Goal: Transaction & Acquisition: Purchase product/service

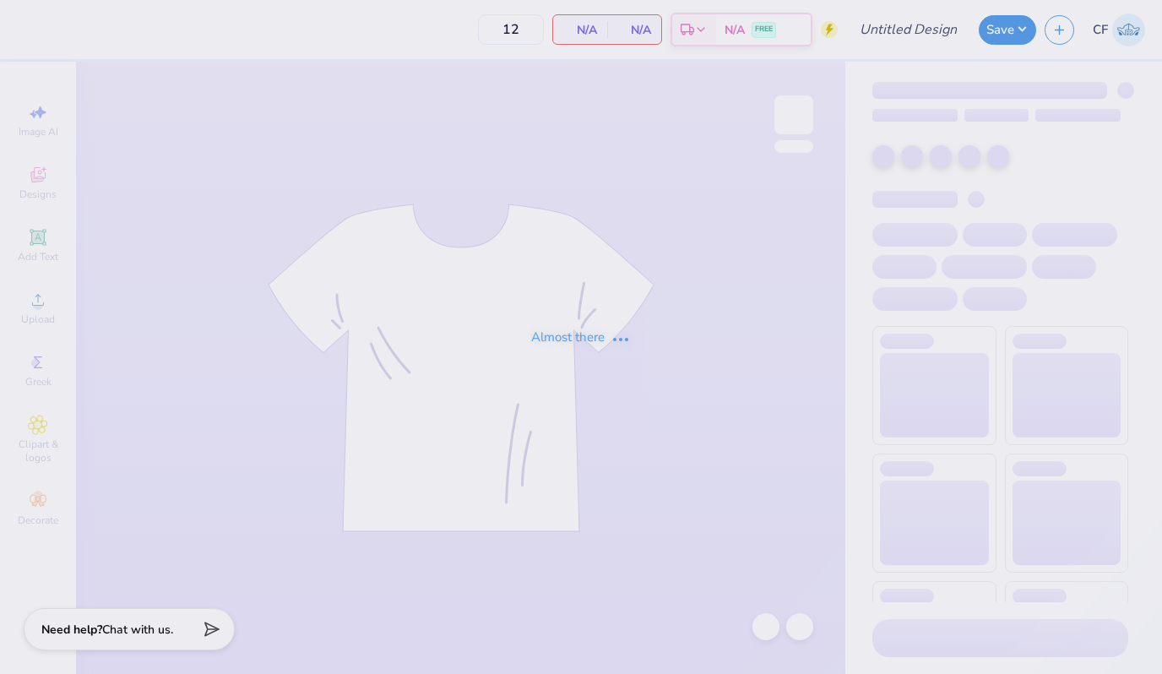
type input "ZTA x KA Mixer"
type input "24"
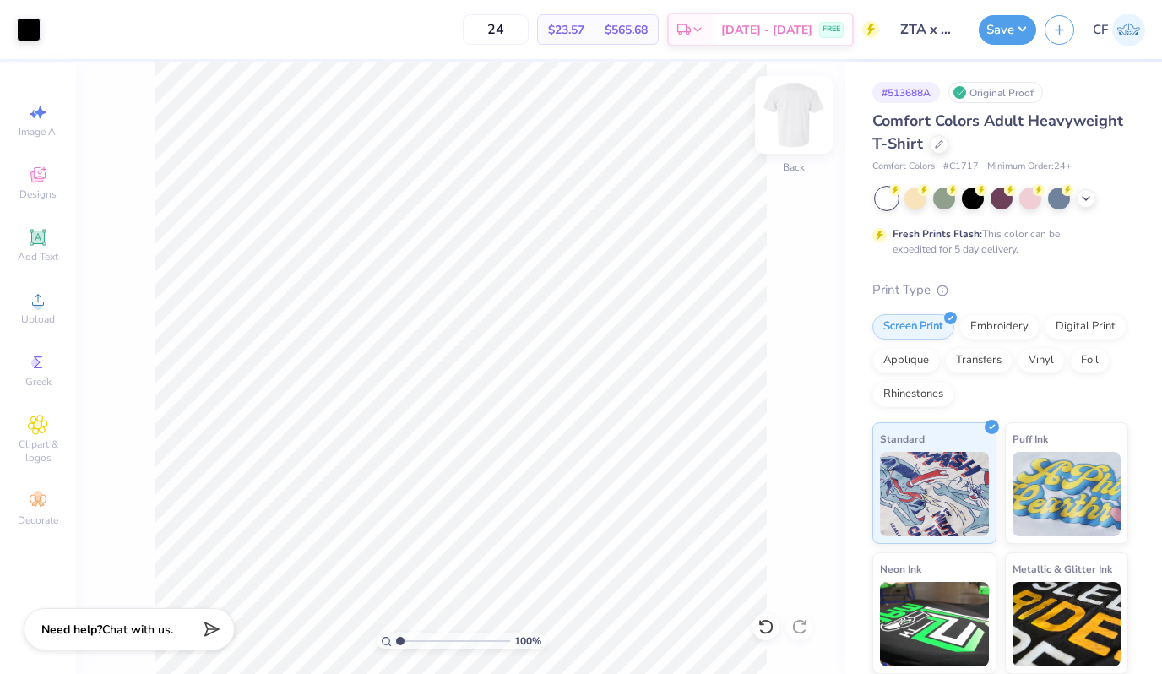
click at [807, 128] on img at bounding box center [794, 115] width 68 height 68
click at [773, 282] on input "10.68" at bounding box center [782, 290] width 61 height 24
type input "12.00"
type input "9.09"
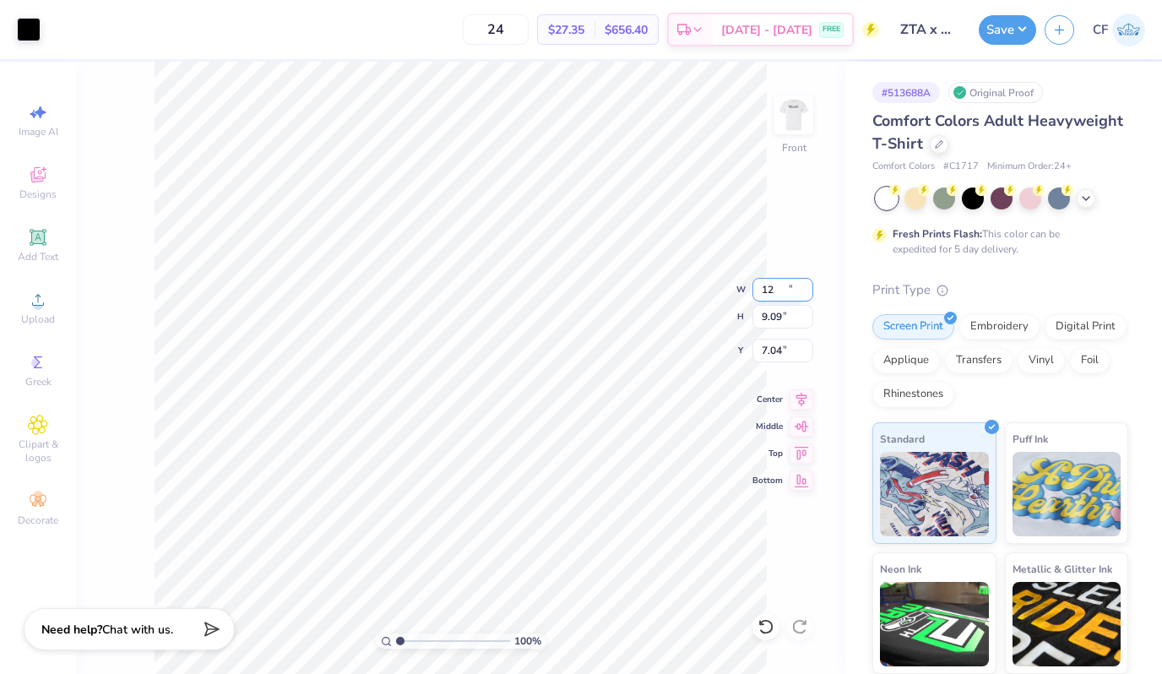
type input "7.04"
click at [25, 33] on div at bounding box center [29, 28] width 24 height 24
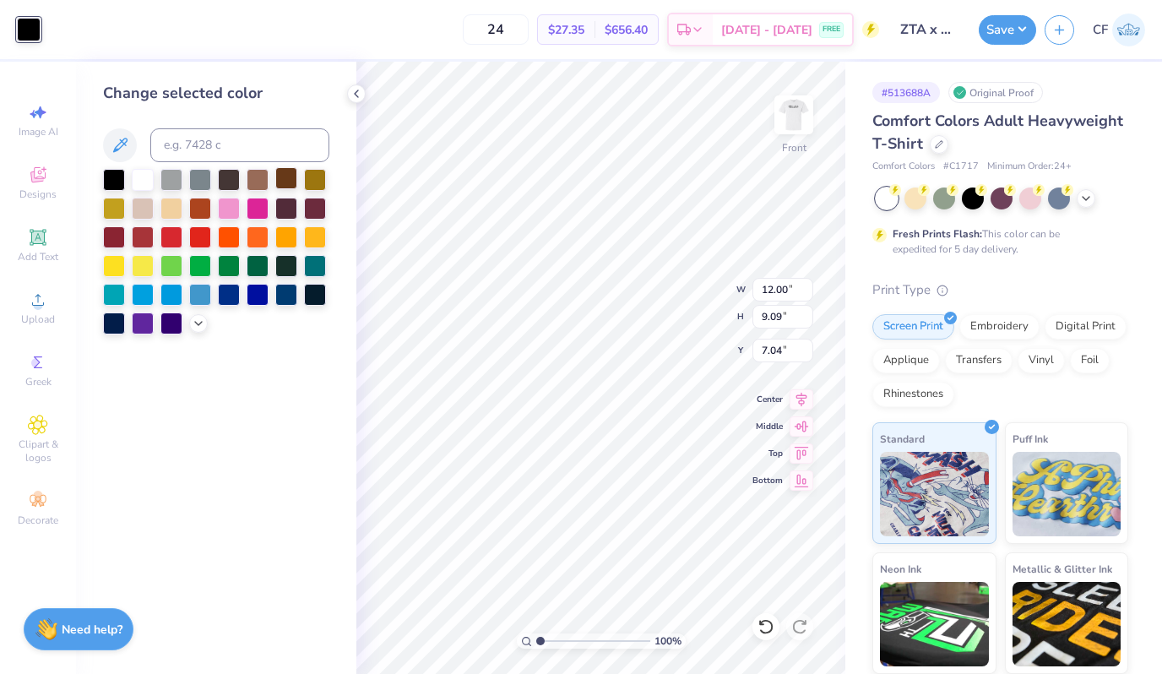
click at [283, 176] on div at bounding box center [286, 178] width 22 height 22
type input "12.81"
type input "9.71"
type input "6.42"
click at [770, 288] on input "12.81" at bounding box center [782, 290] width 61 height 24
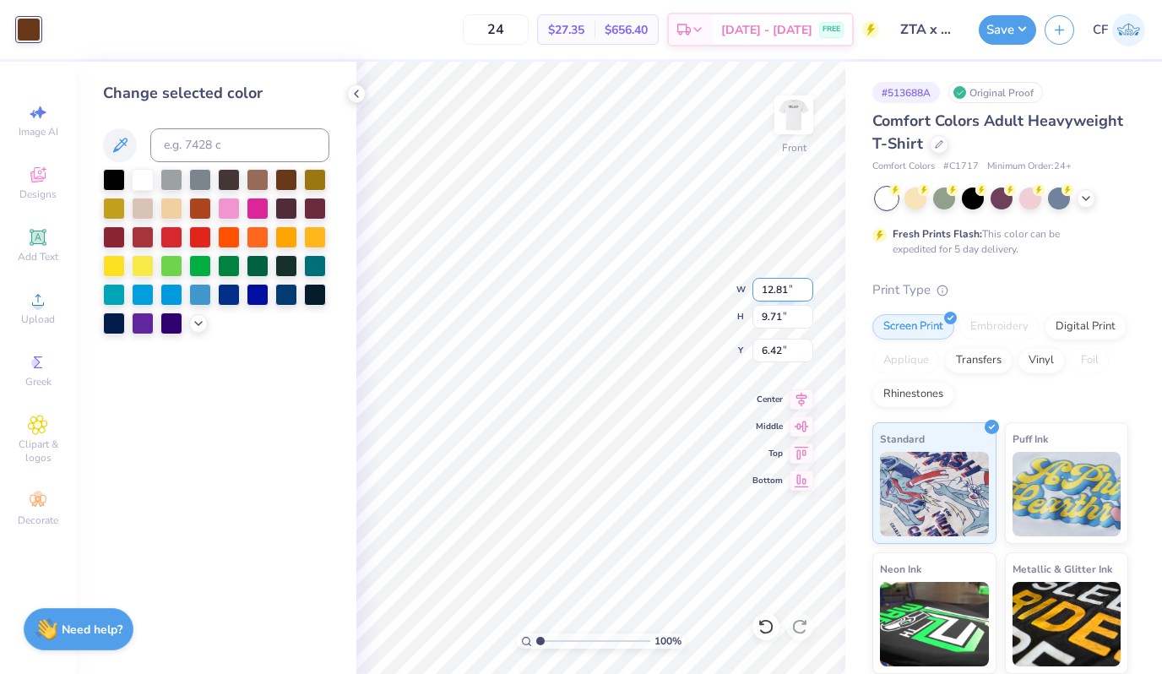
click at [770, 288] on input "12.81" at bounding box center [782, 290] width 61 height 24
type input "13.00"
type input "9.85"
type input "6.35"
click at [798, 394] on icon at bounding box center [802, 397] width 24 height 20
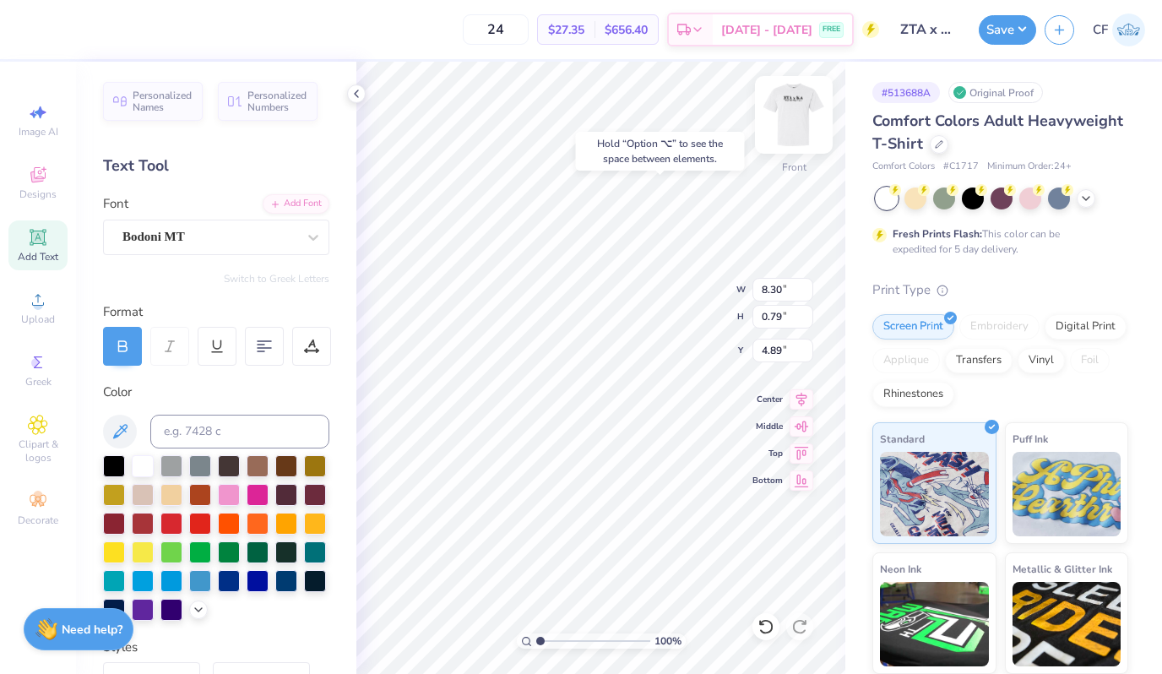
type input "4.89"
type textarea "2"
type textarea "ZTA X KA"
click at [802, 130] on img at bounding box center [794, 115] width 68 height 68
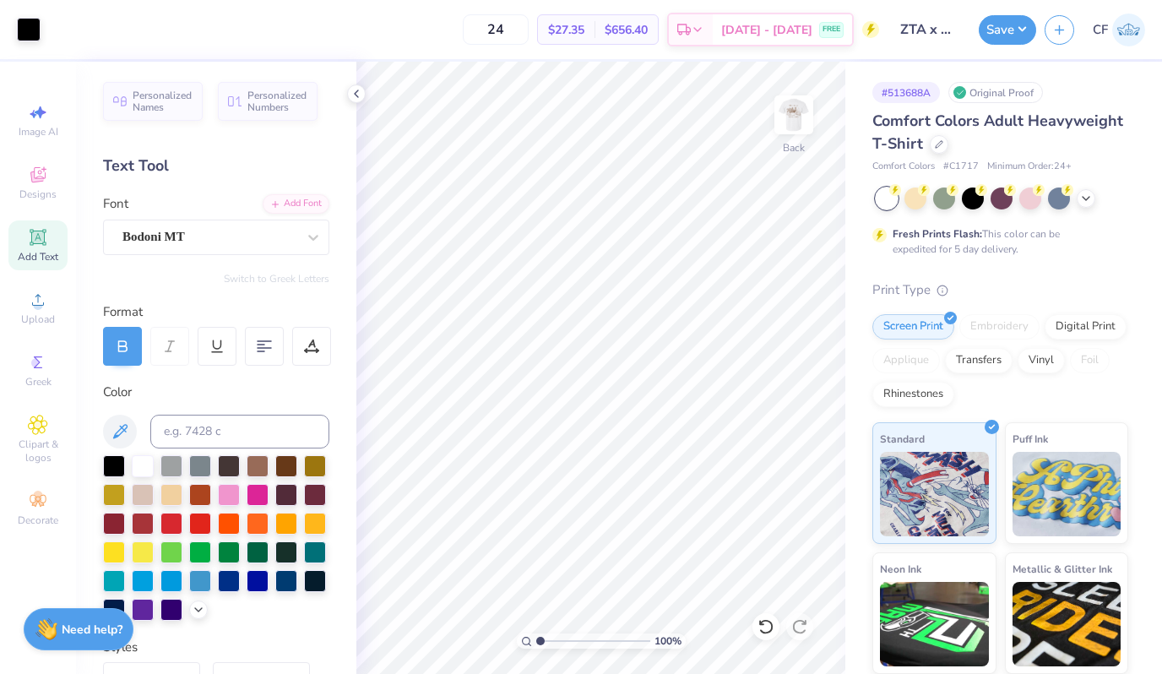
click at [802, 129] on img at bounding box center [794, 115] width 34 height 34
type textarea "ZTA x KA"
type textarea "ZETA TAU ALPHA"
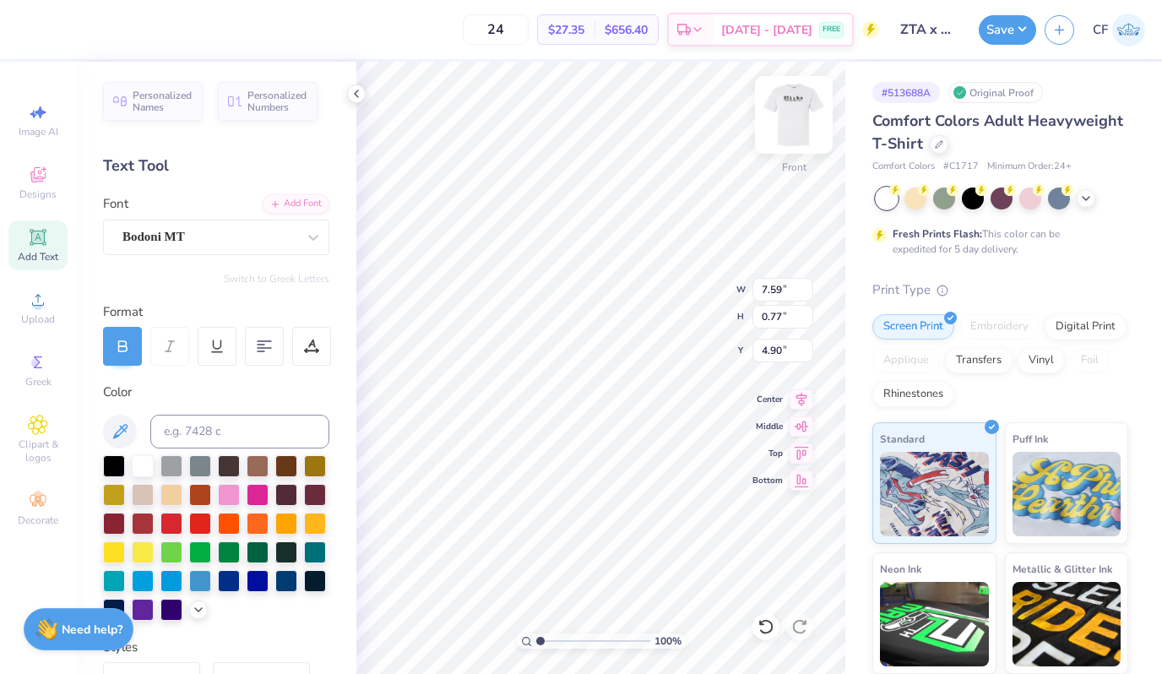
scroll to position [0, 5]
type input "3.78"
type textarea "Z"
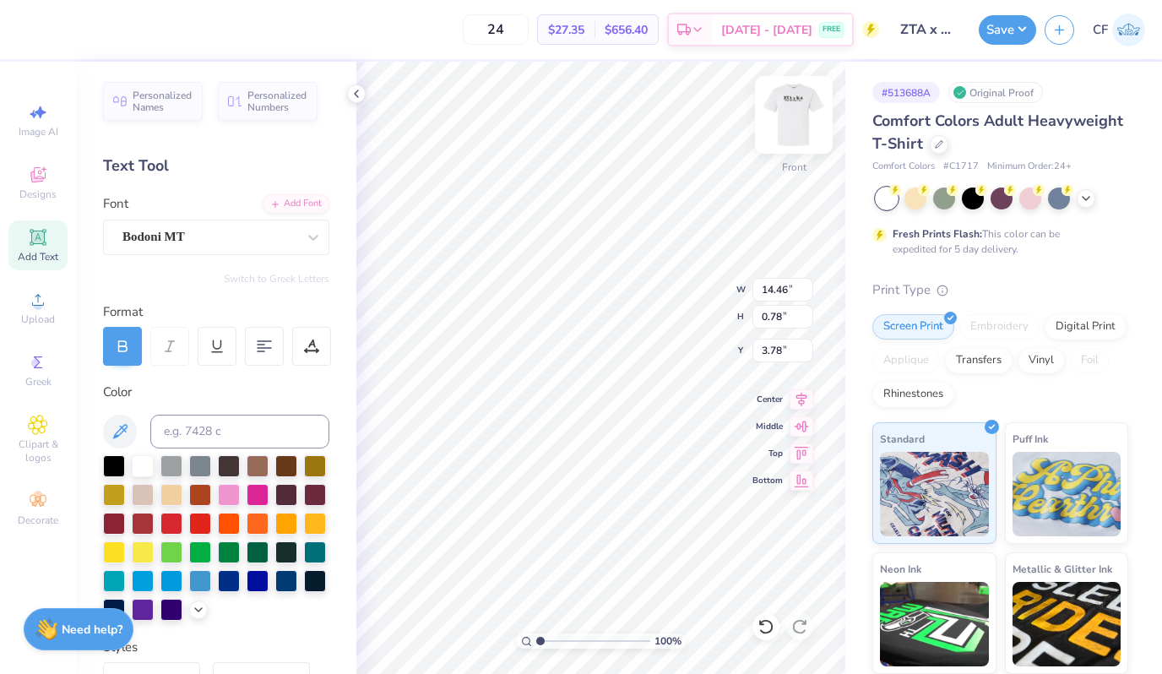
type textarea "X"
click at [789, 356] on input "3.78" at bounding box center [782, 351] width 61 height 24
type input "3.80"
type input "1.59"
click at [546, 644] on input "range" at bounding box center [593, 640] width 114 height 15
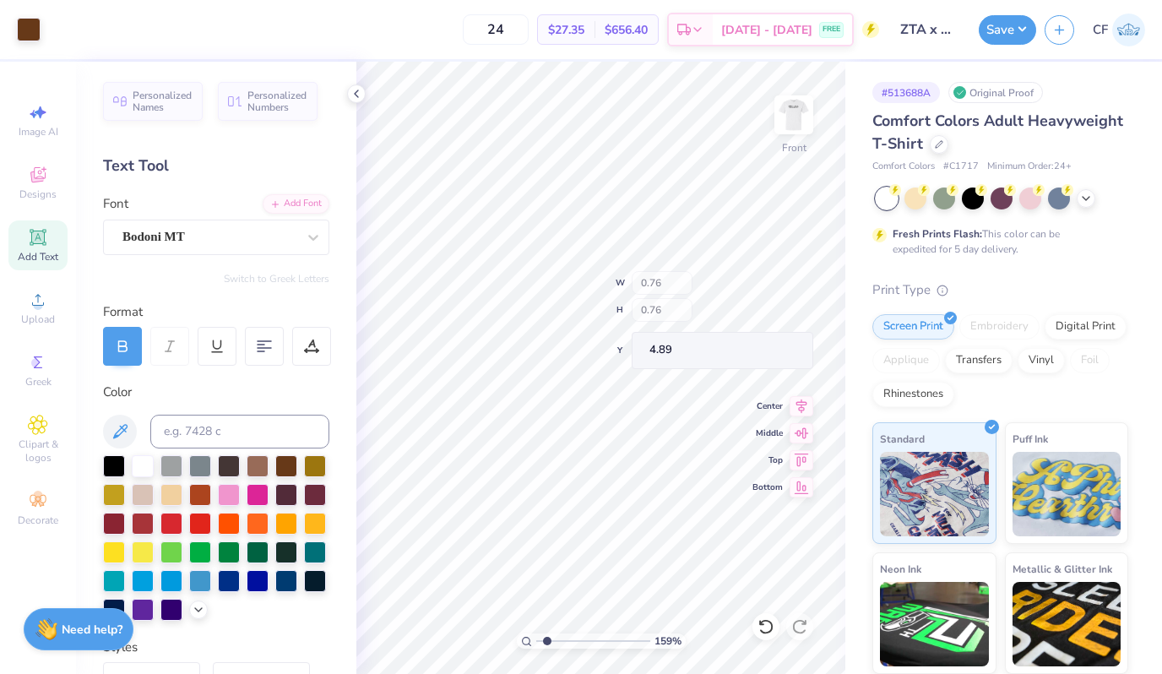
type input "5.03"
click at [782, 357] on input "5.03" at bounding box center [782, 351] width 61 height 24
type input "5.00"
type textarea "KAPPA ALPHA ORDER"
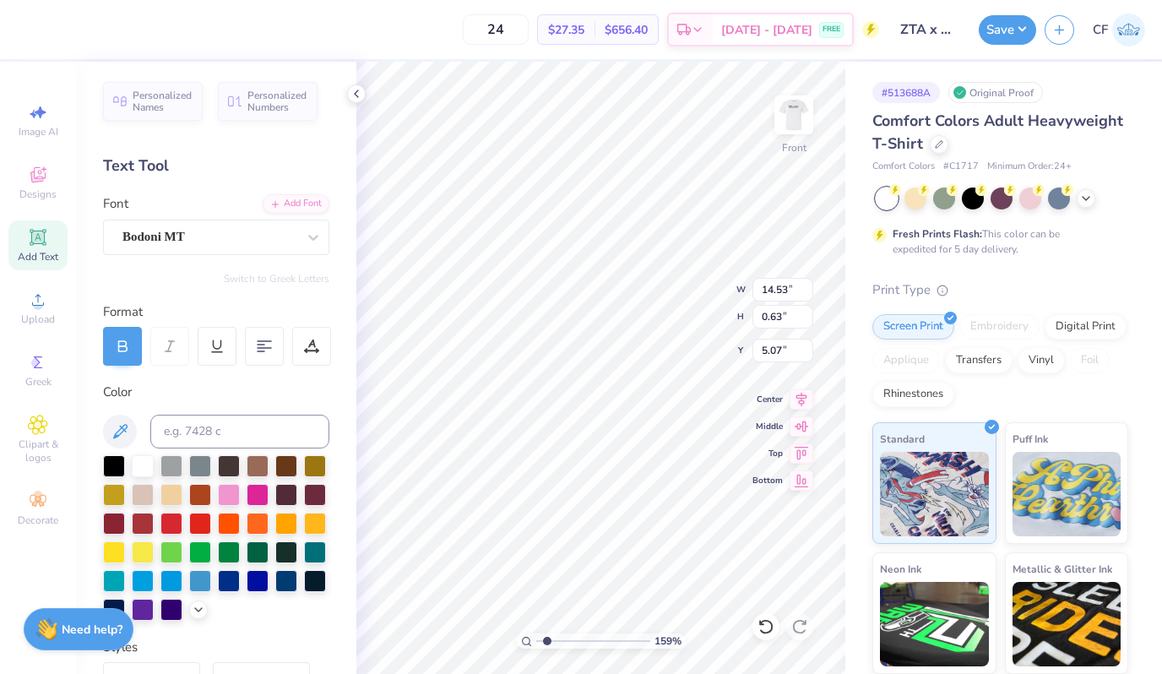
type input "14.46"
type input "0.78"
type input "3.00"
click at [782, 313] on input "0.78" at bounding box center [782, 317] width 61 height 24
type input "0.63"
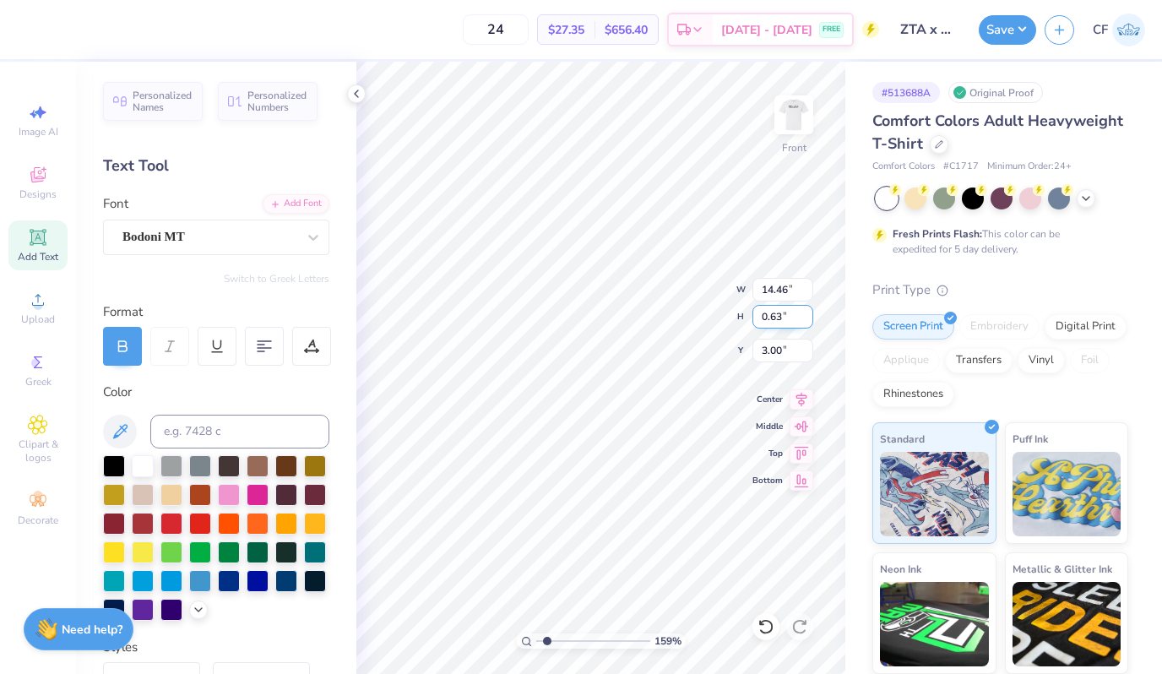
type input "11.62"
type input "3.08"
type input "0.6"
type input "4.30"
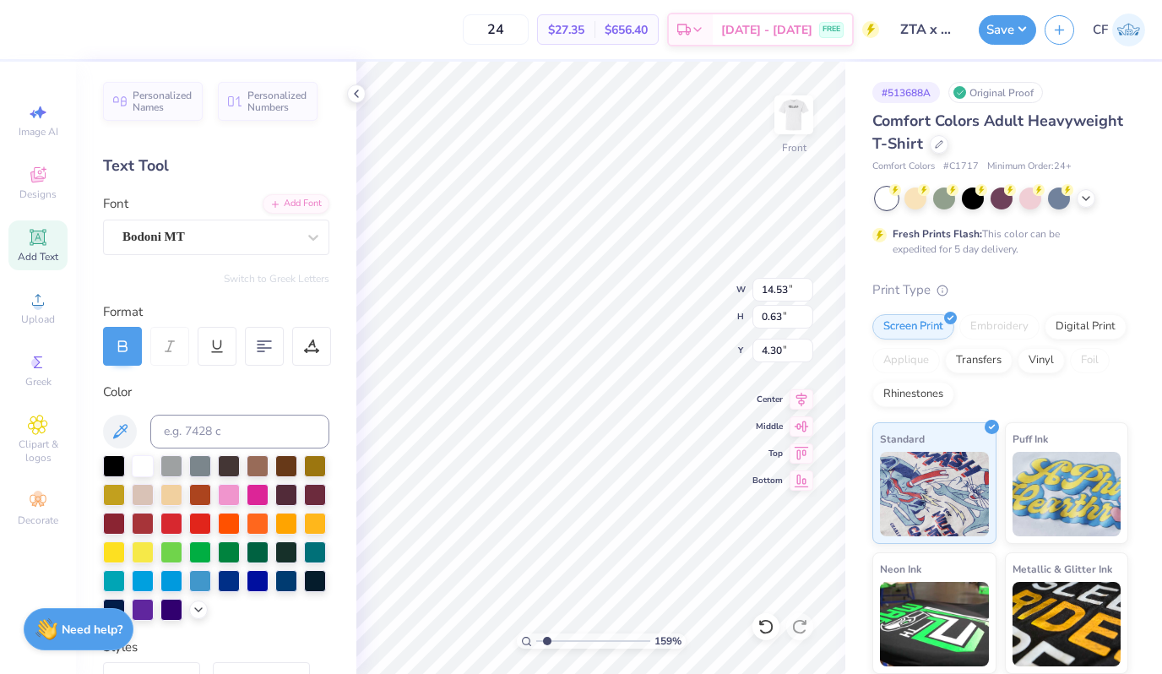
click at [964, 229] on div "24 $27.35 Per Item $656.40 Total Est. Delivery Sep 20 - 23 FREE Design Title ZT…" at bounding box center [581, 337] width 1162 height 674
type textarea "K"
type textarea "X"
type input "3.39"
type textarea "K"
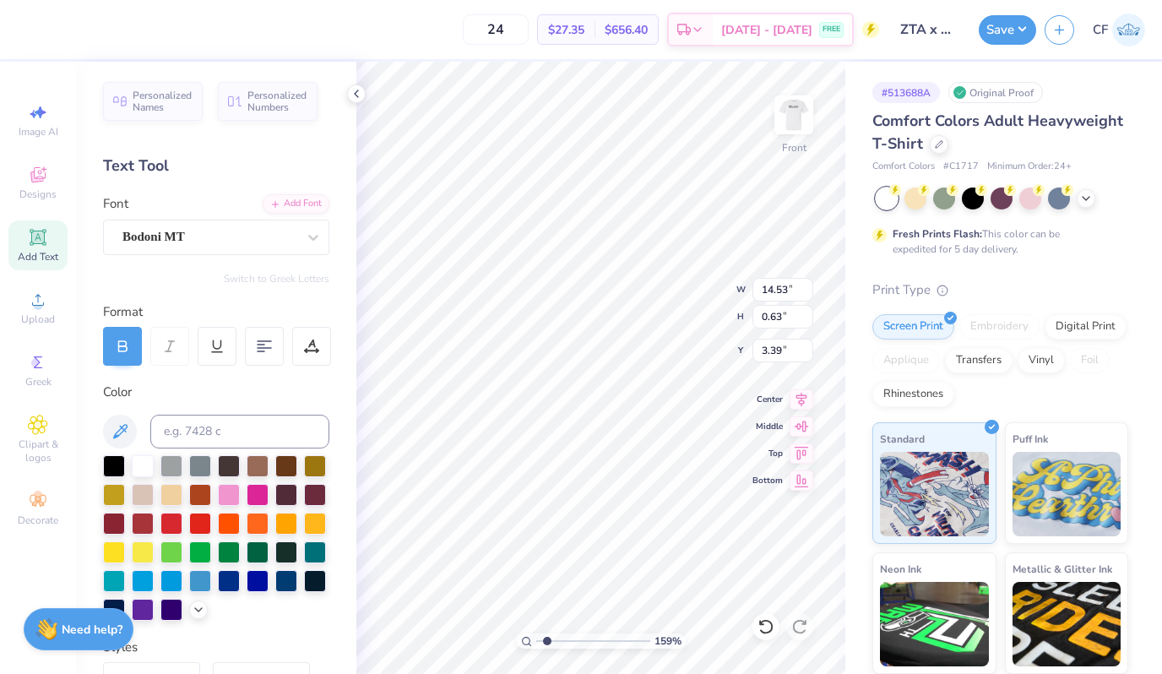
type textarea "ZETA TAU ALPHA"
click at [775, 355] on input "3.39" at bounding box center [782, 351] width 61 height 24
type input "3.00"
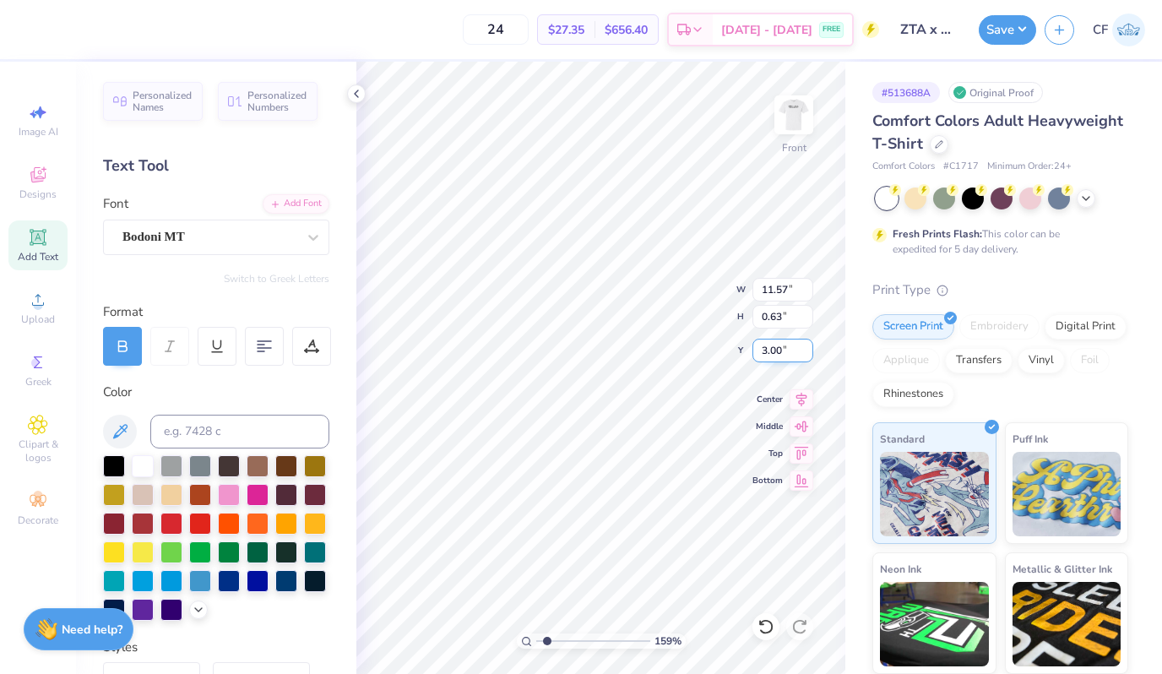
type input "0.61"
click at [776, 349] on input "4.31" at bounding box center [782, 351] width 61 height 24
type input "4.00"
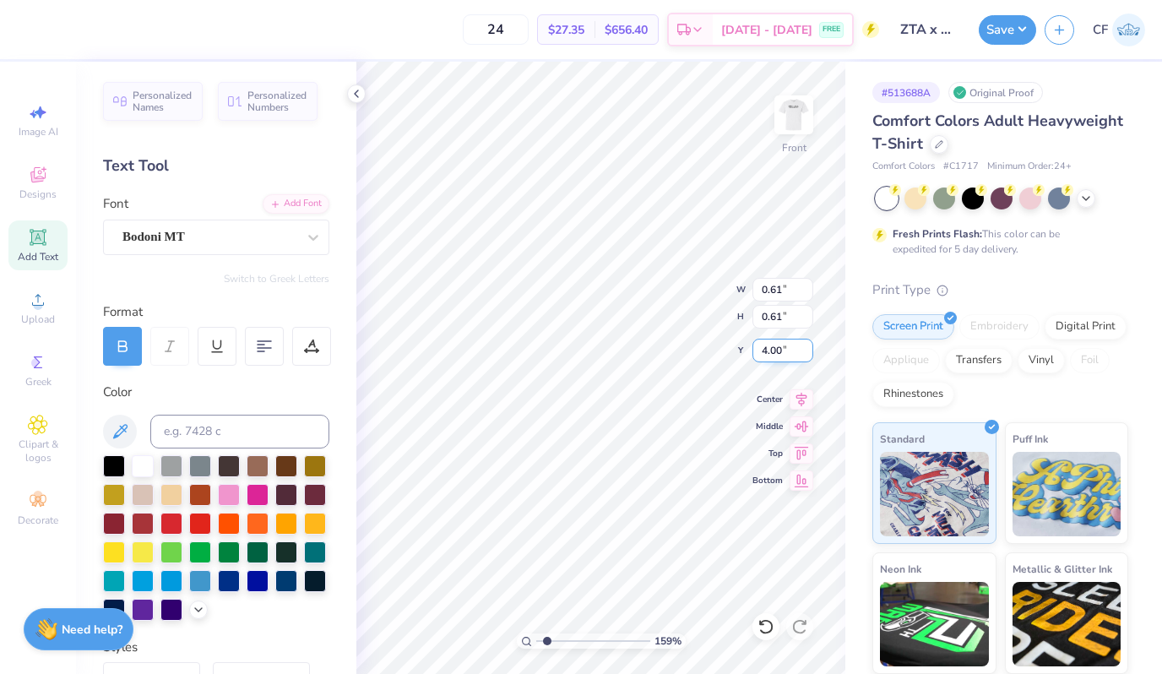
type input "14.53"
type input "0.63"
click at [773, 353] on input "5.07" at bounding box center [782, 351] width 61 height 24
type input "5.00"
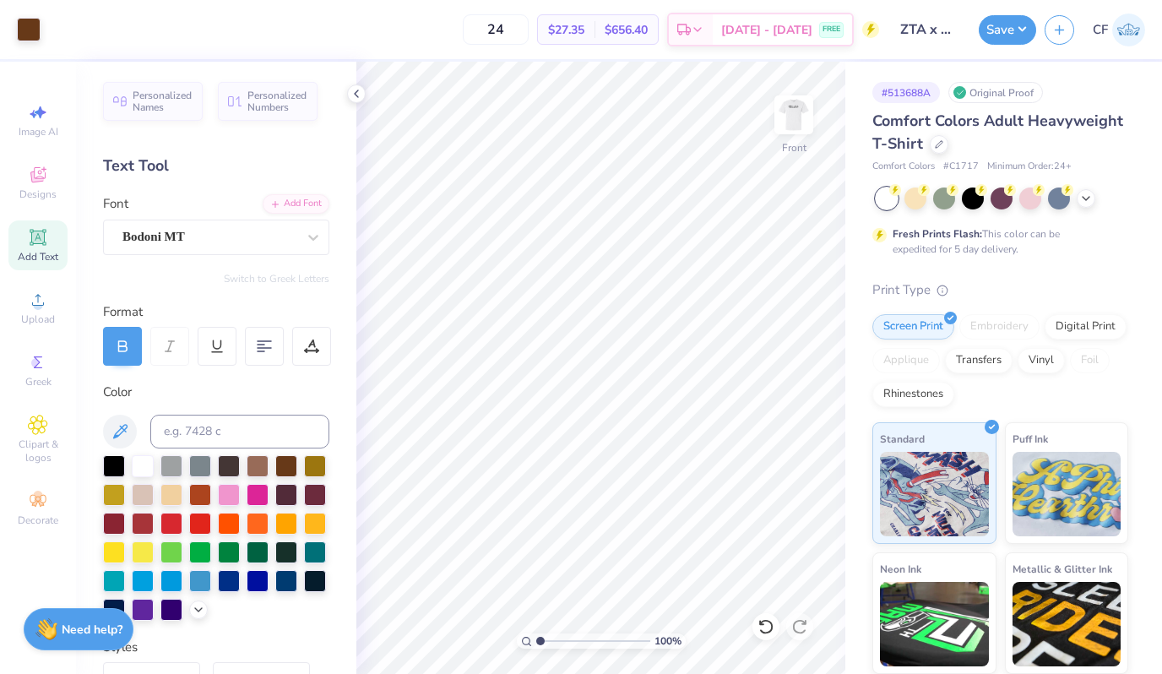
drag, startPoint x: 546, startPoint y: 642, endPoint x: 531, endPoint y: 642, distance: 14.4
click at [536, 642] on input "range" at bounding box center [593, 640] width 114 height 15
drag, startPoint x: 538, startPoint y: 640, endPoint x: 561, endPoint y: 645, distance: 23.4
type input "2.87"
click at [561, 645] on input "range" at bounding box center [593, 640] width 114 height 15
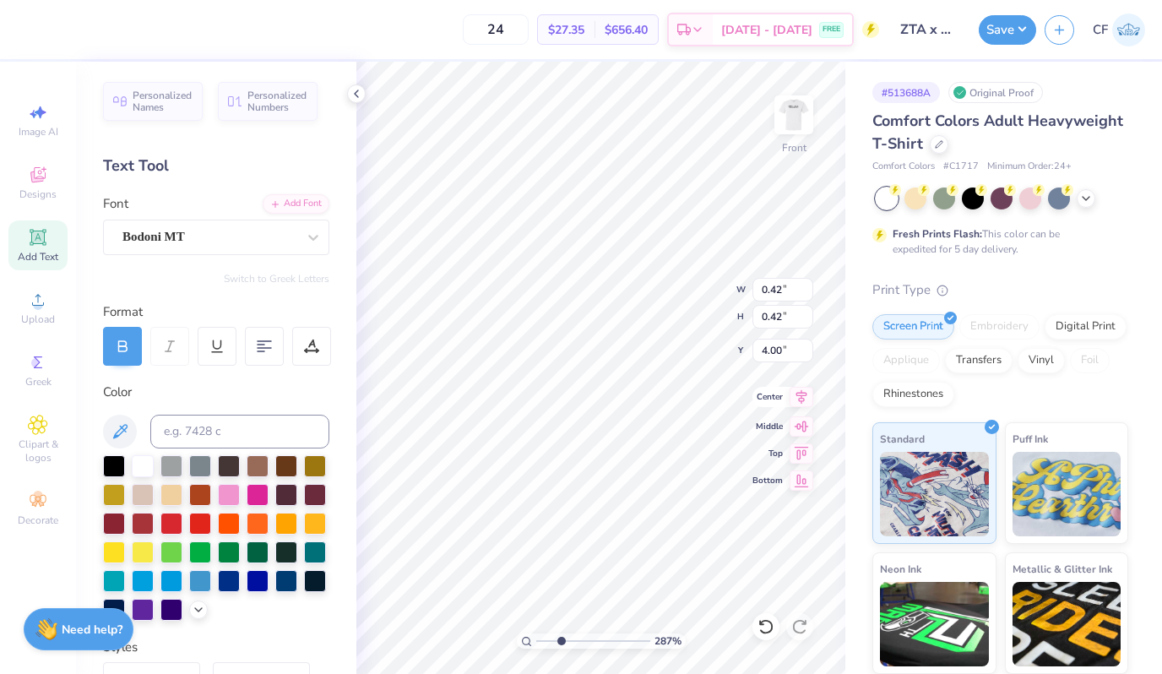
type input "0.42"
click at [806, 399] on icon at bounding box center [802, 397] width 24 height 20
type input "4.11"
drag, startPoint x: 559, startPoint y: 640, endPoint x: 531, endPoint y: 638, distance: 28.0
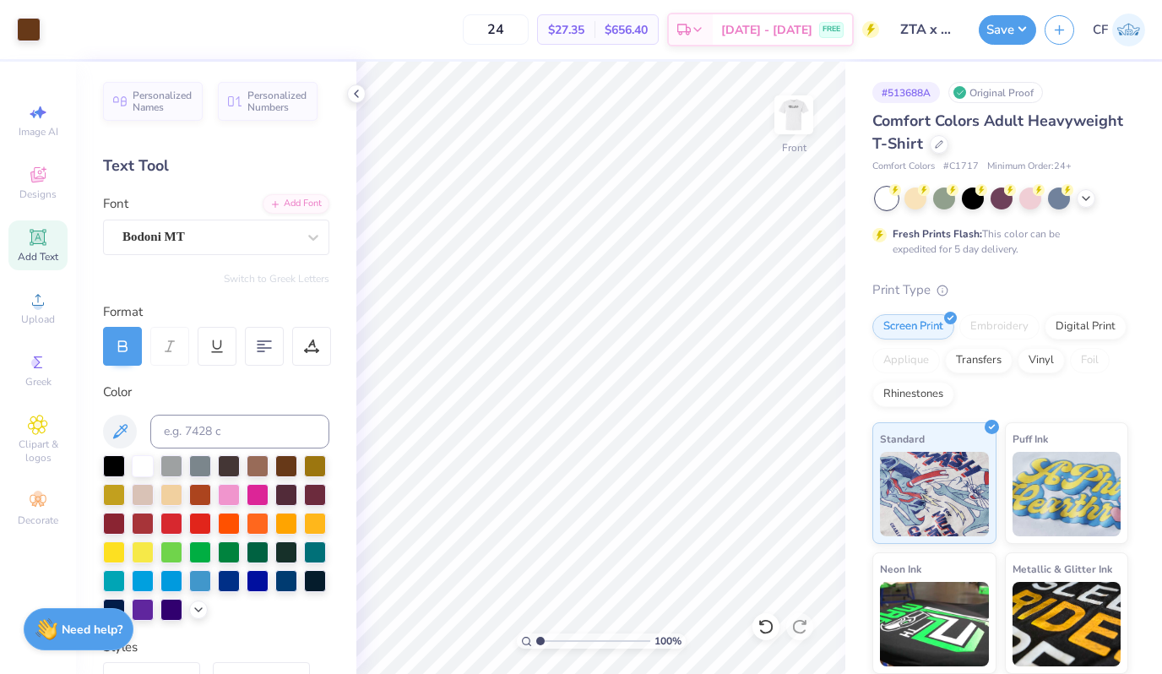
type input "1"
click at [536, 638] on input "range" at bounding box center [593, 640] width 114 height 15
type input "3.92"
type input "4.55"
type input "4.91"
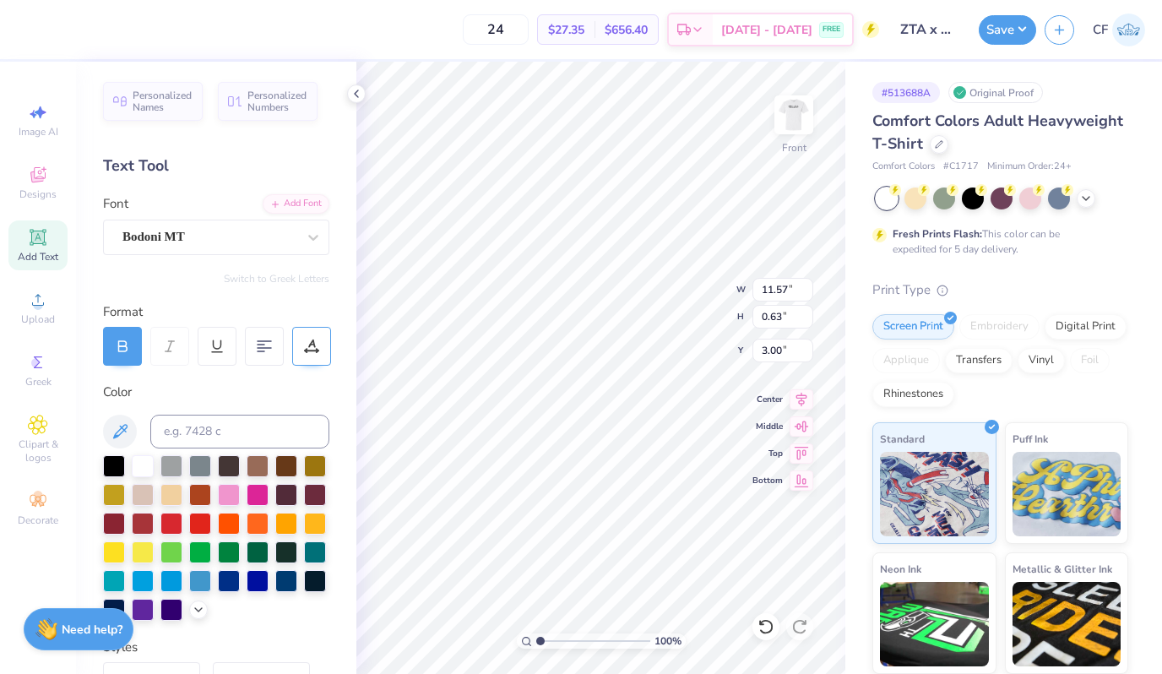
click at [322, 333] on div at bounding box center [311, 346] width 39 height 39
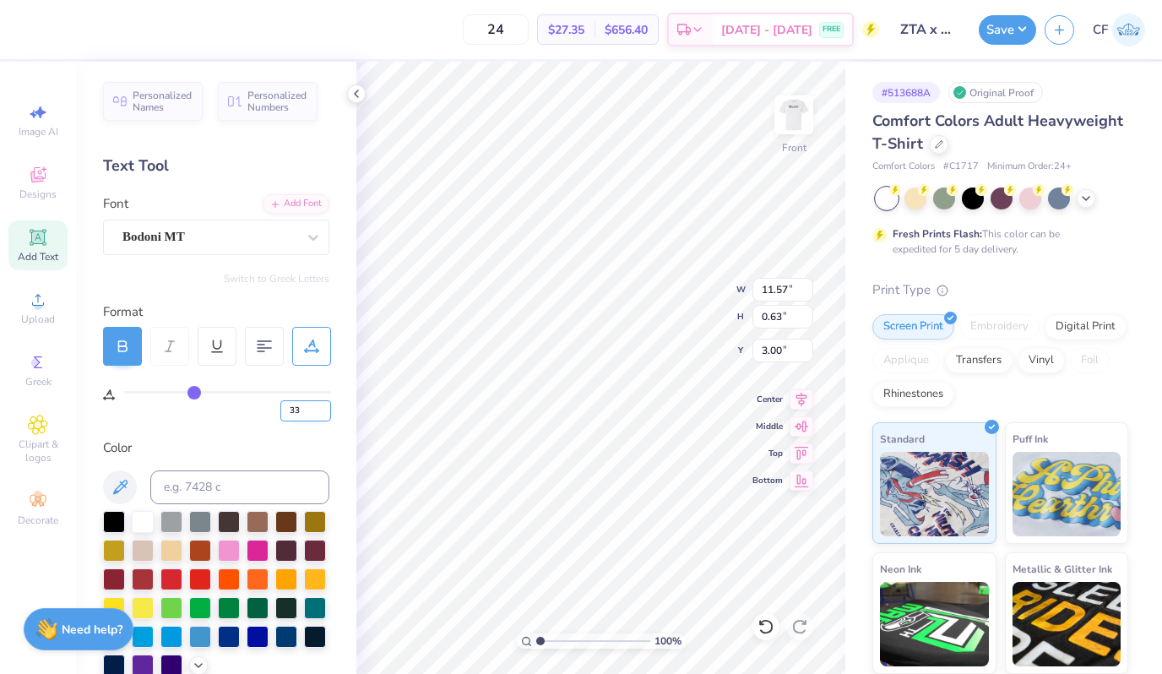
click at [303, 416] on input "33" at bounding box center [305, 410] width 51 height 21
type input "30"
type input "14.53"
type input "3.92"
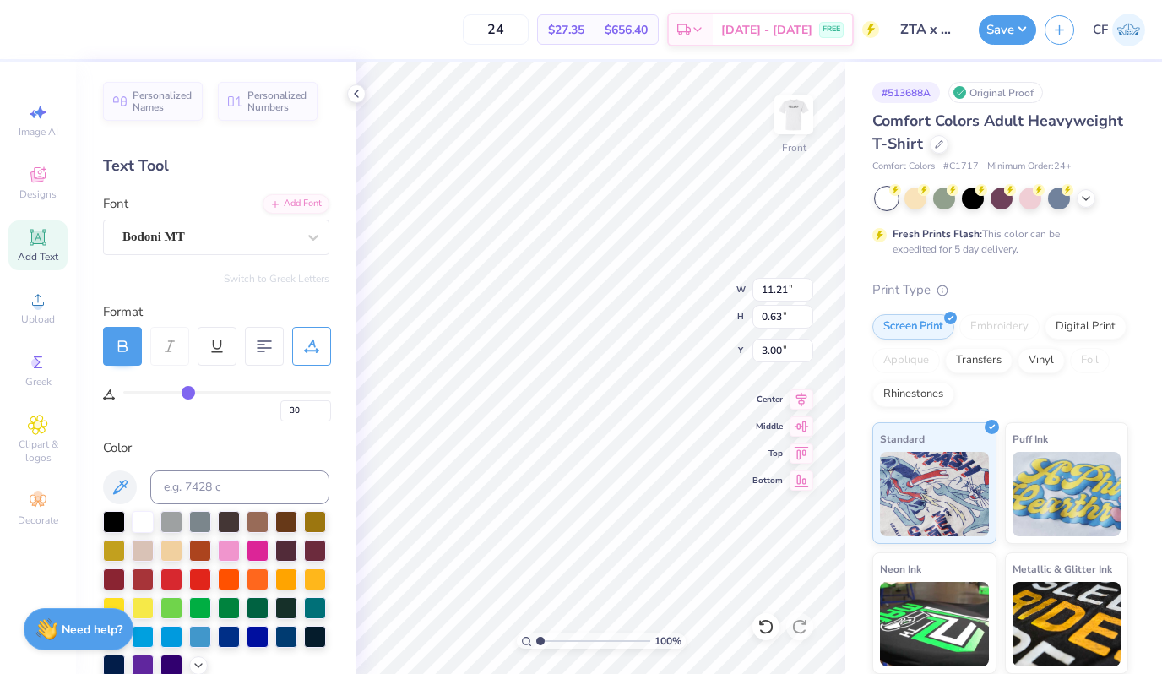
type input "33"
click at [306, 416] on input "33" at bounding box center [305, 410] width 51 height 21
type input "30"
type input "14.08"
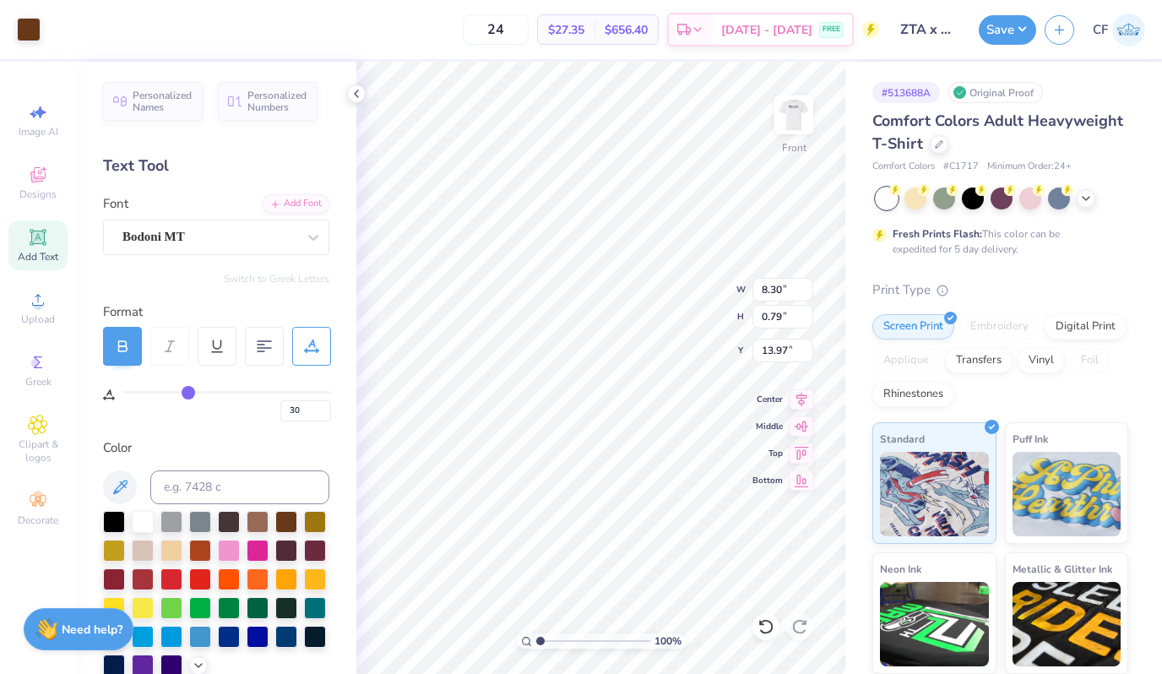
type input "33"
type input "6.71"
type input "0.64"
type input "13.75"
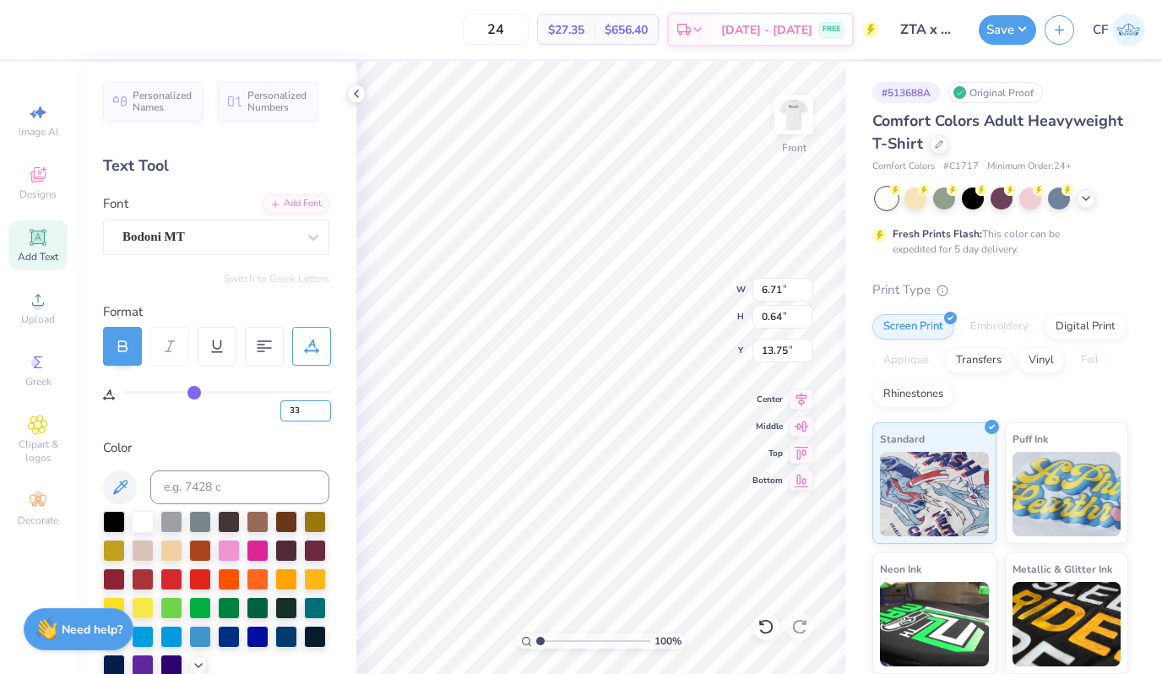
click at [299, 410] on input "33" at bounding box center [305, 410] width 51 height 21
click at [296, 408] on input "33" at bounding box center [305, 410] width 51 height 21
type input "50"
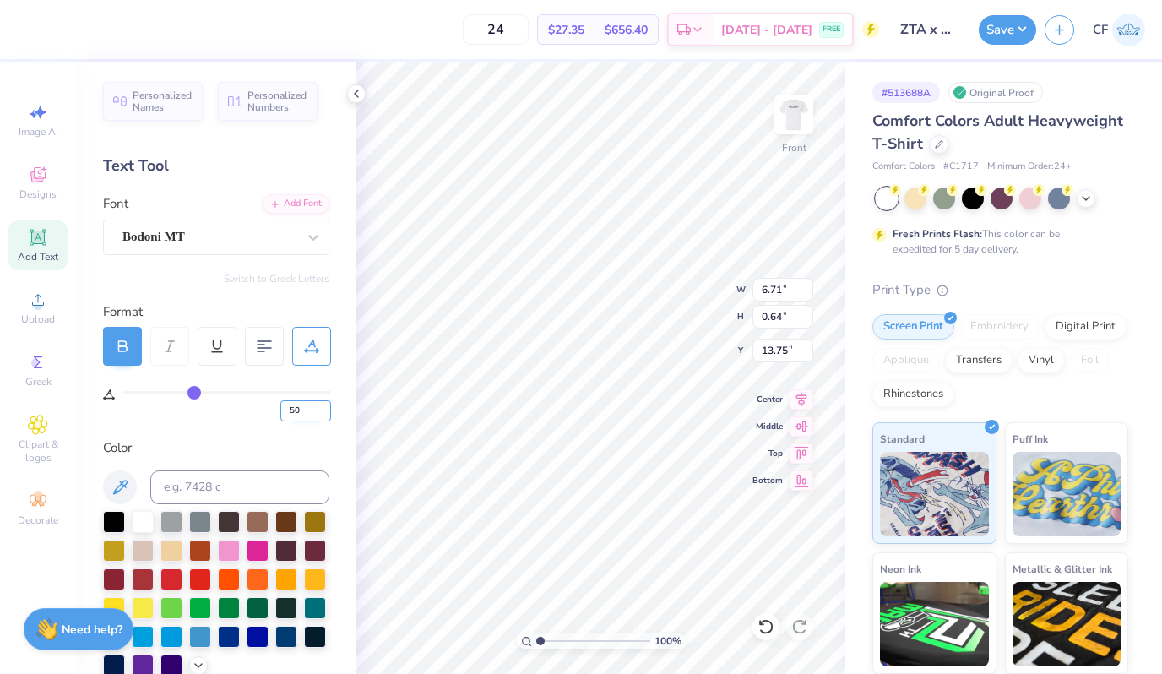
type input "50"
type input "7.98"
click at [800, 395] on icon at bounding box center [802, 397] width 24 height 20
type input "6.26"
type input "0.50"
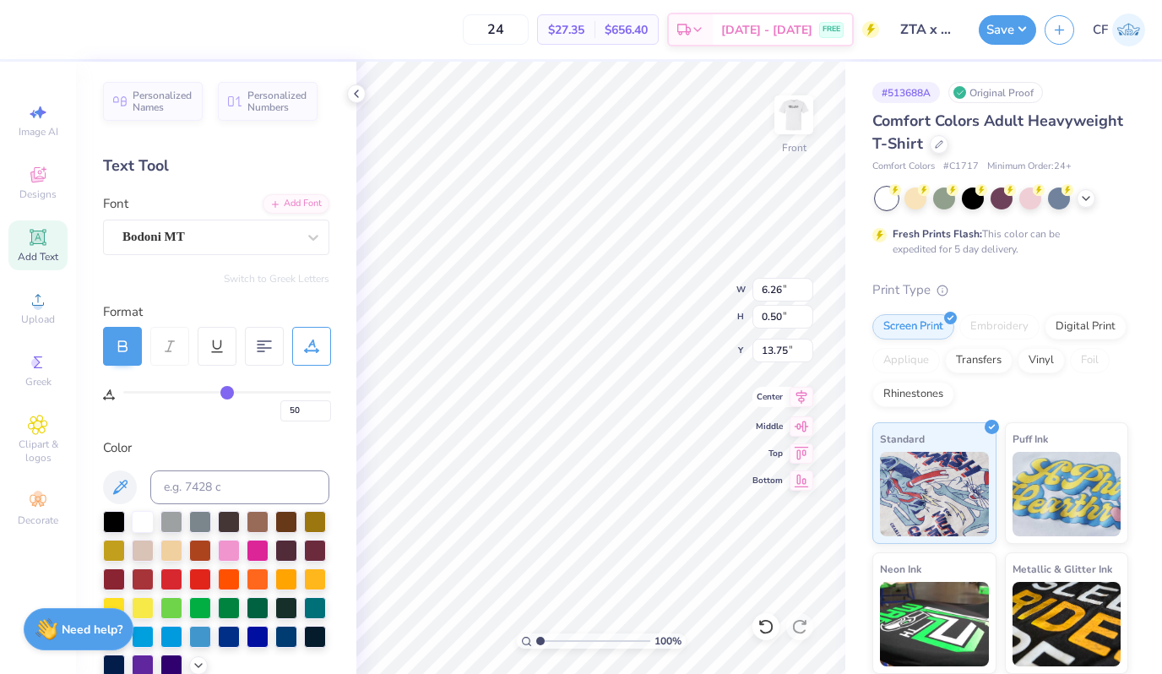
click at [801, 396] on icon at bounding box center [801, 397] width 11 height 14
click at [296, 402] on input "50" at bounding box center [305, 410] width 51 height 21
type input "100"
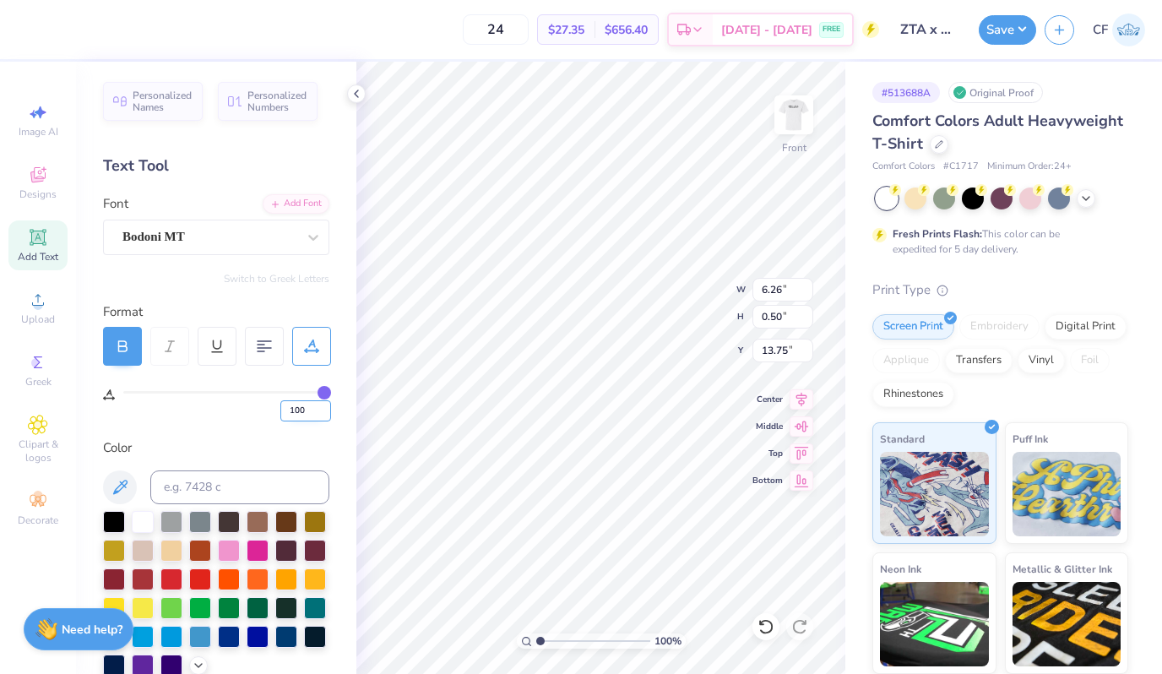
type input "9.20"
click at [298, 410] on input "100" at bounding box center [305, 410] width 51 height 21
type input "50"
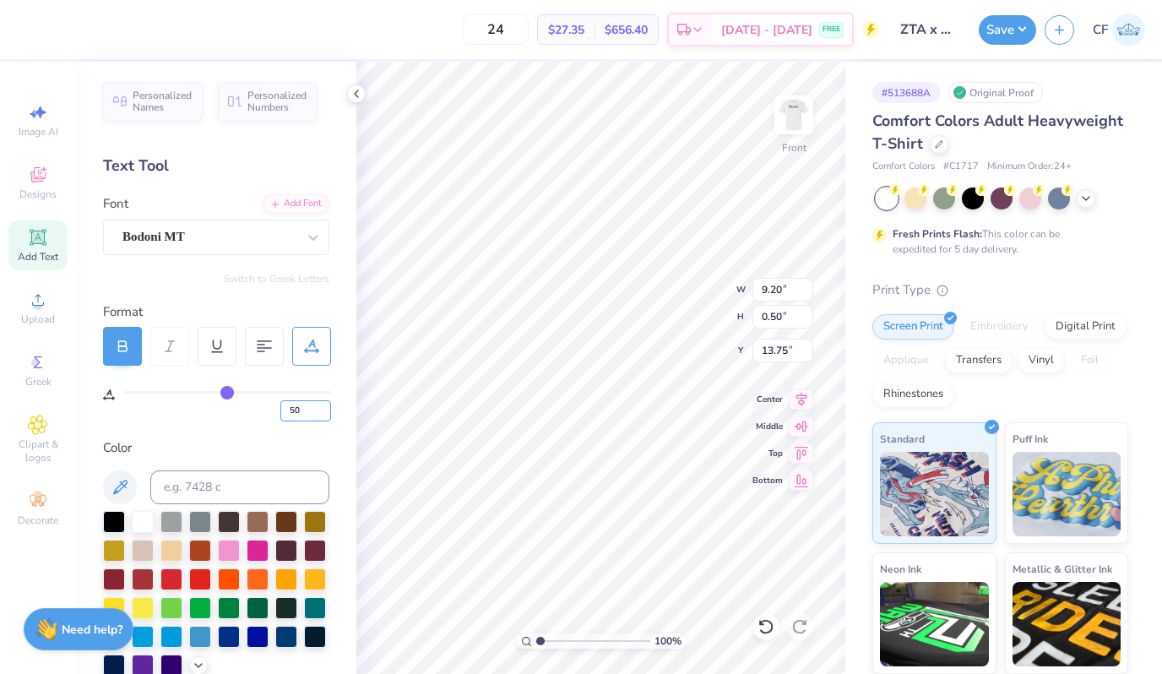
type input "6.26"
type textarea "2"
type textarea "CHARLESTON, SC"
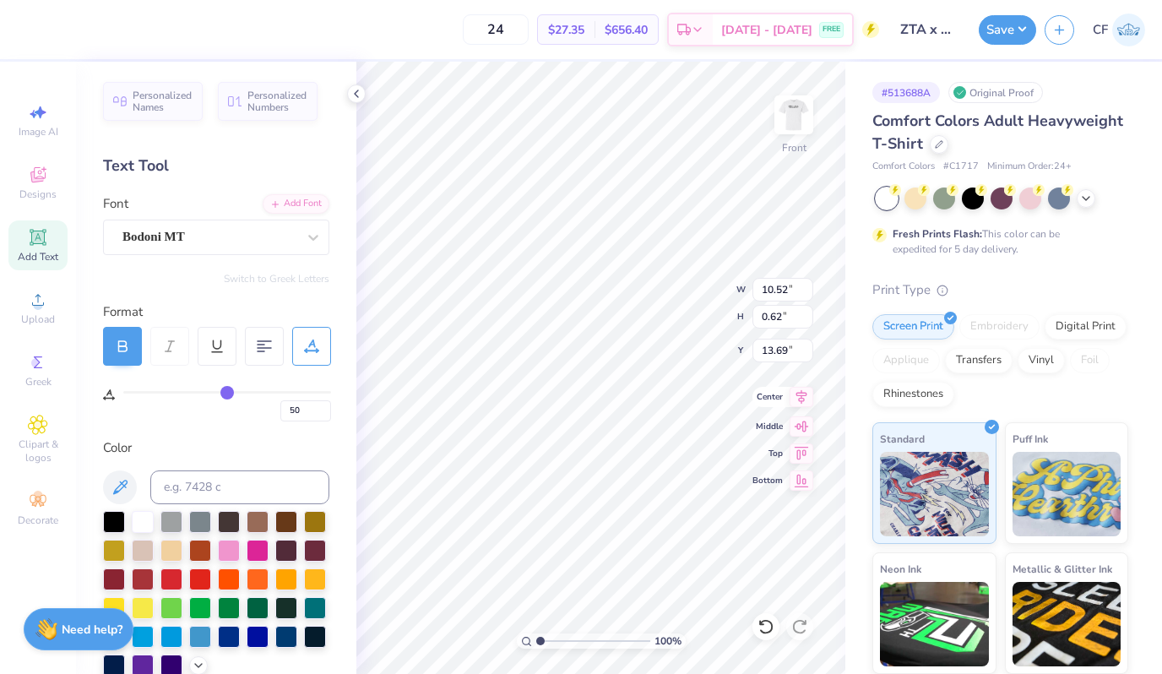
click at [803, 399] on icon at bounding box center [801, 397] width 11 height 14
type input "13.75"
type textarea "CHARLESTON, SOUTH CAROLINA"
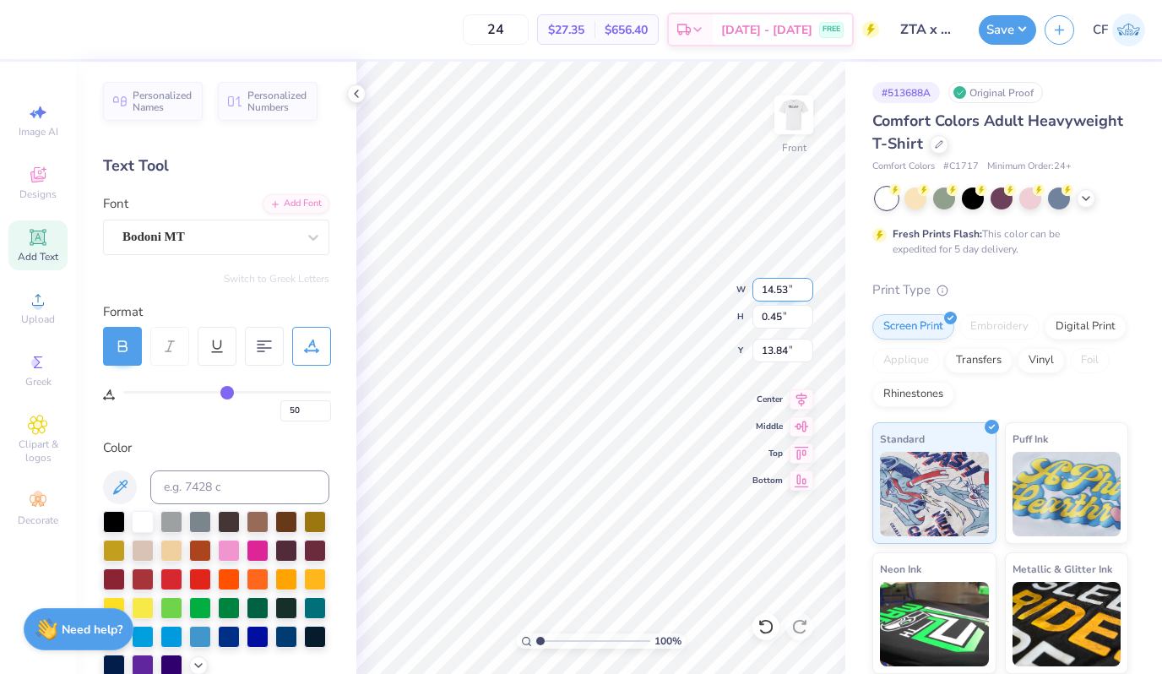
click at [771, 288] on input "14.53" at bounding box center [782, 290] width 61 height 24
type input "10.00"
type input "0.31"
type input "13.91"
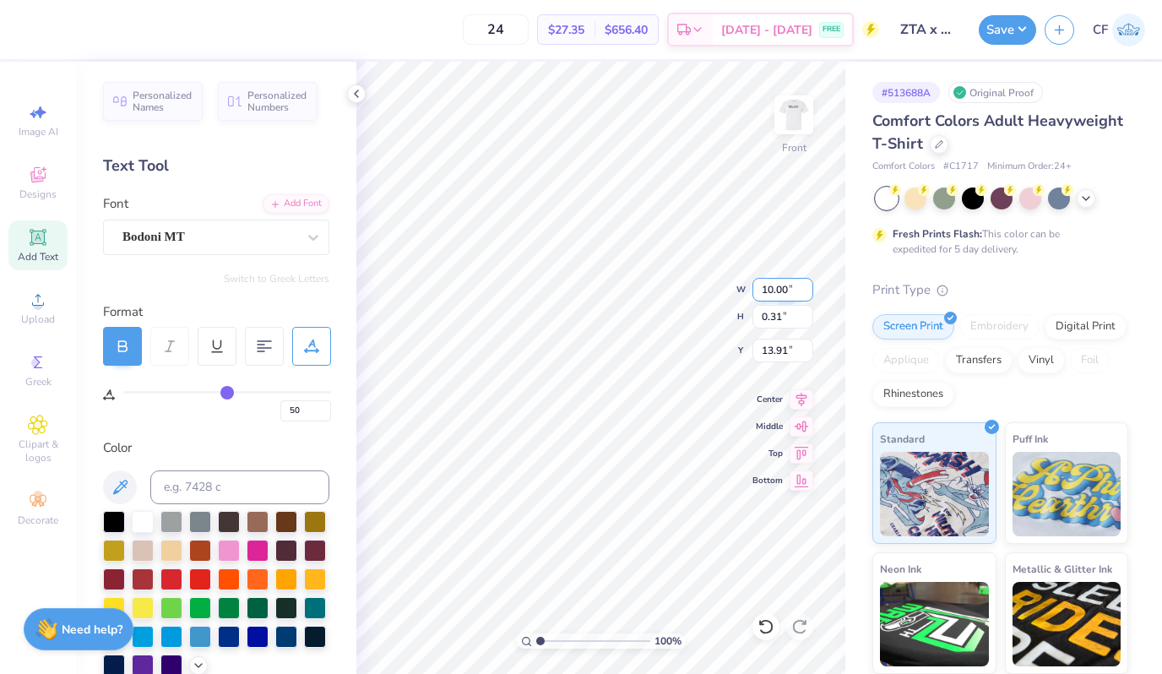
click at [771, 288] on input "10.00" at bounding box center [782, 290] width 61 height 24
type input "12.00"
type input "0.37"
type input "13.88"
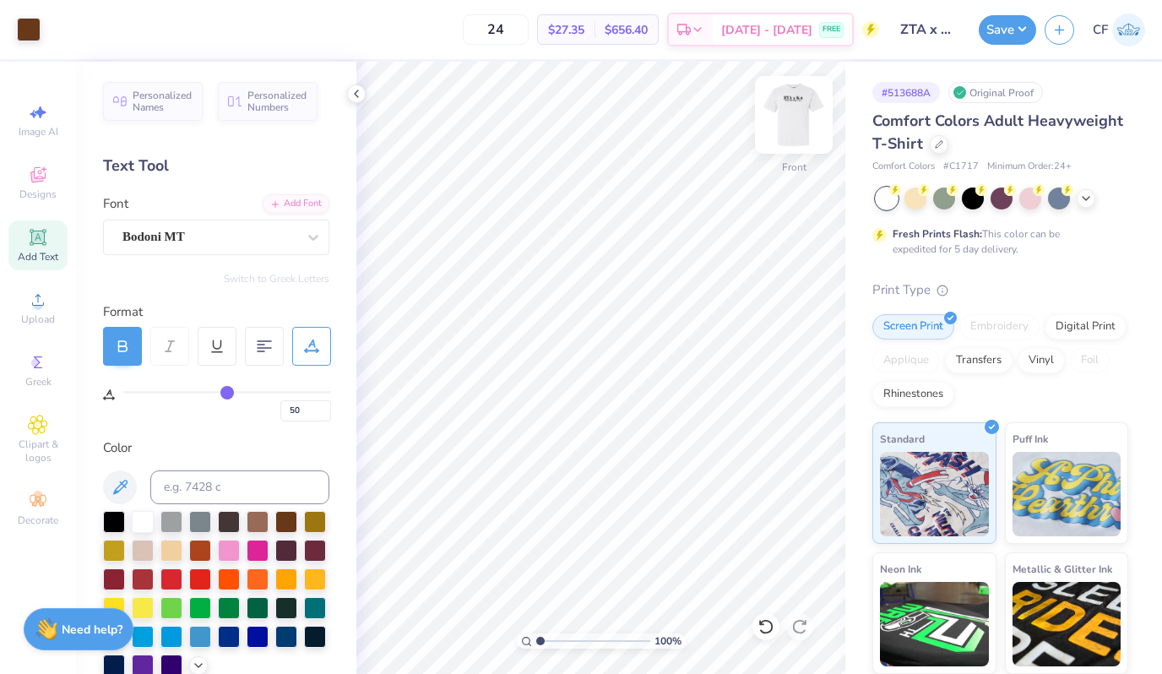
click at [807, 118] on img at bounding box center [794, 115] width 68 height 68
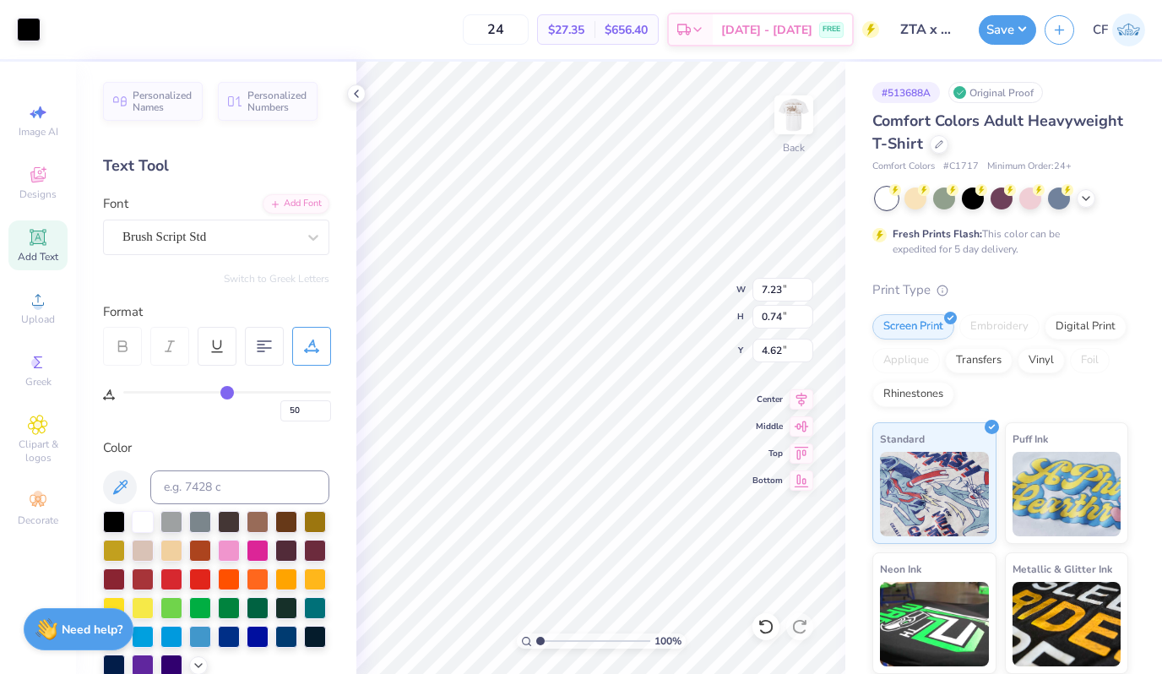
type input "0"
type input "5.53"
type input "0.87"
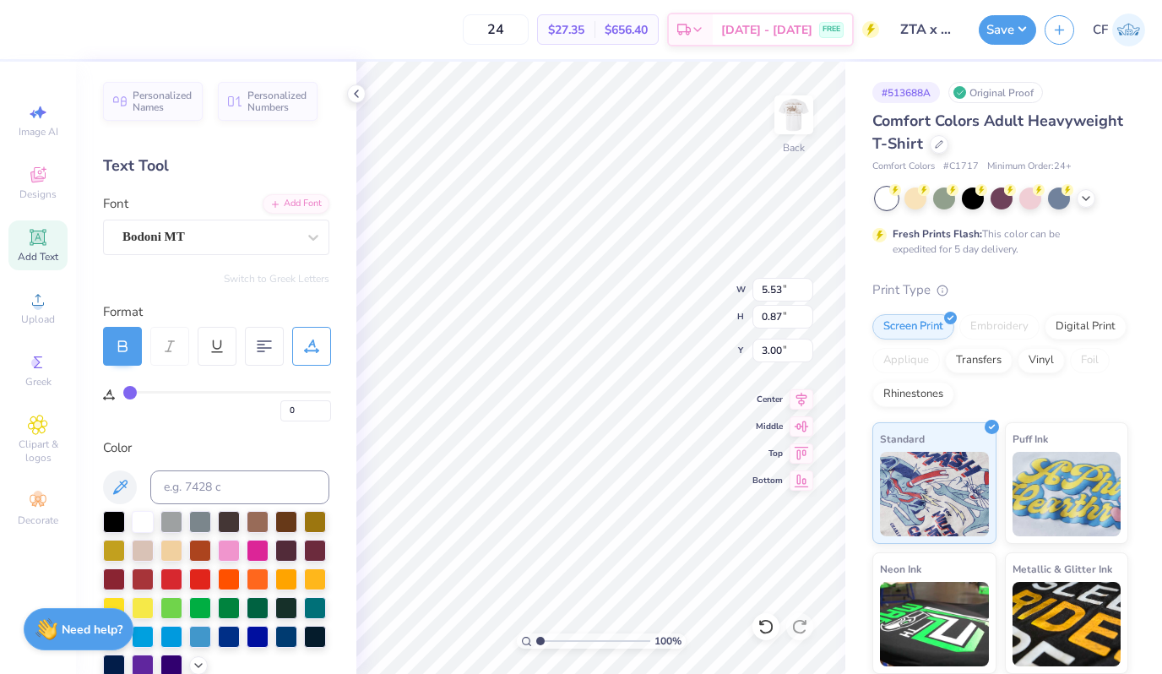
type textarea "ZTA X KA"
type input "1.00"
type input "1.67"
type input "3.00"
click at [936, 148] on div at bounding box center [939, 142] width 19 height 19
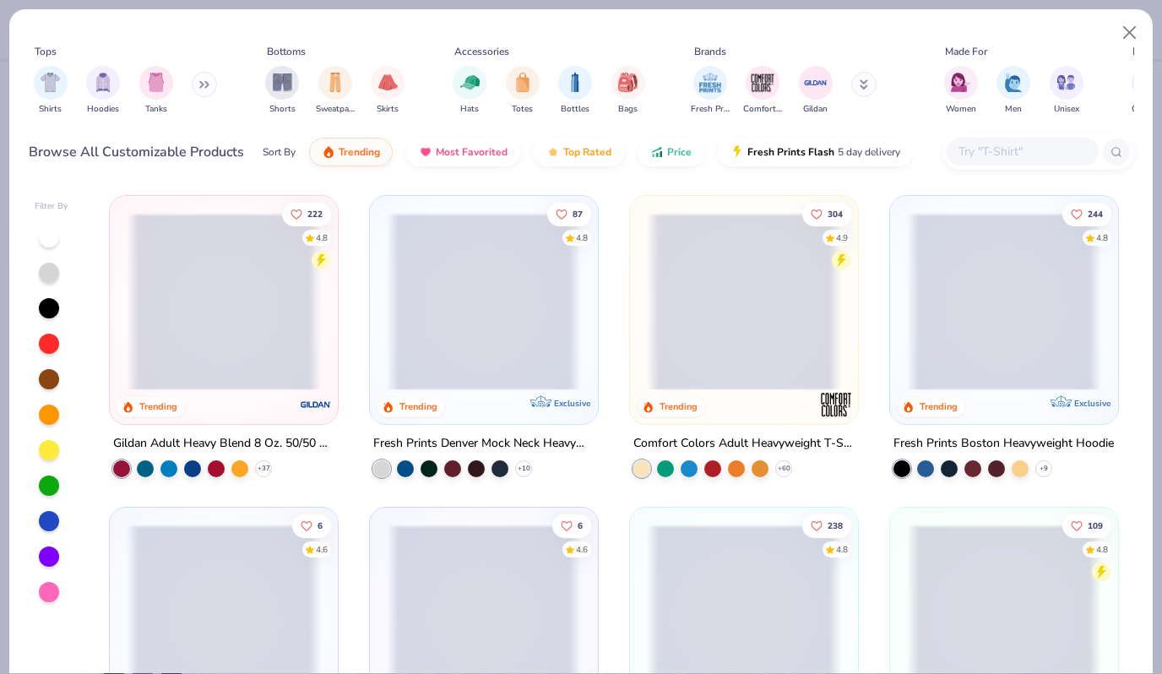
click at [993, 141] on div at bounding box center [1023, 152] width 152 height 28
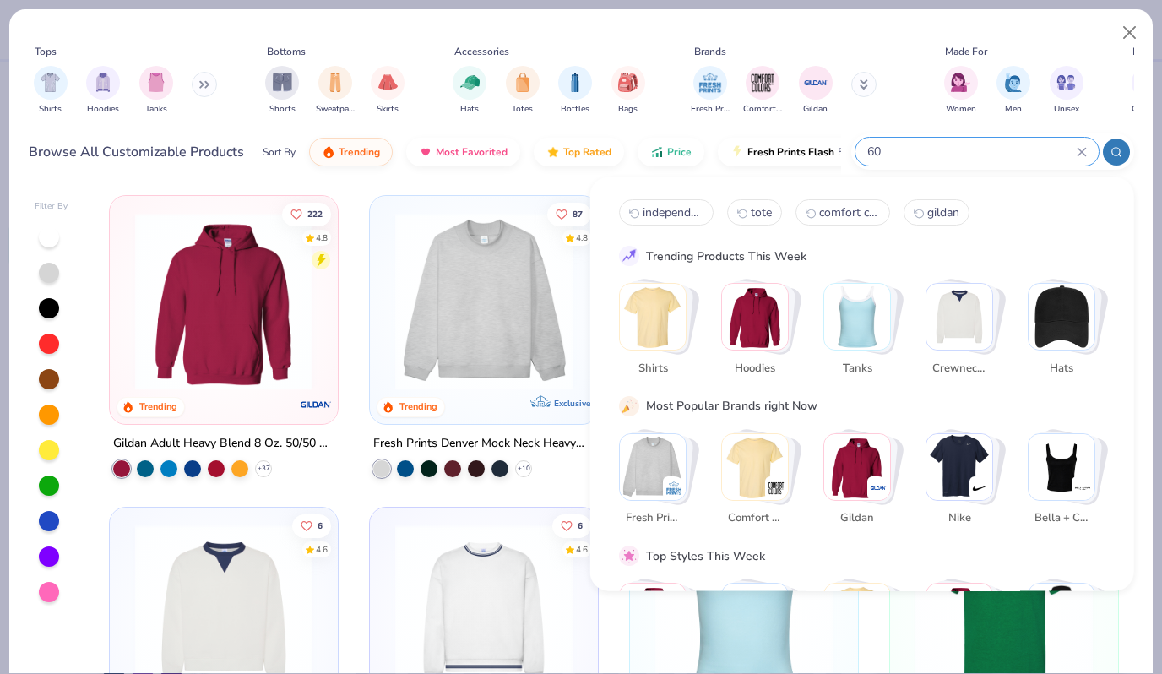
click at [993, 152] on input "60" at bounding box center [971, 151] width 211 height 19
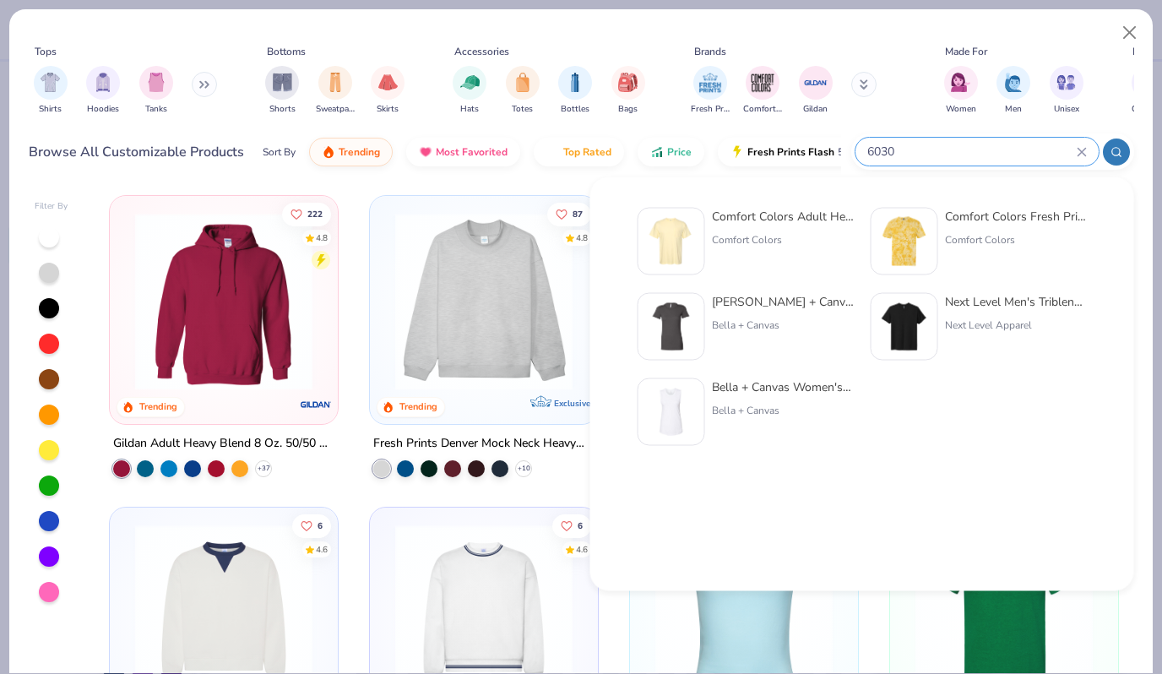
type input "6030"
click at [715, 247] on div "Comfort Colors Adult Heavyweight RS Pocket T-Shirt Comfort Colors" at bounding box center [783, 242] width 142 height 68
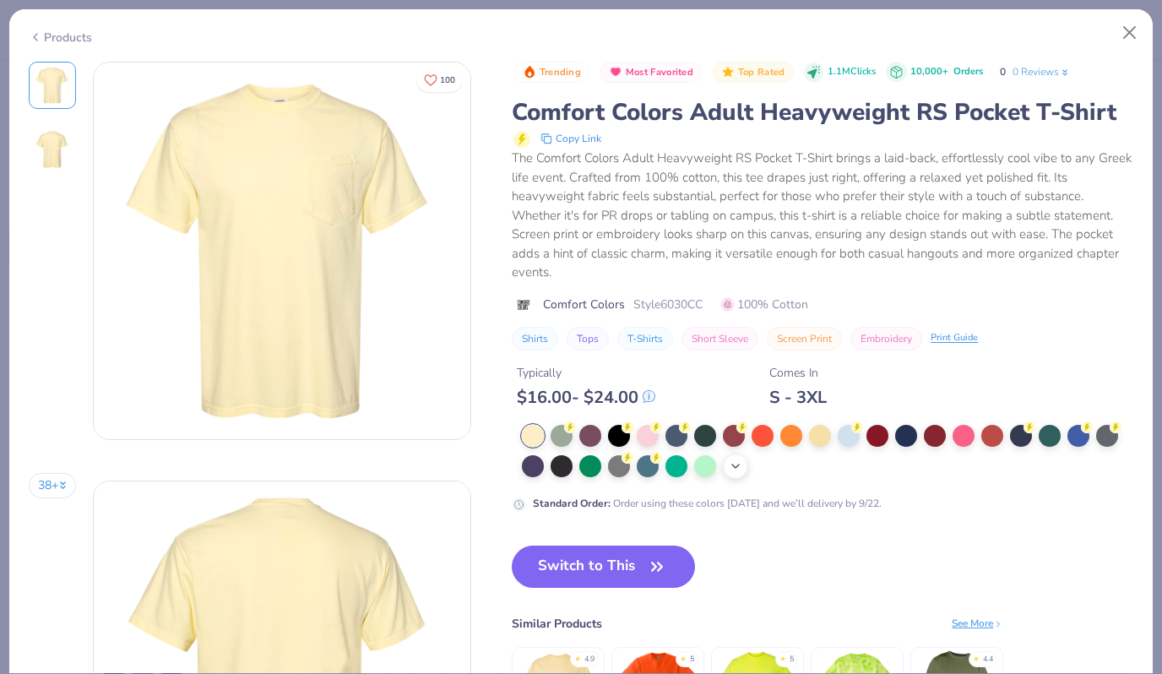
click at [739, 464] on polyline at bounding box center [735, 465] width 7 height 3
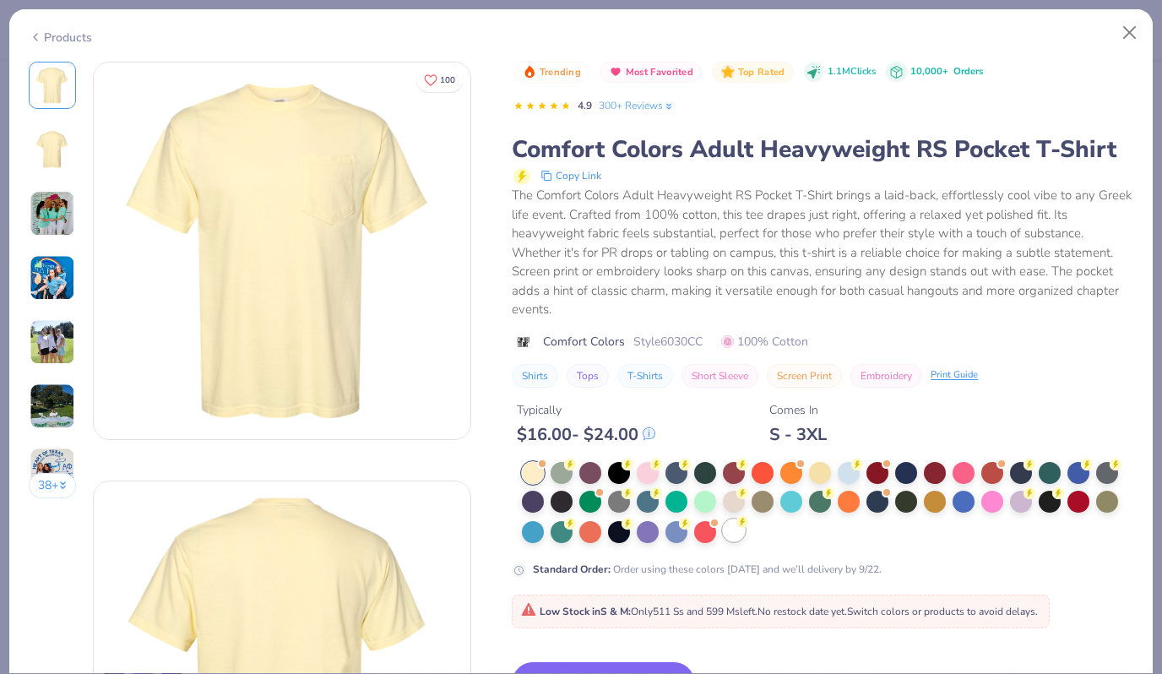
click at [736, 537] on div at bounding box center [734, 530] width 22 height 22
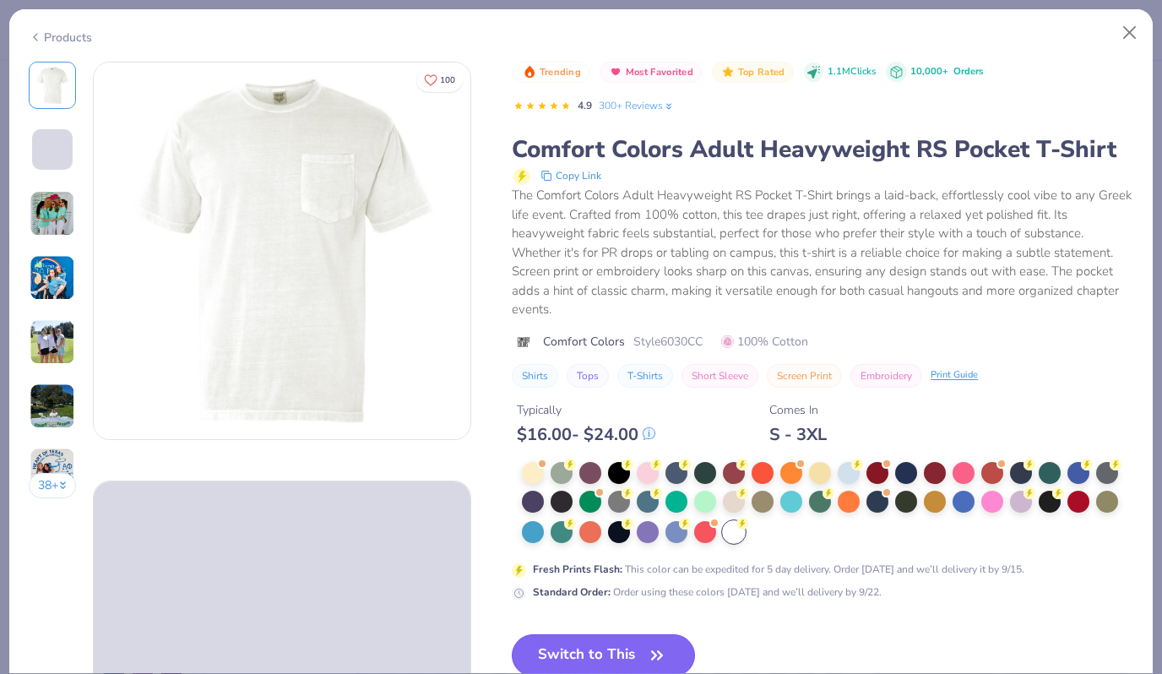
click at [624, 647] on button "Switch to This" at bounding box center [603, 655] width 183 height 42
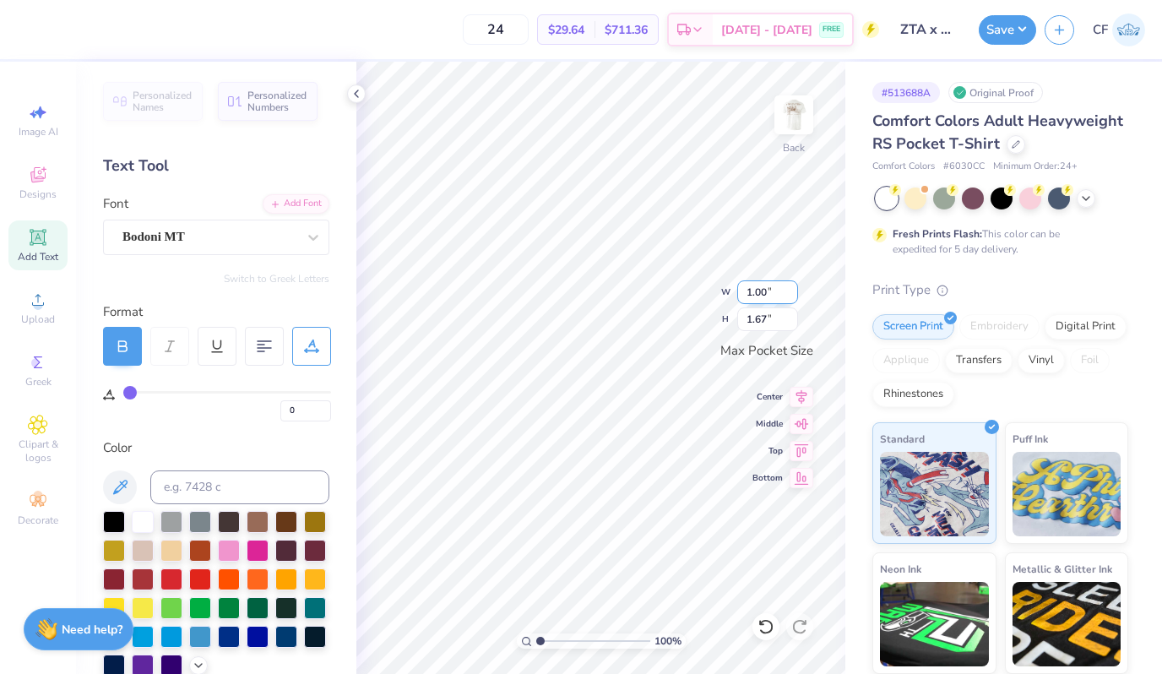
click at [763, 294] on input "1.00" at bounding box center [767, 292] width 61 height 24
type input "2.10"
type input "3.50"
click at [286, 522] on div at bounding box center [286, 520] width 22 height 22
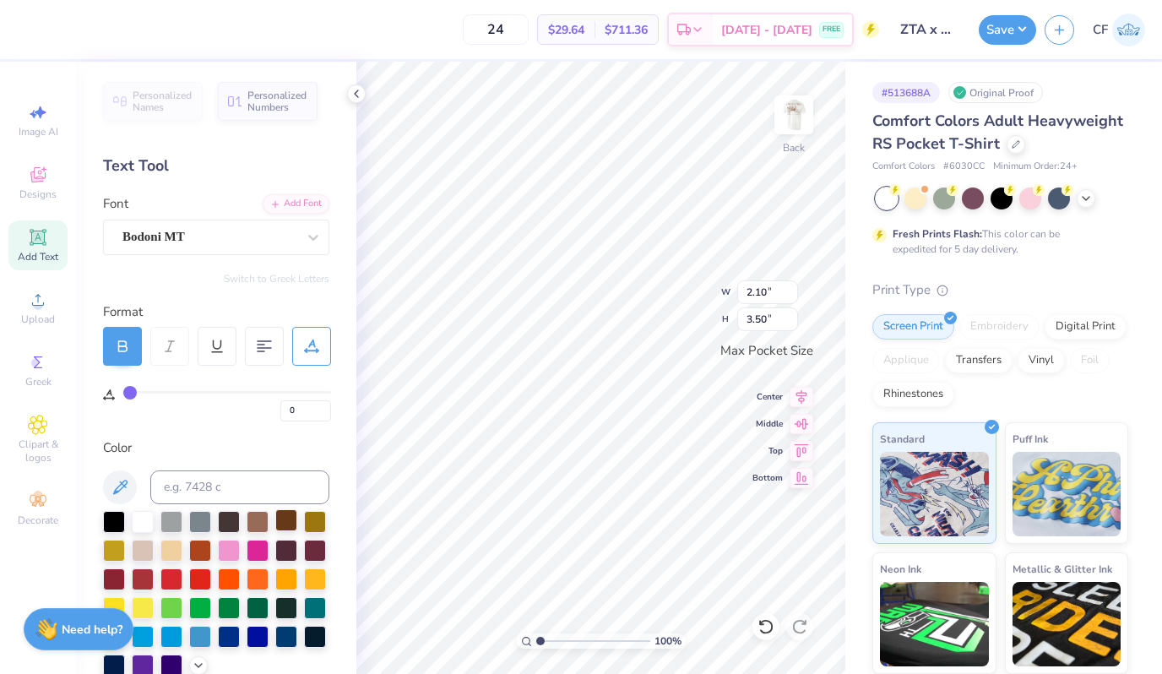
type input "2.06"
type input "3.44"
type textarea "ZTA"
type textarea "KA"
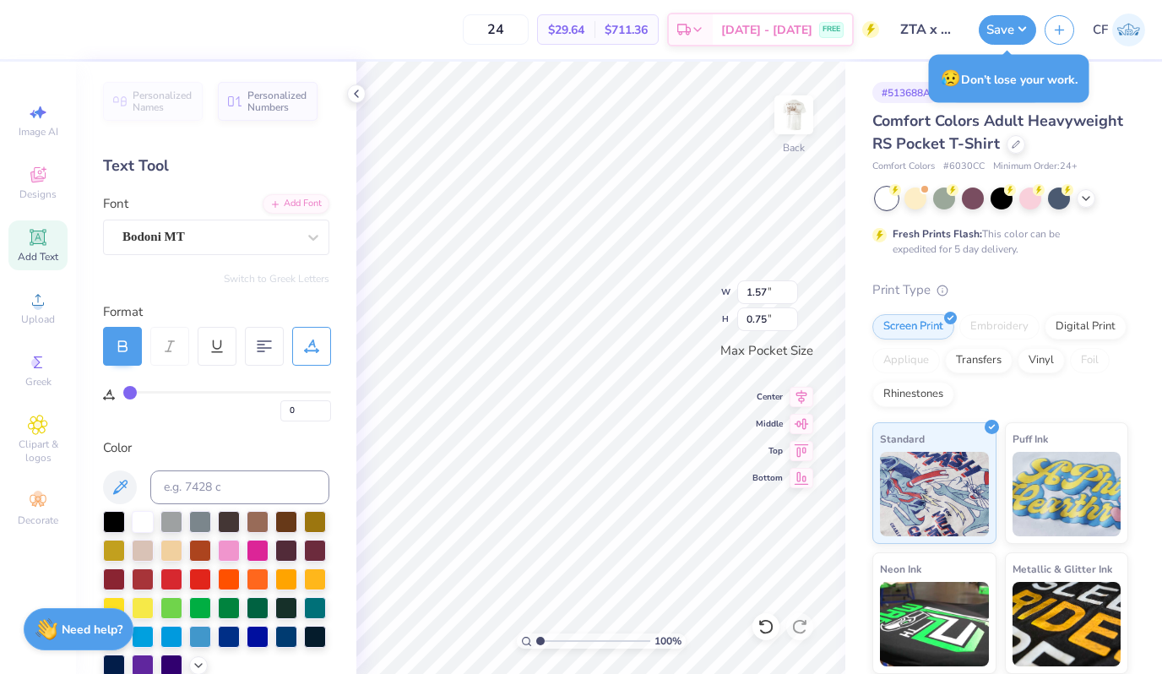
type textarea "K"
type textarea "X"
type textarea "x"
type input "2.04"
click at [767, 318] on input "0.75" at bounding box center [767, 319] width 61 height 24
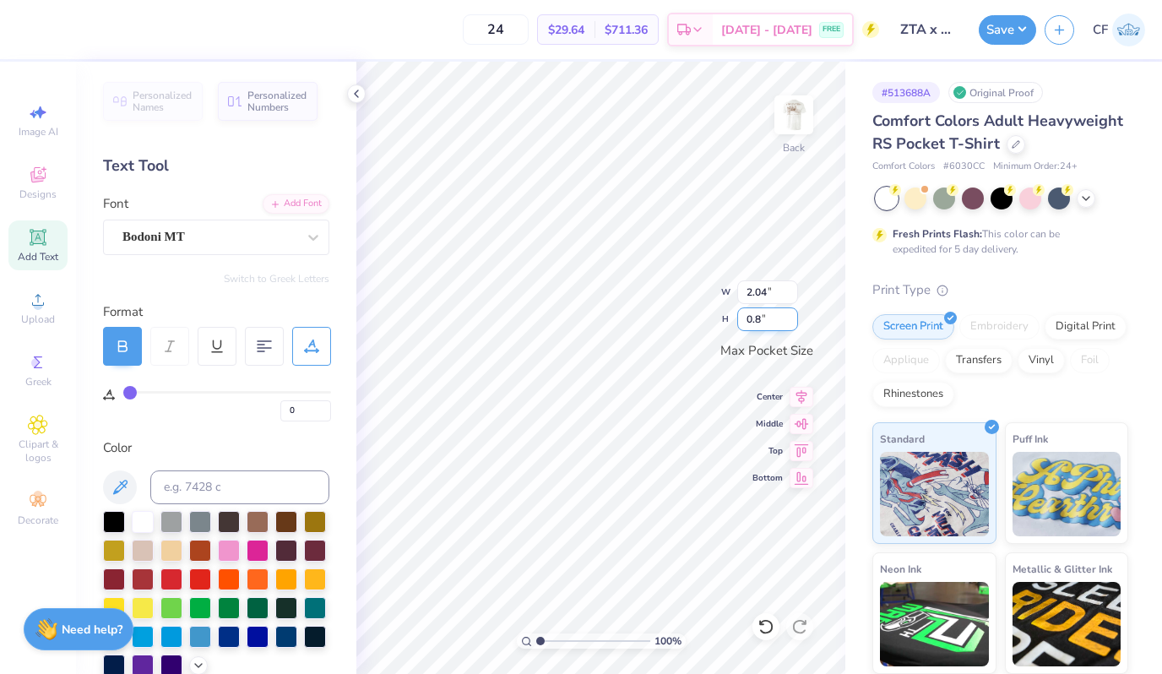
type input "0.8"
type input "2.18"
type input "0.80"
type input "1.57"
click at [769, 322] on input "0.75" at bounding box center [767, 319] width 61 height 24
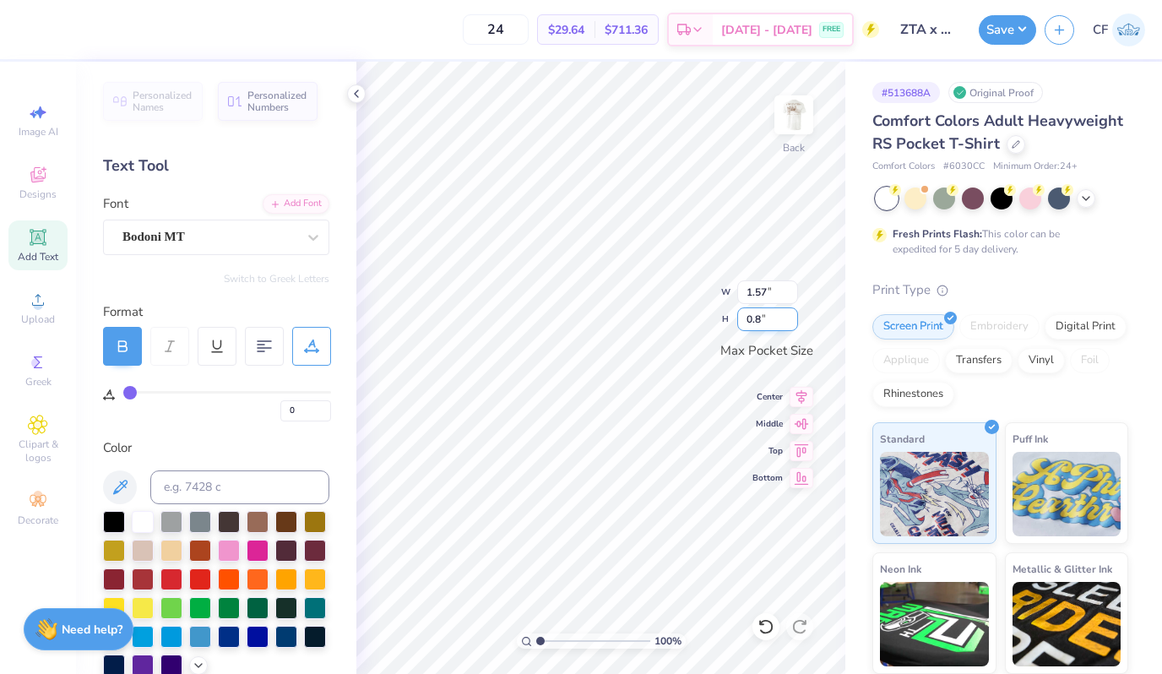
type input "0.8"
type input "1.68"
type input "0.80"
click at [758, 319] on input "0.80" at bounding box center [767, 319] width 61 height 24
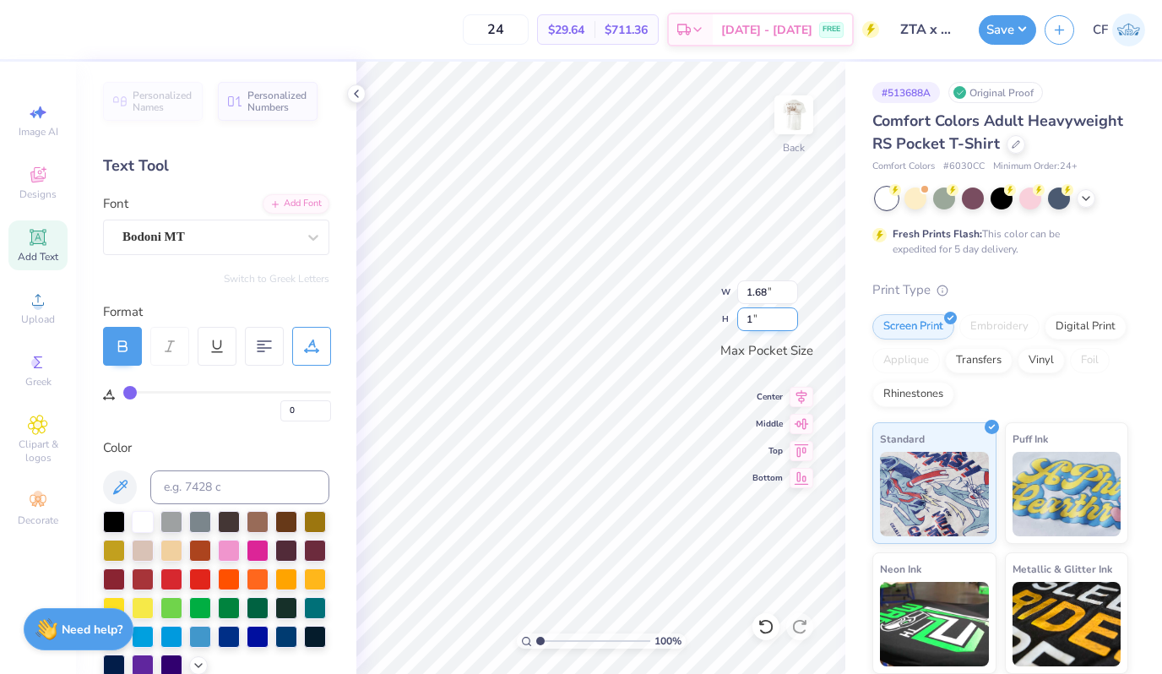
type input "1"
type input "2.10"
type input "1.00"
type input "2.18"
click at [755, 327] on input "0.80" at bounding box center [767, 319] width 61 height 24
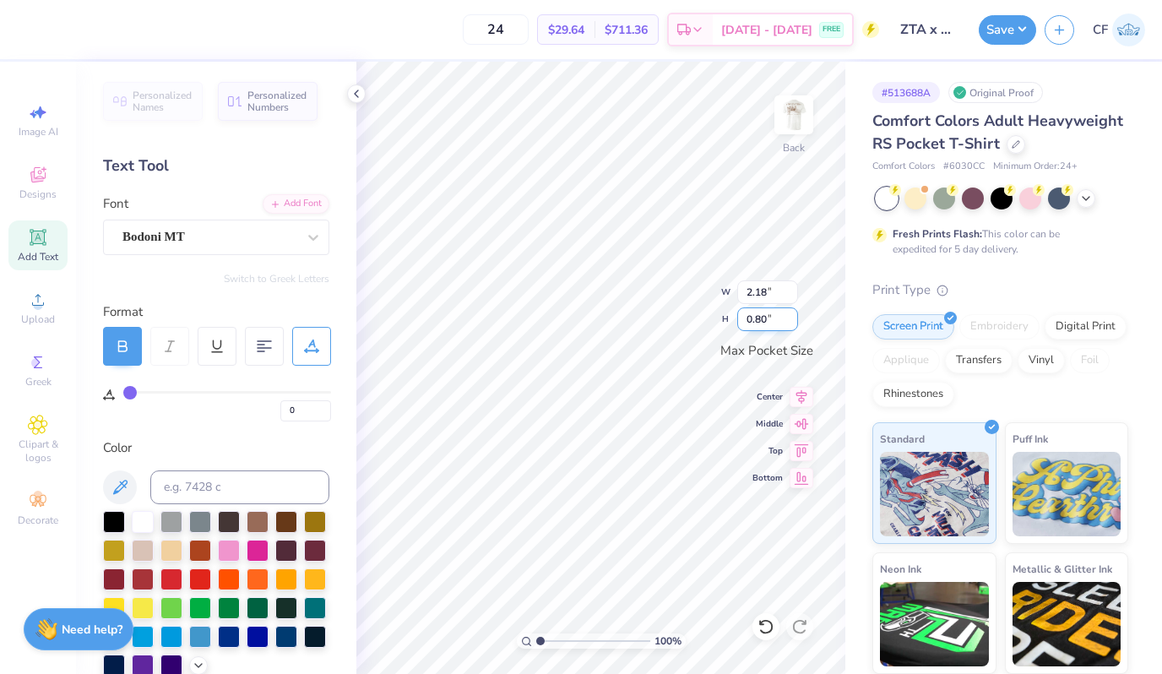
click at [755, 327] on input "0.80" at bounding box center [767, 319] width 61 height 24
click at [753, 319] on input "0.80" at bounding box center [767, 319] width 61 height 24
type input "1"
type input "2.73"
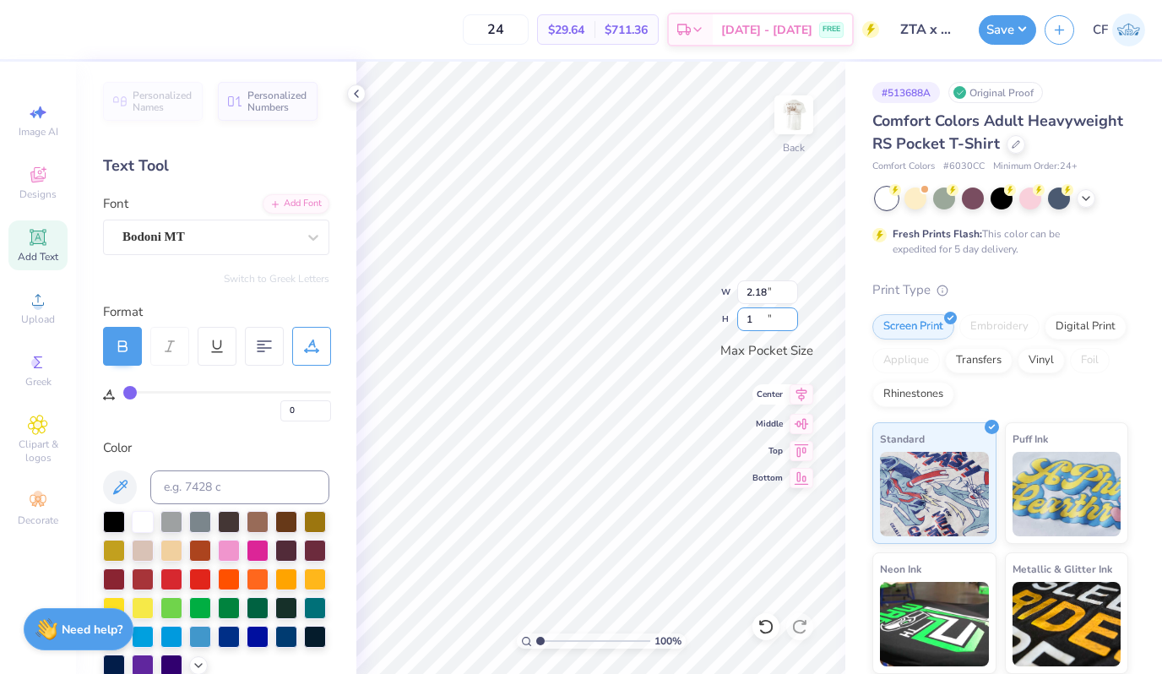
type input "1.00"
click at [804, 397] on icon at bounding box center [801, 395] width 11 height 14
type input "2.10"
drag, startPoint x: 539, startPoint y: 644, endPoint x: 561, endPoint y: 647, distance: 22.1
type input "2.8"
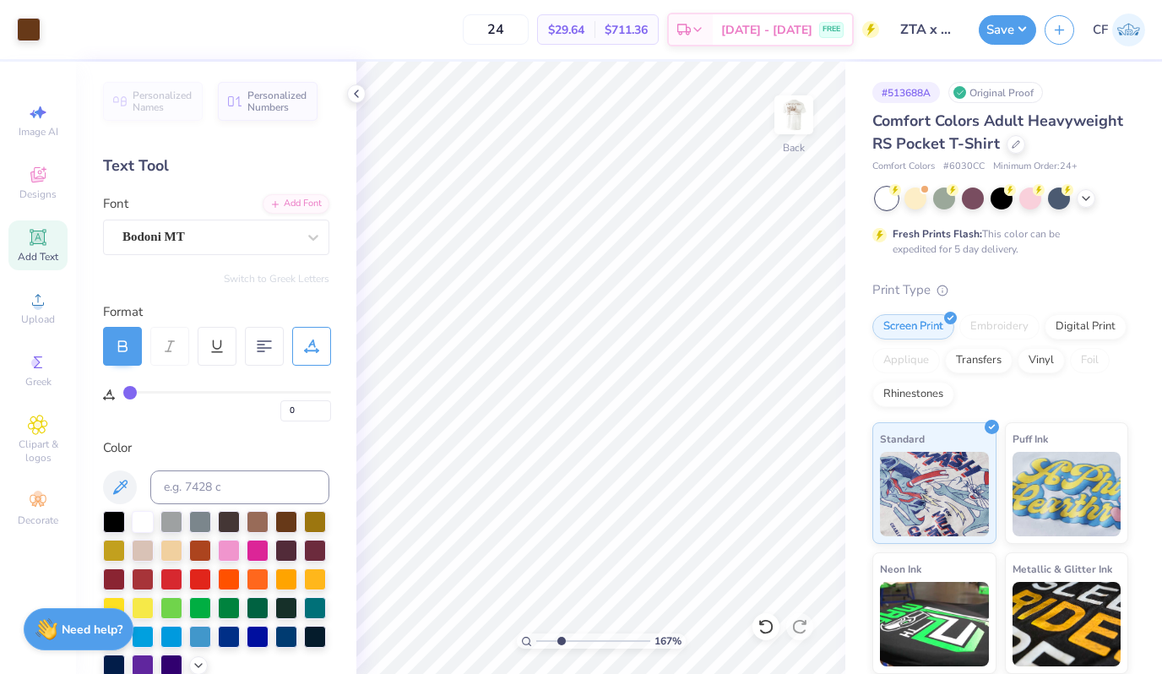
click at [560, 647] on input "range" at bounding box center [593, 640] width 114 height 15
type input "2.10"
type input "0.52"
type input "0.44"
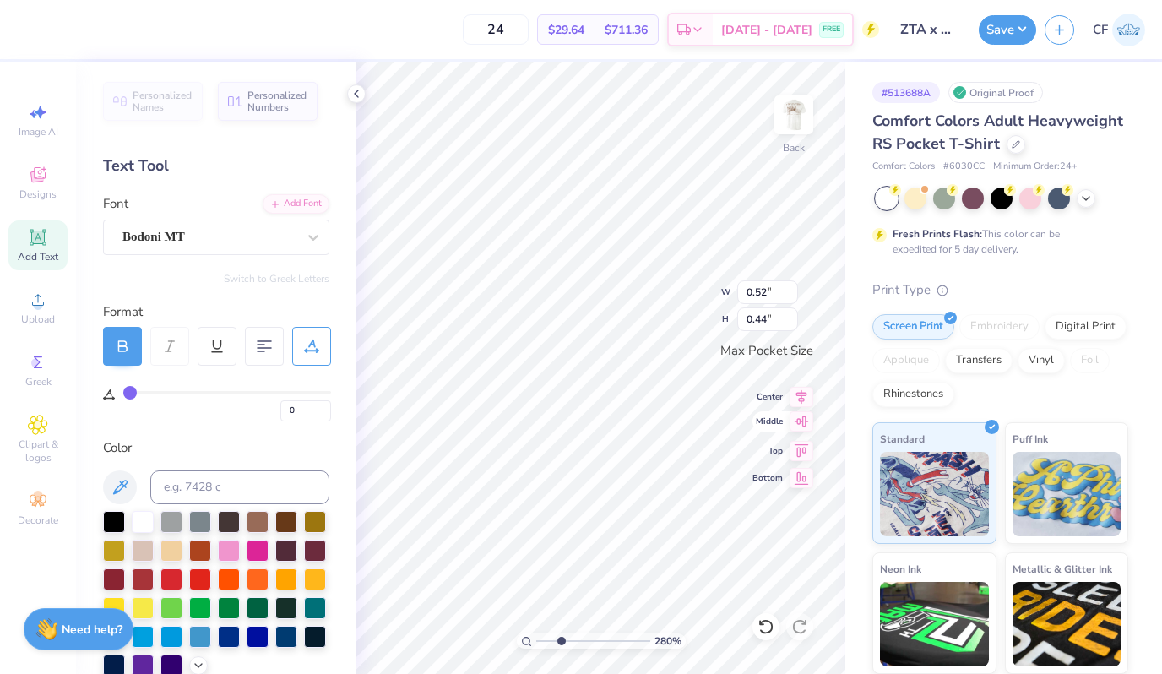
click at [803, 429] on icon at bounding box center [802, 421] width 24 height 20
type input "2.73"
type input "1.00"
click at [804, 454] on icon at bounding box center [802, 448] width 24 height 20
type input "2.10"
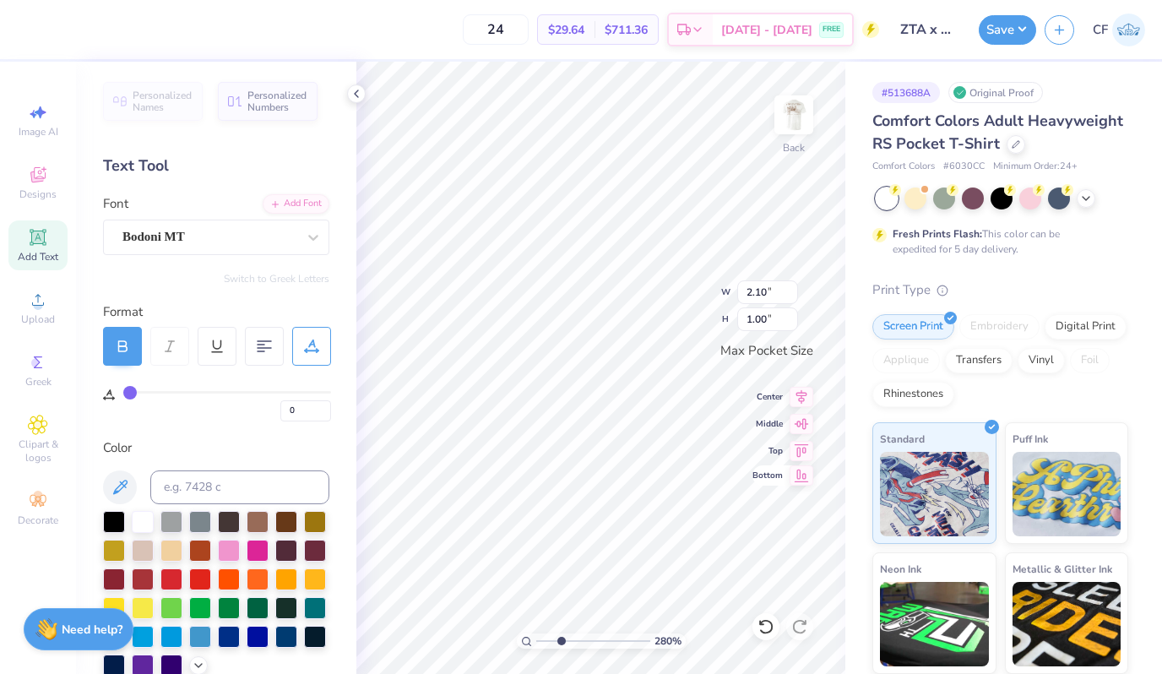
click at [794, 473] on icon at bounding box center [802, 475] width 24 height 20
click at [760, 321] on input "1.00" at bounding box center [767, 319] width 61 height 24
type input "1.20"
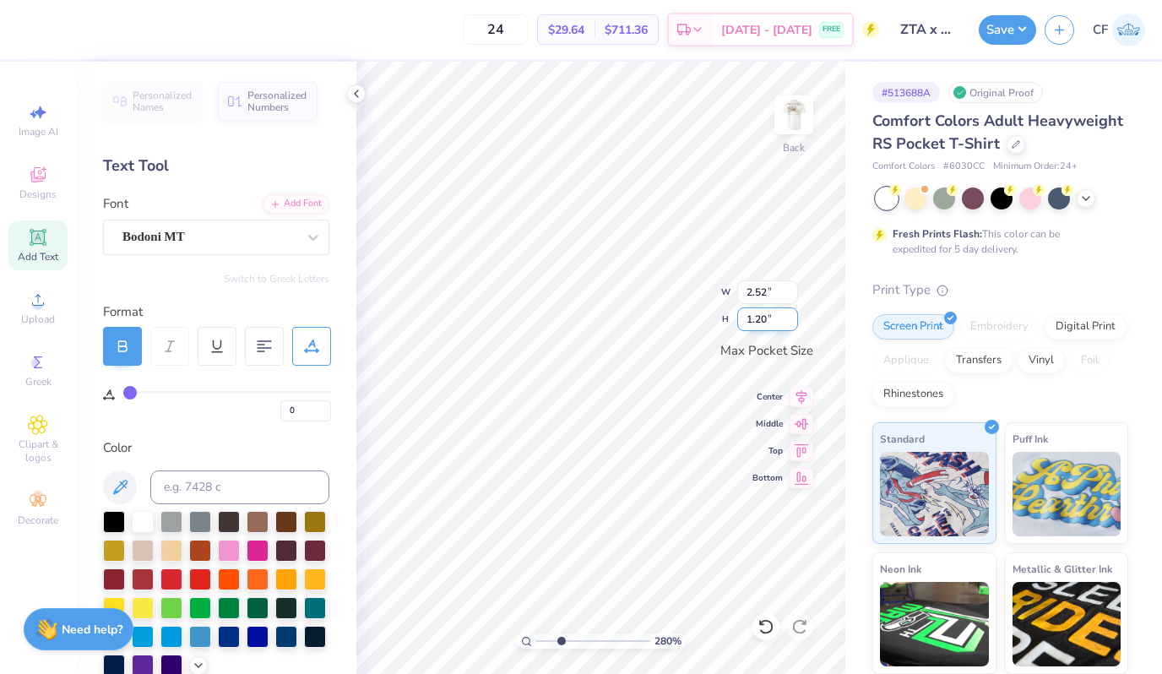
type input "2.73"
click at [758, 319] on input "1.00" at bounding box center [767, 319] width 61 height 24
type input "1.20"
type input "3.27"
type input "0.74"
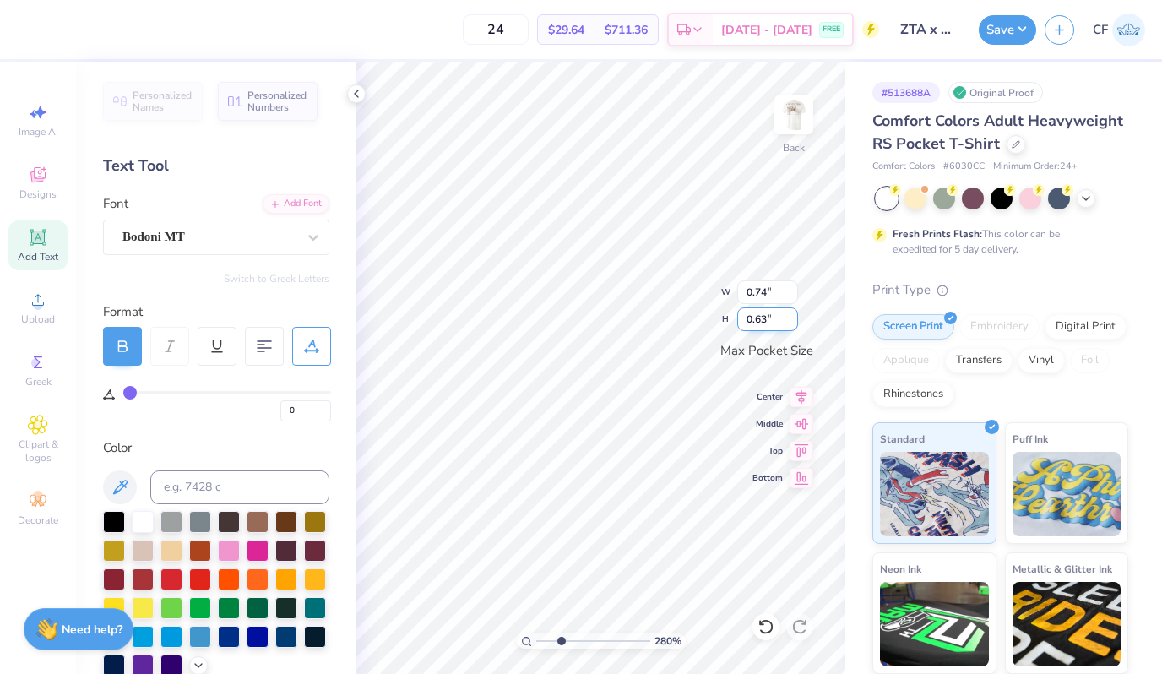
type input "0.63"
drag, startPoint x: 795, startPoint y: 398, endPoint x: 807, endPoint y: 423, distance: 28.0
click at [795, 398] on icon at bounding box center [802, 397] width 24 height 20
click at [807, 425] on icon at bounding box center [802, 421] width 24 height 20
drag, startPoint x: 562, startPoint y: 639, endPoint x: 504, endPoint y: 633, distance: 58.6
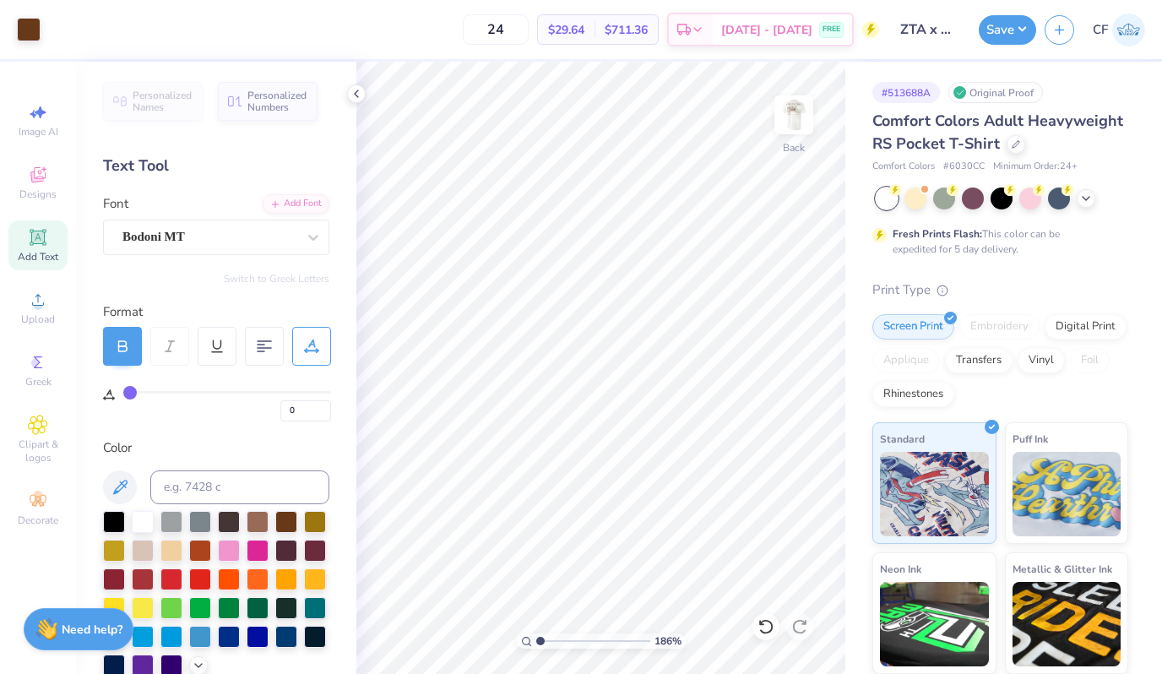
type input "1"
click at [536, 633] on input "range" at bounding box center [593, 640] width 114 height 15
click at [763, 296] on input "3.27" at bounding box center [767, 292] width 61 height 24
type input "3.00"
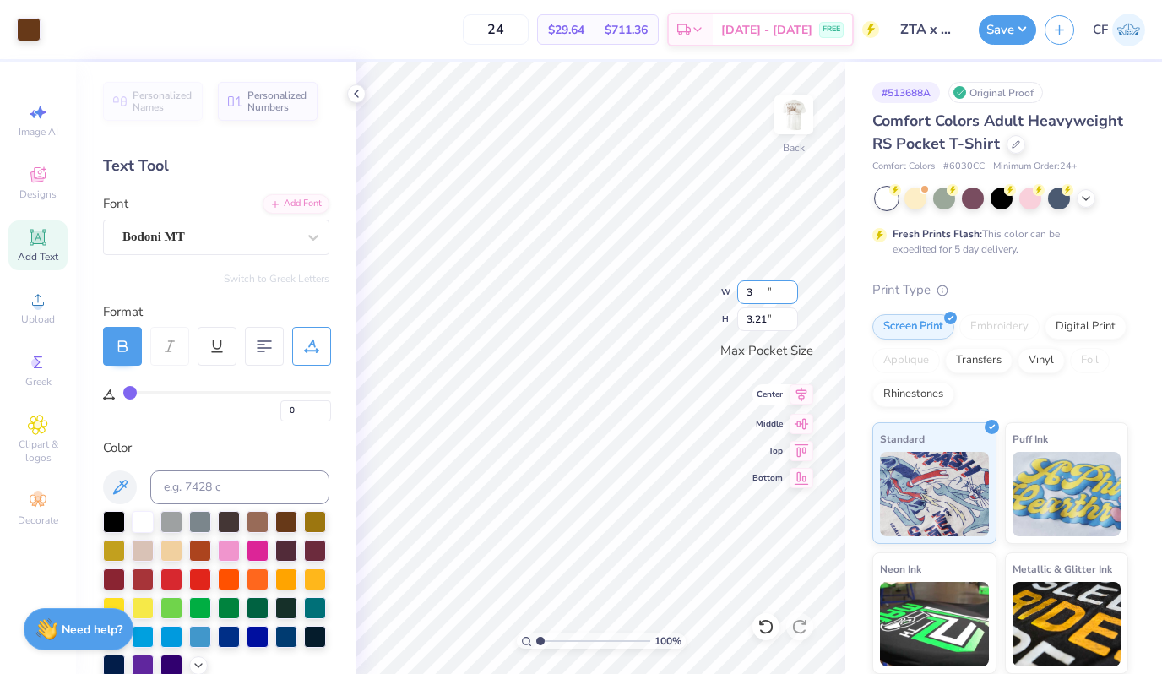
type input "3.21"
click at [801, 398] on icon at bounding box center [802, 394] width 24 height 20
click at [801, 426] on icon at bounding box center [802, 421] width 24 height 20
click at [793, 114] on img at bounding box center [794, 115] width 68 height 68
click at [772, 307] on input "14.08" at bounding box center [782, 303] width 61 height 24
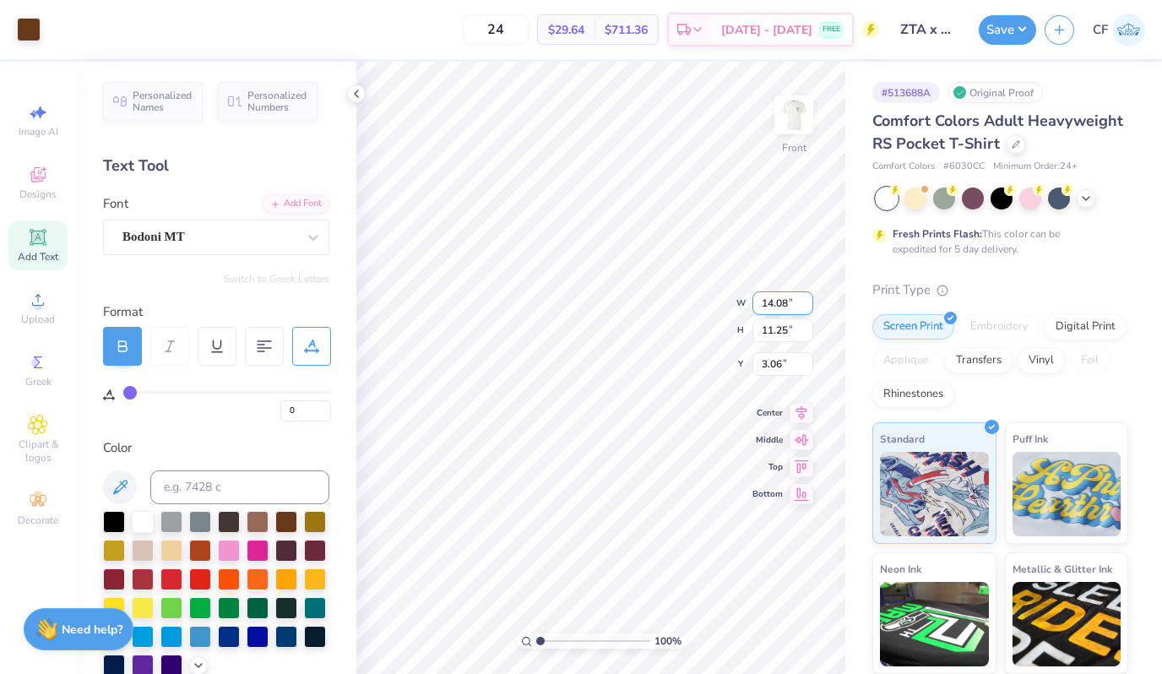
click at [772, 307] on input "14.08" at bounding box center [782, 303] width 61 height 24
type input "14.00"
type input "11.18"
click at [779, 348] on input "3.09" at bounding box center [782, 351] width 61 height 24
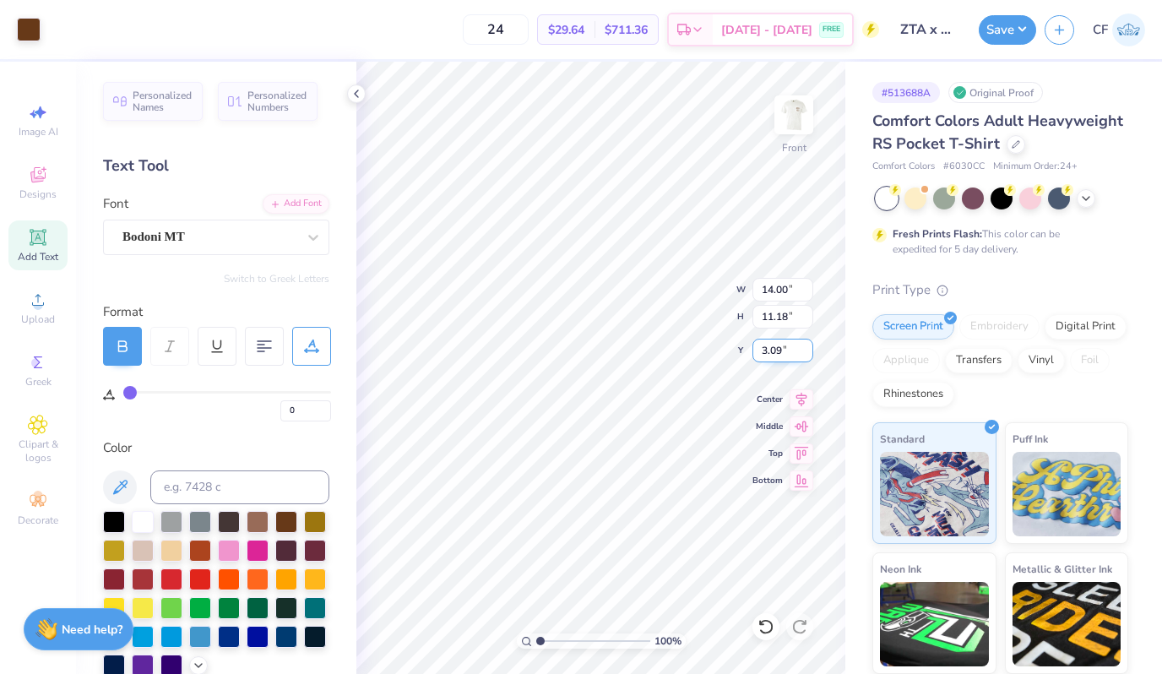
click at [769, 349] on input "3.09" at bounding box center [782, 351] width 61 height 24
type input "3.00"
click at [803, 399] on icon at bounding box center [801, 397] width 11 height 14
type input "30"
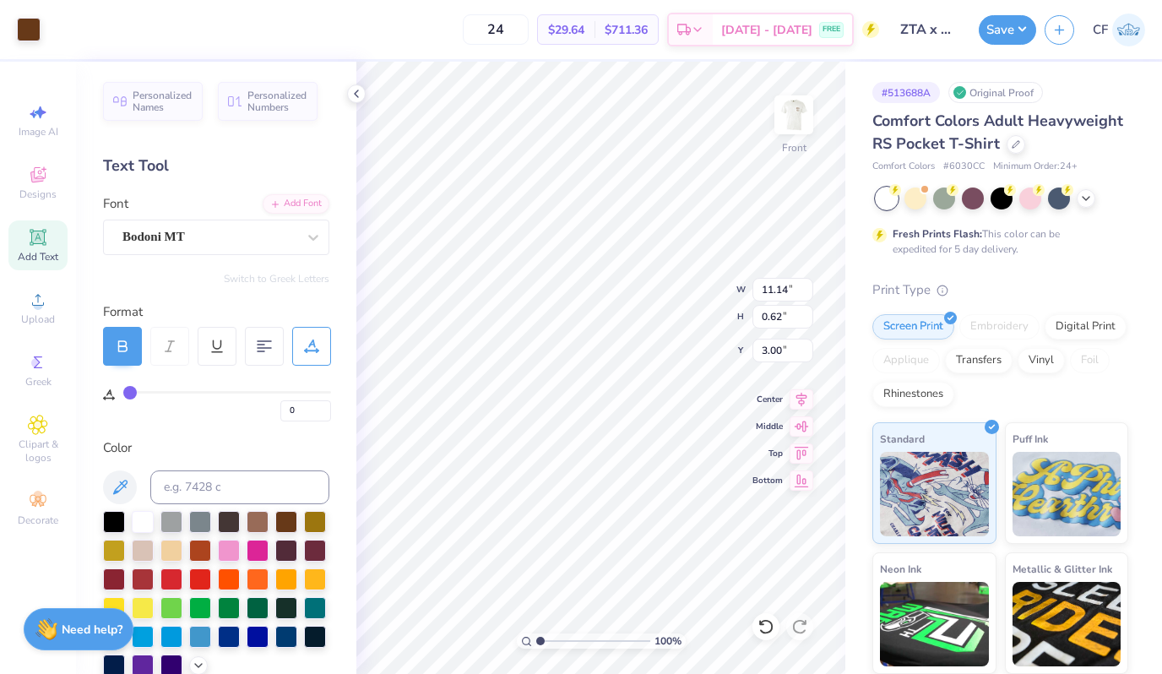
type input "30"
click at [795, 395] on icon at bounding box center [802, 397] width 24 height 20
click at [1002, 27] on button "Save" at bounding box center [1007, 28] width 57 height 30
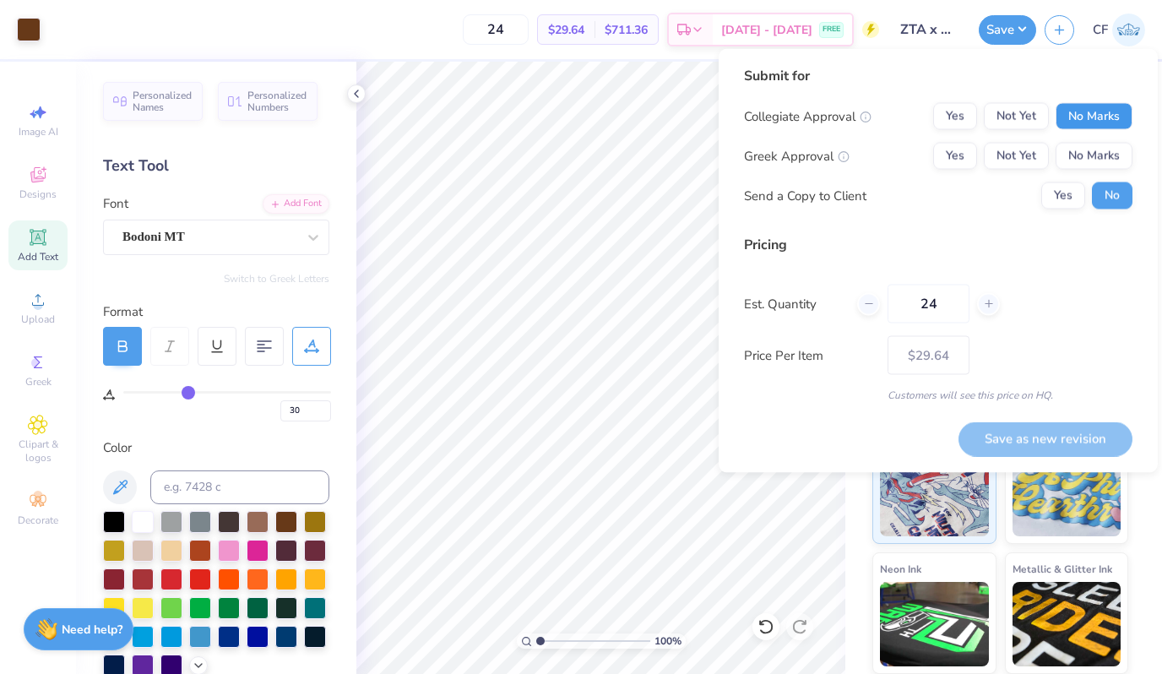
click at [1111, 113] on button "No Marks" at bounding box center [1094, 116] width 77 height 27
click at [960, 158] on button "Yes" at bounding box center [955, 156] width 44 height 27
click at [1067, 175] on div "Collegiate Approval Yes Not Yet No Marks Greek Approval Yes Not Yet No Marks Se…" at bounding box center [938, 156] width 388 height 106
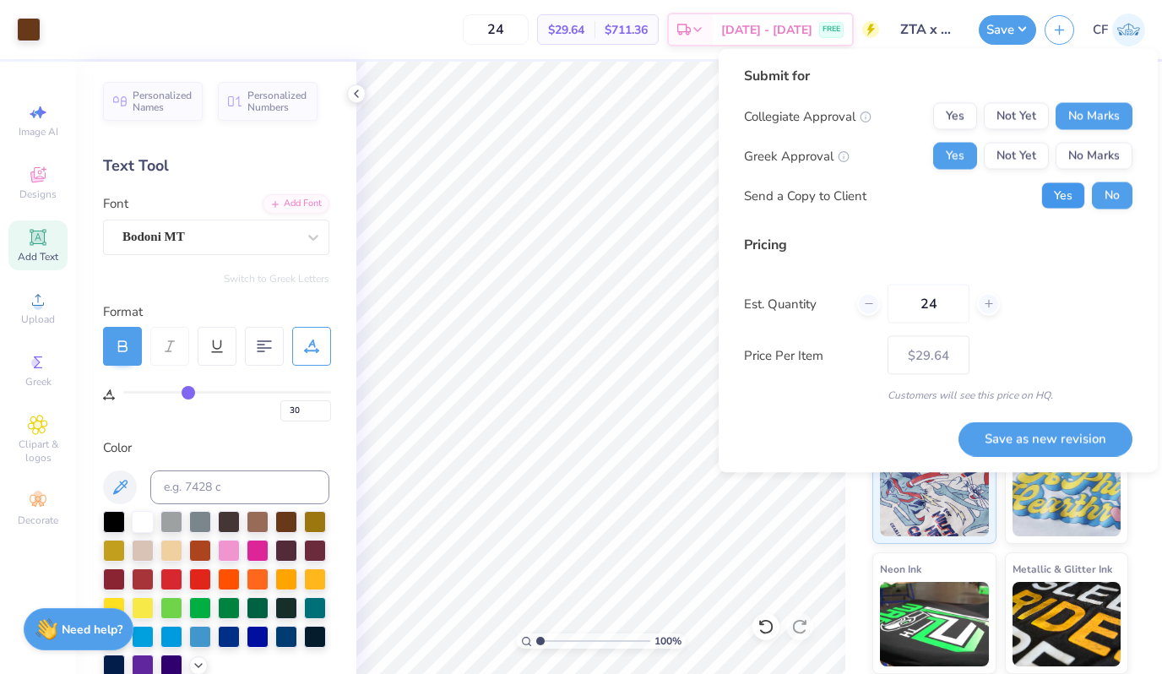
click at [1067, 185] on button "Yes" at bounding box center [1063, 195] width 44 height 27
click at [1013, 433] on button "Save as new revision" at bounding box center [1046, 438] width 174 height 35
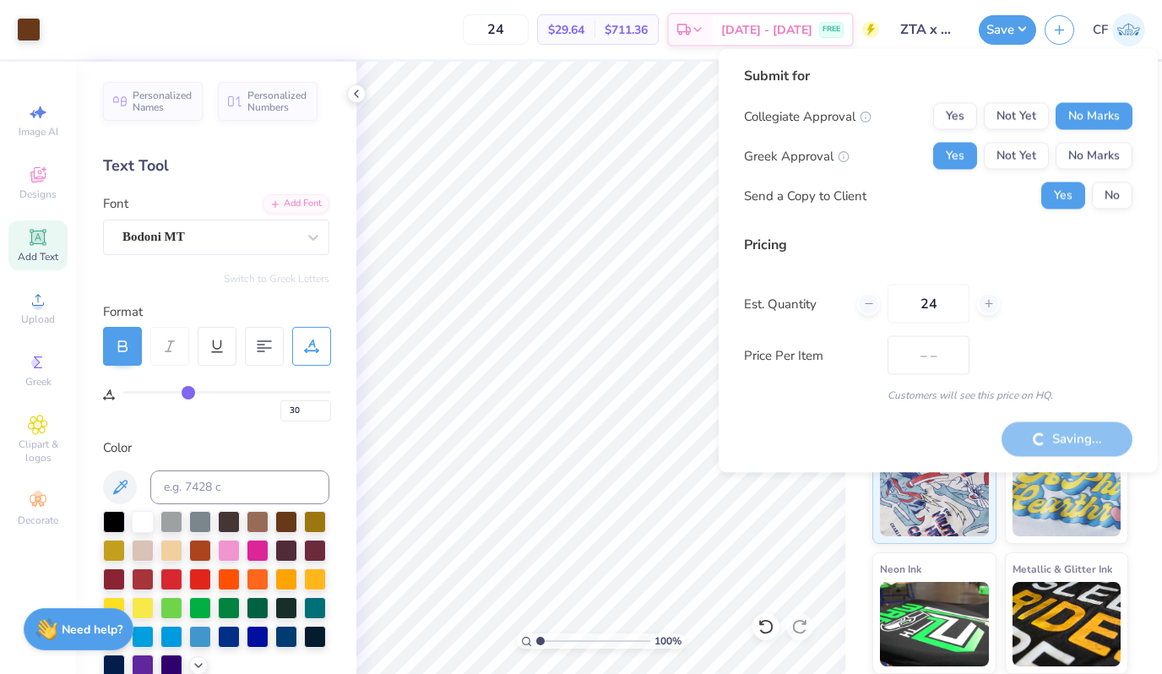
type input "$29.64"
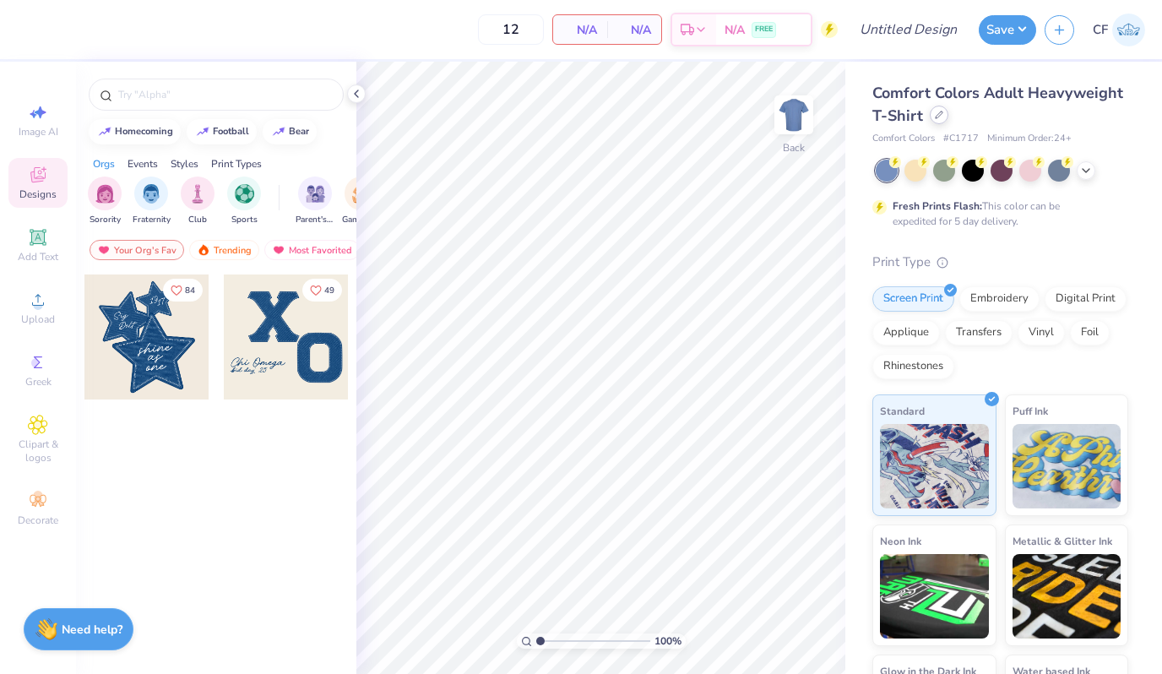
click at [935, 117] on icon at bounding box center [939, 115] width 8 height 8
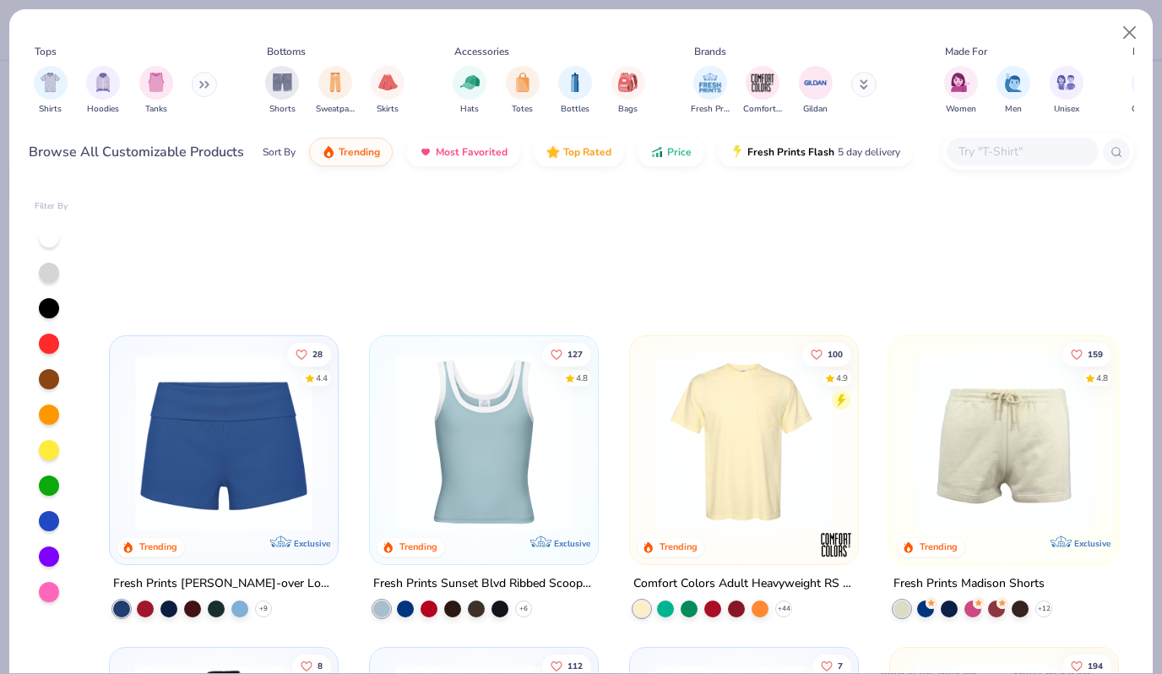
scroll to position [1662, 0]
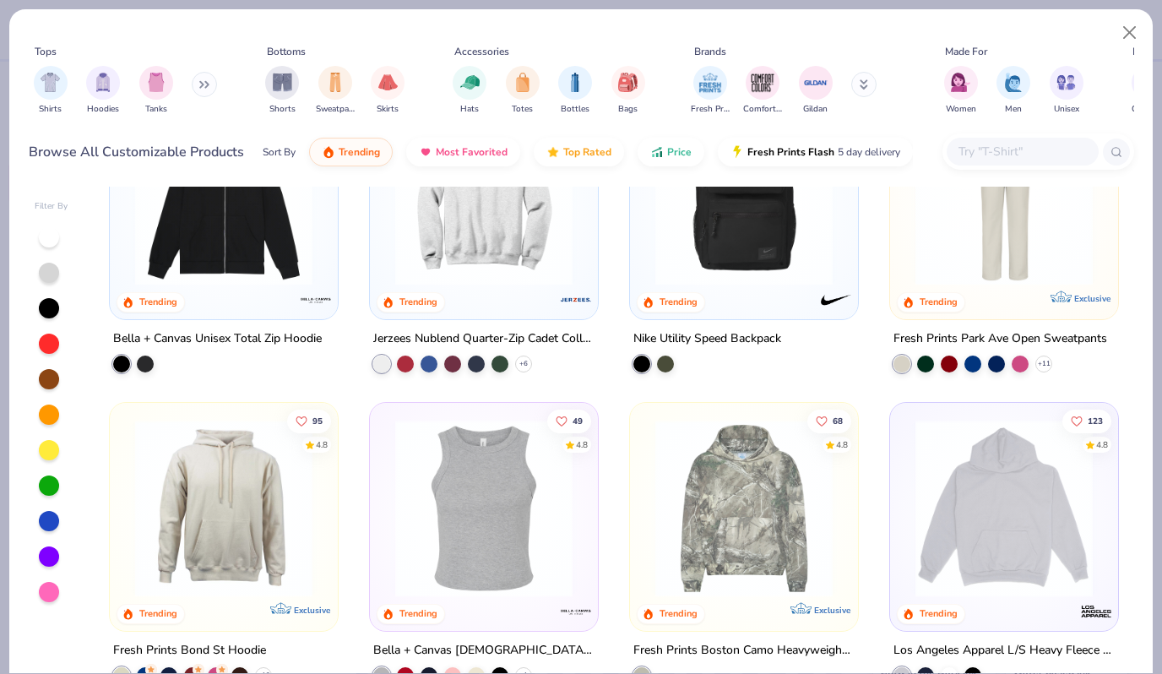
click at [508, 481] on img at bounding box center [484, 507] width 194 height 177
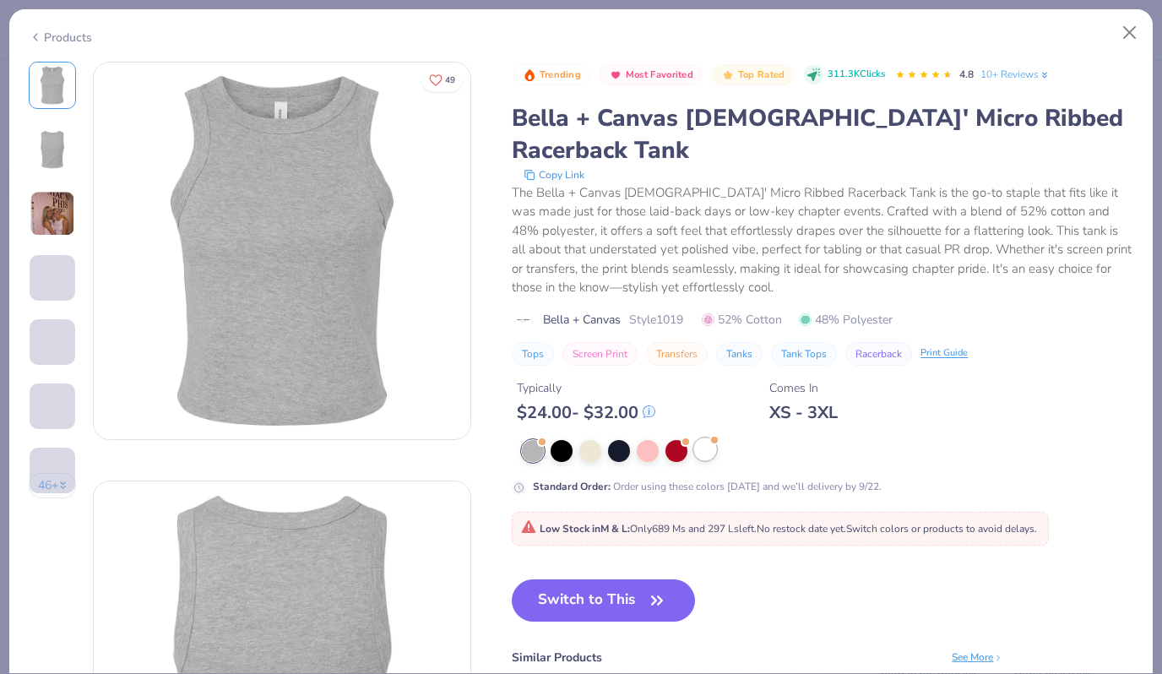
click at [711, 438] on div at bounding box center [705, 449] width 22 height 22
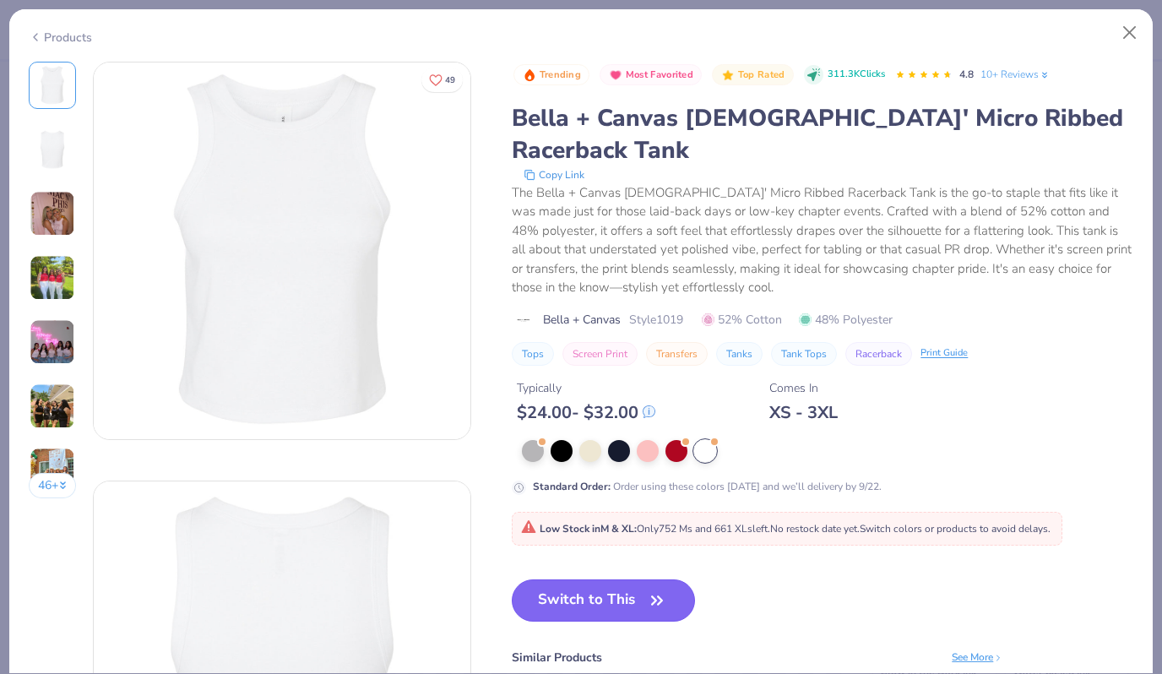
click at [639, 581] on button "Switch to This" at bounding box center [603, 600] width 183 height 42
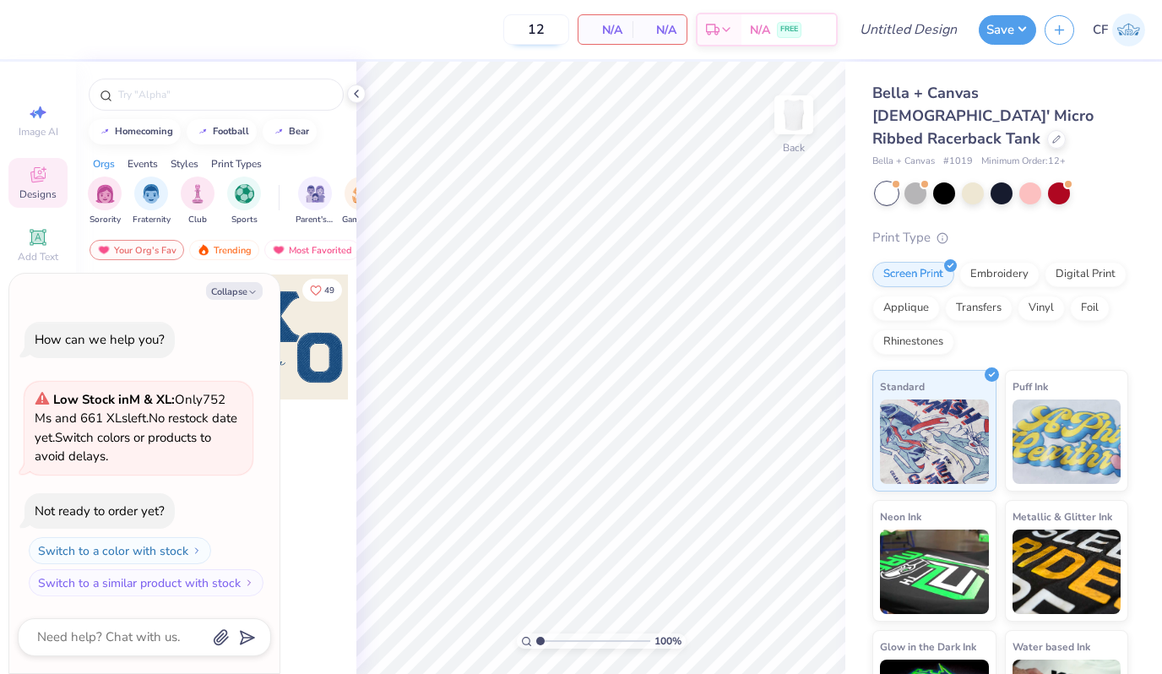
click at [541, 35] on input "12" at bounding box center [536, 29] width 66 height 30
click at [536, 32] on input "12" at bounding box center [536, 29] width 66 height 30
type input "30"
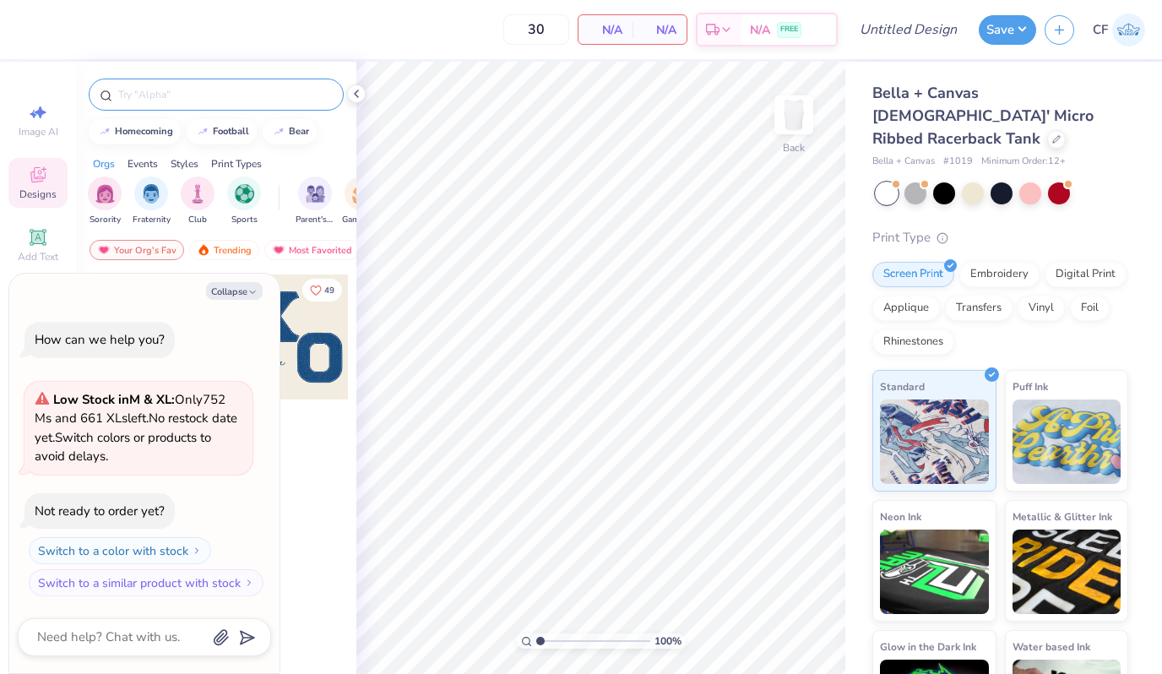
click at [258, 84] on div at bounding box center [216, 95] width 255 height 32
click at [239, 101] on input "text" at bounding box center [225, 94] width 216 height 17
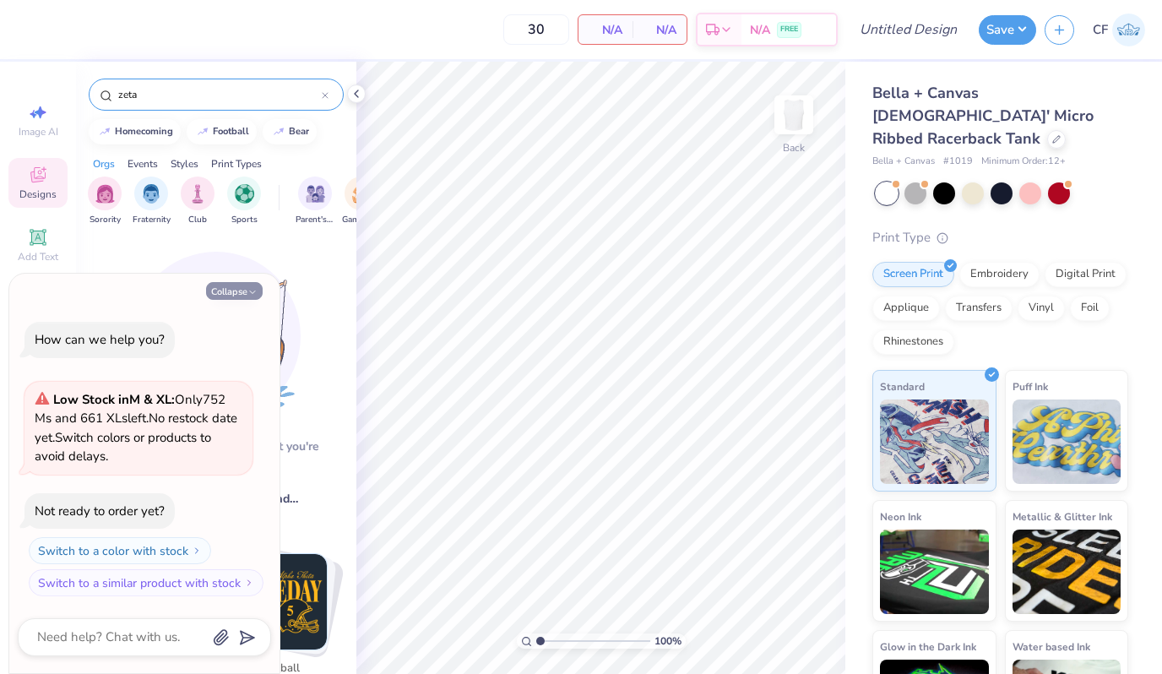
type input "zeta"
click at [238, 287] on button "Collapse" at bounding box center [234, 291] width 57 height 18
type textarea "x"
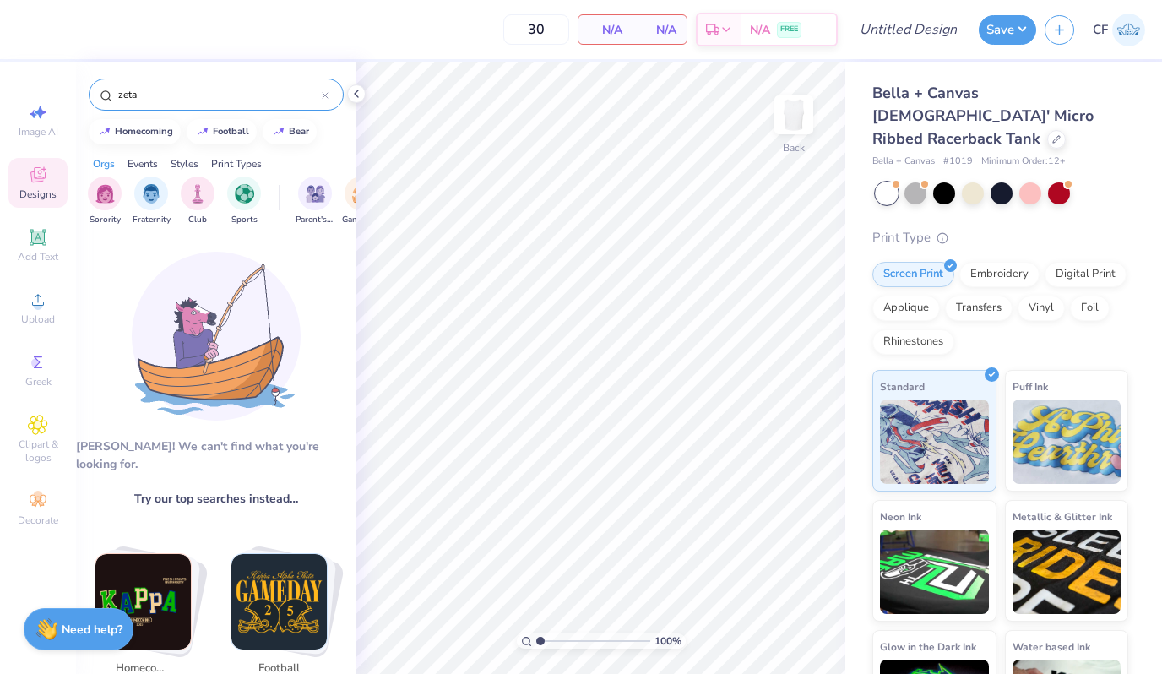
click at [166, 100] on input "zeta" at bounding box center [219, 94] width 205 height 17
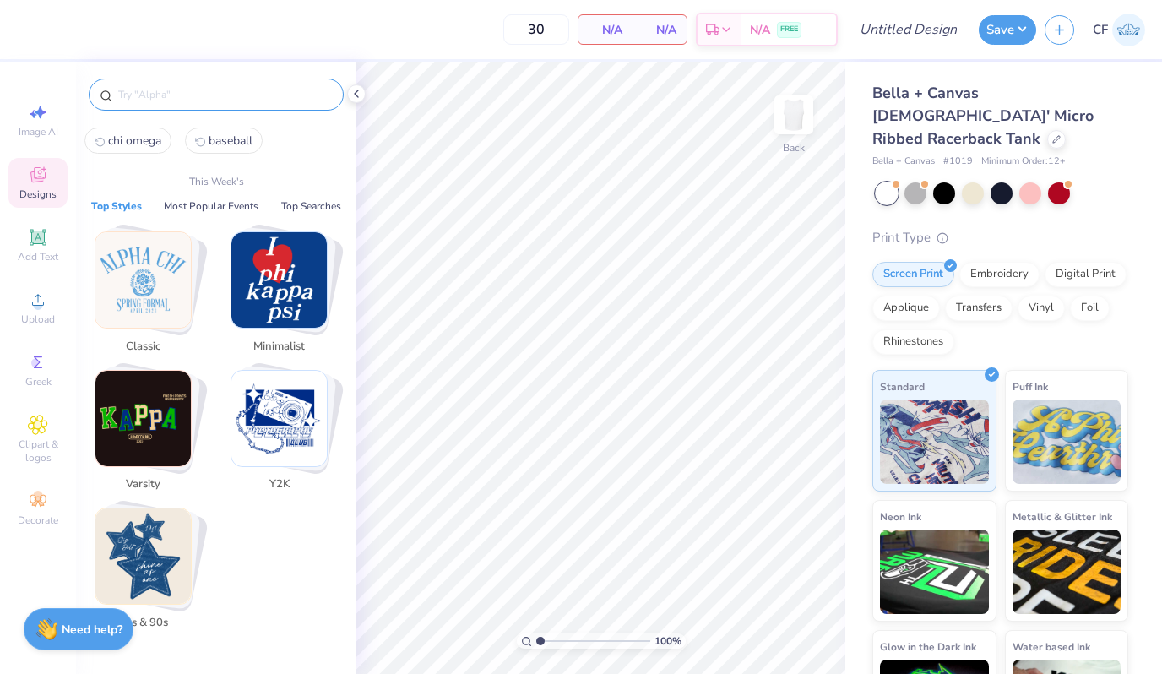
click at [117, 202] on button "Top Styles" at bounding box center [116, 206] width 61 height 17
click at [35, 240] on icon at bounding box center [37, 237] width 13 height 13
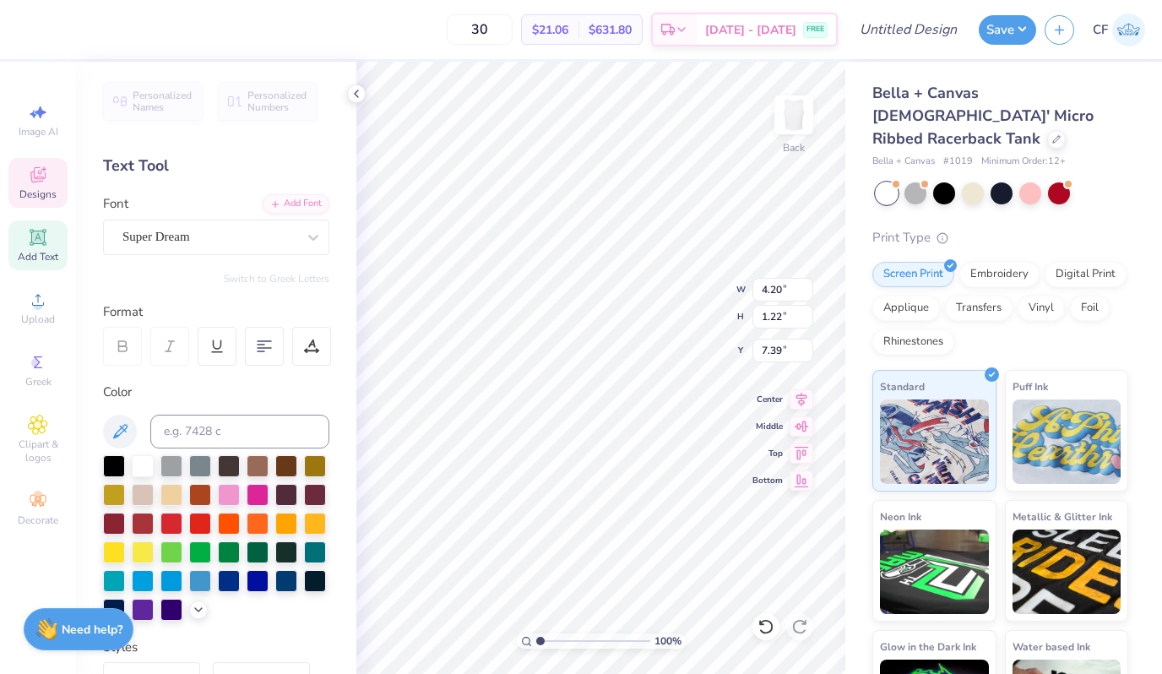
click at [43, 184] on icon at bounding box center [38, 175] width 20 height 20
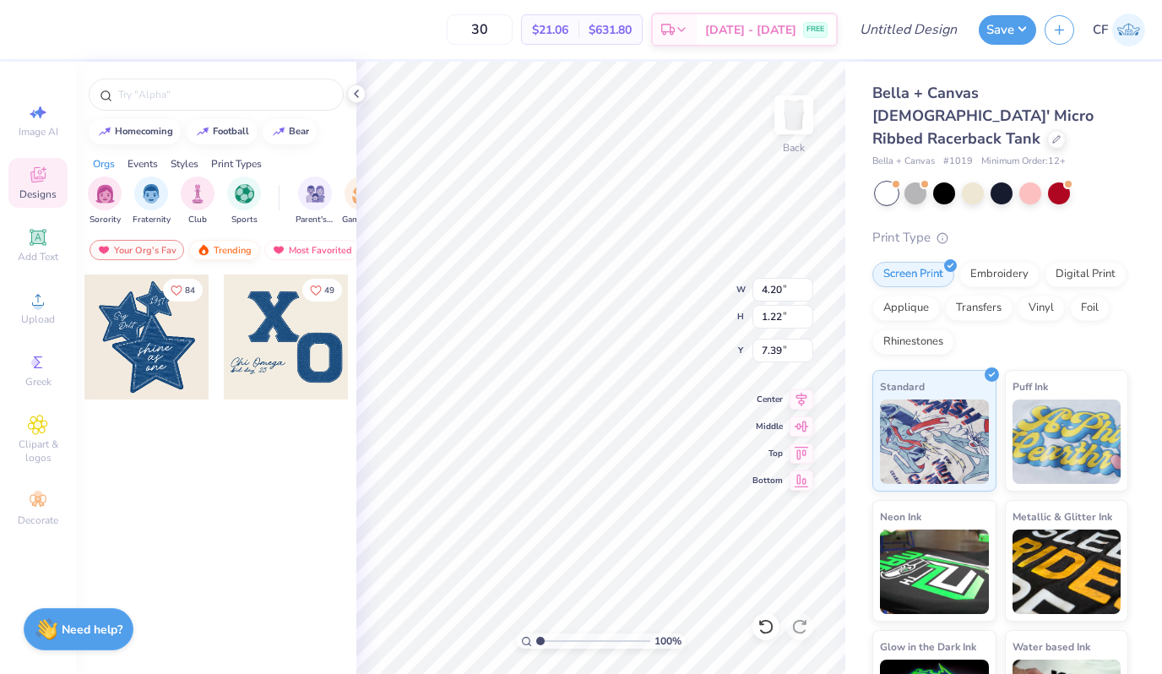
click at [216, 248] on div "Trending" at bounding box center [224, 250] width 70 height 20
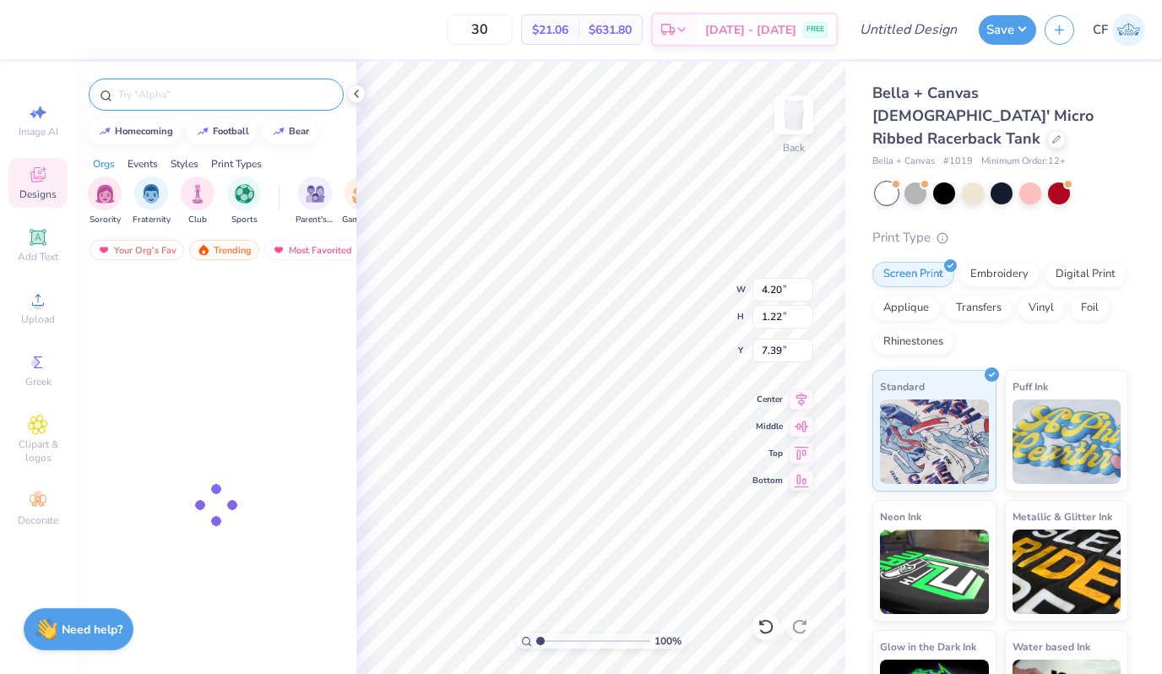
click at [210, 98] on input "text" at bounding box center [225, 94] width 216 height 17
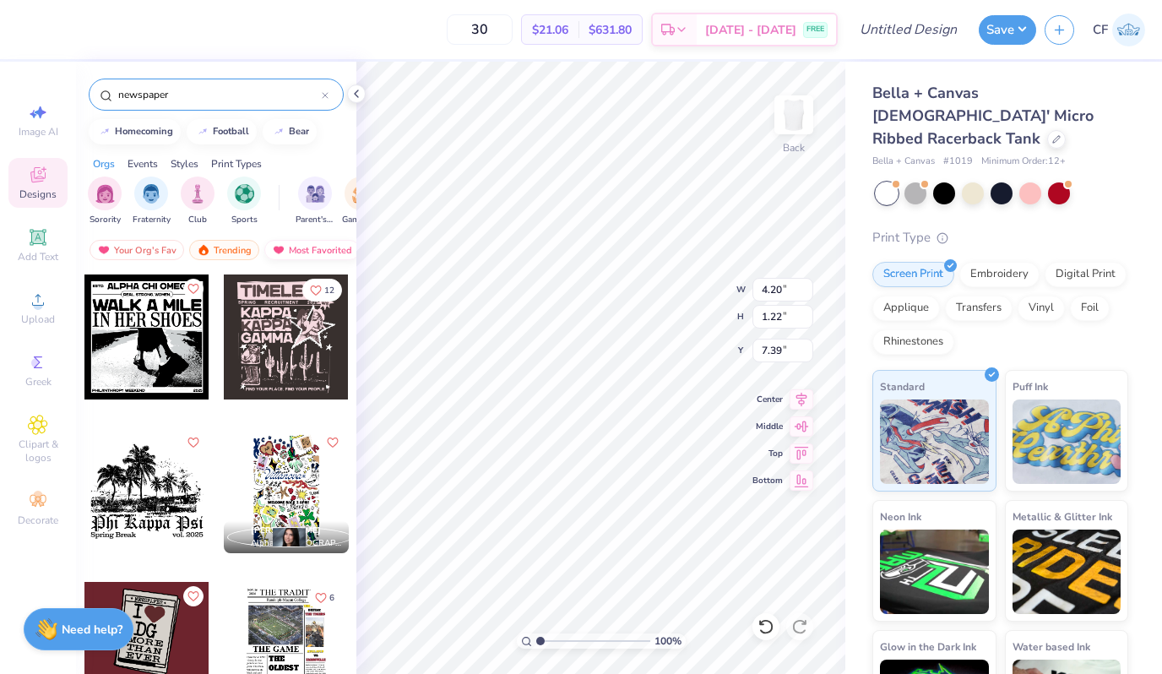
type input "newspaper"
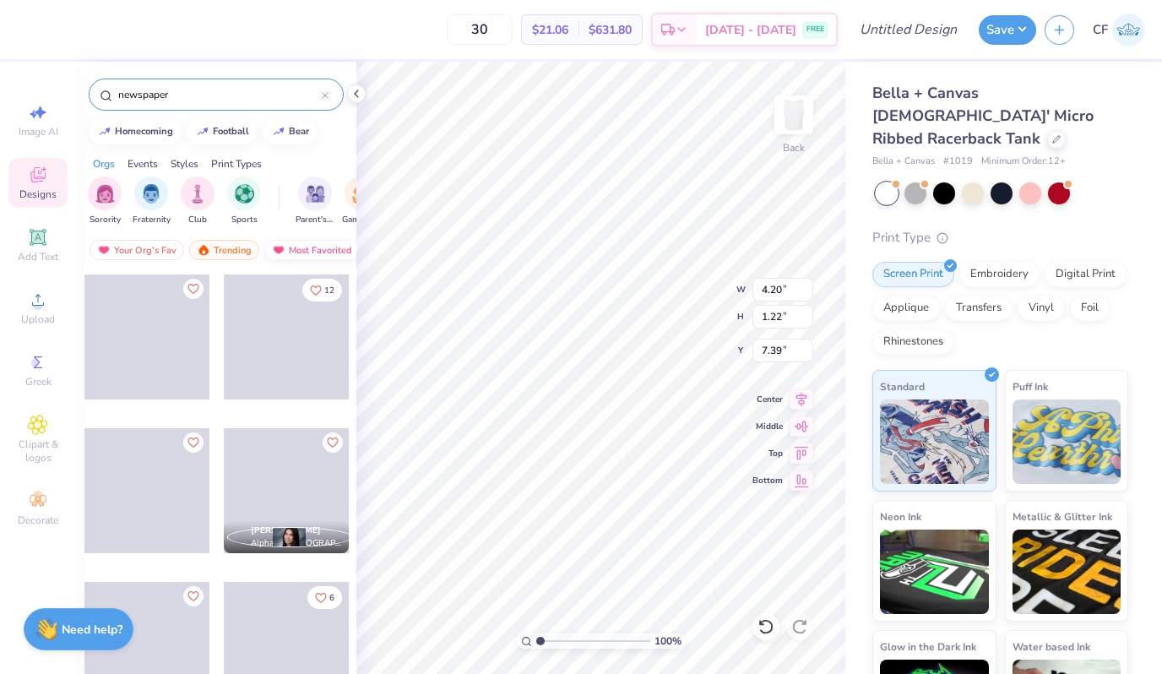
type textarea "TXT"
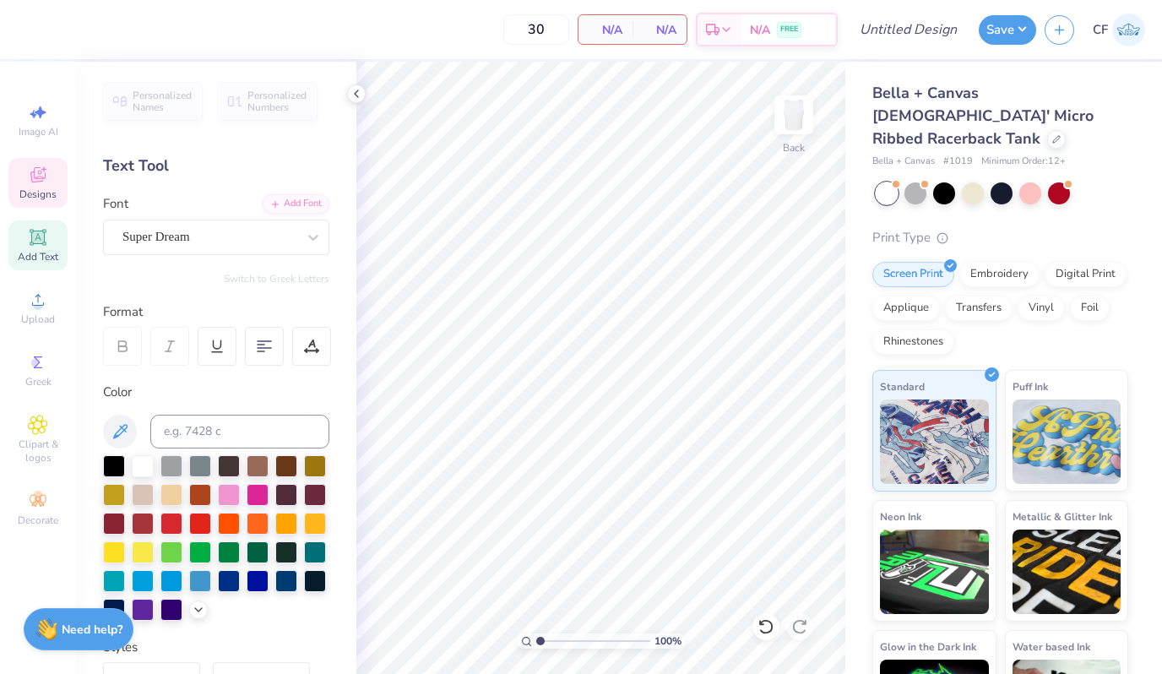
click at [40, 178] on icon at bounding box center [37, 174] width 15 height 15
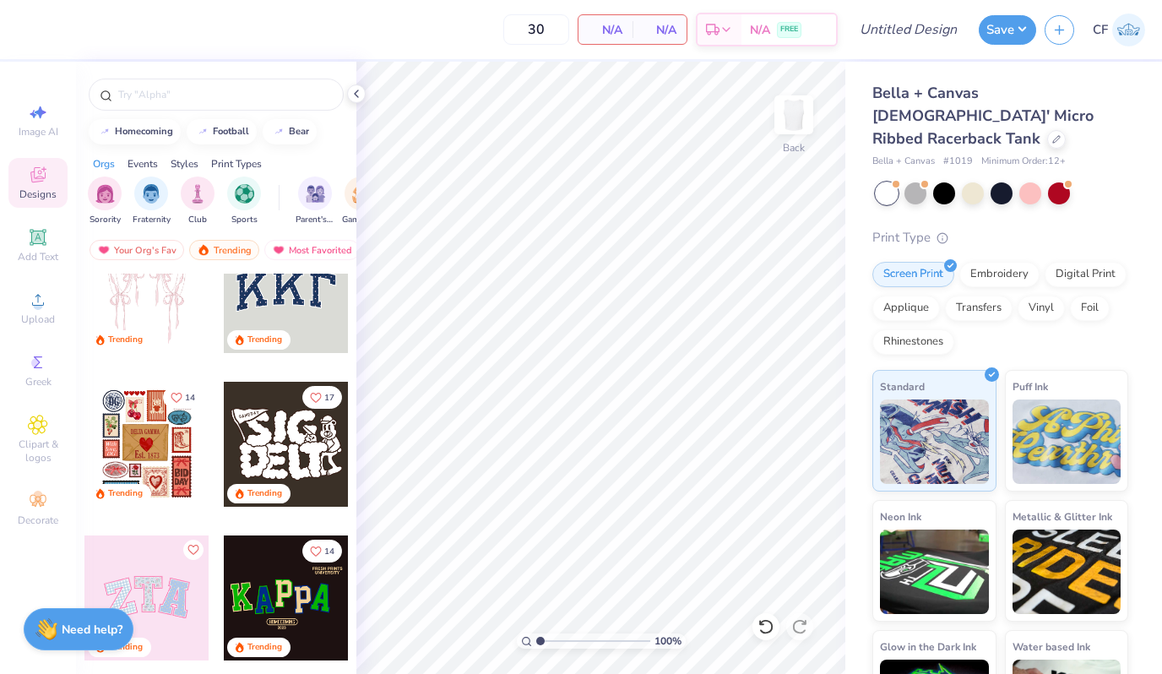
scroll to position [54, 0]
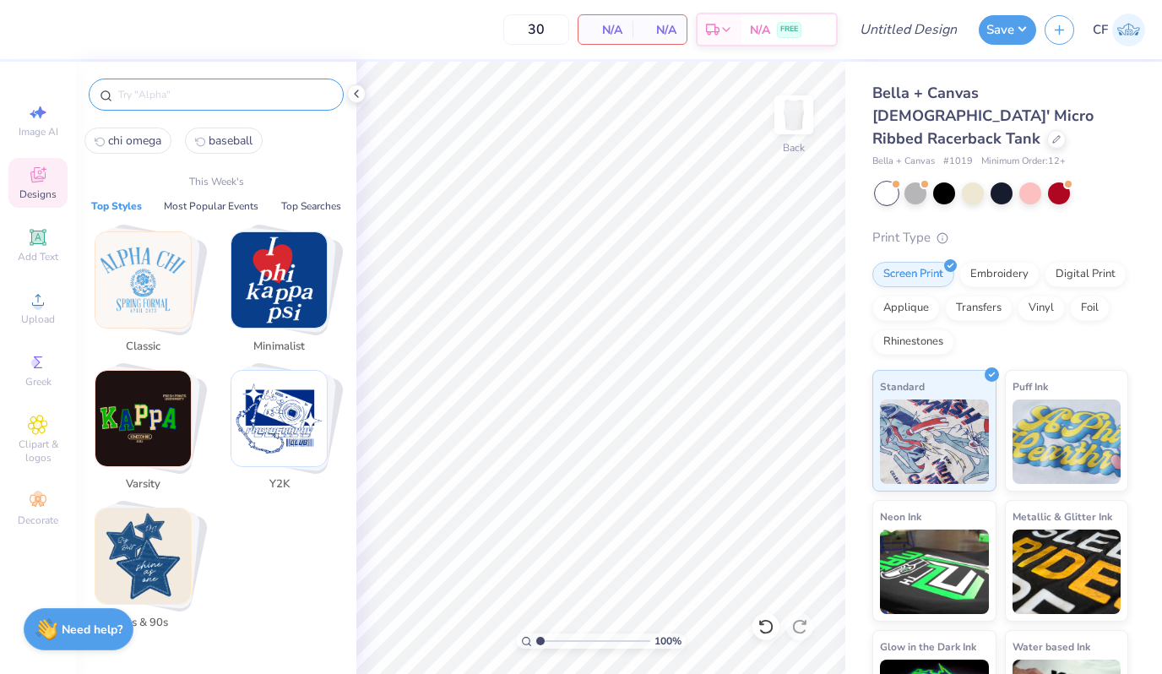
click at [160, 88] on input "text" at bounding box center [225, 94] width 216 height 17
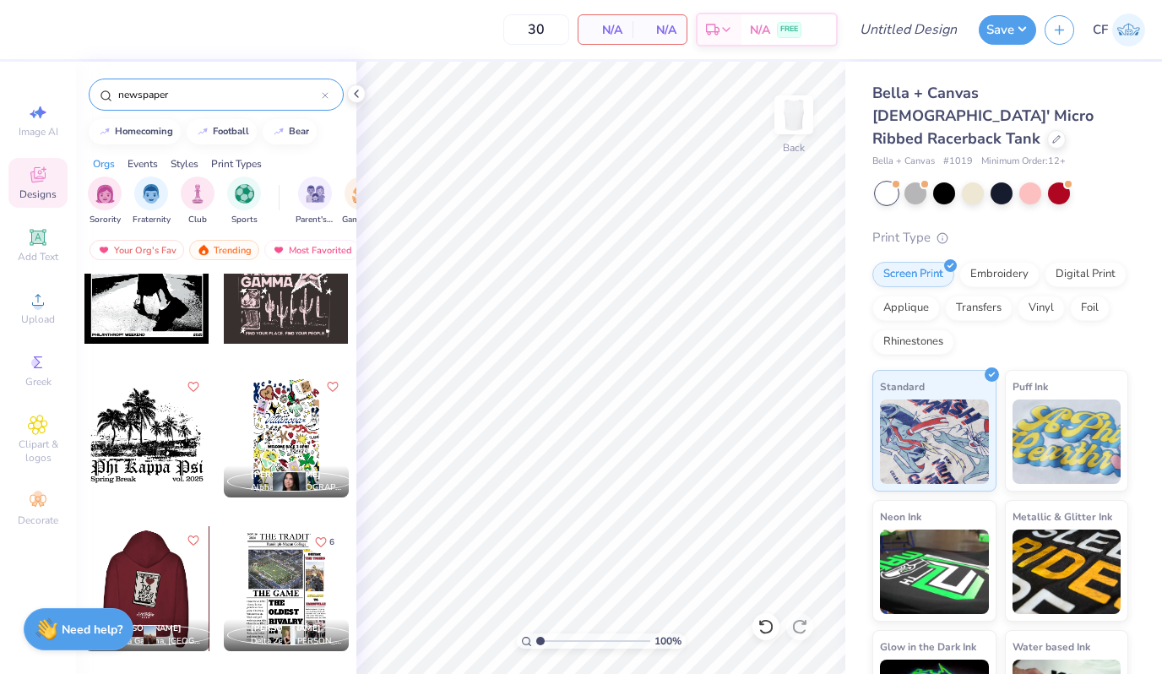
scroll to position [0, 0]
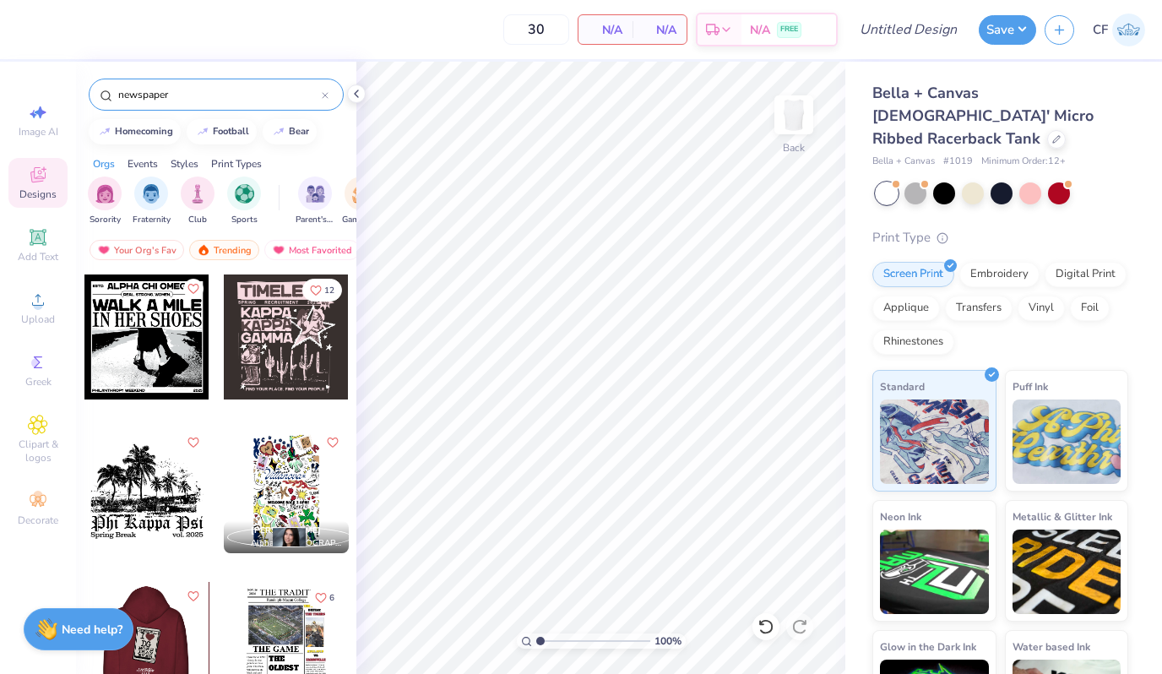
click at [151, 96] on input "newspaper" at bounding box center [219, 94] width 205 height 17
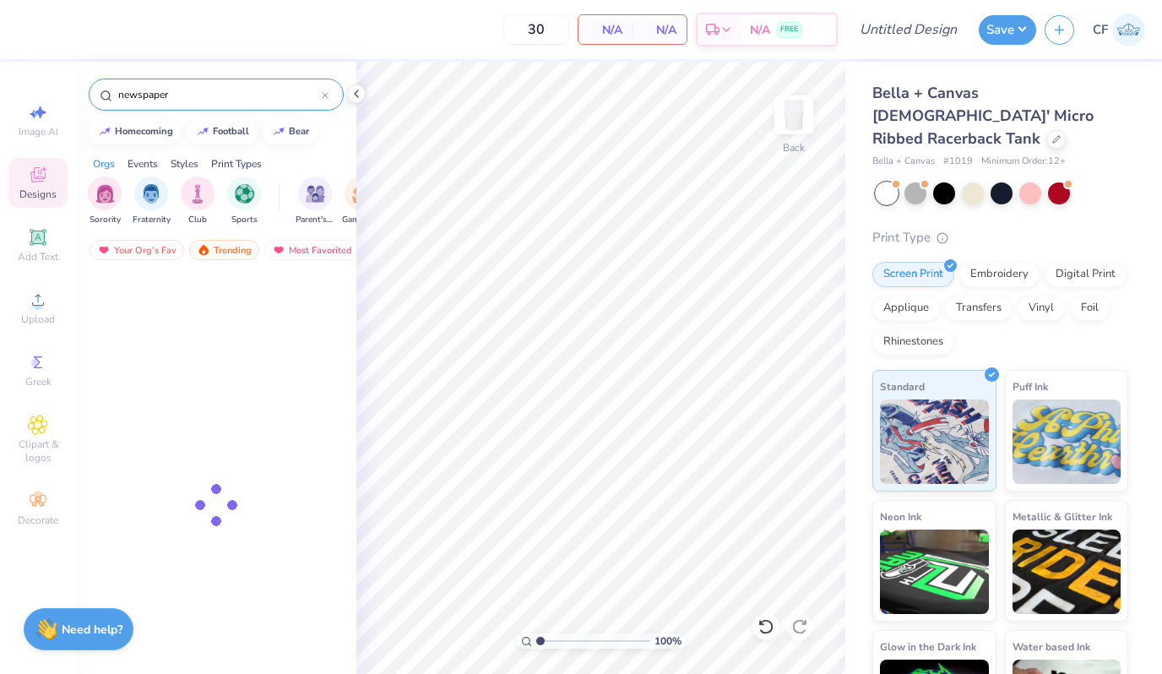
click at [151, 96] on input "newspaper" at bounding box center [219, 94] width 205 height 17
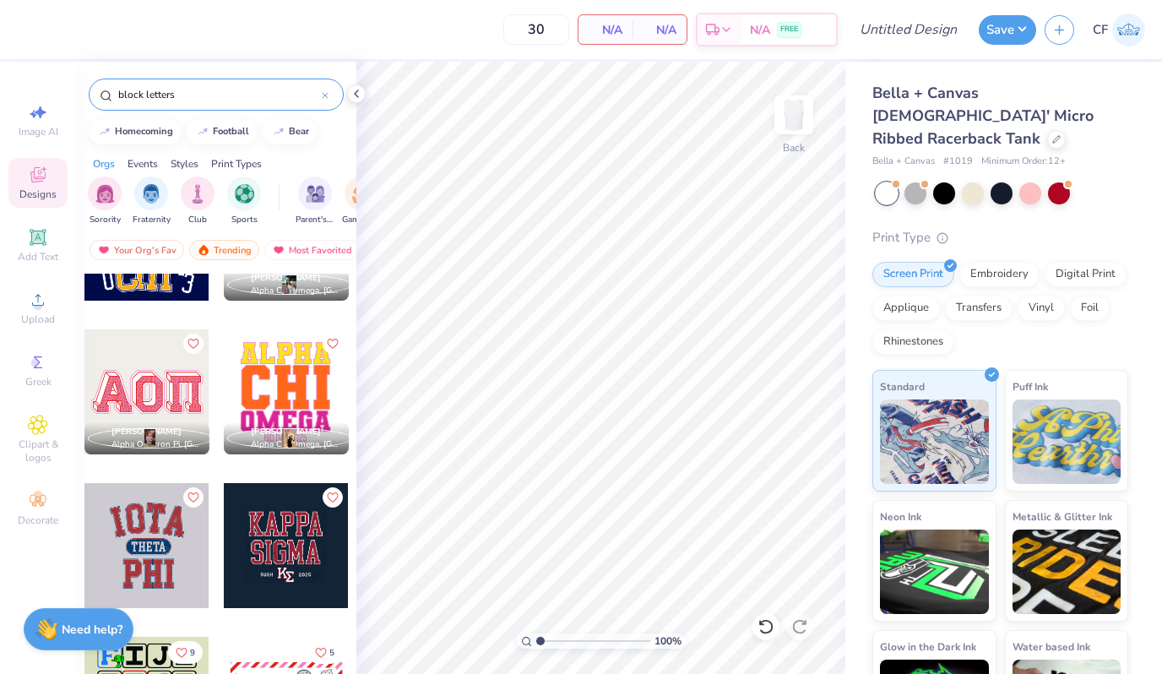
scroll to position [766, 0]
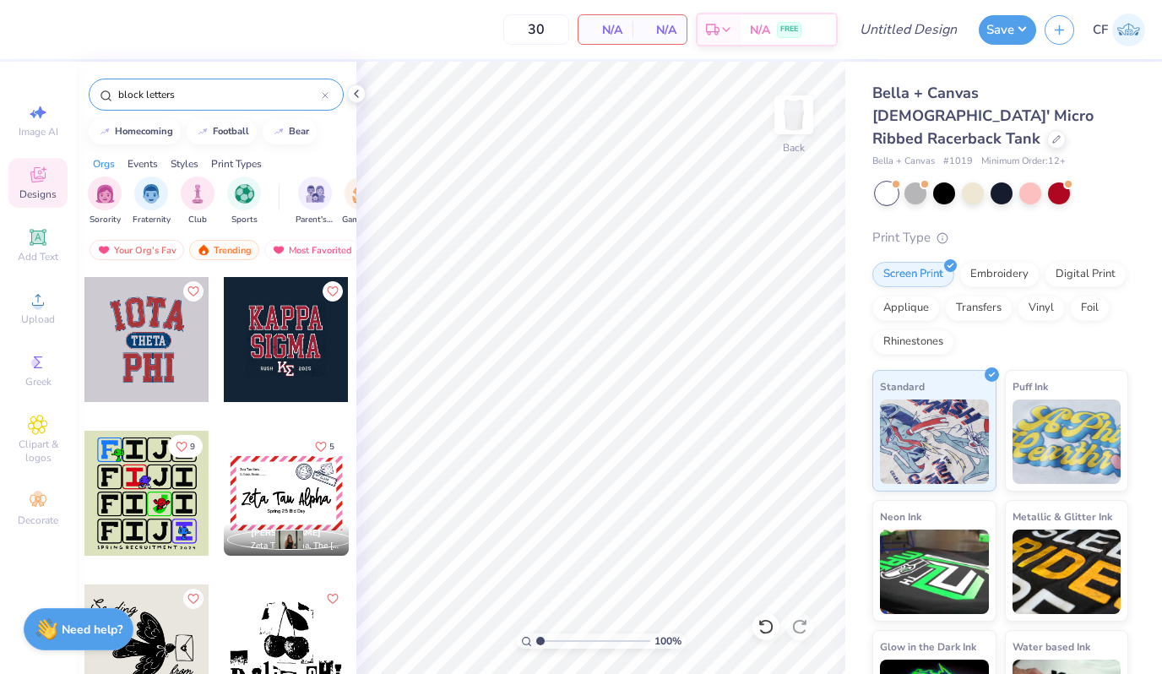
click at [281, 639] on div at bounding box center [286, 646] width 125 height 125
click at [152, 189] on img "filter for Y2K" at bounding box center [148, 191] width 19 height 19
click at [196, 202] on div "filter for 80s & 90s" at bounding box center [195, 192] width 34 height 34
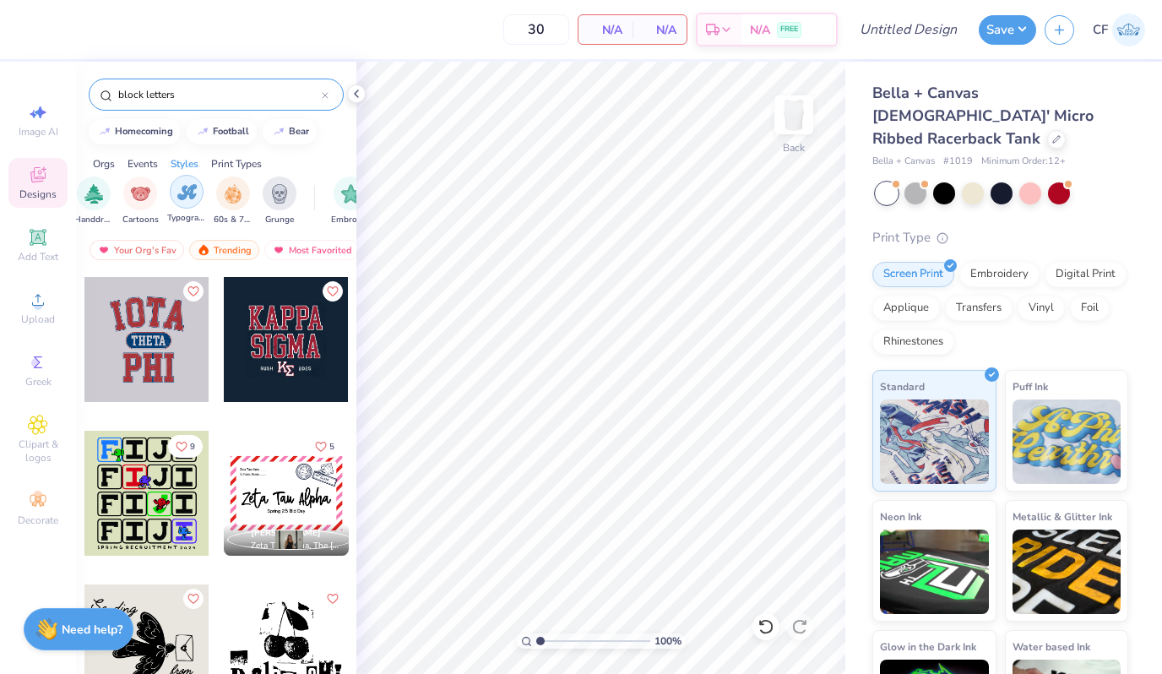
click at [188, 195] on img "filter for Typography" at bounding box center [186, 191] width 19 height 19
click at [289, 103] on div "block letters" at bounding box center [216, 95] width 255 height 32
click at [285, 93] on input "block letters" at bounding box center [219, 94] width 205 height 17
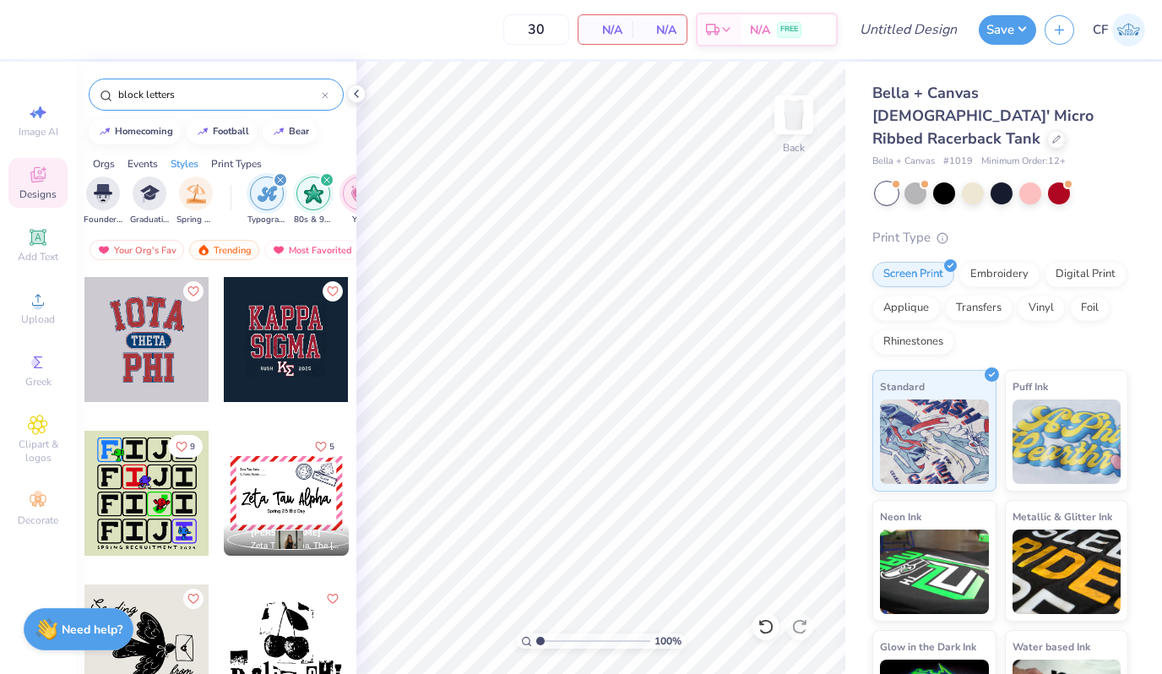
click at [285, 93] on input "block letters" at bounding box center [219, 94] width 205 height 17
type input "b"
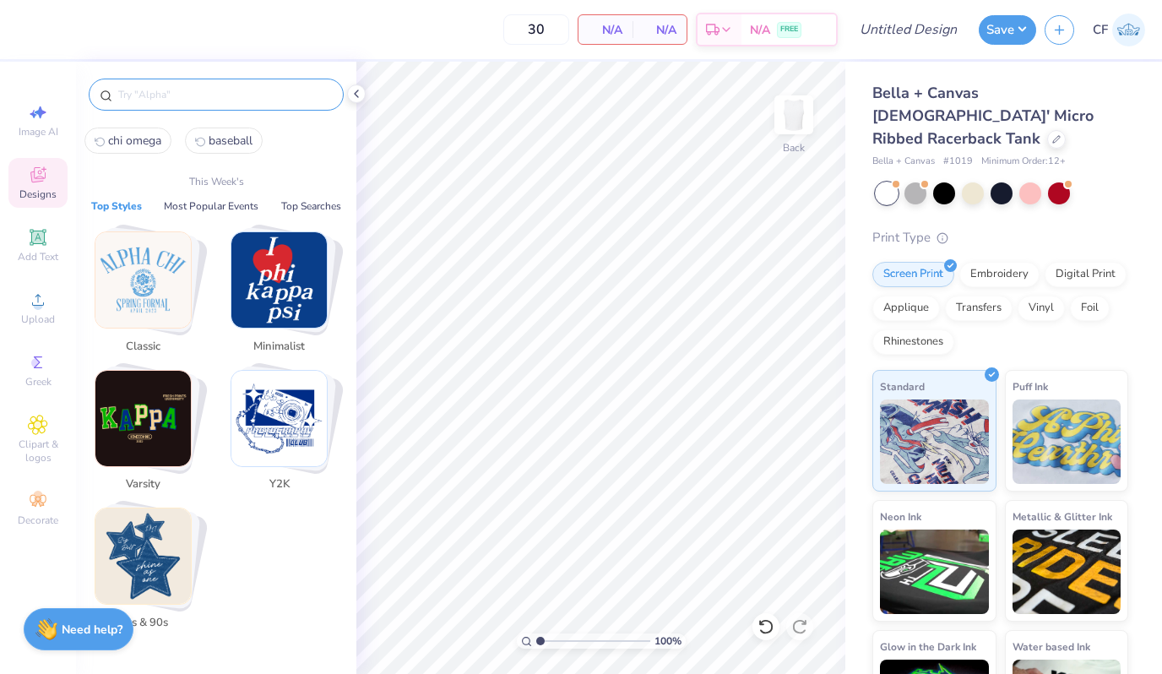
click at [284, 446] on img "Stack Card Button Y2K" at bounding box center [278, 418] width 95 height 95
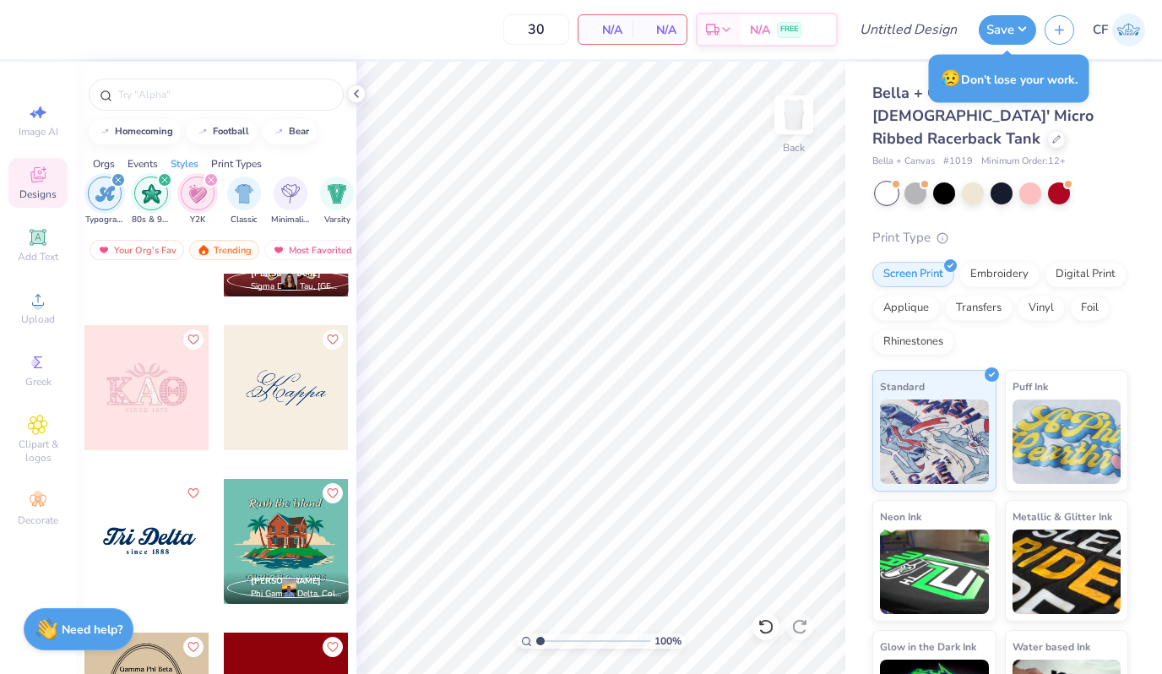
scroll to position [19016, 0]
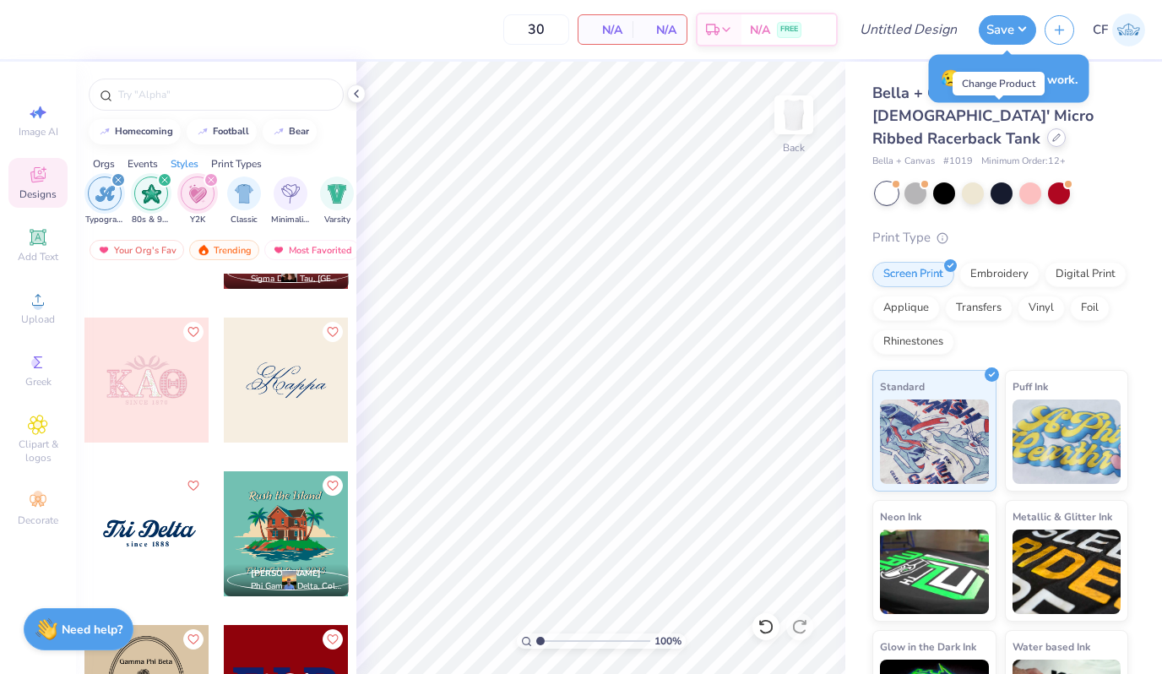
click at [1052, 133] on icon at bounding box center [1056, 137] width 8 height 8
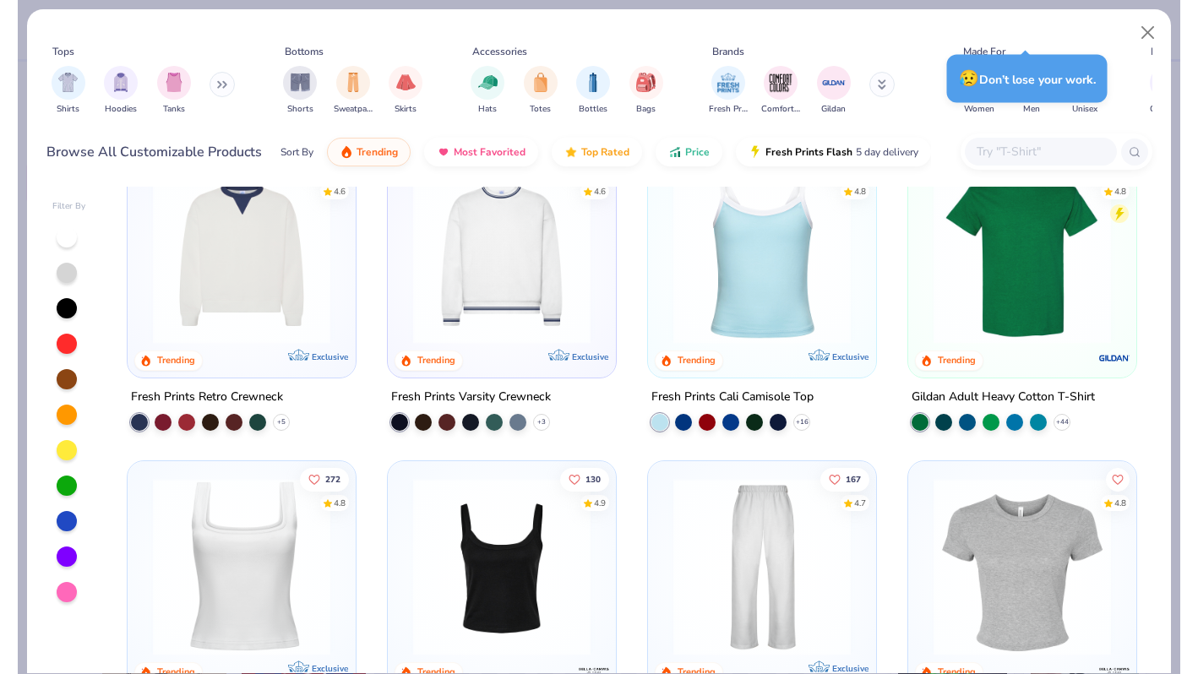
scroll to position [289, 0]
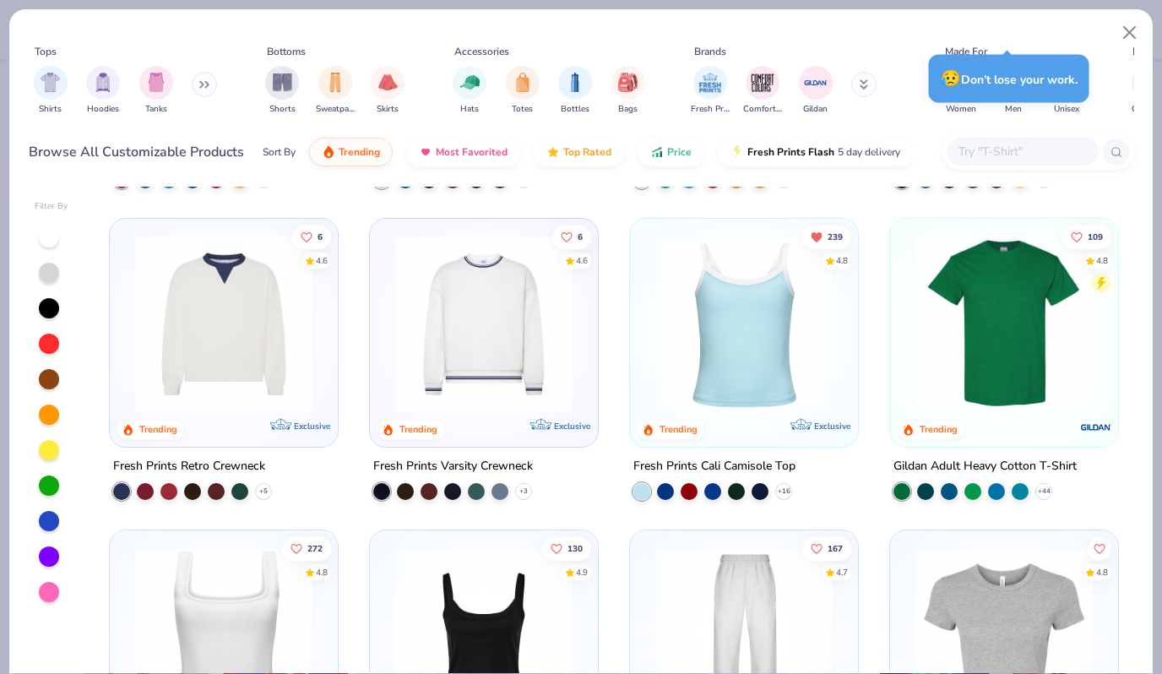
click at [999, 307] on img at bounding box center [1004, 324] width 194 height 177
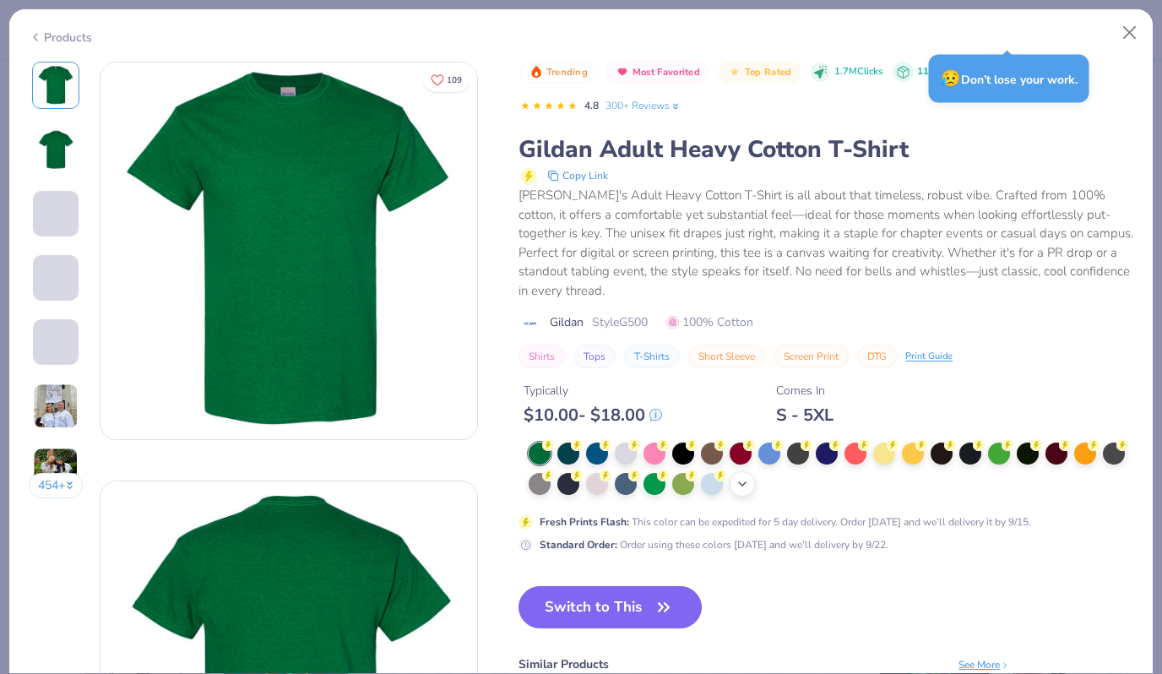
click at [739, 477] on icon at bounding box center [743, 484] width 14 height 14
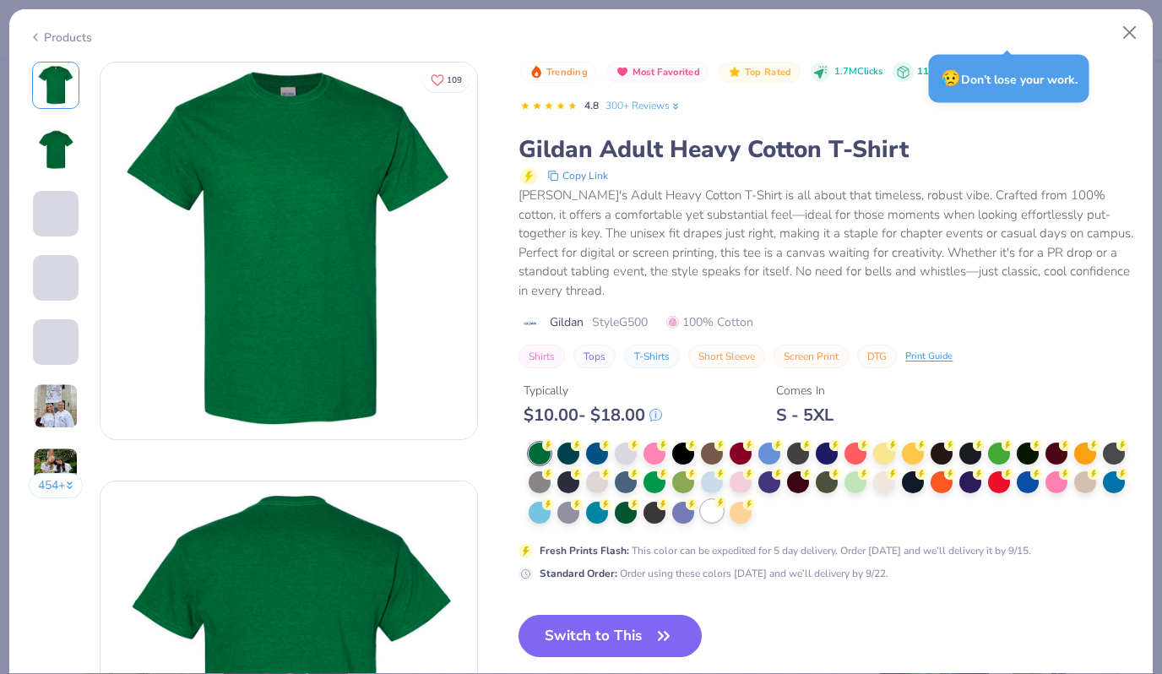
click at [715, 500] on div at bounding box center [712, 511] width 22 height 22
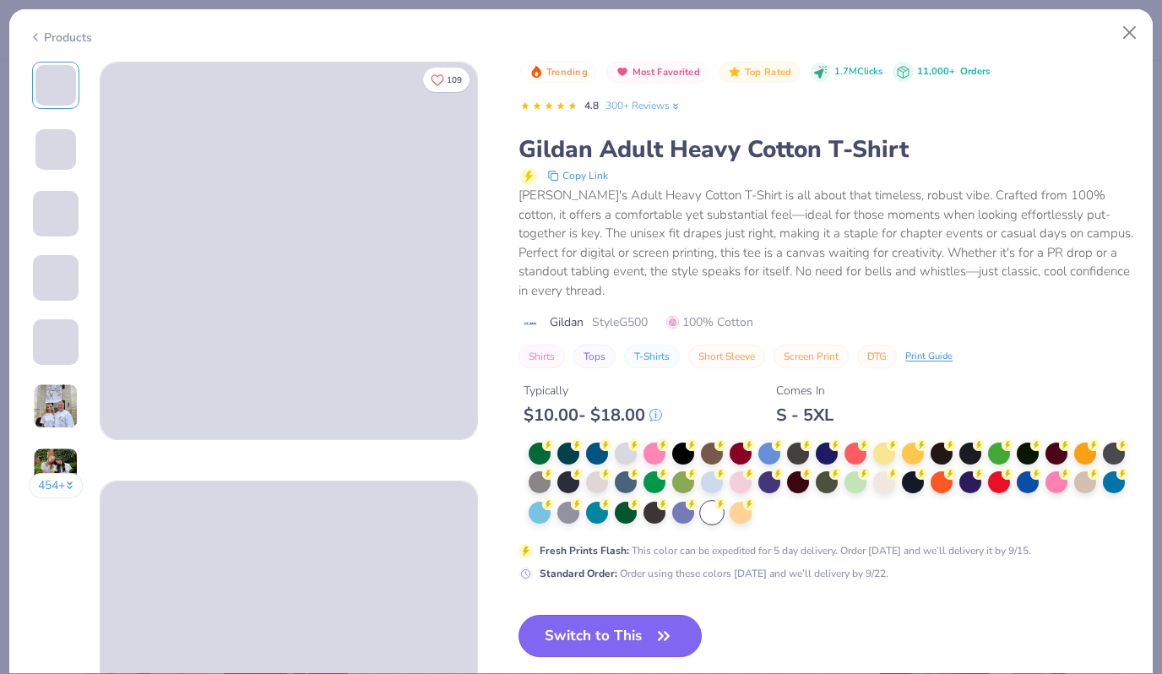
click at [599, 615] on button "Switch to This" at bounding box center [610, 636] width 183 height 42
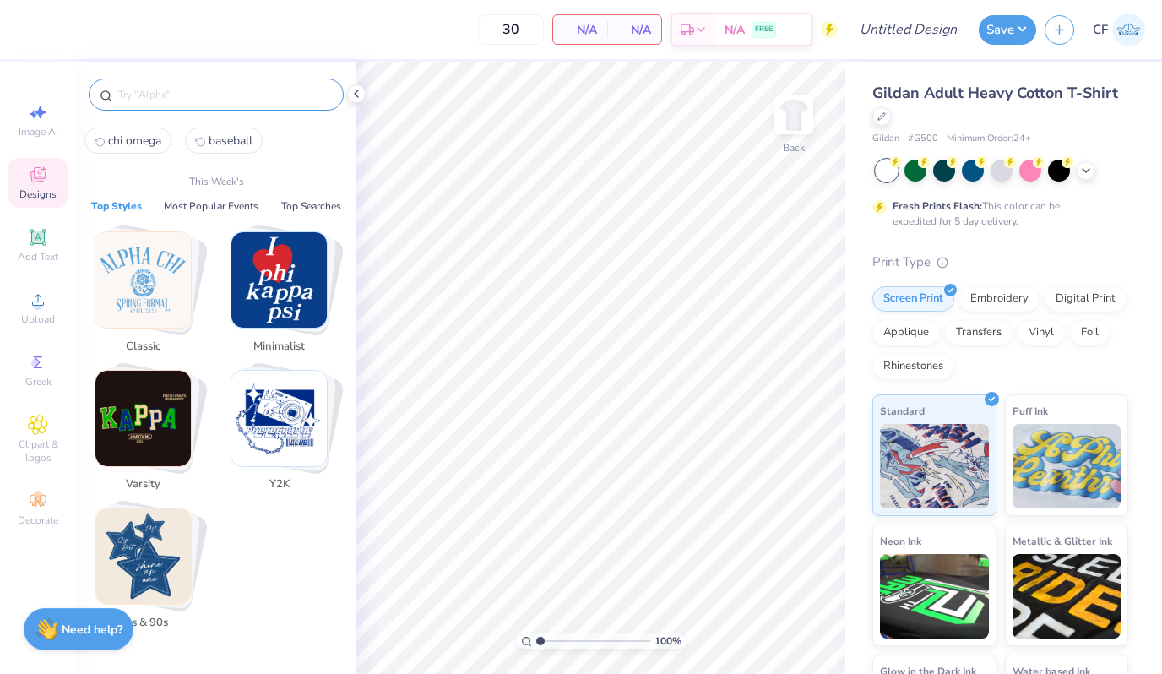
click at [187, 92] on input "text" at bounding box center [225, 94] width 216 height 17
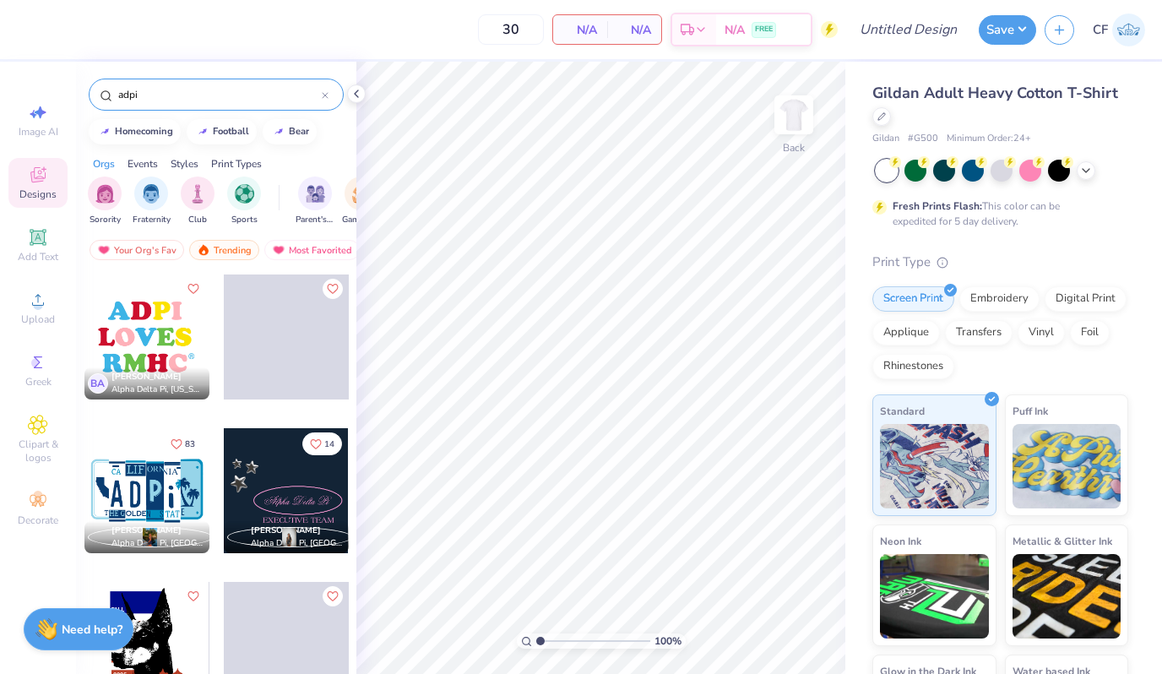
type input "adpi"
click at [132, 365] on div at bounding box center [146, 336] width 125 height 125
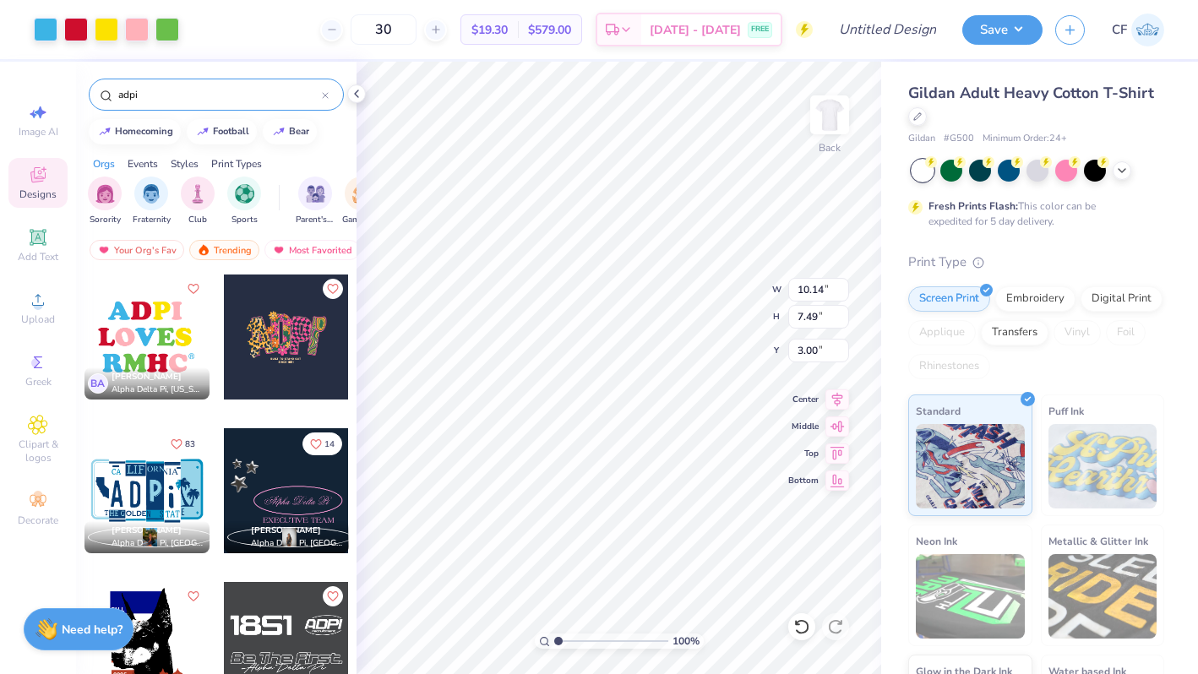
type input "10.14"
type input "7.49"
click at [834, 401] on icon at bounding box center [837, 397] width 24 height 20
type input "11.20"
type input "8.28"
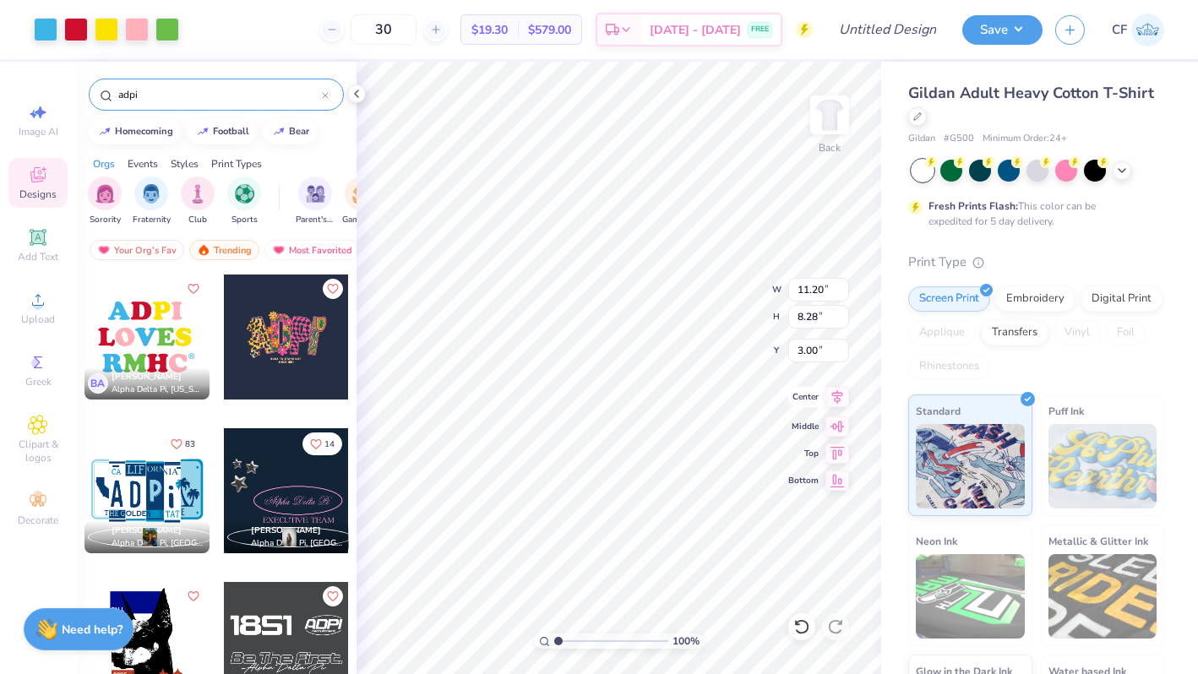
click at [837, 399] on icon at bounding box center [837, 397] width 11 height 14
click at [805, 289] on input "11.20" at bounding box center [818, 290] width 61 height 24
type input "11.00"
type input "8.13"
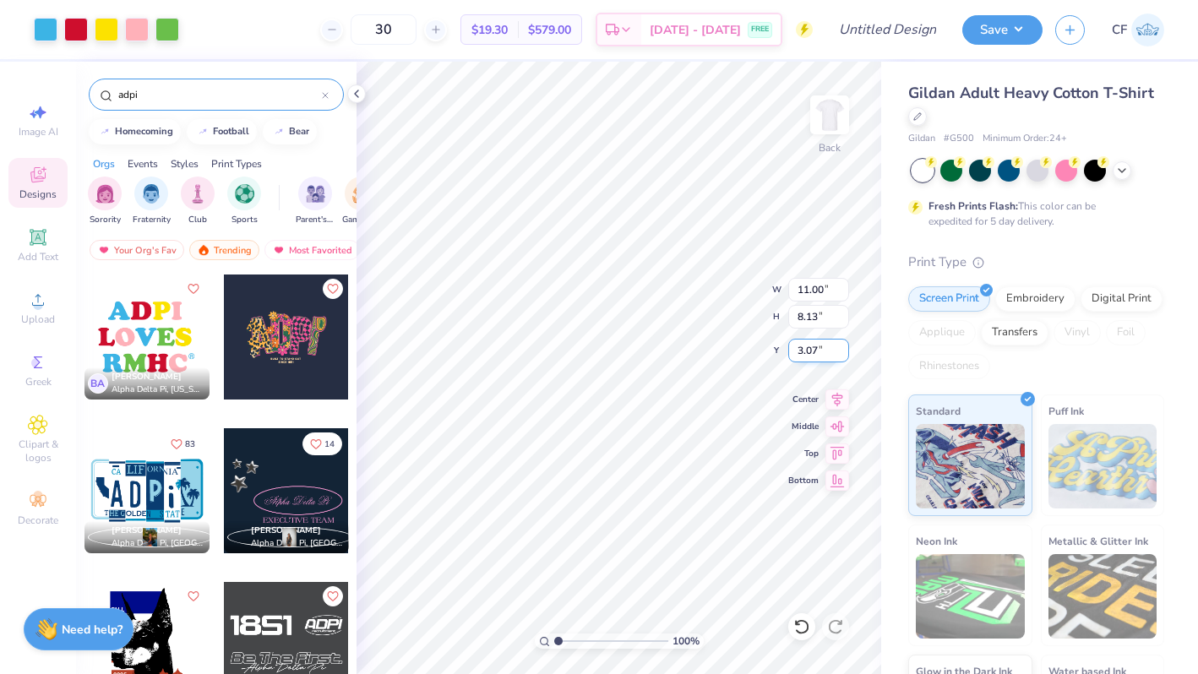
click at [796, 345] on input "3.07" at bounding box center [818, 351] width 61 height 24
type input "3.00"
click at [836, 404] on icon at bounding box center [837, 397] width 24 height 20
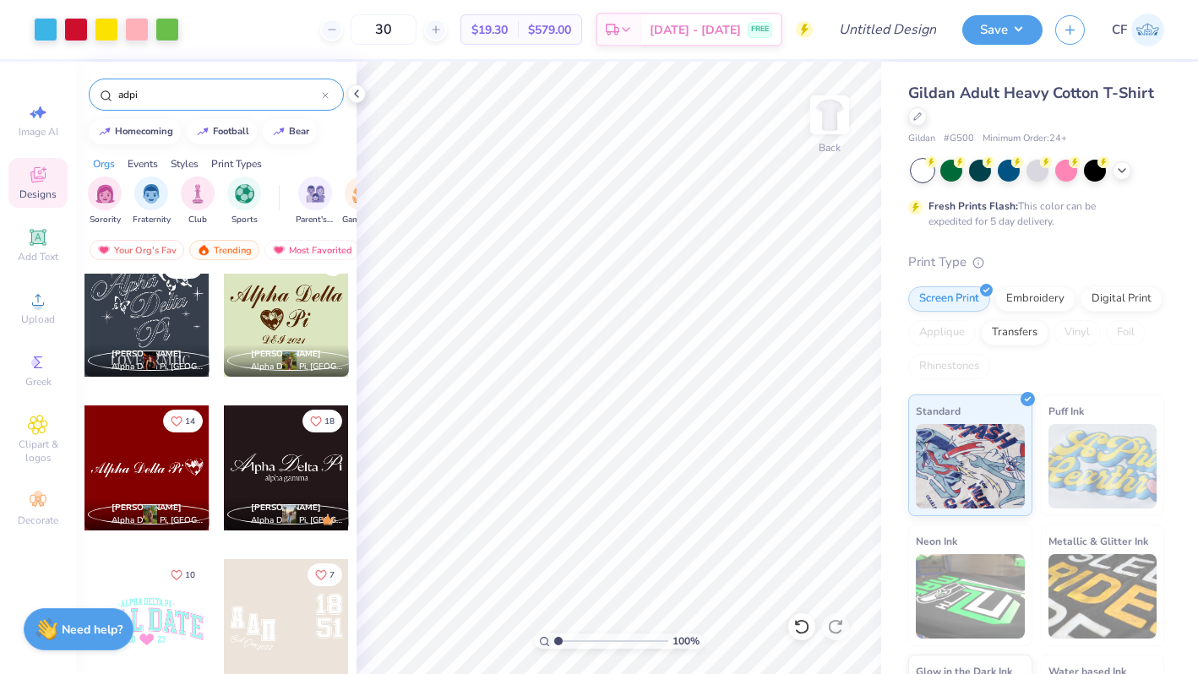
scroll to position [1993, 0]
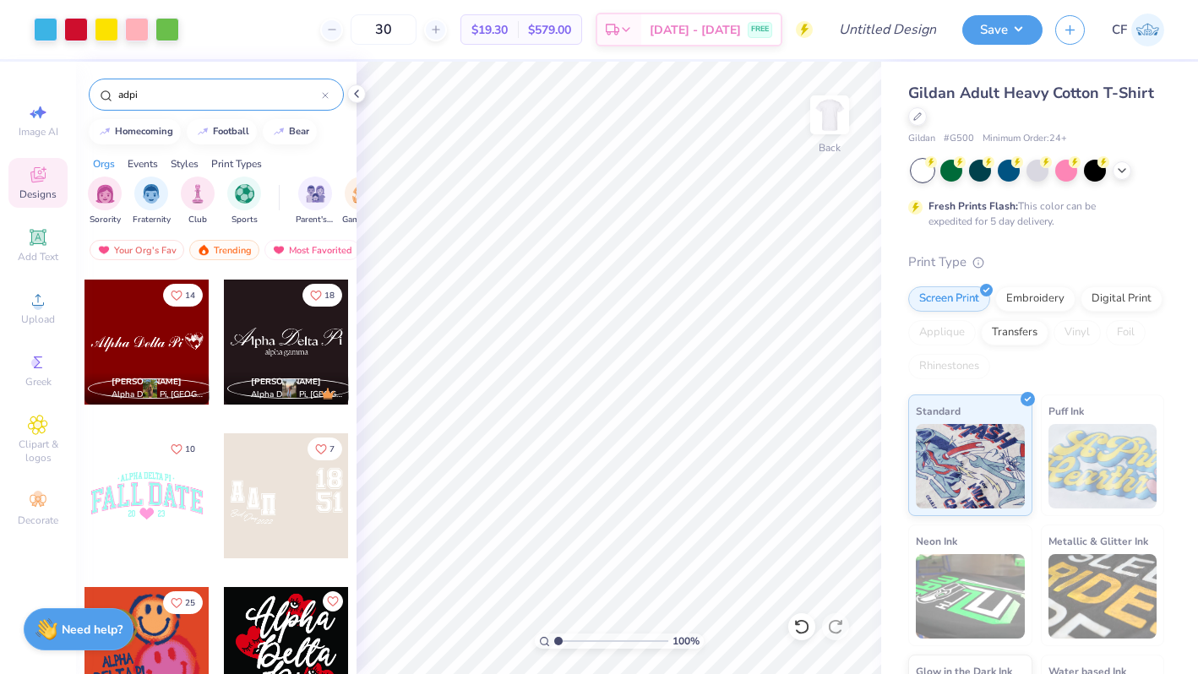
click at [196, 91] on input "adpi" at bounding box center [219, 94] width 205 height 17
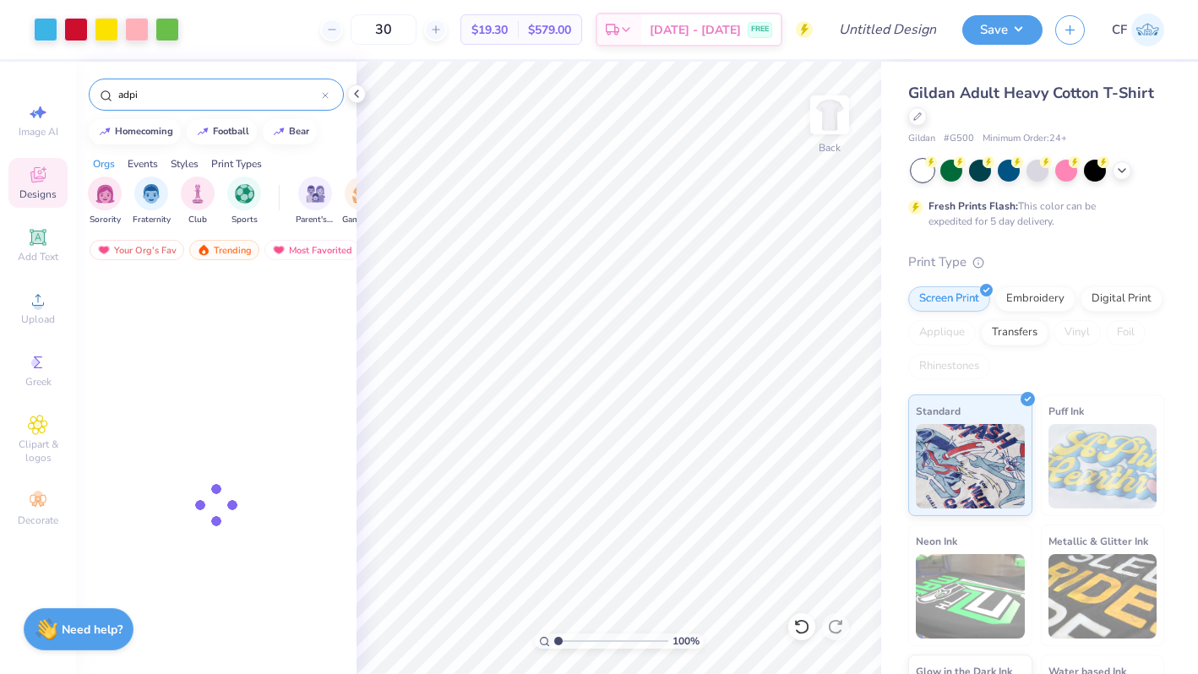
click at [196, 91] on input "adpi" at bounding box center [219, 94] width 205 height 17
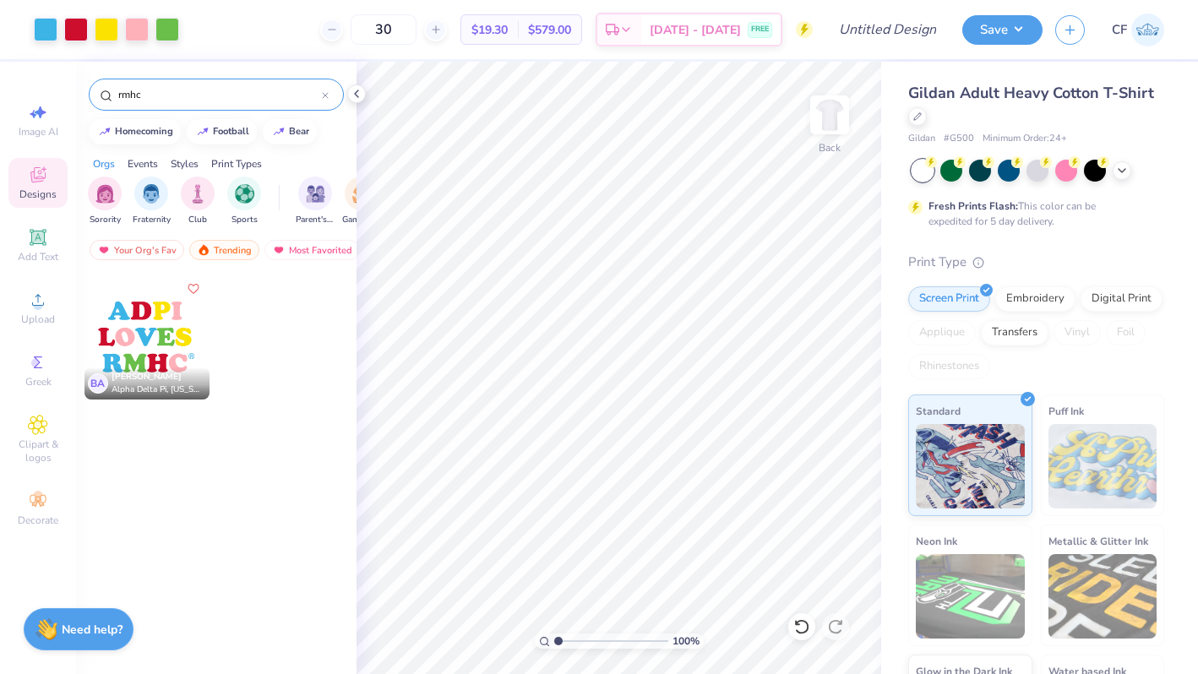
click at [145, 95] on input "rmhc" at bounding box center [219, 94] width 205 height 17
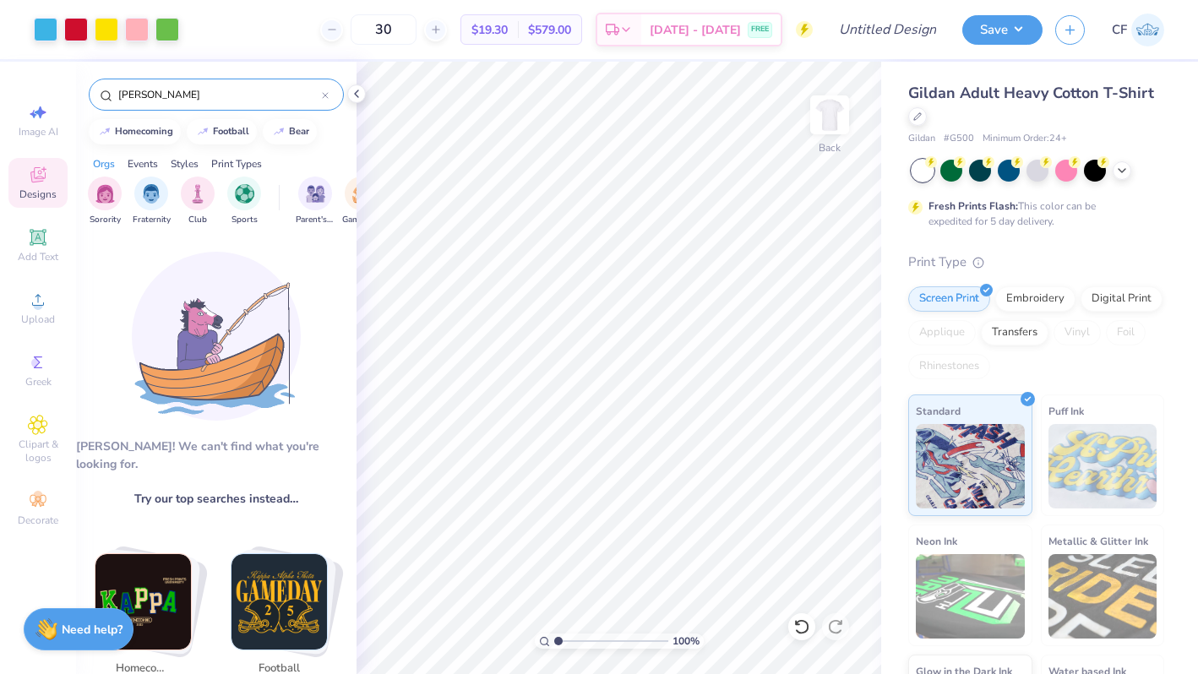
click at [153, 108] on div "ronald" at bounding box center [216, 95] width 255 height 32
click at [153, 98] on input "ronald" at bounding box center [219, 94] width 205 height 17
click at [162, 91] on input "mcdonald" at bounding box center [219, 94] width 205 height 17
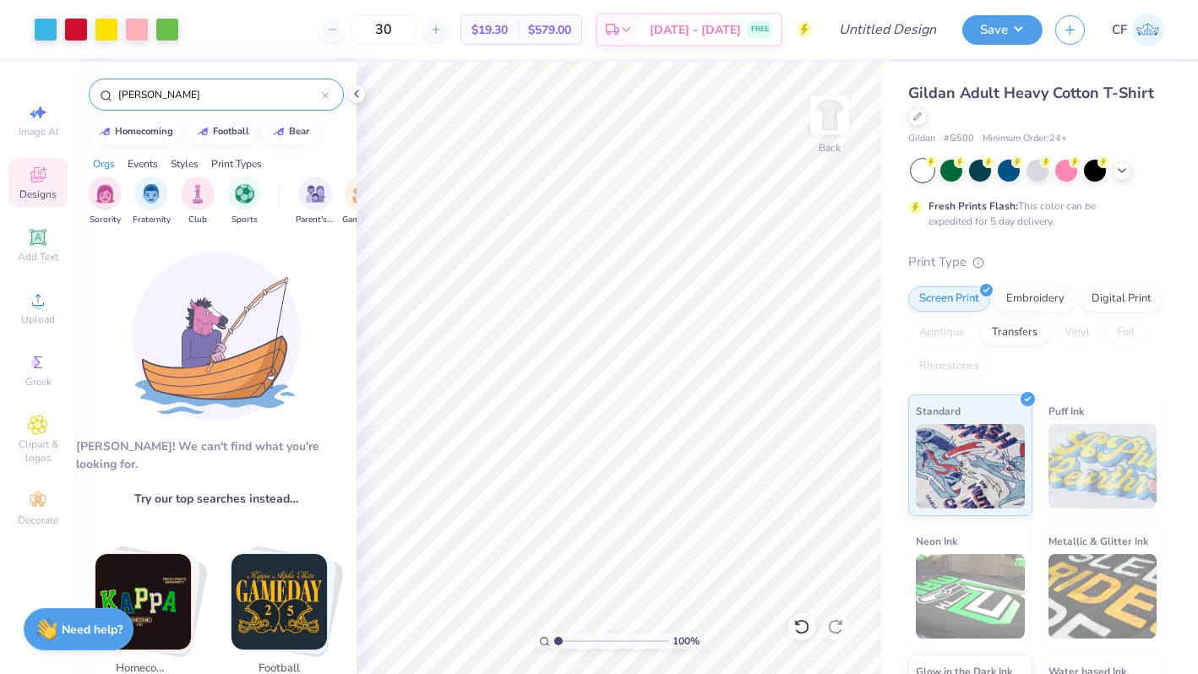
click at [162, 91] on input "mcdonald" at bounding box center [219, 94] width 205 height 17
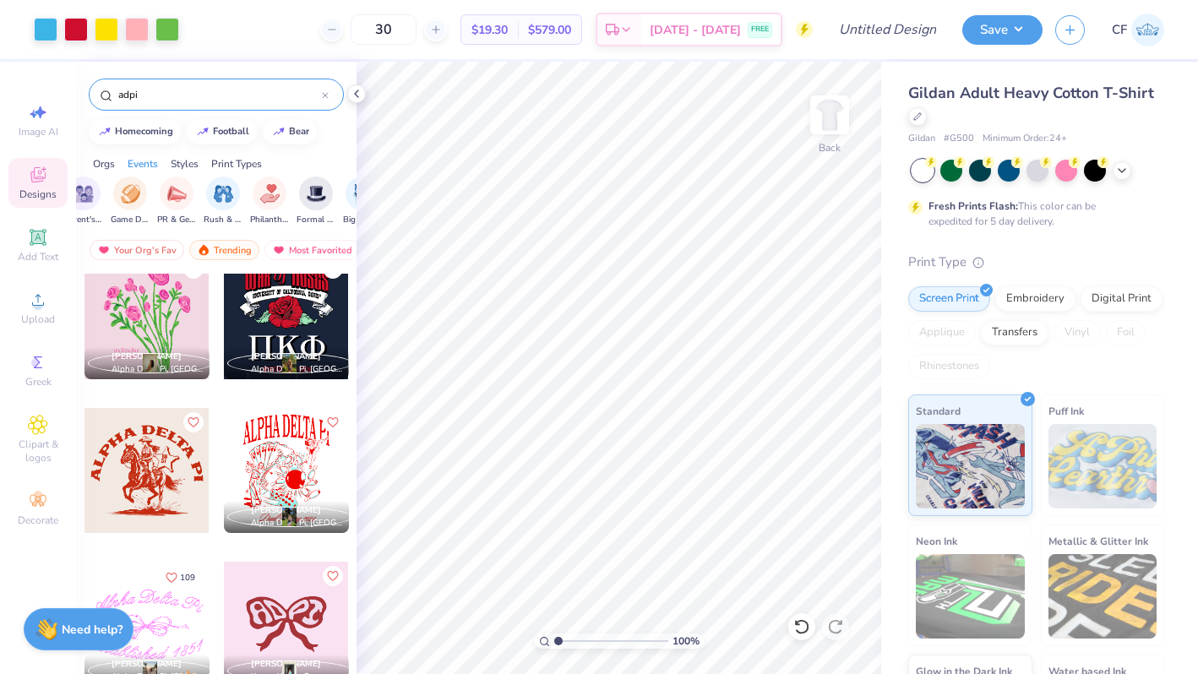
scroll to position [0, 247]
type input "adpi"
click at [259, 193] on img "filter for Philanthropy" at bounding box center [253, 191] width 19 height 19
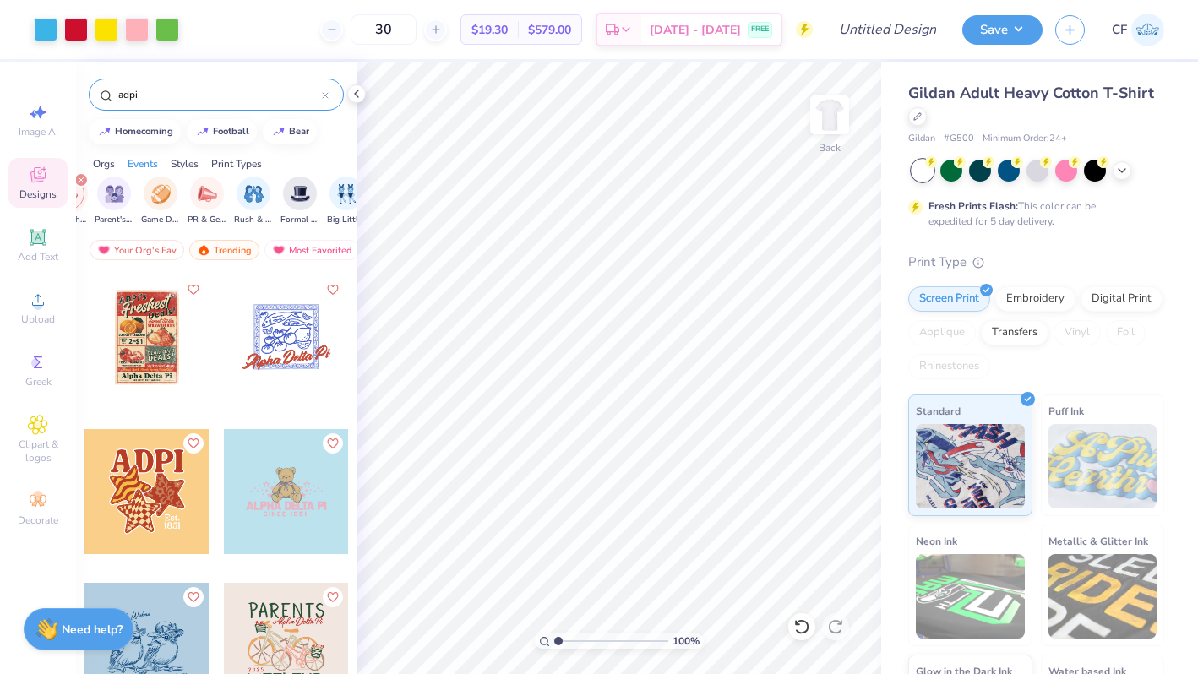
scroll to position [1980, 0]
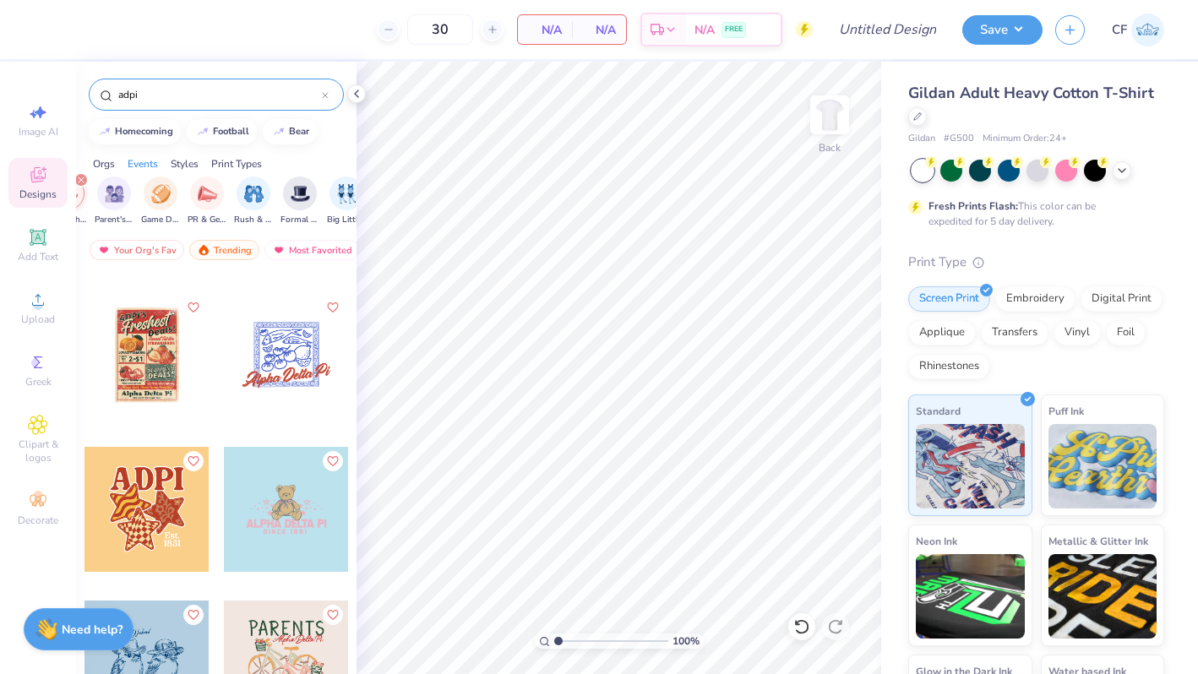
click at [285, 339] on div at bounding box center [286, 355] width 125 height 125
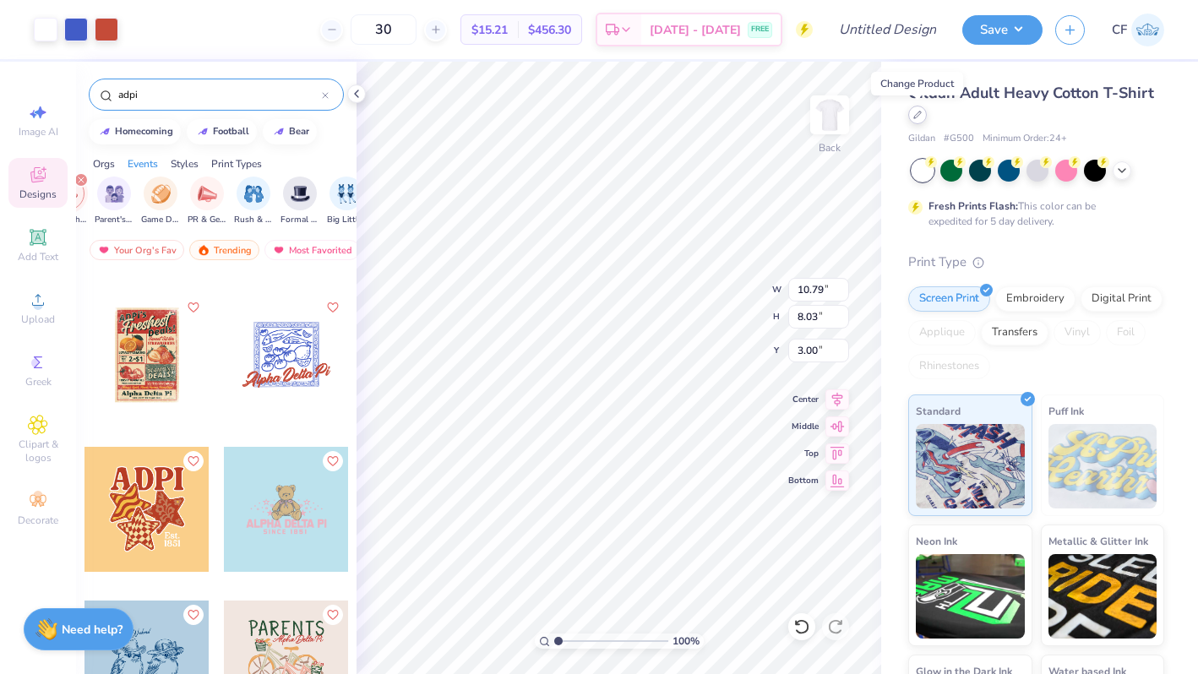
click at [917, 121] on div at bounding box center [917, 115] width 19 height 19
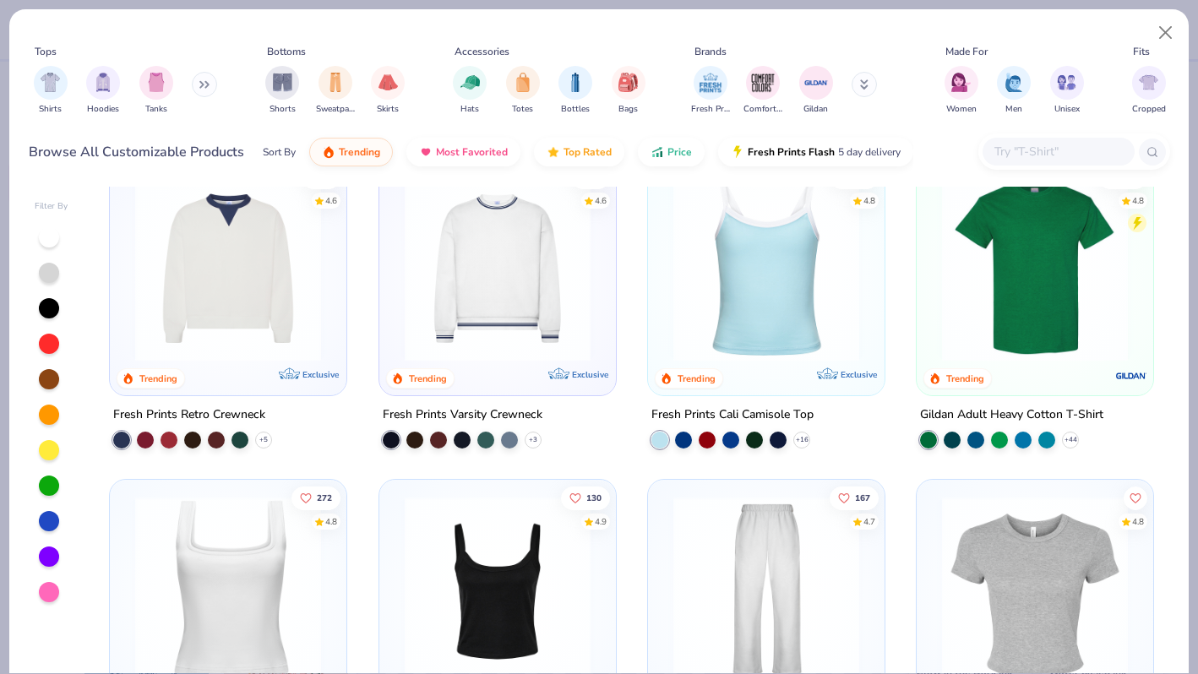
scroll to position [517, 0]
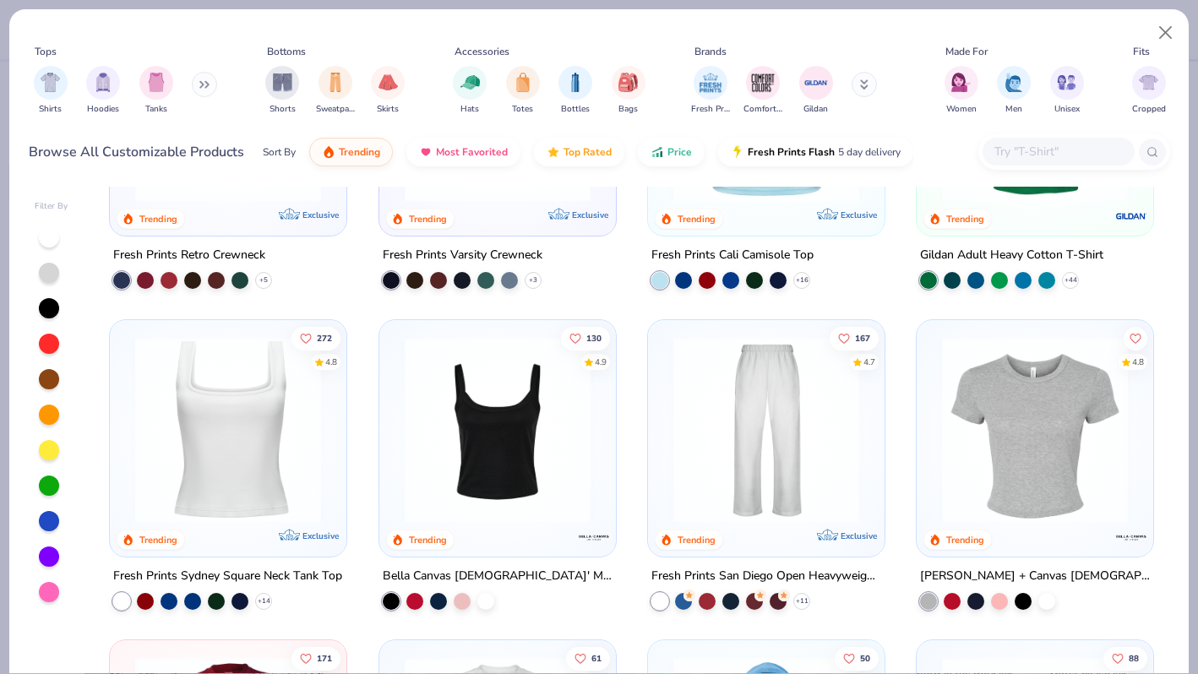
click at [524, 456] on img at bounding box center [497, 429] width 203 height 186
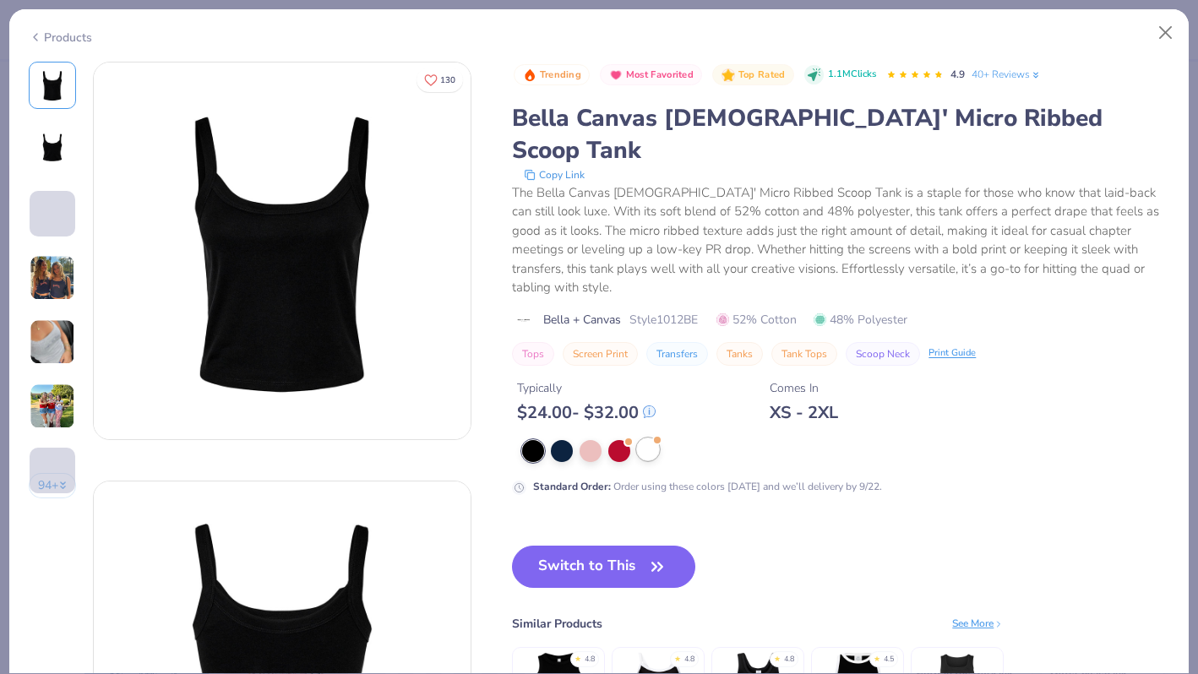
click at [655, 438] on div at bounding box center [648, 449] width 22 height 22
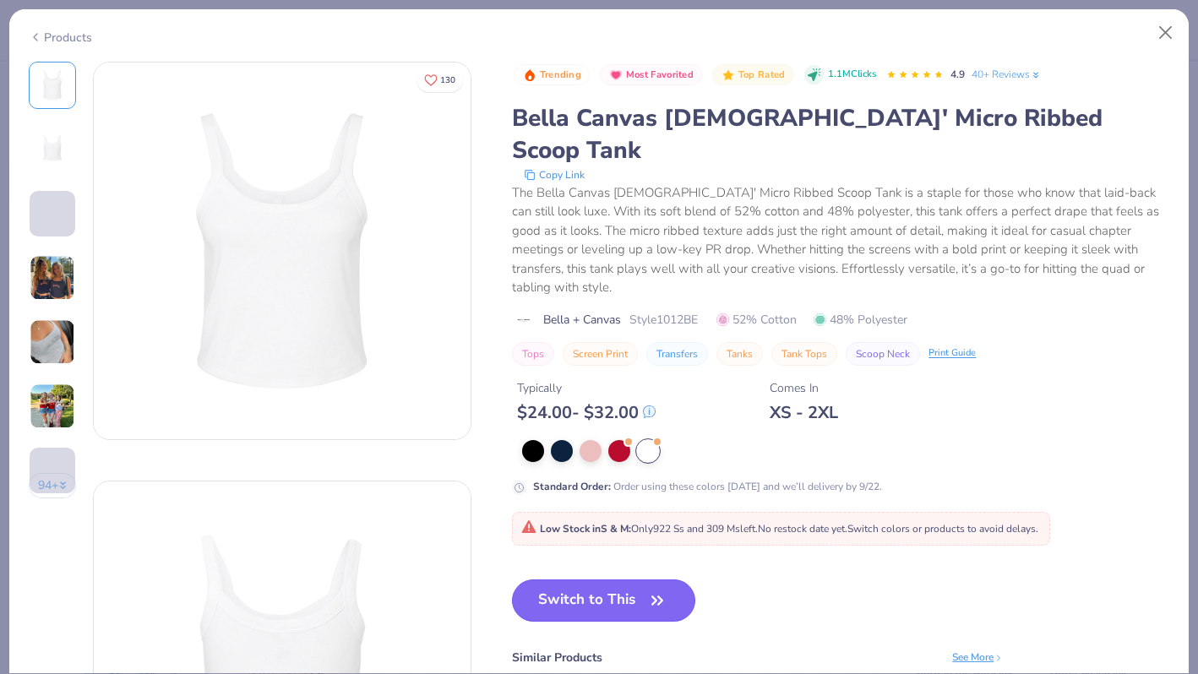
click at [595, 579] on button "Switch to This" at bounding box center [603, 600] width 183 height 42
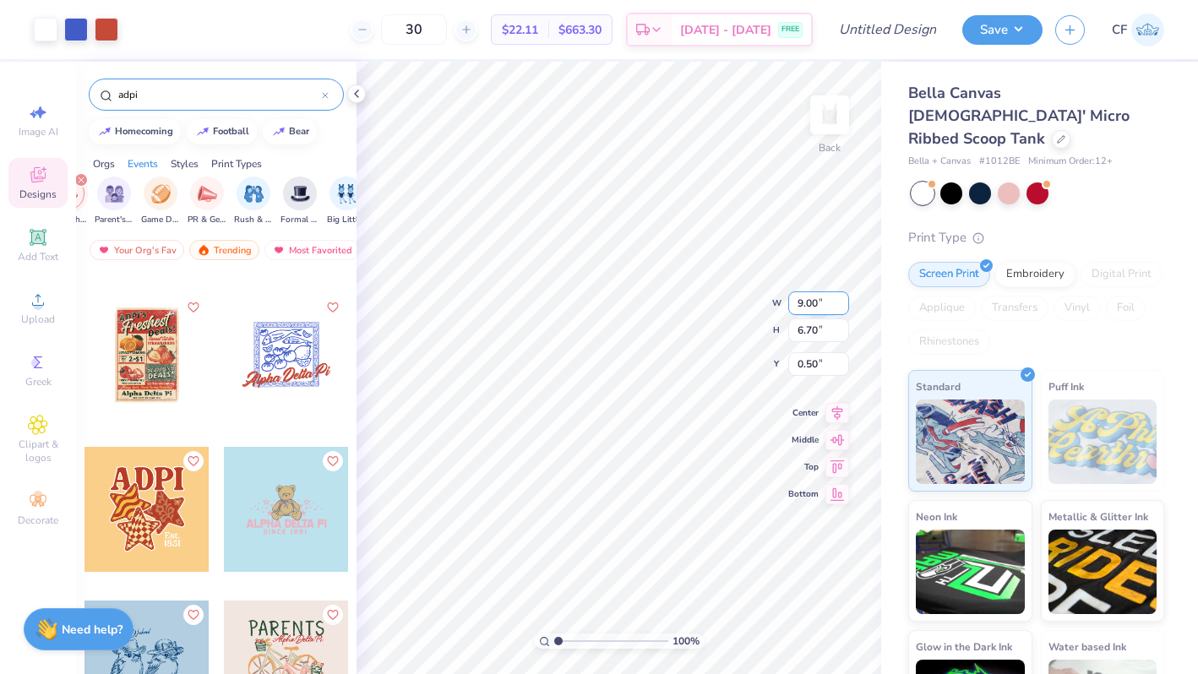
click at [801, 298] on input "9.00" at bounding box center [818, 303] width 61 height 24
type input "6.00"
type input "4.47"
type input "1.62"
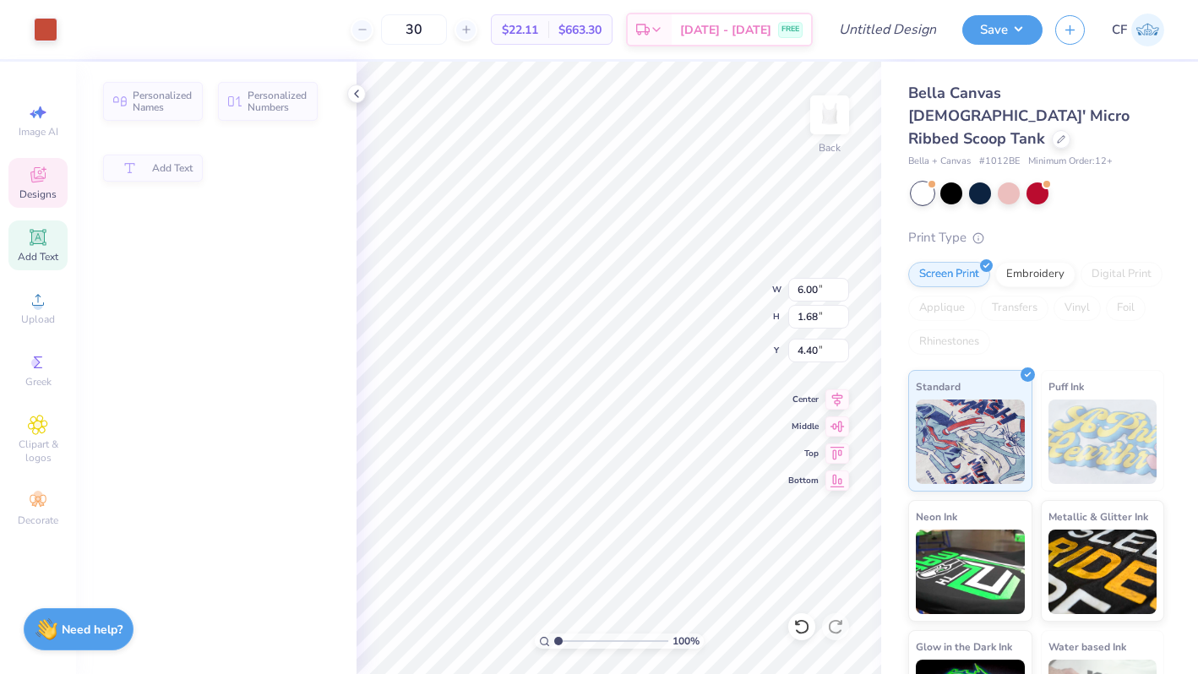
type input "1.68"
type input "4.40"
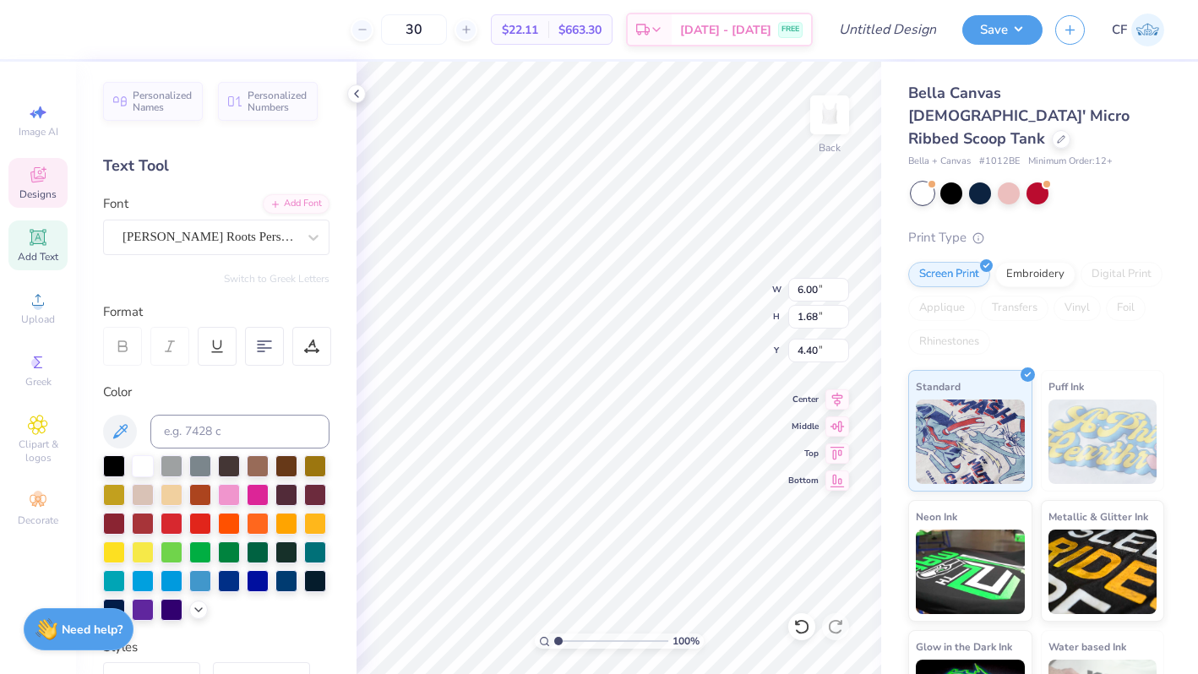
type textarea "A"
type textarea "Kappa Alpha Theta"
type input "4.03"
click at [836, 400] on icon at bounding box center [837, 397] width 11 height 14
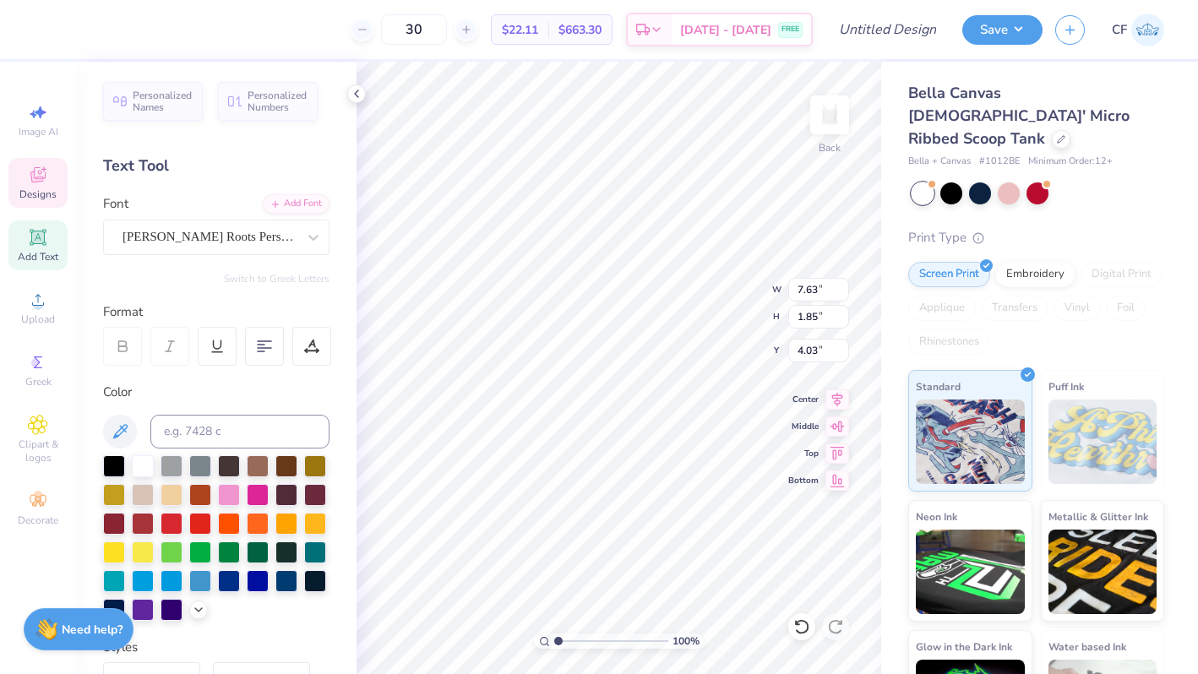
type input "6.99"
type input "1.70"
type input "4.01"
type input "6.48"
type input "1.57"
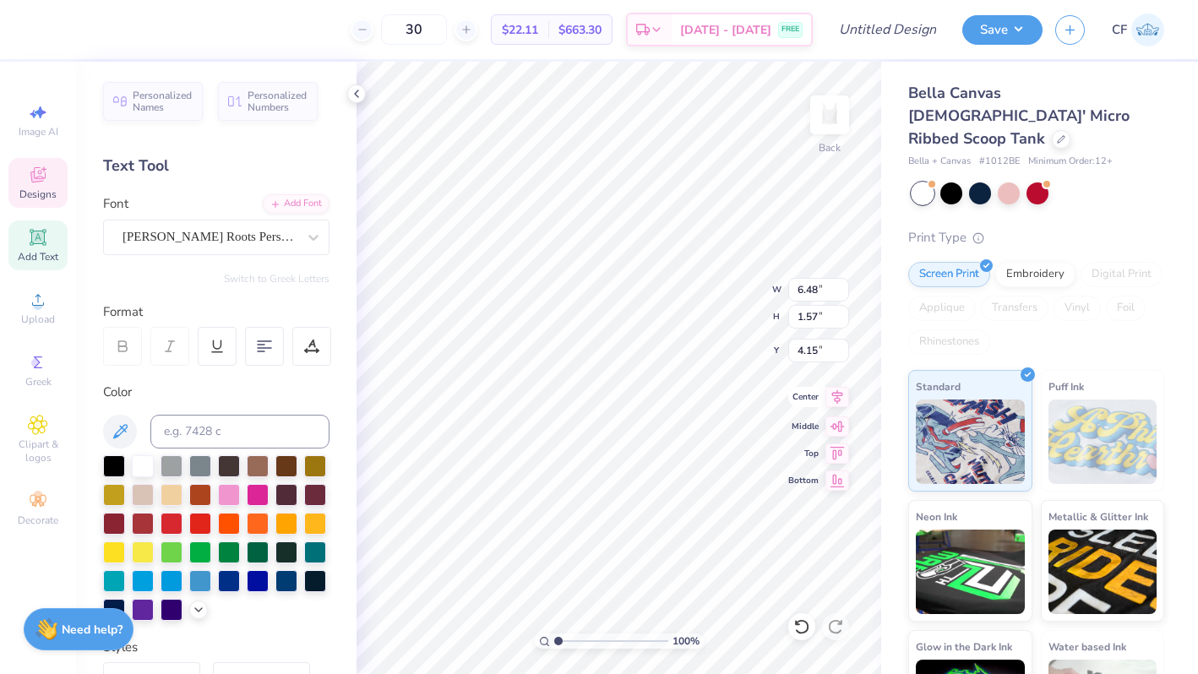
click at [834, 399] on icon at bounding box center [837, 397] width 11 height 14
click at [814, 354] on input "4.15" at bounding box center [818, 351] width 61 height 24
type input "4.25"
type input "5.71"
type input "3.89"
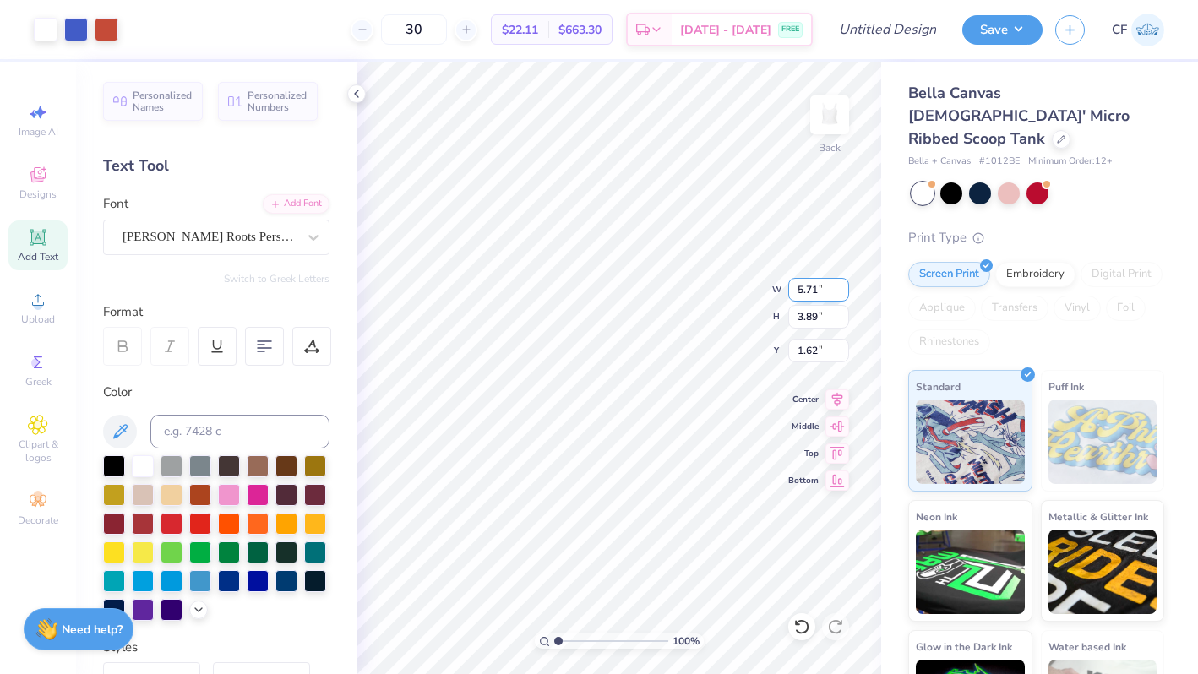
click at [819, 286] on input "5.71" at bounding box center [818, 290] width 61 height 24
click at [810, 351] on input "1.62" at bounding box center [818, 351] width 61 height 24
type input "5.50"
type input "3.75"
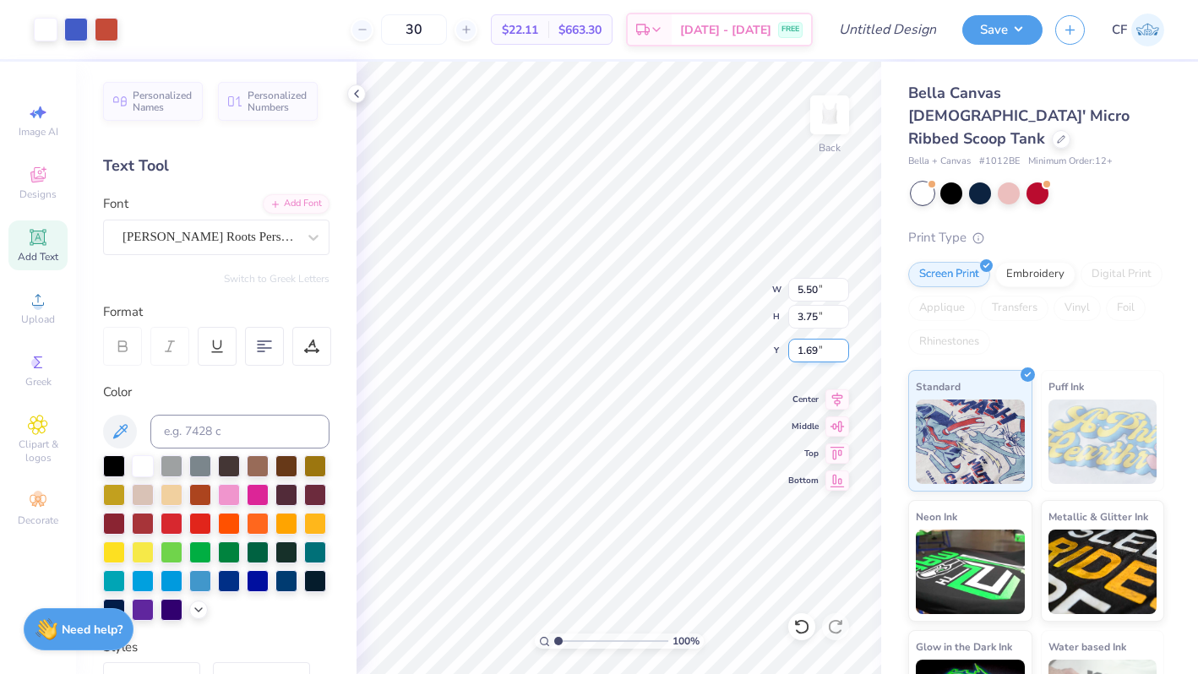
click at [810, 351] on input "1.69" at bounding box center [818, 351] width 61 height 24
type input "0.50"
click at [837, 399] on icon at bounding box center [837, 397] width 24 height 20
click at [100, 30] on div at bounding box center [107, 28] width 24 height 24
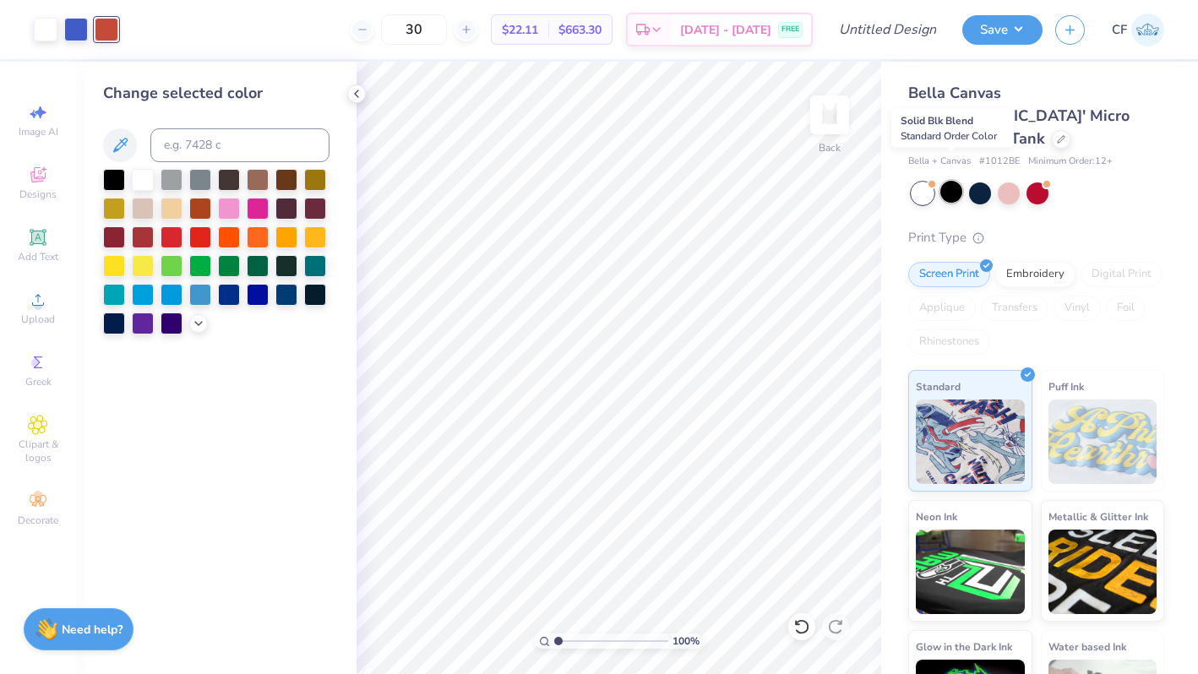
click at [953, 181] on div at bounding box center [951, 192] width 22 height 22
drag, startPoint x: 561, startPoint y: 641, endPoint x: 579, endPoint y: 641, distance: 17.7
type input "2.89"
click at [579, 641] on input "range" at bounding box center [611, 640] width 114 height 15
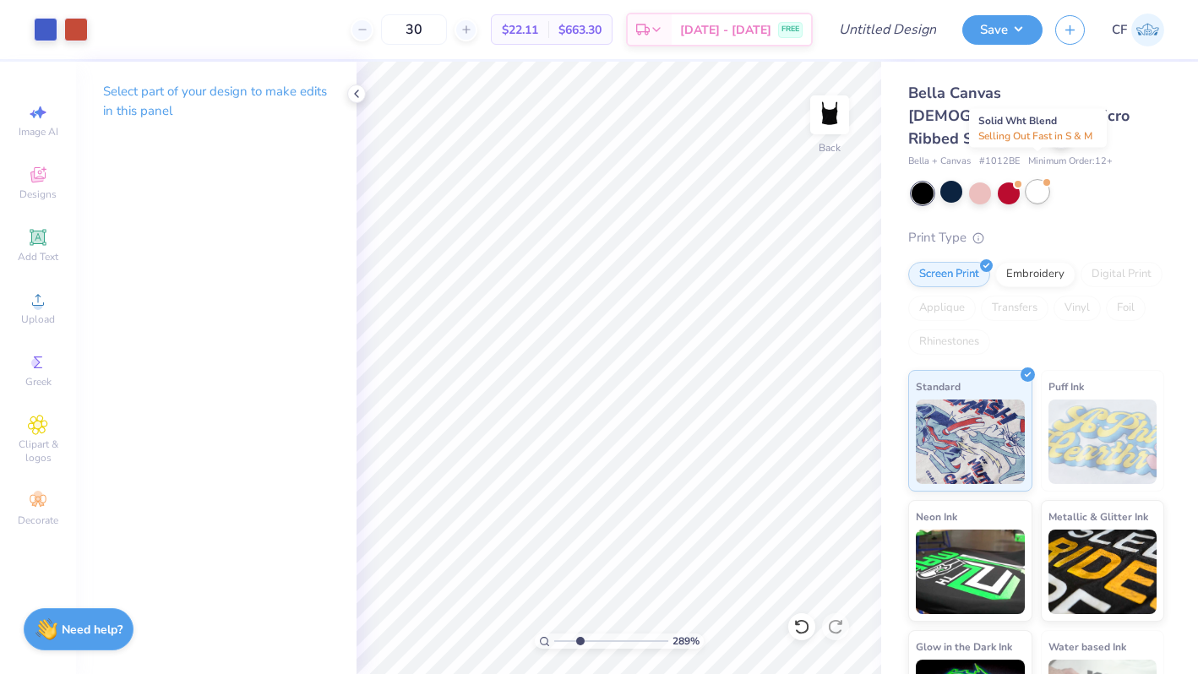
click at [1047, 181] on div at bounding box center [1037, 192] width 22 height 22
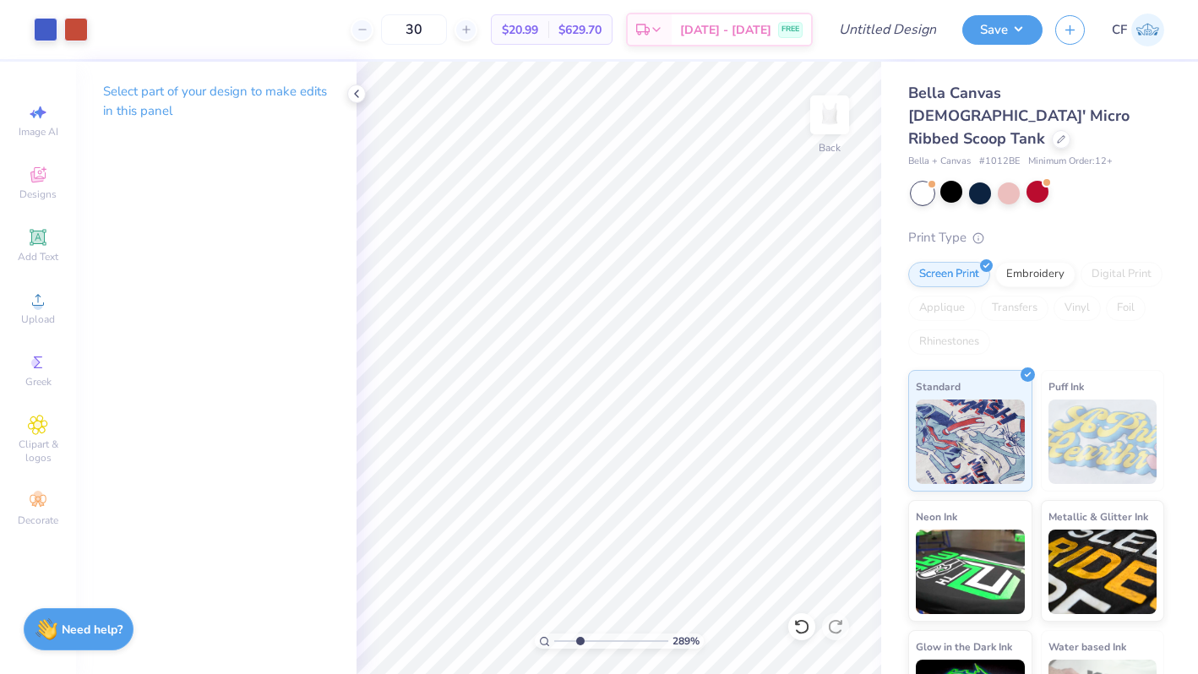
type textarea "x"
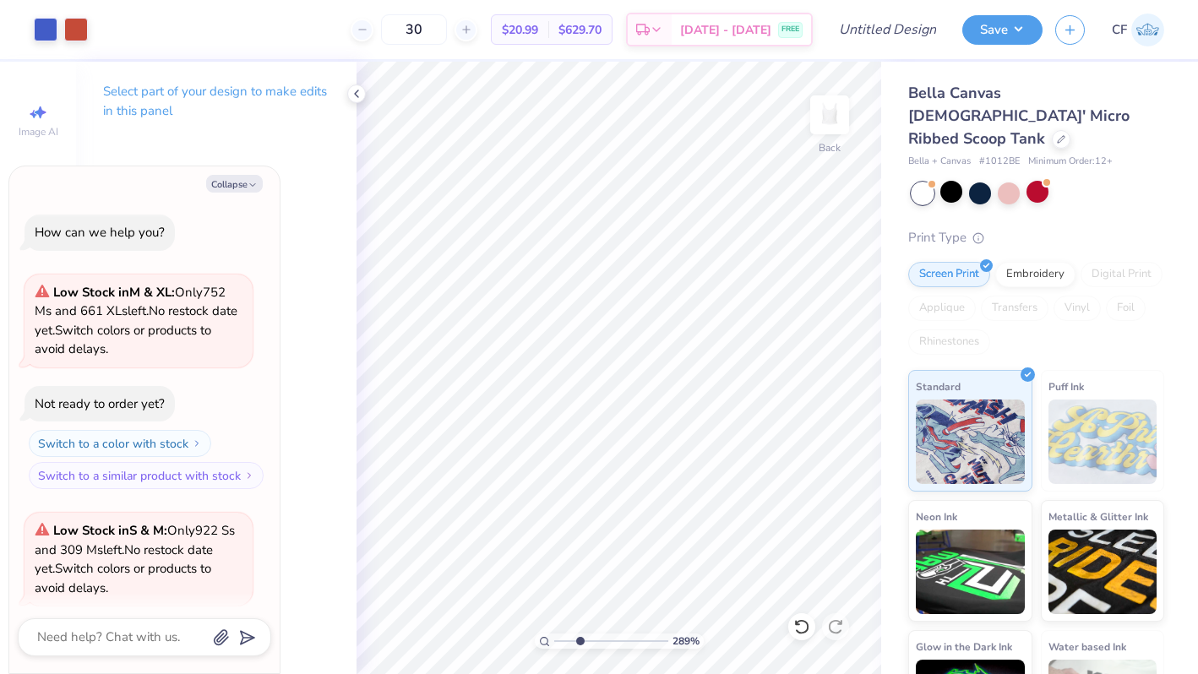
scroll to position [131, 0]
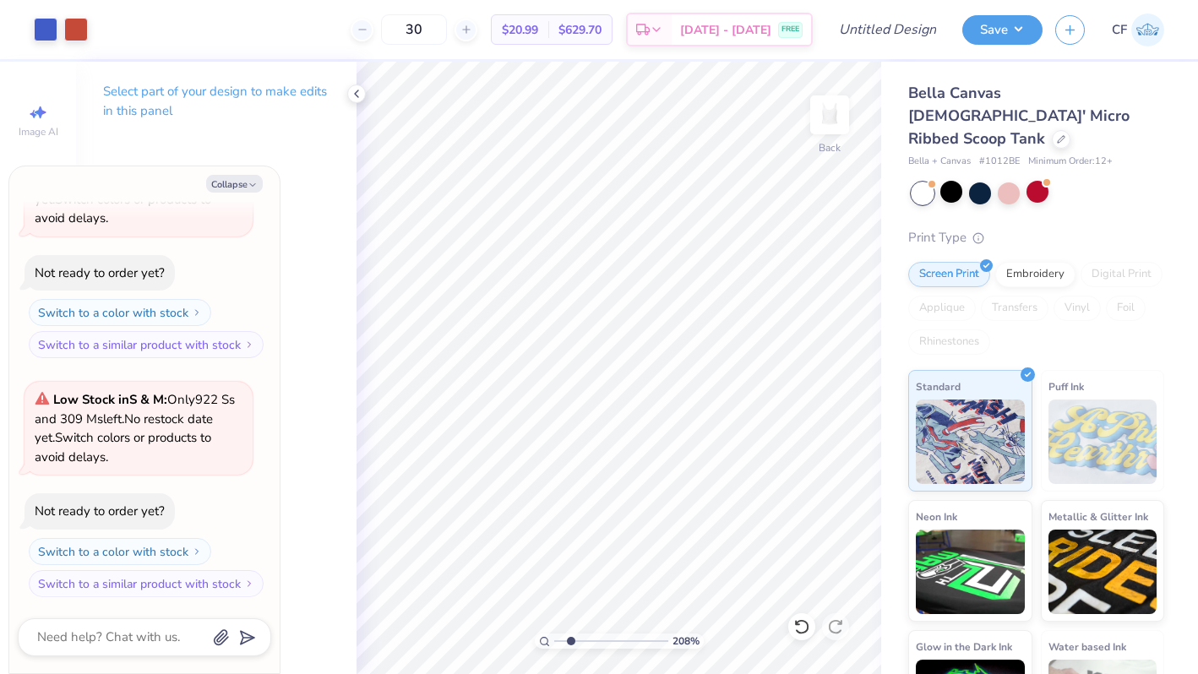
type input "2.08"
click at [570, 644] on input "range" at bounding box center [611, 640] width 114 height 15
click at [251, 190] on button "Collapse" at bounding box center [234, 184] width 57 height 18
type textarea "x"
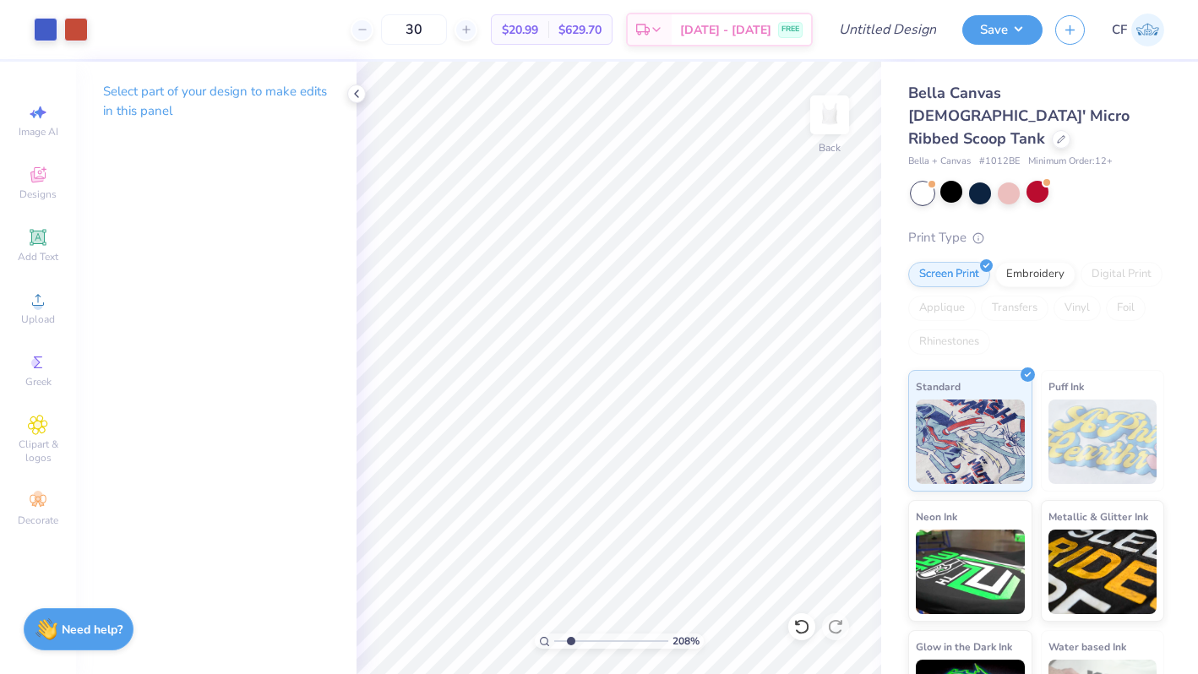
drag, startPoint x: 572, startPoint y: 644, endPoint x: 561, endPoint y: 644, distance: 11.0
type input "1.29"
click at [561, 644] on input "range" at bounding box center [611, 640] width 114 height 15
click at [79, 29] on div at bounding box center [76, 28] width 24 height 24
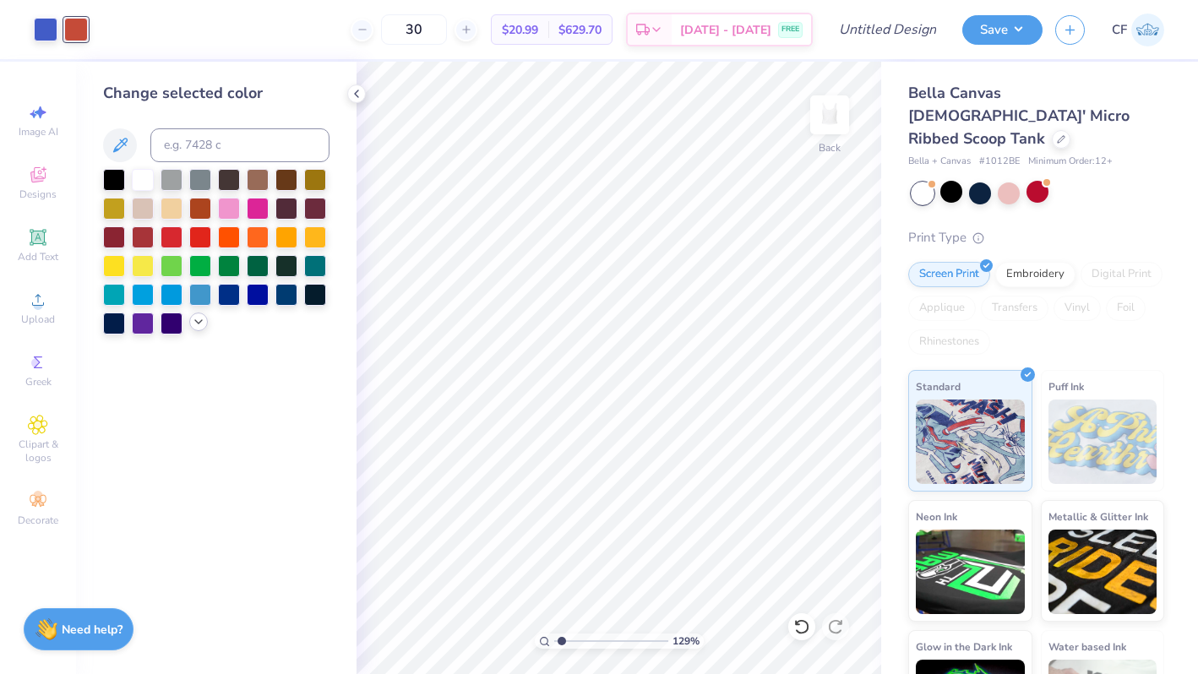
click at [193, 327] on icon at bounding box center [199, 322] width 14 height 14
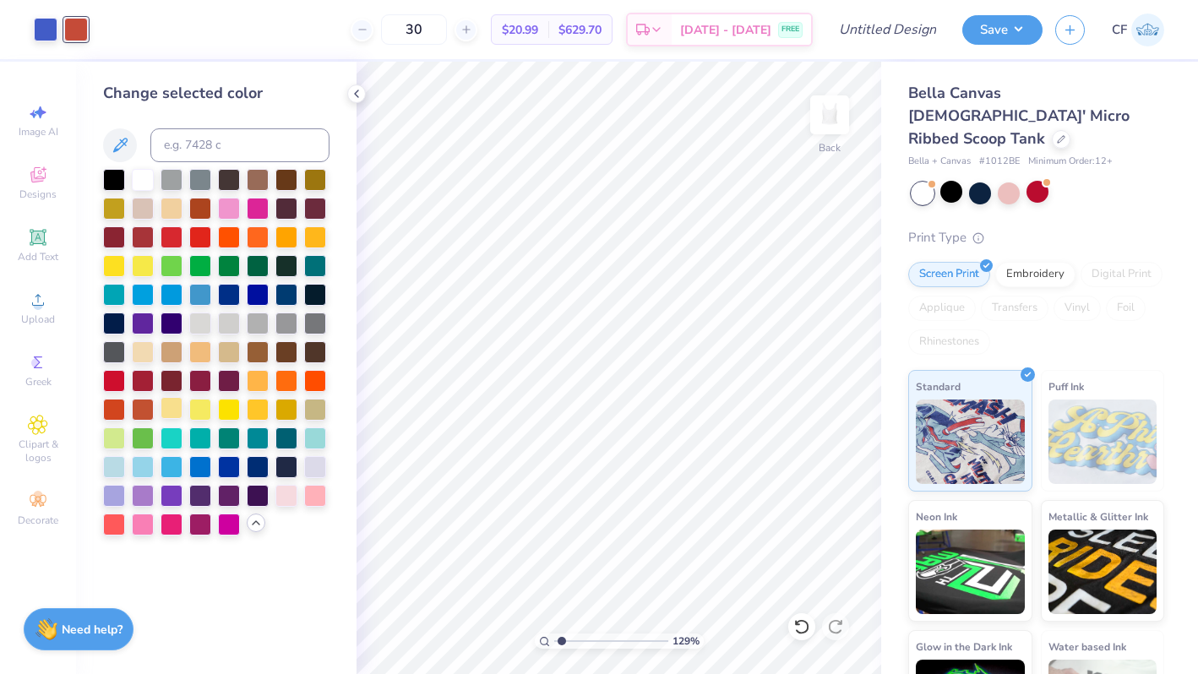
click at [178, 416] on div at bounding box center [171, 408] width 22 height 22
drag, startPoint x: 204, startPoint y: 410, endPoint x: 232, endPoint y: 410, distance: 28.7
click at [204, 410] on div at bounding box center [200, 410] width 22 height 22
click at [232, 410] on div at bounding box center [229, 408] width 22 height 22
click at [254, 381] on div at bounding box center [258, 379] width 22 height 22
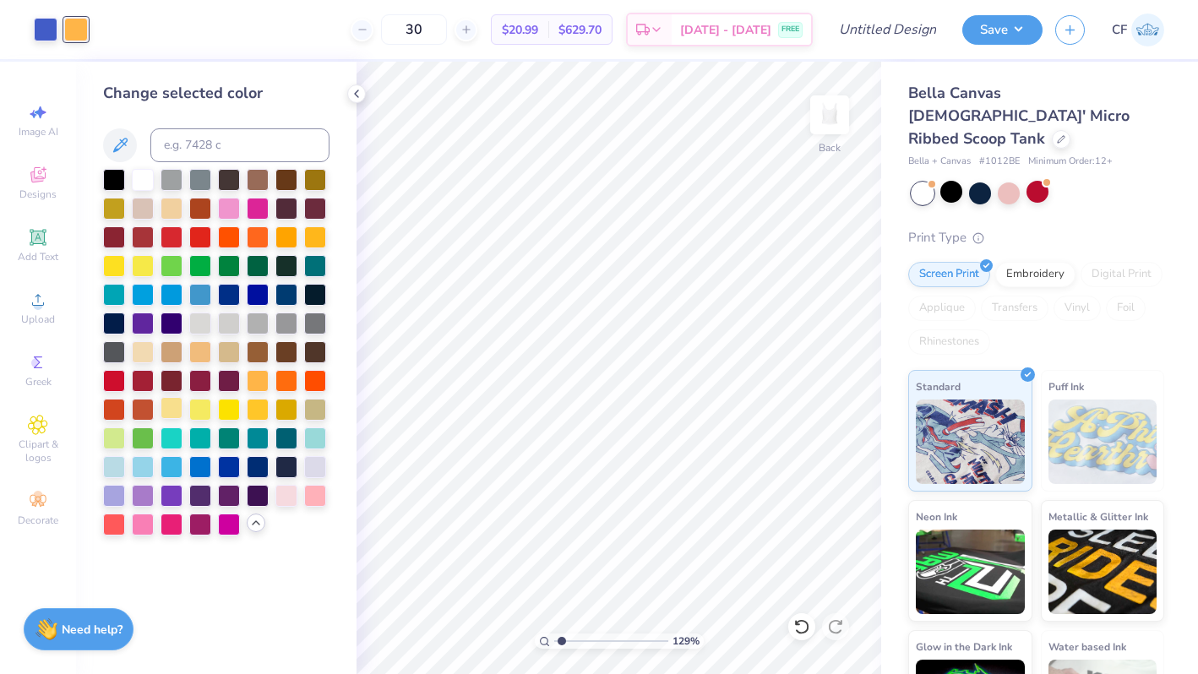
click at [170, 405] on div at bounding box center [171, 408] width 22 height 22
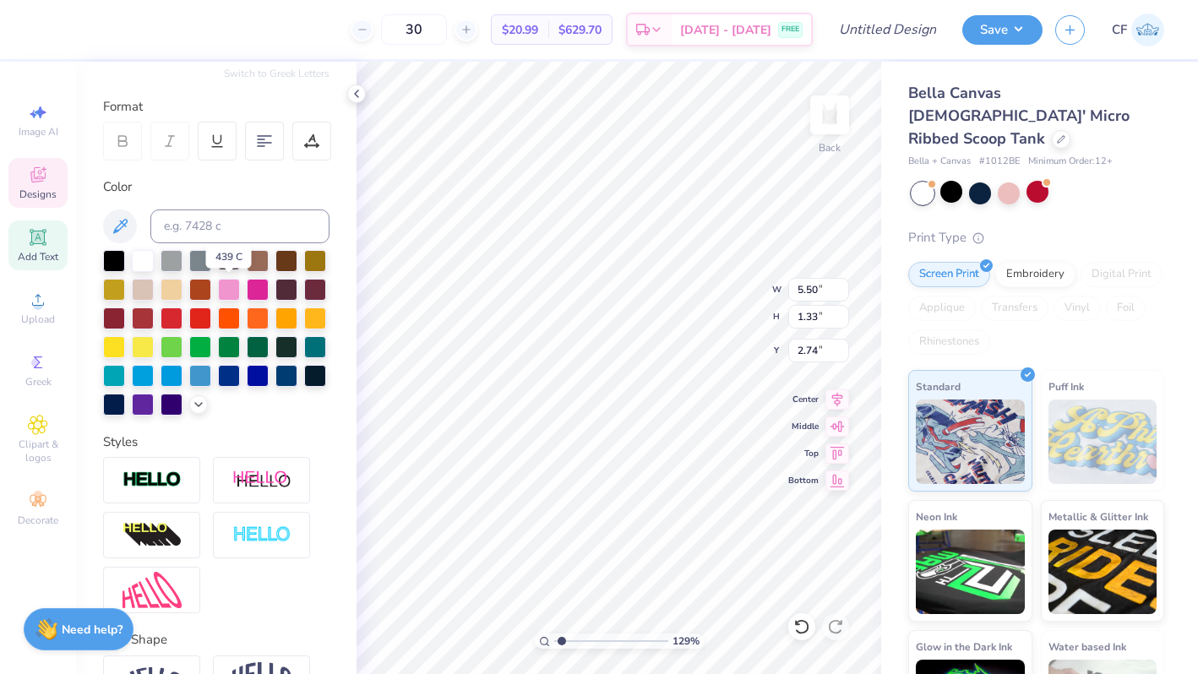
scroll to position [225, 0]
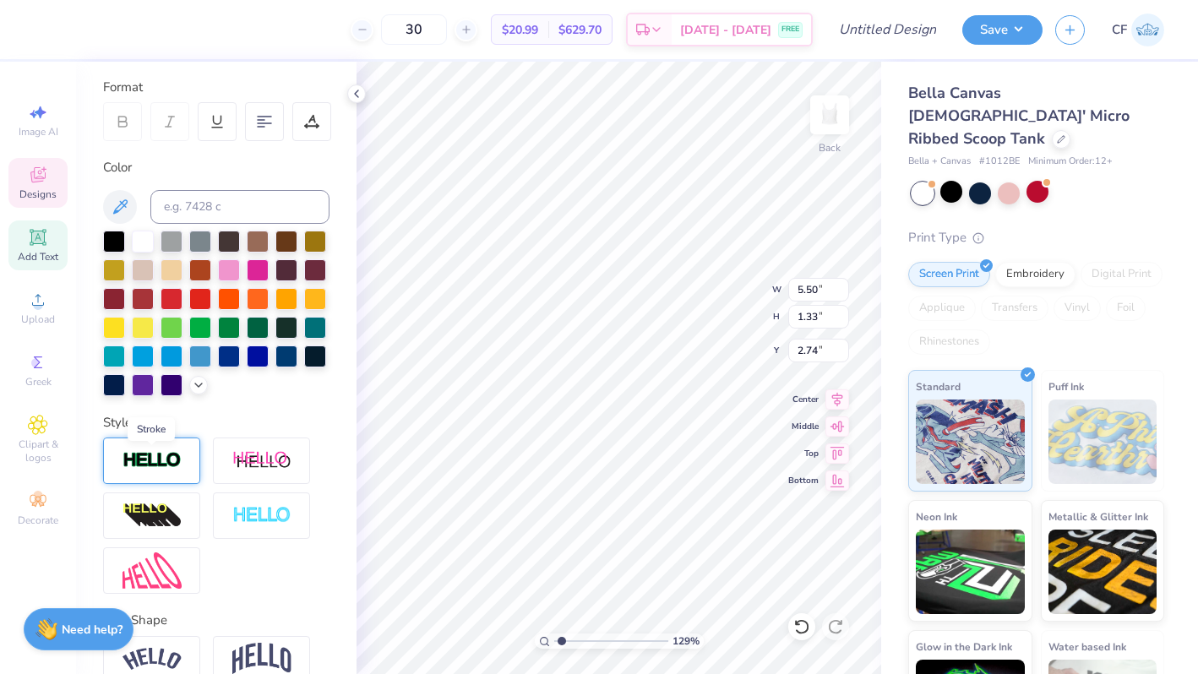
click at [161, 461] on img at bounding box center [151, 460] width 59 height 19
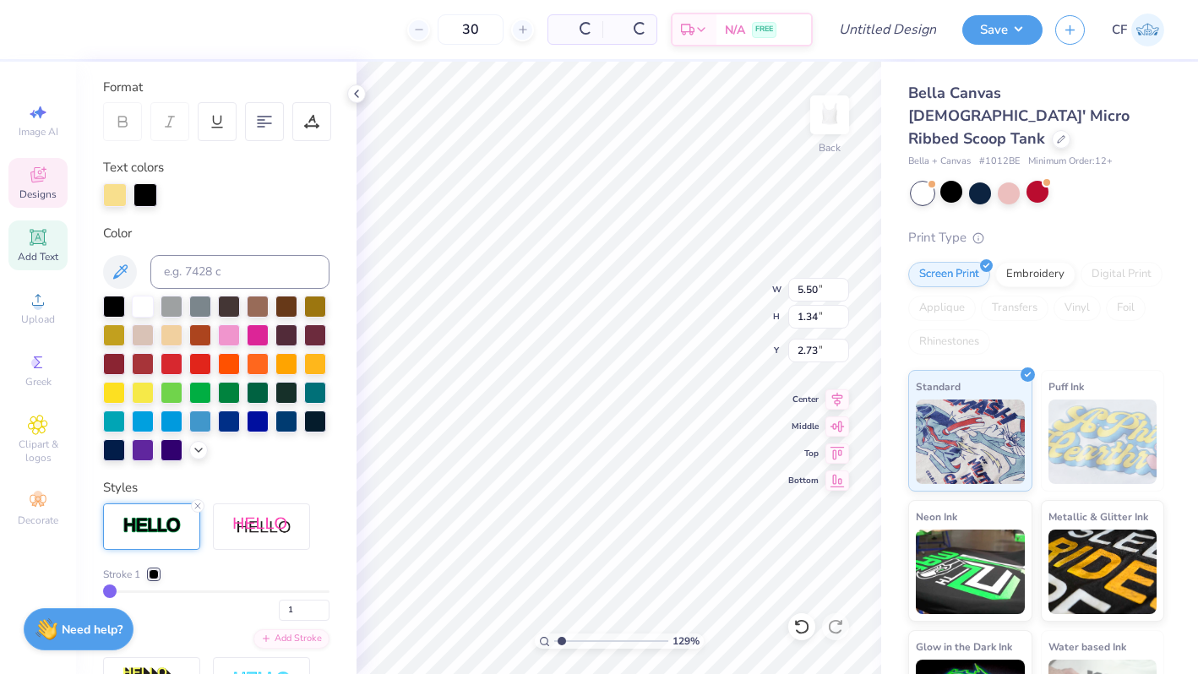
type input "1.34"
type input "2.73"
click at [196, 501] on icon at bounding box center [198, 506] width 10 height 10
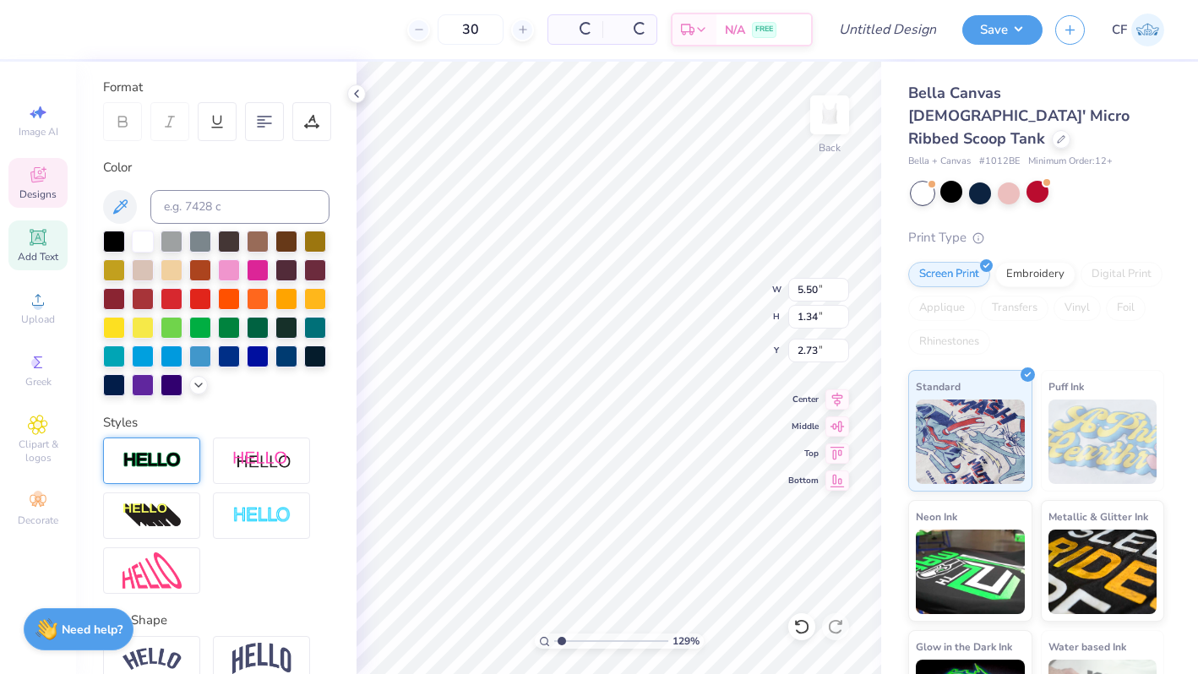
type input "1.33"
type input "2.74"
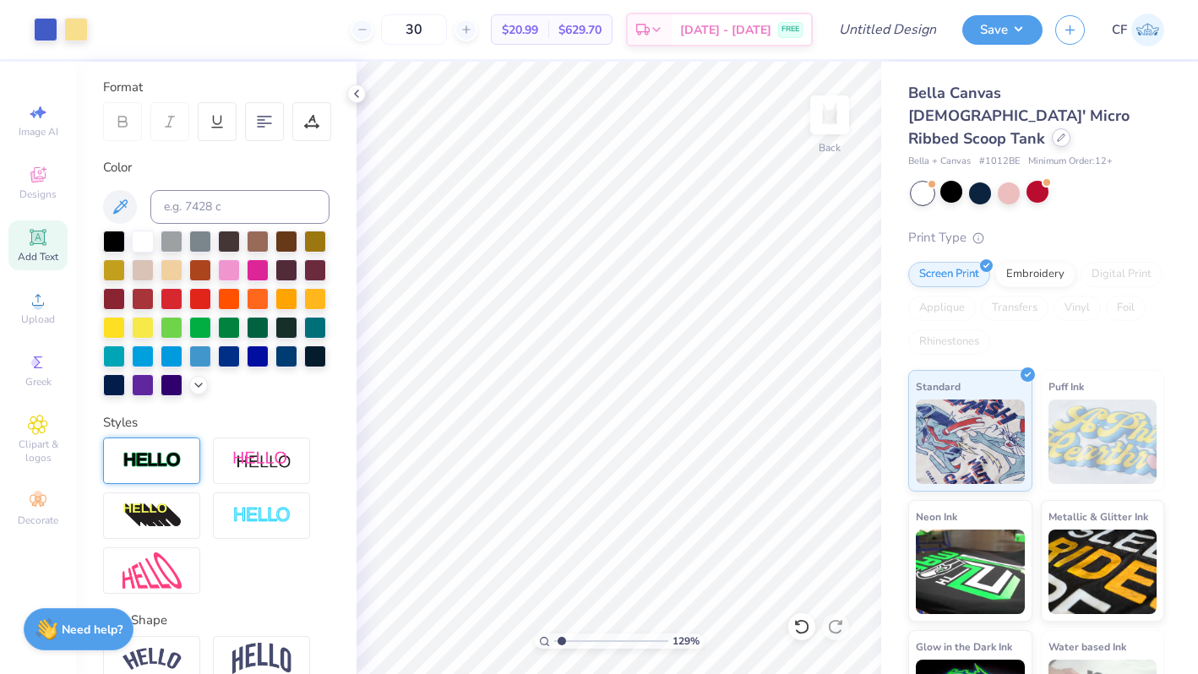
click at [1051, 128] on div at bounding box center [1060, 137] width 19 height 19
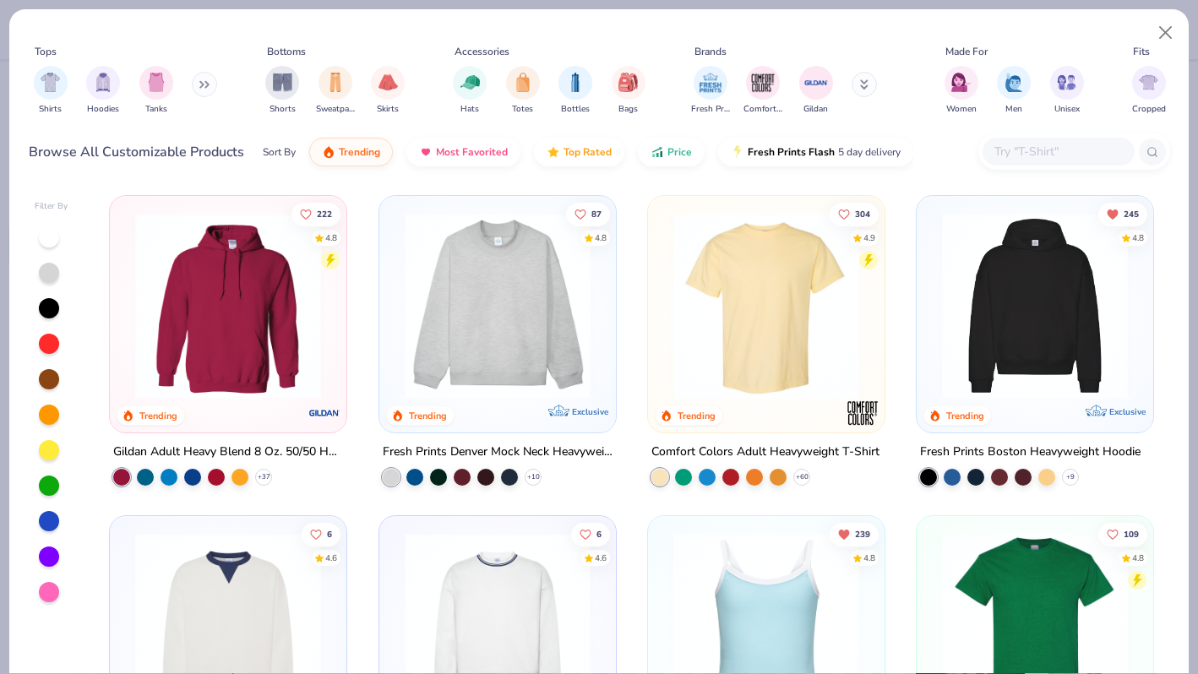
click at [998, 164] on div at bounding box center [1058, 152] width 152 height 28
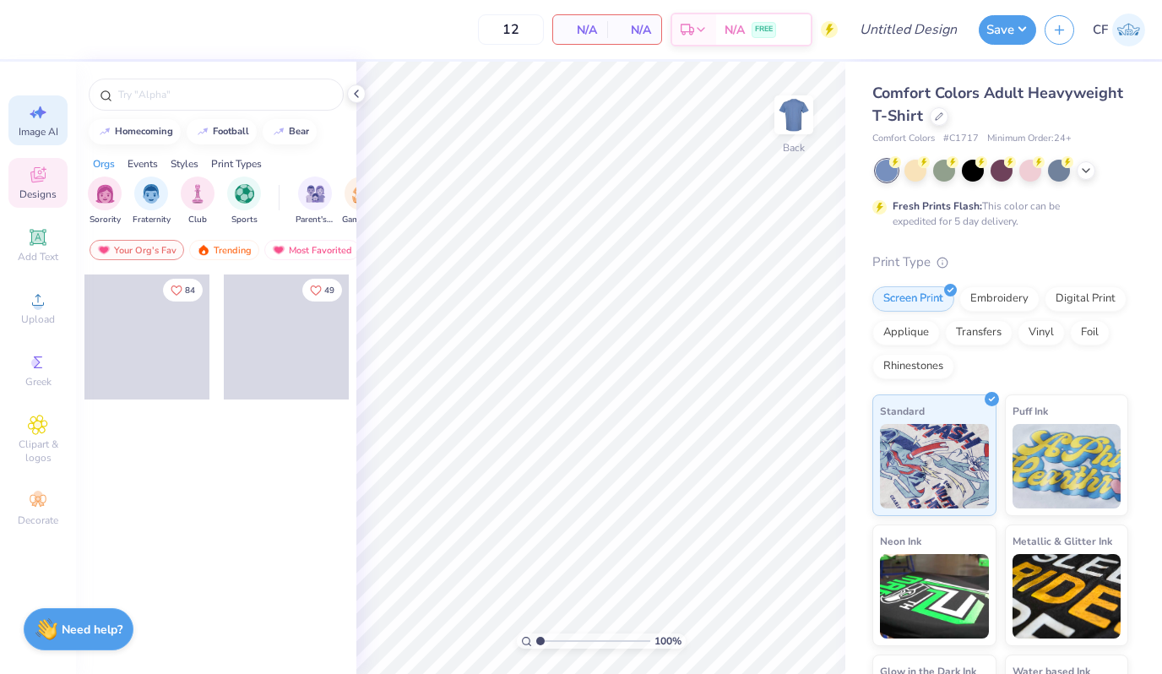
click at [34, 128] on span "Image AI" at bounding box center [39, 132] width 40 height 14
select select "4"
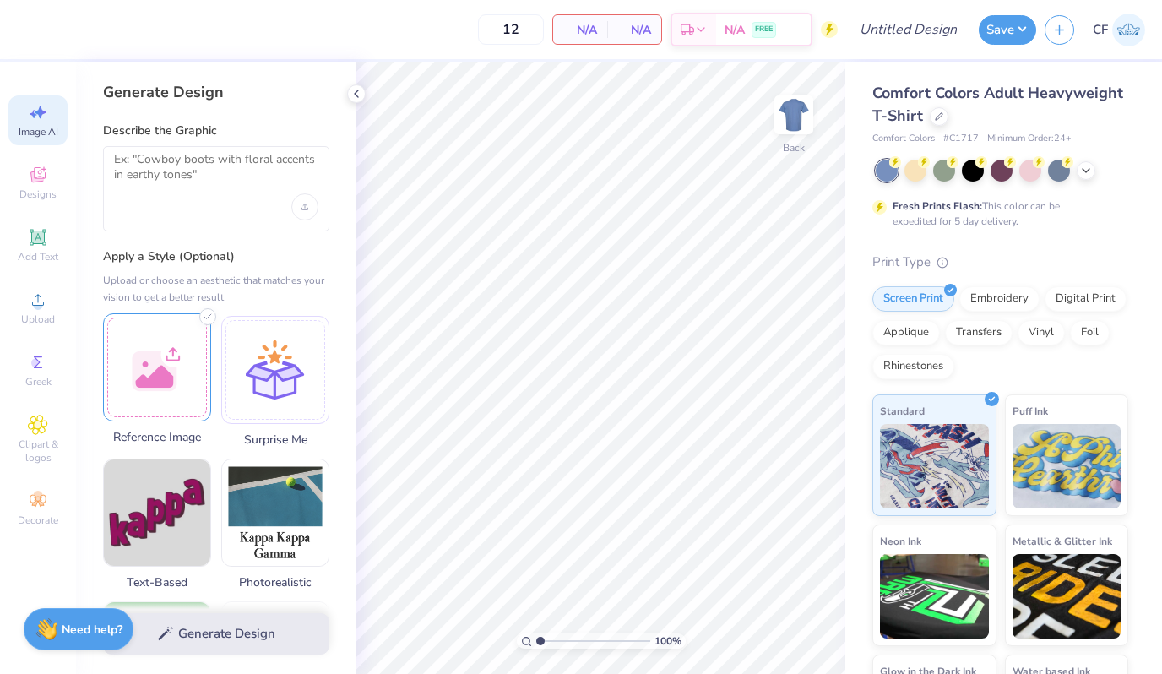
click at [153, 363] on div at bounding box center [157, 367] width 108 height 108
click at [307, 211] on div "Upload image" at bounding box center [304, 206] width 27 height 27
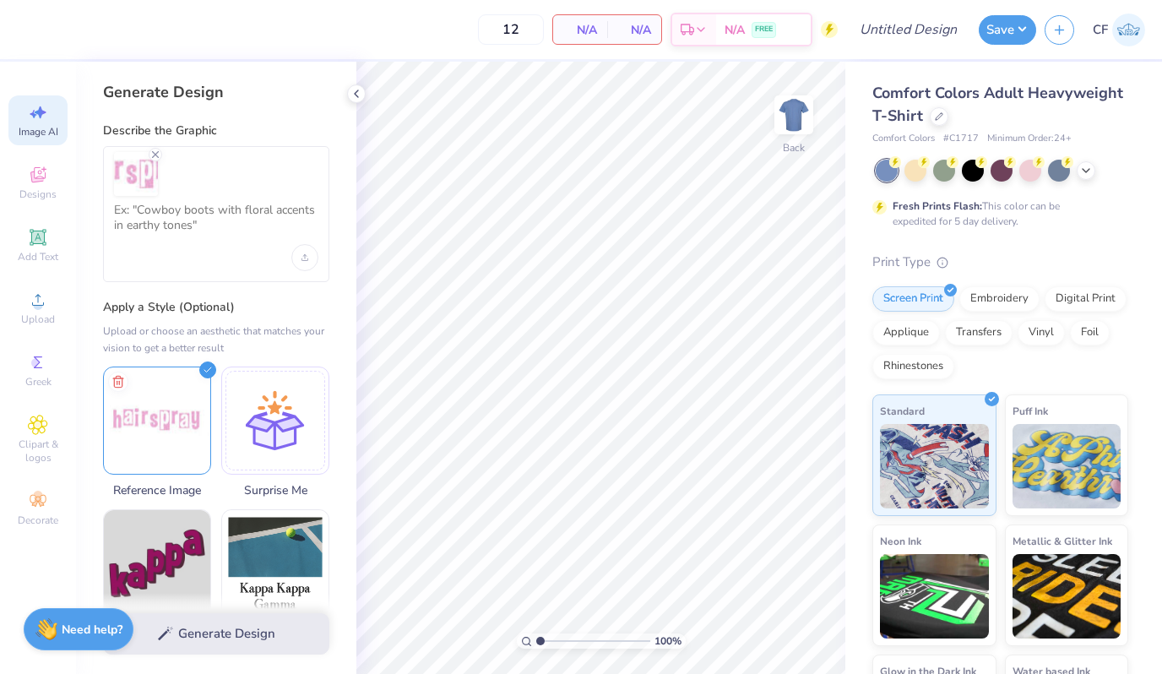
click at [220, 200] on div at bounding box center [216, 214] width 226 height 136
click at [213, 220] on textarea at bounding box center [216, 224] width 204 height 42
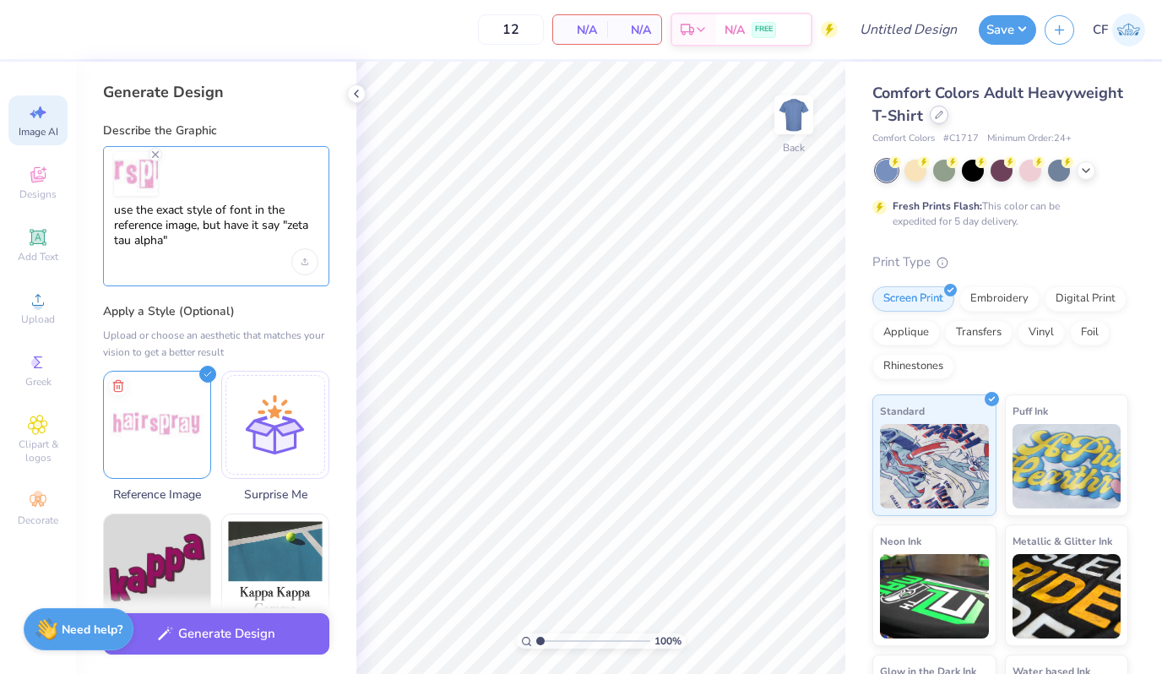
type textarea "use the exact style of font in the reference image, but have it say "zeta tau a…"
click at [936, 116] on icon at bounding box center [939, 115] width 8 height 8
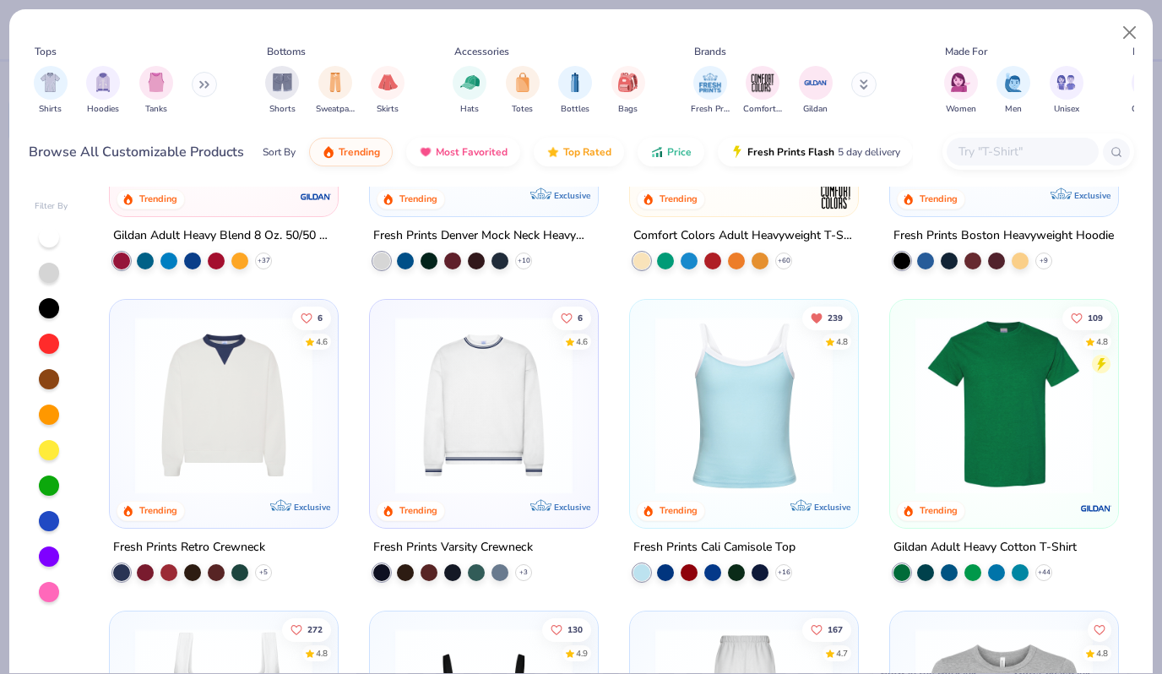
scroll to position [233, 0]
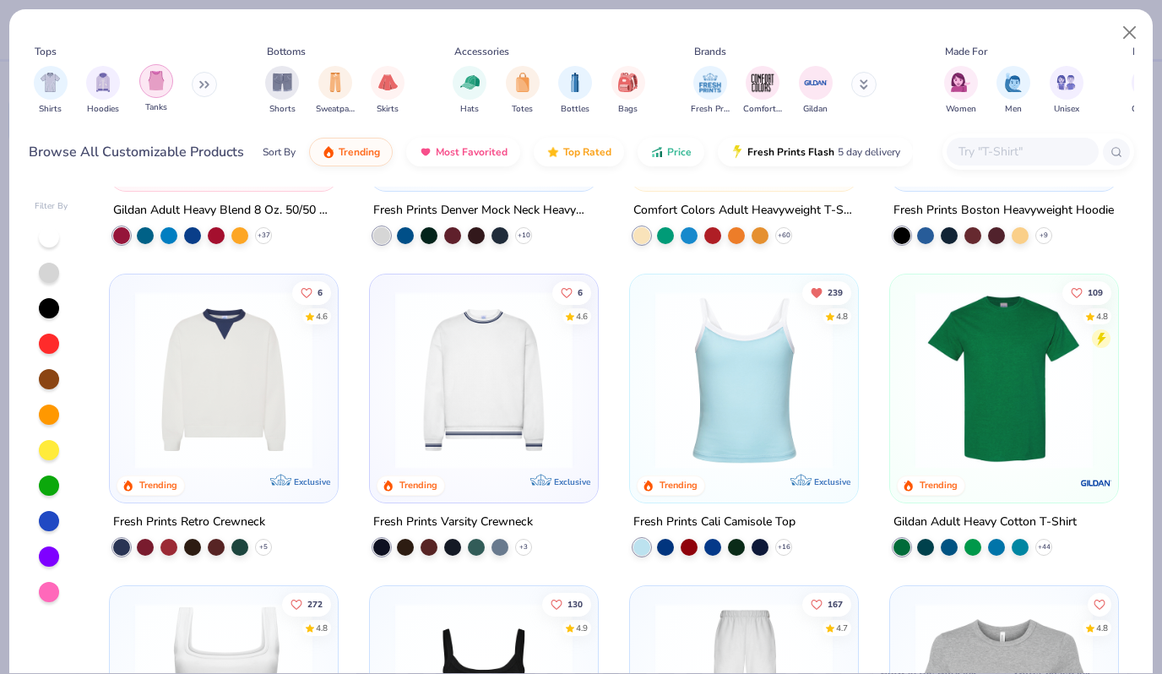
click at [163, 84] on img "filter for Tanks" at bounding box center [156, 80] width 19 height 19
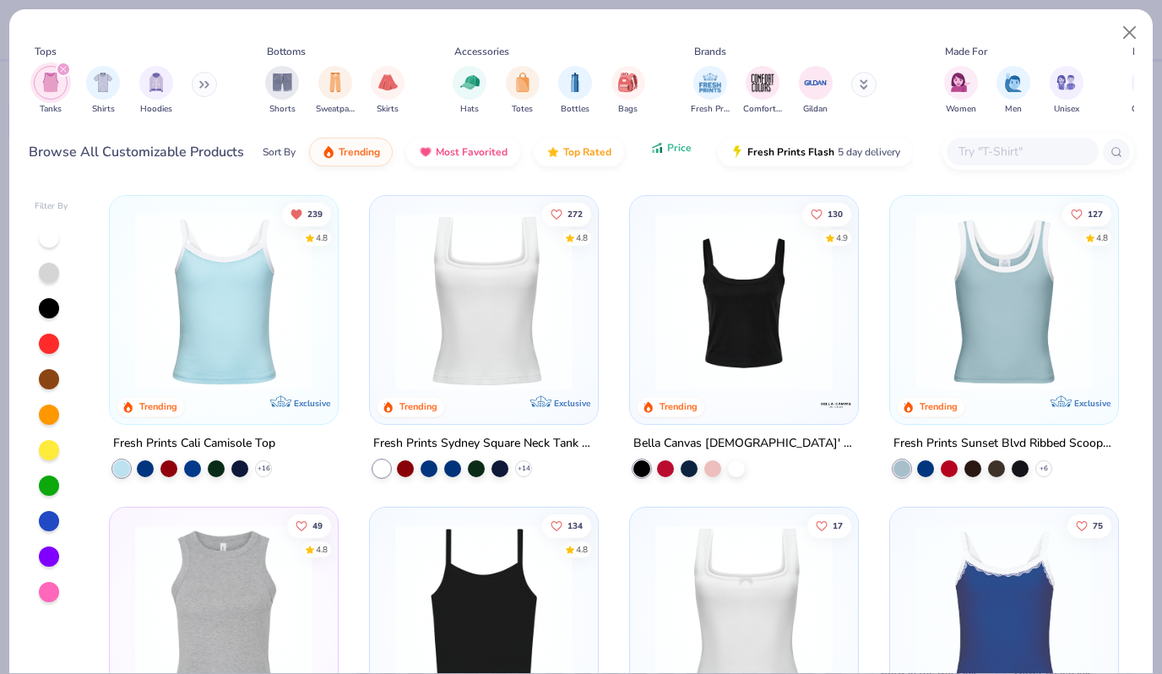
click at [667, 152] on span "Price" at bounding box center [679, 148] width 24 height 14
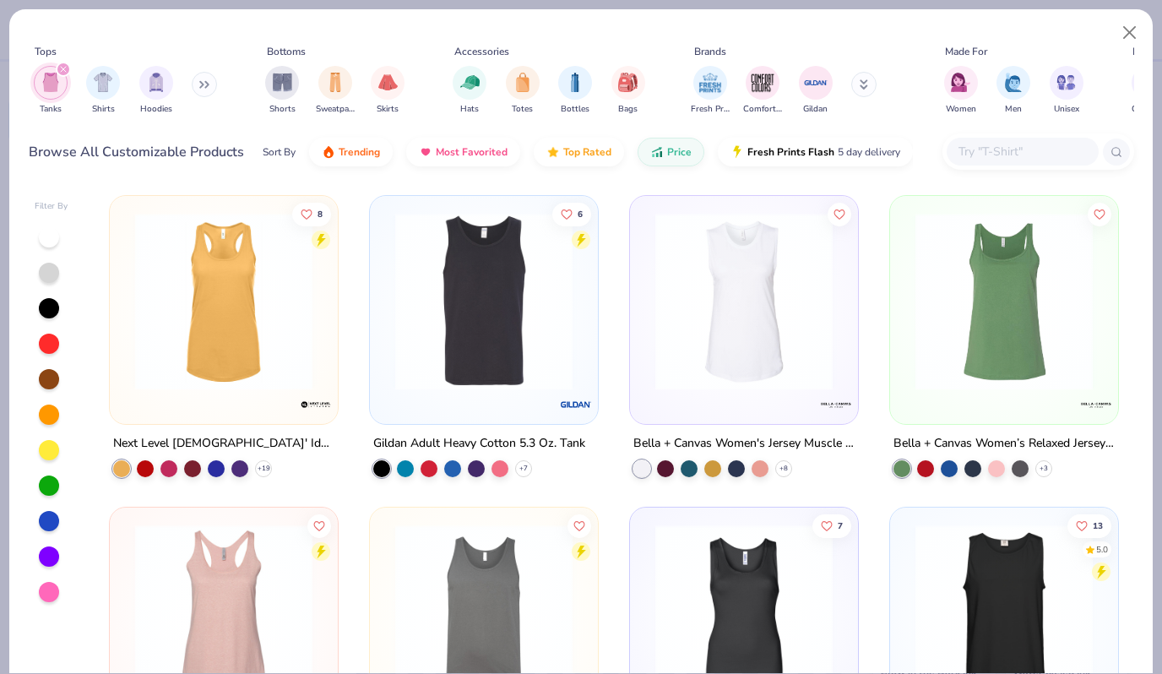
click at [253, 299] on img at bounding box center [224, 301] width 194 height 177
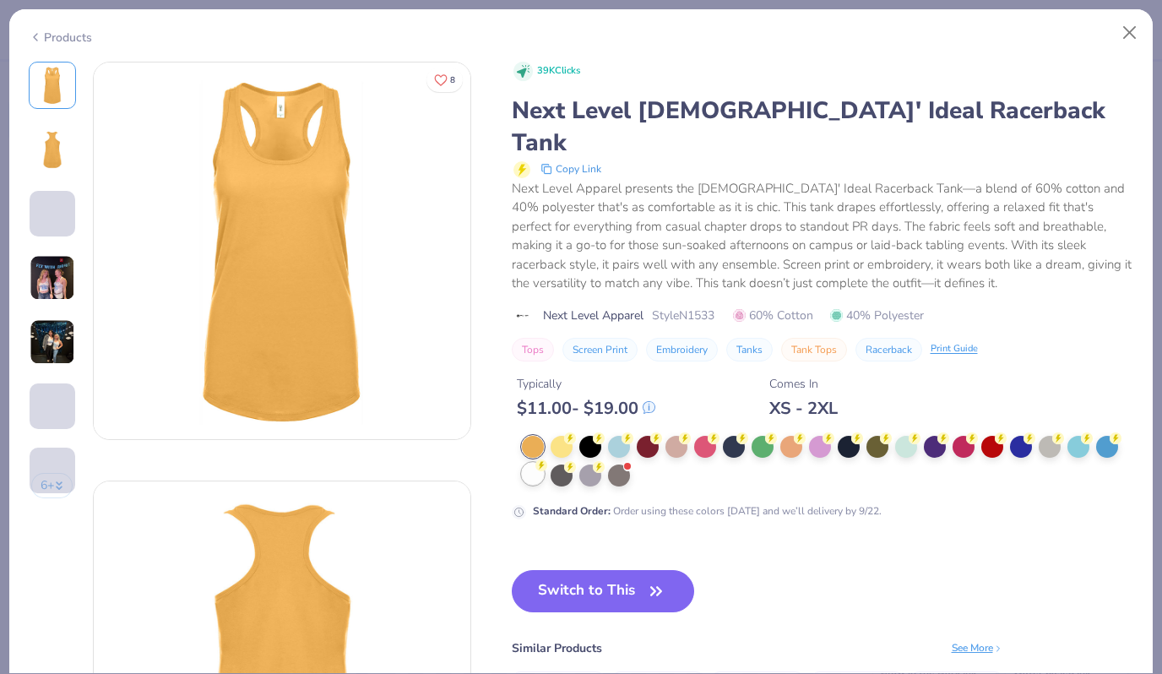
click at [530, 463] on div at bounding box center [533, 474] width 22 height 22
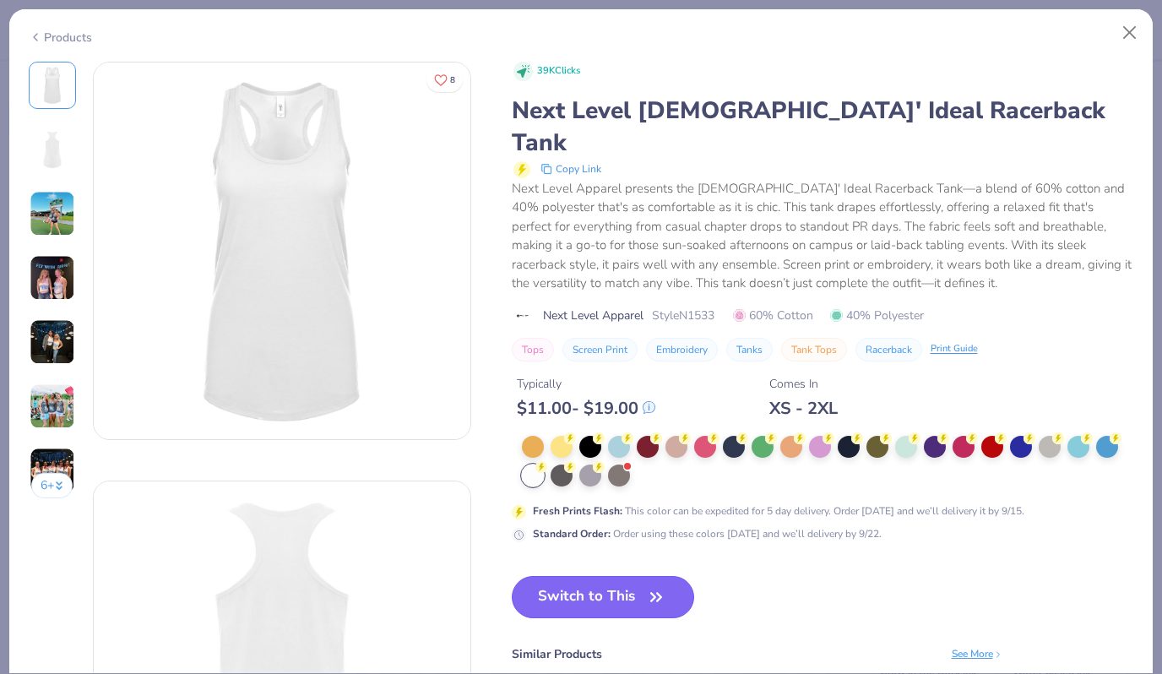
click at [627, 576] on button "Switch to This" at bounding box center [603, 597] width 183 height 42
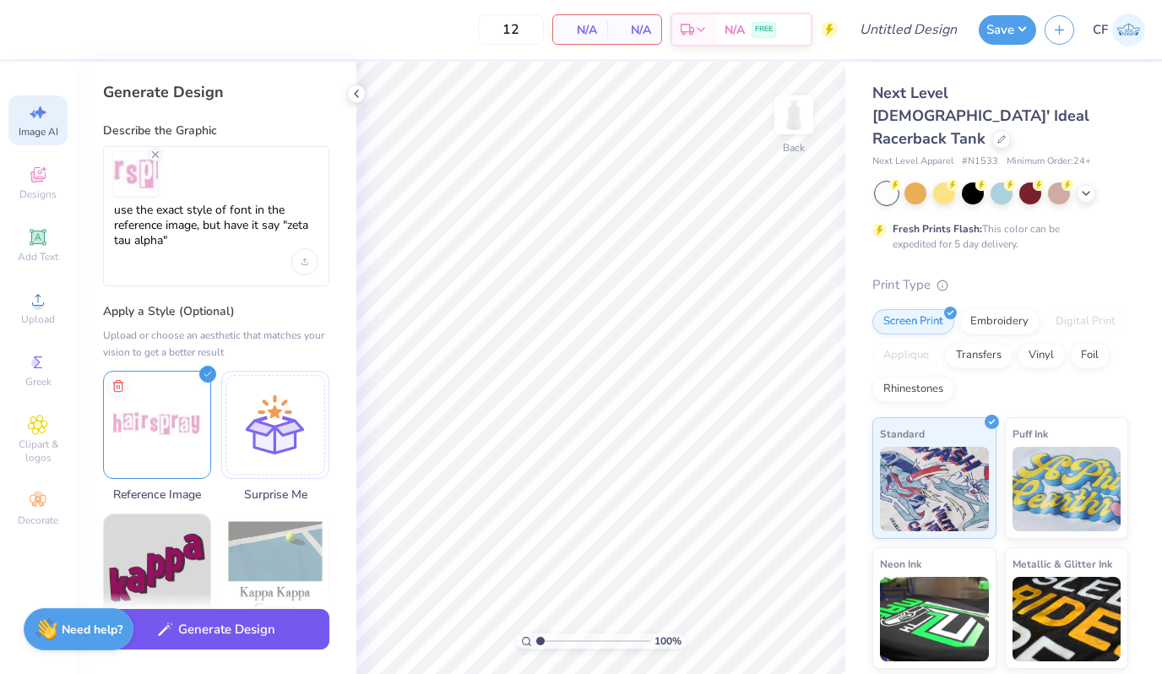
click at [209, 638] on button "Generate Design" at bounding box center [216, 629] width 226 height 41
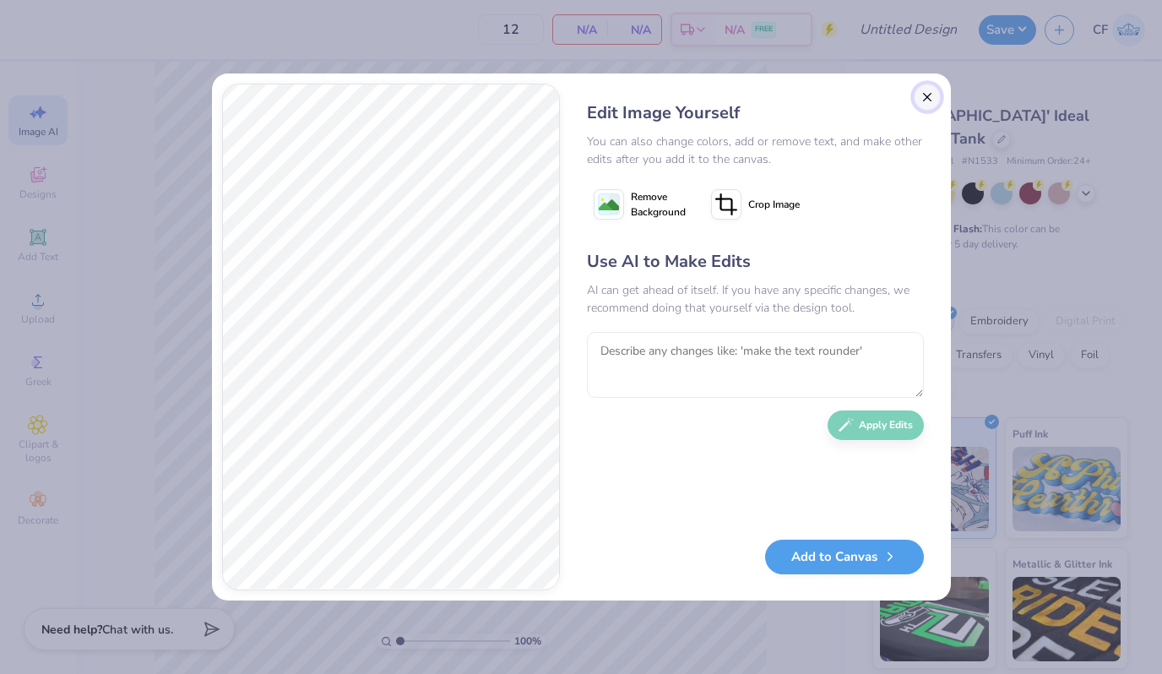
click at [931, 99] on button "Close" at bounding box center [927, 97] width 27 height 27
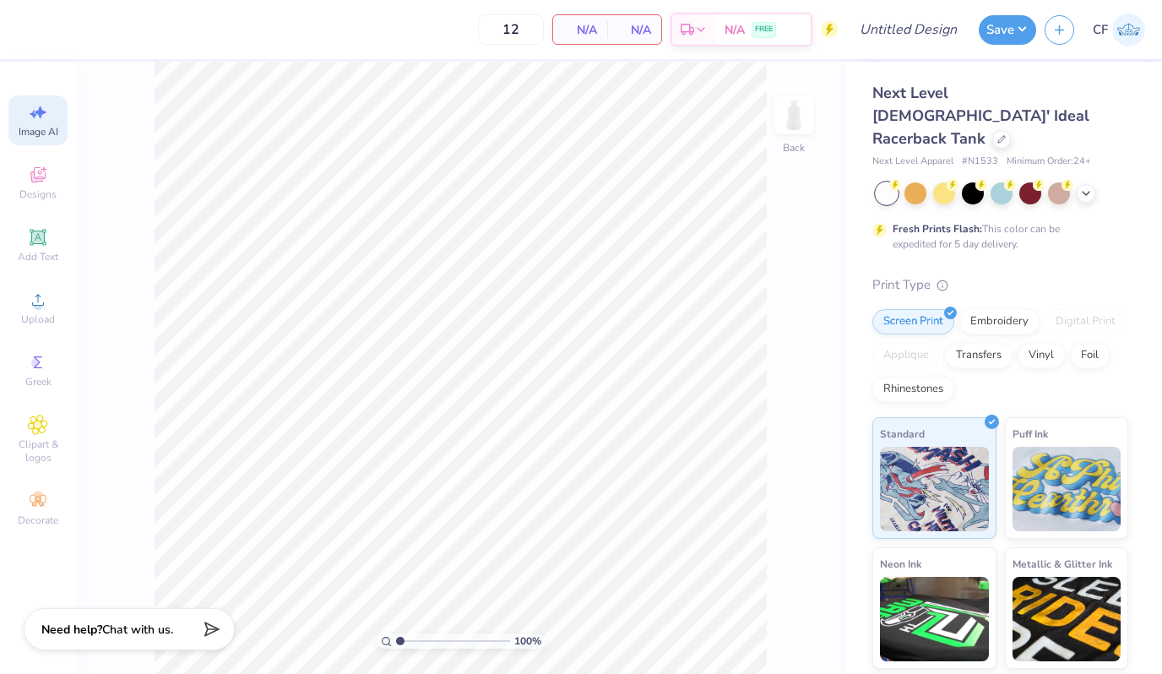
scroll to position [0, 38]
click at [41, 188] on span "Designs" at bounding box center [37, 194] width 37 height 14
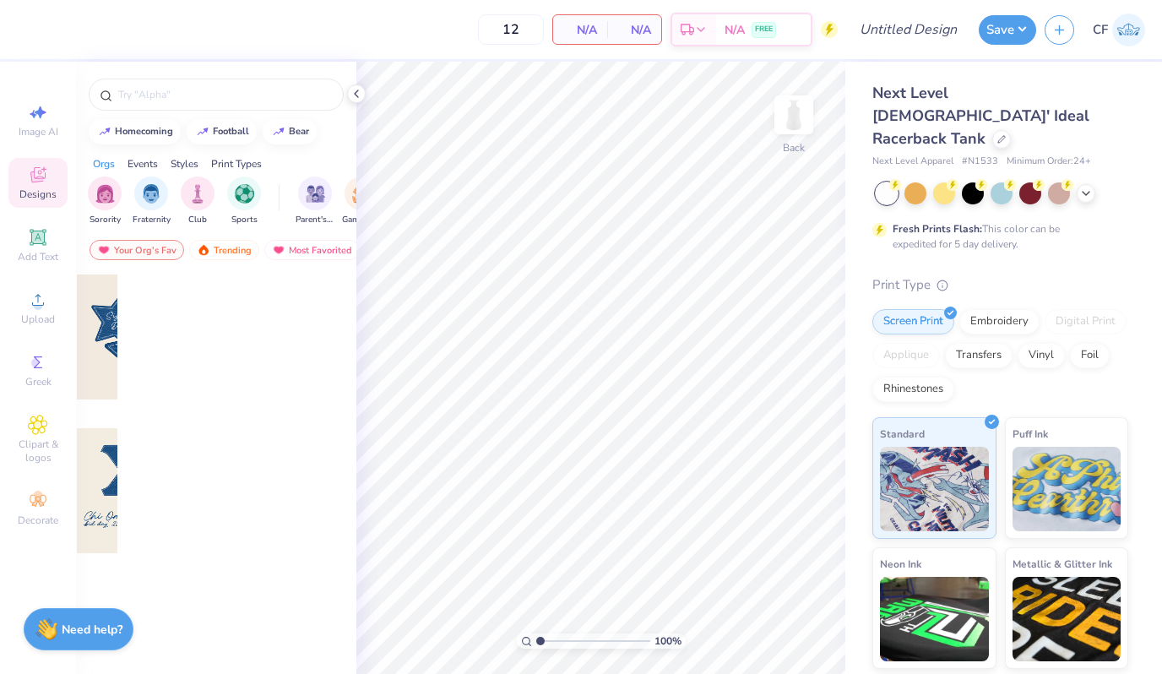
scroll to position [0, 0]
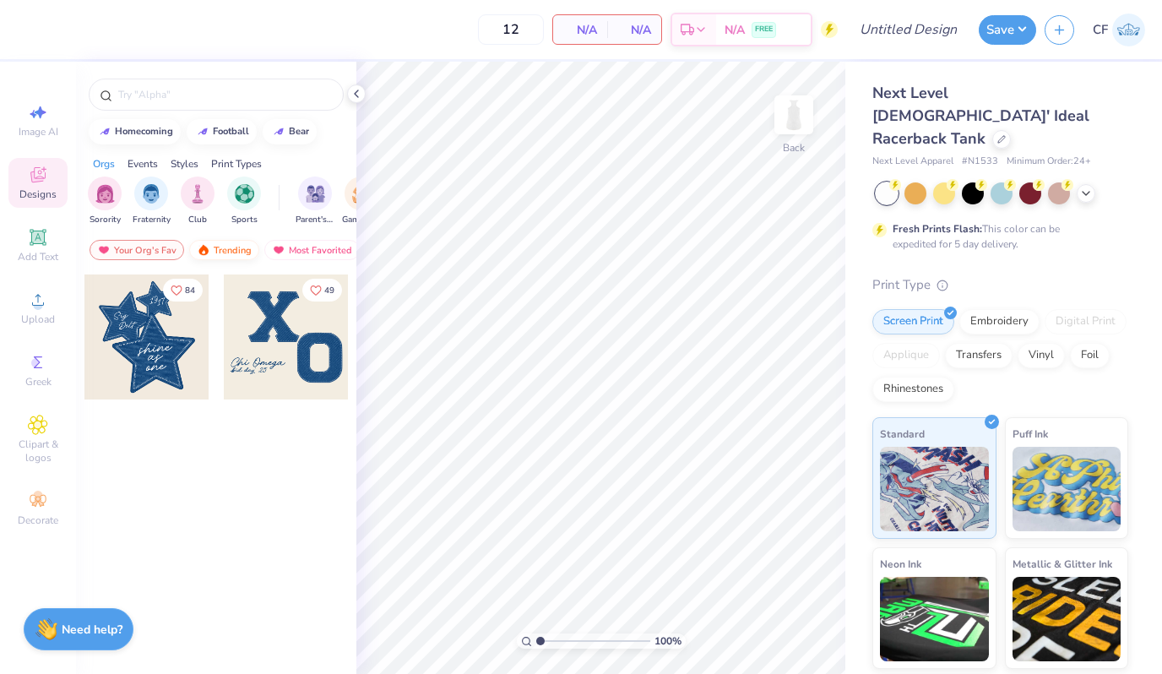
click at [235, 253] on div "Trending" at bounding box center [224, 250] width 70 height 20
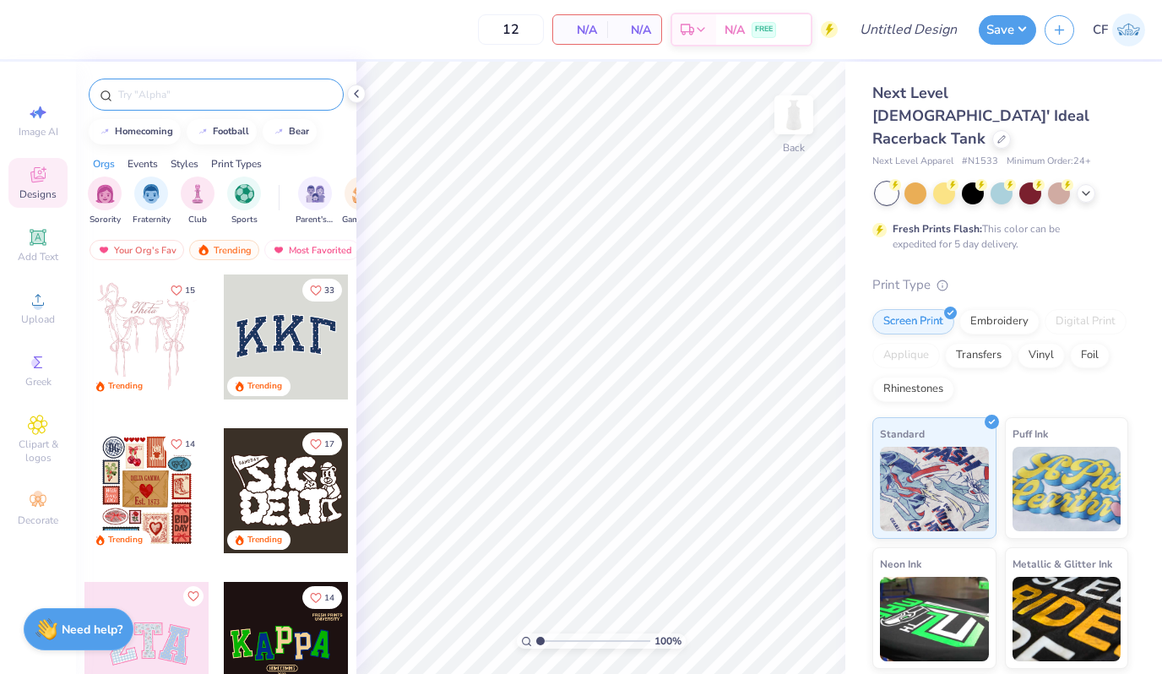
click at [193, 108] on div at bounding box center [216, 95] width 255 height 32
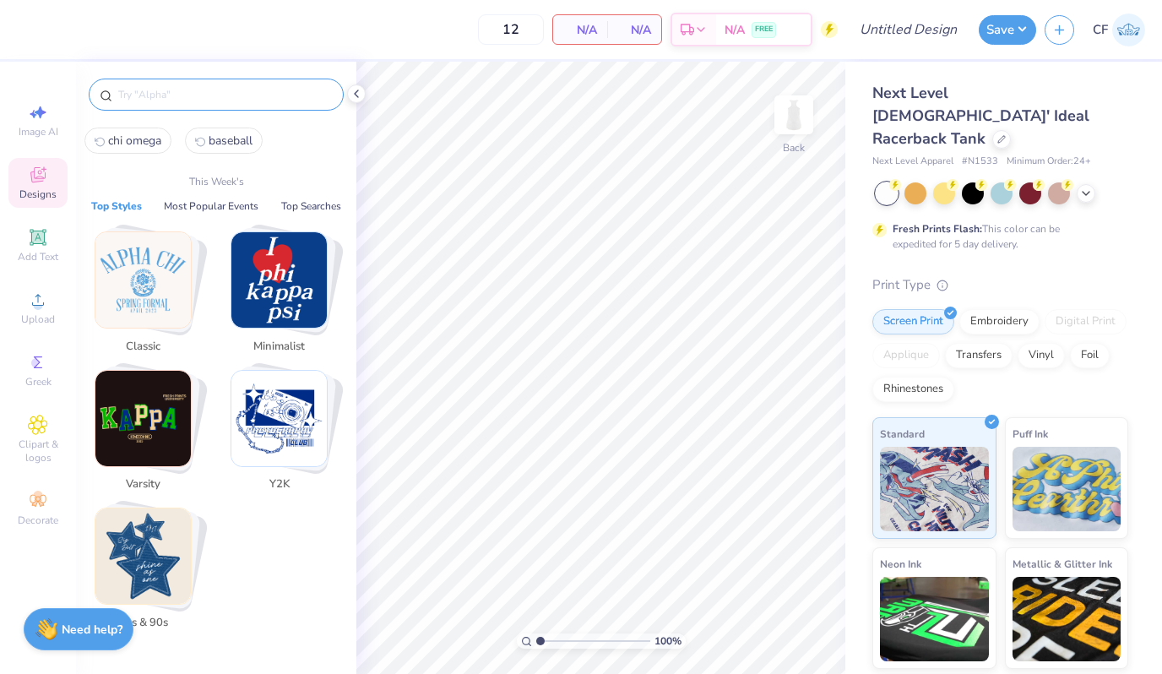
click at [195, 95] on input "text" at bounding box center [225, 94] width 216 height 17
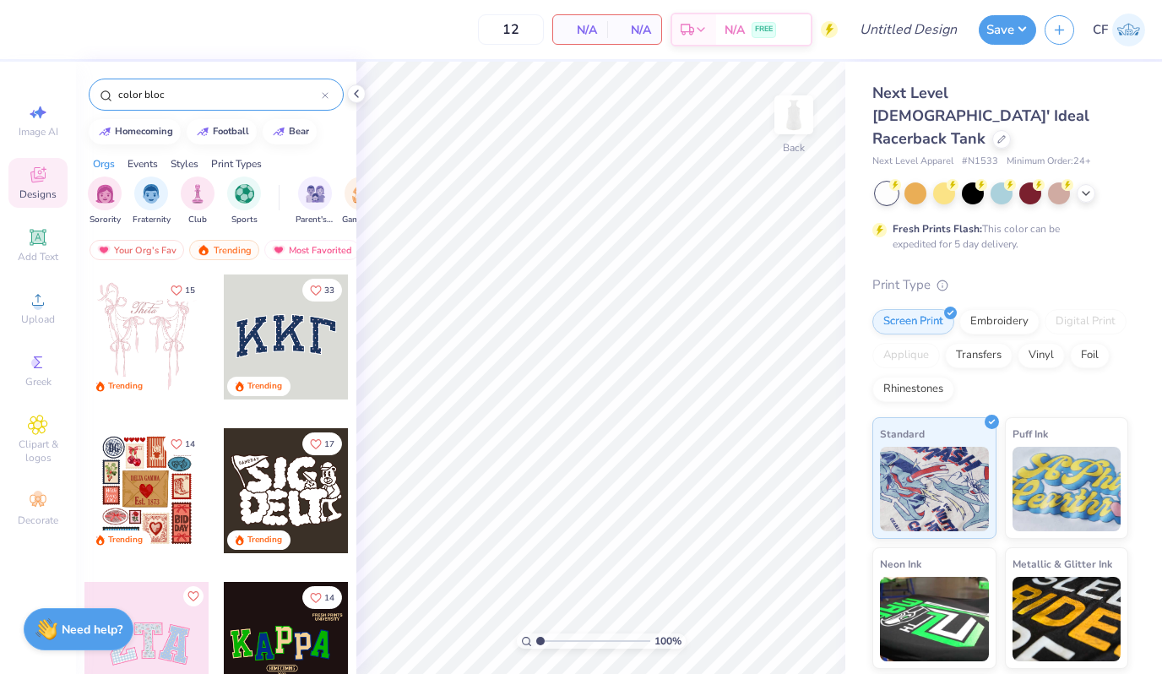
type input "color block"
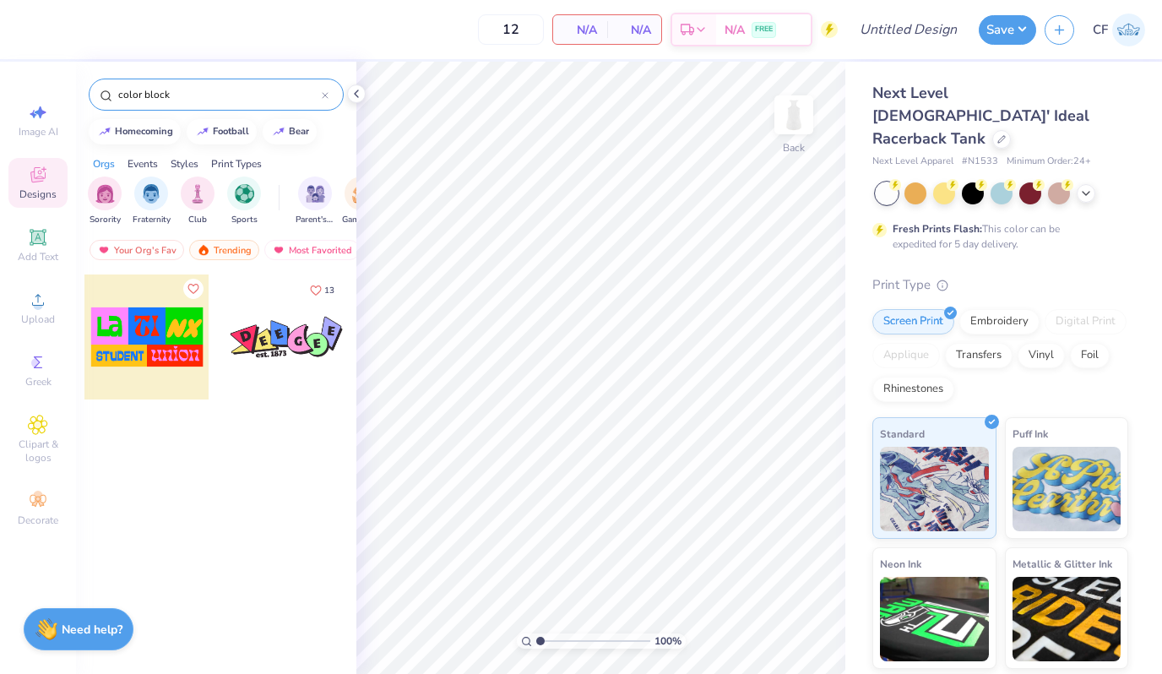
click at [210, 102] on input "color block" at bounding box center [219, 94] width 205 height 17
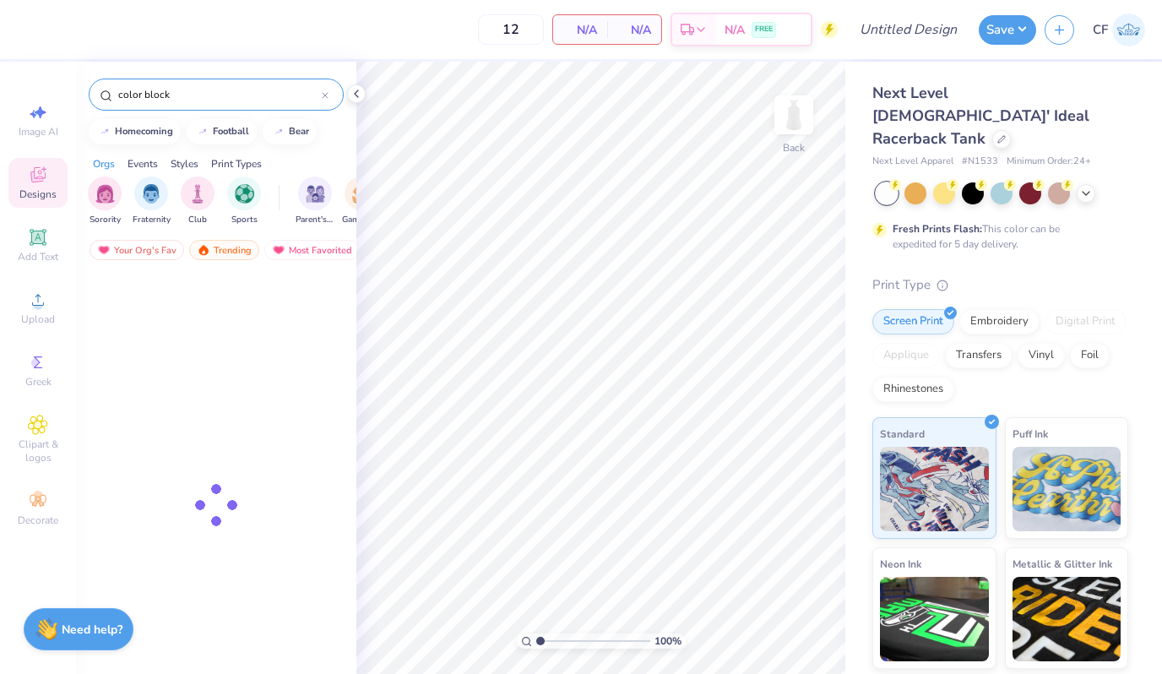
click at [210, 102] on input "color block" at bounding box center [219, 94] width 205 height 17
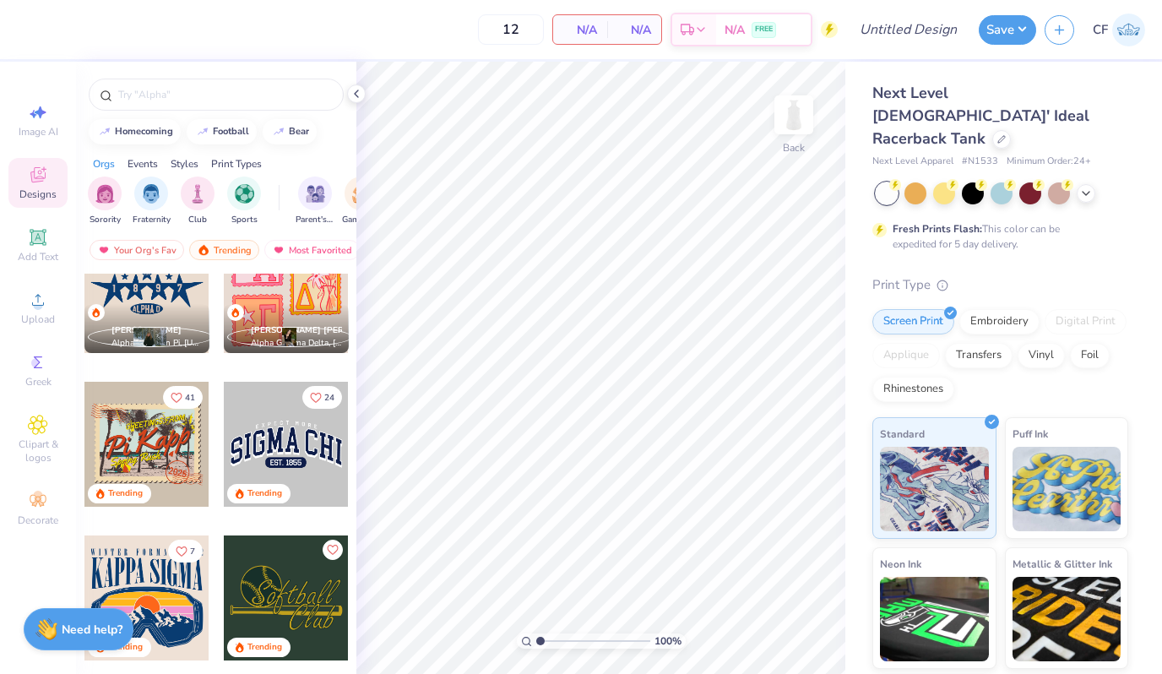
scroll to position [6222, 0]
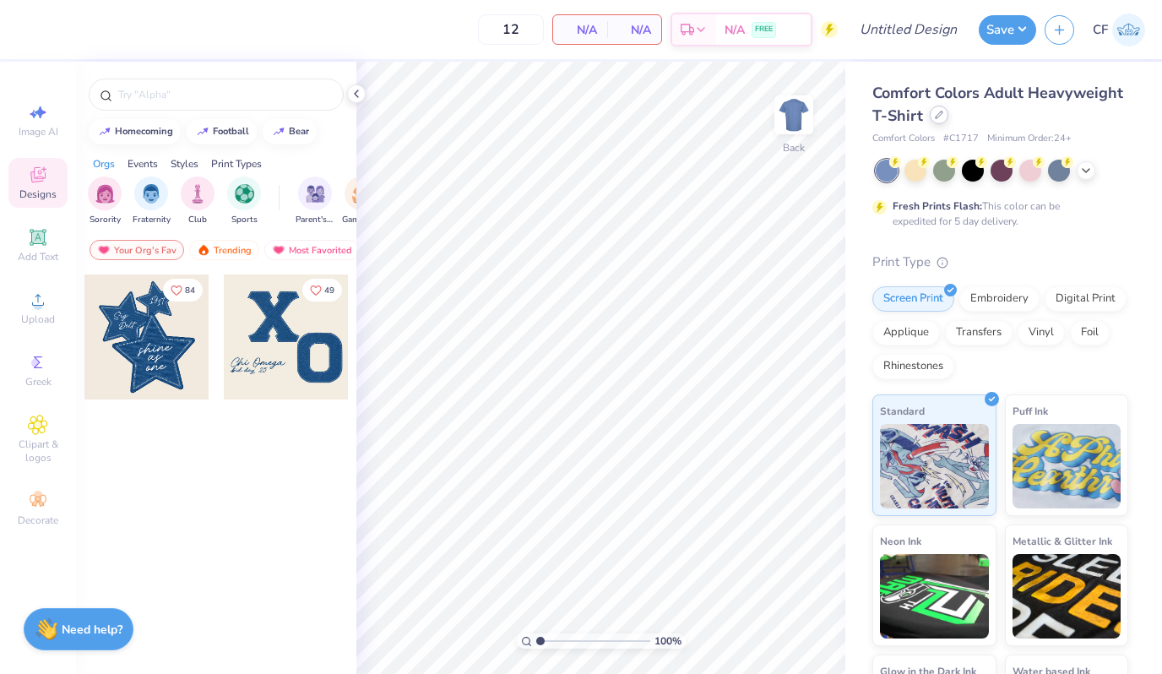
click at [937, 120] on div at bounding box center [939, 115] width 19 height 19
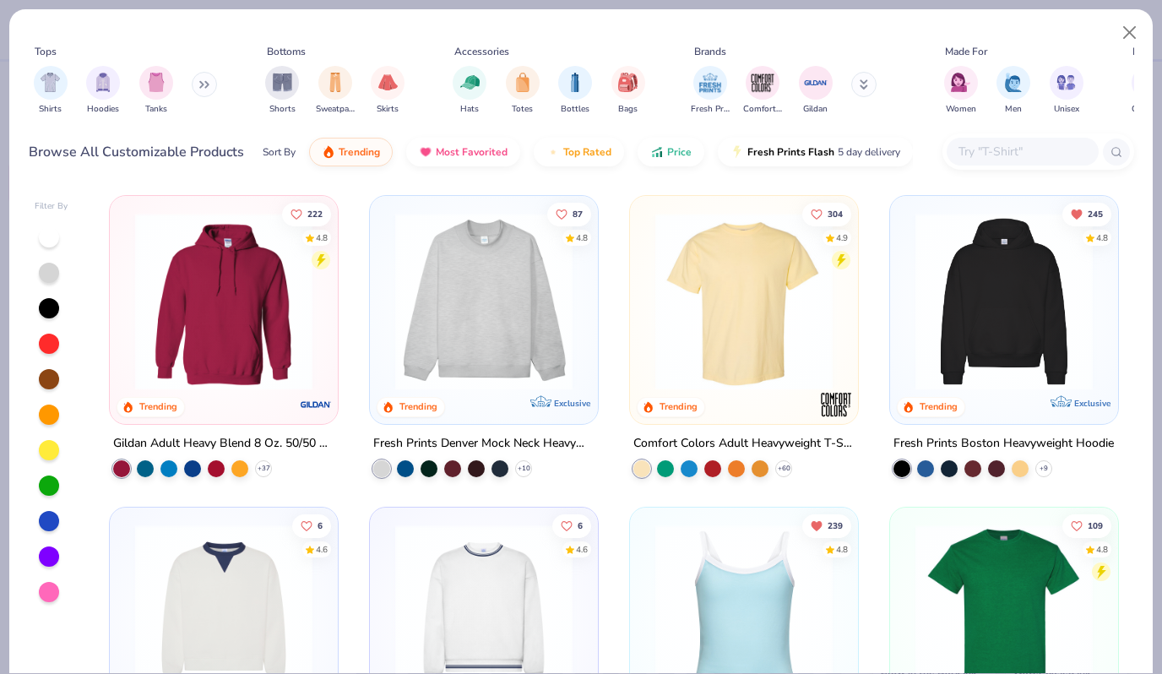
click at [991, 153] on input "text" at bounding box center [1022, 151] width 130 height 19
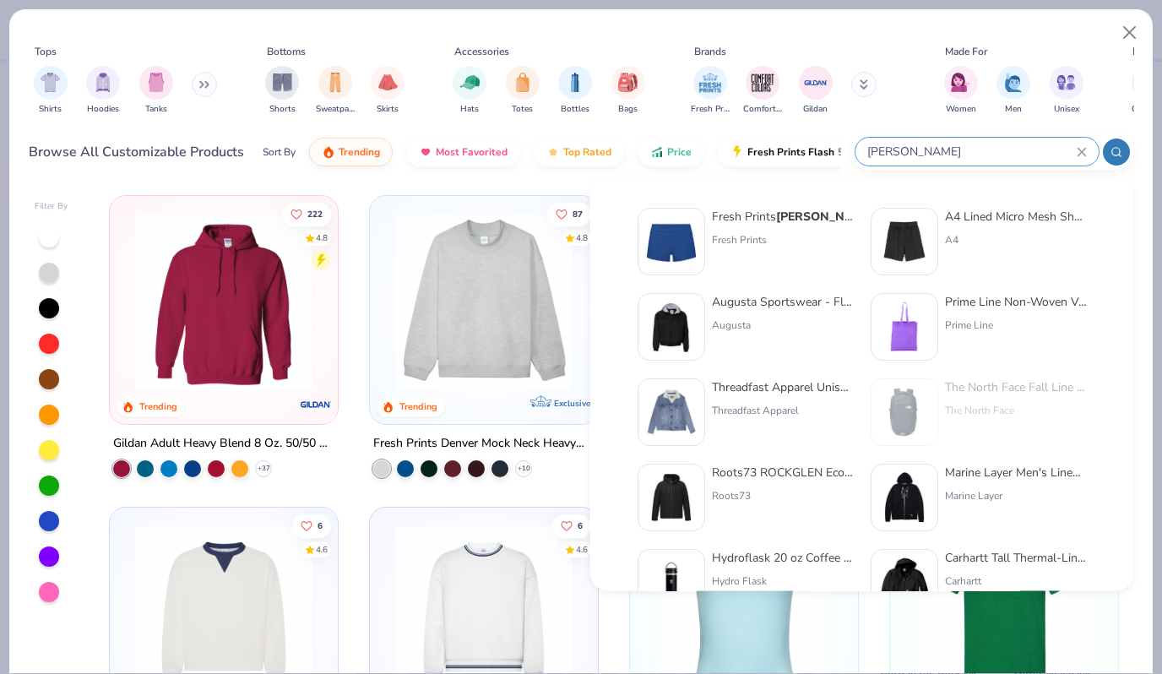
type input "lind"
click at [732, 235] on div "Fresh Prints" at bounding box center [783, 239] width 142 height 15
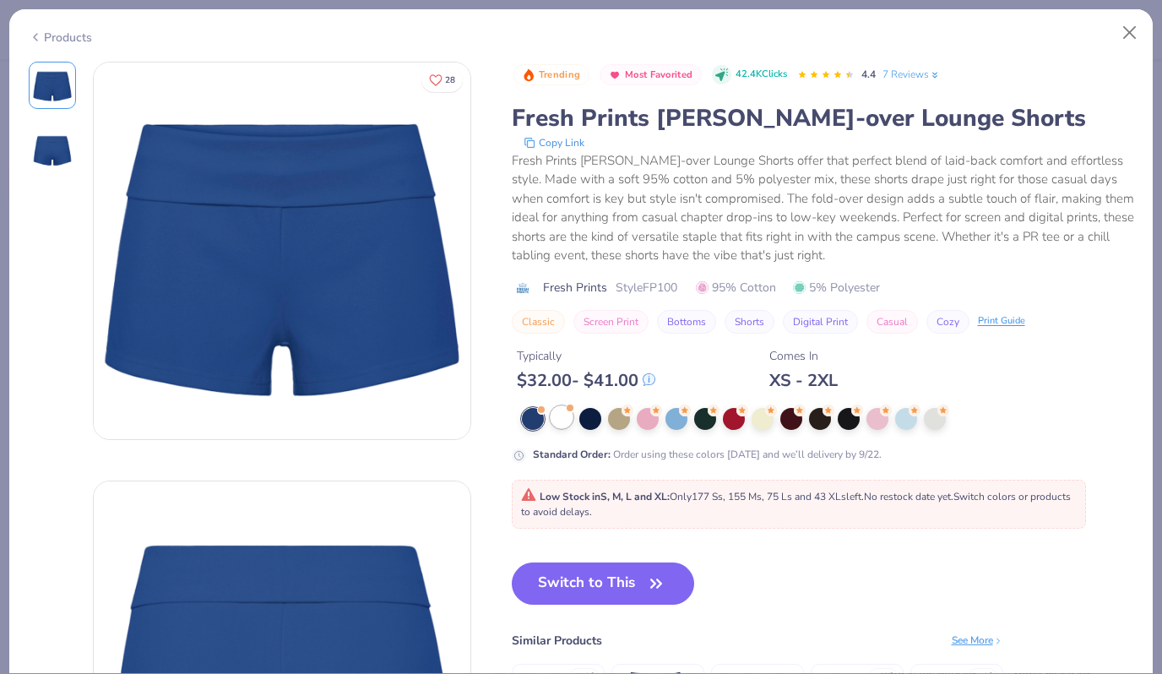
click at [568, 421] on div at bounding box center [562, 417] width 22 height 22
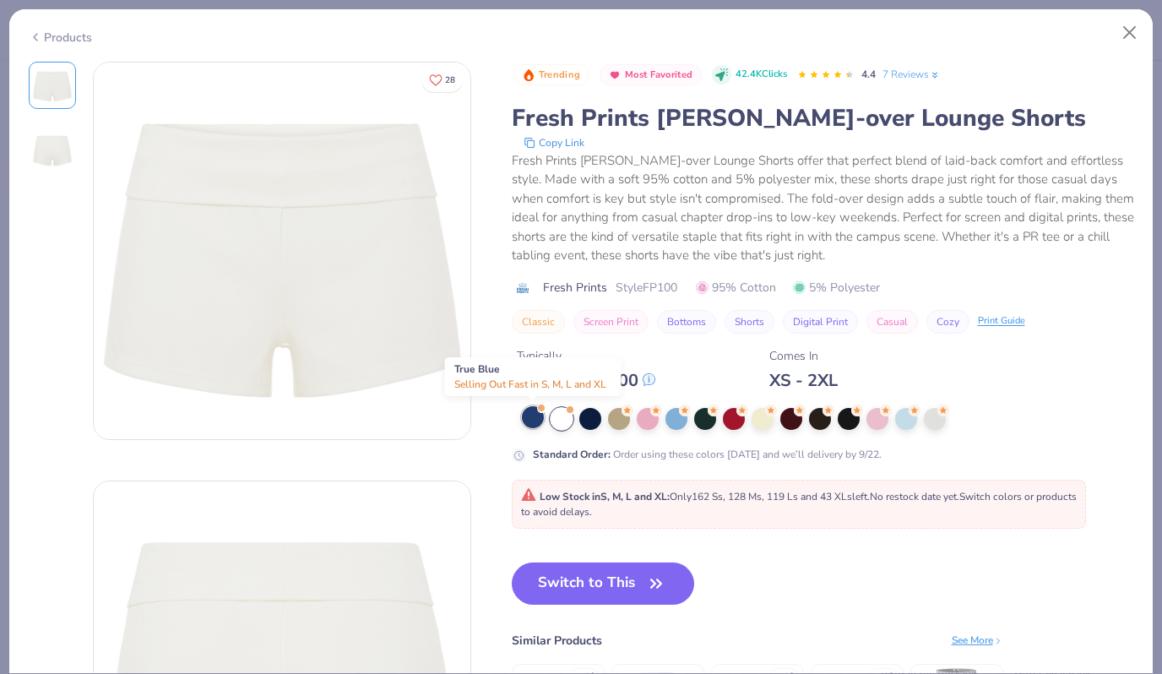
click at [533, 416] on div at bounding box center [533, 417] width 22 height 22
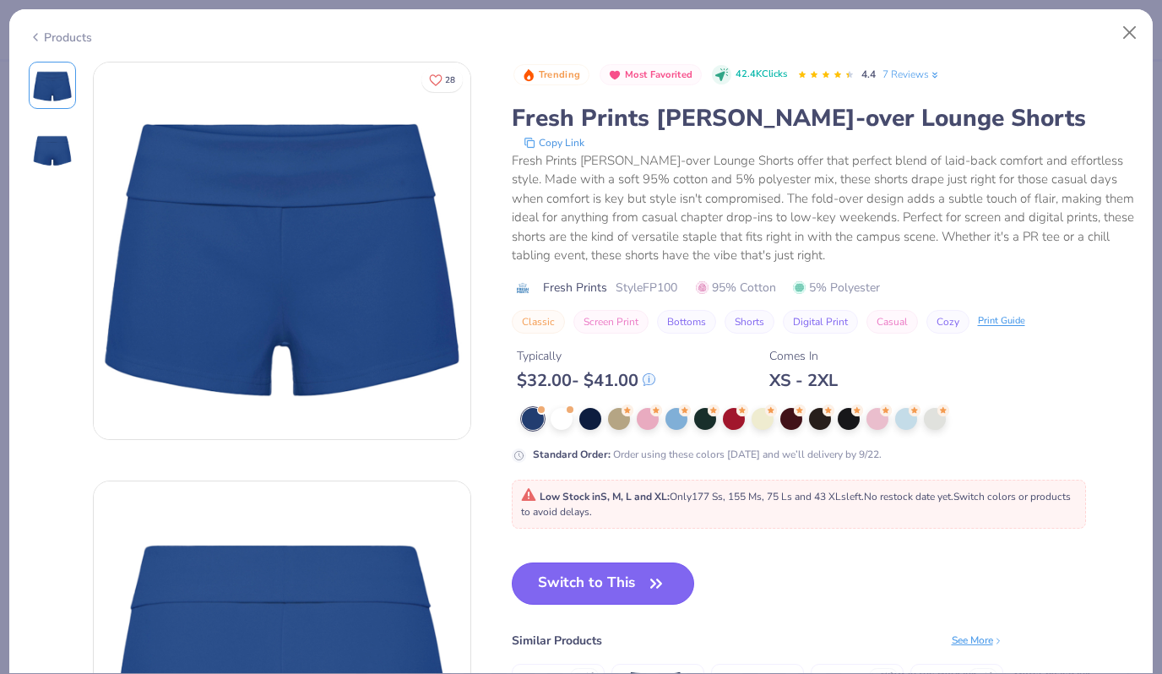
click at [580, 579] on button "Switch to This" at bounding box center [603, 583] width 183 height 42
type input "50"
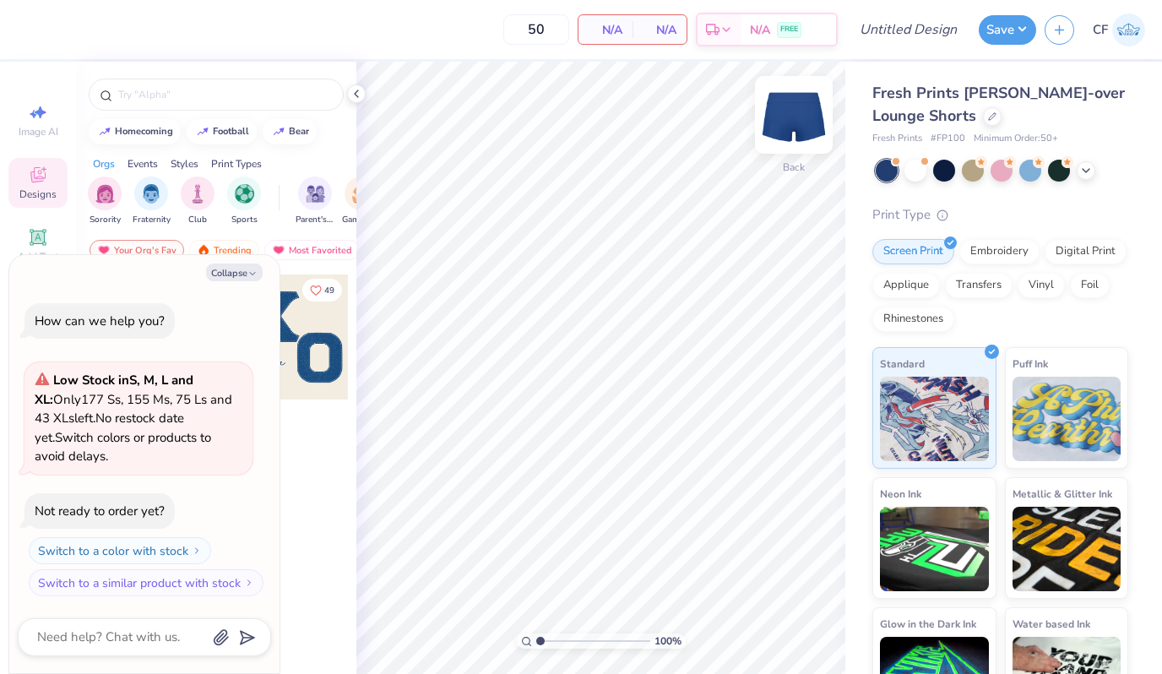
click at [799, 115] on img at bounding box center [794, 115] width 68 height 68
click at [241, 271] on button "Collapse" at bounding box center [234, 272] width 57 height 18
type textarea "x"
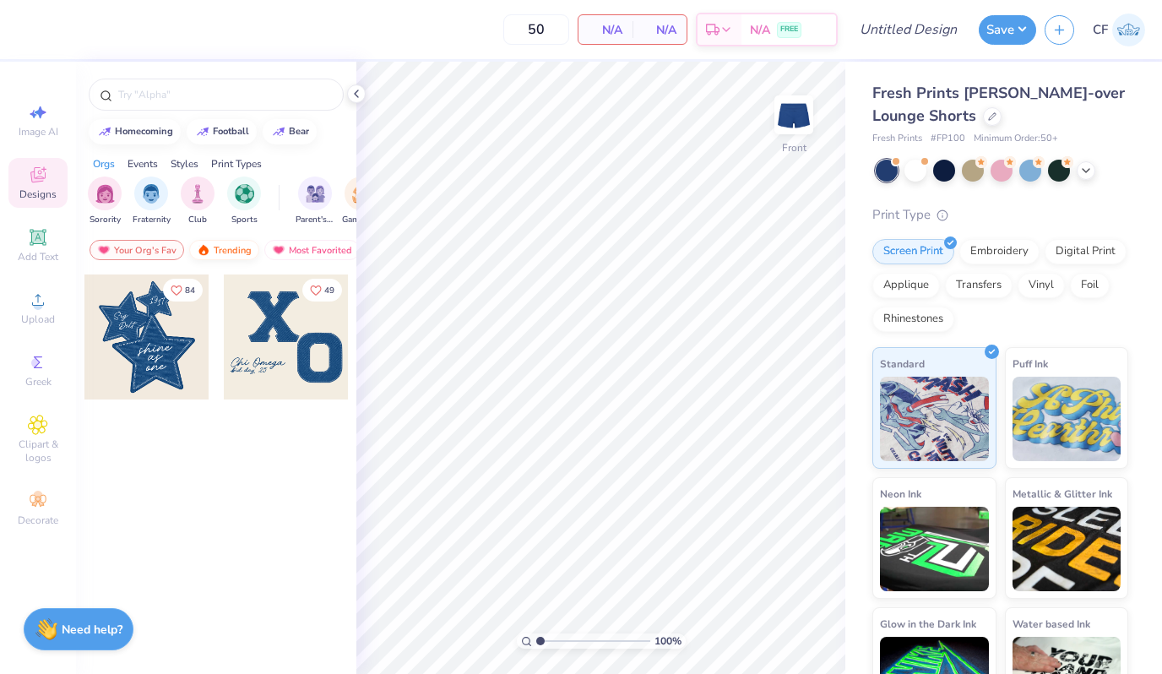
click at [205, 249] on img at bounding box center [204, 250] width 14 height 12
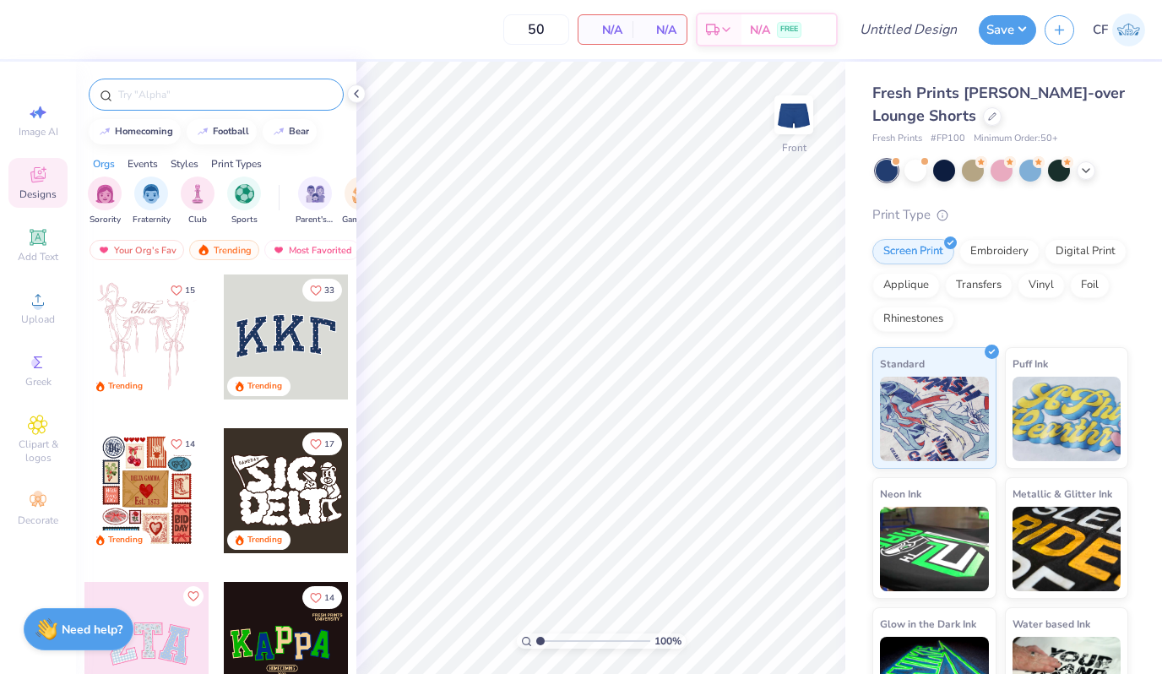
click at [191, 99] on input "text" at bounding box center [225, 94] width 216 height 17
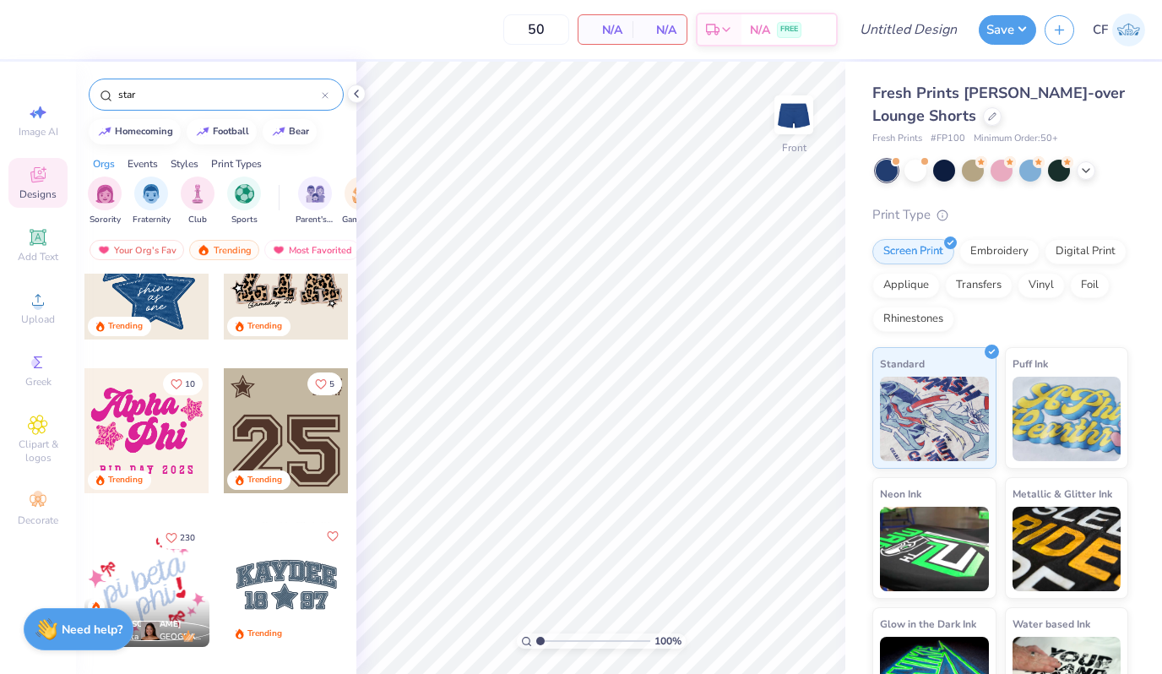
scroll to position [63, 0]
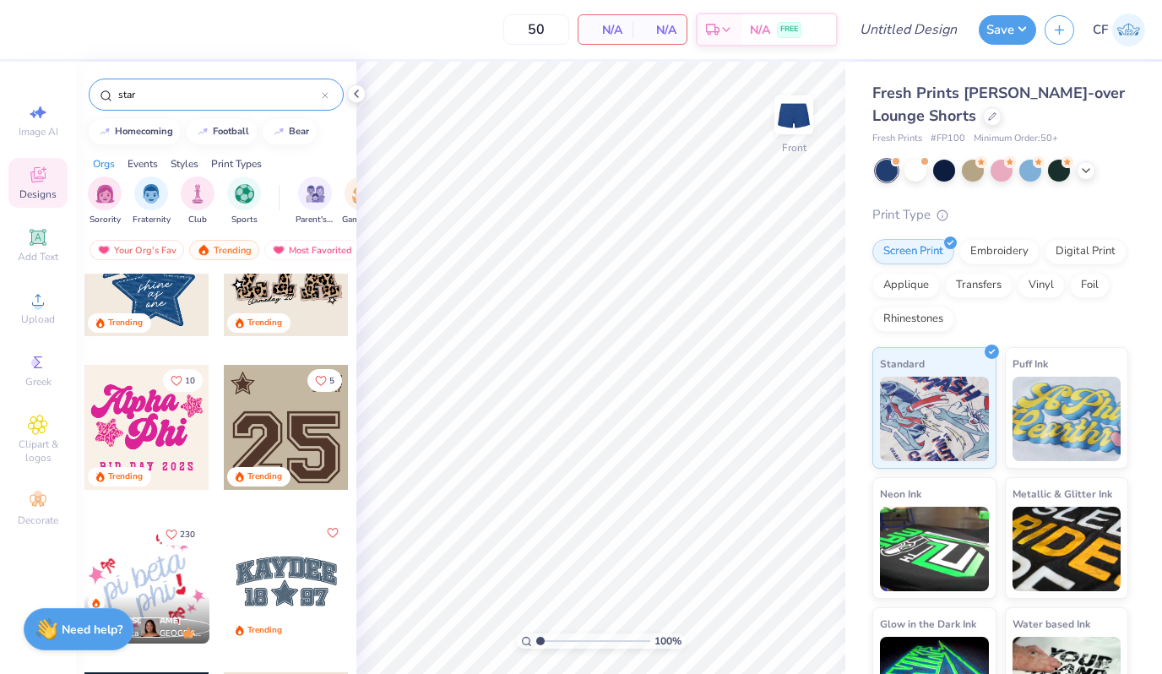
type input "star"
click at [291, 422] on div at bounding box center [286, 427] width 125 height 125
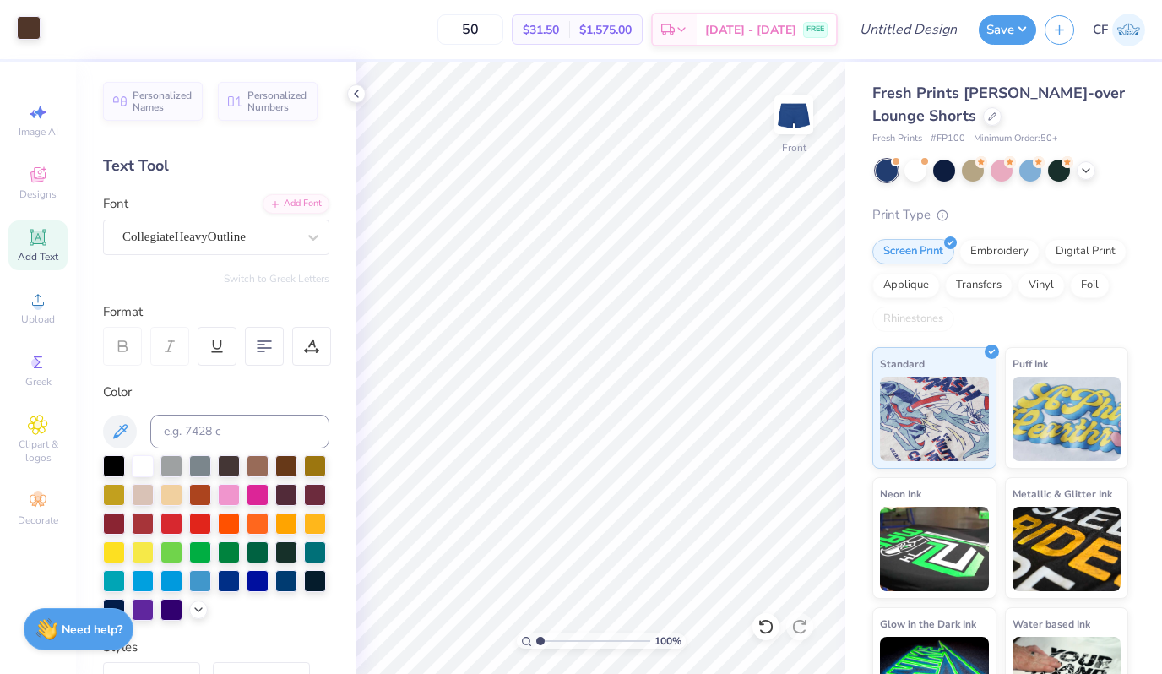
click at [24, 24] on div at bounding box center [29, 28] width 24 height 24
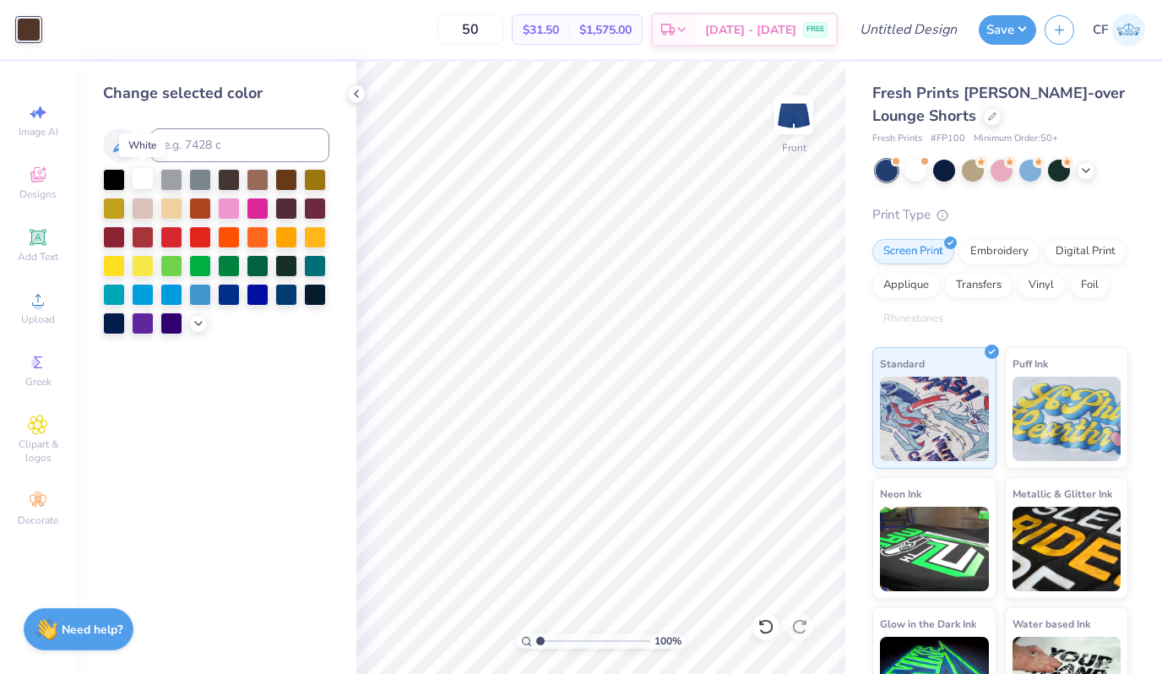
click at [144, 175] on div at bounding box center [143, 178] width 22 height 22
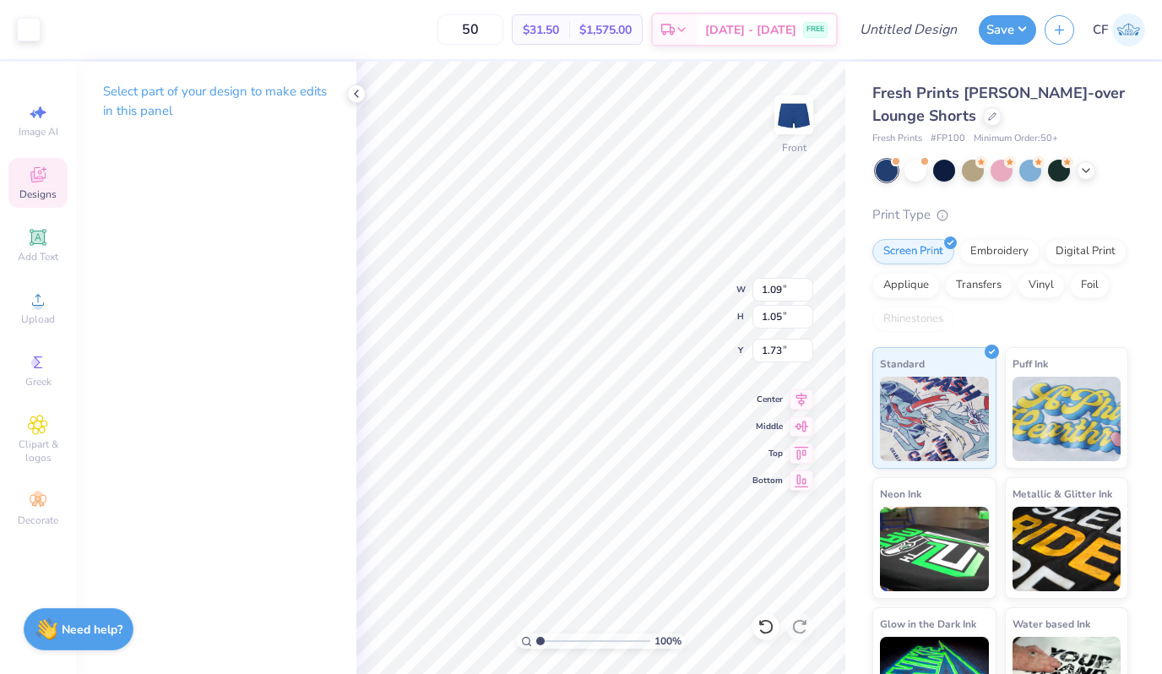
type input "5.24"
type input "5.02"
click at [771, 290] on input "5.24" at bounding box center [782, 290] width 61 height 24
type input "5.00"
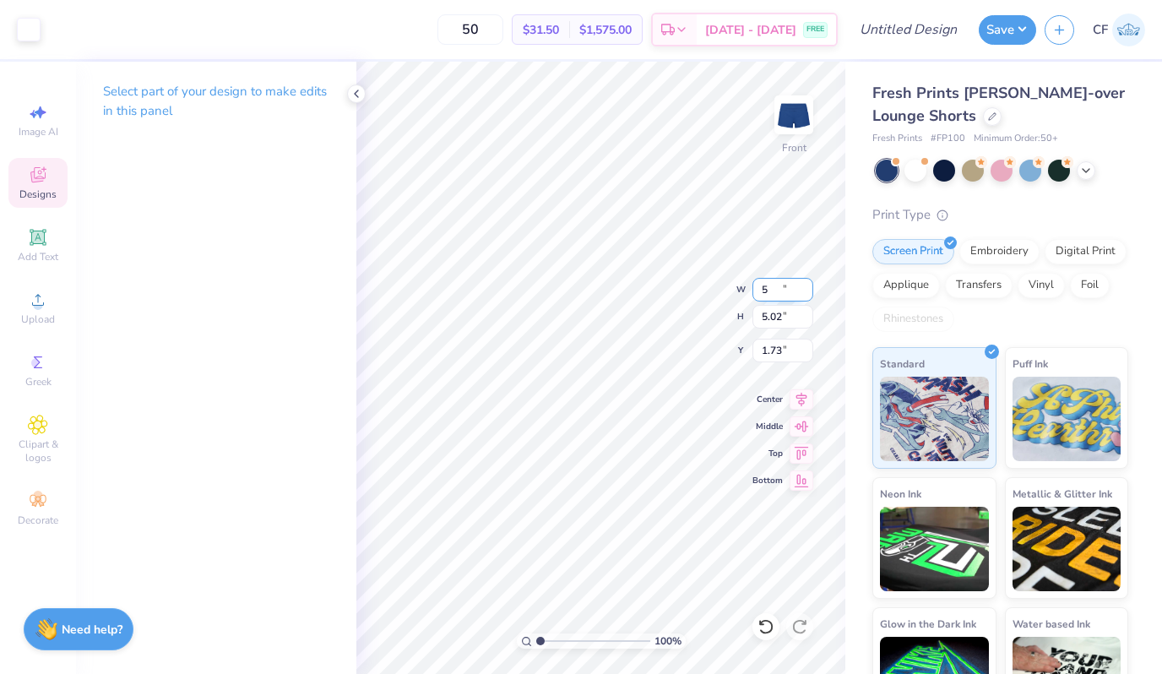
type input "4.79"
click at [801, 429] on icon at bounding box center [802, 424] width 24 height 20
type input "1.86"
click at [801, 398] on icon at bounding box center [801, 397] width 11 height 14
type input "5.96"
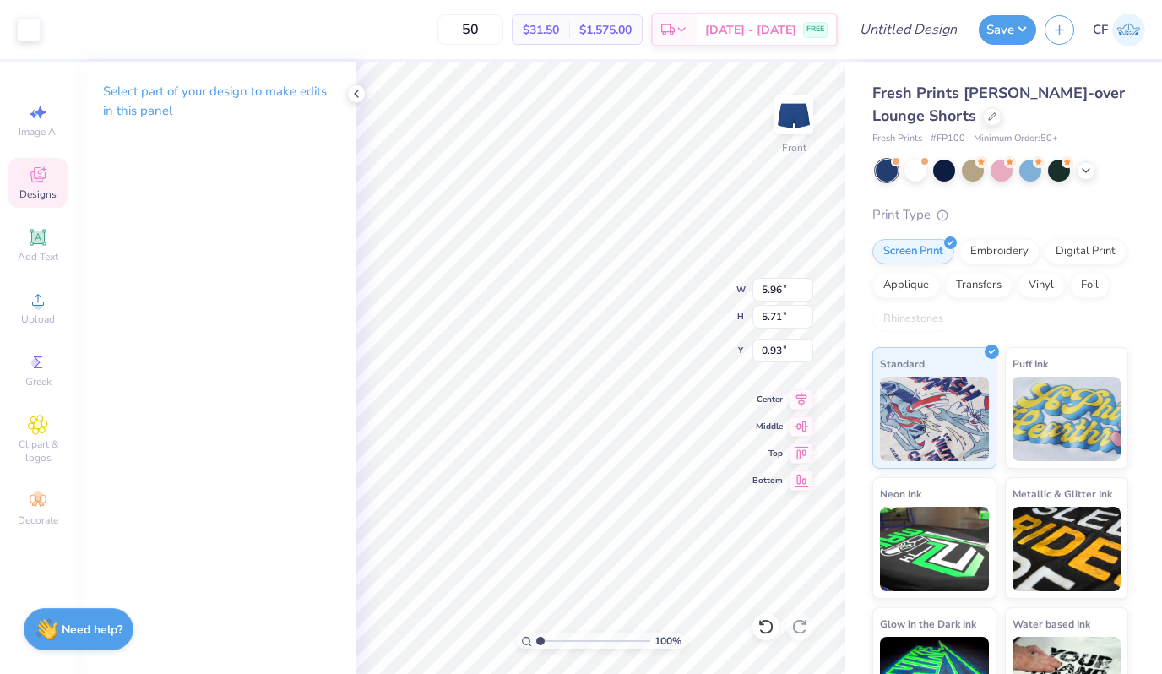
type input "5.71"
click at [806, 401] on icon at bounding box center [802, 397] width 24 height 20
click at [806, 430] on icon at bounding box center [802, 424] width 24 height 20
type input "1.39"
drag, startPoint x: 538, startPoint y: 639, endPoint x: 515, endPoint y: 639, distance: 22.8
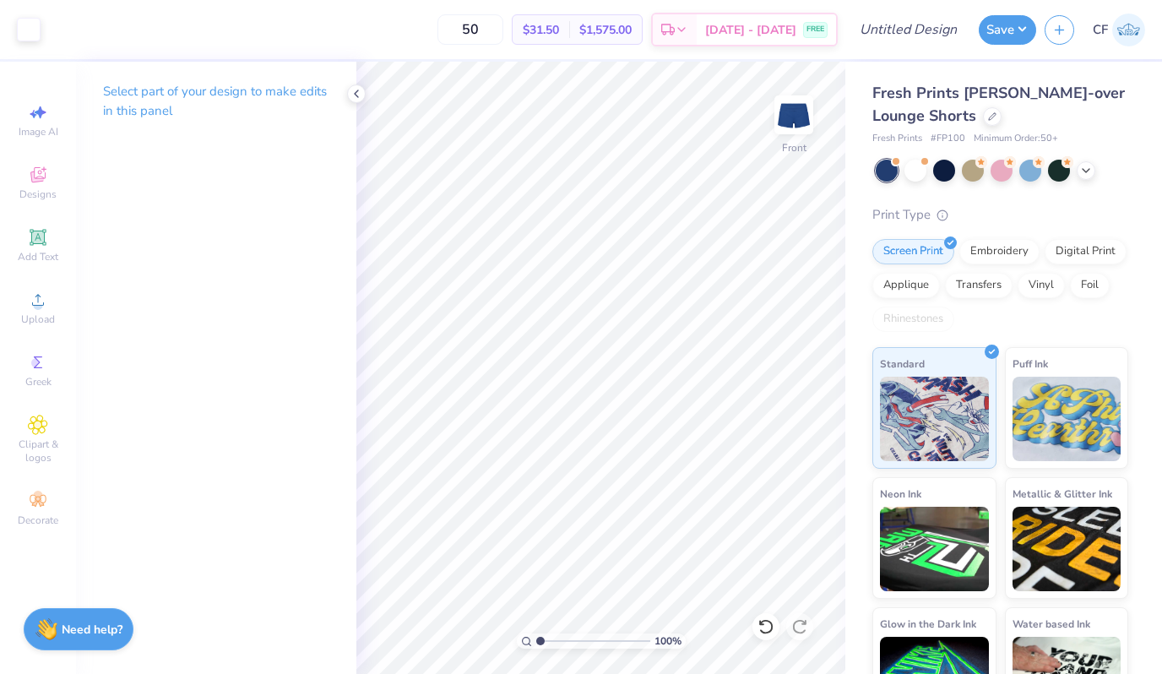
click at [536, 639] on input "range" at bounding box center [593, 640] width 114 height 15
click at [802, 424] on icon at bounding box center [802, 424] width 14 height 11
type input "1.39"
click at [800, 402] on icon at bounding box center [802, 397] width 24 height 20
click at [764, 284] on div "100 % Front W 5.96 5.96 " H 5.71 5.71 " Y 1.39 1.39 " Center Middle Top Bottom" at bounding box center [600, 368] width 489 height 612
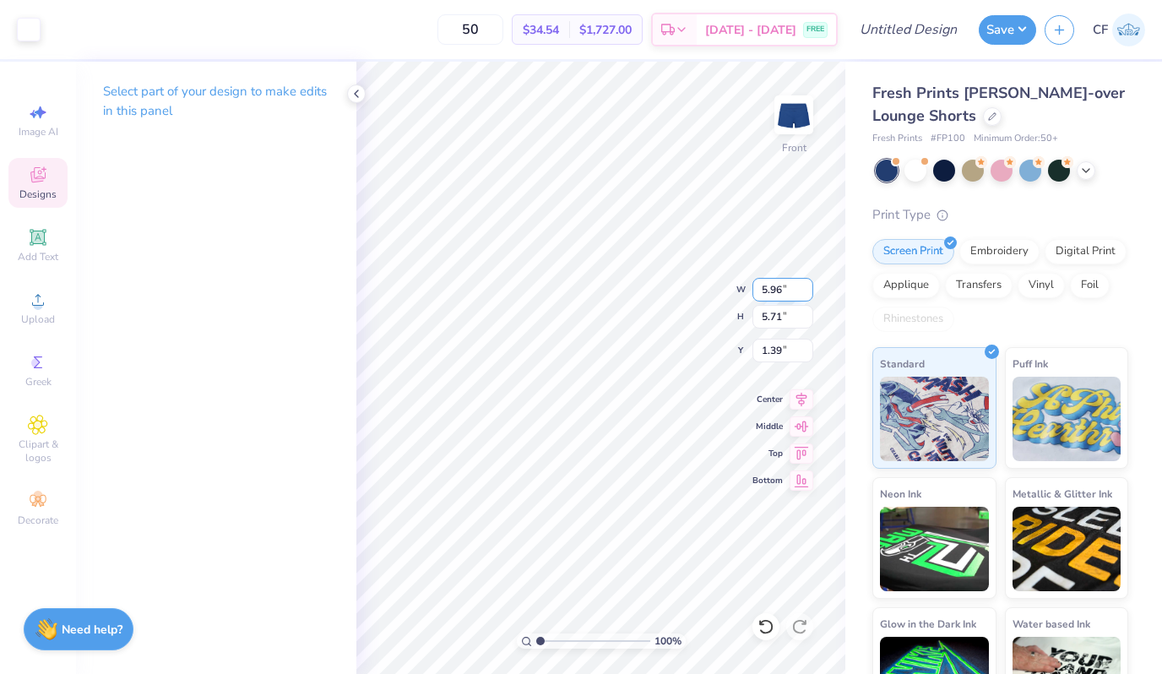
type input "5.90"
type input "5.92"
type input "1.42"
type input "5.90"
type input "5.92"
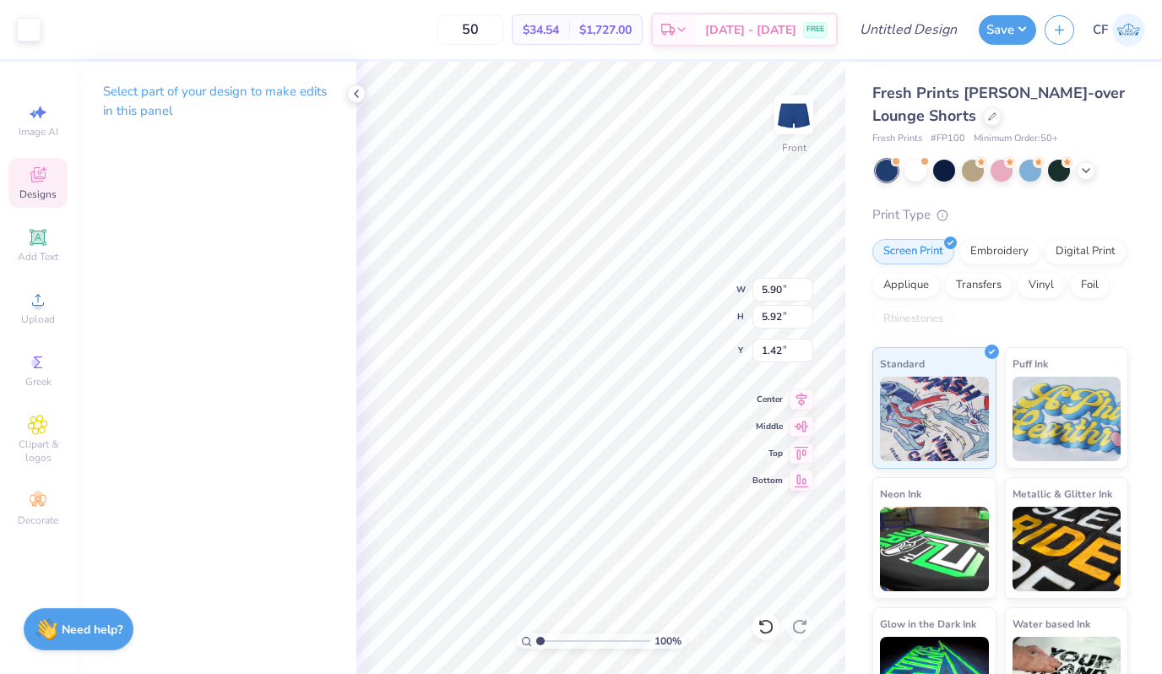
type input "1.42"
click at [544, 641] on input "range" at bounding box center [593, 640] width 114 height 15
click at [361, 87] on icon at bounding box center [357, 94] width 14 height 14
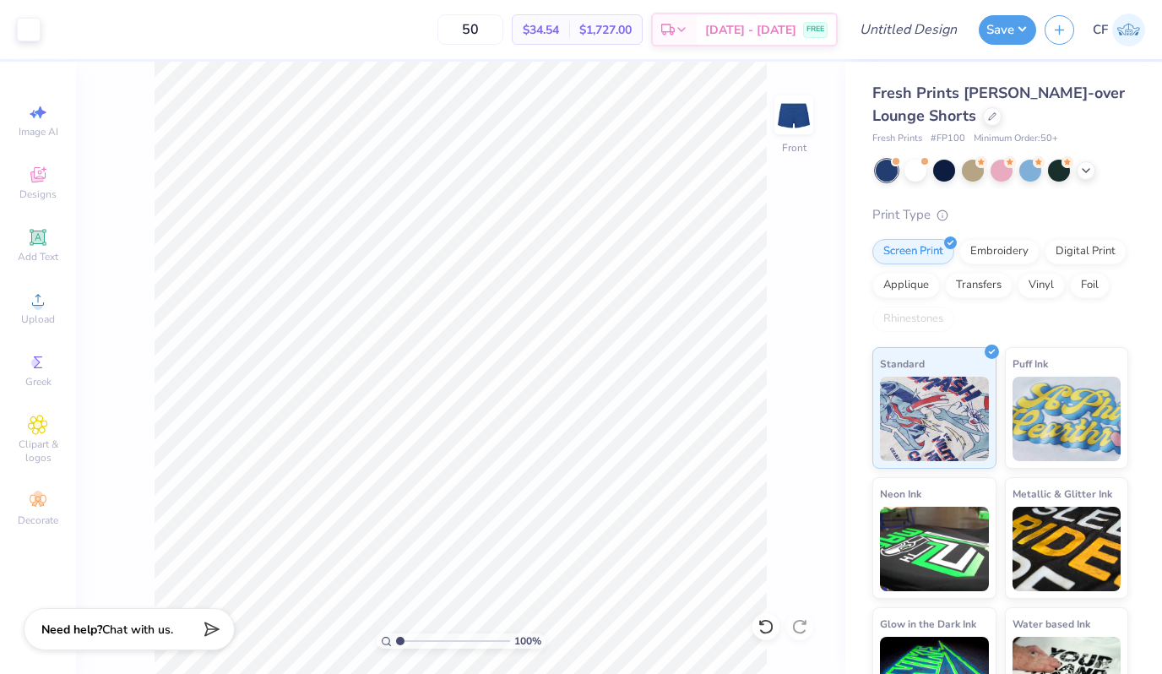
drag, startPoint x: 403, startPoint y: 640, endPoint x: 335, endPoint y: 638, distance: 67.6
type input "1"
click at [396, 638] on input "range" at bounding box center [453, 640] width 114 height 15
click at [807, 400] on icon at bounding box center [802, 397] width 24 height 20
click at [786, 350] on input "0.94" at bounding box center [782, 351] width 61 height 24
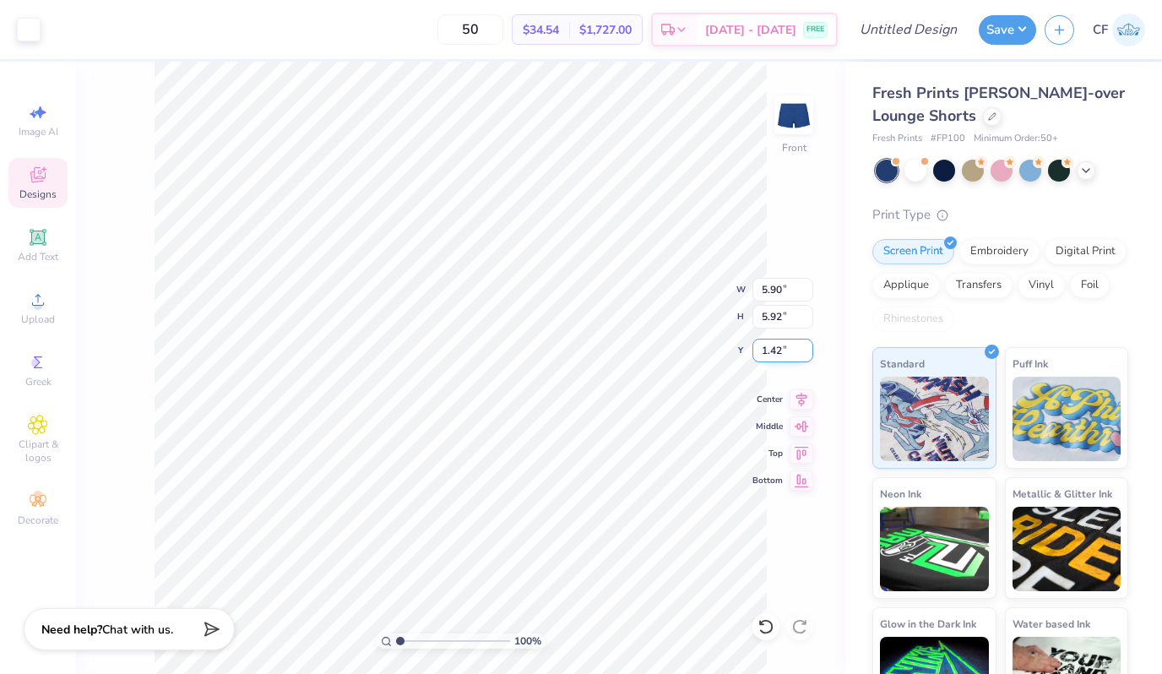
click at [780, 342] on input "1.42" at bounding box center [782, 351] width 61 height 24
type input "0.95"
click at [805, 405] on icon at bounding box center [802, 397] width 24 height 20
click at [792, 399] on icon at bounding box center [802, 397] width 24 height 20
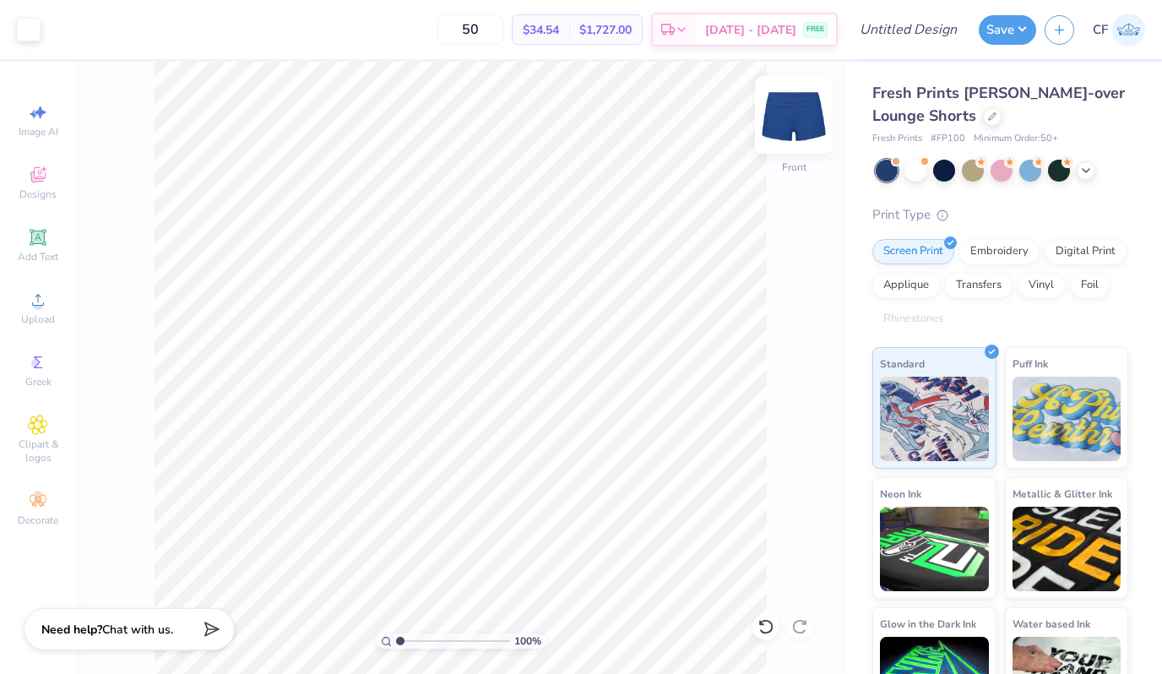
click at [794, 122] on img at bounding box center [794, 115] width 68 height 68
click at [816, 118] on img at bounding box center [794, 115] width 68 height 68
click at [497, 30] on input "50" at bounding box center [470, 29] width 66 height 30
click at [497, 30] on input "5012" at bounding box center [470, 29] width 66 height 30
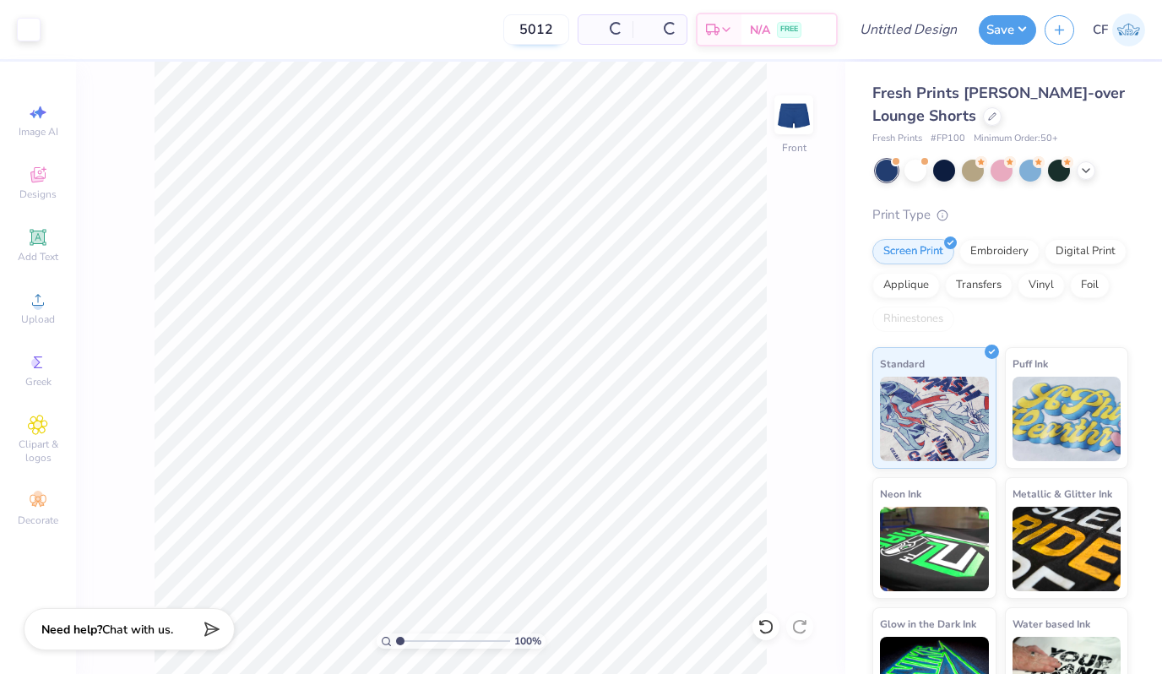
click at [497, 30] on div "5012 Per Item Total Est. Delivery N/A FREE" at bounding box center [443, 29] width 789 height 59
click at [482, 30] on input "5012" at bounding box center [457, 29] width 66 height 30
click at [474, 37] on input "12" at bounding box center [457, 29] width 66 height 30
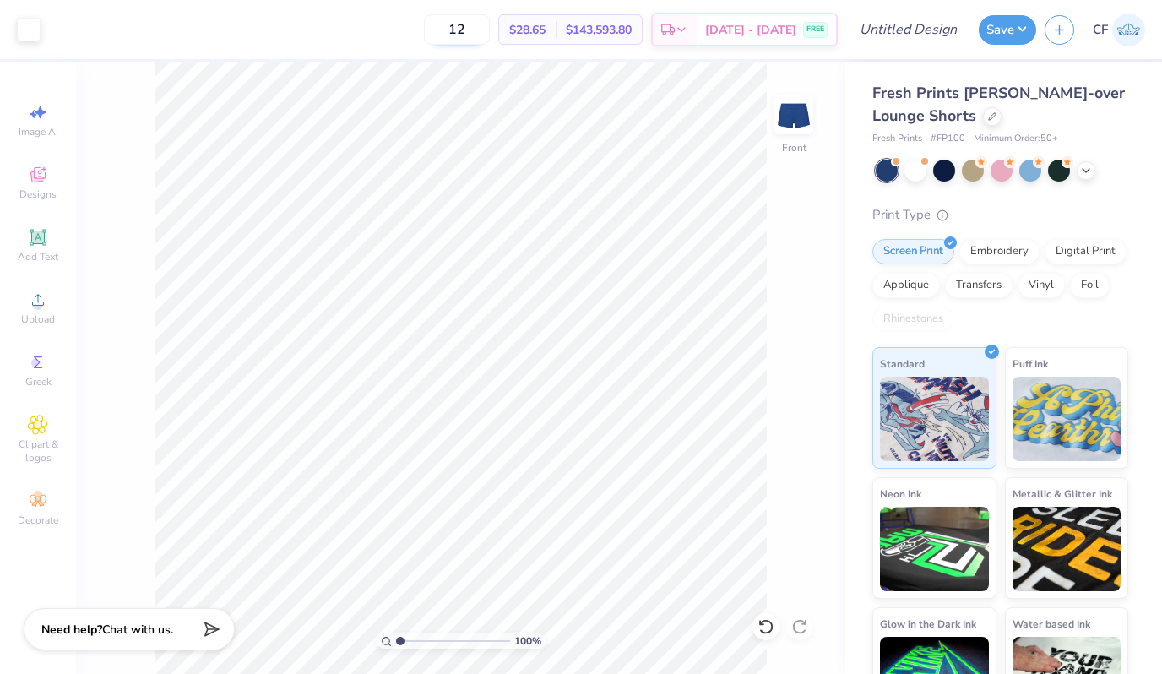
type input "50"
click at [986, 168] on div at bounding box center [1002, 171] width 253 height 22
click at [980, 168] on div at bounding box center [973, 169] width 22 height 22
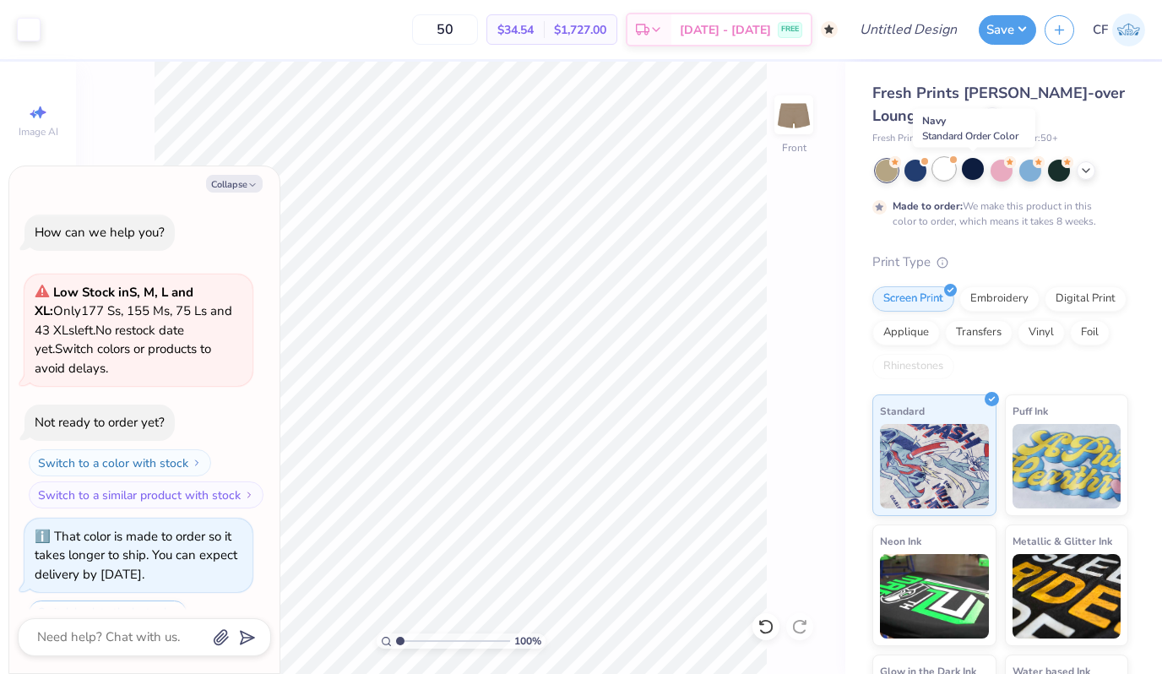
scroll to position [71, 0]
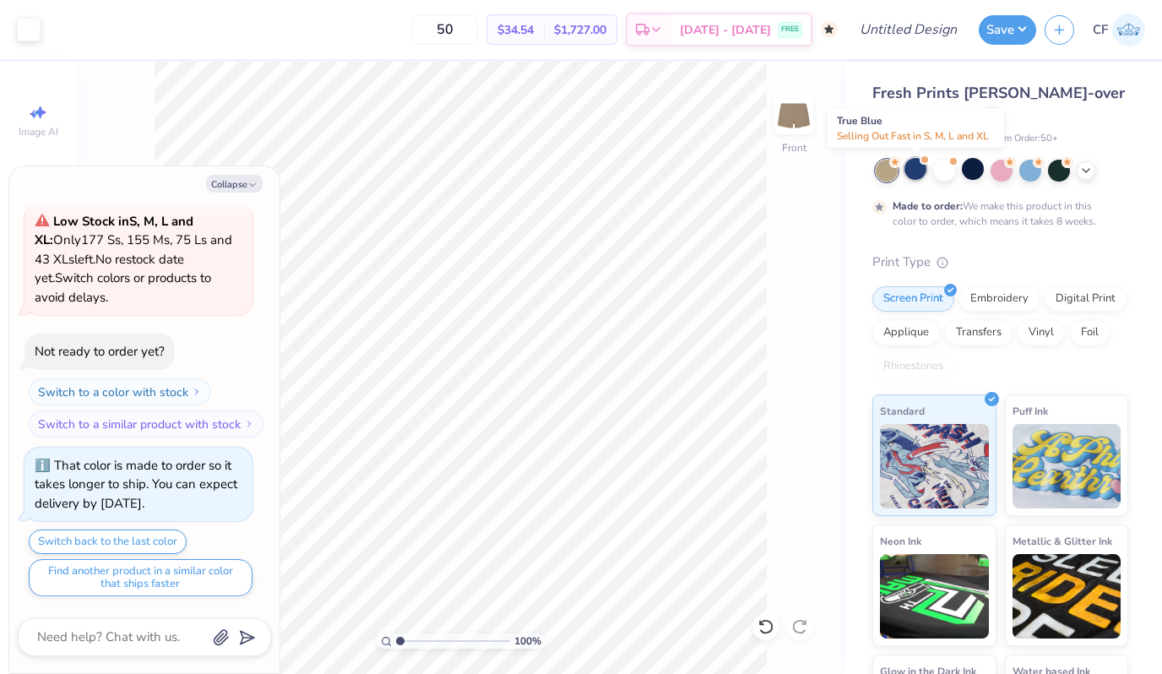
click at [910, 162] on div at bounding box center [916, 169] width 22 height 22
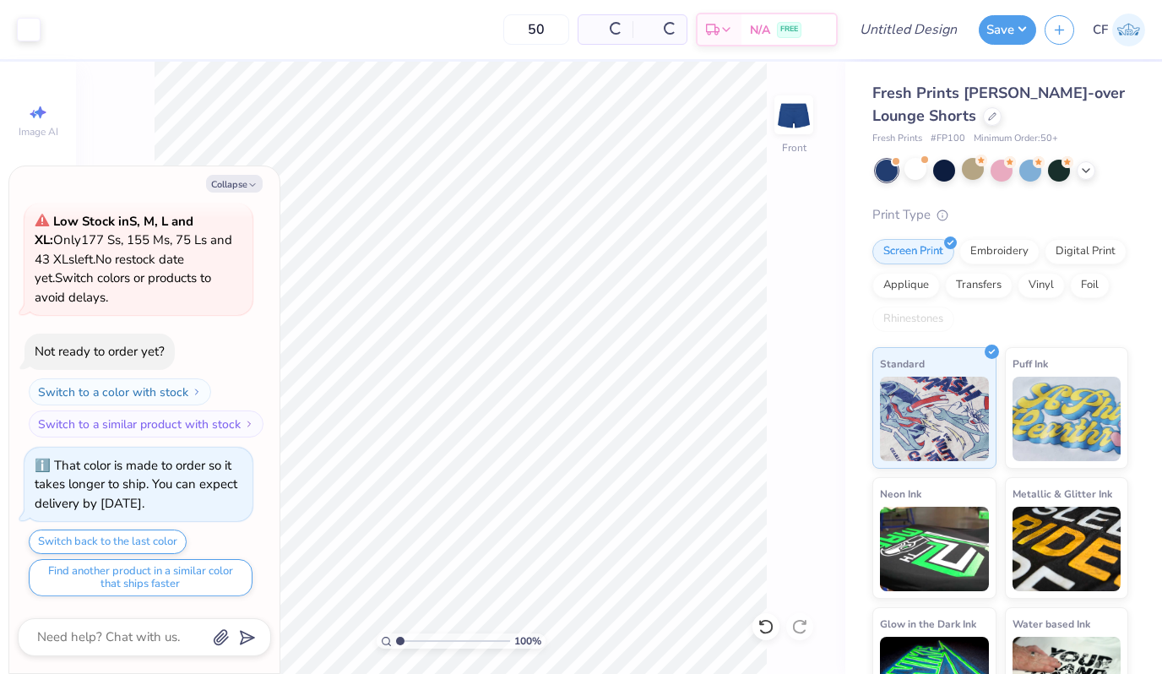
type textarea "x"
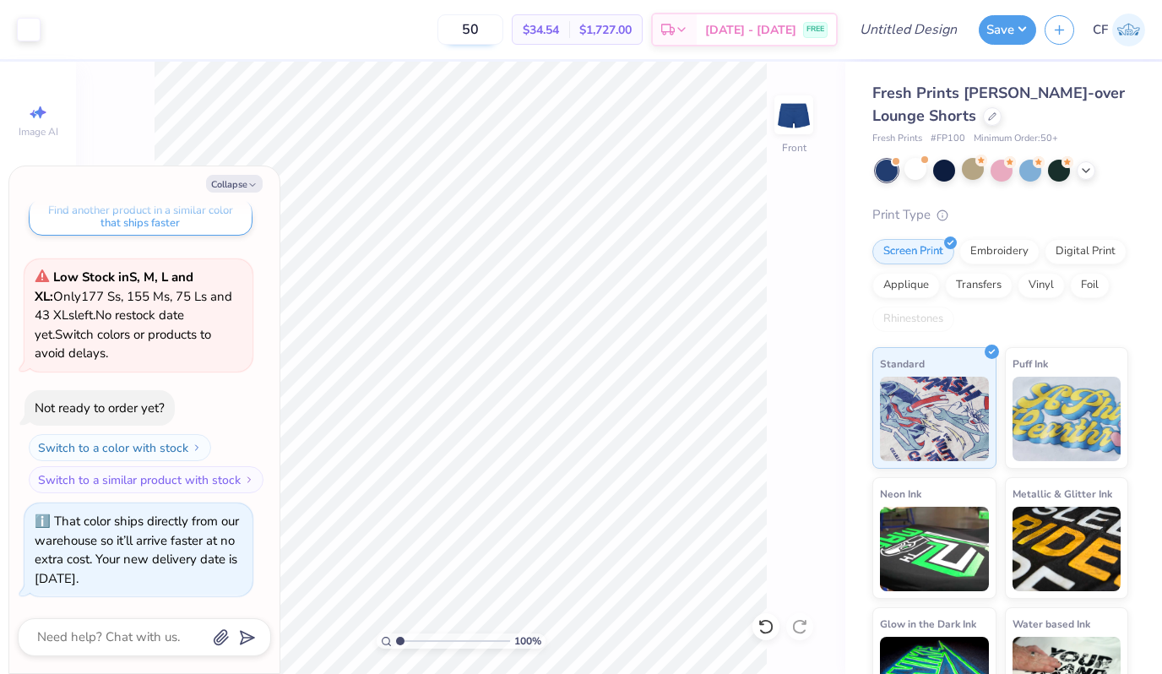
click at [492, 30] on input "50" at bounding box center [470, 29] width 66 height 30
type input "50"
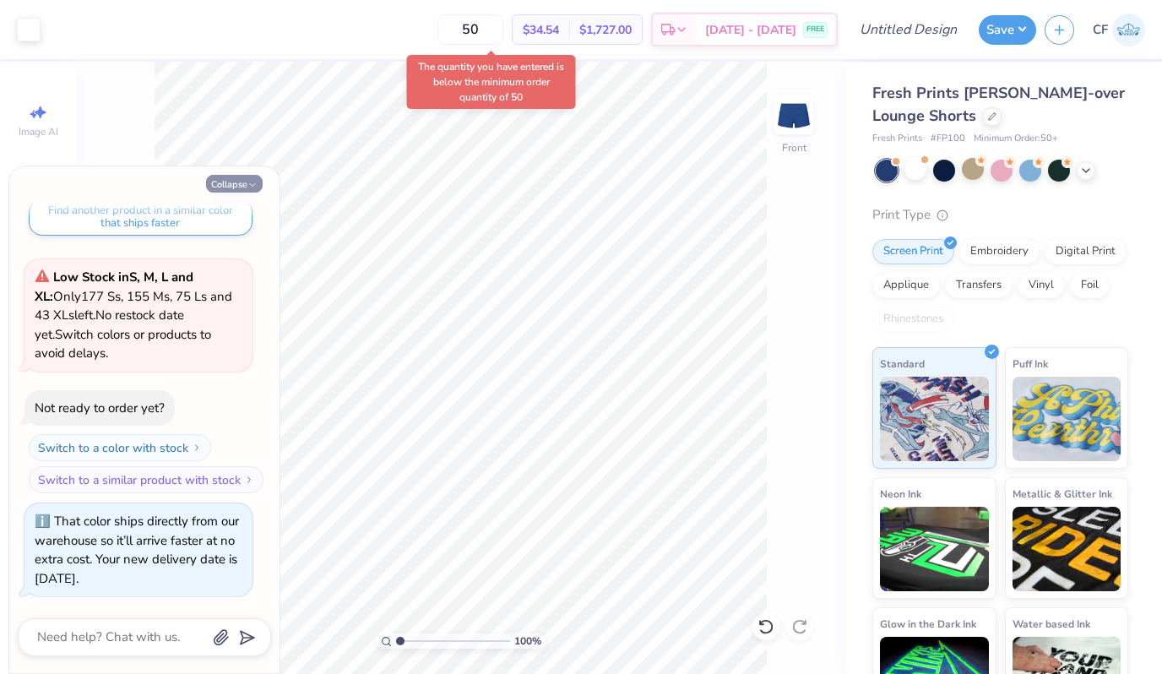
click at [238, 183] on button "Collapse" at bounding box center [234, 184] width 57 height 18
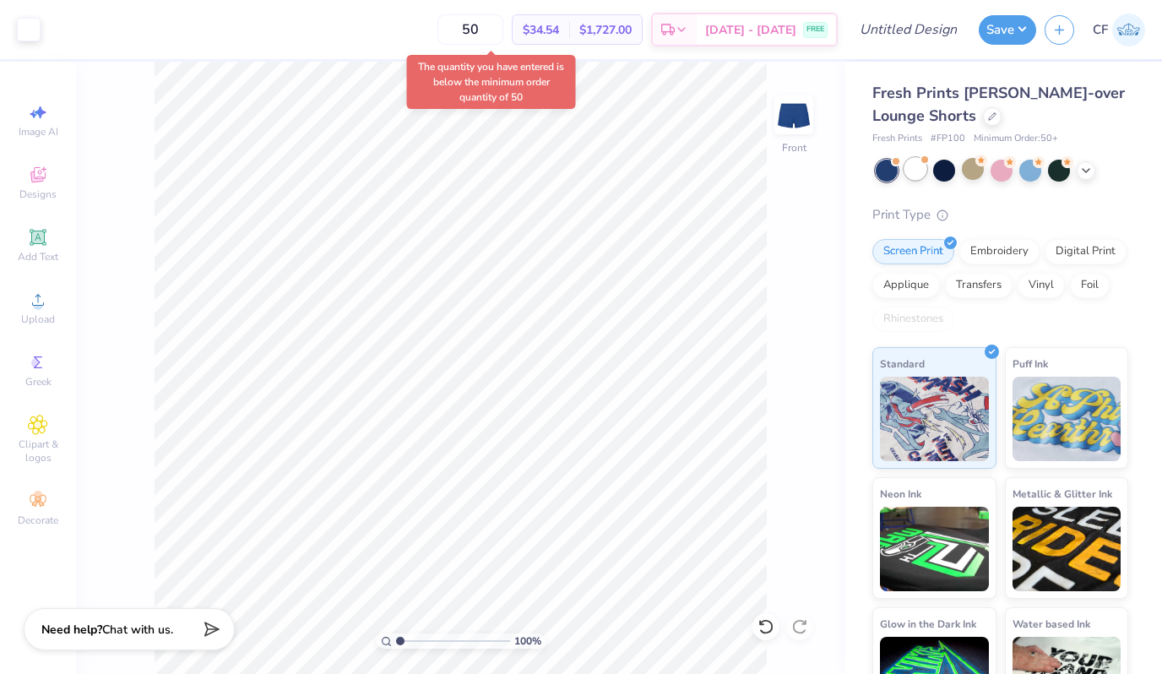
click at [917, 168] on div at bounding box center [916, 169] width 22 height 22
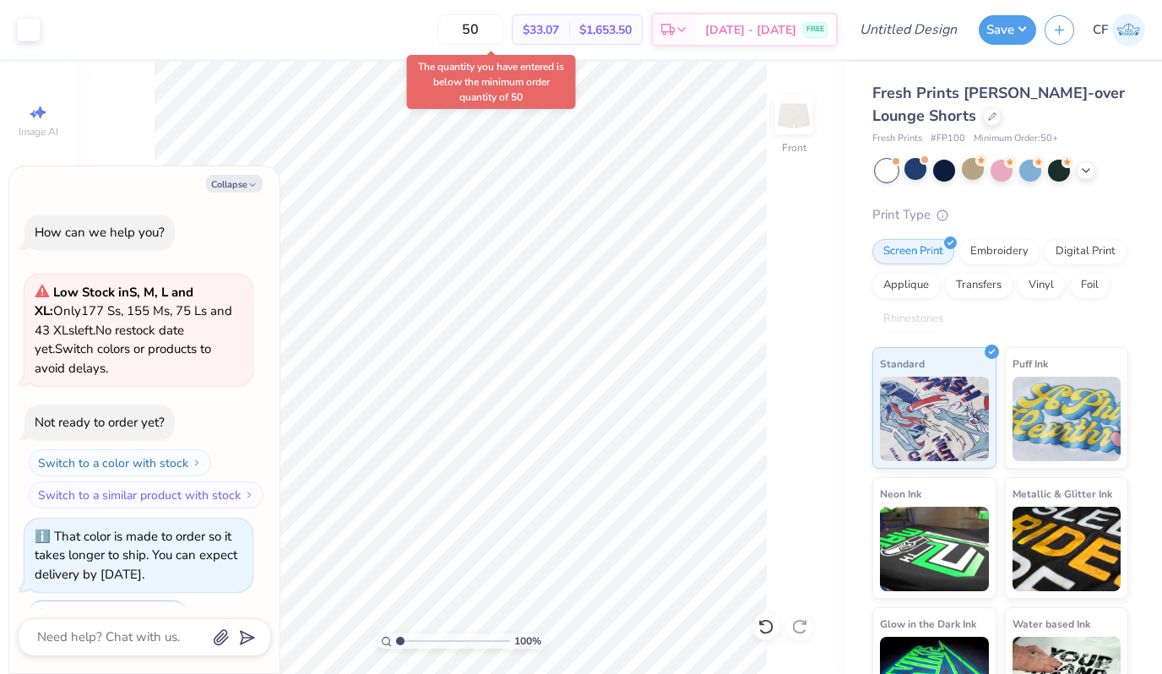
type textarea "x"
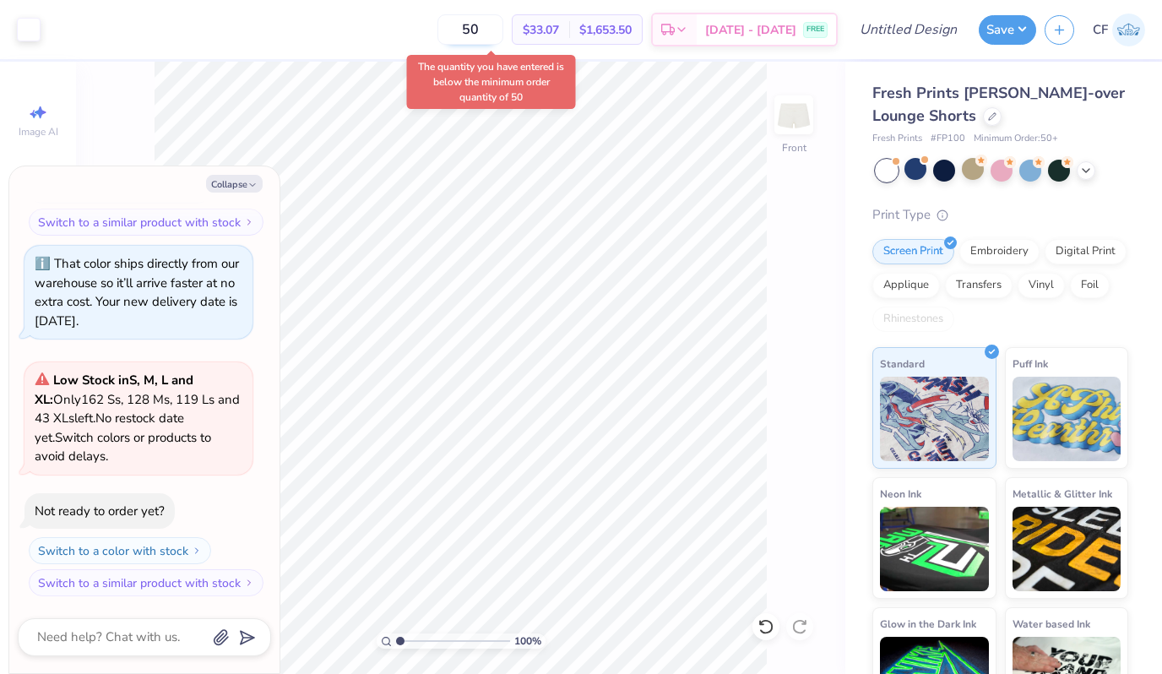
click at [488, 31] on input "50" at bounding box center [470, 29] width 66 height 30
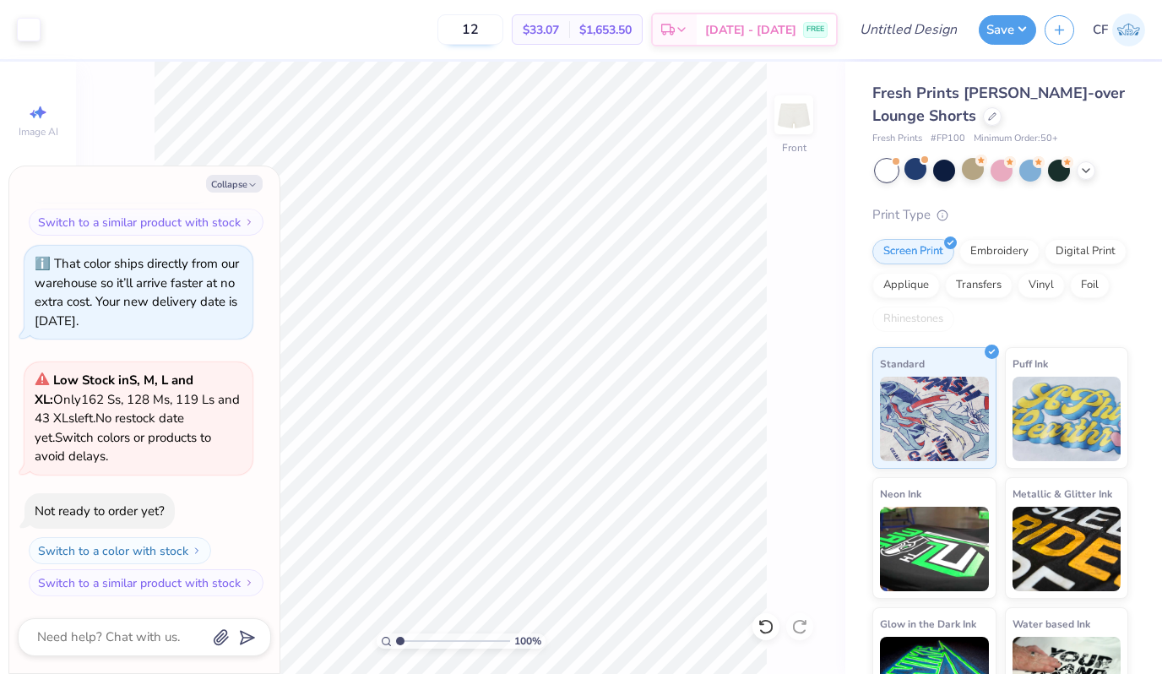
type input "50"
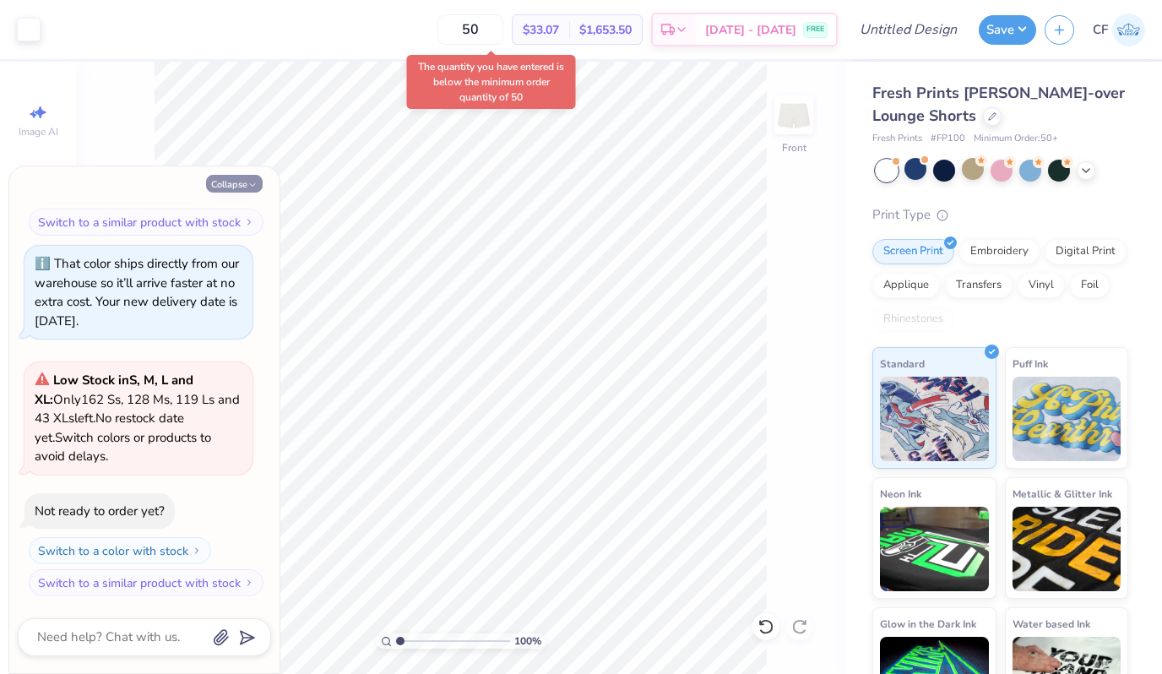
click at [250, 184] on polyline "button" at bounding box center [252, 185] width 5 height 3
type textarea "x"
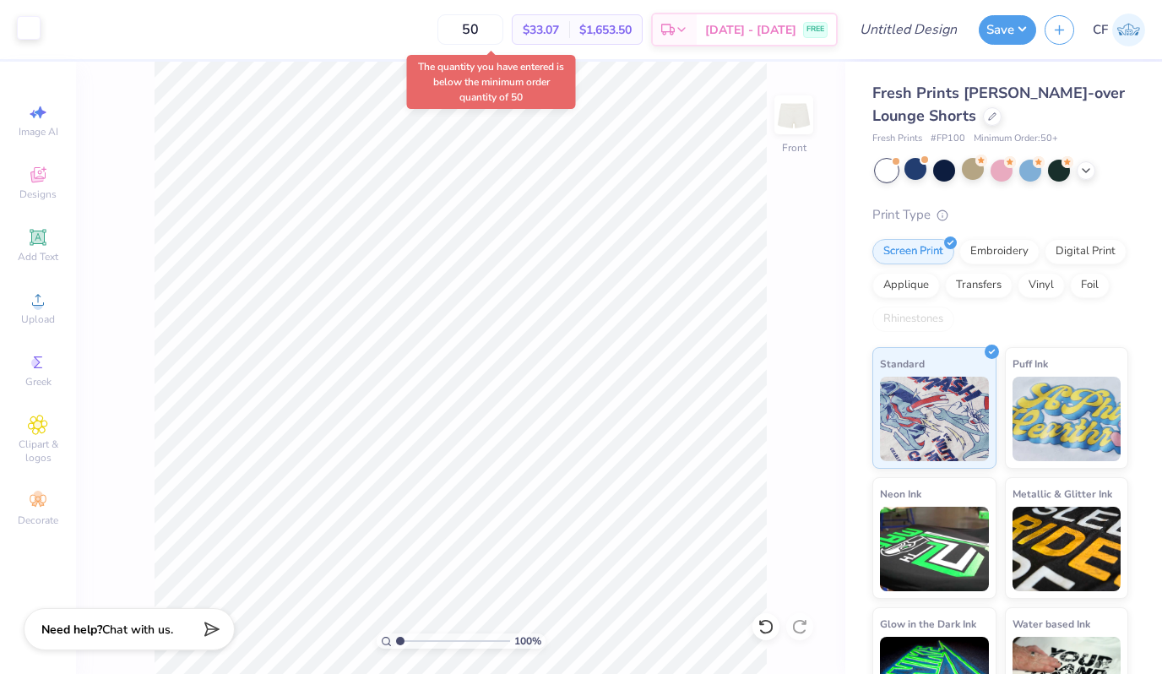
click at [33, 33] on div at bounding box center [29, 28] width 24 height 24
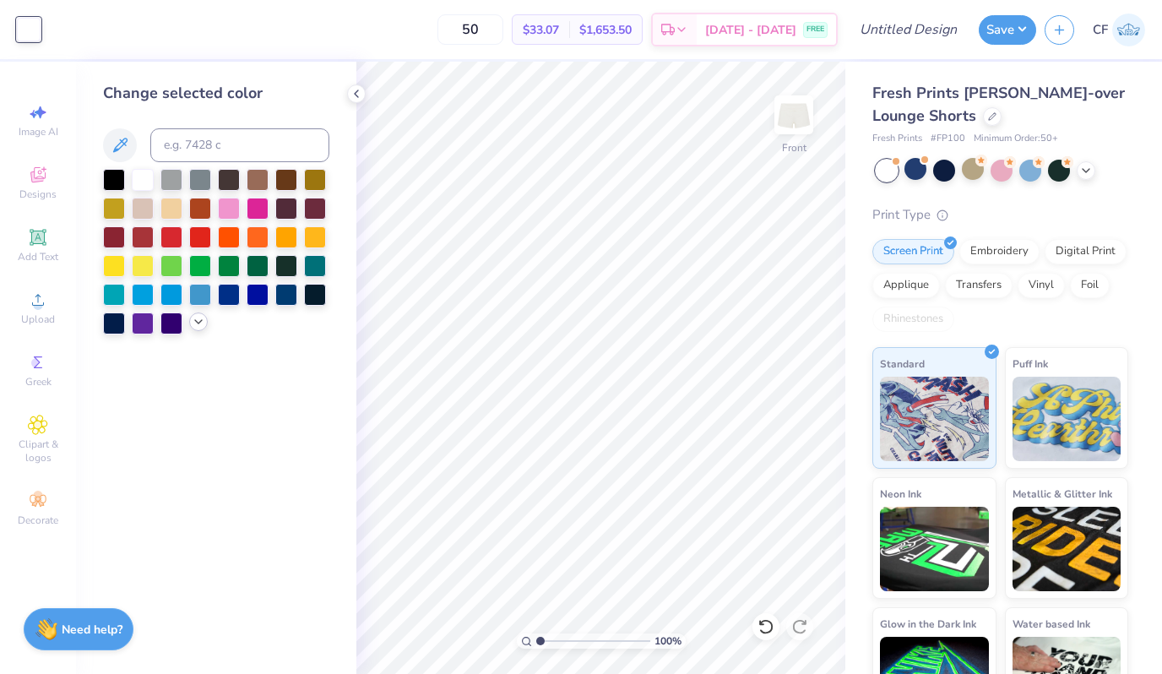
click at [200, 325] on icon at bounding box center [199, 322] width 14 height 14
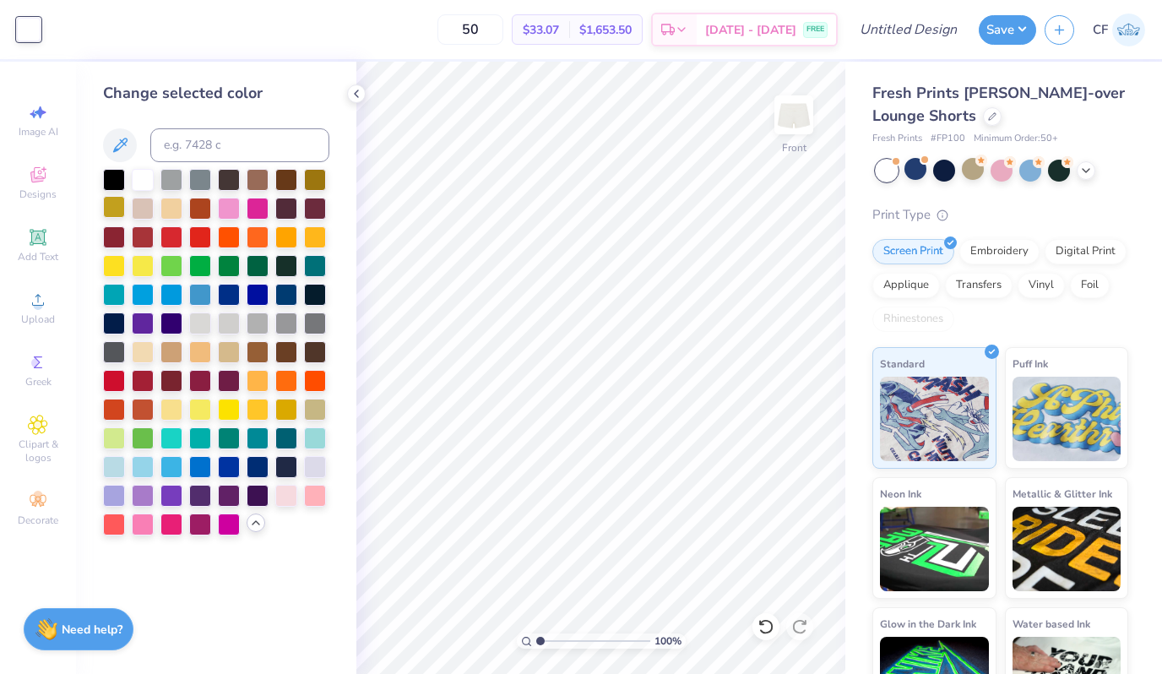
click at [119, 204] on div at bounding box center [114, 207] width 22 height 22
click at [293, 411] on div at bounding box center [286, 408] width 22 height 22
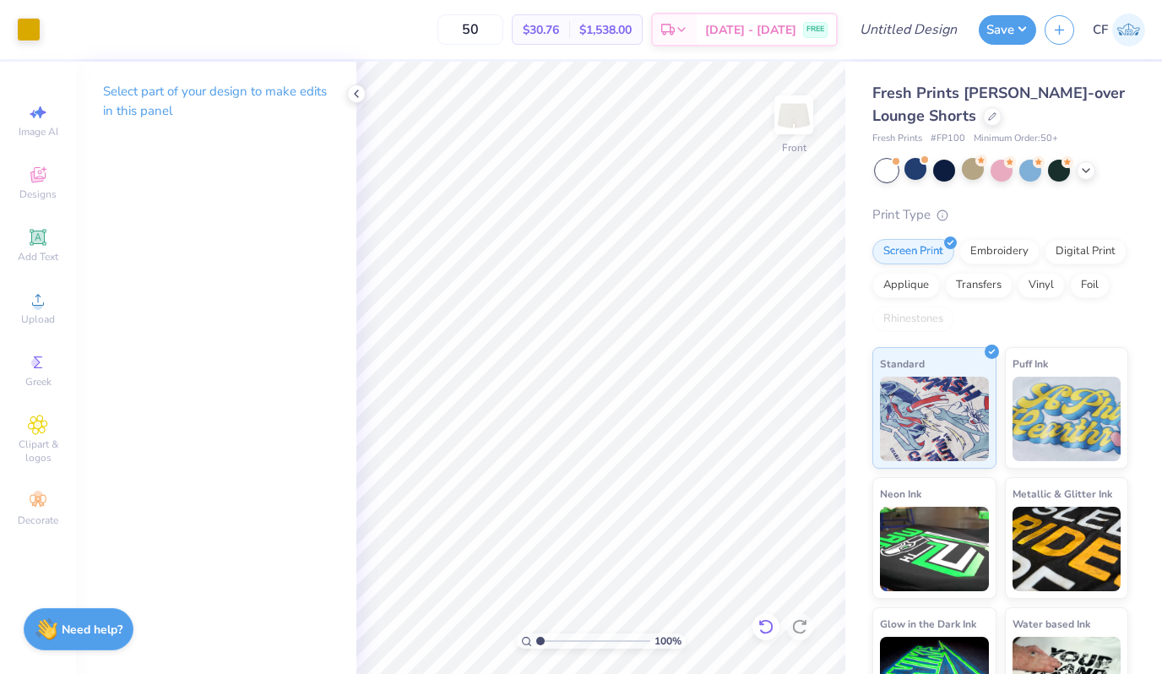
click at [758, 626] on icon at bounding box center [766, 626] width 17 height 17
click at [996, 117] on div at bounding box center [992, 115] width 19 height 19
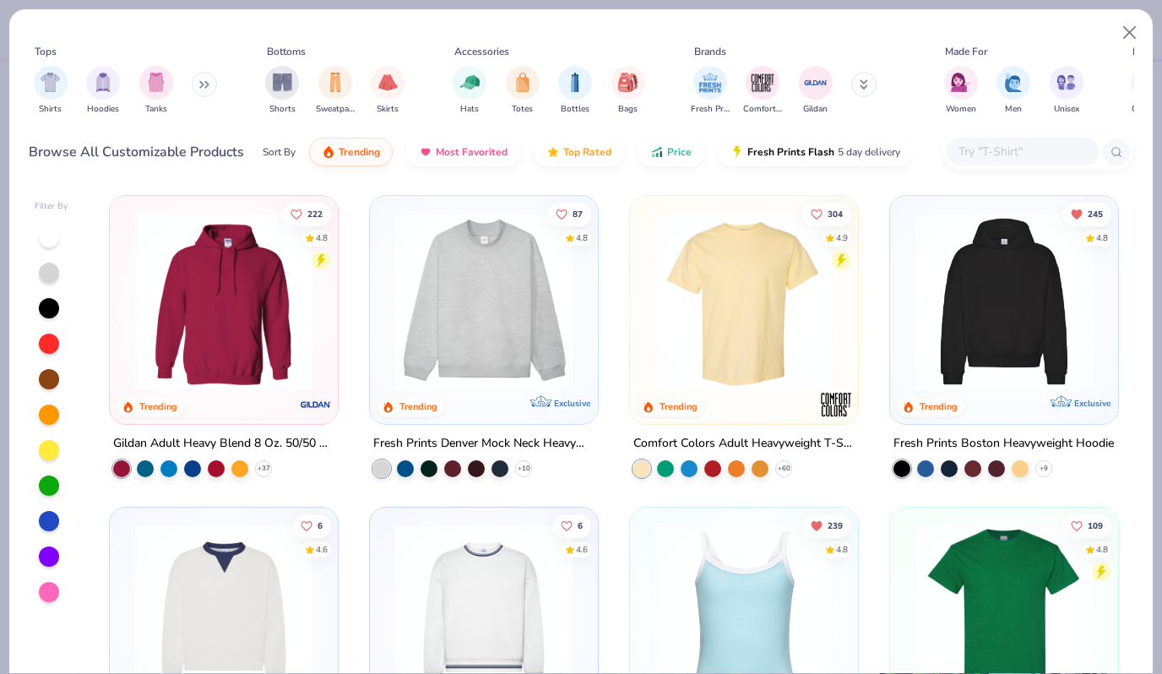
click at [1029, 138] on div at bounding box center [1023, 152] width 152 height 28
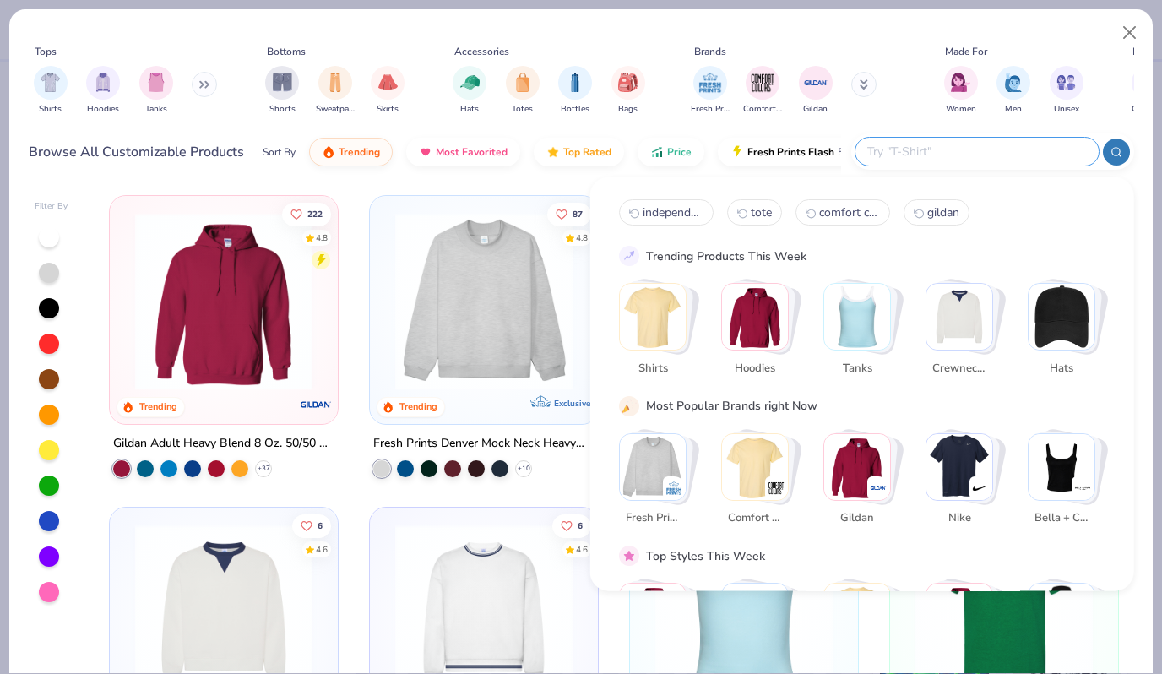
click at [649, 454] on img "Stack Card Button Fresh Prints" at bounding box center [653, 466] width 66 height 66
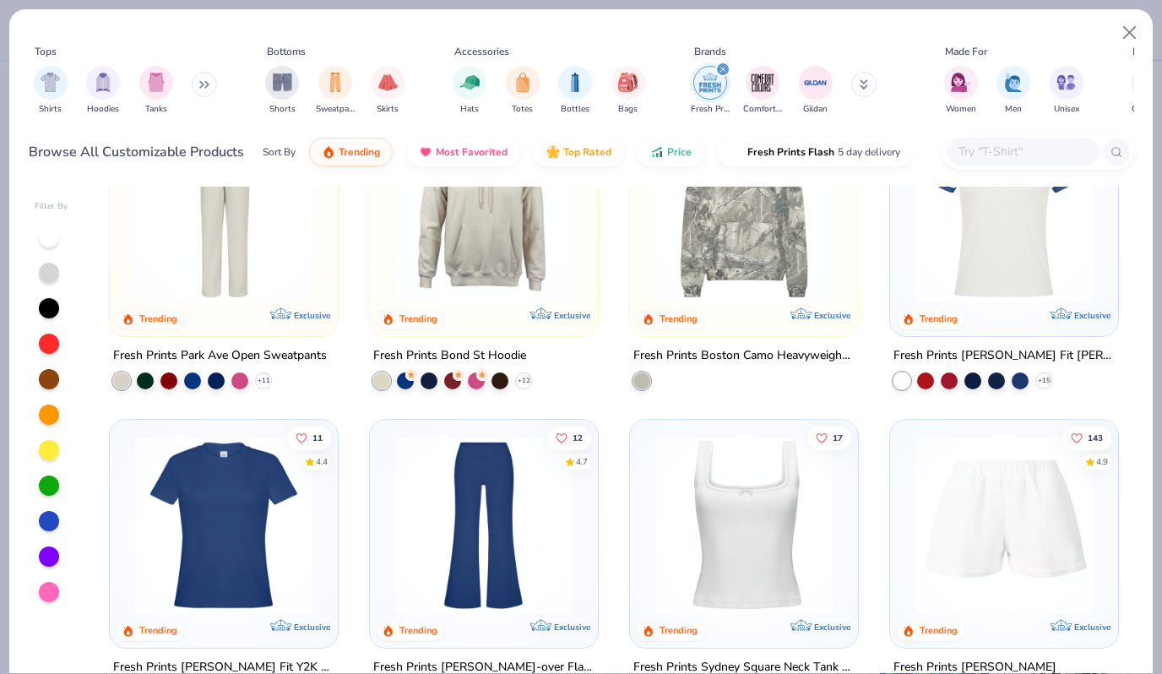
scroll to position [1016, 0]
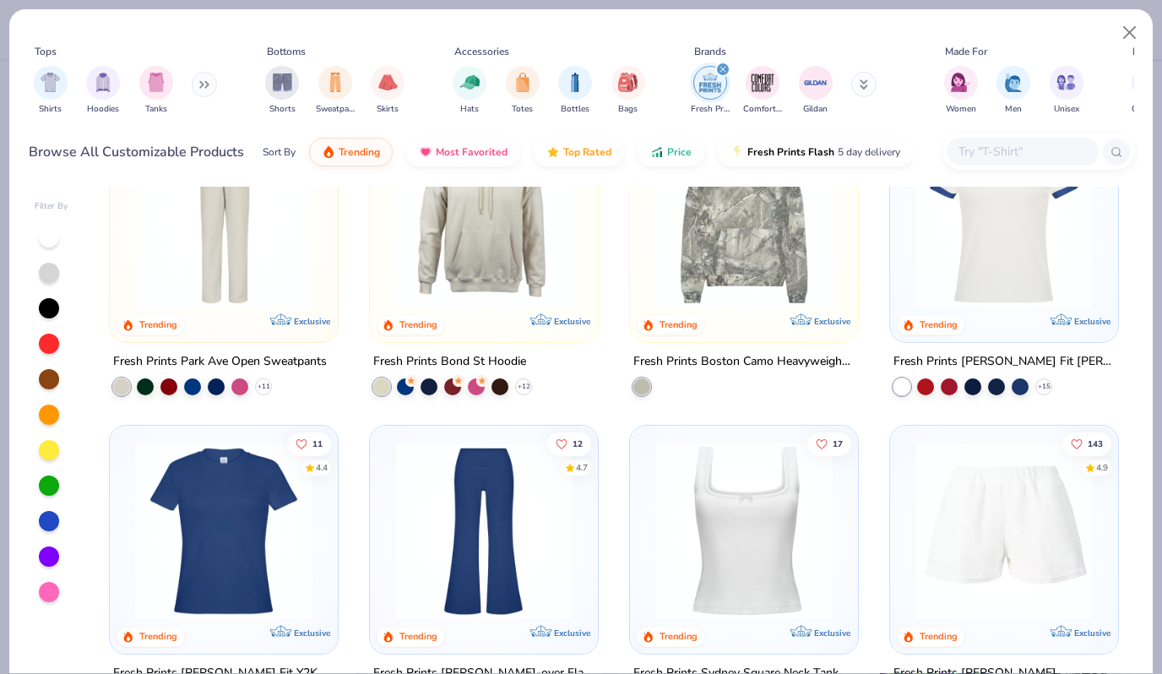
click at [209, 490] on img at bounding box center [224, 531] width 194 height 177
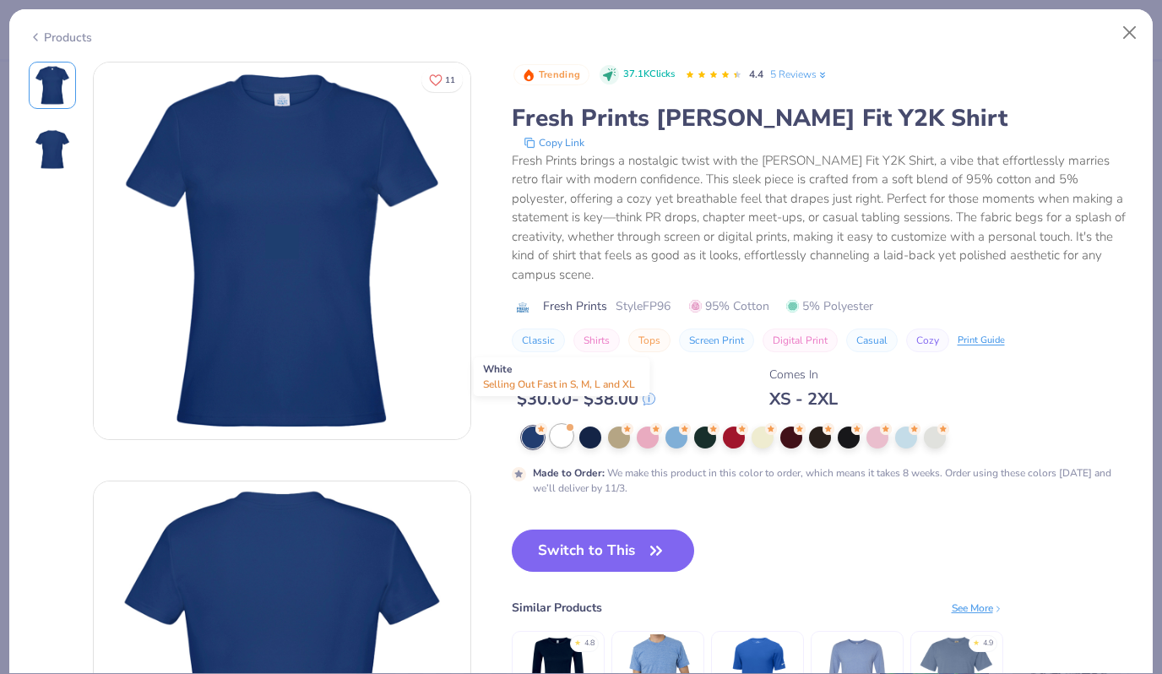
click at [568, 425] on div at bounding box center [562, 436] width 22 height 22
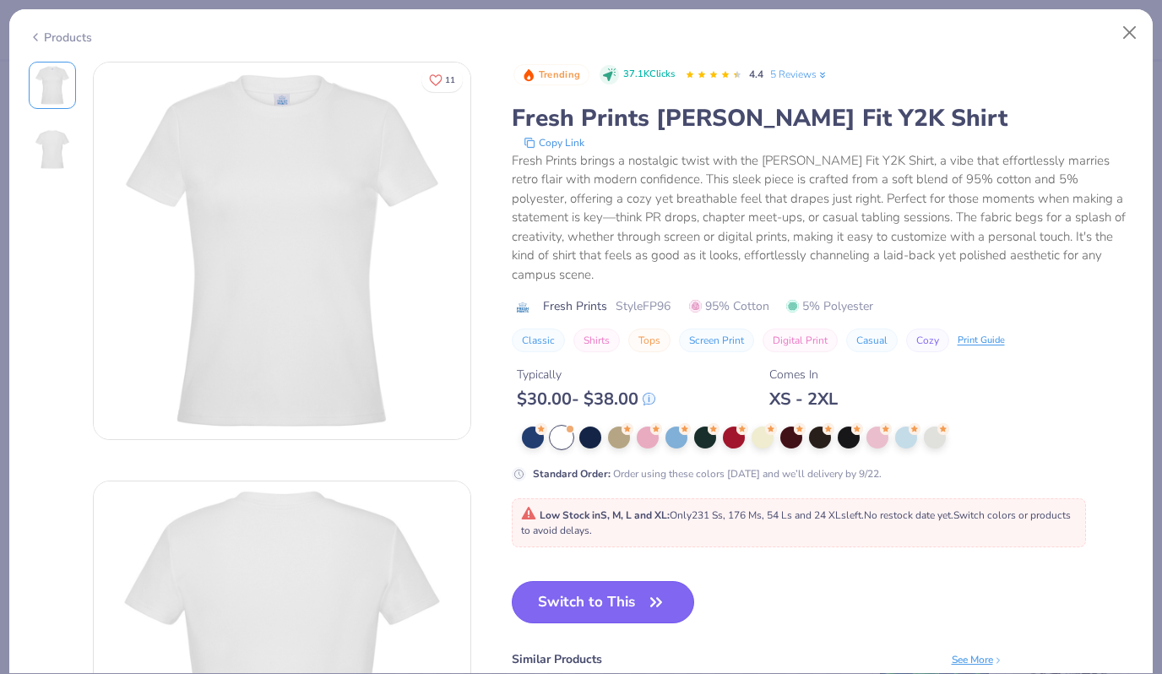
click at [584, 581] on button "Switch to This" at bounding box center [603, 602] width 183 height 42
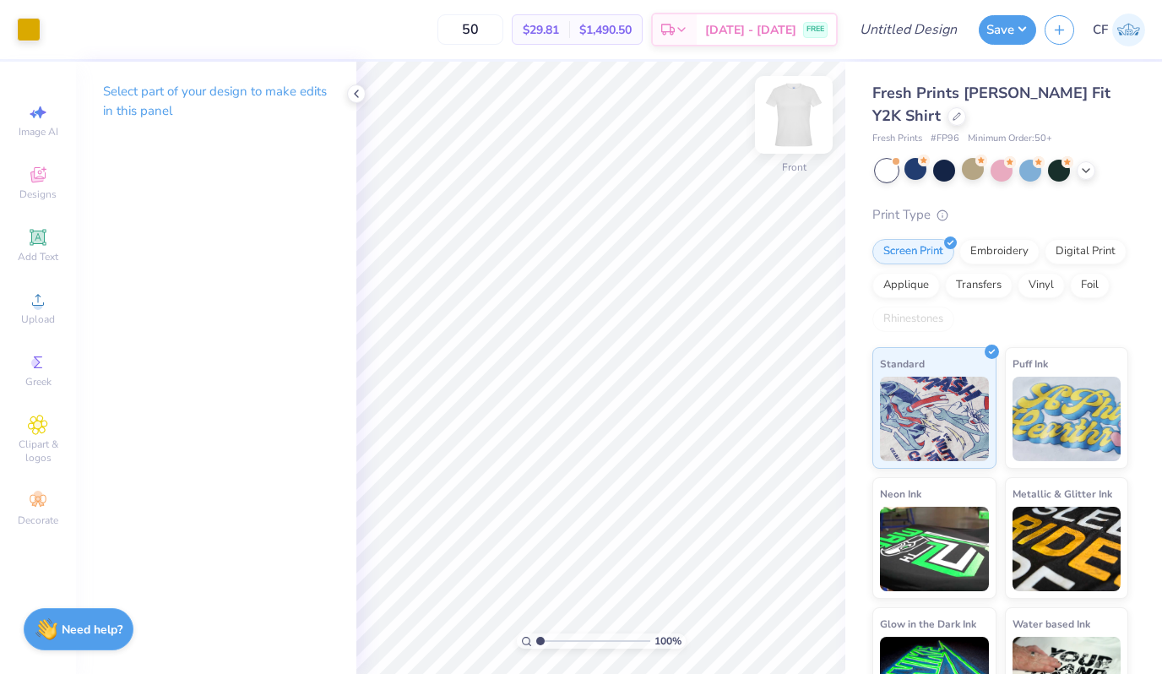
click at [785, 108] on img at bounding box center [794, 115] width 68 height 68
click at [52, 185] on div "Designs" at bounding box center [37, 183] width 59 height 50
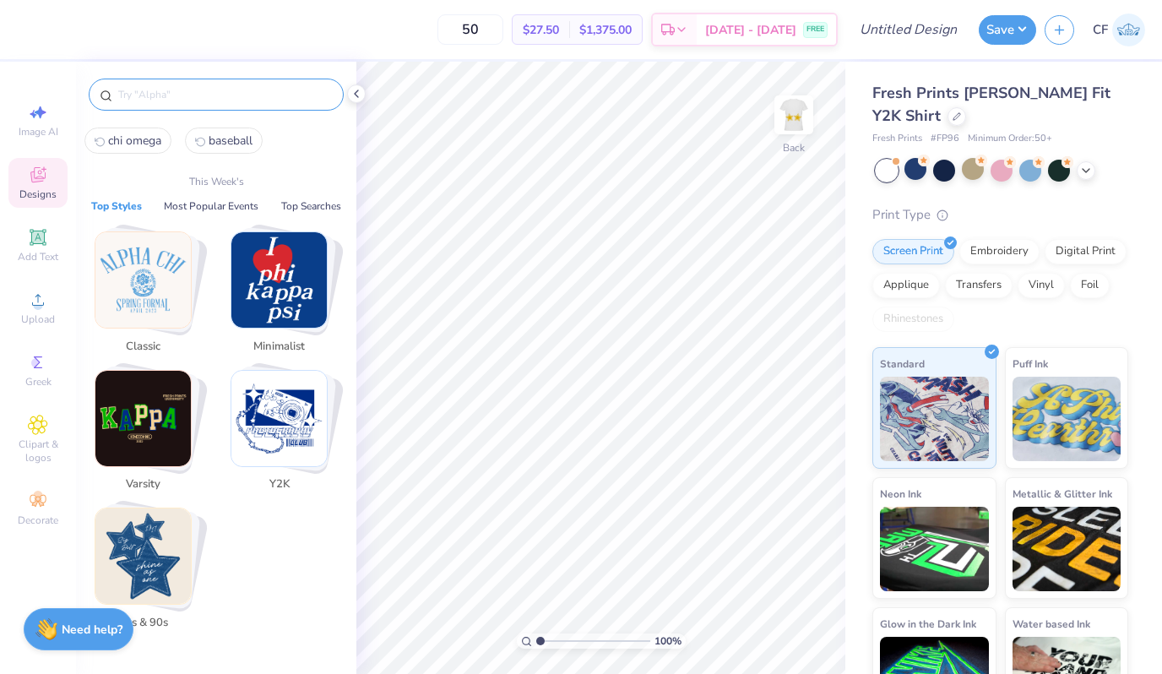
click at [187, 95] on input "text" at bounding box center [225, 94] width 216 height 17
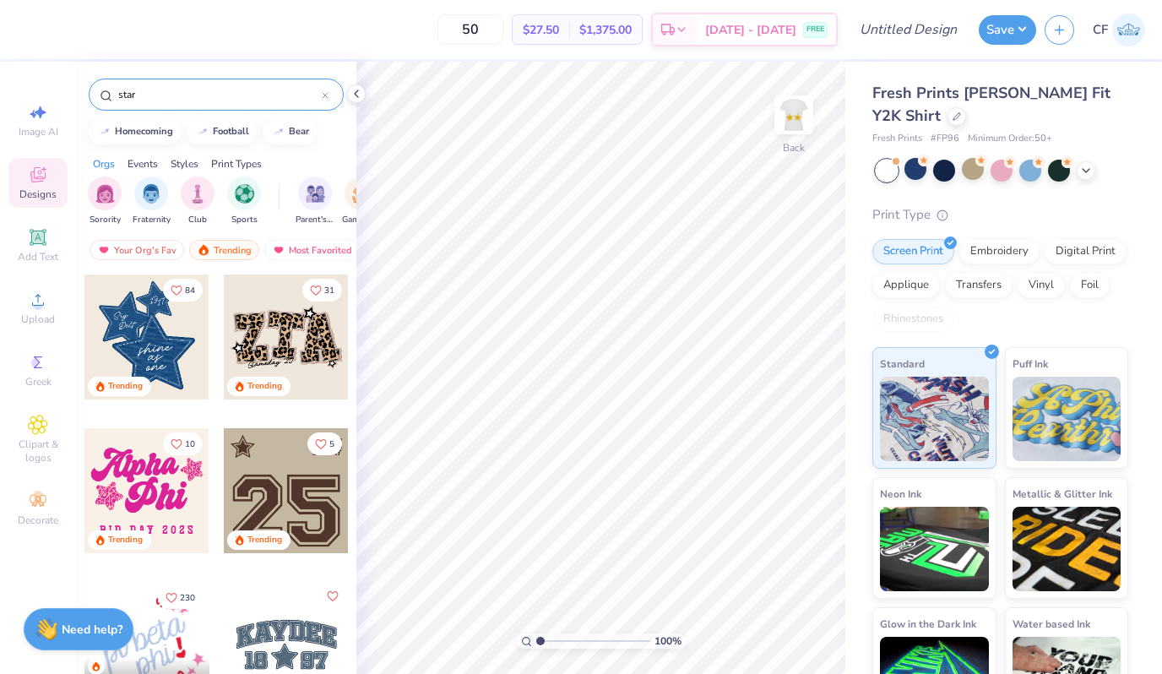
type input "star"
click at [304, 501] on div at bounding box center [286, 490] width 125 height 125
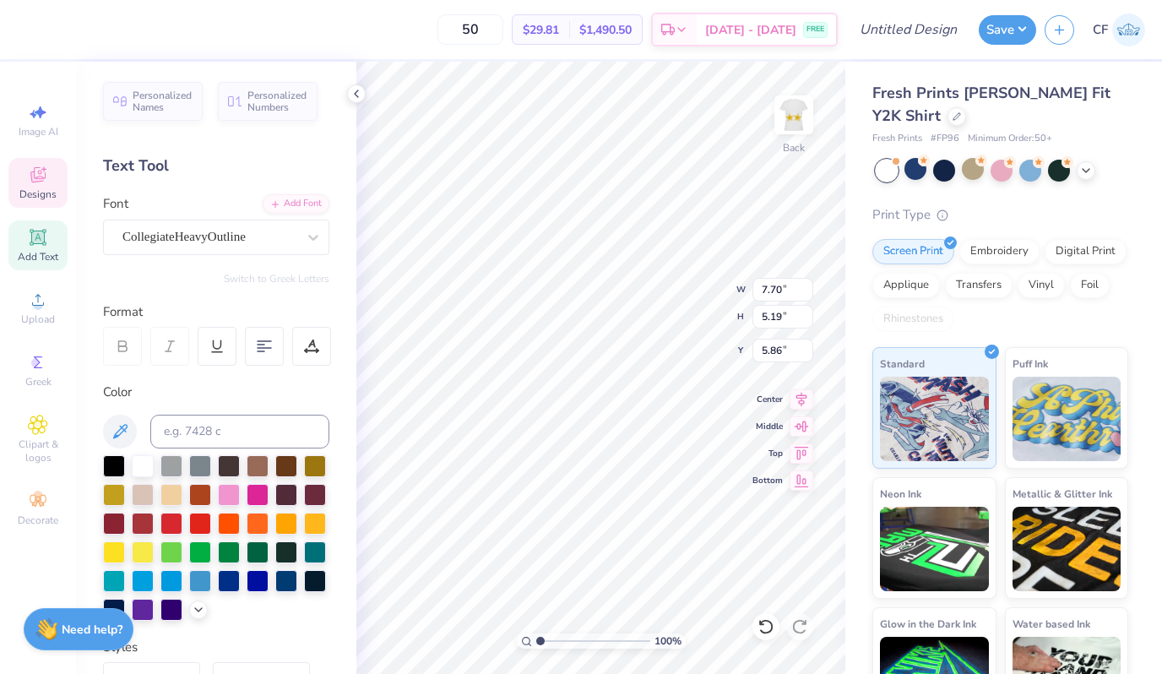
type textarea "70"
type textarea "KA"
click at [244, 230] on div "GRK1 Ivy No.2" at bounding box center [209, 237] width 177 height 26
click at [263, 233] on div "GRK1 Ivy No.2" at bounding box center [209, 236] width 174 height 19
click at [262, 240] on div "GRK1 Ivy No.2" at bounding box center [209, 237] width 177 height 26
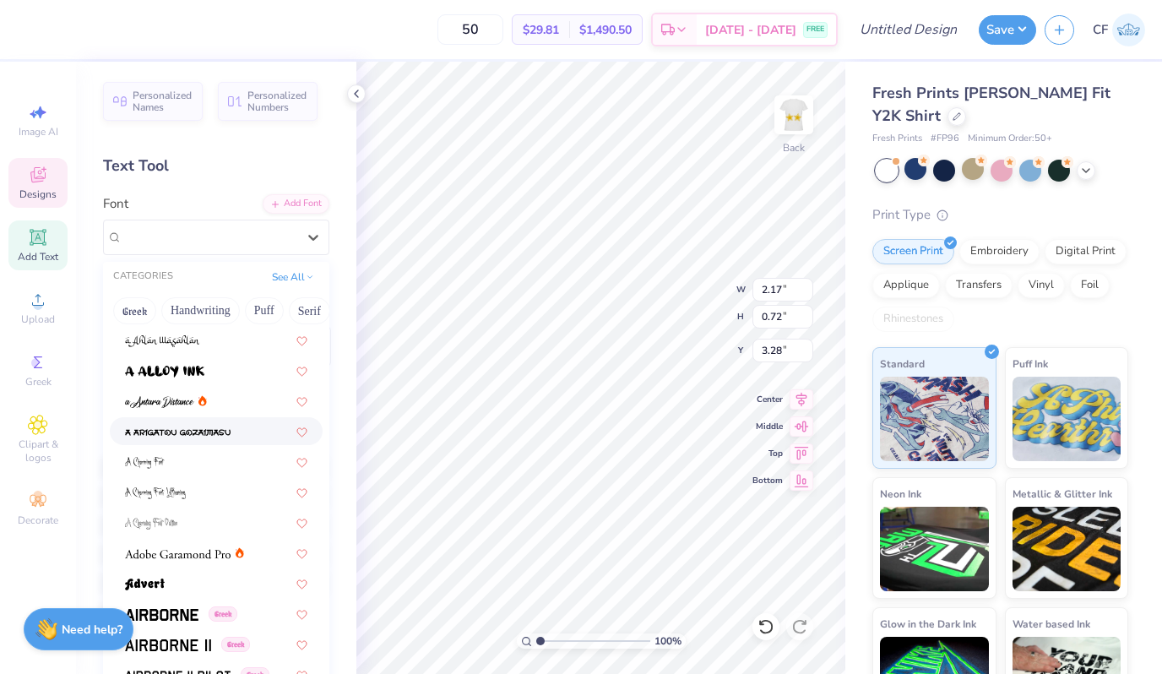
scroll to position [81, 0]
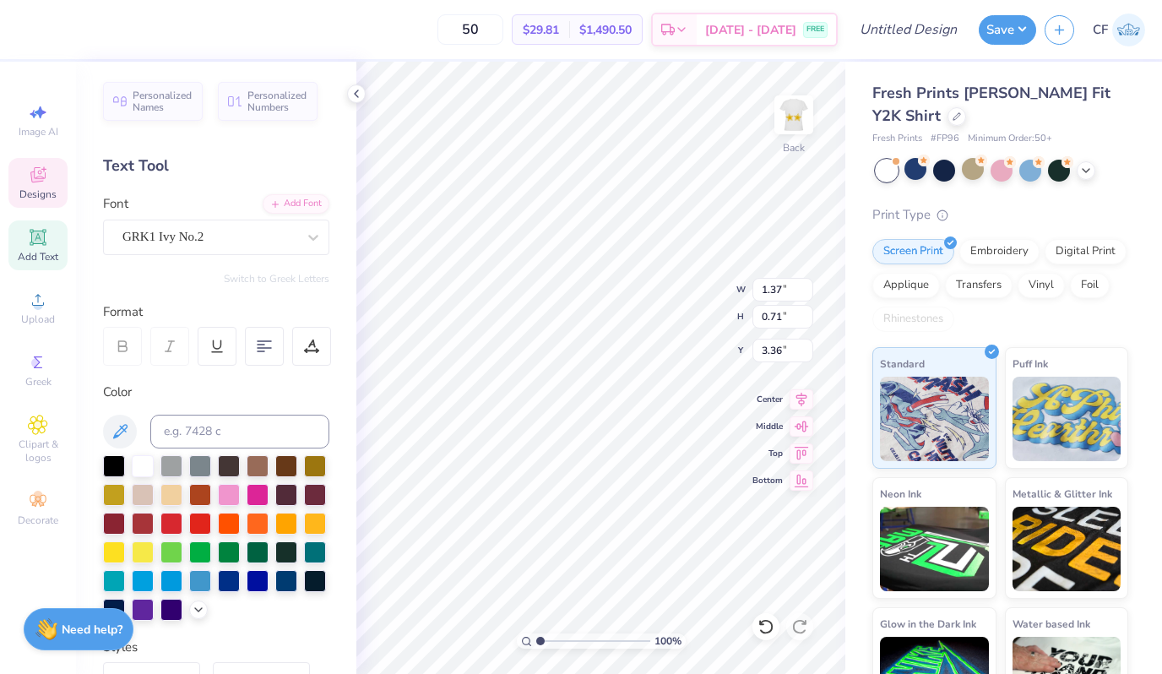
type input "2.07"
type input "0.41"
type input "4.06"
type input "1.37"
type input "0.71"
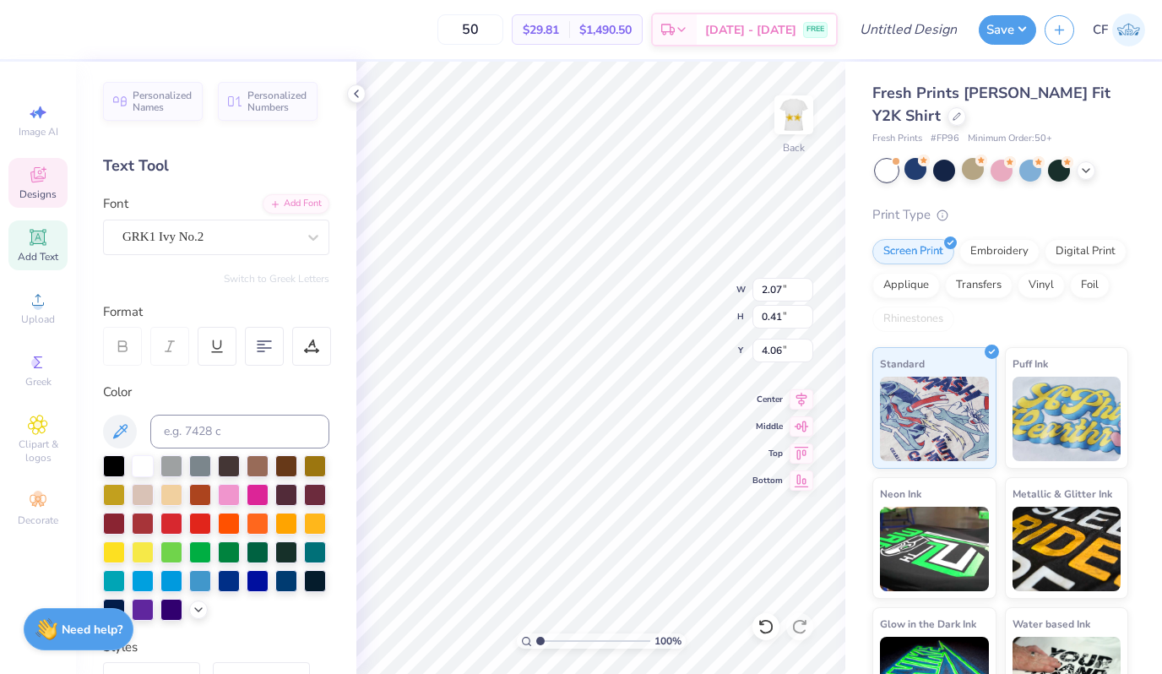
type input "3.36"
type textarea "THETA"
click at [774, 287] on input "1.37" at bounding box center [782, 290] width 61 height 24
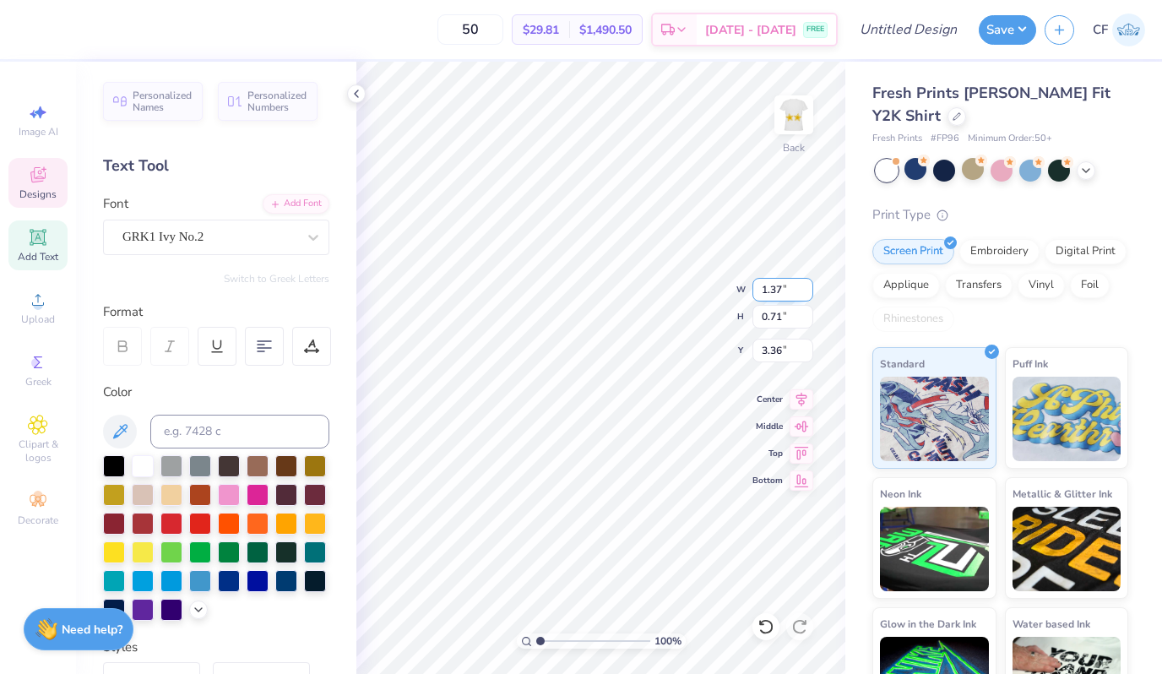
click at [774, 287] on input "1.37" at bounding box center [782, 290] width 61 height 24
click at [774, 287] on input "3.27" at bounding box center [782, 290] width 61 height 24
type input "2.07"
type input "0.45"
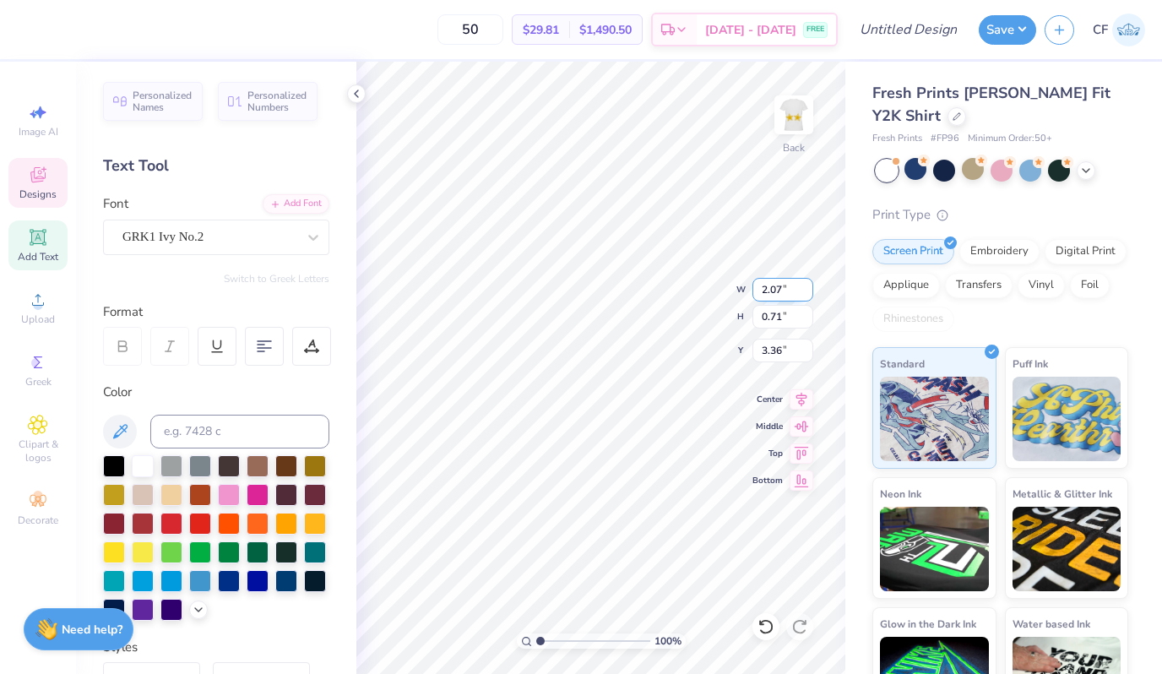
type input "3.49"
type textarea "KAO"
type input "1.25"
type input "0.45"
type input "3.49"
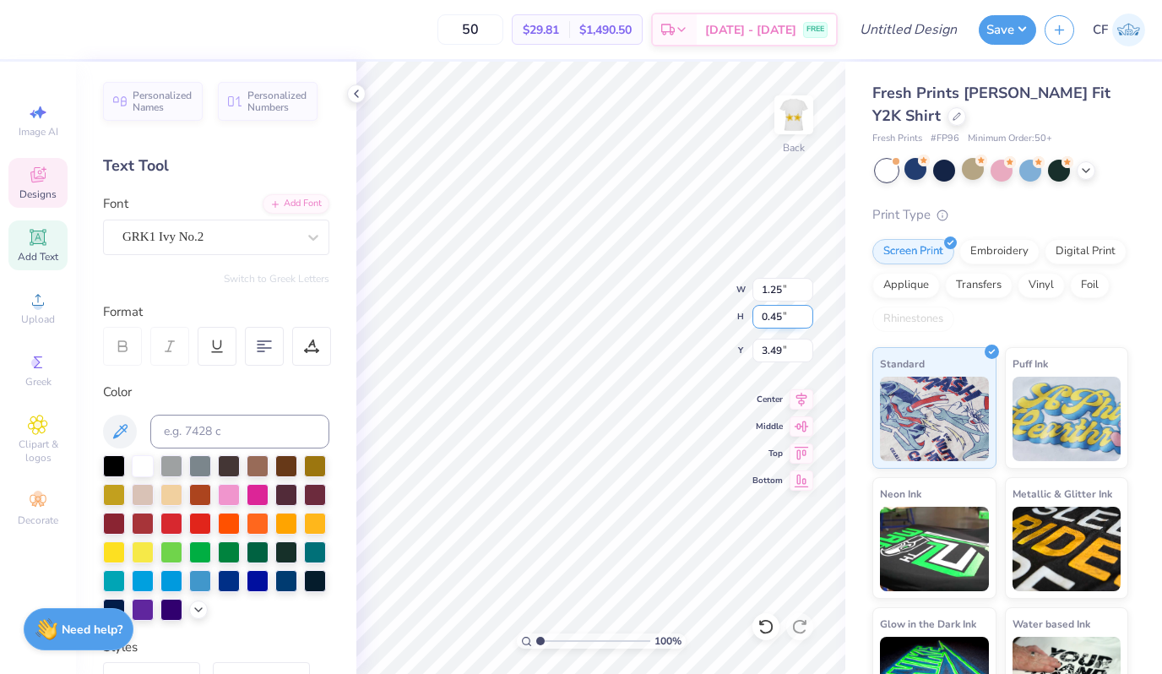
click at [772, 321] on input "0.45" at bounding box center [782, 317] width 61 height 24
type input "1.67"
type input "4.63"
type input "2.88"
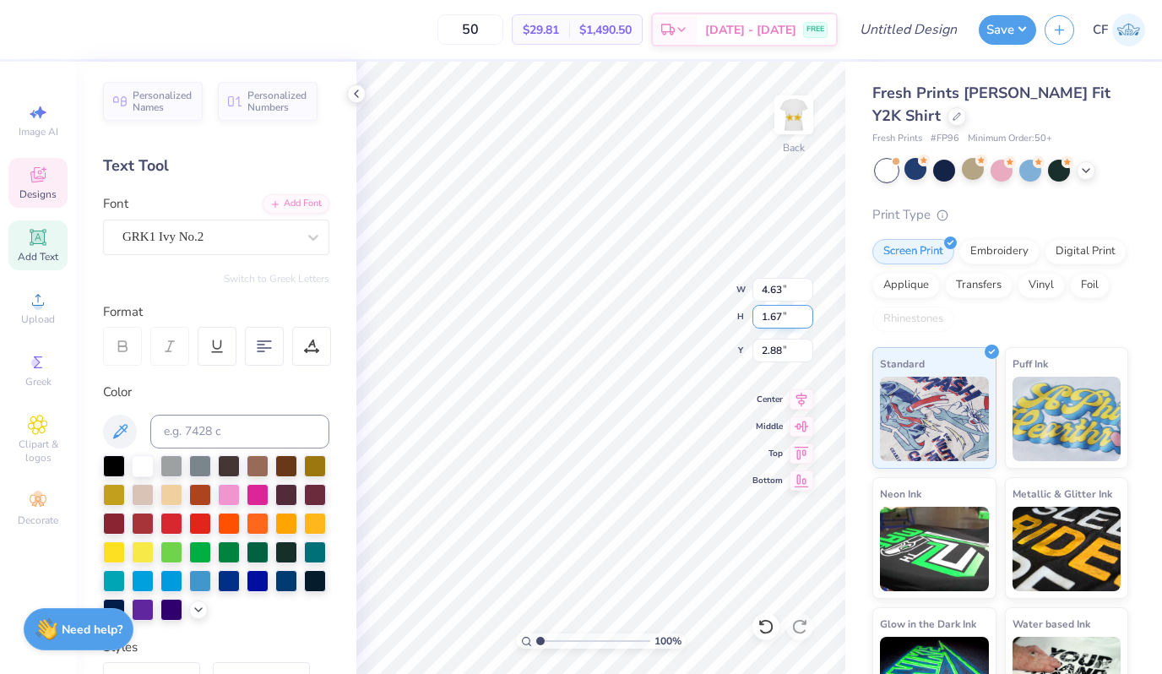
type input "4.10"
type input "1.48"
type input "3.07"
click at [760, 622] on icon at bounding box center [761, 622] width 3 height 3
type input "4.63"
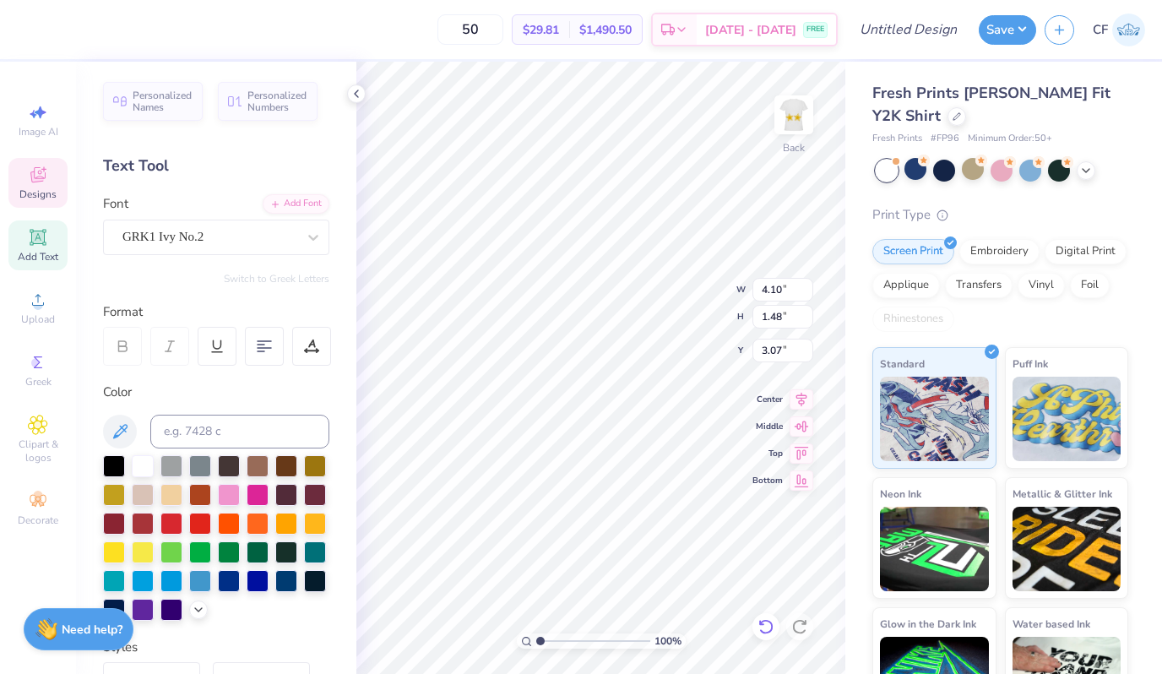
type input "1.67"
type input "2.88"
click at [760, 622] on icon at bounding box center [761, 622] width 3 height 3
type input "1.25"
type input "0.45"
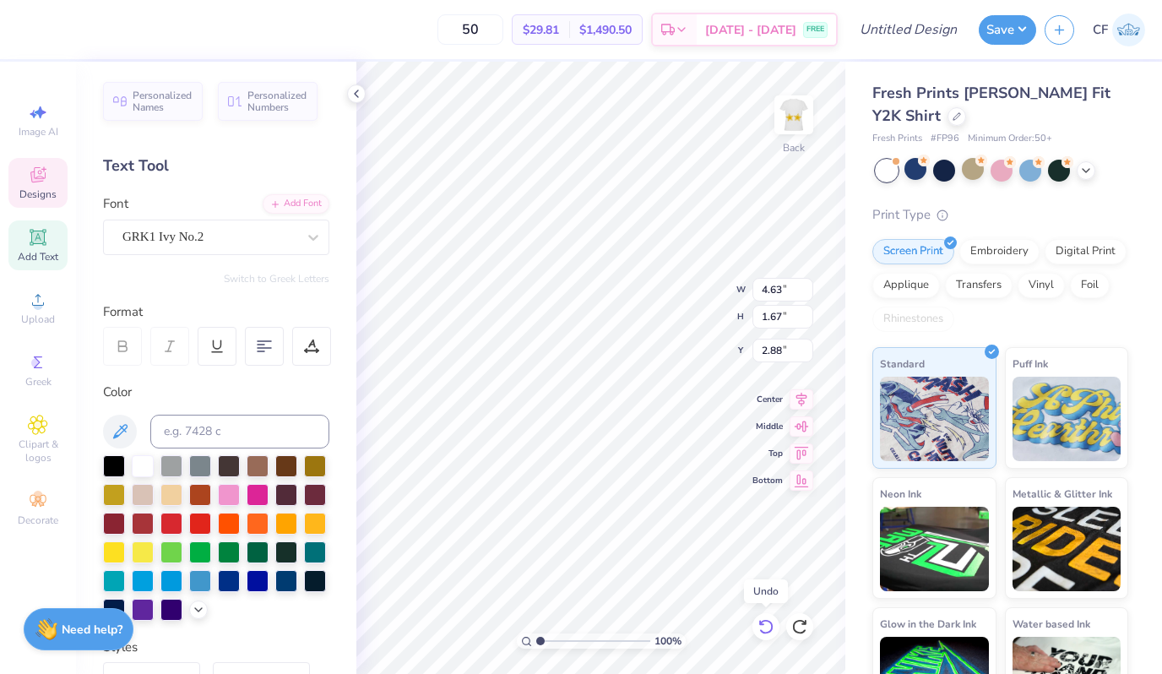
type input "3.49"
click at [760, 622] on icon at bounding box center [761, 622] width 3 height 3
type input "3.27"
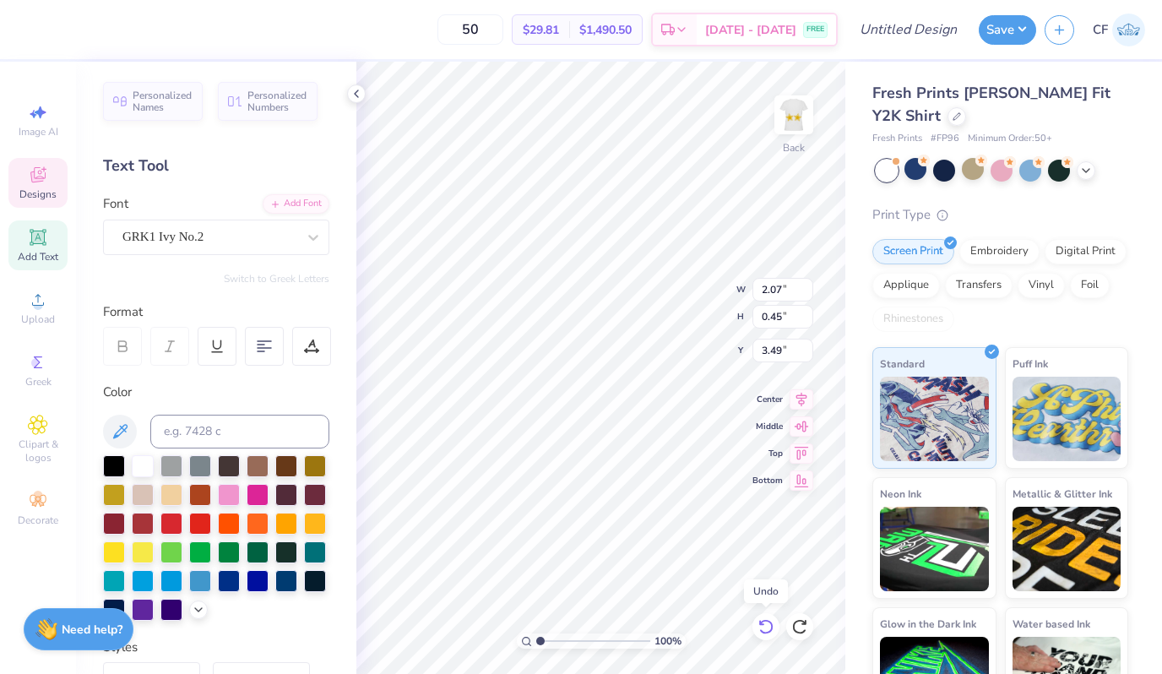
type input "0.71"
type input "3.36"
click at [760, 622] on icon at bounding box center [761, 622] width 3 height 3
type input "2.17"
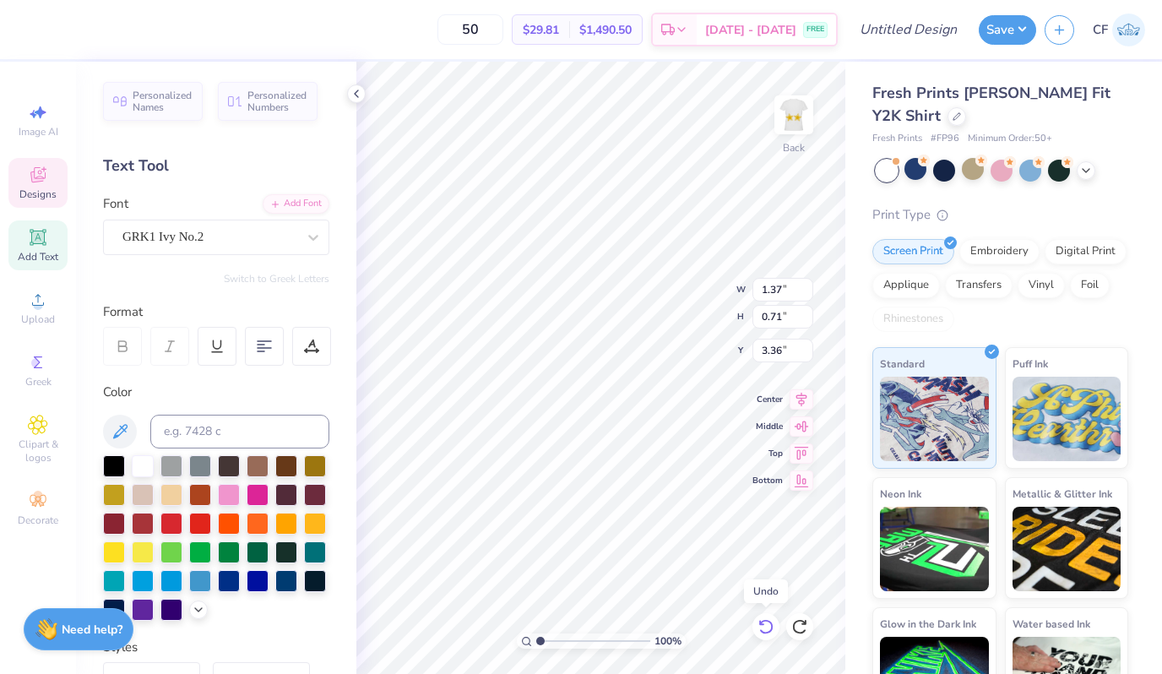
type input "0.72"
type input "3.28"
type textarea "KAO"
type input "3.48"
drag, startPoint x: 539, startPoint y: 638, endPoint x: 596, endPoint y: 635, distance: 57.5
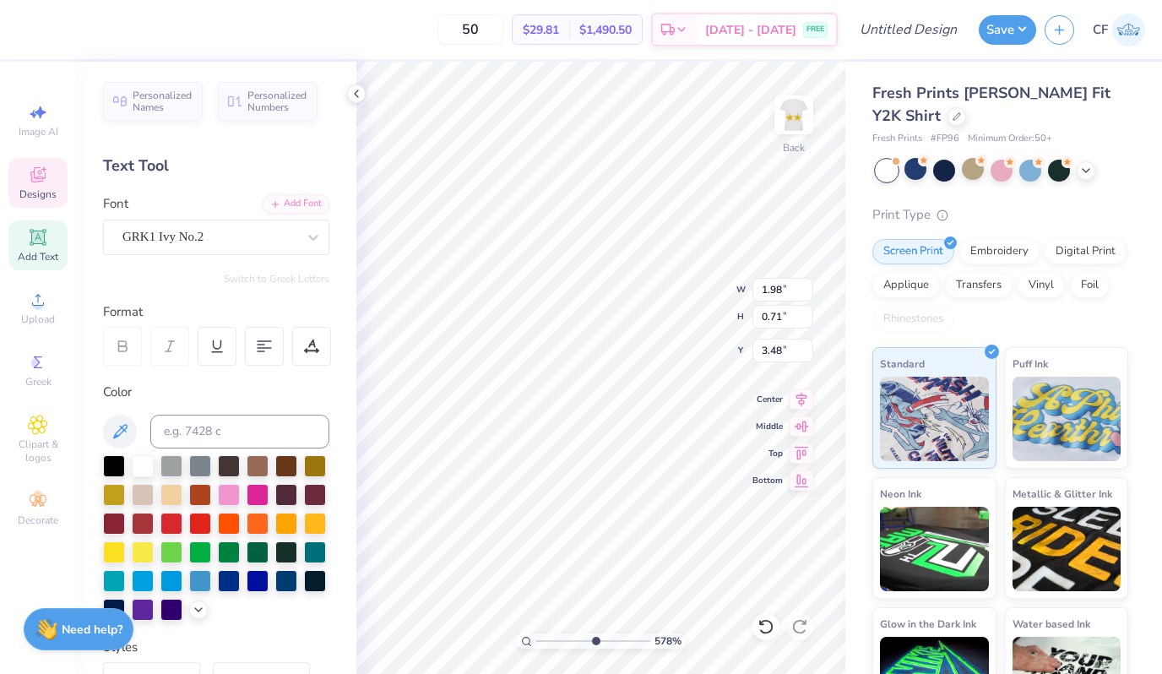
type input "5.86"
click at [595, 635] on input "range" at bounding box center [593, 640] width 114 height 15
type input "3.30"
type input "4.51"
type textarea "K"
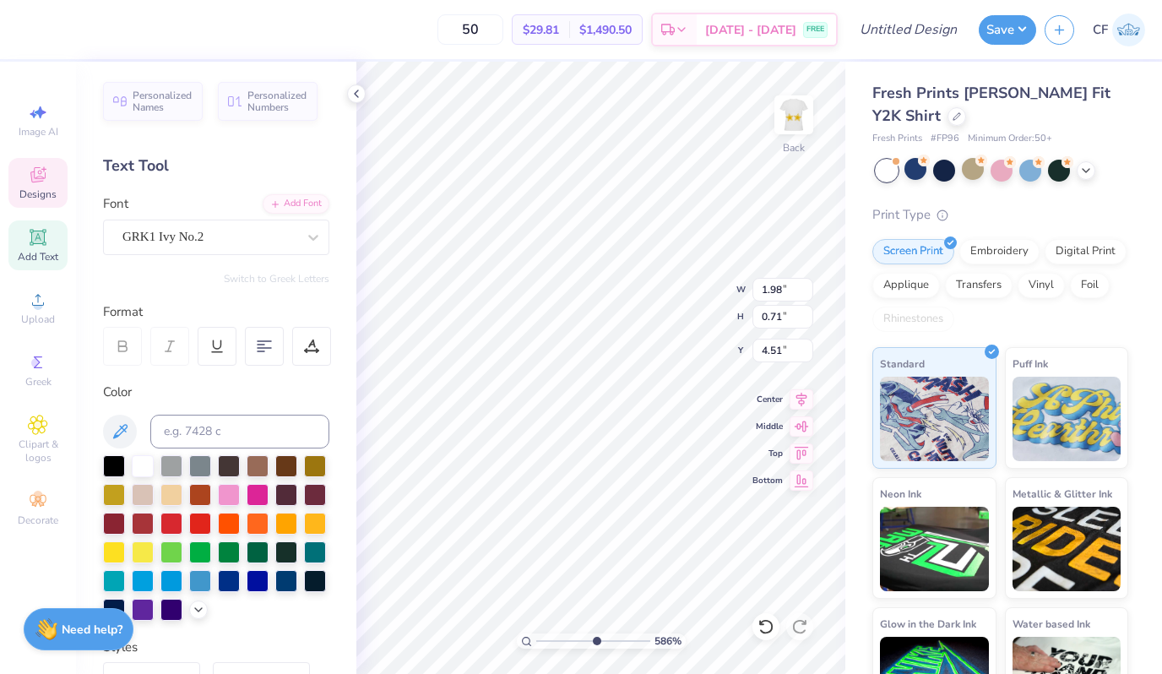
type textarea "-"
type input "3.60"
drag, startPoint x: 594, startPoint y: 642, endPoint x: 571, endPoint y: 641, distance: 22.8
type input "3.76"
click at [571, 641] on input "range" at bounding box center [593, 640] width 114 height 15
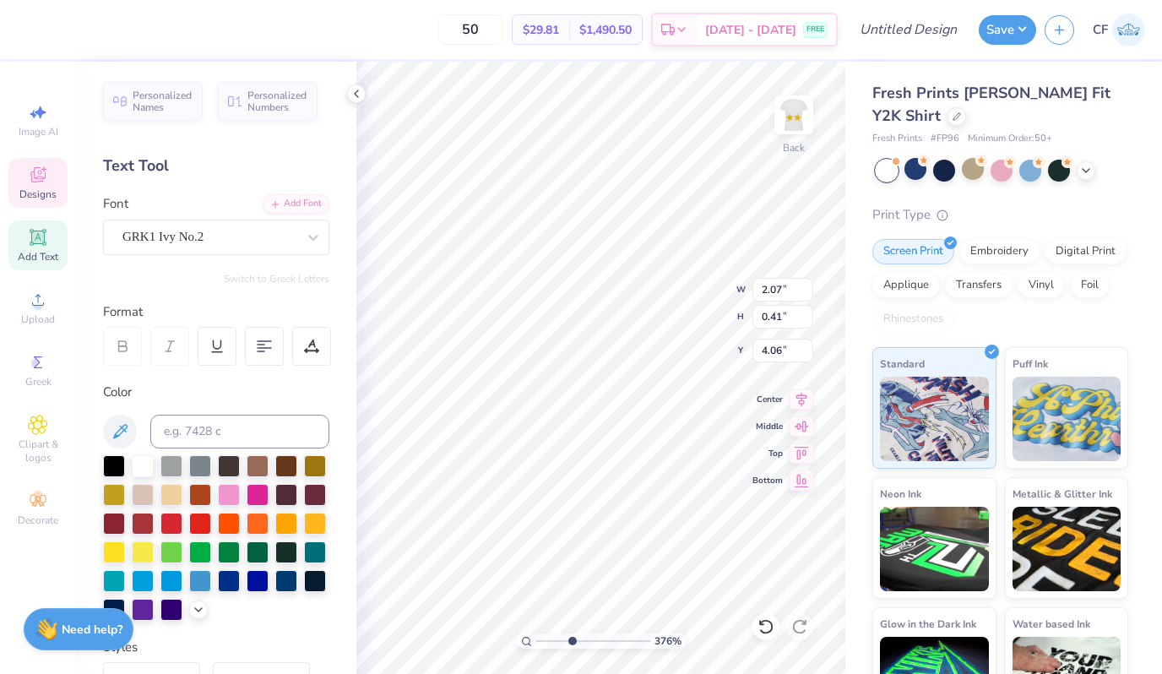
type textarea "b"
type textarea "F"
type textarea "fall '25"
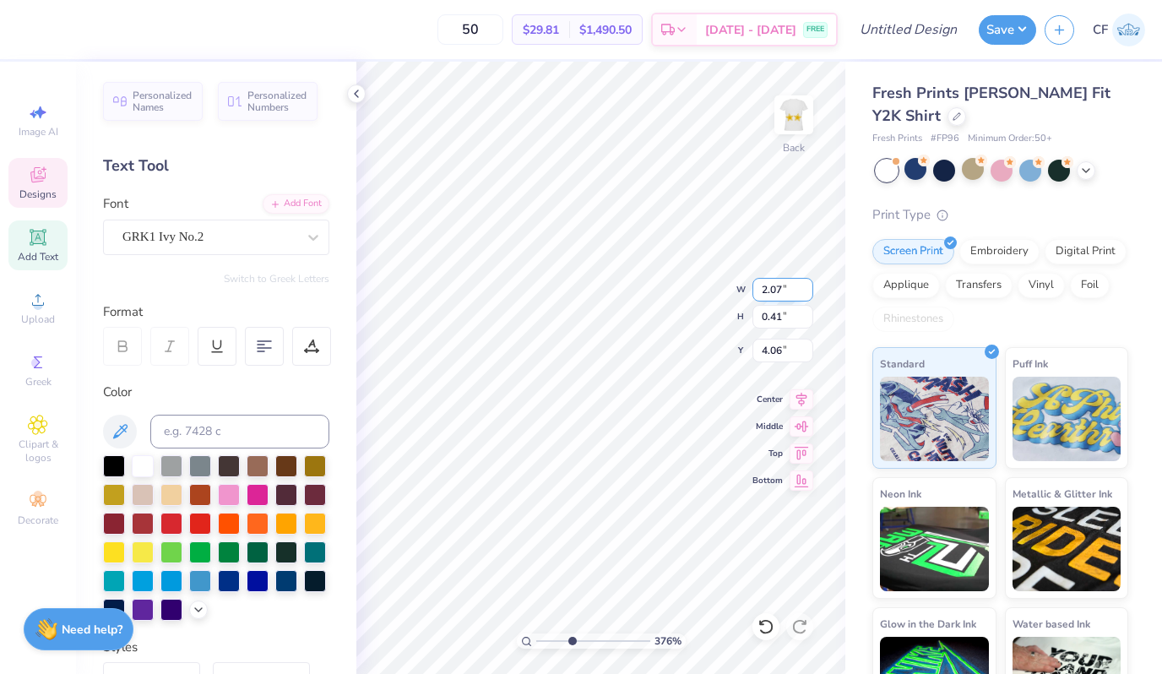
click at [775, 297] on input "2.07" at bounding box center [782, 290] width 61 height 24
type input "2.15"
type input "0.40"
type input "4.11"
type input "2.07"
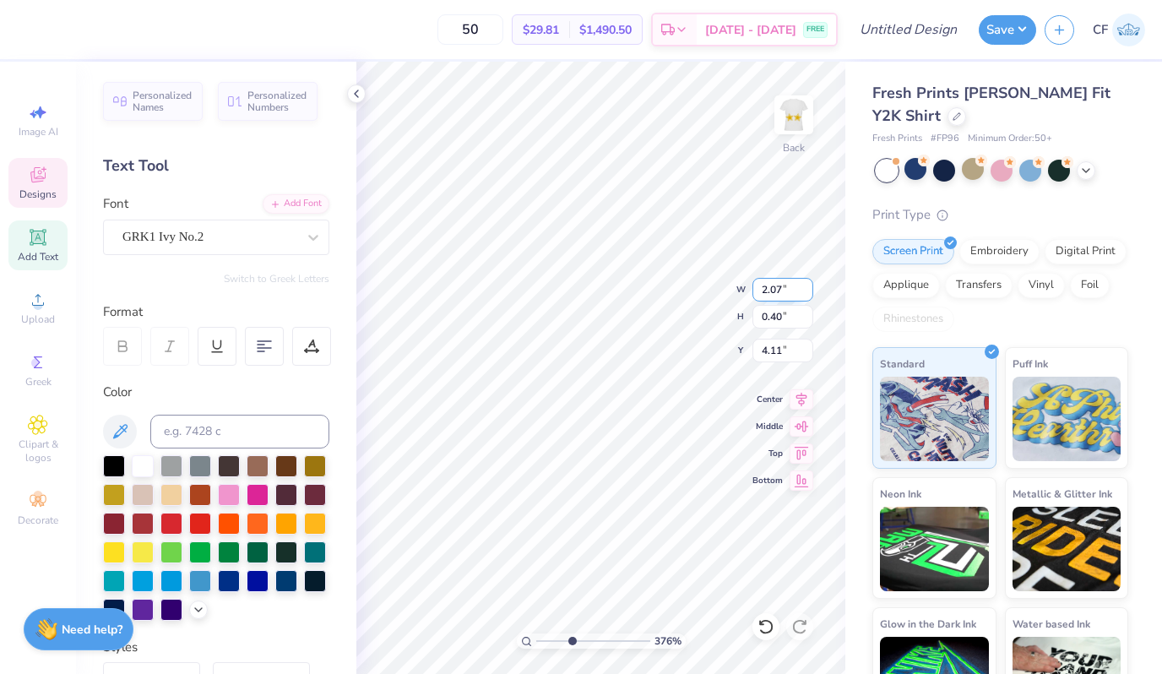
type input "0.39"
type input "4.08"
type input "1.98"
type input "0.71"
type input "3.30"
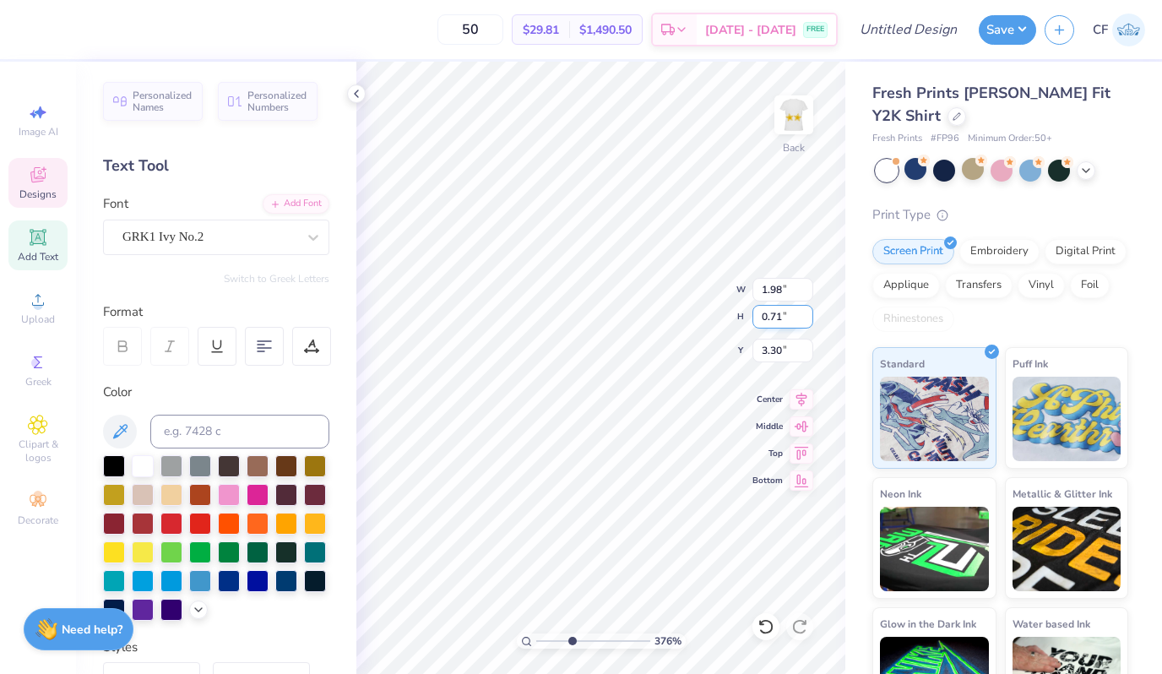
type textarea "K"
click at [763, 628] on icon at bounding box center [766, 626] width 17 height 17
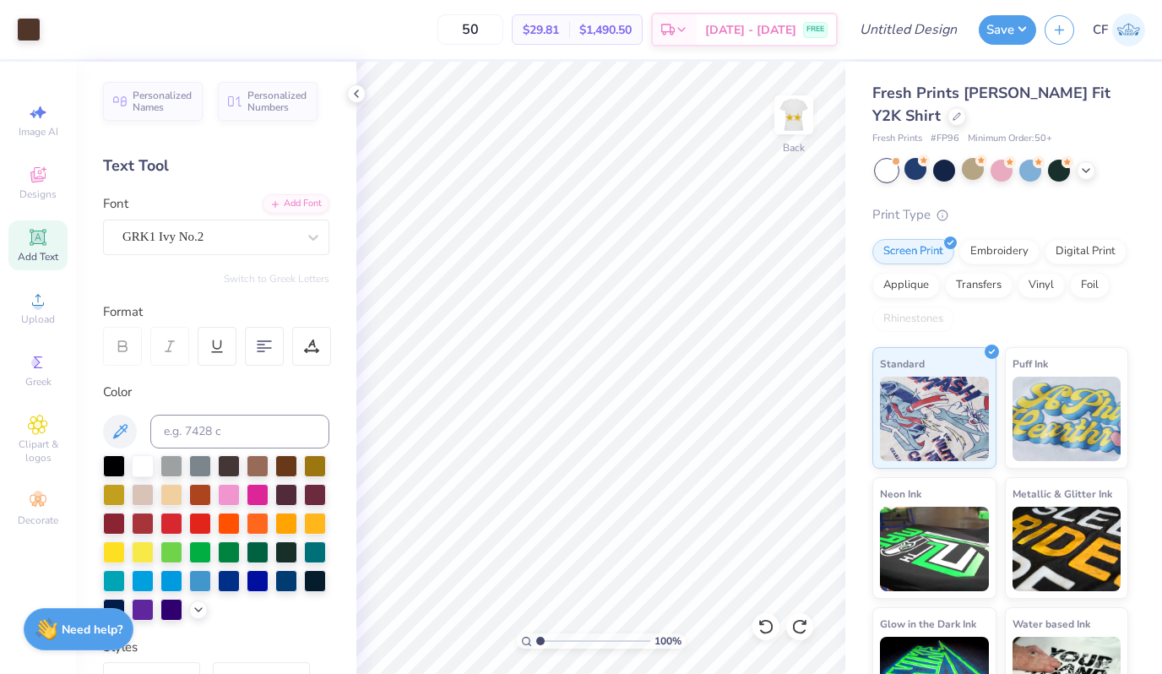
drag, startPoint x: 572, startPoint y: 642, endPoint x: 524, endPoint y: 640, distance: 48.2
type input "1"
click at [536, 640] on input "range" at bounding box center [593, 640] width 114 height 15
click at [26, 23] on div at bounding box center [29, 28] width 24 height 24
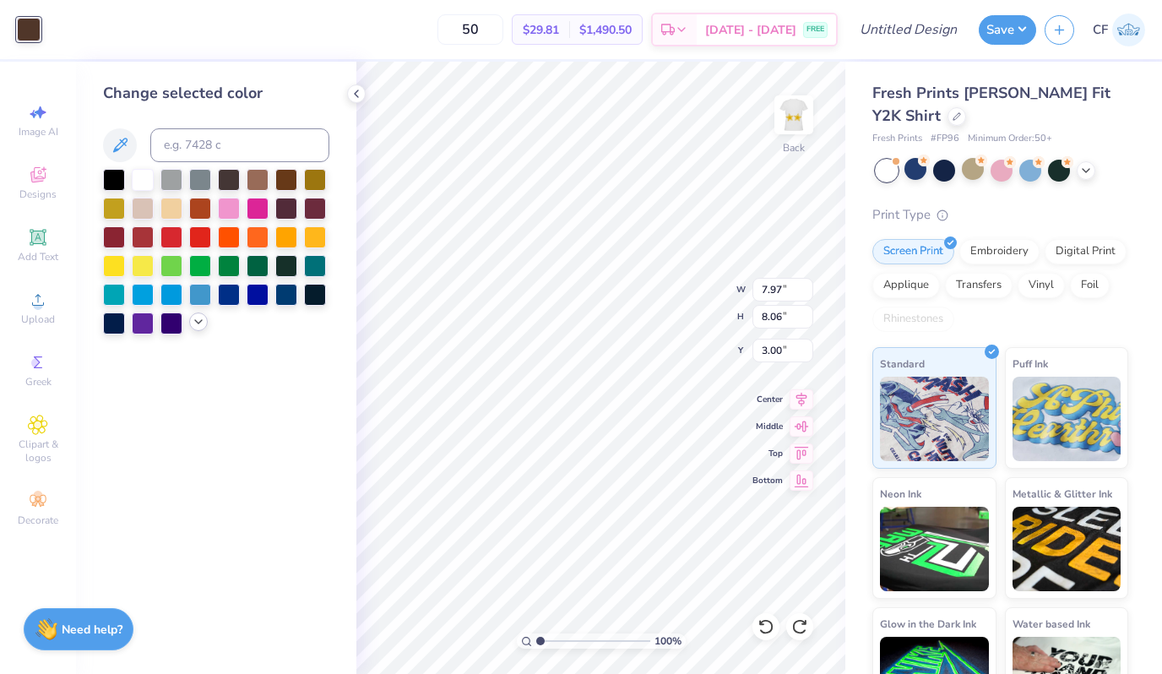
click at [195, 329] on div at bounding box center [198, 321] width 19 height 19
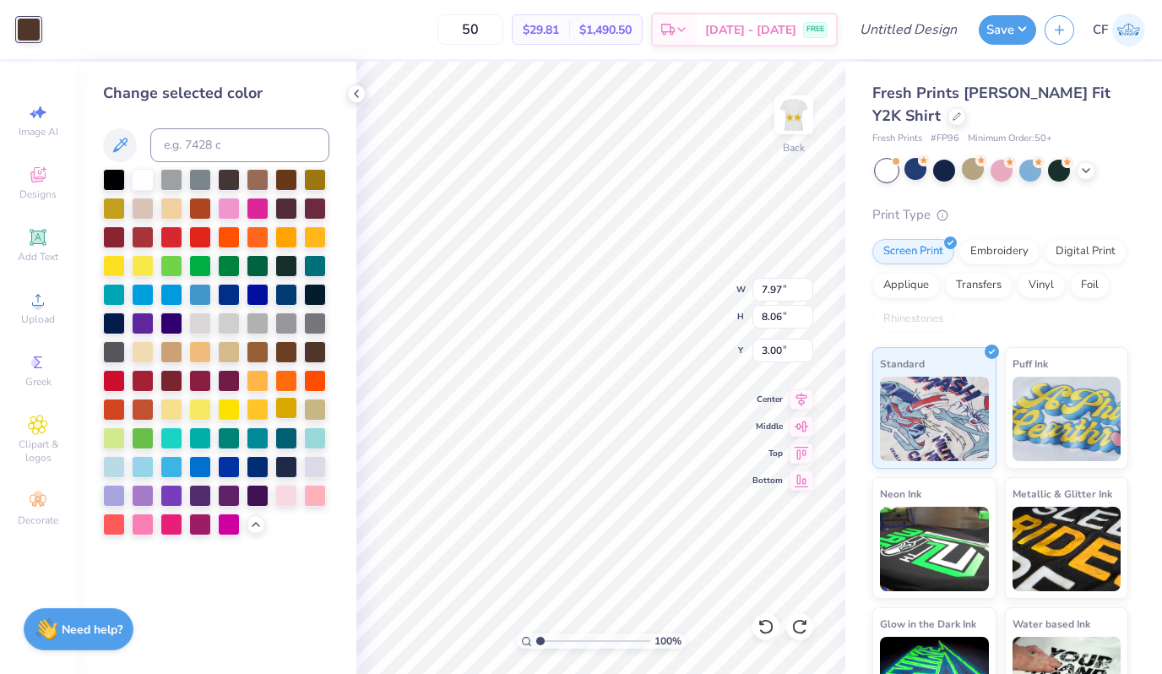
click at [288, 408] on div at bounding box center [286, 408] width 22 height 22
type input "9.69"
type input "9.79"
type input "1.27"
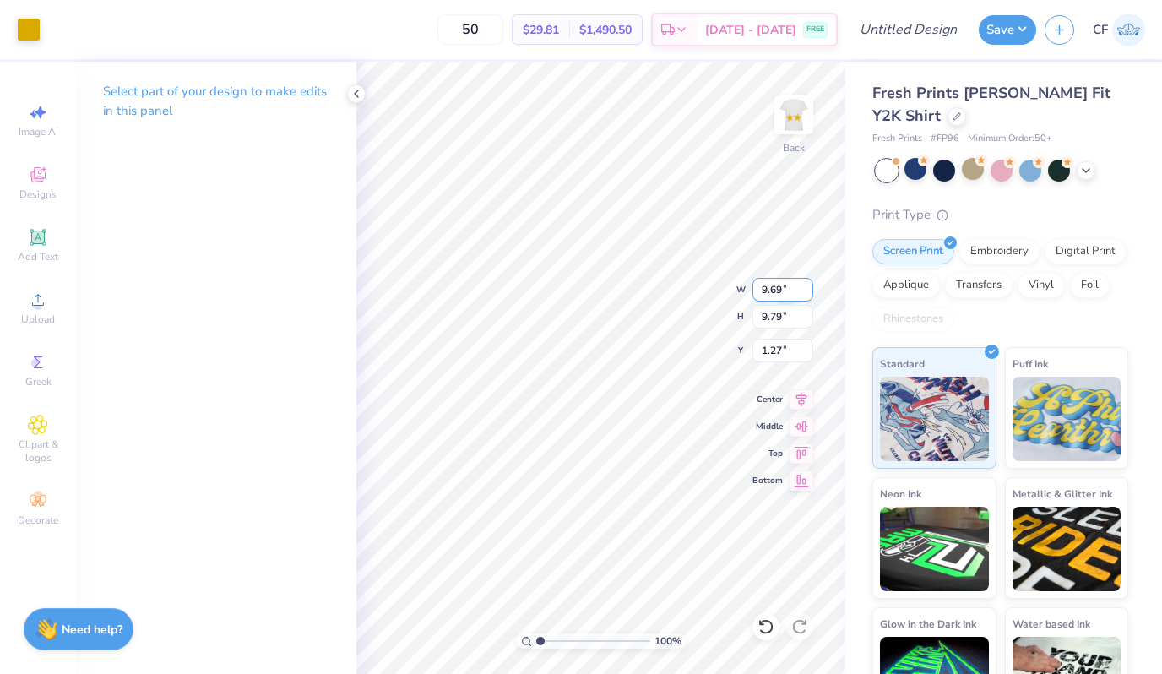
click at [762, 282] on input "9.69" at bounding box center [782, 290] width 61 height 24
type input "10.00"
type input "10.10"
click at [771, 356] on input "1.11" at bounding box center [782, 351] width 61 height 24
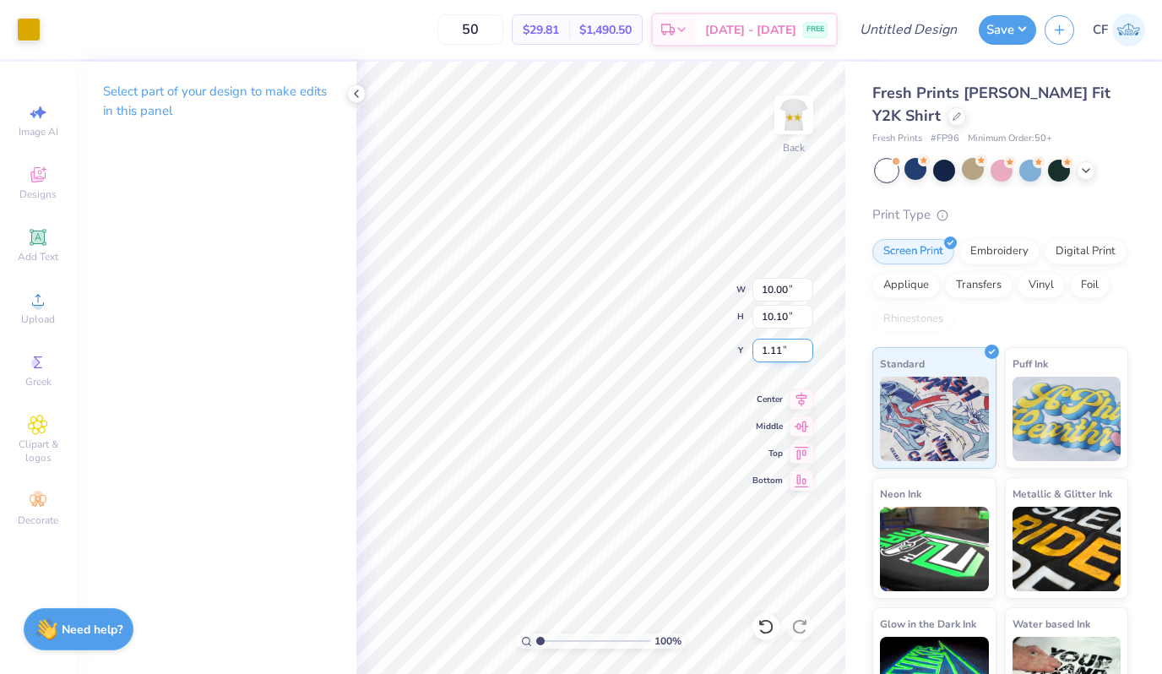
click at [771, 354] on input "1.11" at bounding box center [782, 351] width 61 height 24
type input "3.00"
click at [806, 397] on icon at bounding box center [802, 397] width 24 height 20
type input "3.31"
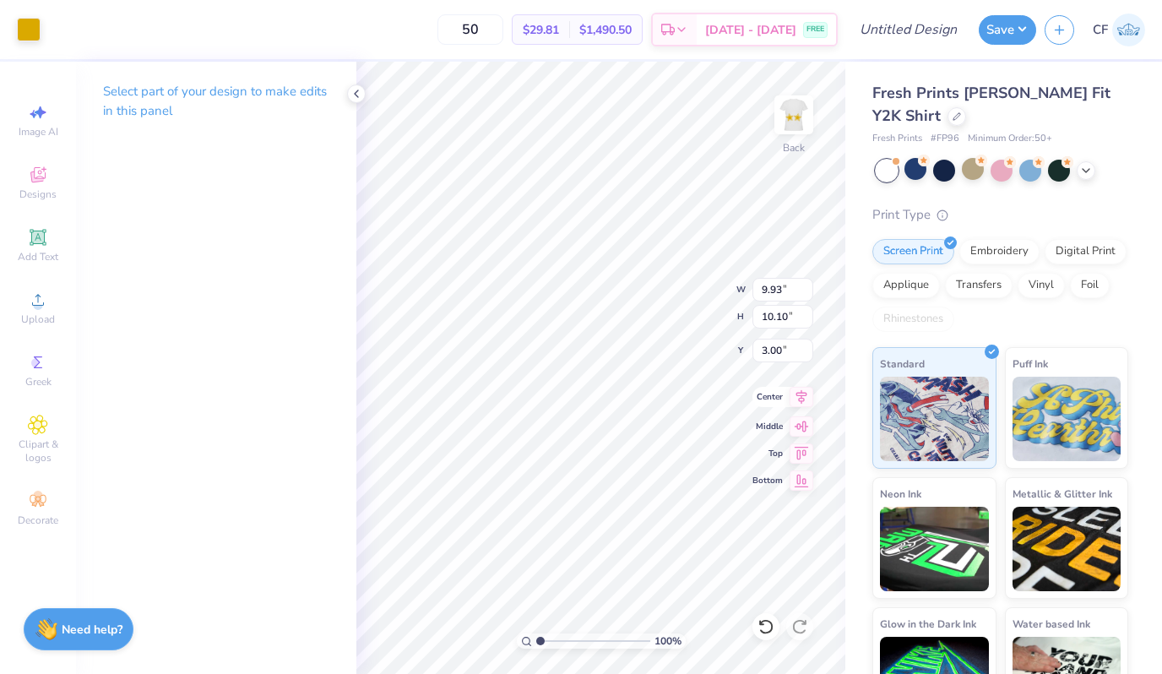
click at [806, 394] on icon at bounding box center [801, 397] width 11 height 14
drag, startPoint x: 541, startPoint y: 638, endPoint x: 601, endPoint y: 638, distance: 60.8
type input "6.41"
click at [601, 638] on input "range" at bounding box center [593, 640] width 114 height 15
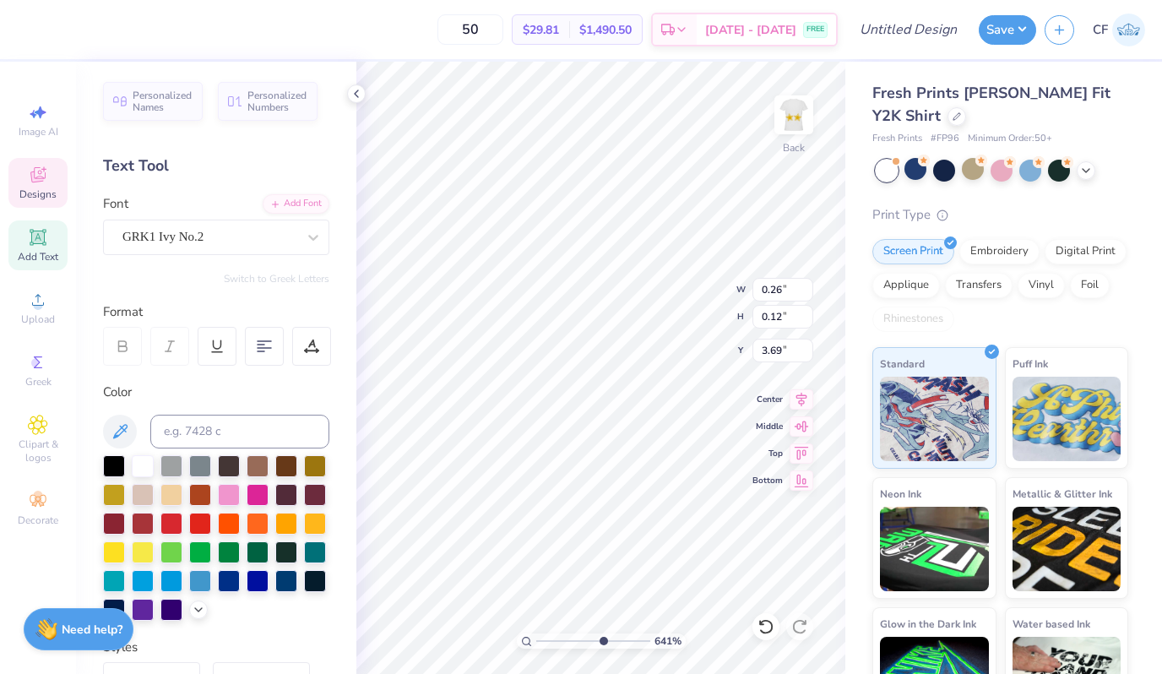
type input "0.26"
type input "0.12"
type input "3.70"
drag, startPoint x: 603, startPoint y: 643, endPoint x: 534, endPoint y: 641, distance: 69.3
type input "1"
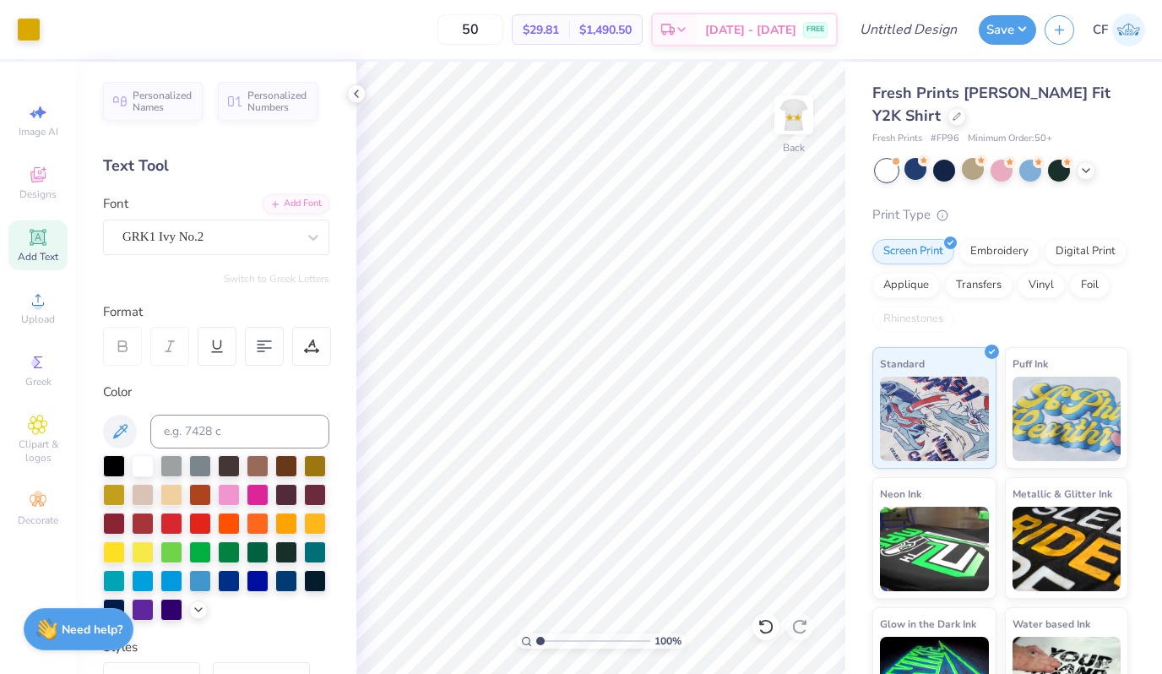
click at [536, 641] on input "range" at bounding box center [593, 640] width 114 height 15
type input "1.84"
type input "0.50"
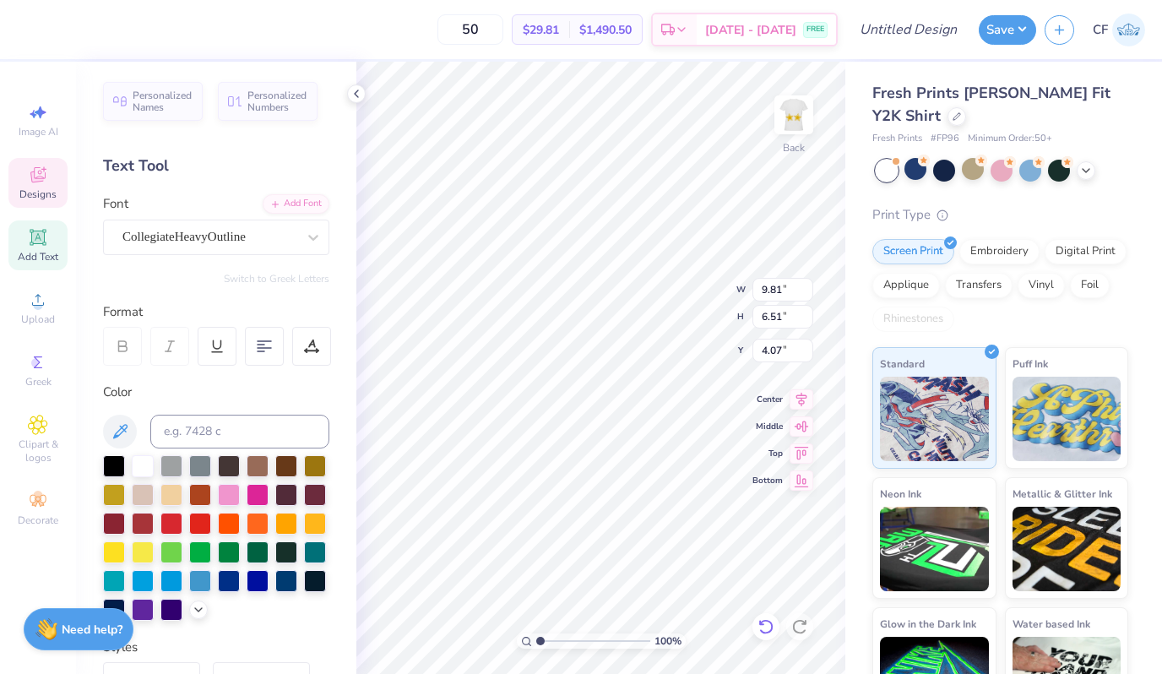
click at [758, 621] on icon at bounding box center [766, 626] width 17 height 17
type input "4.09"
click at [797, 404] on icon at bounding box center [802, 397] width 24 height 20
click at [805, 400] on icon at bounding box center [802, 397] width 24 height 20
type input "1.20"
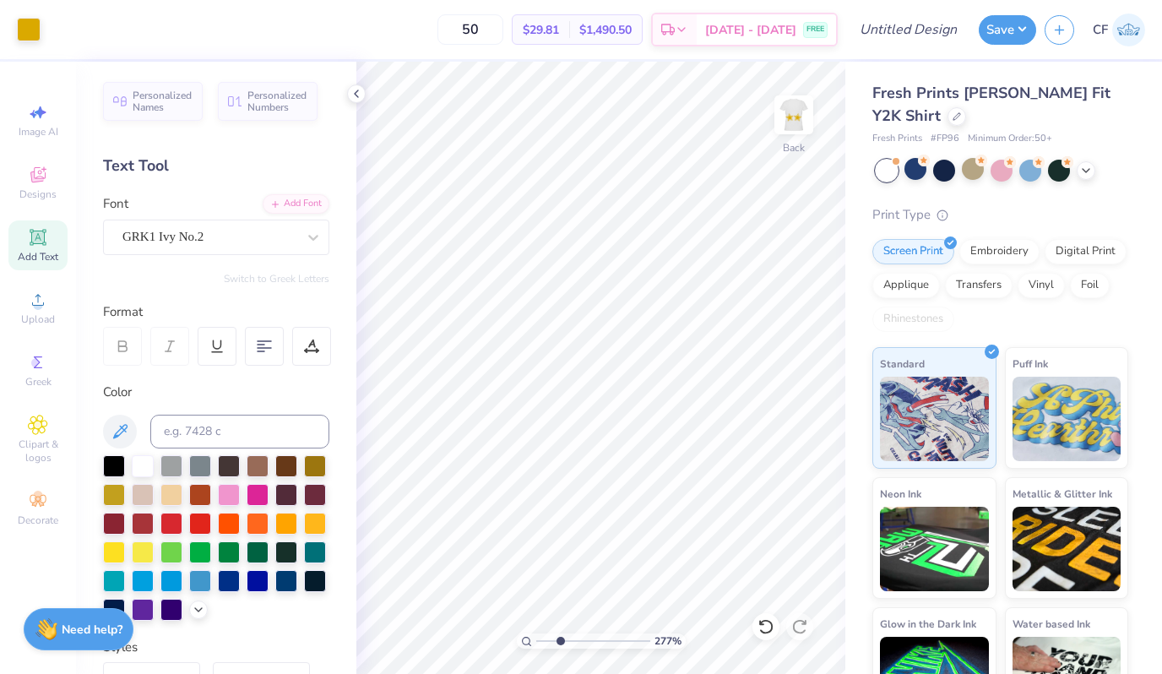
drag, startPoint x: 539, startPoint y: 639, endPoint x: 565, endPoint y: 639, distance: 26.2
click at [565, 639] on input "range" at bounding box center [593, 640] width 114 height 15
drag, startPoint x: 568, startPoint y: 642, endPoint x: 680, endPoint y: 641, distance: 112.3
click at [644, 641] on input "range" at bounding box center [590, 640] width 108 height 15
drag, startPoint x: 634, startPoint y: 640, endPoint x: 579, endPoint y: 628, distance: 56.2
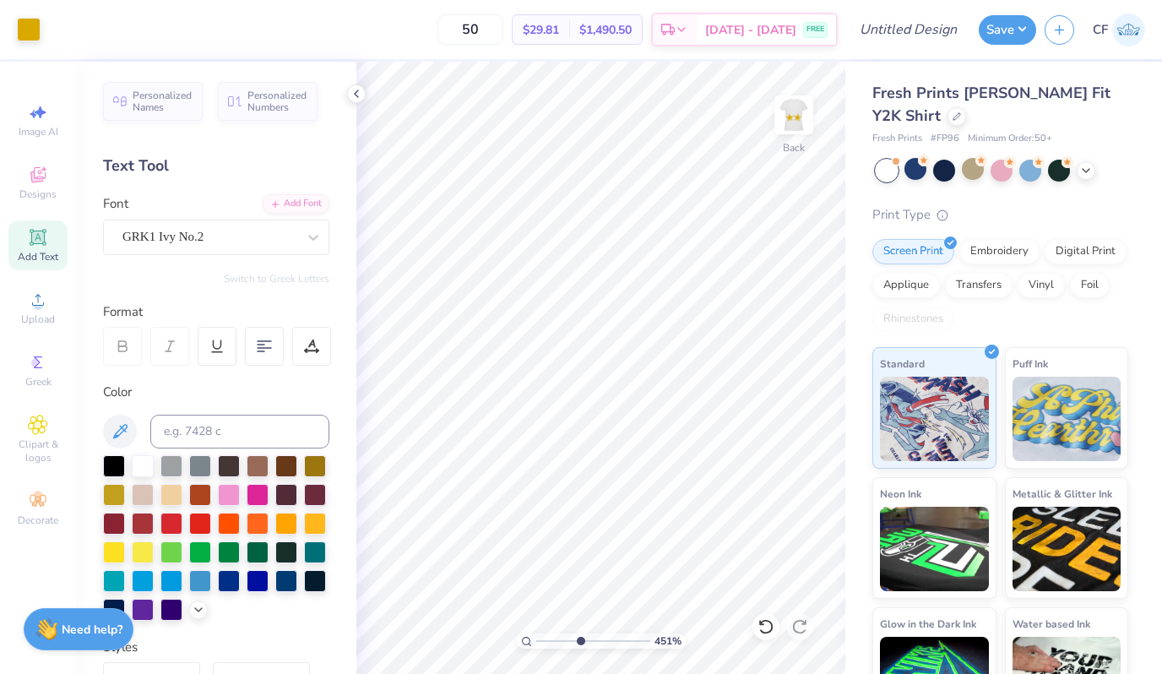
type input "4.51"
click at [579, 633] on input "range" at bounding box center [593, 640] width 114 height 15
type input "2.48"
type input "0.89"
type input "0.81"
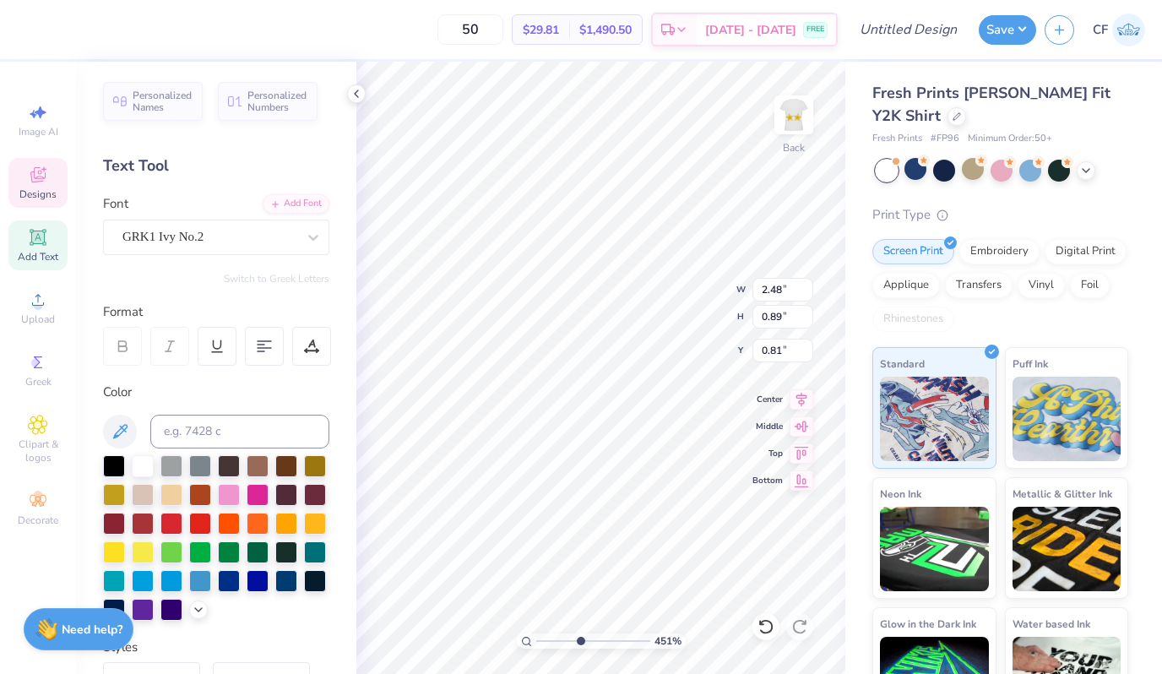
type input "2.60"
type input "0.48"
type input "1.80"
type input "2.48"
type input "0.89"
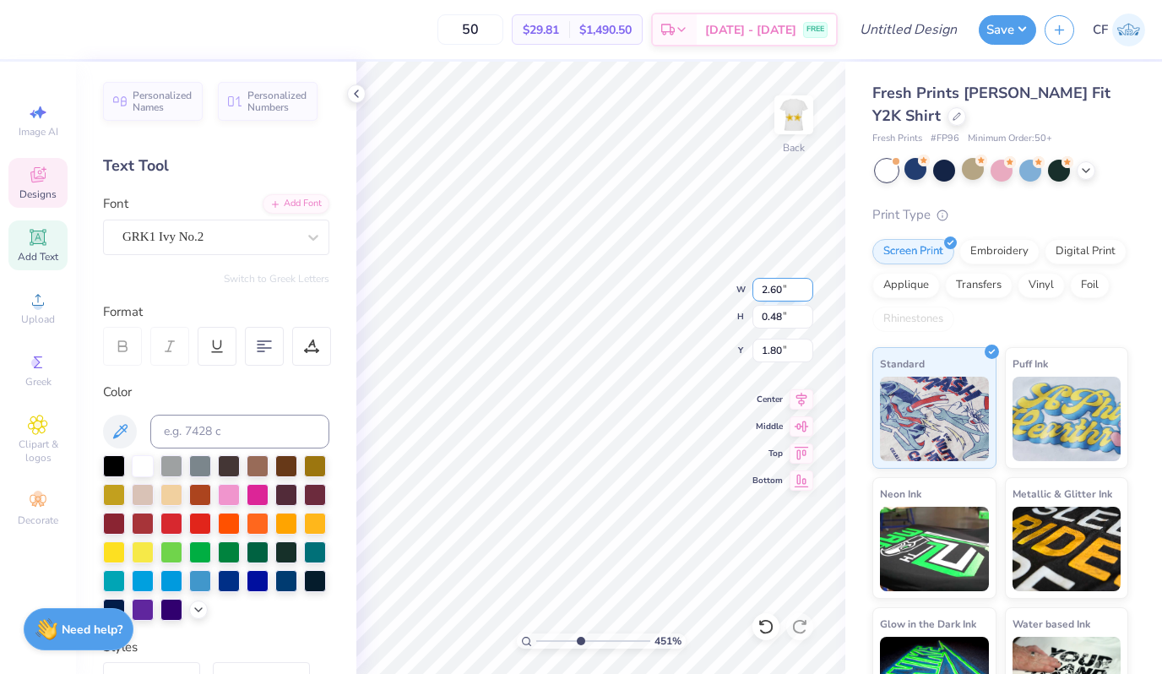
type input "0.81"
click at [783, 287] on input "2.48" at bounding box center [782, 290] width 61 height 24
type input "2.60"
type input "0.94"
type input "0.79"
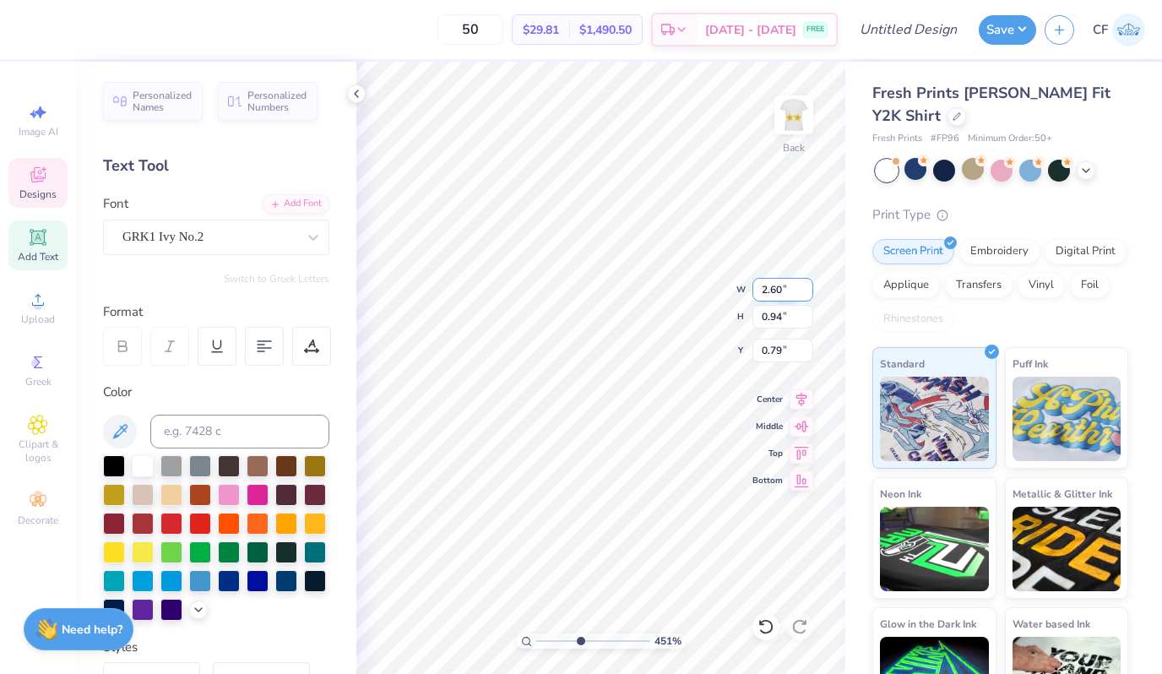
type input "0.26"
type input "0.12"
type input "1.20"
type input "0.94"
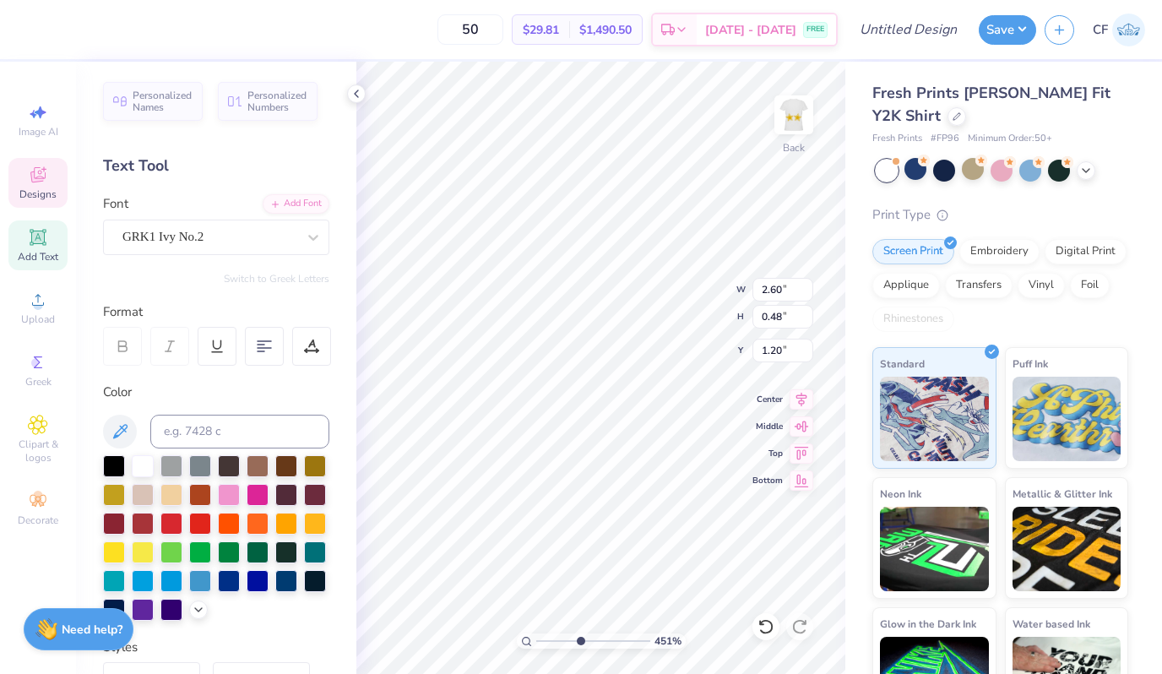
type input "0.79"
type textarea "'"
type textarea "k"
type textarea "KAQ"
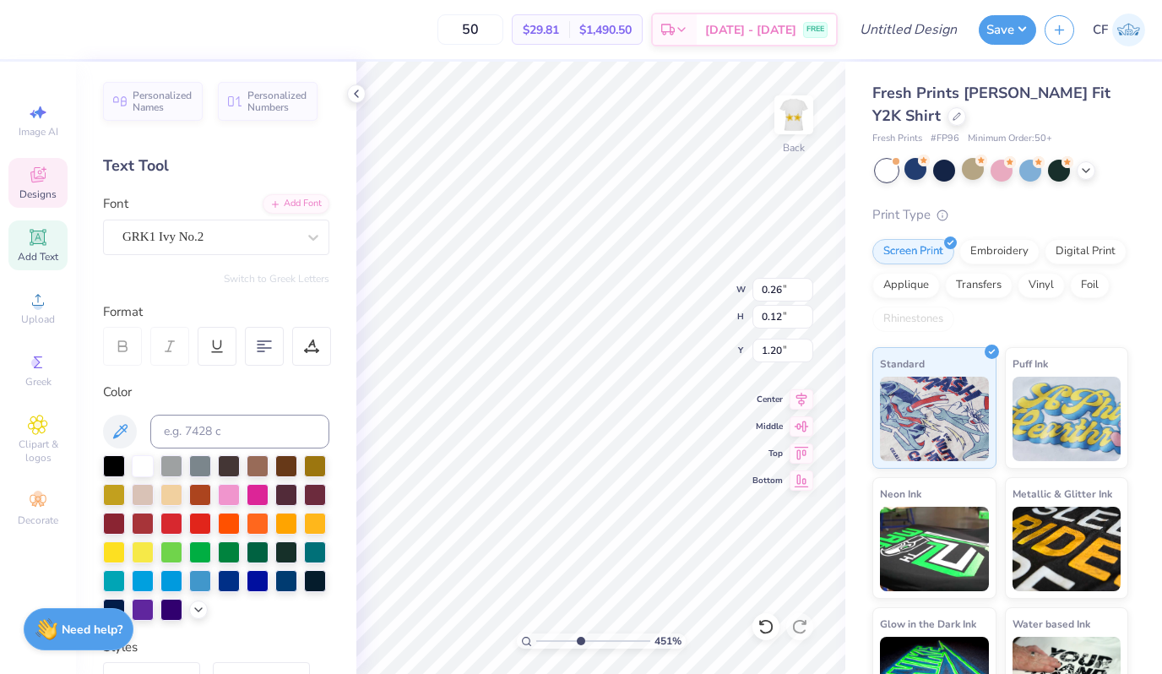
type input "0.26"
type input "0.12"
type input "2.60"
type input "0.48"
type input "1.80"
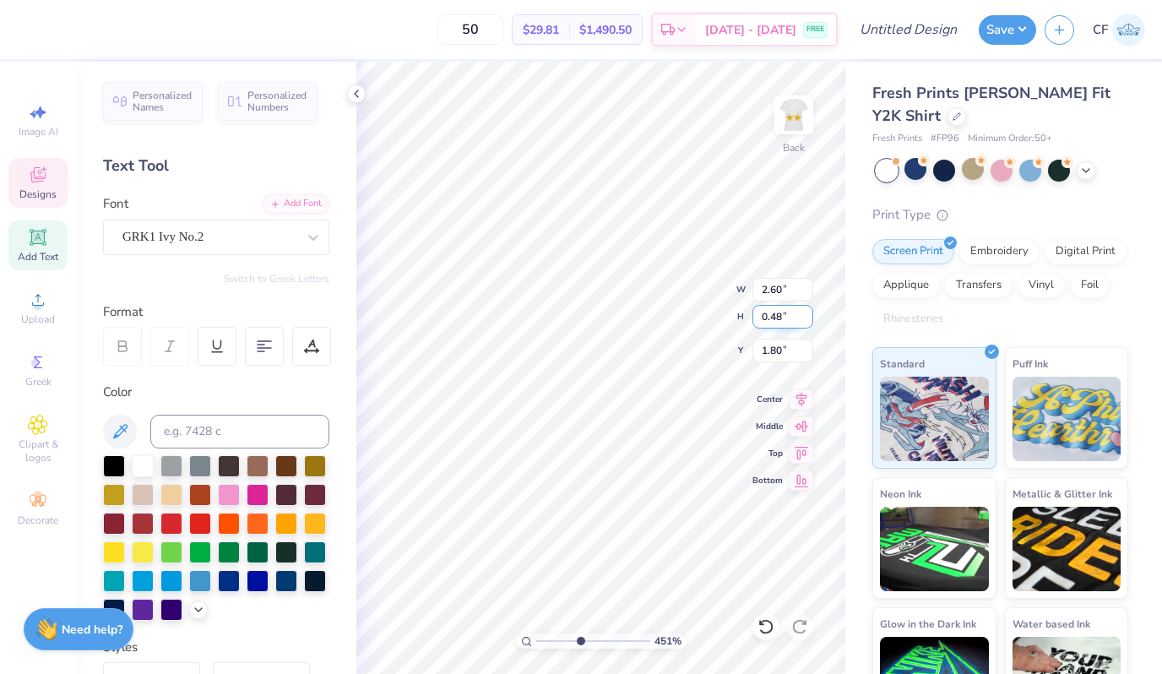
type input "1.30"
type input "0.47"
type input "1.21"
click at [765, 284] on input "1.30" at bounding box center [782, 290] width 61 height 24
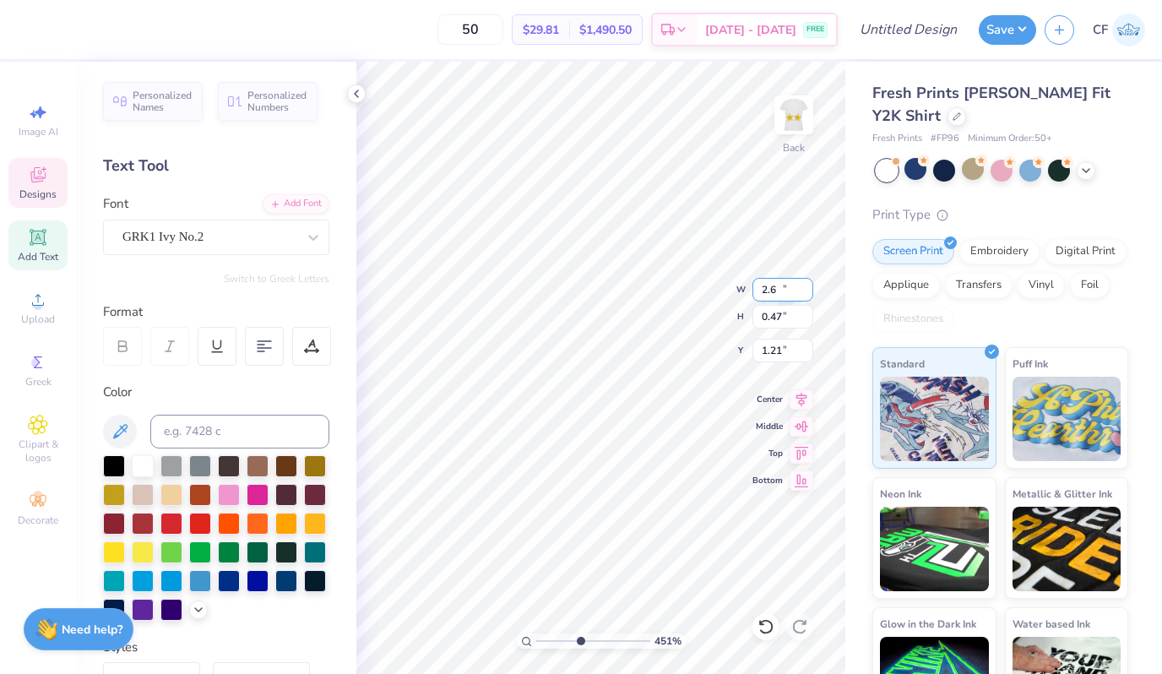
type input "2.60"
type input "0.94"
type input "0.81"
drag, startPoint x: 579, startPoint y: 644, endPoint x: 499, endPoint y: 623, distance: 82.1
type input "1"
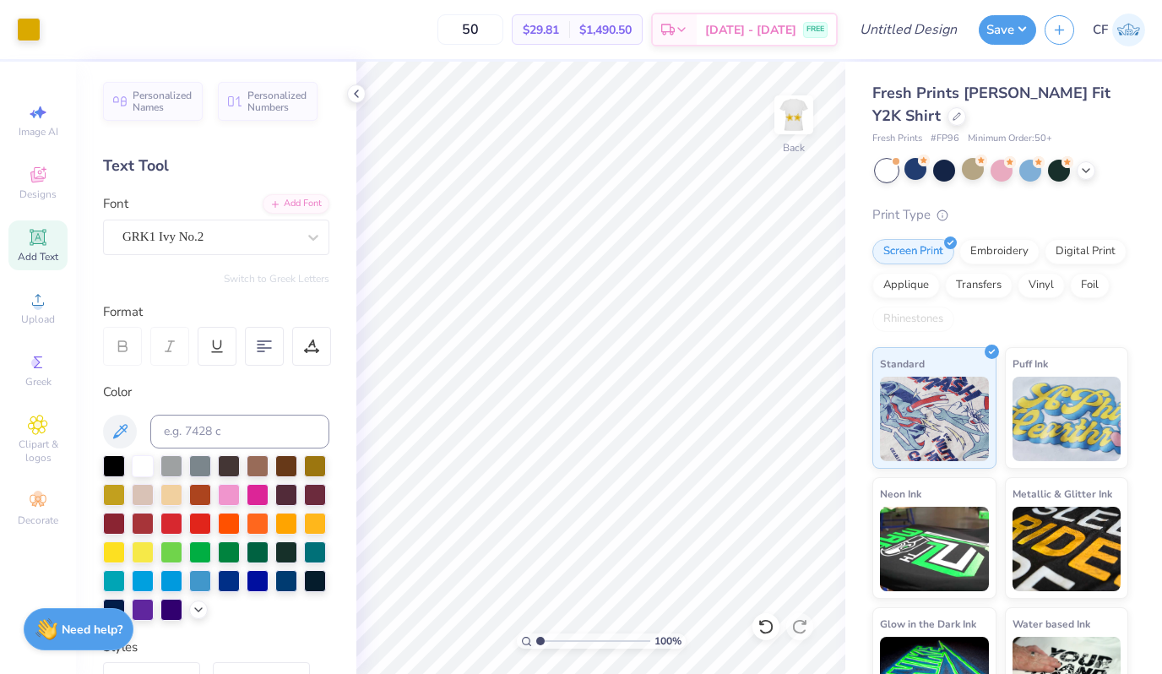
click at [536, 633] on input "range" at bounding box center [593, 640] width 114 height 15
click at [797, 394] on icon at bounding box center [802, 397] width 24 height 20
click at [805, 399] on icon at bounding box center [802, 397] width 24 height 20
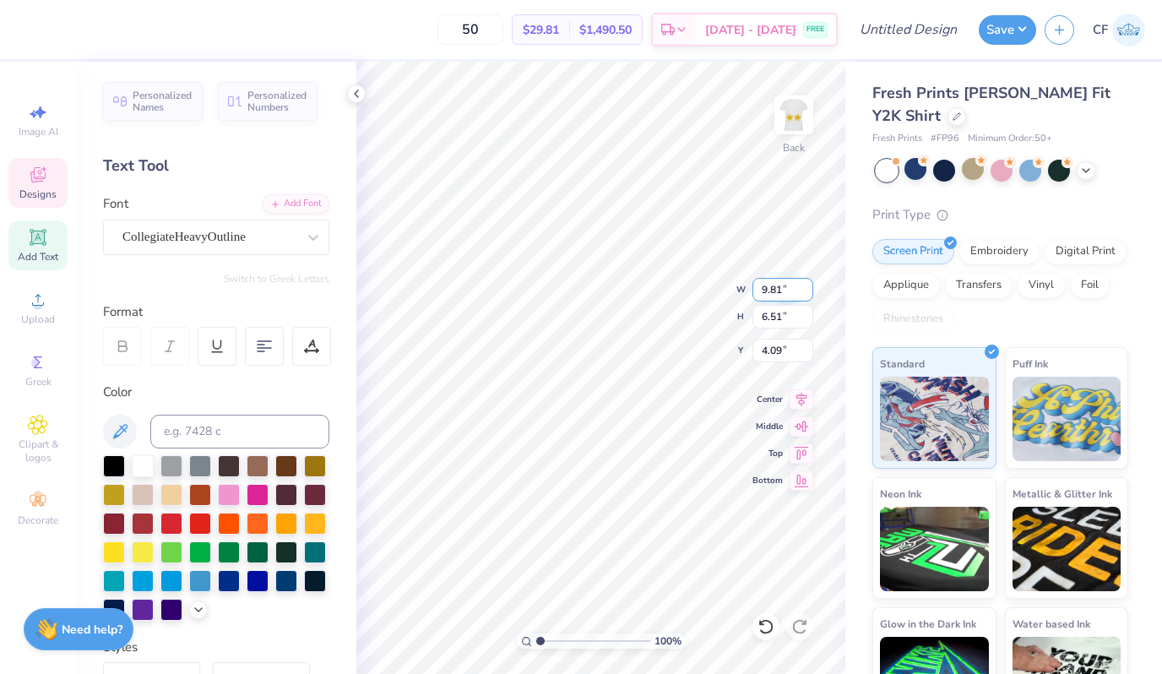
click at [787, 289] on input "9.81" at bounding box center [782, 290] width 61 height 24
type input "9.80"
type input "6.50"
click at [794, 399] on icon at bounding box center [802, 397] width 24 height 20
type input "3.85"
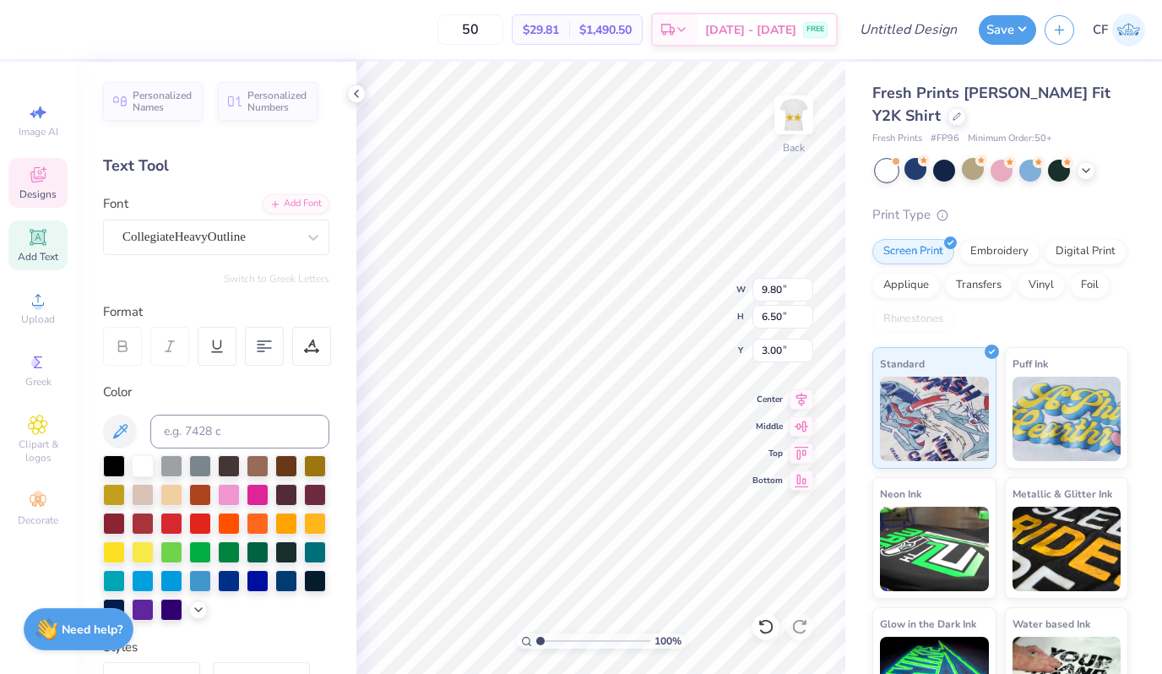
type input "3.00"
type textarea "1870"
click at [785, 288] on input "11.64" at bounding box center [782, 290] width 61 height 24
type input "10.00"
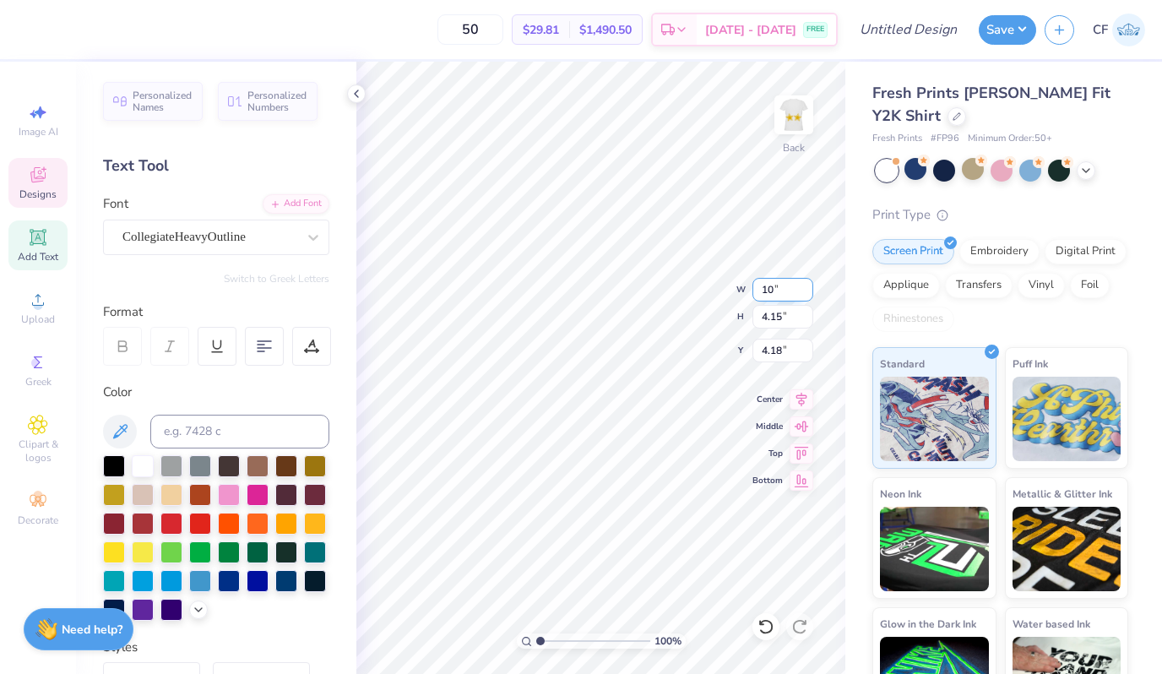
type input "3.56"
type input "3.87"
type input "2.60"
type input "0.48"
type input "1.80"
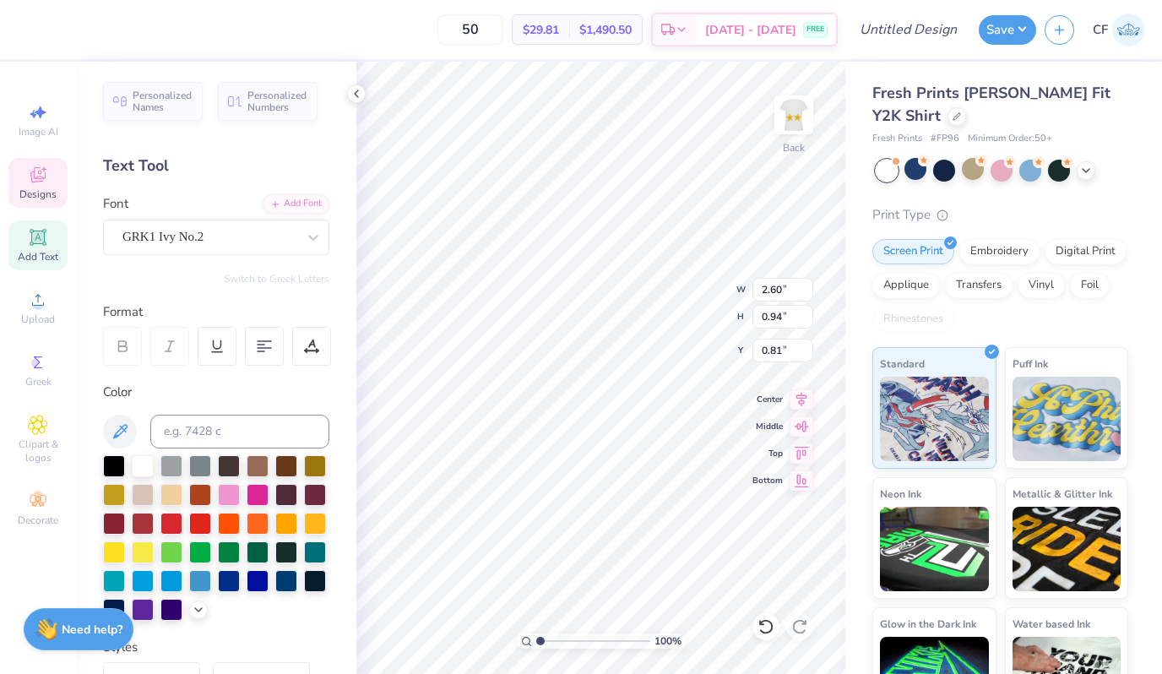
type input "1.08"
type input "3.67"
click at [801, 394] on icon at bounding box center [802, 397] width 24 height 20
click at [761, 347] on input "0.50" at bounding box center [782, 351] width 61 height 24
type input "3.00"
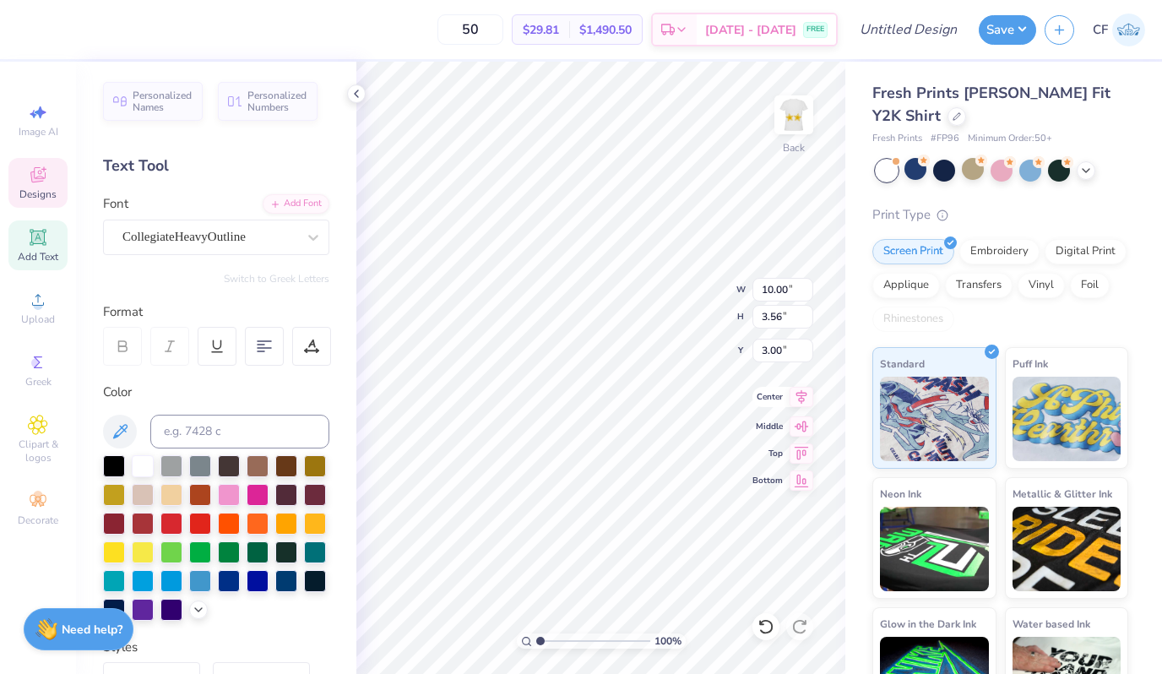
click at [794, 392] on icon at bounding box center [802, 397] width 24 height 20
type input "9.98"
type input "6.05"
click at [763, 628] on icon at bounding box center [766, 626] width 17 height 17
type input "10.00"
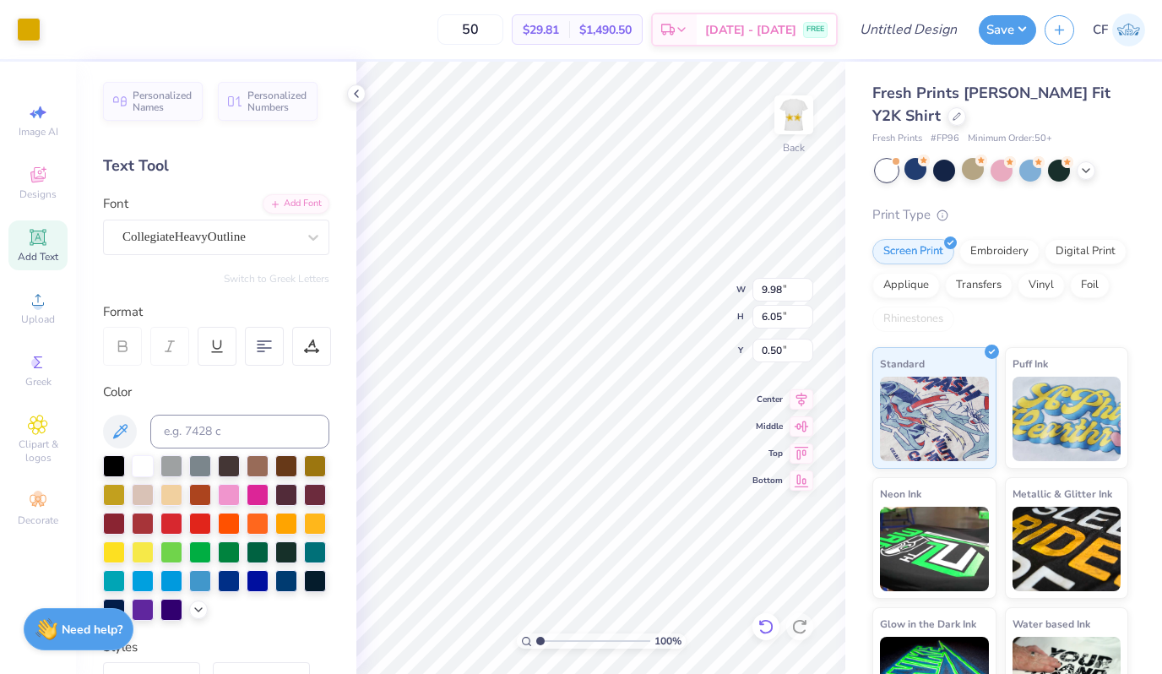
type input "6.06"
click at [794, 399] on icon at bounding box center [802, 397] width 24 height 20
type input "10.52"
type input "3.75"
click at [792, 287] on input "10.52" at bounding box center [782, 290] width 61 height 24
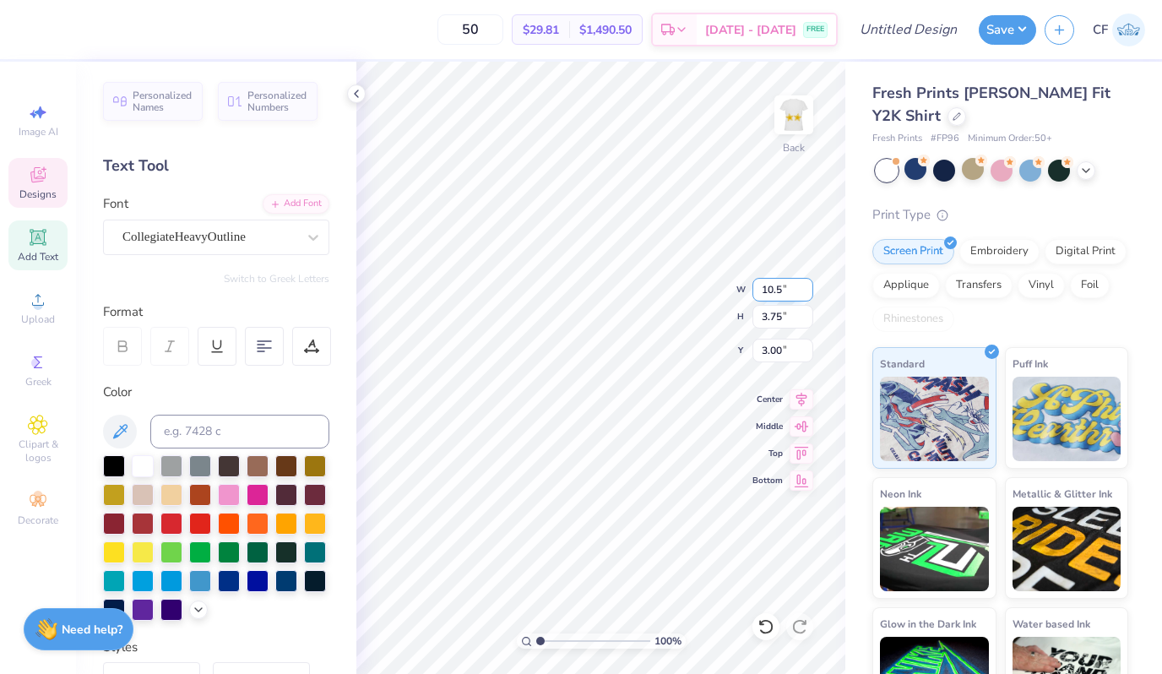
type input "10.50"
type input "3.74"
click at [800, 399] on icon at bounding box center [802, 397] width 24 height 20
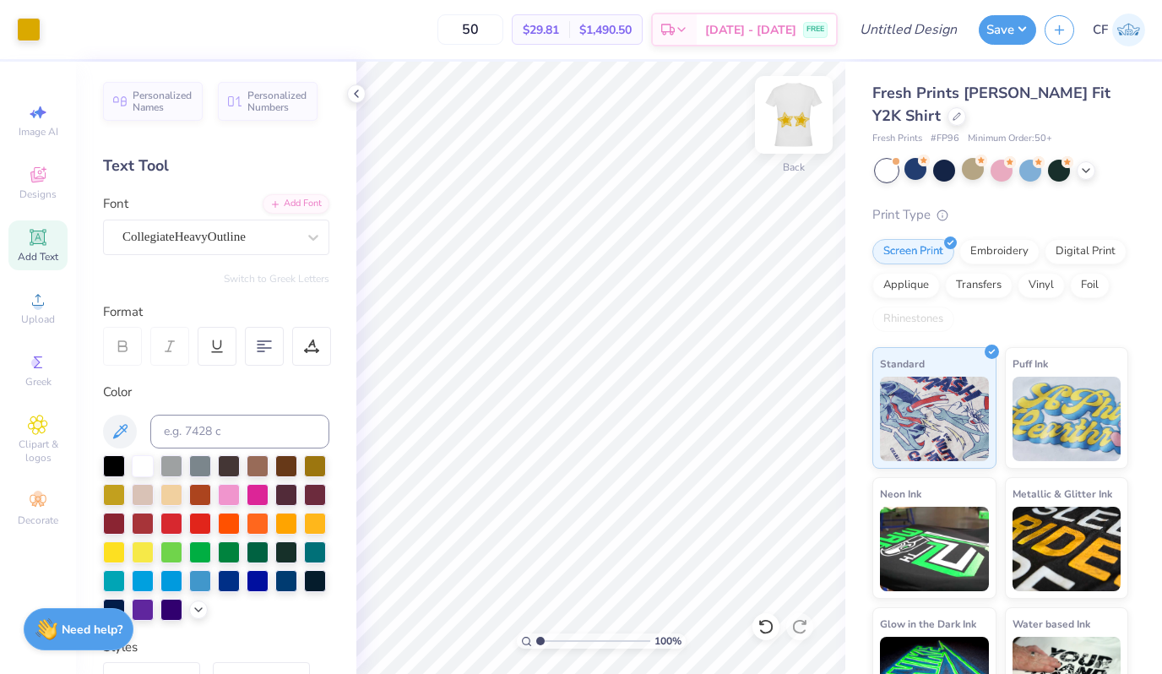
click at [796, 104] on img at bounding box center [794, 115] width 68 height 68
click at [800, 111] on img at bounding box center [794, 115] width 68 height 68
click at [499, 31] on input "50" at bounding box center [470, 29] width 66 height 30
click at [497, 30] on input "50" at bounding box center [470, 29] width 66 height 30
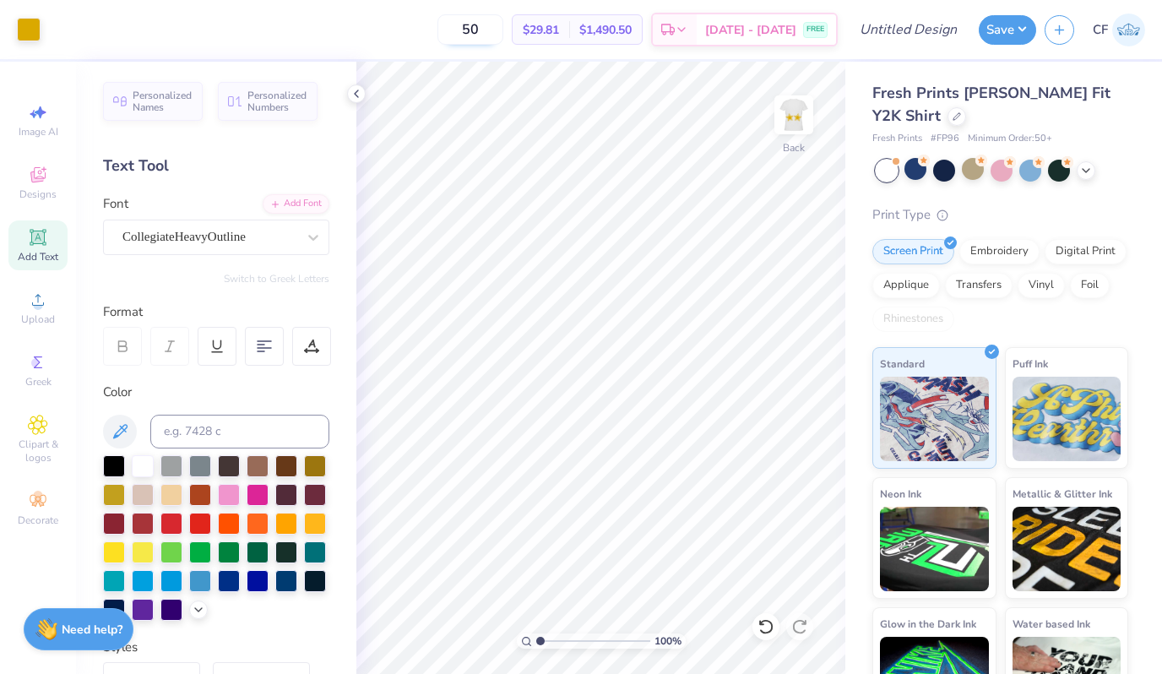
click at [497, 30] on input "50" at bounding box center [470, 29] width 66 height 30
click at [488, 30] on input "50" at bounding box center [470, 29] width 66 height 30
type input "50"
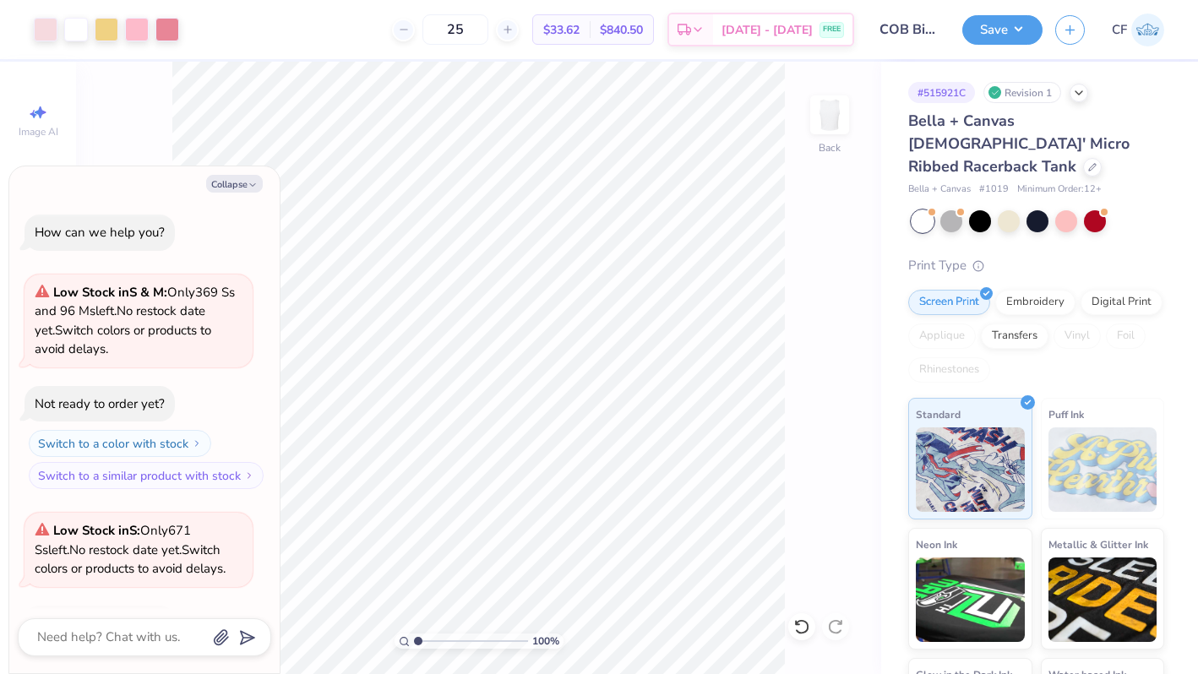
scroll to position [1134, 0]
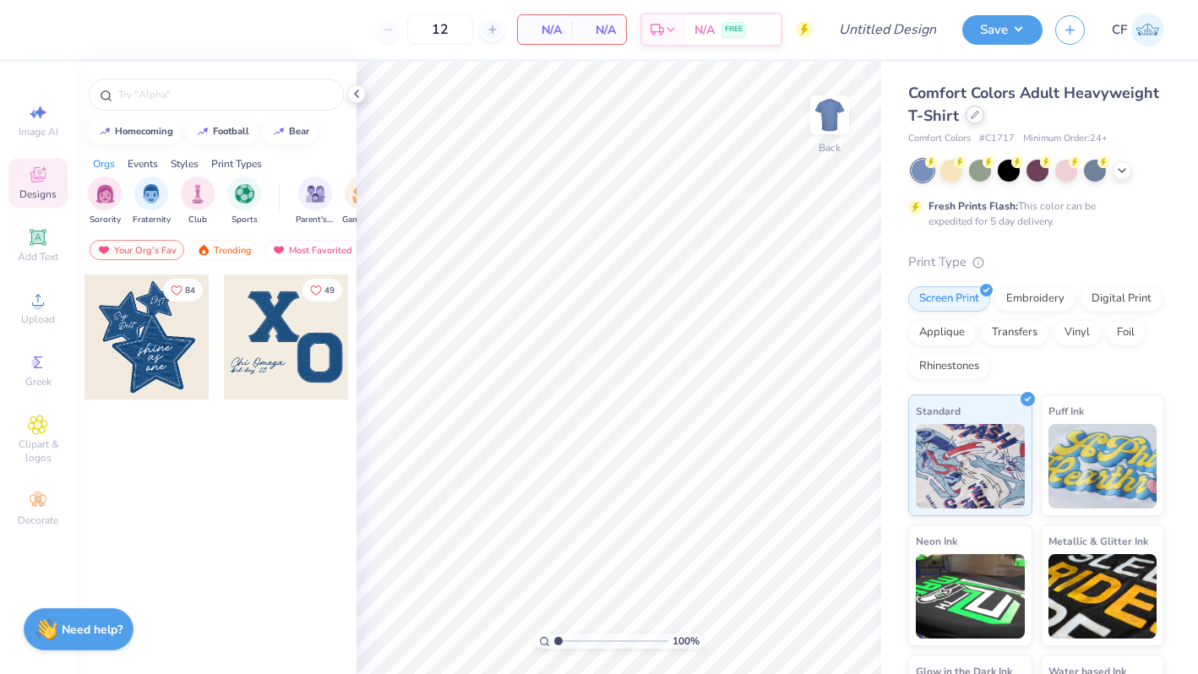
click at [980, 120] on div at bounding box center [974, 115] width 19 height 19
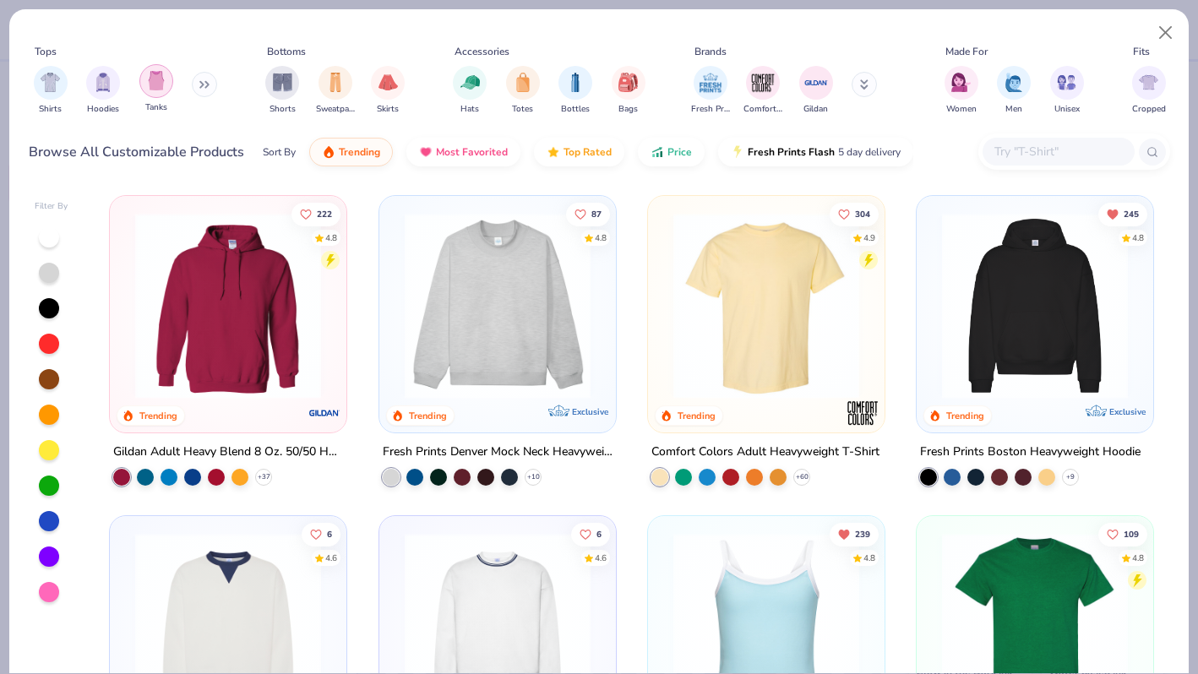
click at [152, 86] on img "filter for Tanks" at bounding box center [156, 80] width 19 height 19
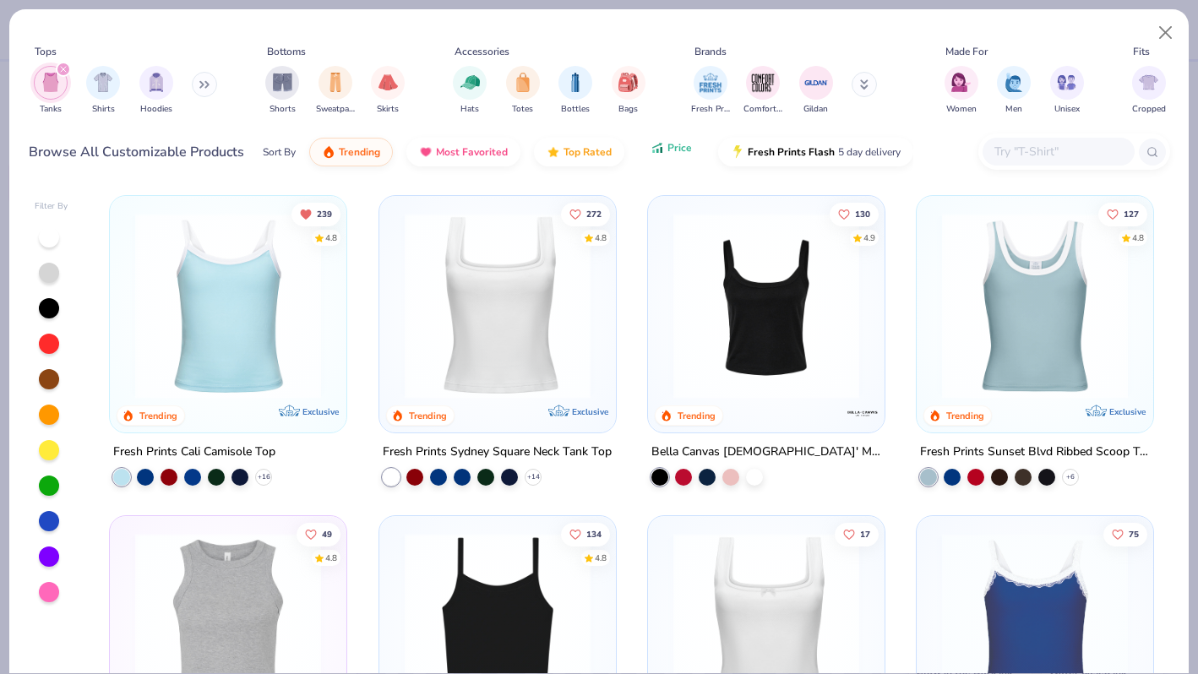
click at [680, 160] on button "Price" at bounding box center [671, 147] width 67 height 29
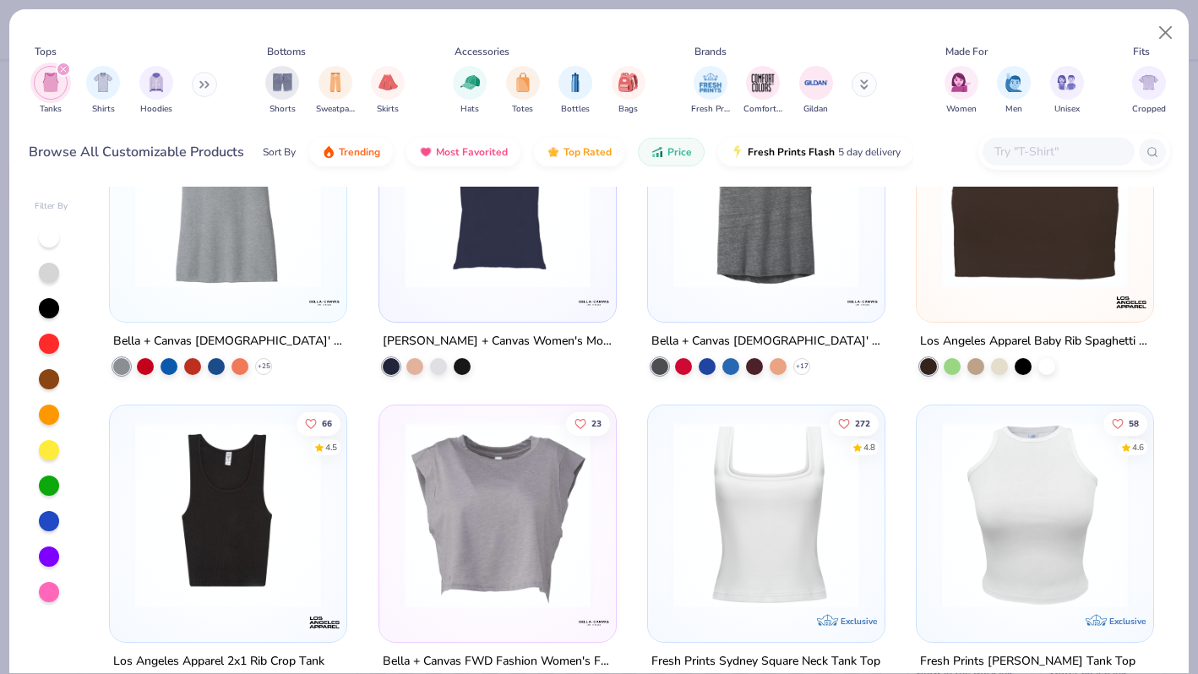
scroll to position [1387, 0]
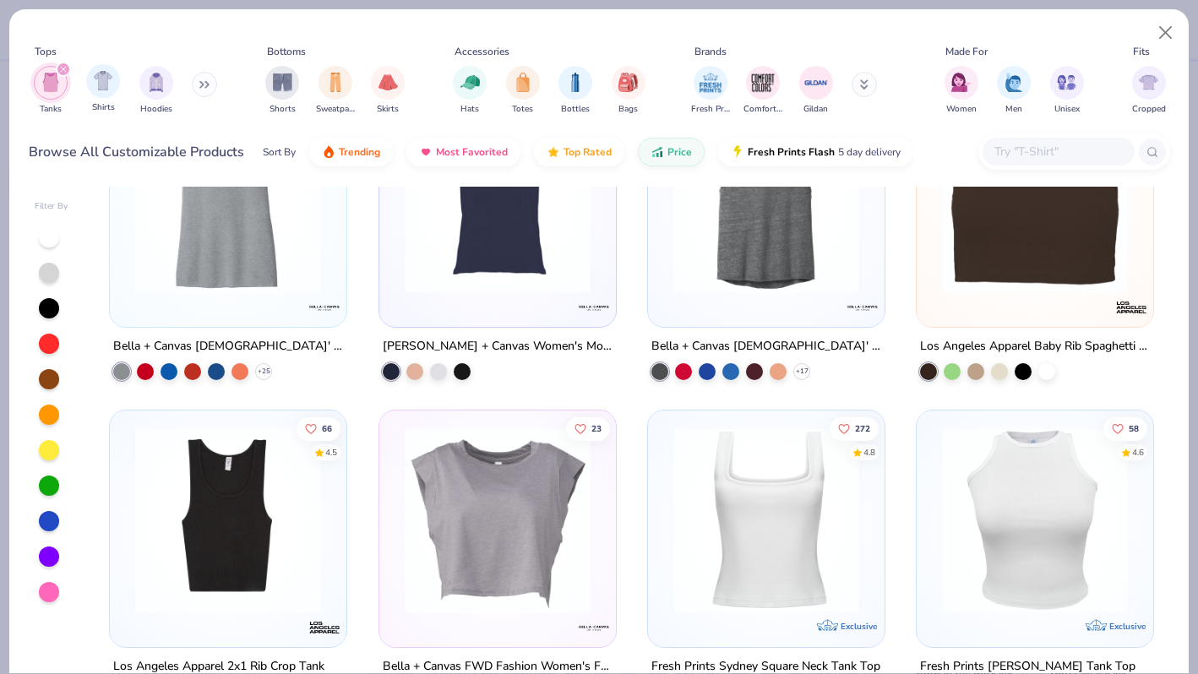
click at [89, 94] on div "Shirts" at bounding box center [103, 89] width 34 height 50
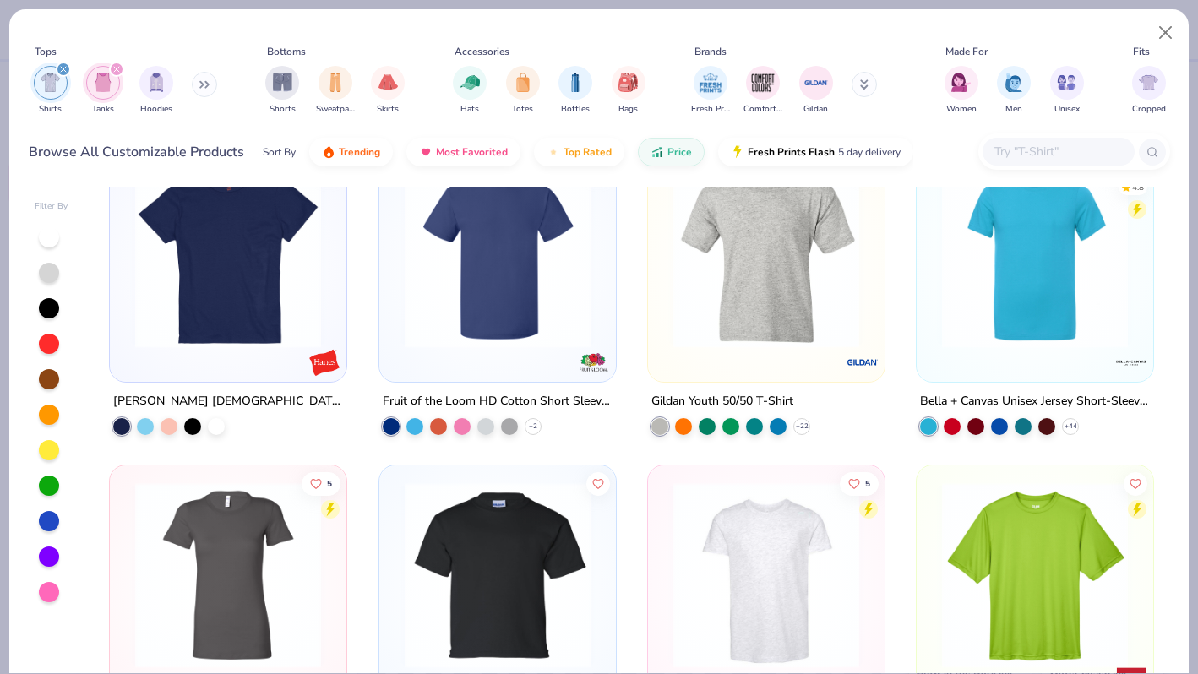
scroll to position [1018, 0]
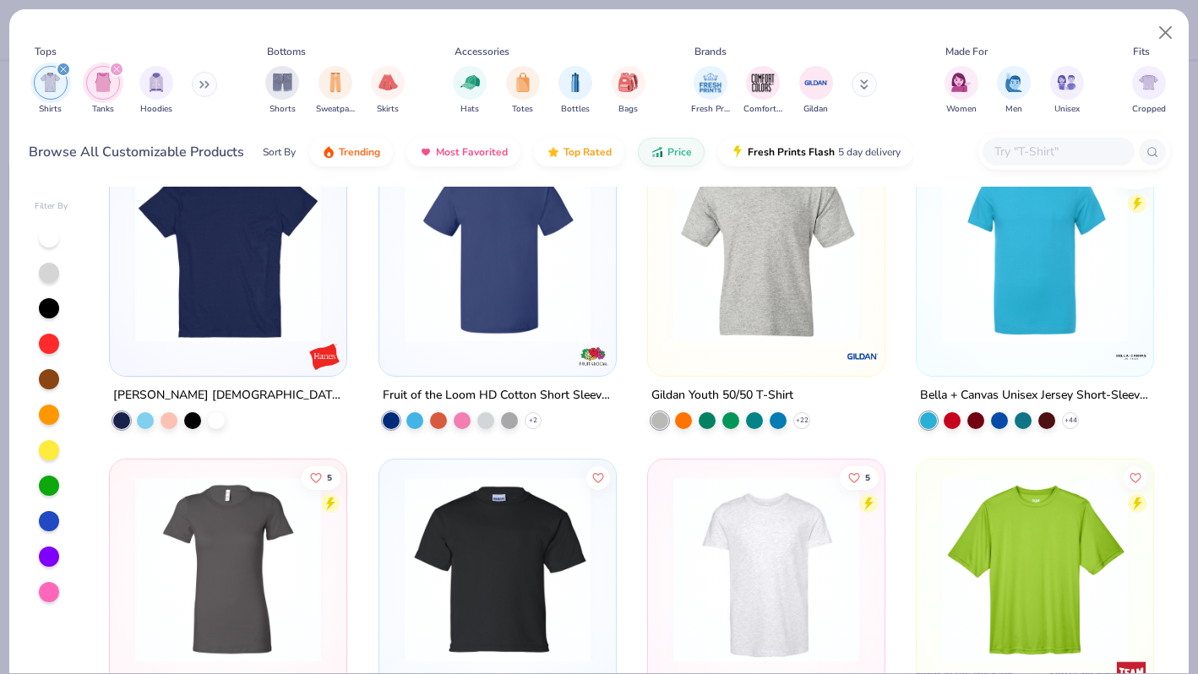
click at [199, 89] on button at bounding box center [204, 84] width 25 height 25
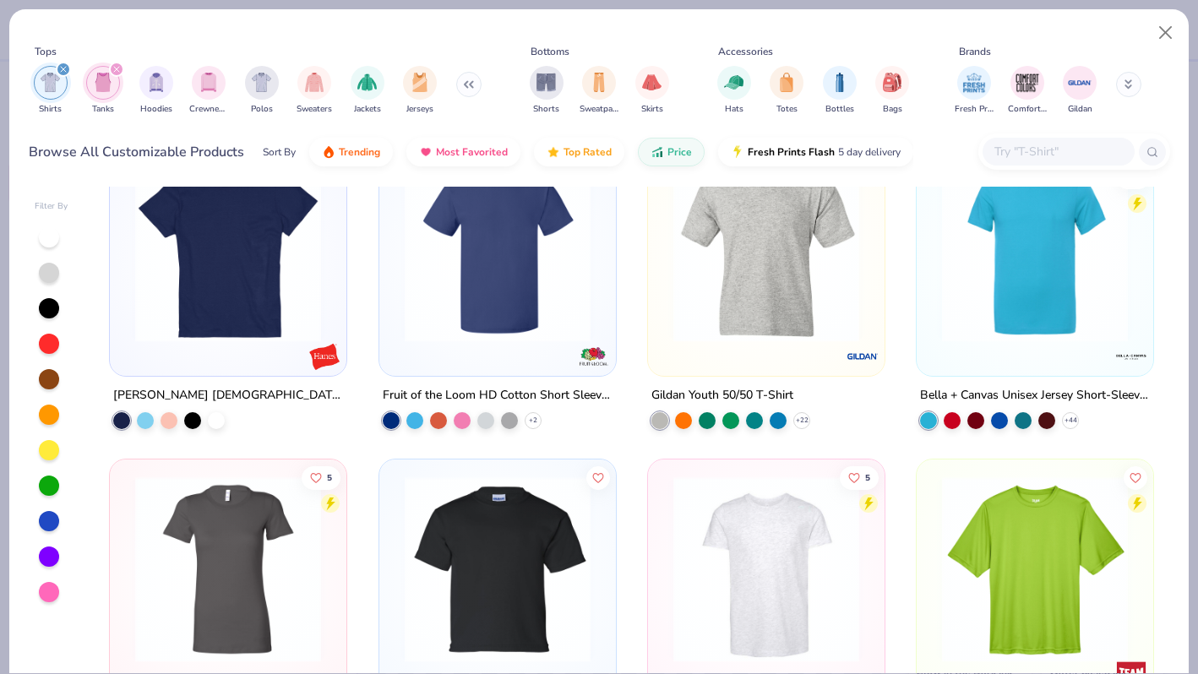
click at [109, 83] on img "filter for Tanks" at bounding box center [103, 82] width 19 height 19
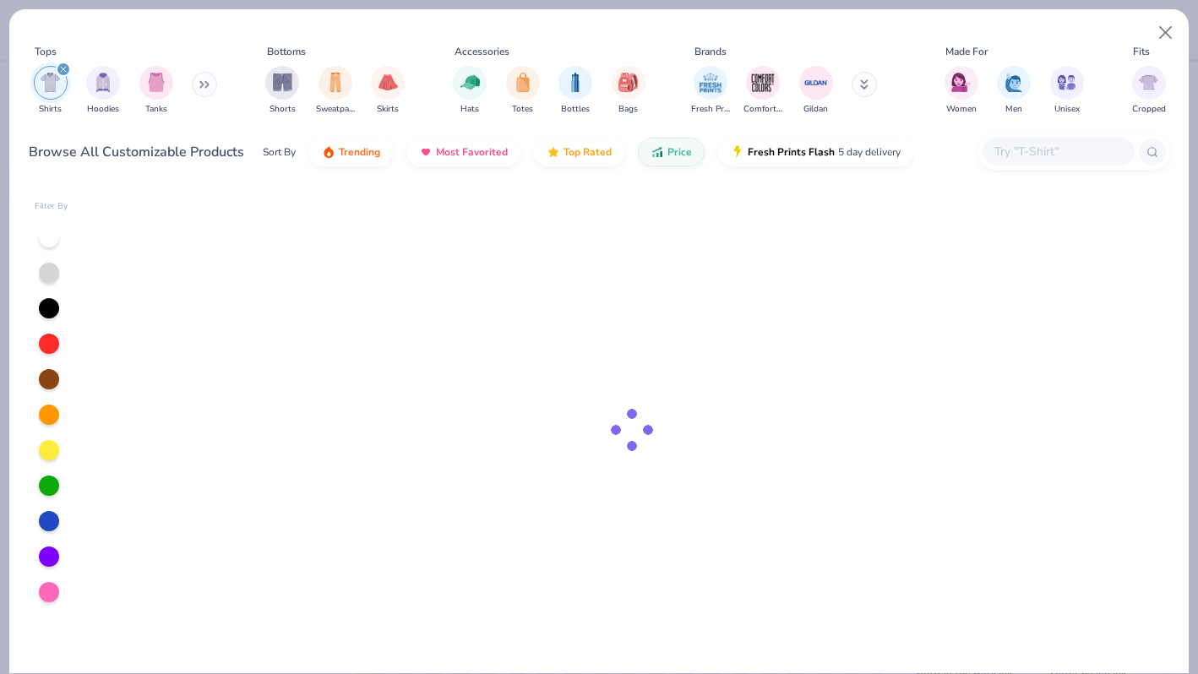
click at [52, 80] on img "filter for Shirts" at bounding box center [50, 82] width 19 height 19
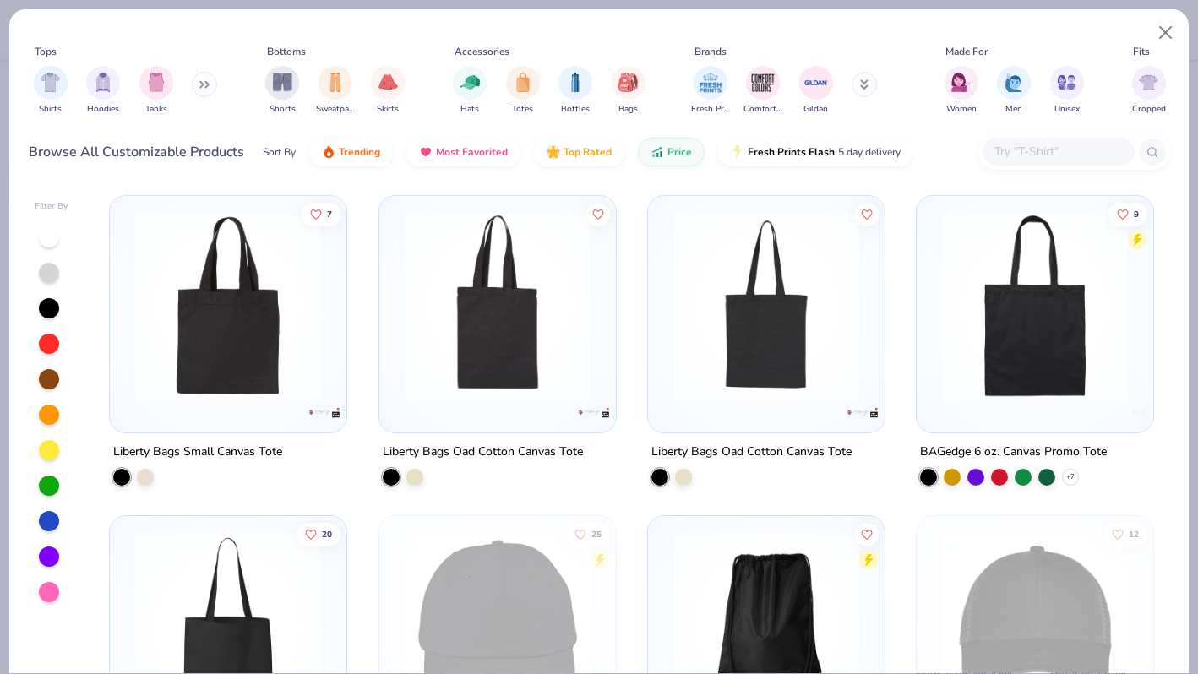
click at [197, 93] on div "Shirts Hoodies Tanks" at bounding box center [126, 90] width 194 height 62
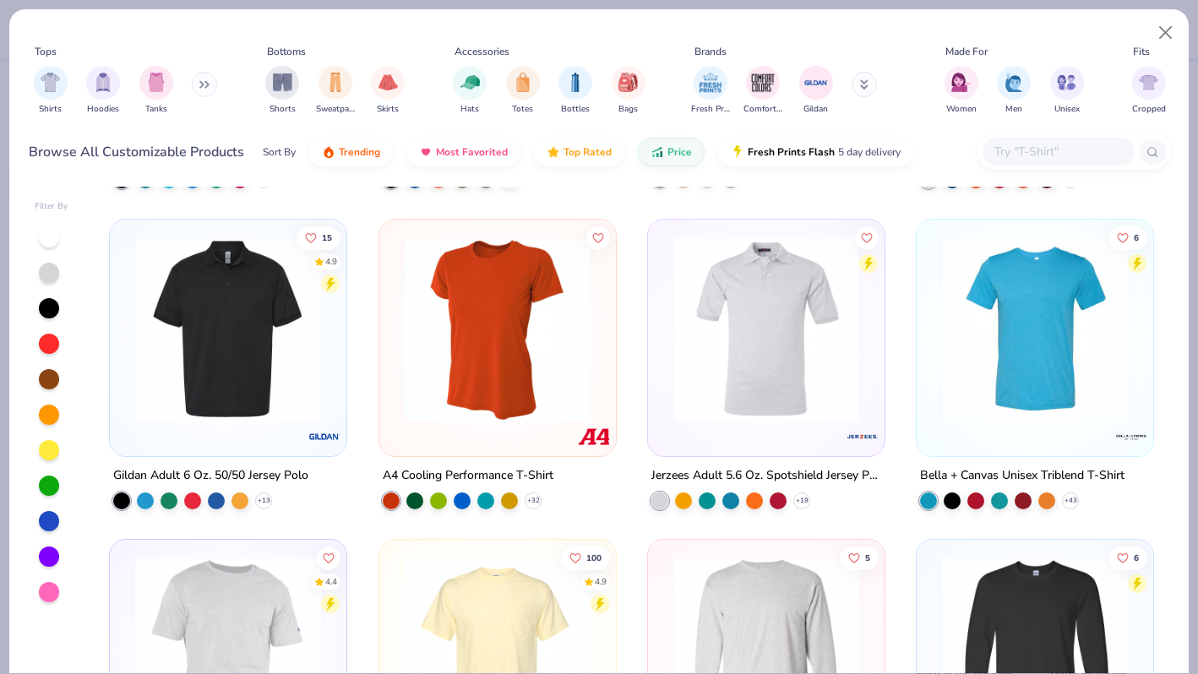
scroll to position [10877, 0]
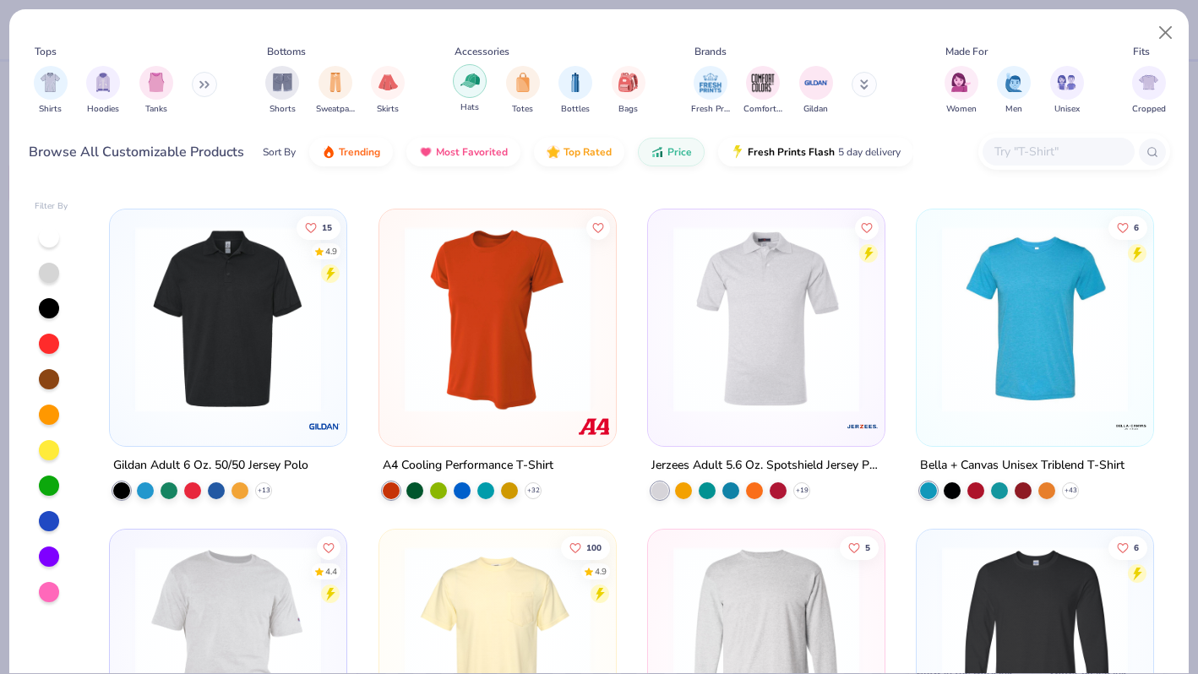
click at [469, 85] on img "filter for Hats" at bounding box center [469, 80] width 19 height 19
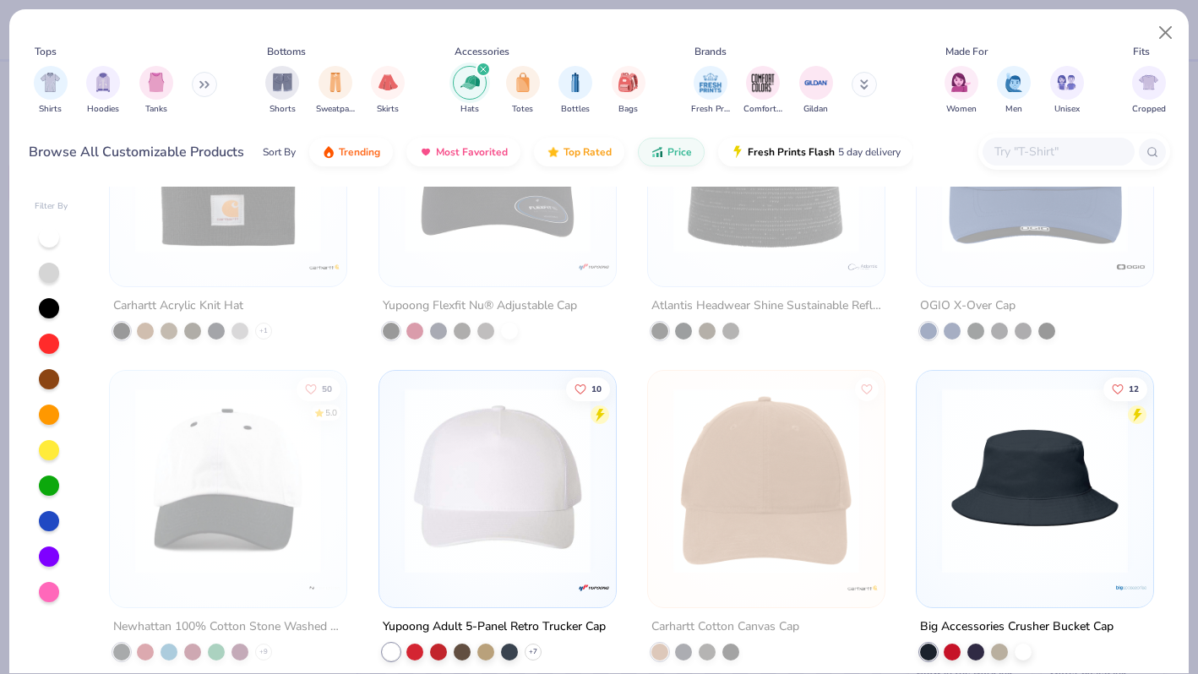
scroll to position [3030, 0]
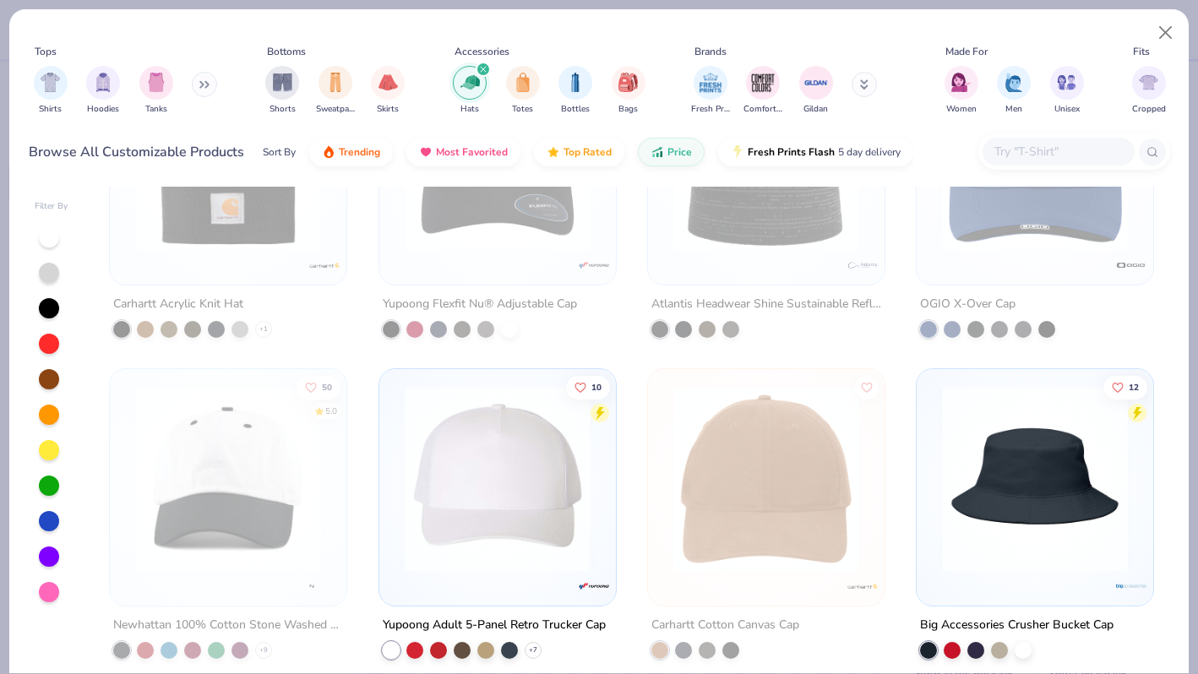
click at [473, 95] on div "filter for Hats" at bounding box center [470, 83] width 34 height 34
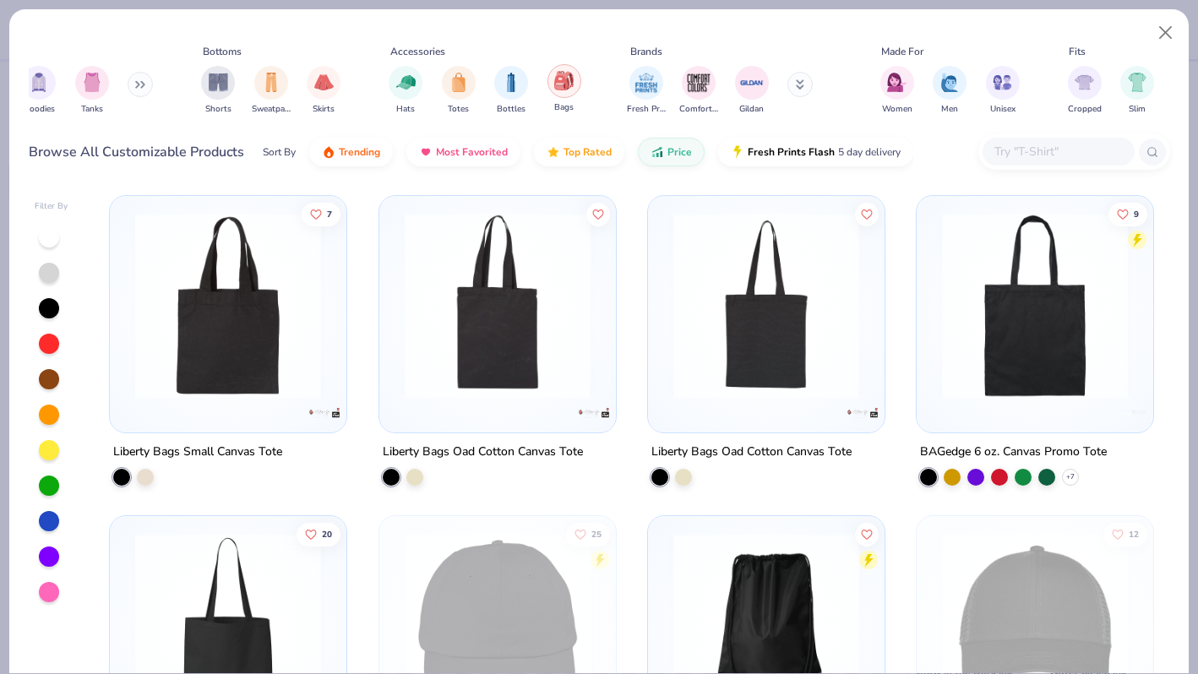
scroll to position [0, 67]
click at [568, 84] on img "filter for Bags" at bounding box center [560, 80] width 19 height 19
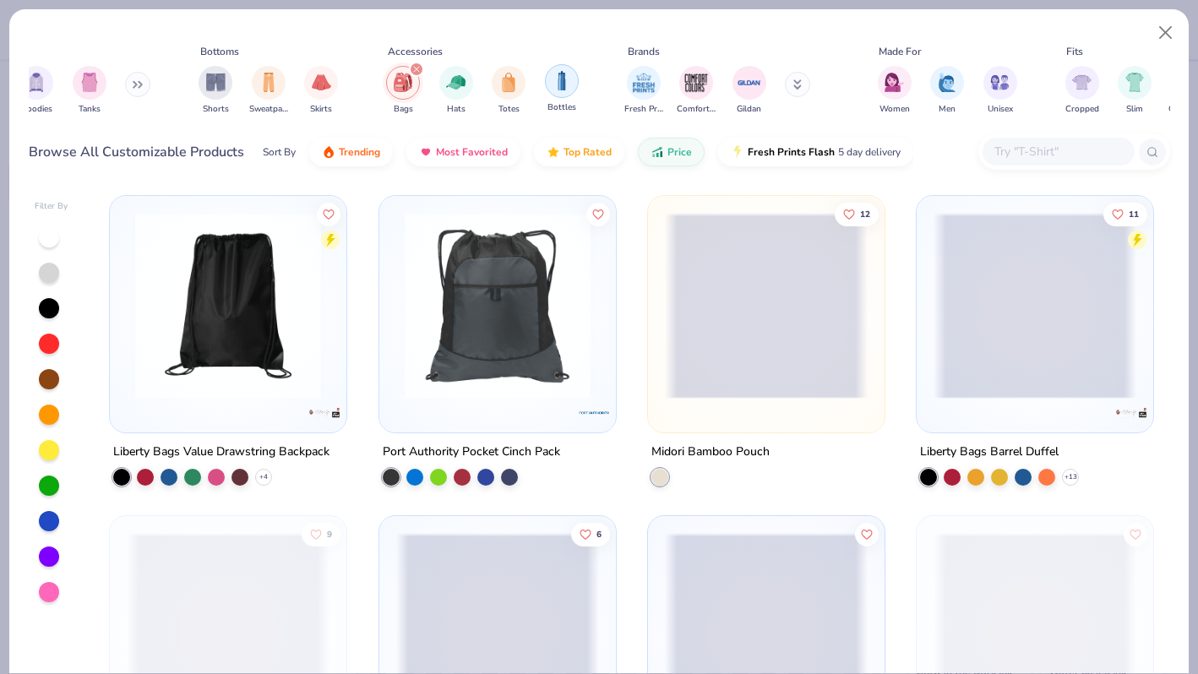
click at [567, 85] on img "filter for Bottles" at bounding box center [561, 80] width 19 height 19
click at [561, 87] on img "filter for Totes" at bounding box center [561, 80] width 19 height 19
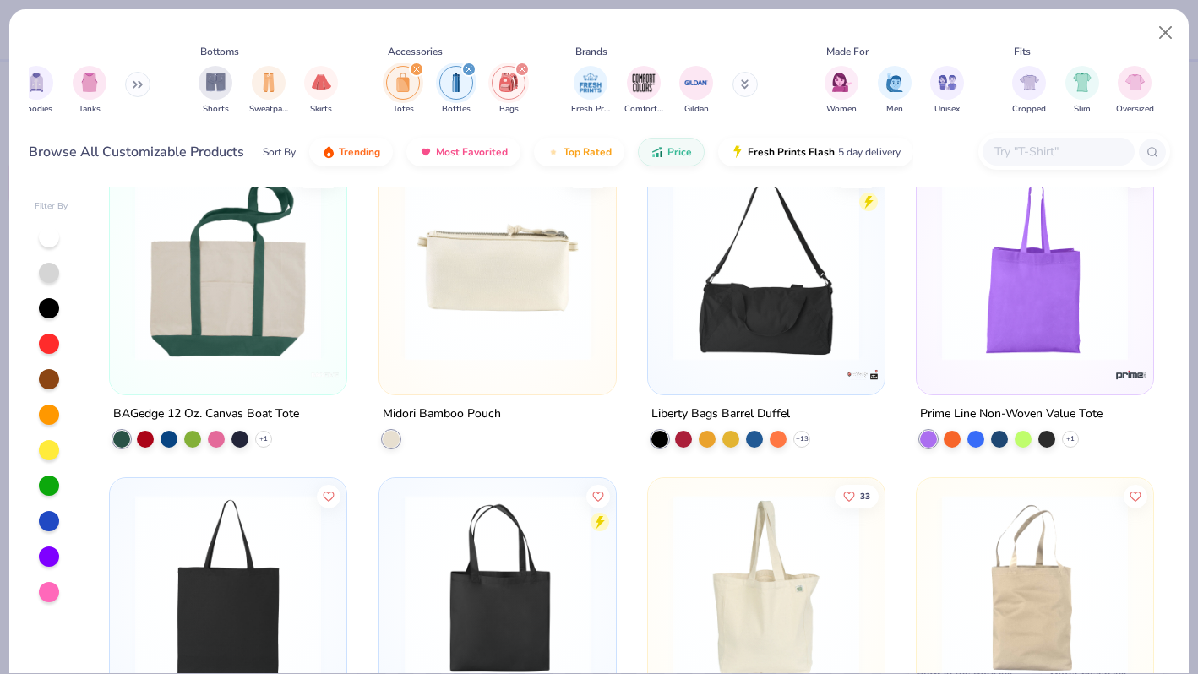
scroll to position [1301, 0]
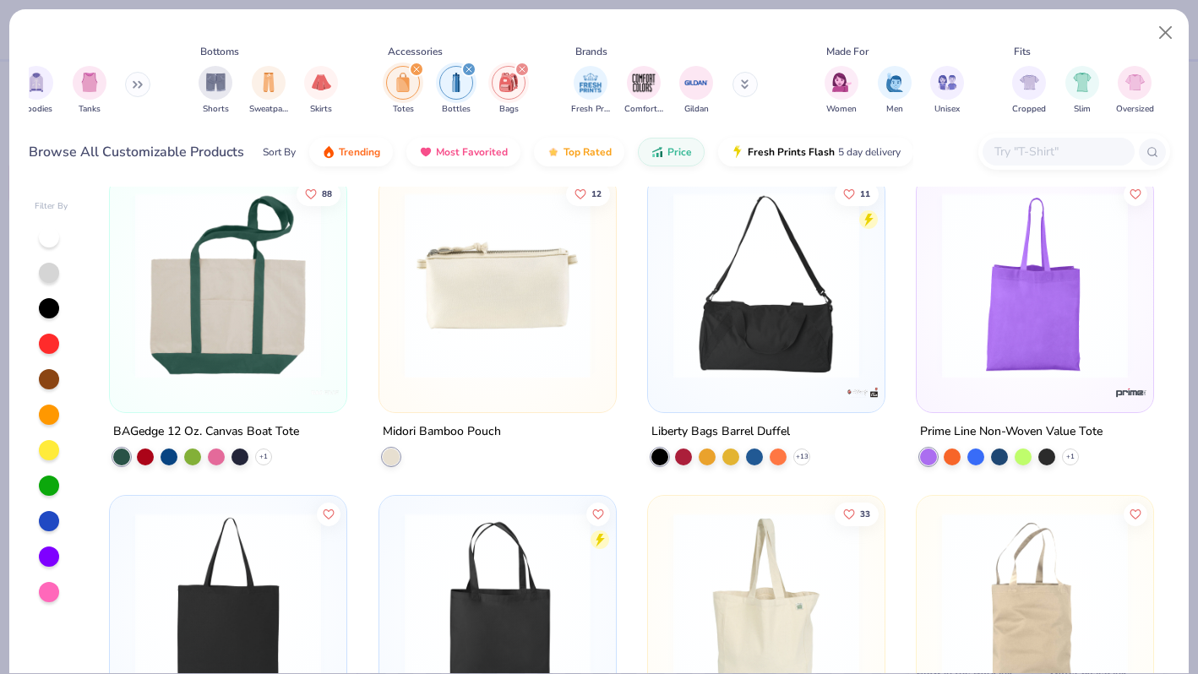
click at [395, 317] on img at bounding box center [294, 286] width 203 height 186
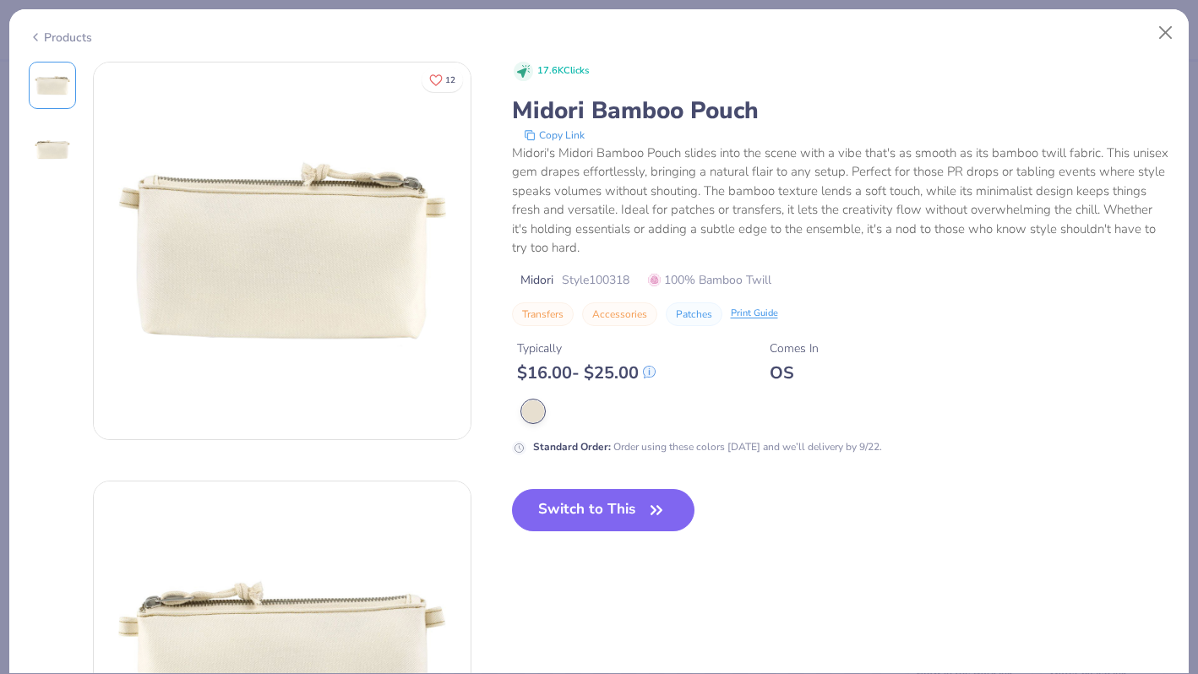
click at [54, 40] on div "Products" at bounding box center [60, 38] width 63 height 18
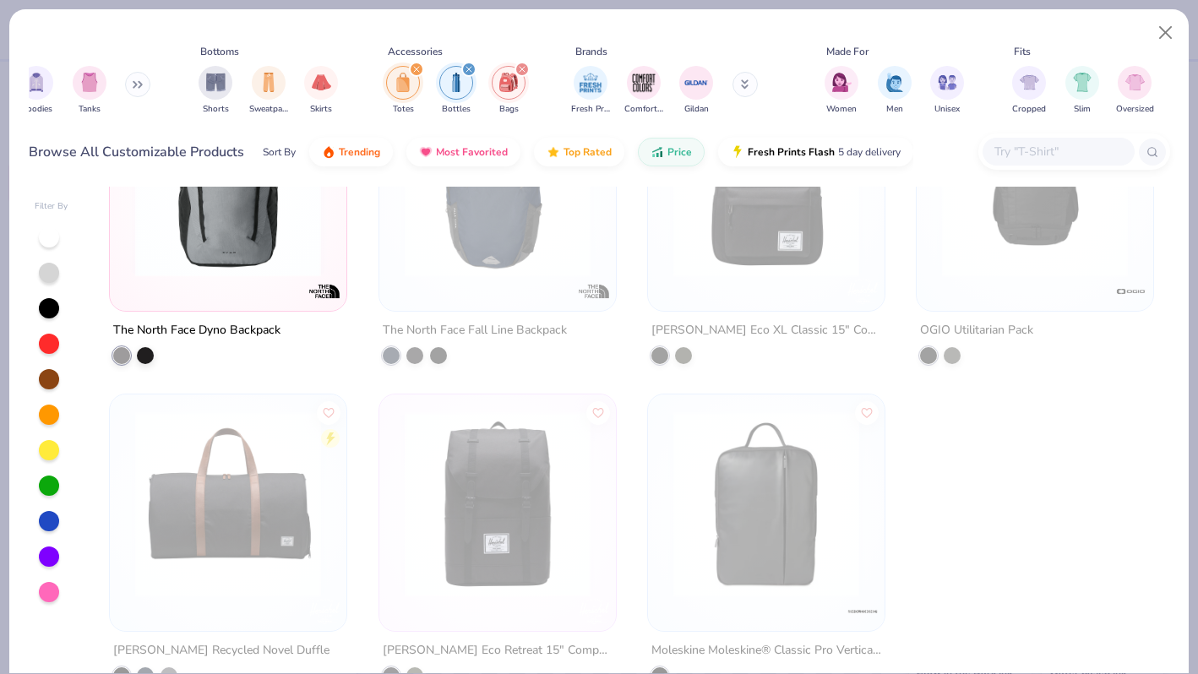
scroll to position [4966, 0]
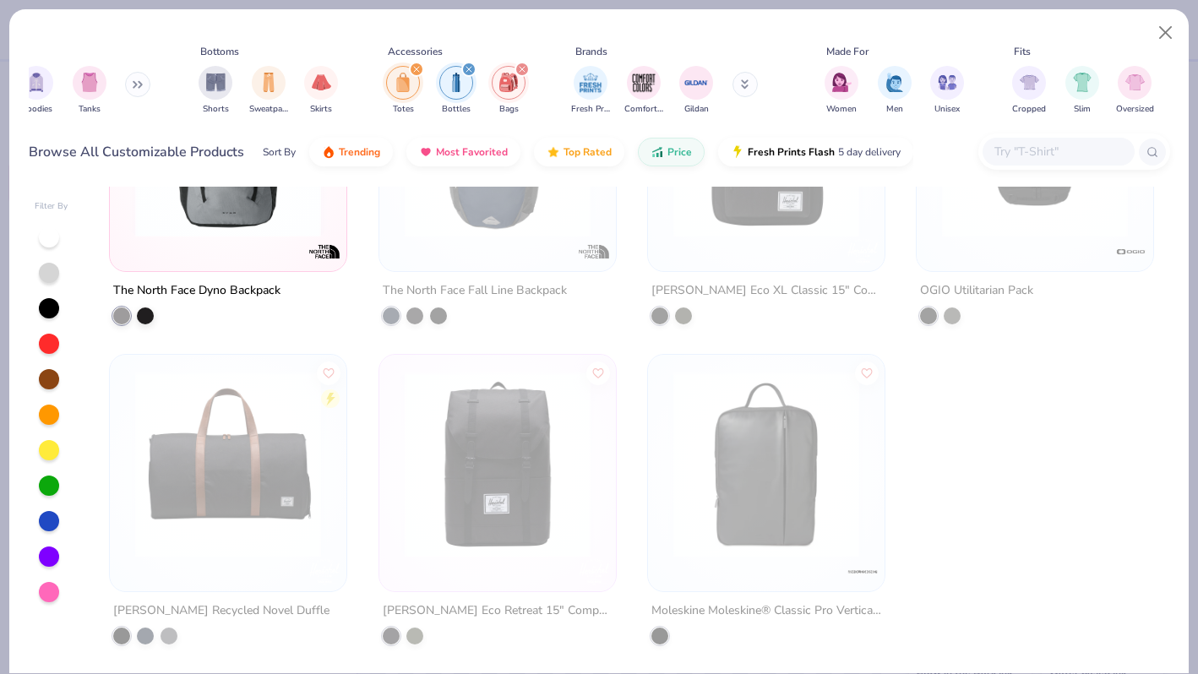
click at [520, 75] on div "filter for Bags" at bounding box center [521, 69] width 15 height 15
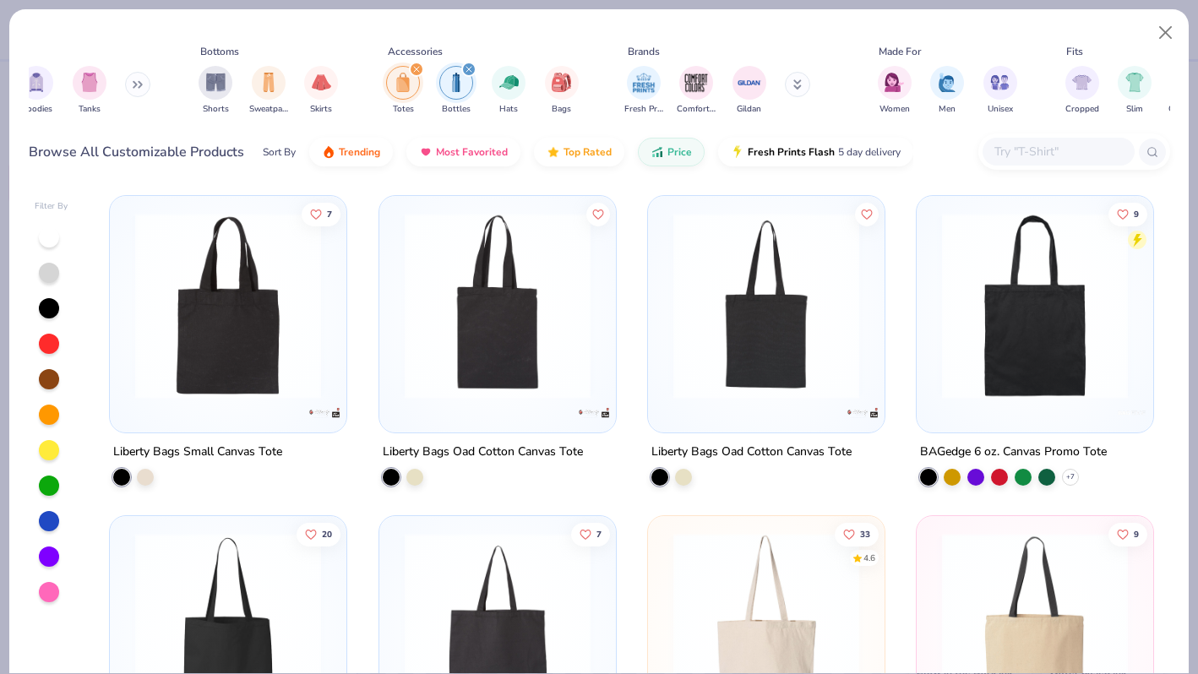
click at [458, 77] on img "filter for Bottles" at bounding box center [456, 82] width 19 height 19
click at [416, 80] on div "filter for Totes" at bounding box center [403, 83] width 34 height 34
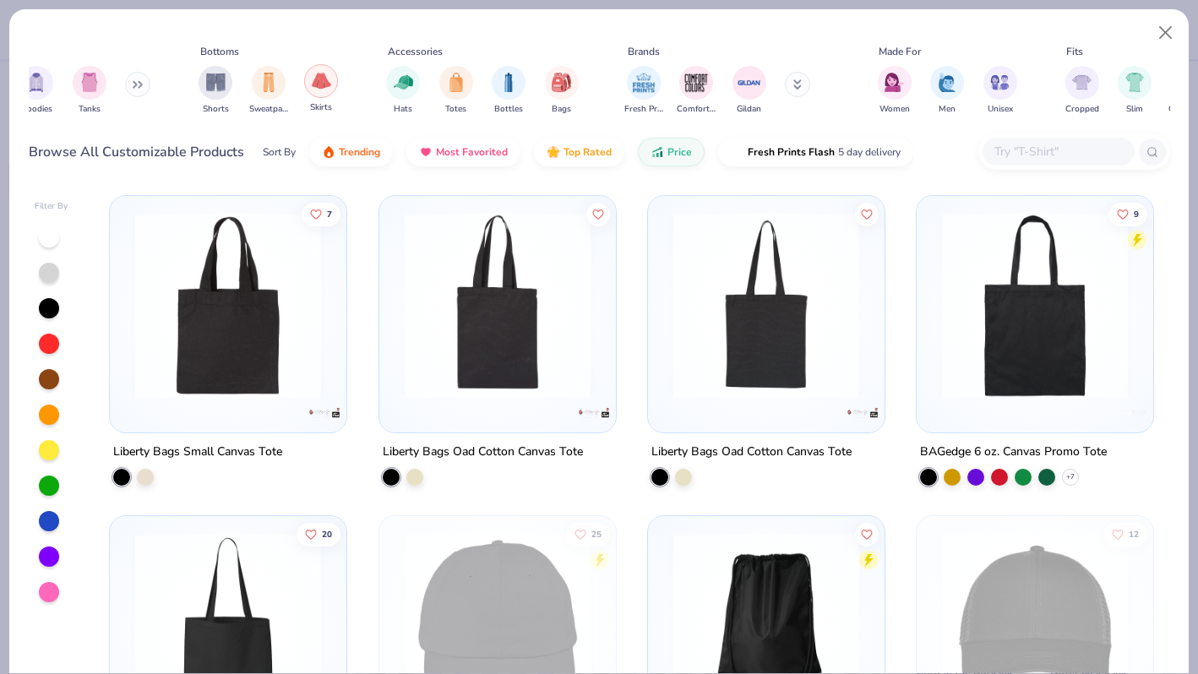
click at [321, 80] on img "filter for Skirts" at bounding box center [321, 80] width 19 height 19
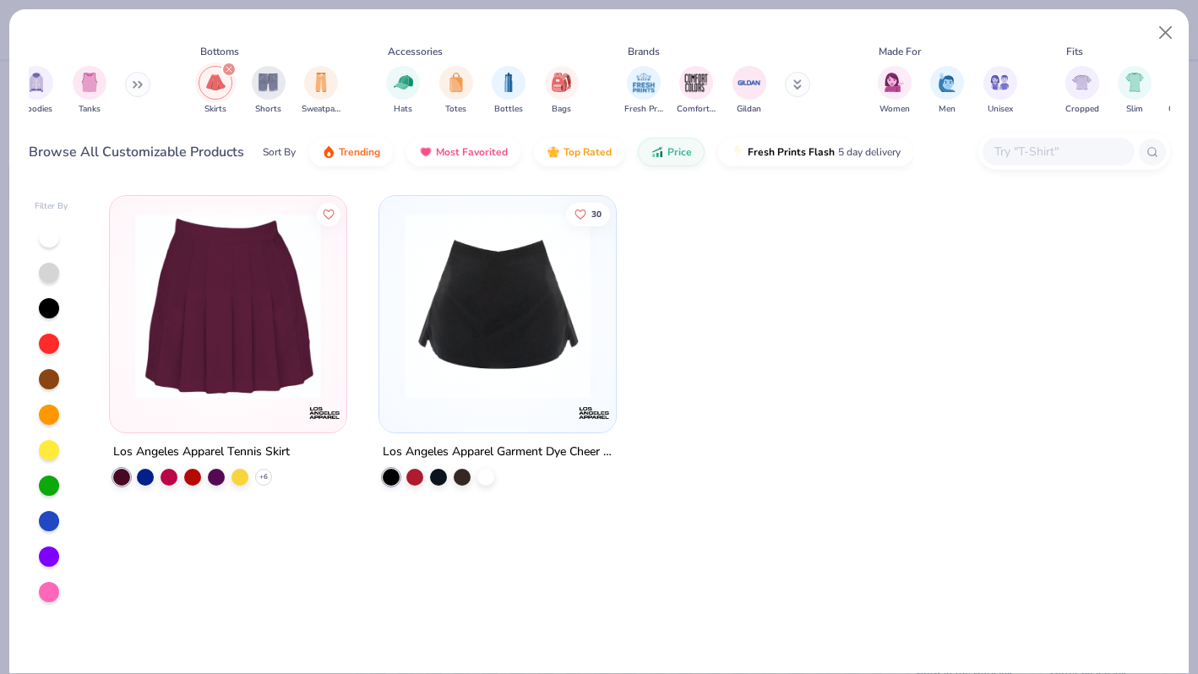
click at [514, 308] on img at bounding box center [497, 306] width 203 height 186
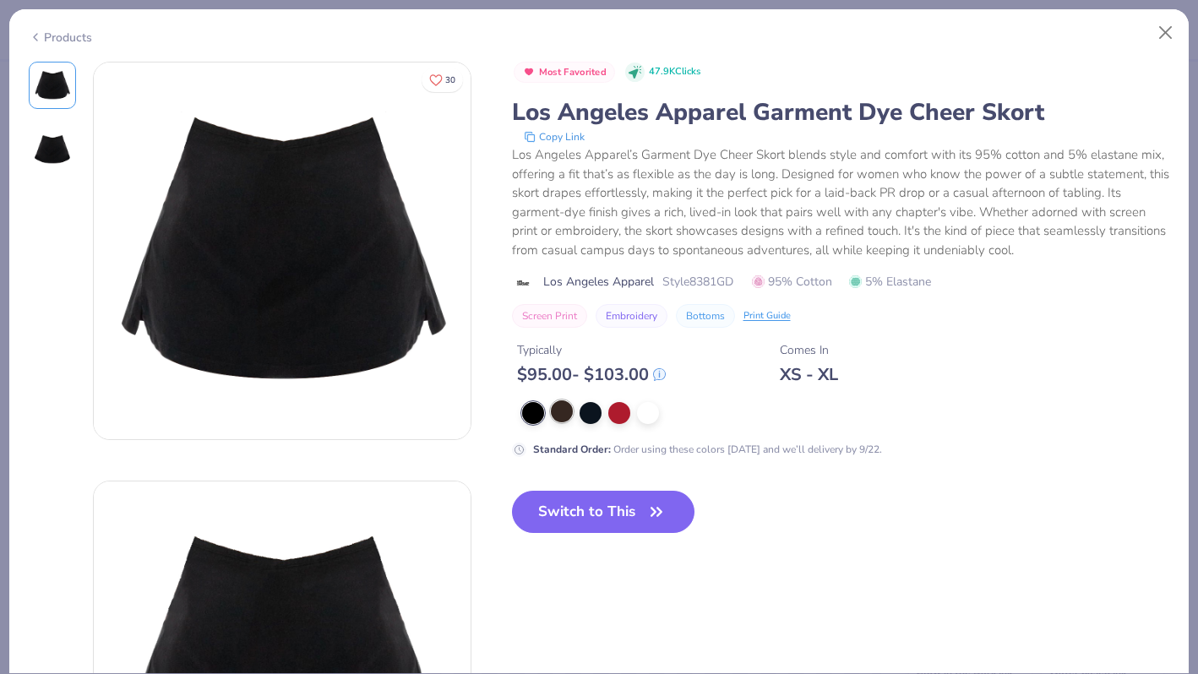
click at [558, 421] on div at bounding box center [562, 411] width 22 height 22
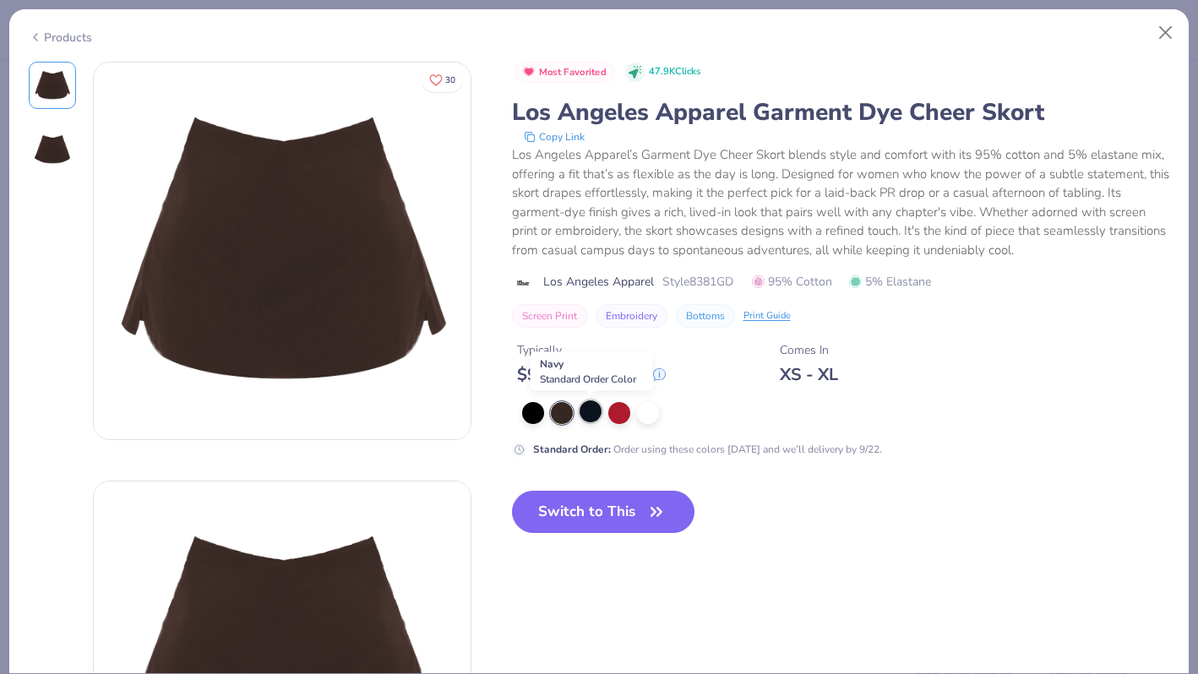
click at [586, 417] on div at bounding box center [590, 411] width 22 height 22
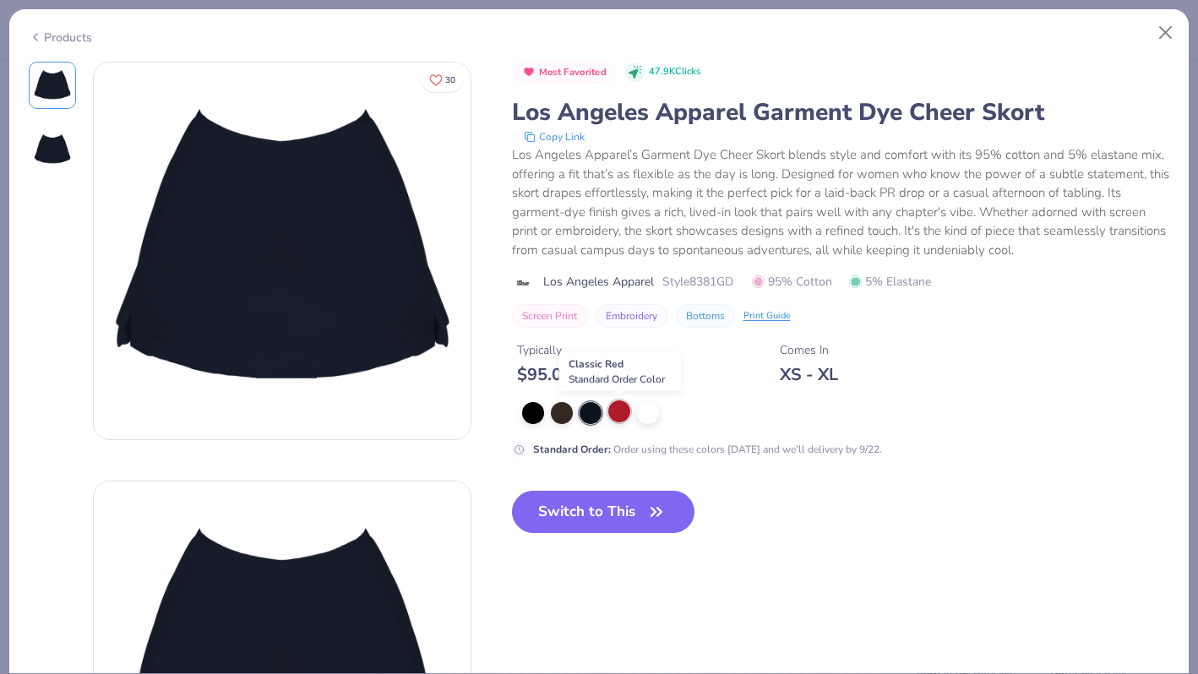
click at [618, 420] on div at bounding box center [619, 411] width 22 height 22
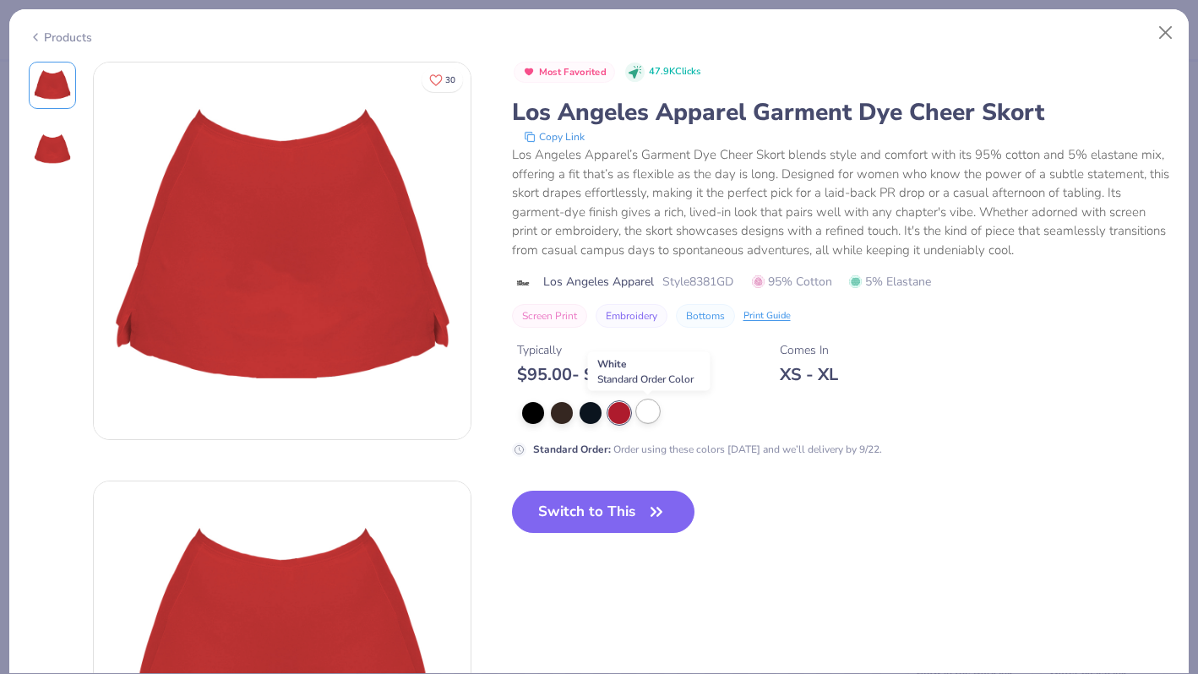
click at [655, 418] on div at bounding box center [648, 411] width 22 height 22
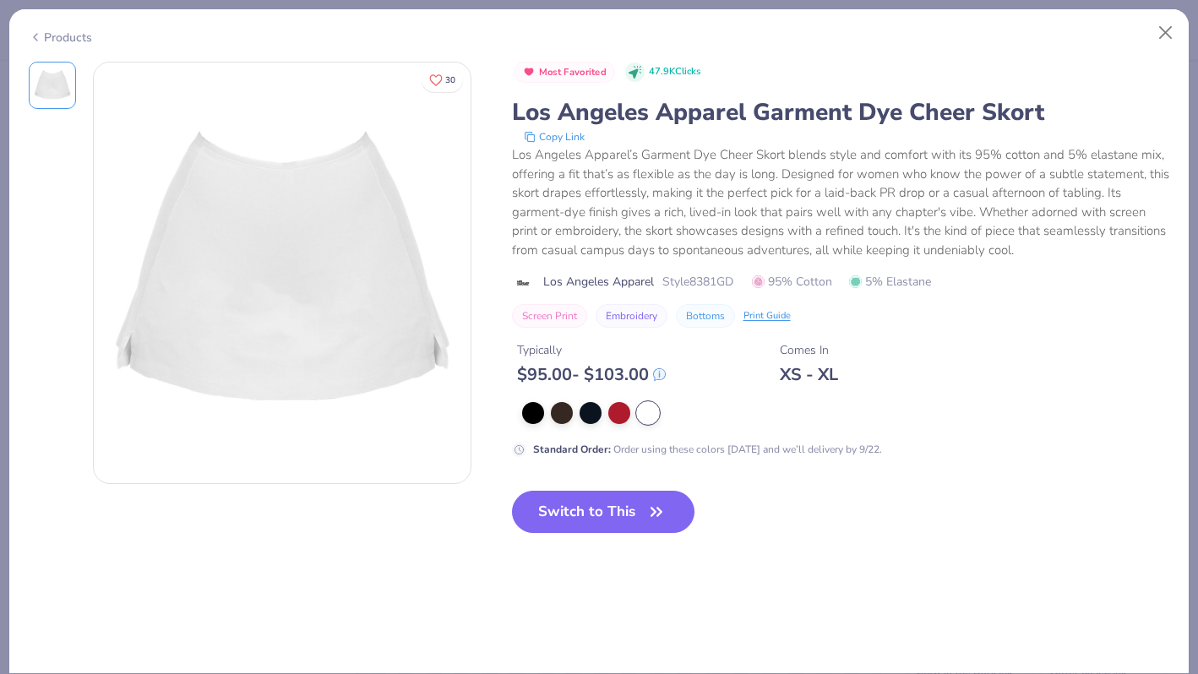
click at [77, 43] on div "Products" at bounding box center [598, 31] width 1179 height 44
click at [74, 36] on div "Products" at bounding box center [60, 38] width 63 height 18
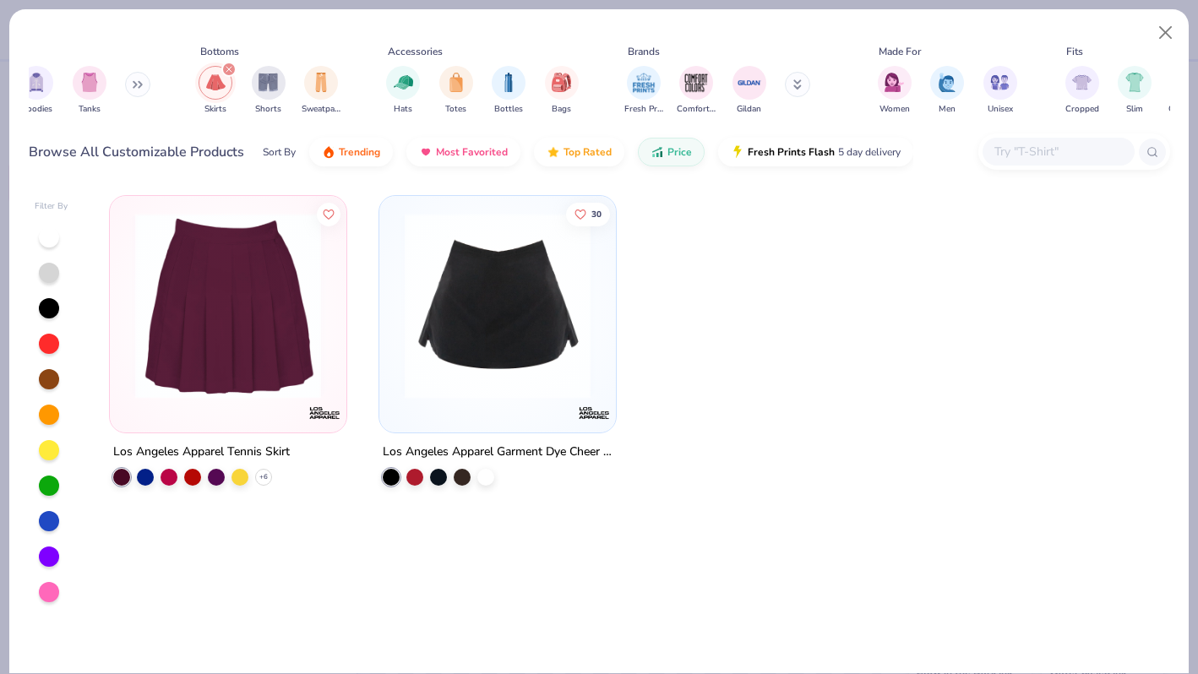
click at [217, 78] on img "filter for Skirts" at bounding box center [215, 82] width 19 height 19
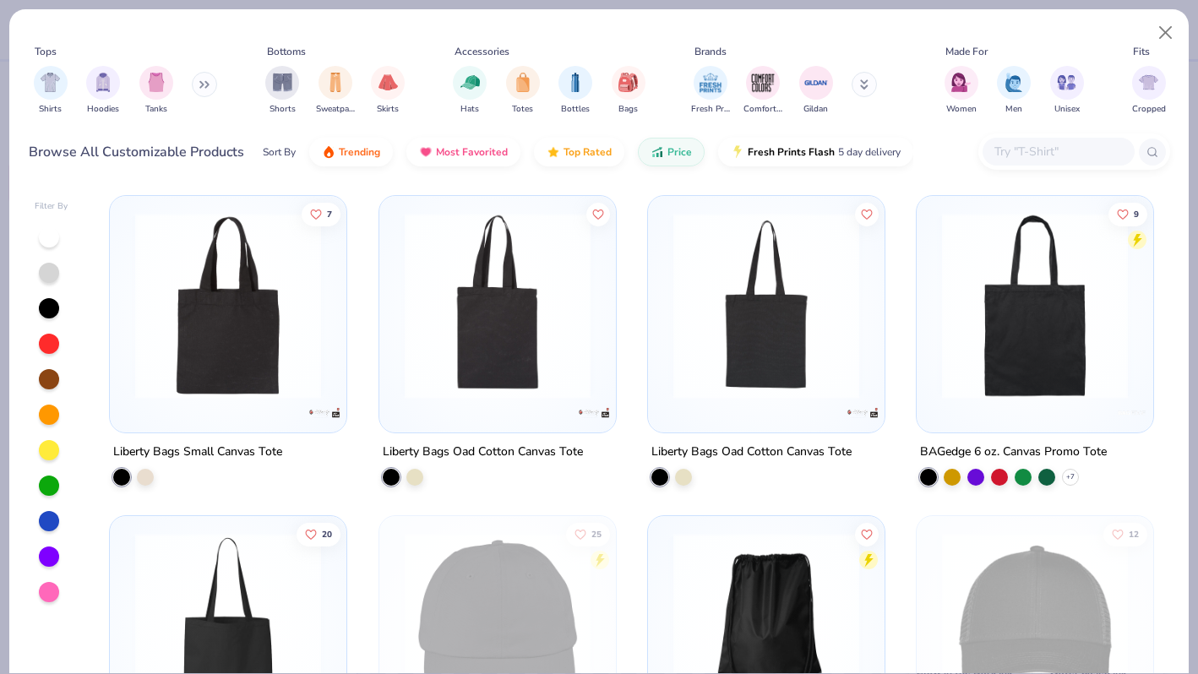
click at [203, 86] on icon at bounding box center [201, 85] width 3 height 6
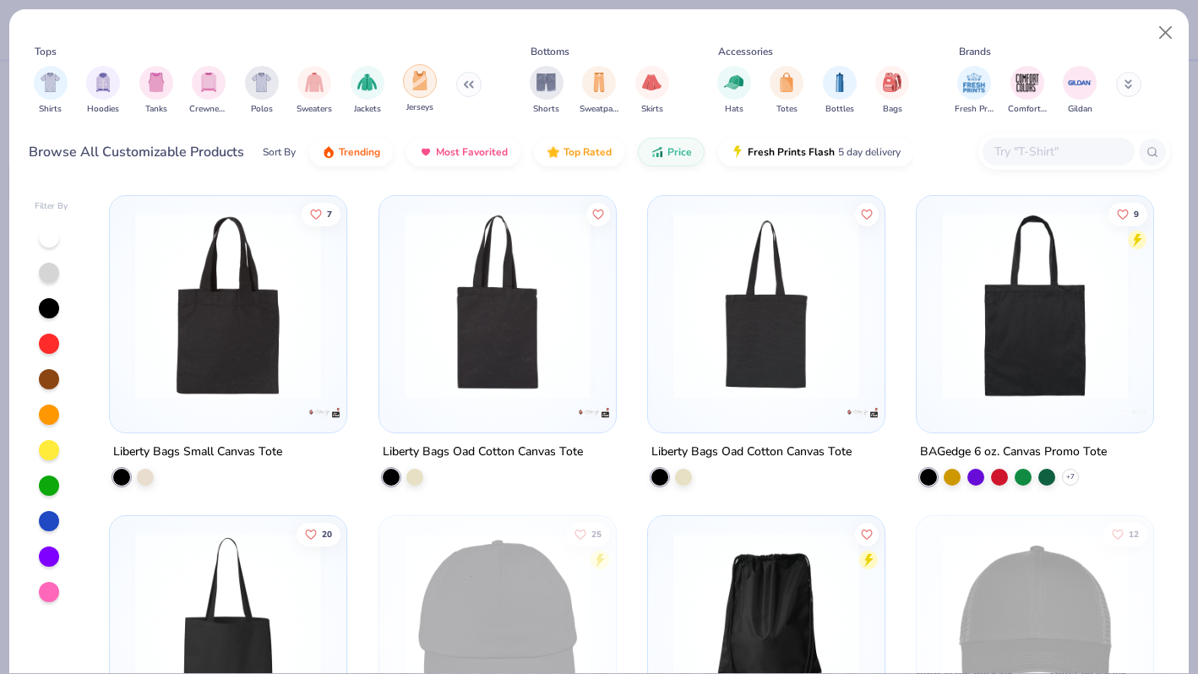
click at [423, 85] on img "filter for Jerseys" at bounding box center [419, 80] width 19 height 19
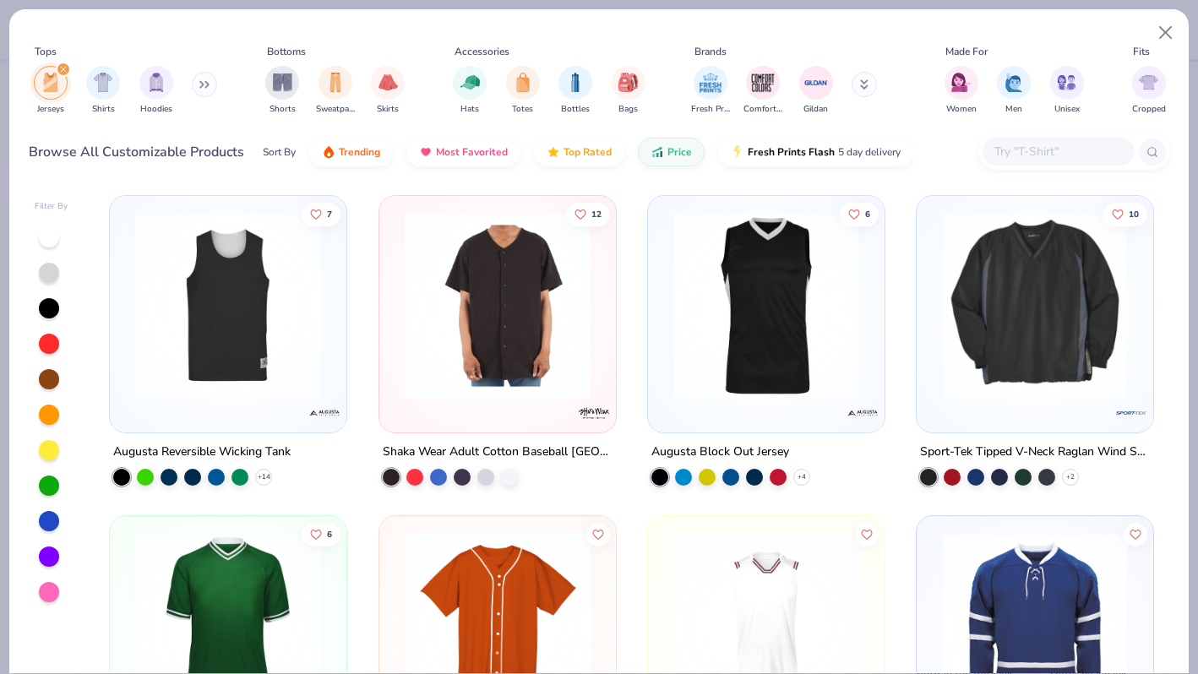
click at [54, 87] on img "filter for Jerseys" at bounding box center [50, 82] width 19 height 19
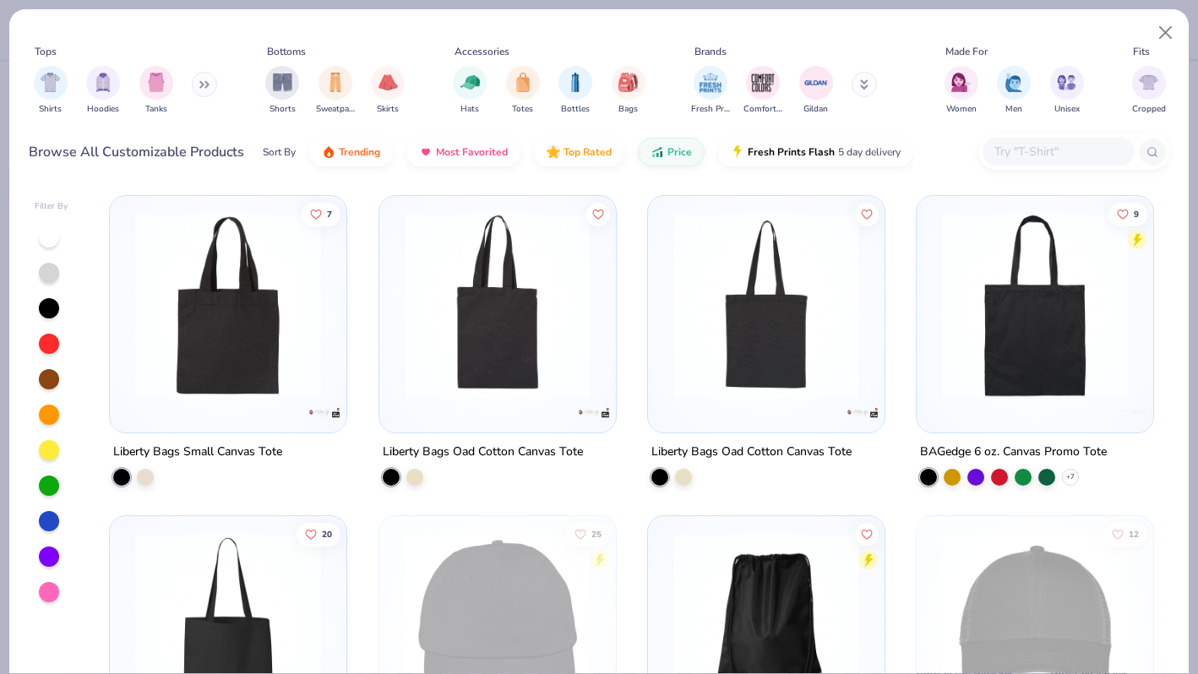
click at [200, 87] on button at bounding box center [204, 84] width 25 height 25
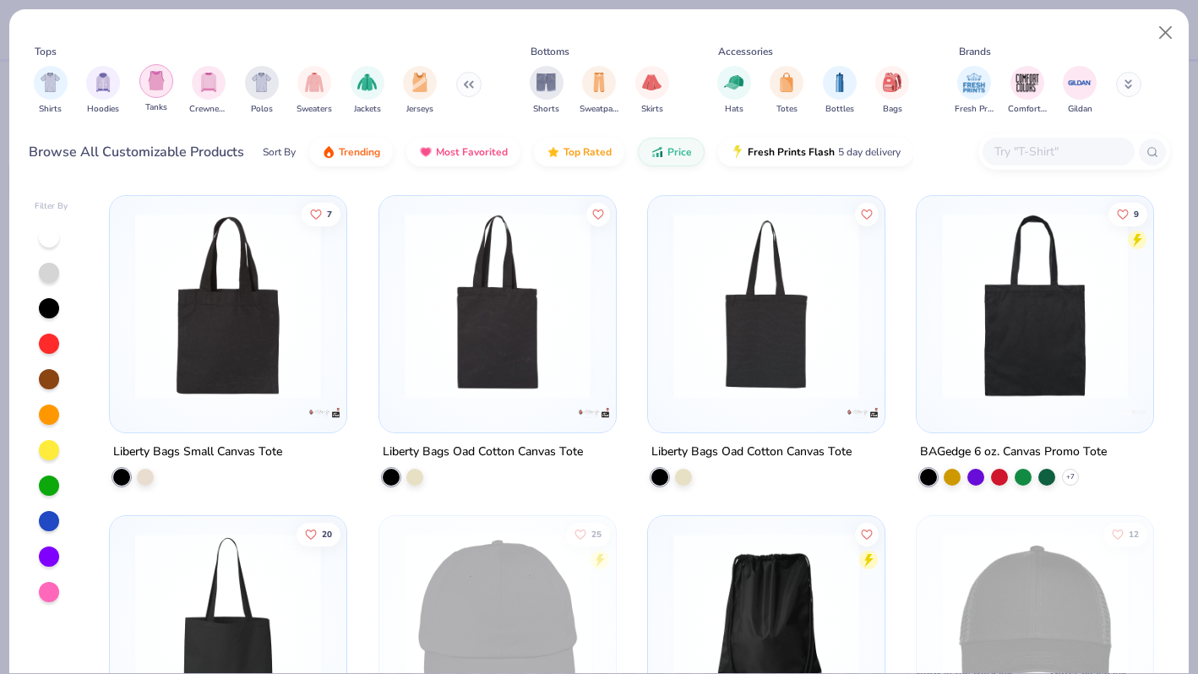
click at [167, 88] on div "filter for Tanks" at bounding box center [156, 81] width 34 height 34
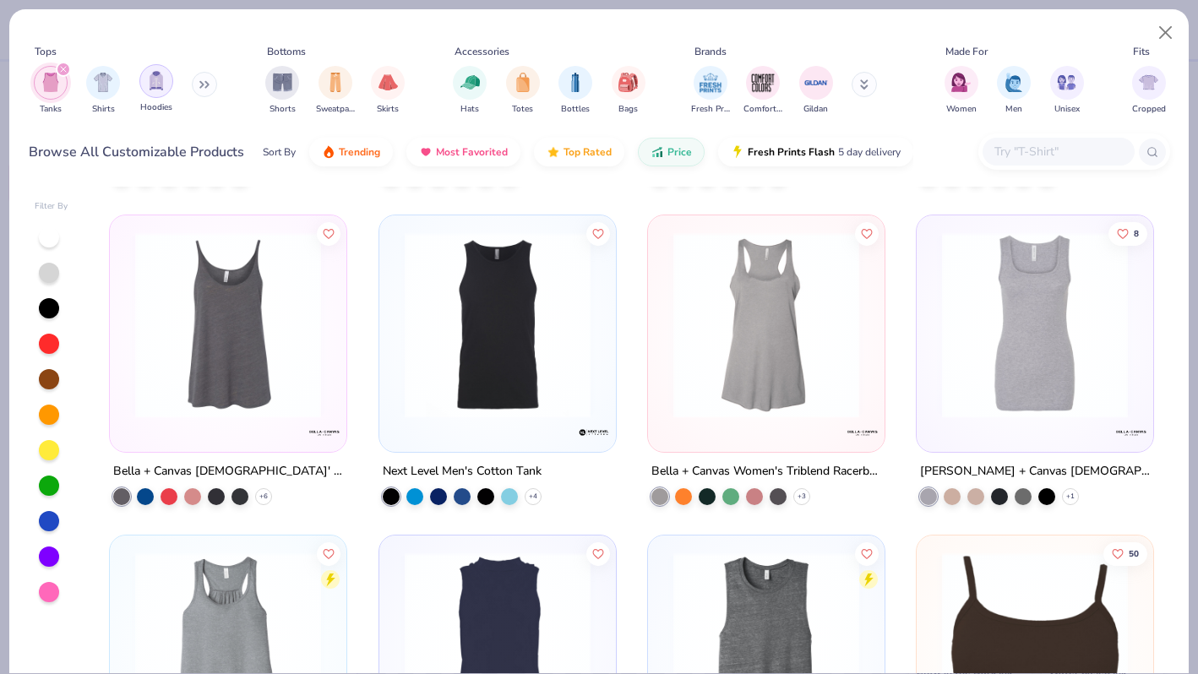
scroll to position [742, 0]
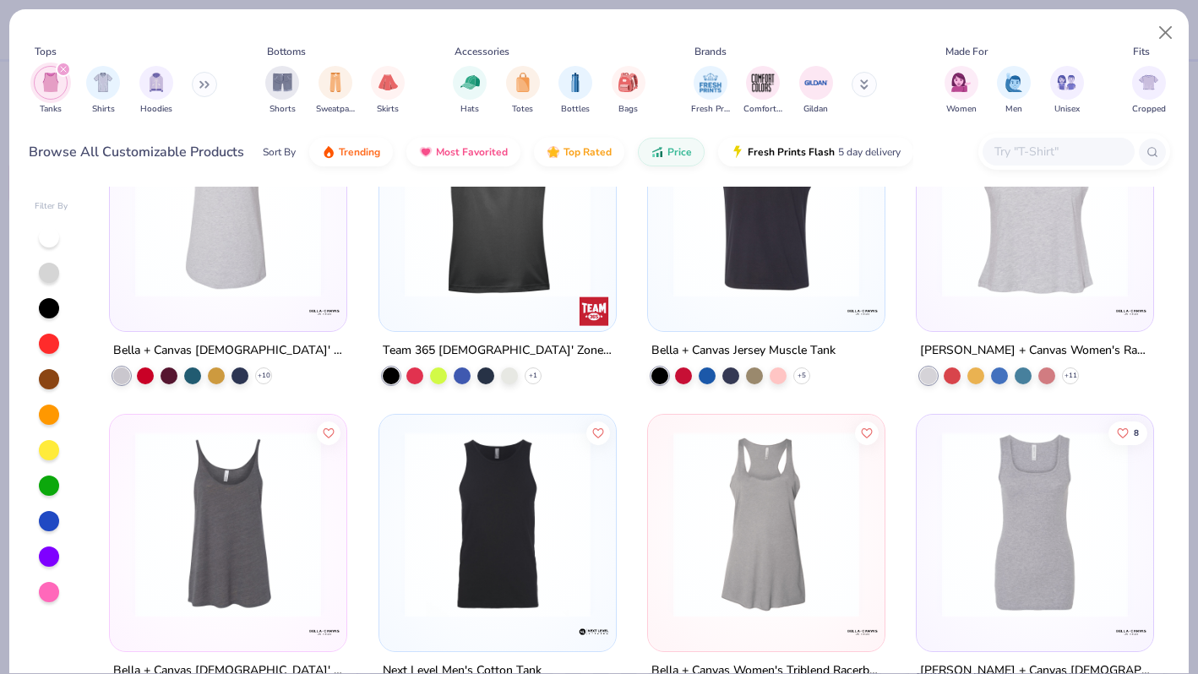
click at [43, 73] on img "filter for Tanks" at bounding box center [50, 82] width 19 height 19
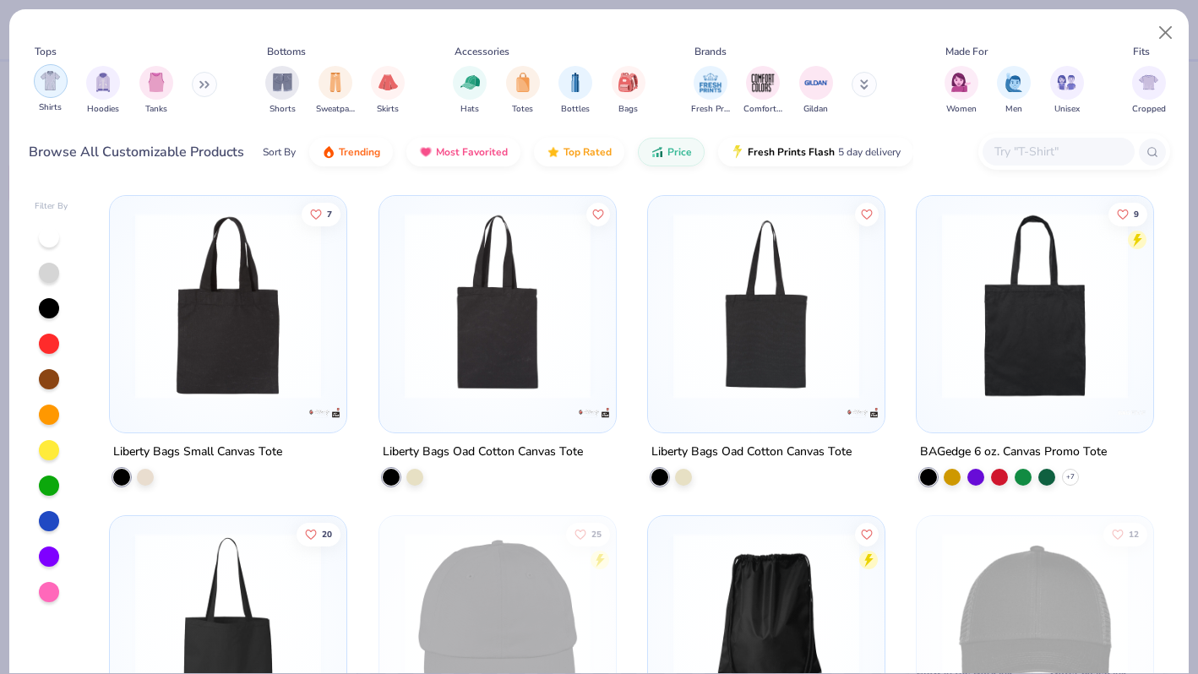
click at [54, 87] on img "filter for Shirts" at bounding box center [50, 80] width 19 height 19
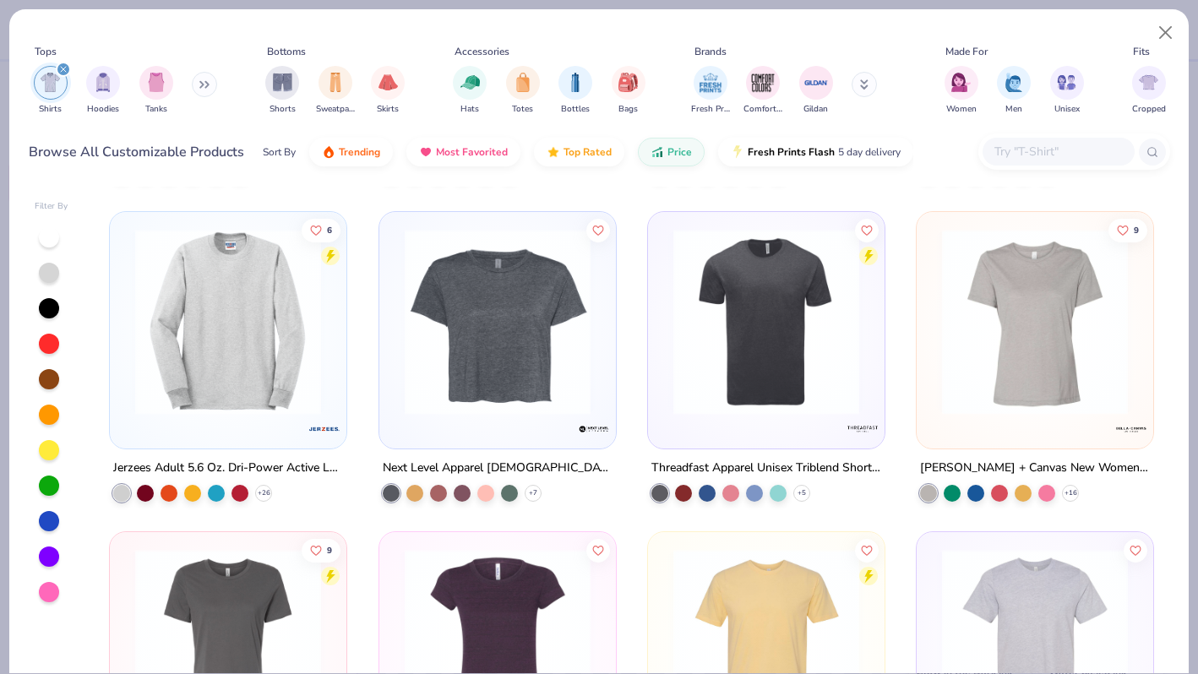
scroll to position [3508, 0]
click at [873, 84] on button at bounding box center [863, 84] width 25 height 25
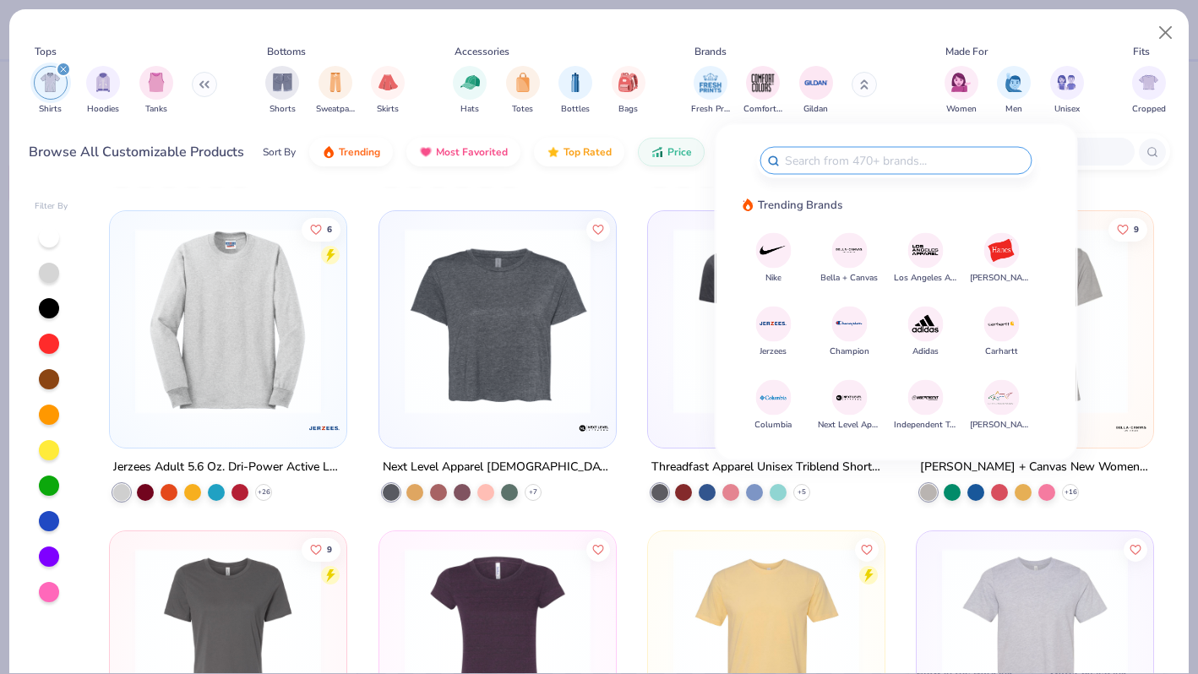
click at [843, 250] on img at bounding box center [849, 251] width 30 height 30
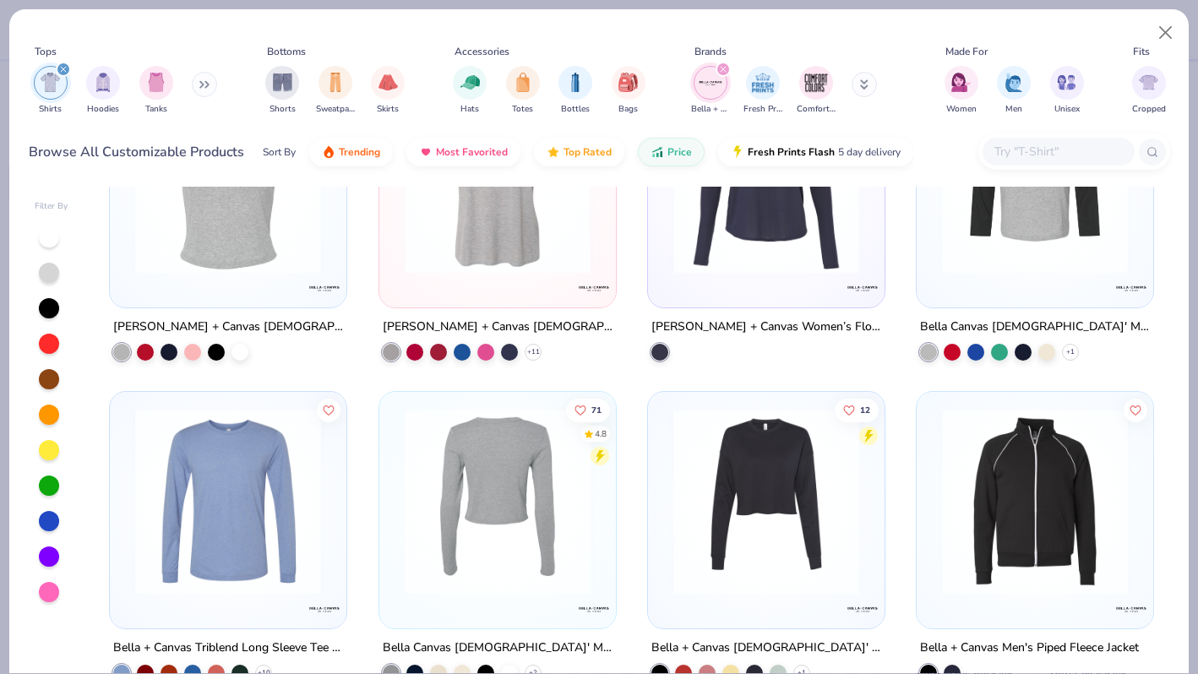
scroll to position [3001, 0]
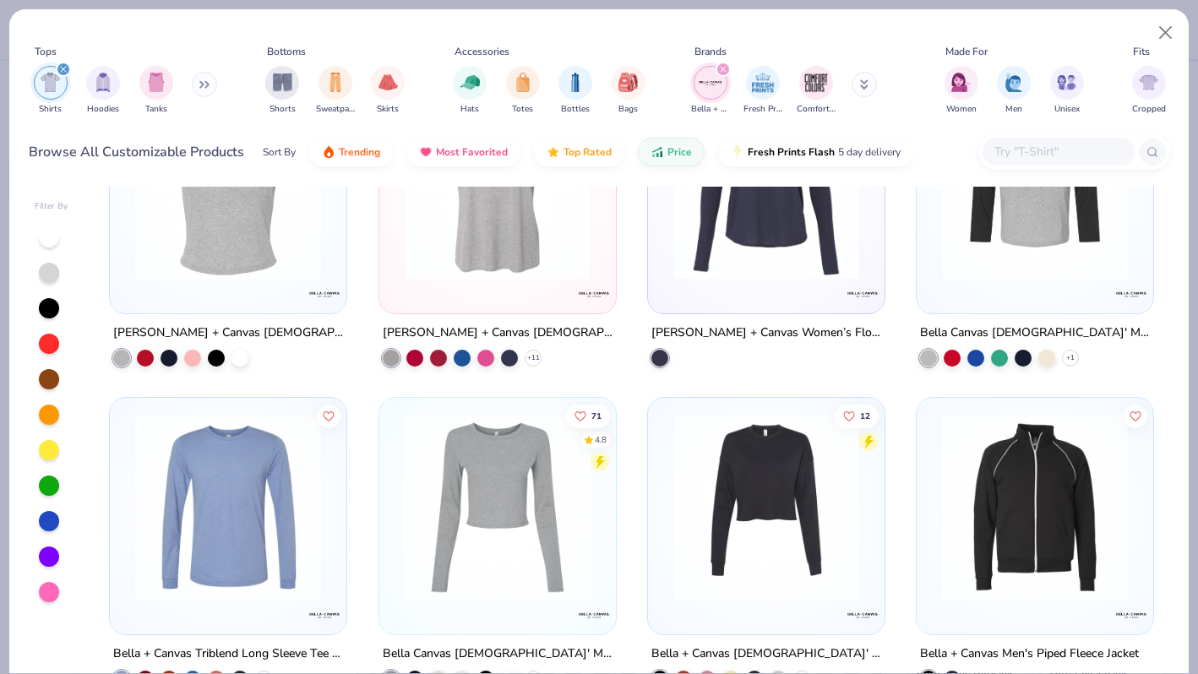
click at [513, 462] on img at bounding box center [496, 507] width 203 height 186
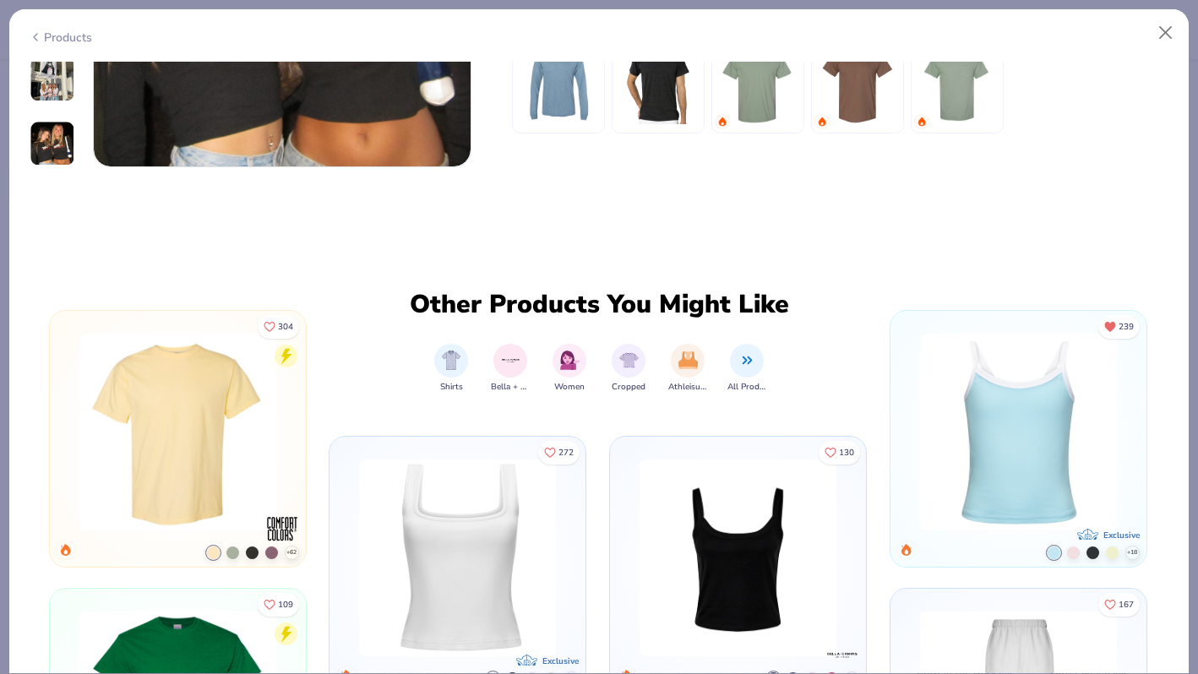
scroll to position [2908, 0]
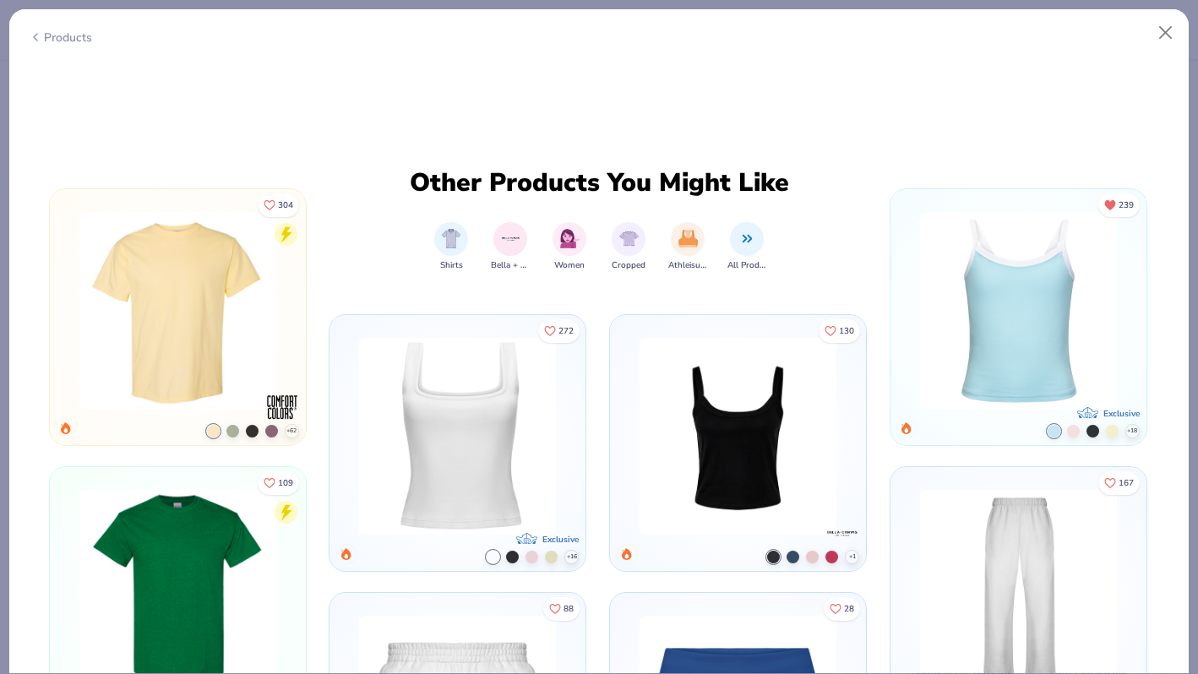
click at [44, 35] on div "Products" at bounding box center [60, 38] width 63 height 18
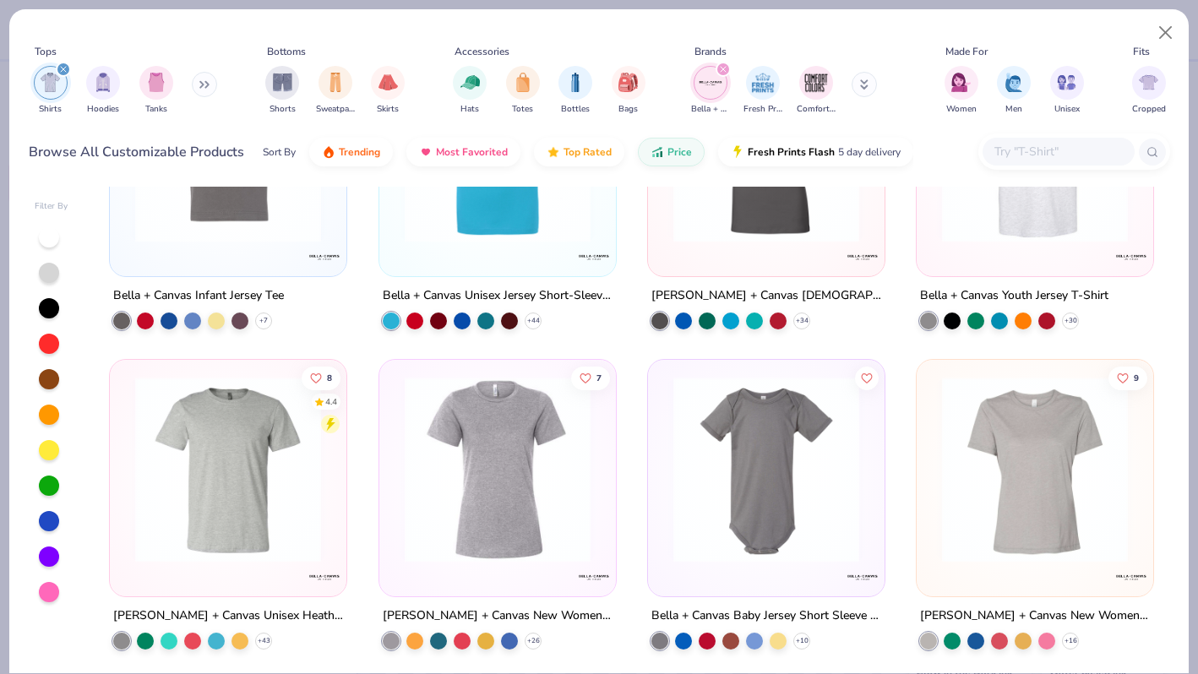
scroll to position [65, 0]
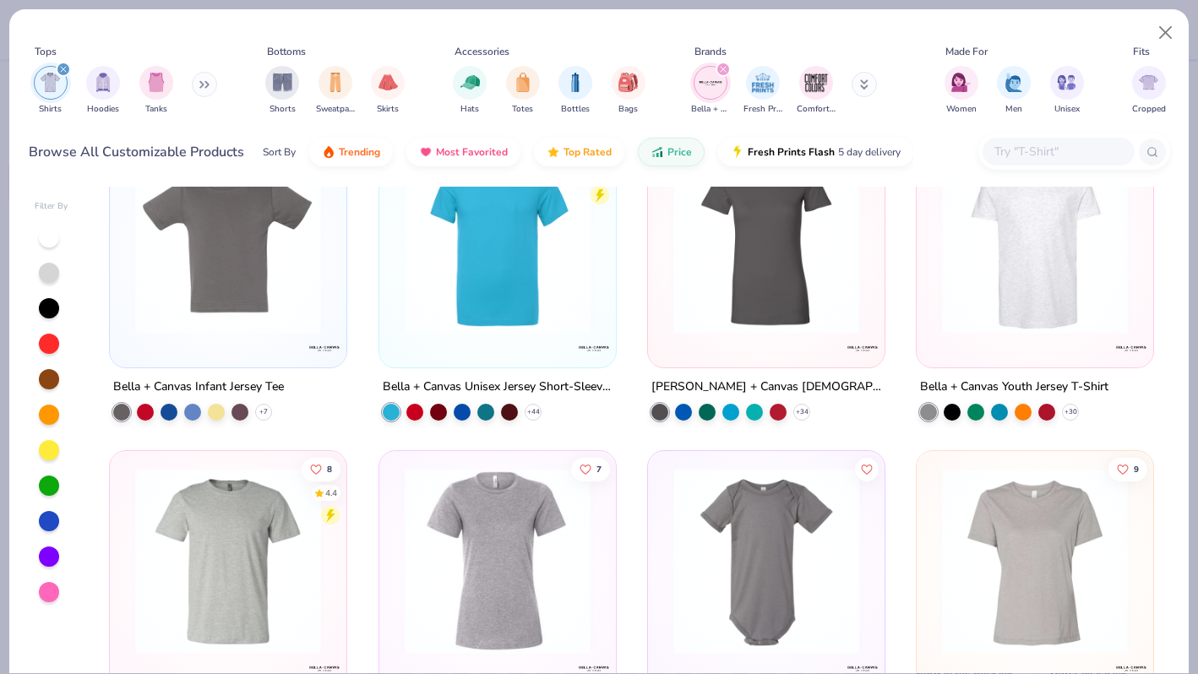
click at [54, 82] on img "filter for Shirts" at bounding box center [50, 82] width 19 height 19
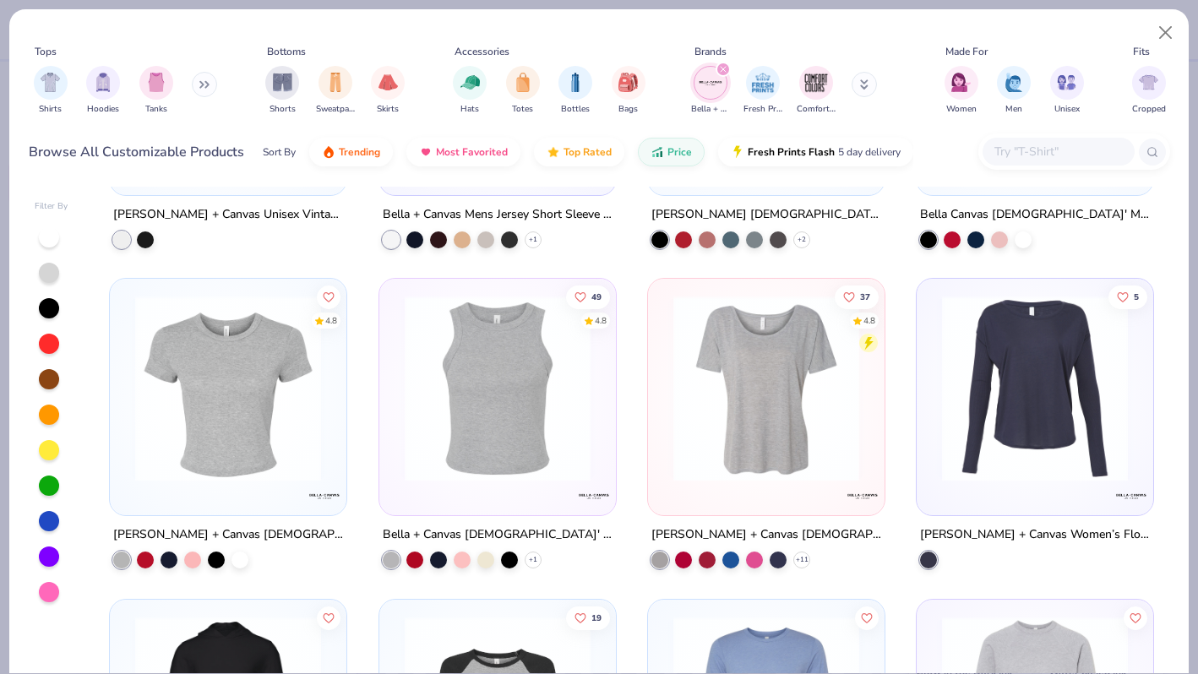
scroll to position [4161, 0]
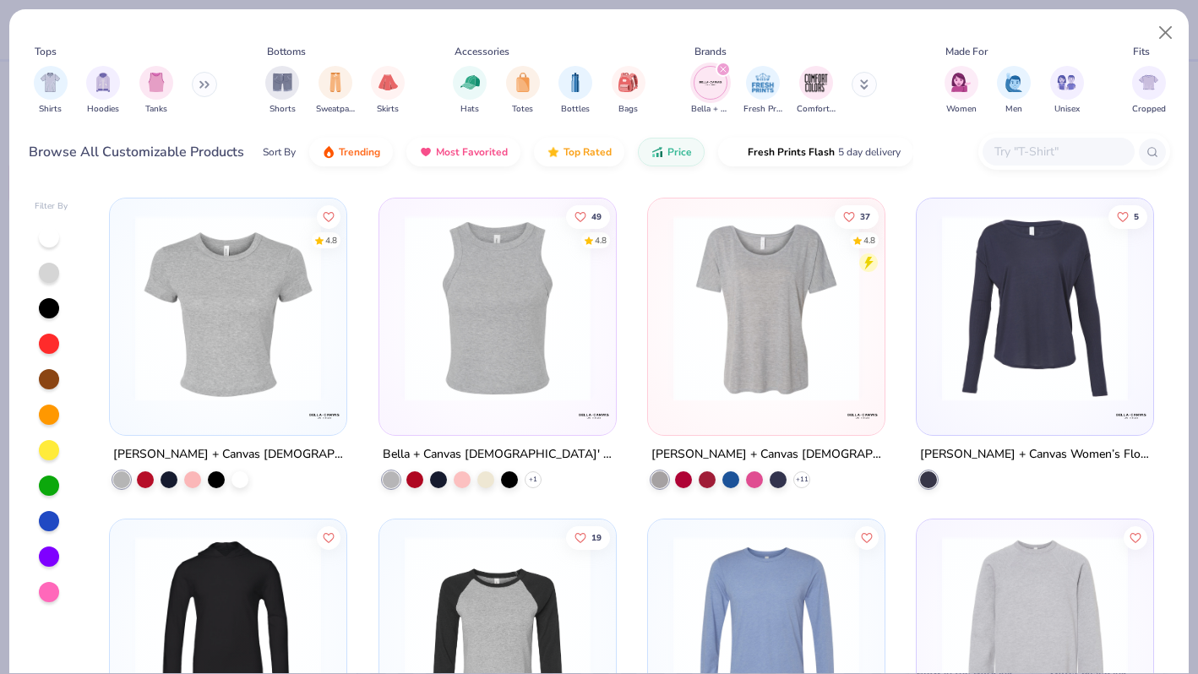
click at [233, 337] on img at bounding box center [228, 308] width 203 height 186
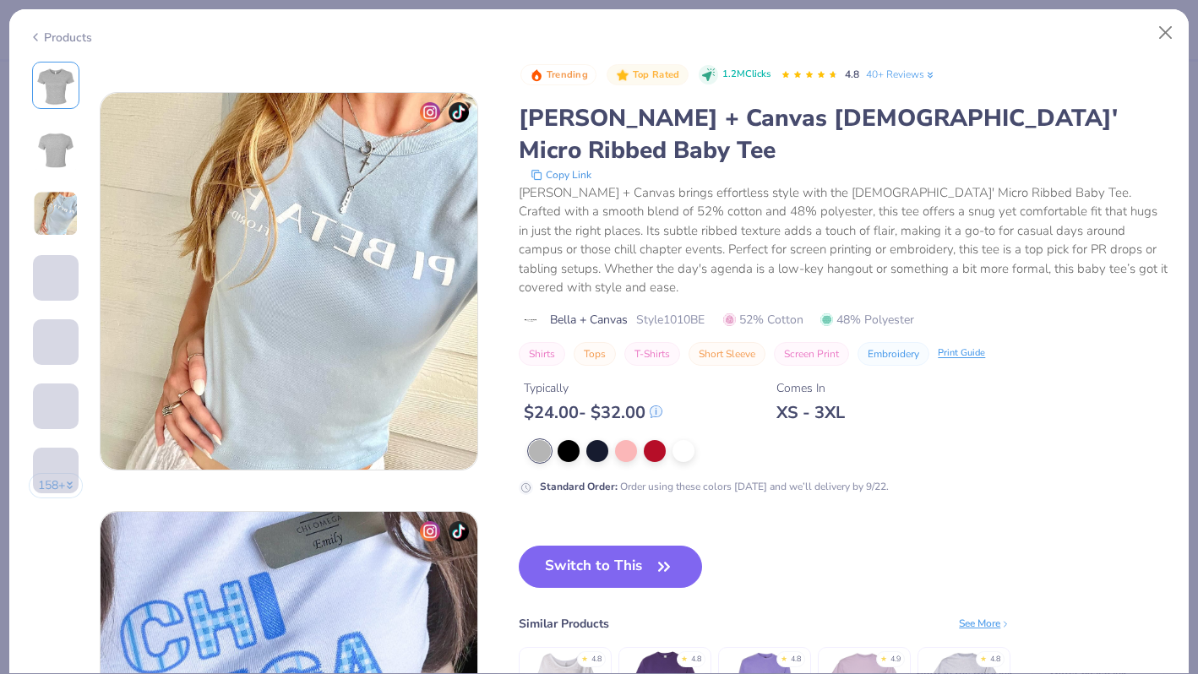
scroll to position [894, 0]
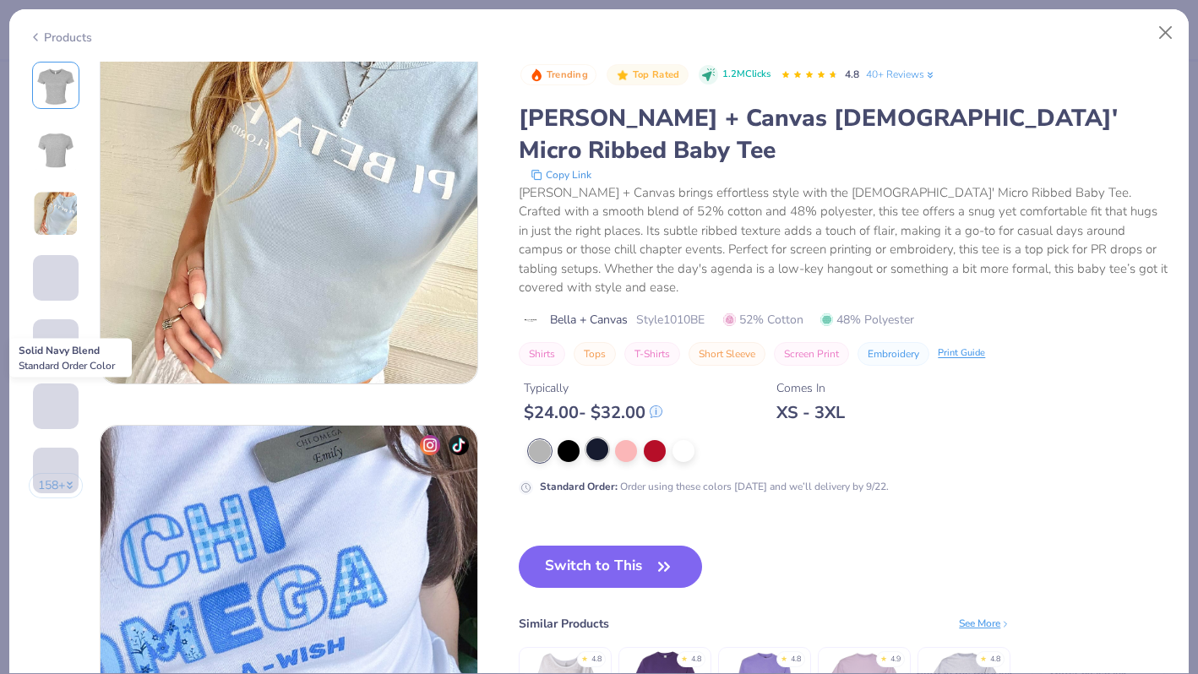
click at [598, 438] on div at bounding box center [597, 449] width 22 height 22
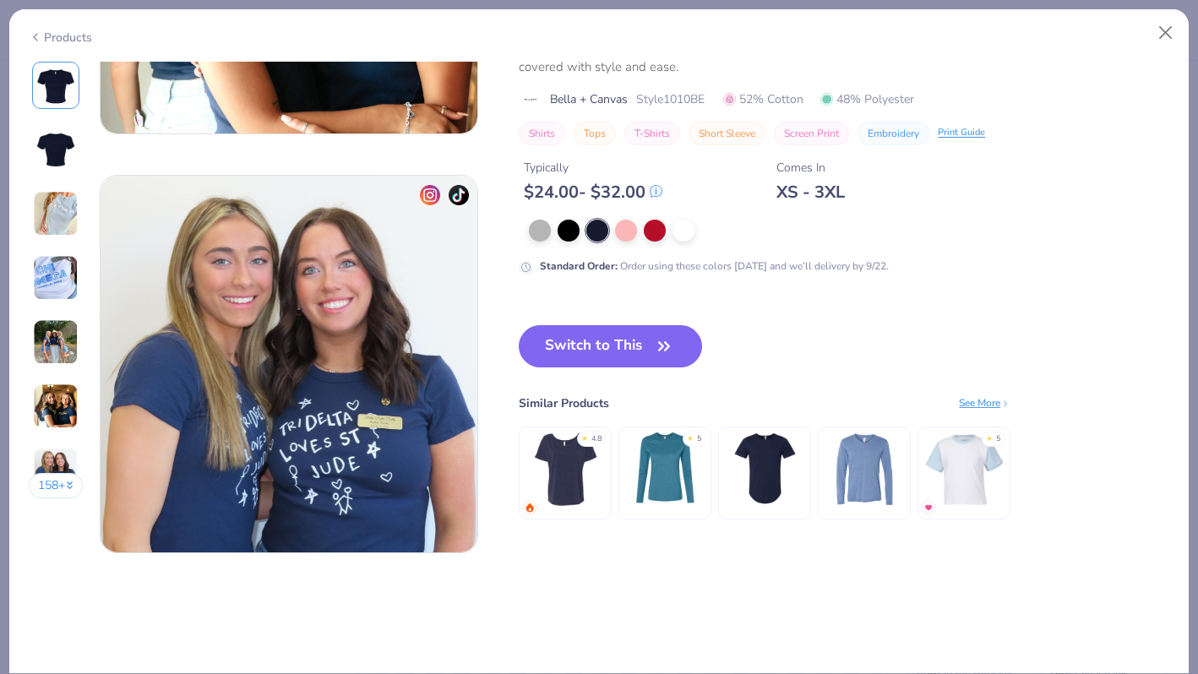
scroll to position [2445, 0]
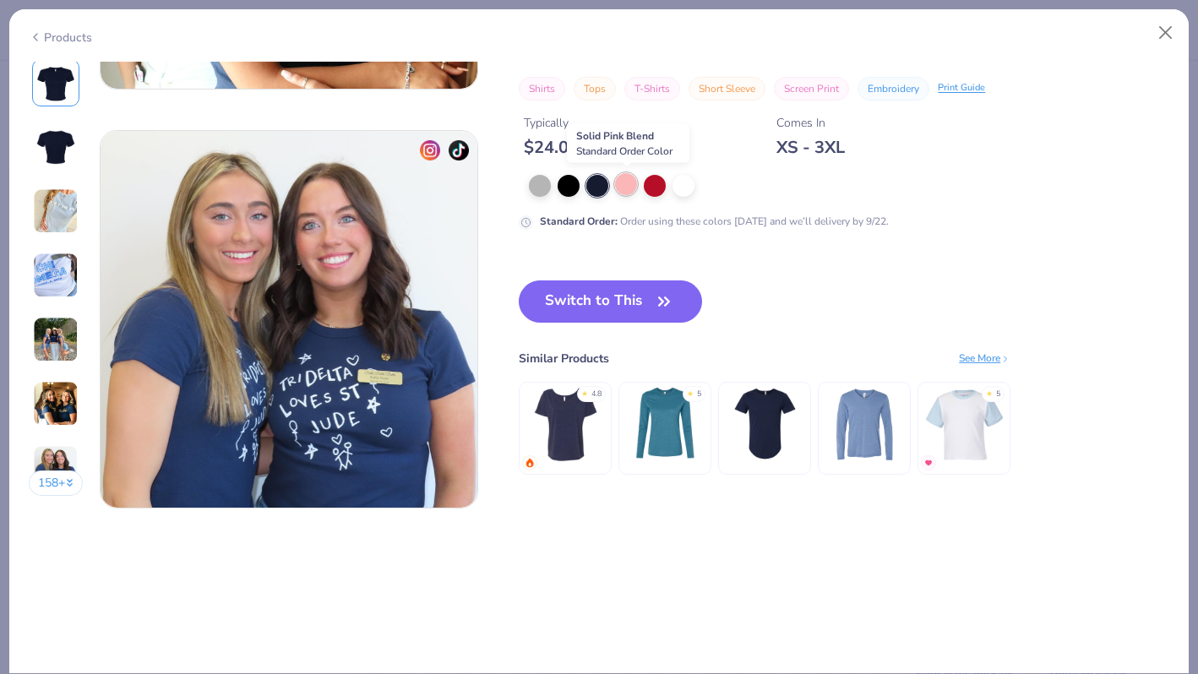
click at [622, 180] on div at bounding box center [626, 184] width 22 height 22
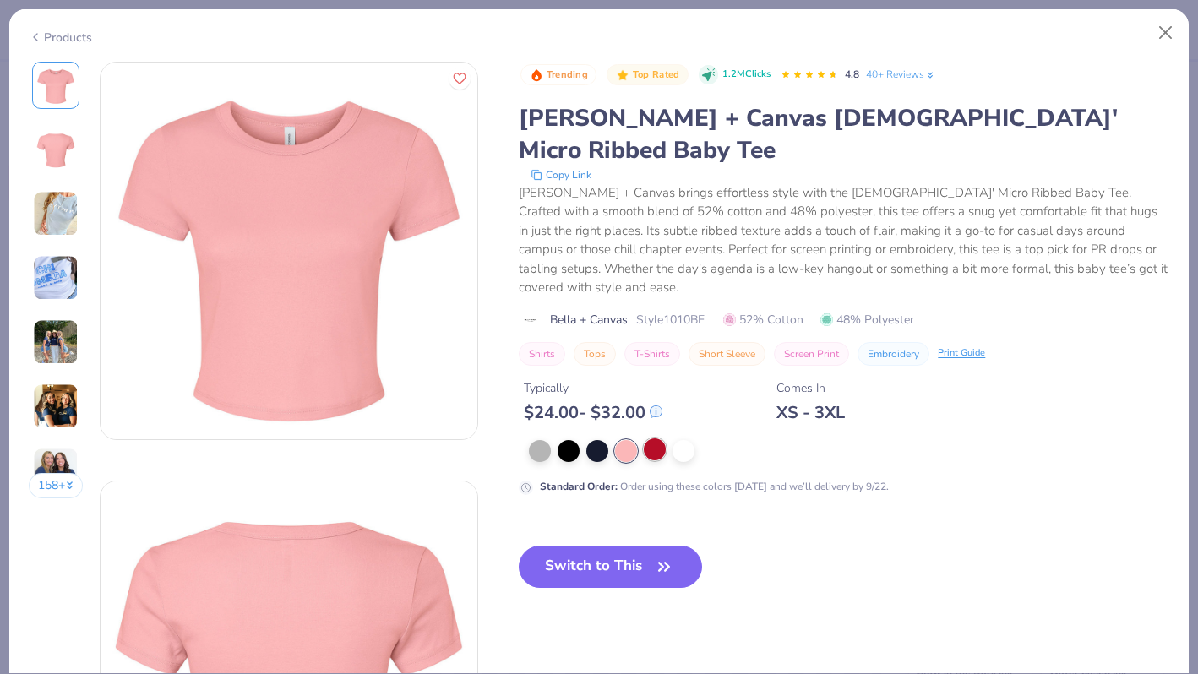
click at [657, 438] on div at bounding box center [655, 449] width 22 height 22
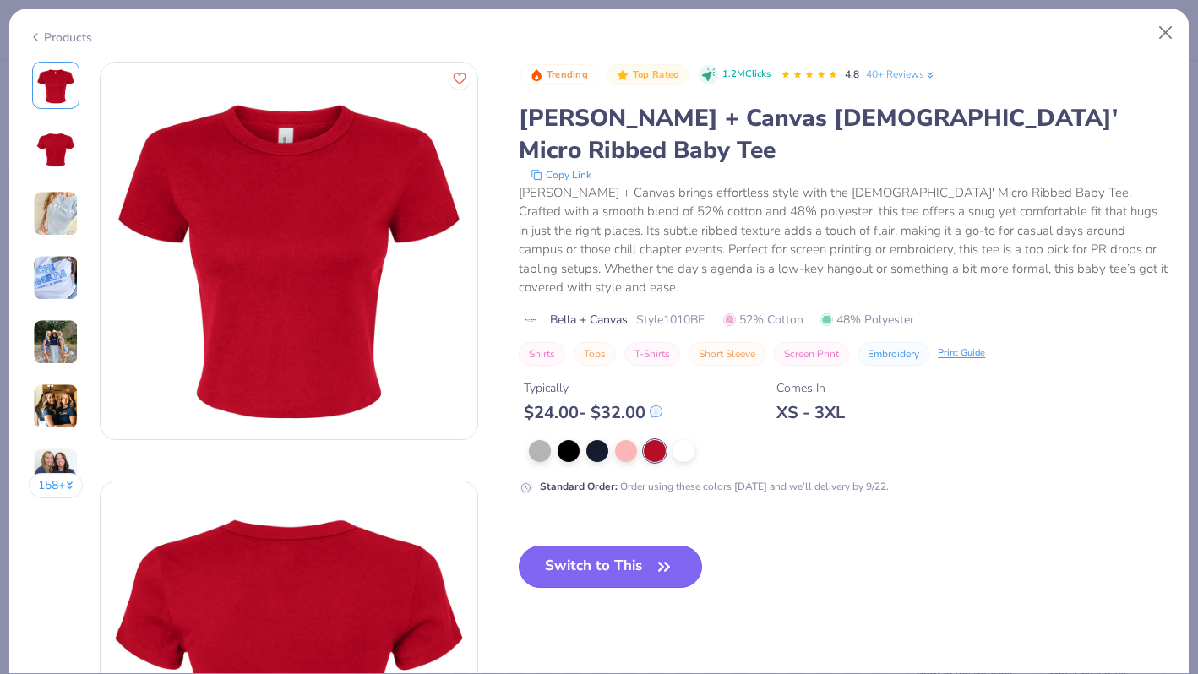
click at [621, 546] on button "Switch to This" at bounding box center [610, 567] width 183 height 42
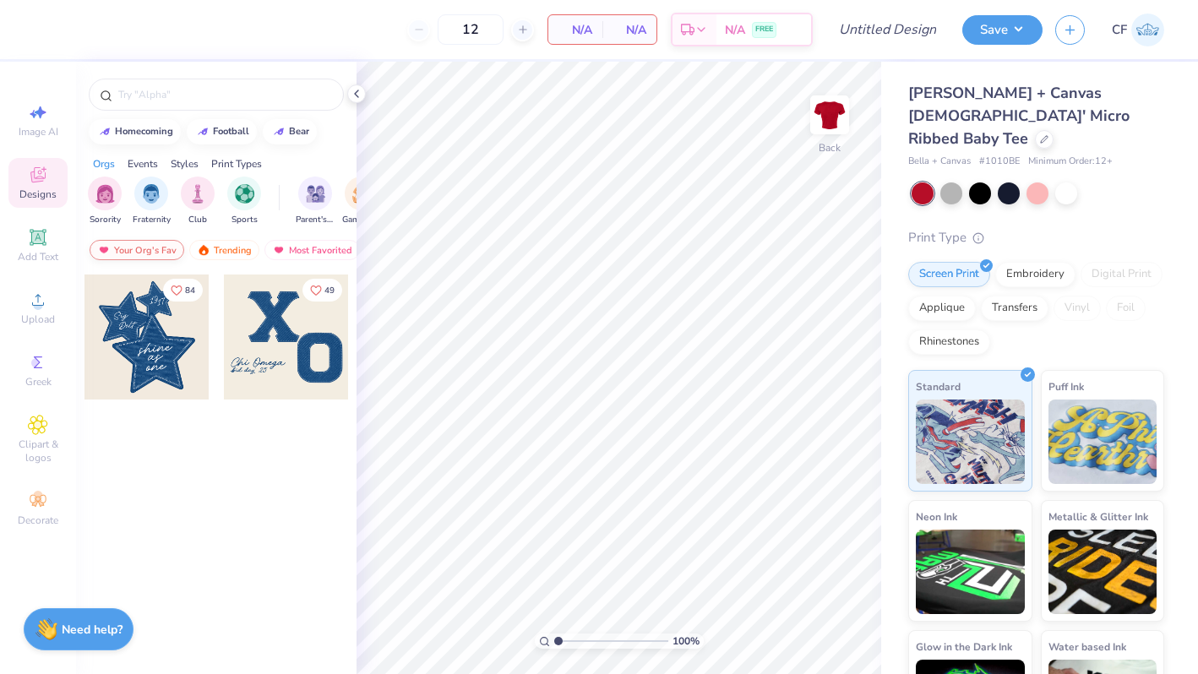
click at [161, 248] on div "Your Org's Fav" at bounding box center [137, 250] width 95 height 20
click at [214, 249] on div "Trending" at bounding box center [224, 250] width 70 height 20
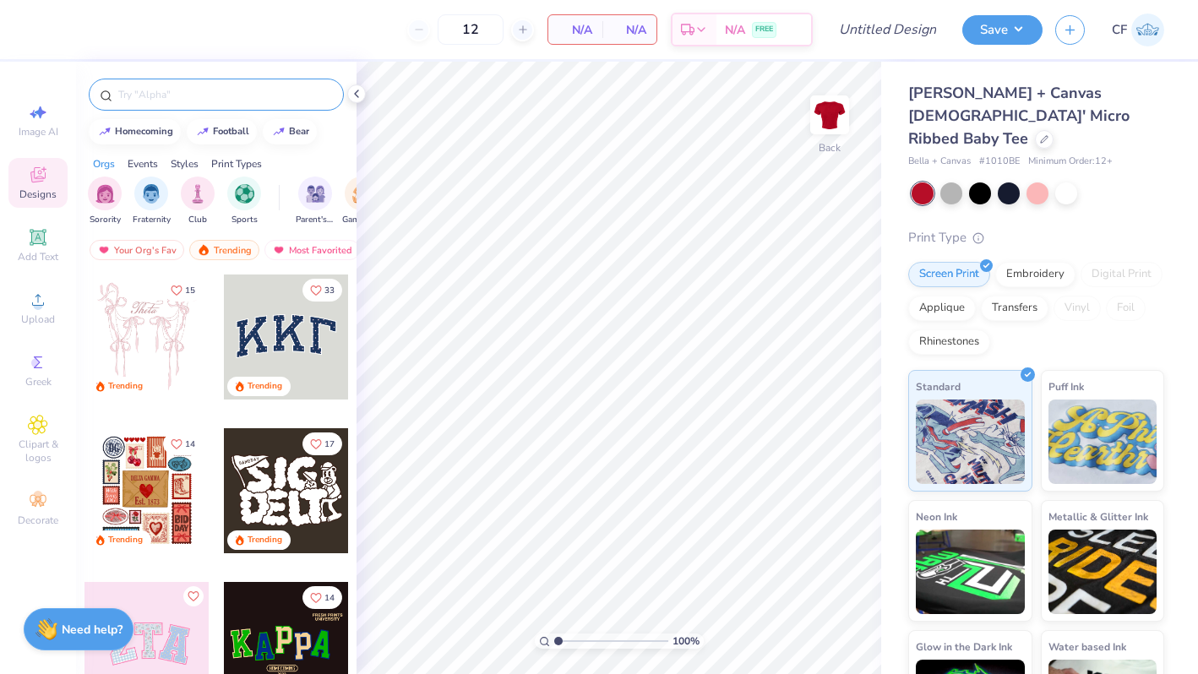
click at [199, 90] on input "text" at bounding box center [225, 94] width 216 height 17
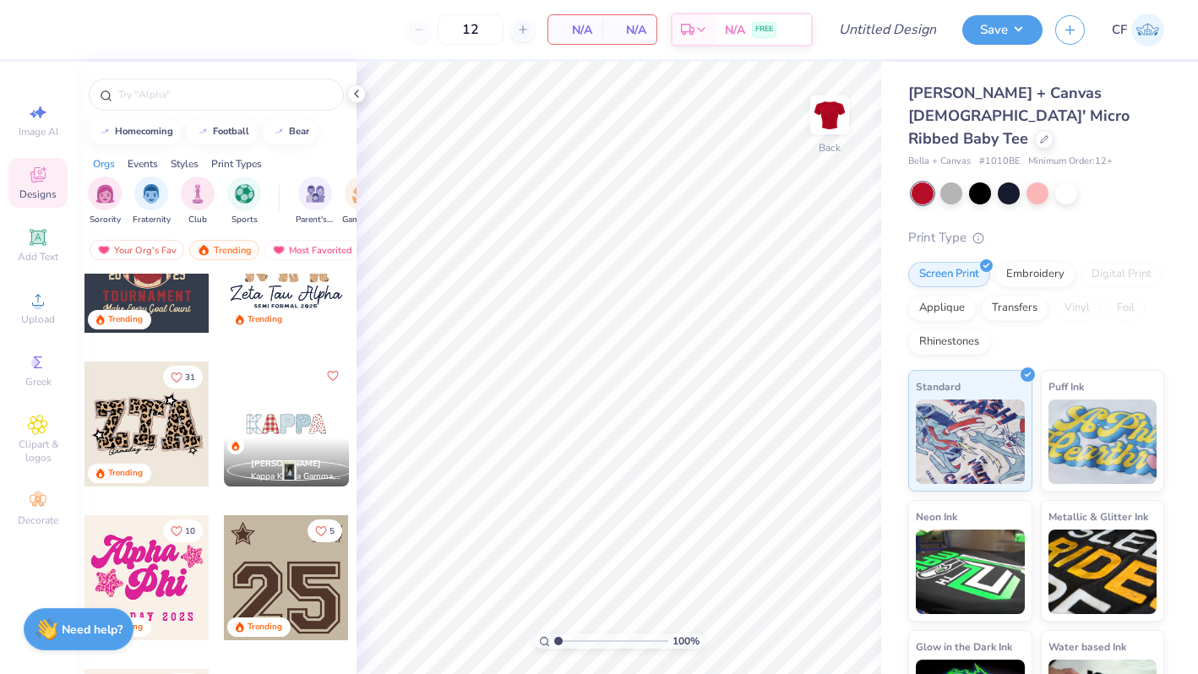
scroll to position [1202, 0]
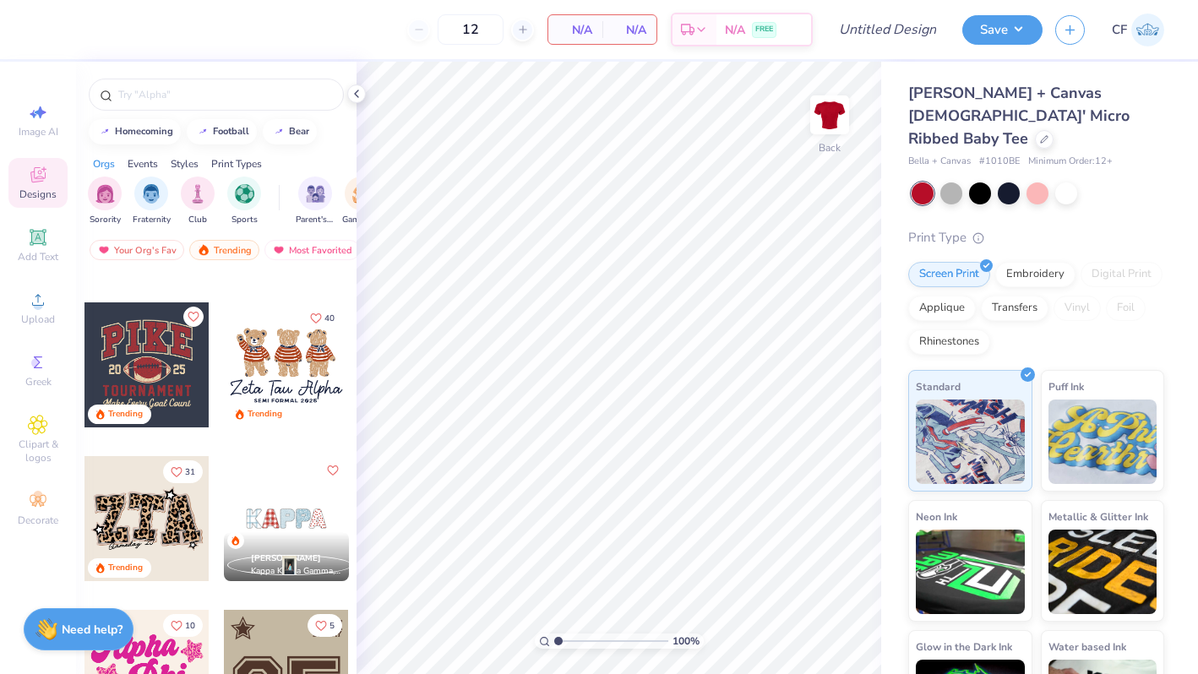
click at [287, 510] on div at bounding box center [286, 518] width 125 height 125
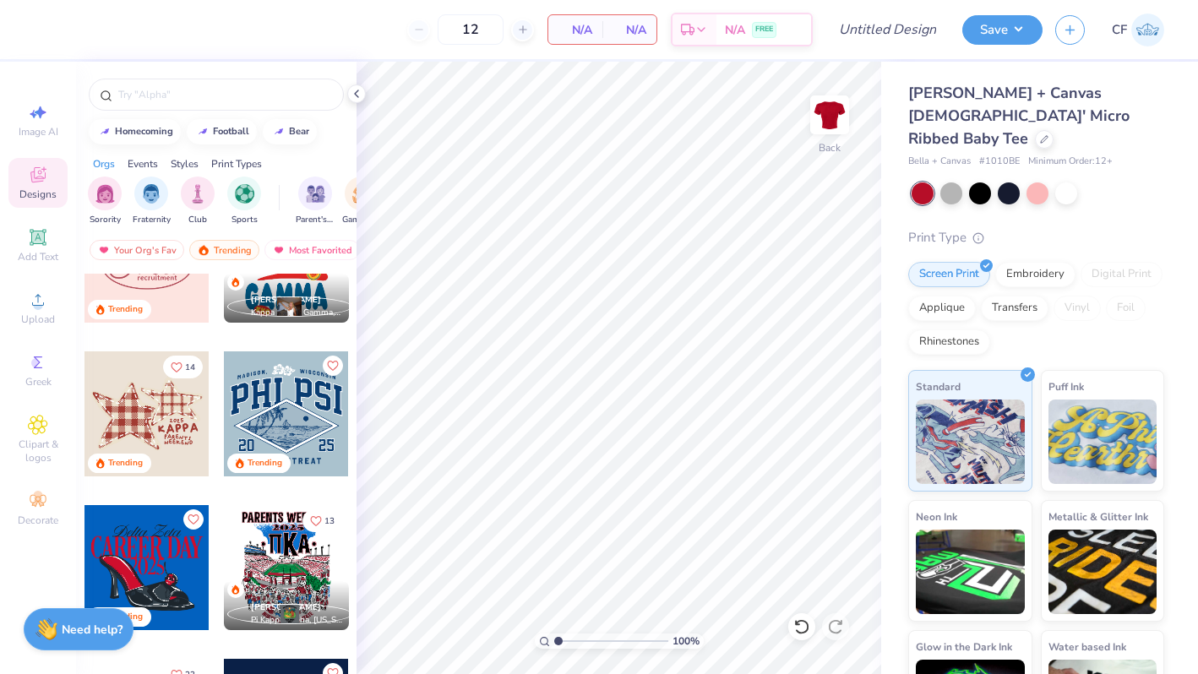
scroll to position [4535, 0]
click at [152, 435] on div at bounding box center [146, 412] width 125 height 125
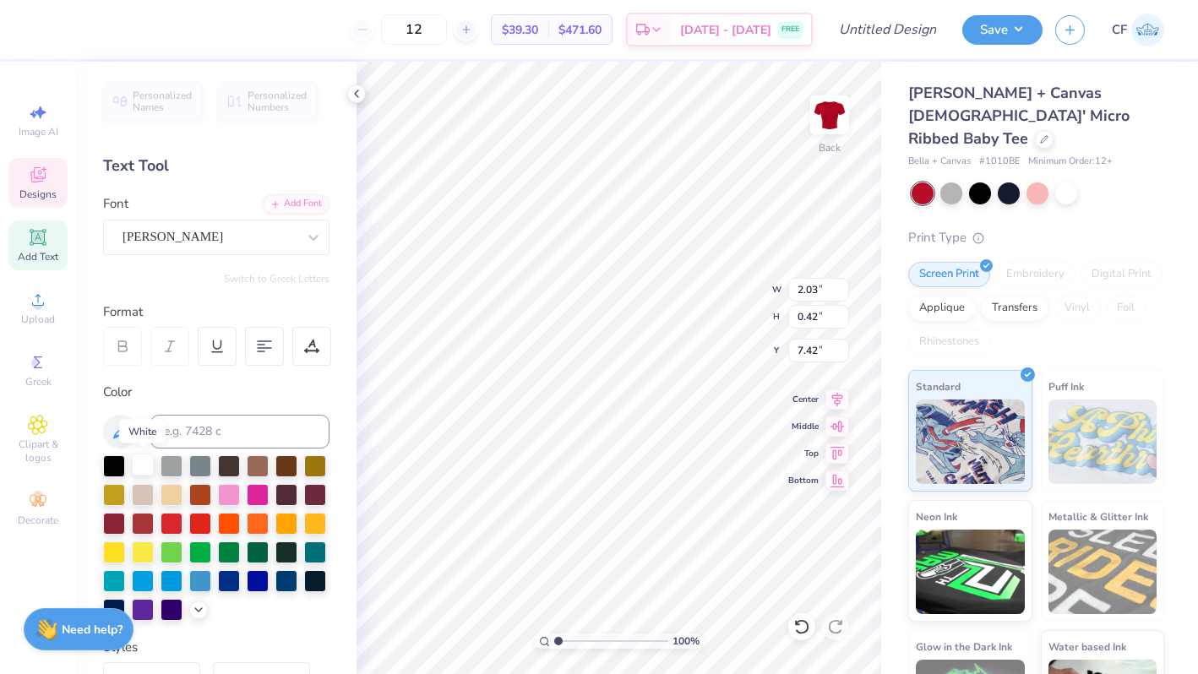
click at [144, 463] on div at bounding box center [143, 465] width 22 height 22
type input "2.01"
type input "0.40"
type input "7.51"
type input "1.91"
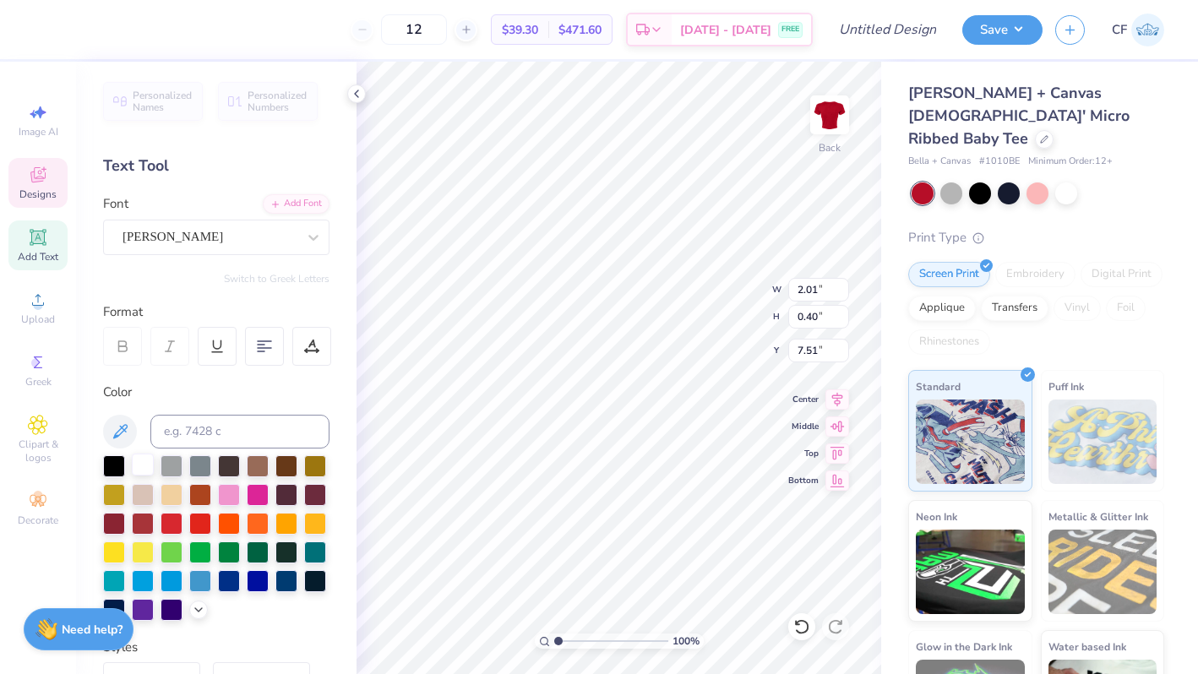
type input "0.44"
type input "7.07"
click at [146, 459] on div at bounding box center [143, 465] width 22 height 22
type input "1.89"
type input "0.43"
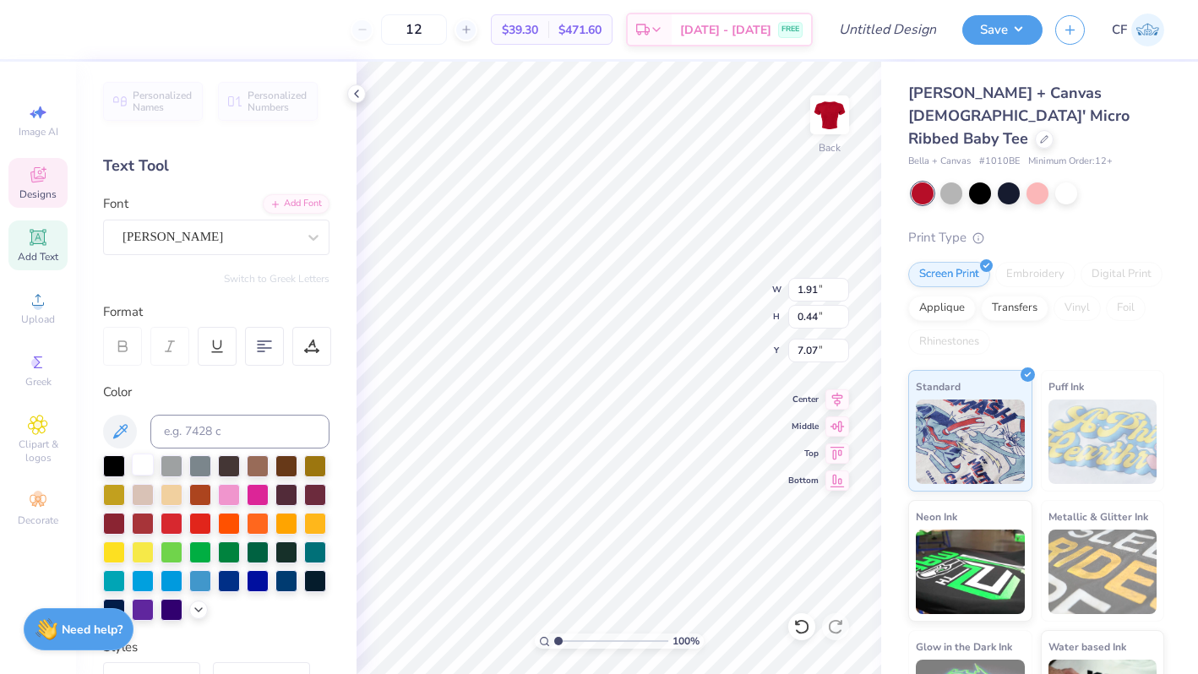
type input "7.14"
type input "0.96"
type input "0.35"
type input "5.93"
click at [138, 465] on div at bounding box center [143, 465] width 22 height 22
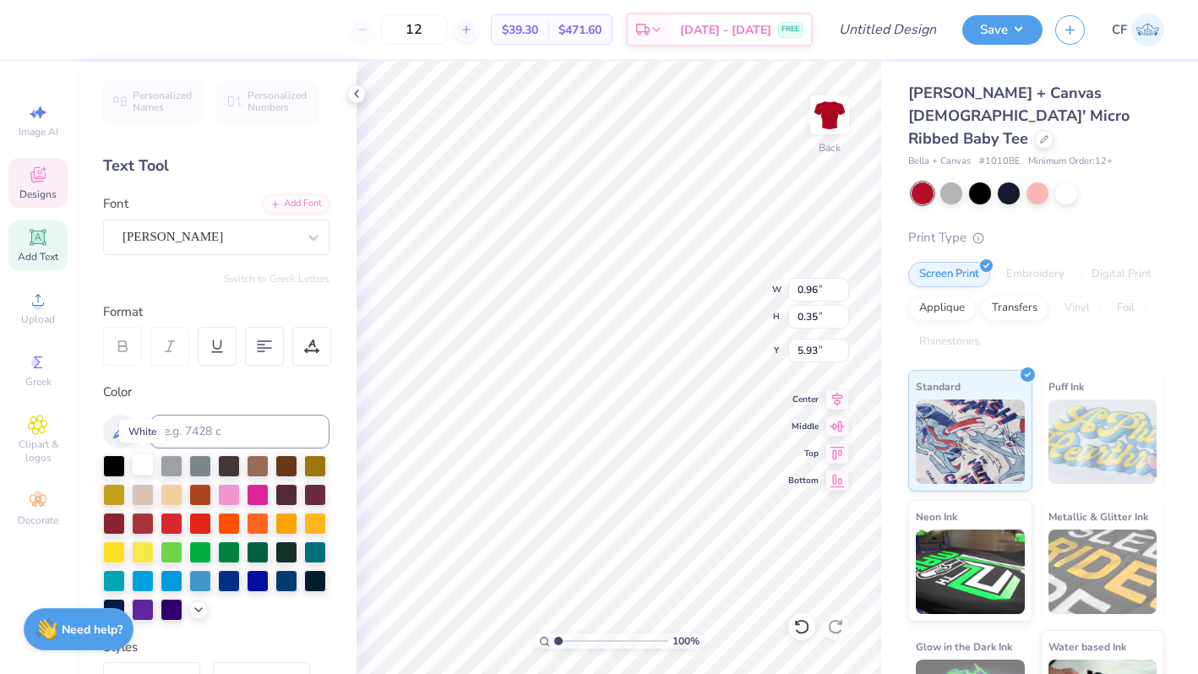
type input "0.95"
type input "0.33"
type input "6.02"
type input "2.87"
type input "0.80"
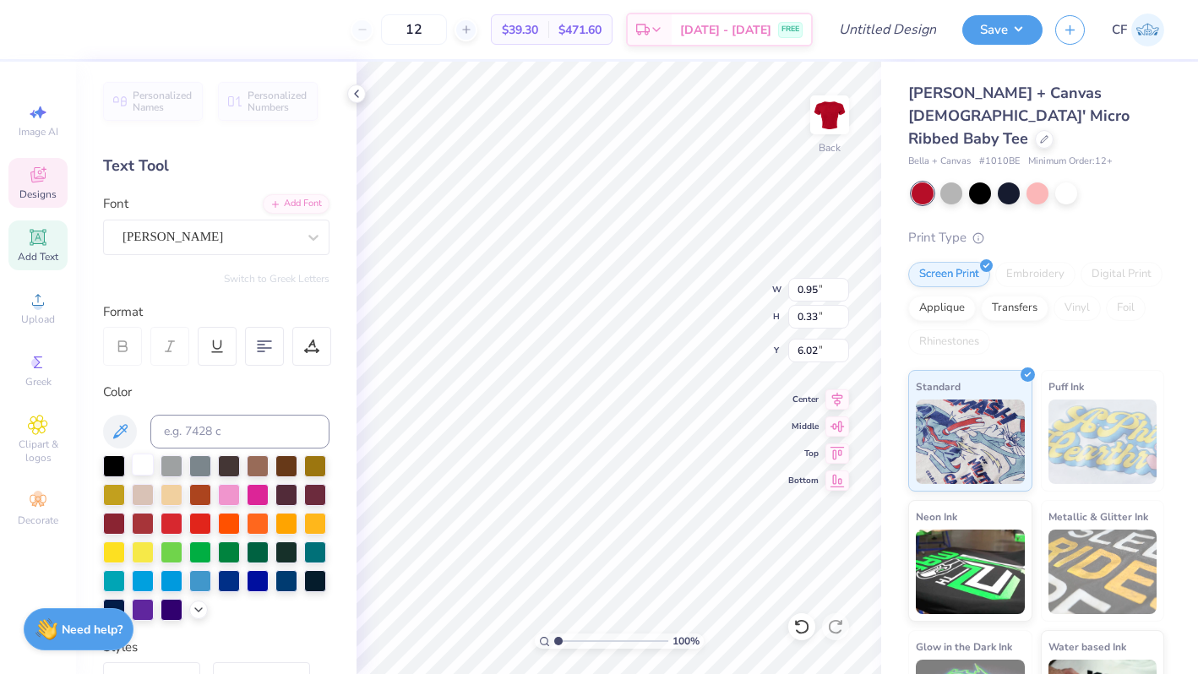
type input "6.26"
click at [146, 468] on div at bounding box center [143, 465] width 22 height 22
type input "2.84"
type input "0.79"
type input "6.43"
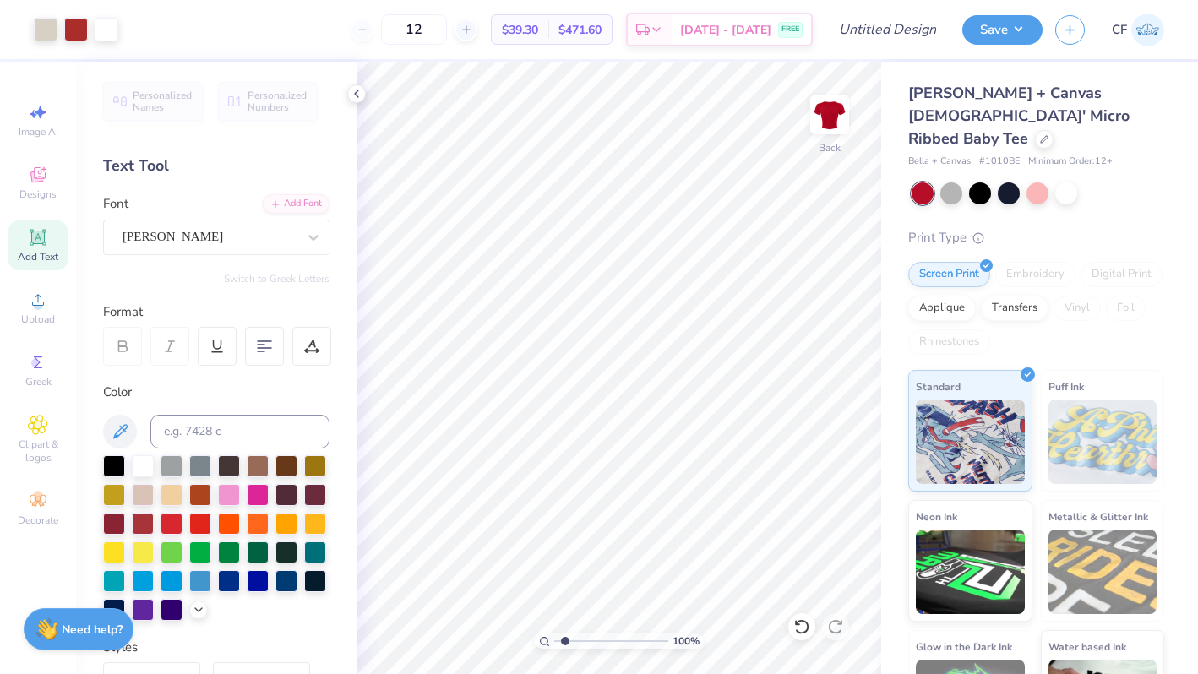
drag, startPoint x: 556, startPoint y: 644, endPoint x: 581, endPoint y: 644, distance: 25.3
click at [581, 644] on input "range" at bounding box center [611, 640] width 114 height 15
click at [952, 182] on div at bounding box center [951, 193] width 22 height 22
drag, startPoint x: 579, startPoint y: 640, endPoint x: 550, endPoint y: 640, distance: 28.7
type input "1"
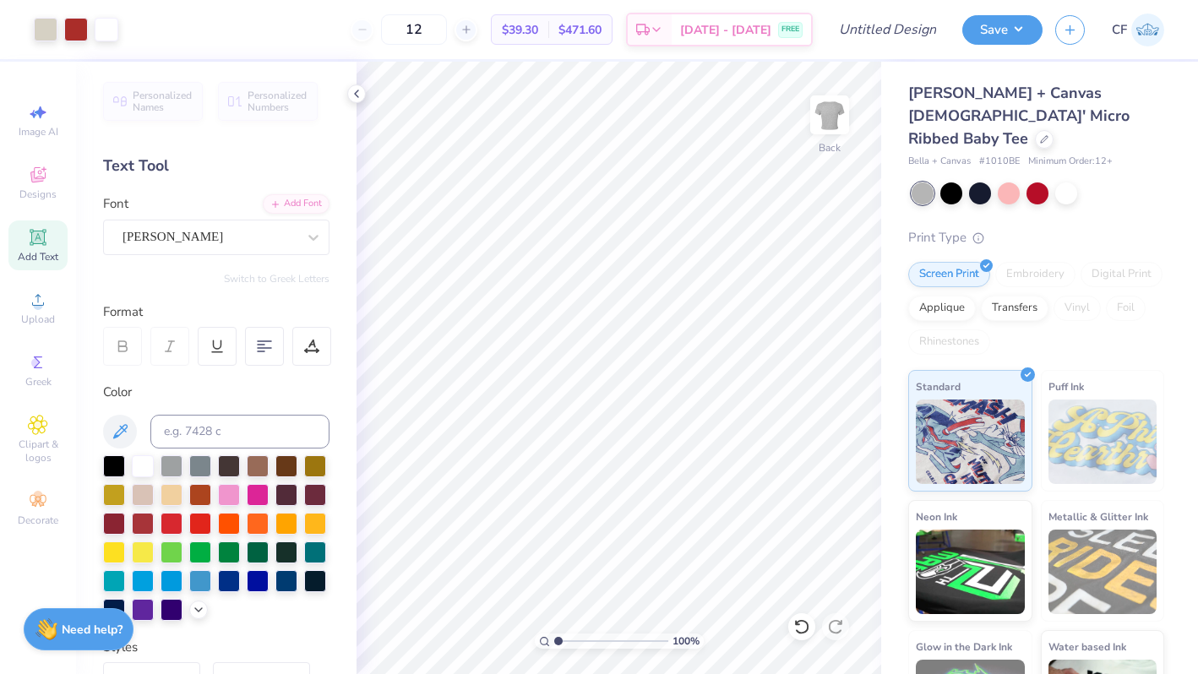
click at [554, 640] on input "range" at bounding box center [611, 640] width 114 height 15
click at [46, 30] on div at bounding box center [46, 28] width 24 height 24
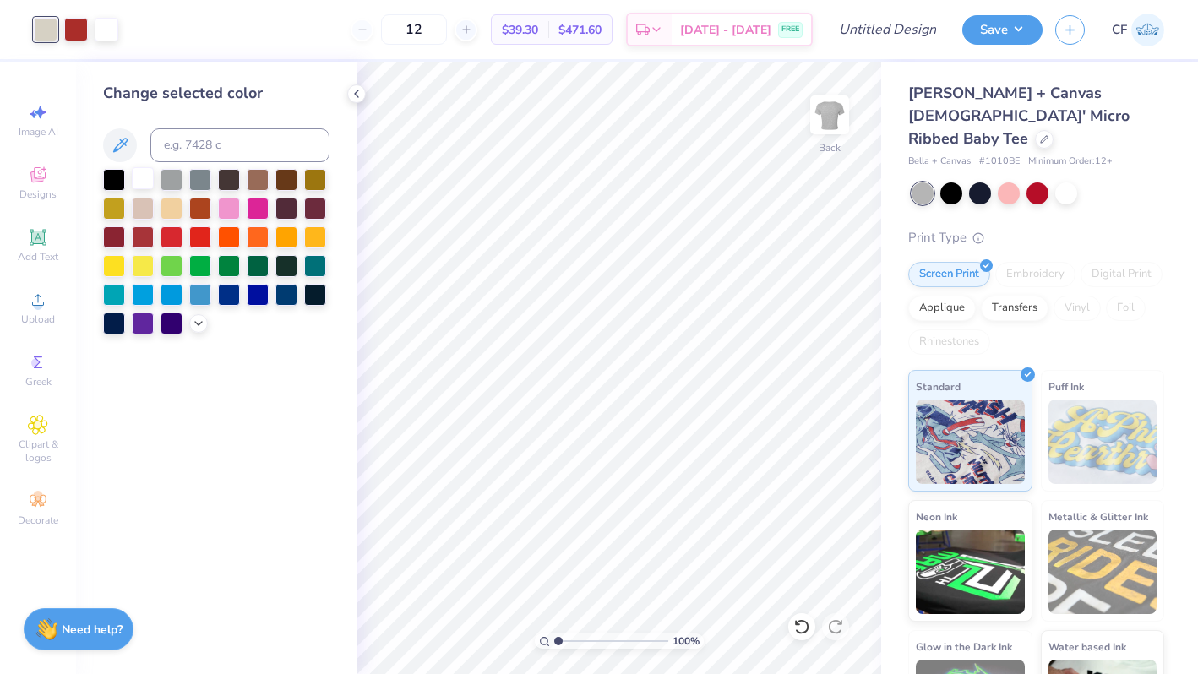
click at [144, 175] on div at bounding box center [143, 178] width 22 height 22
click at [79, 31] on div at bounding box center [76, 28] width 24 height 24
click at [285, 298] on div at bounding box center [286, 293] width 22 height 22
click at [1040, 181] on div at bounding box center [1037, 192] width 22 height 22
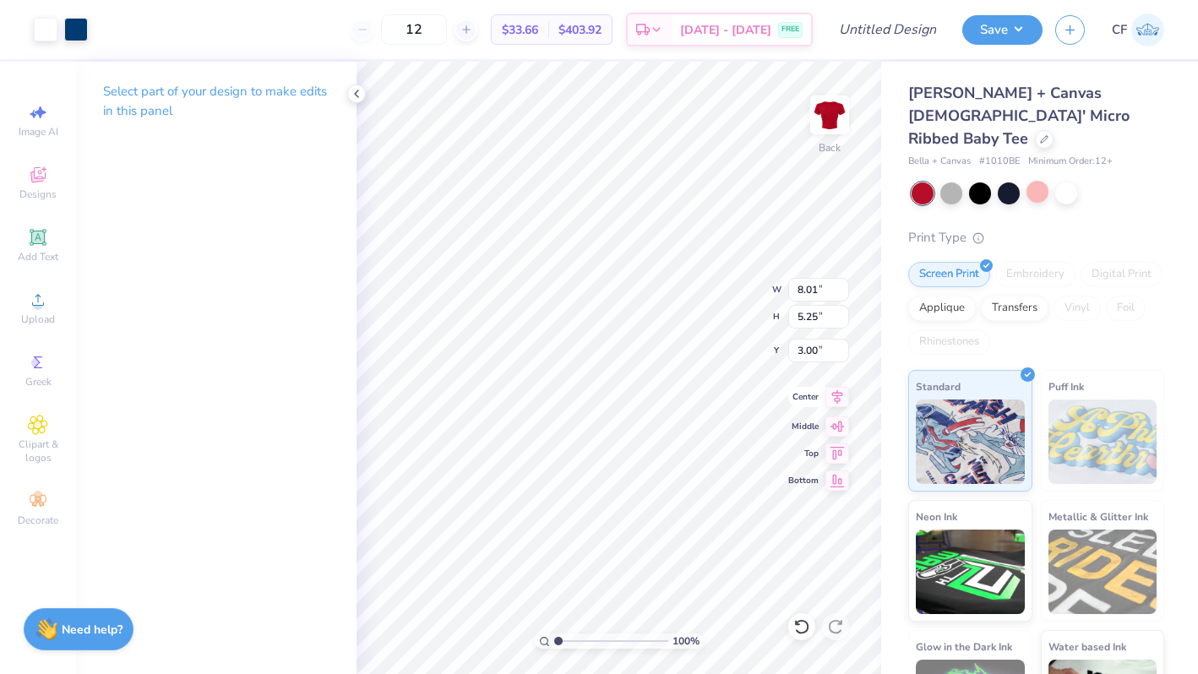
click at [835, 397] on icon at bounding box center [837, 397] width 24 height 20
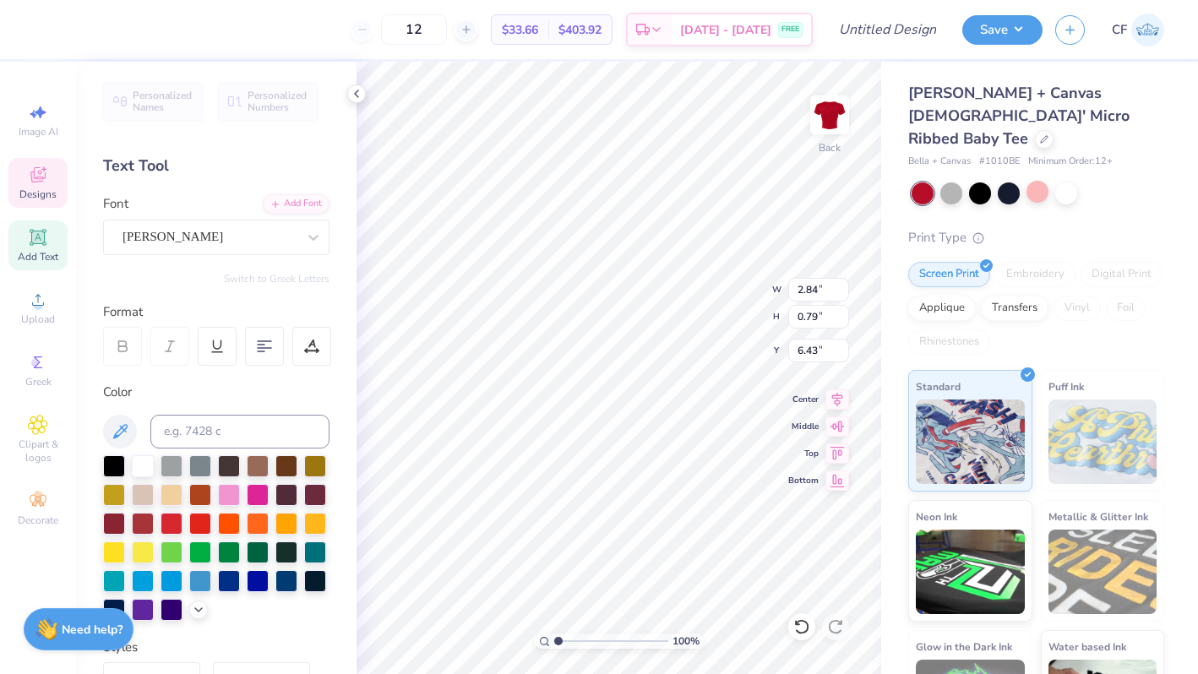
scroll to position [0, 0]
type textarea "THETA"
type textarea "EST.1870"
click at [816, 286] on input "0.95" at bounding box center [818, 290] width 61 height 24
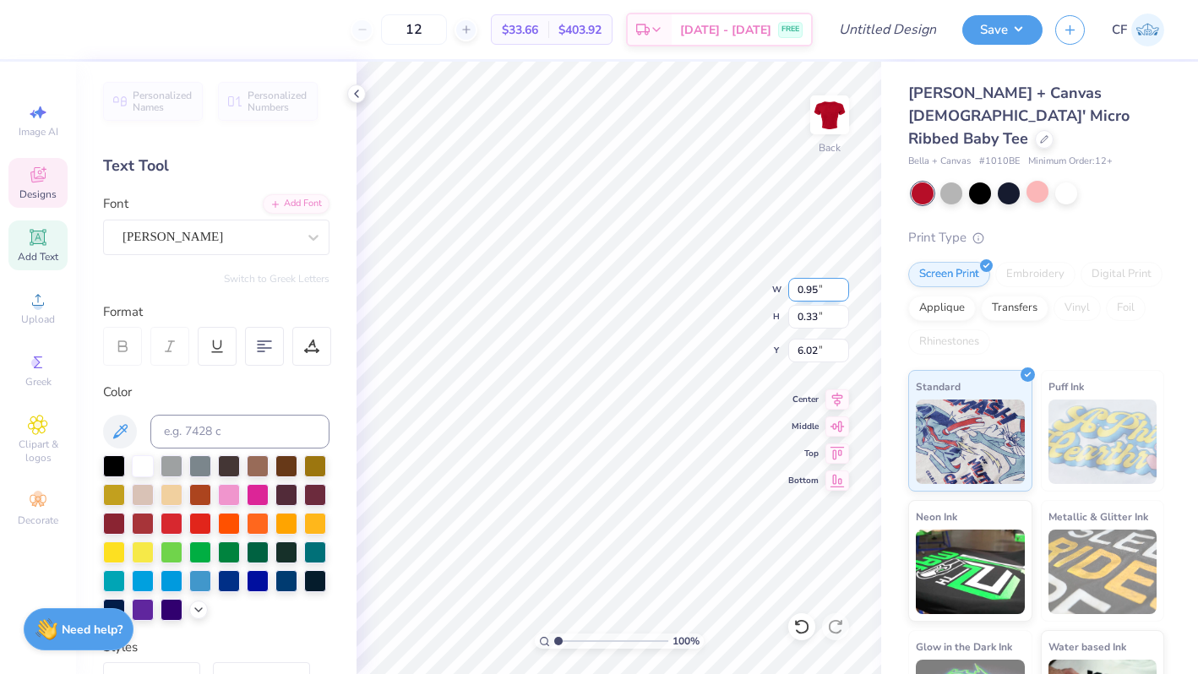
click at [816, 286] on input "0.95" at bounding box center [818, 290] width 61 height 24
type input "1.68"
type input "0.43"
type input "5.95"
click at [808, 288] on input "1.68" at bounding box center [818, 290] width 61 height 24
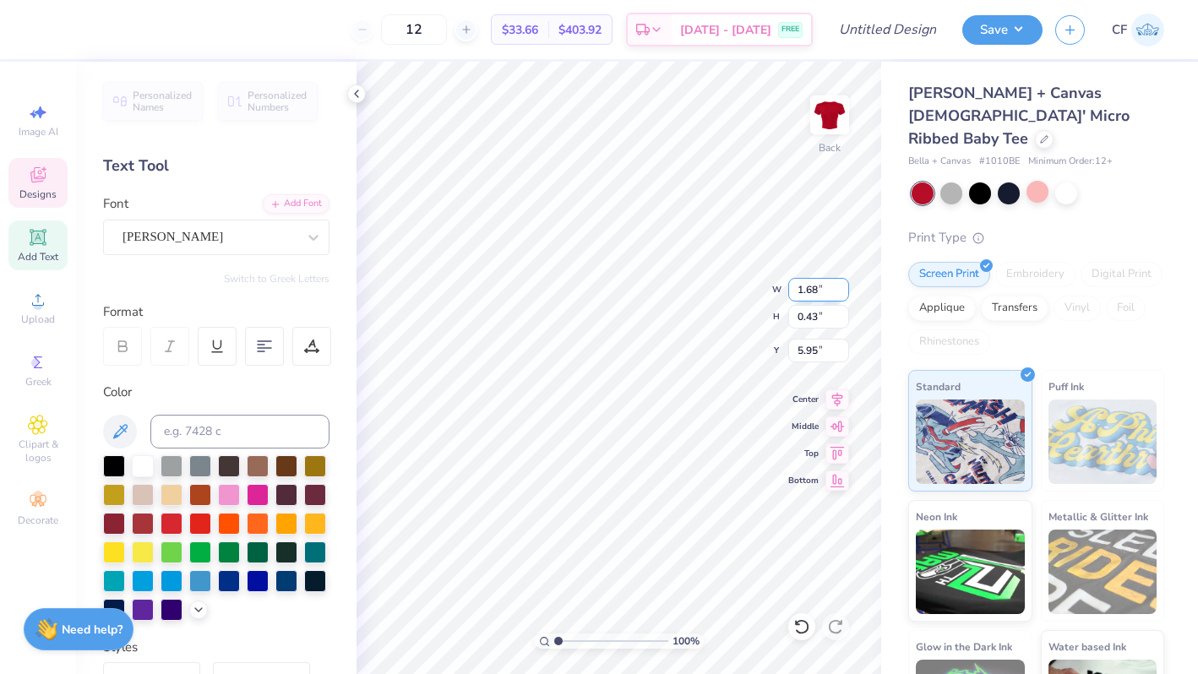
click at [808, 288] on input "1.68" at bounding box center [818, 290] width 61 height 24
type input "0.95"
type input "0.24"
type input "6.05"
drag, startPoint x: 554, startPoint y: 642, endPoint x: 584, endPoint y: 641, distance: 30.4
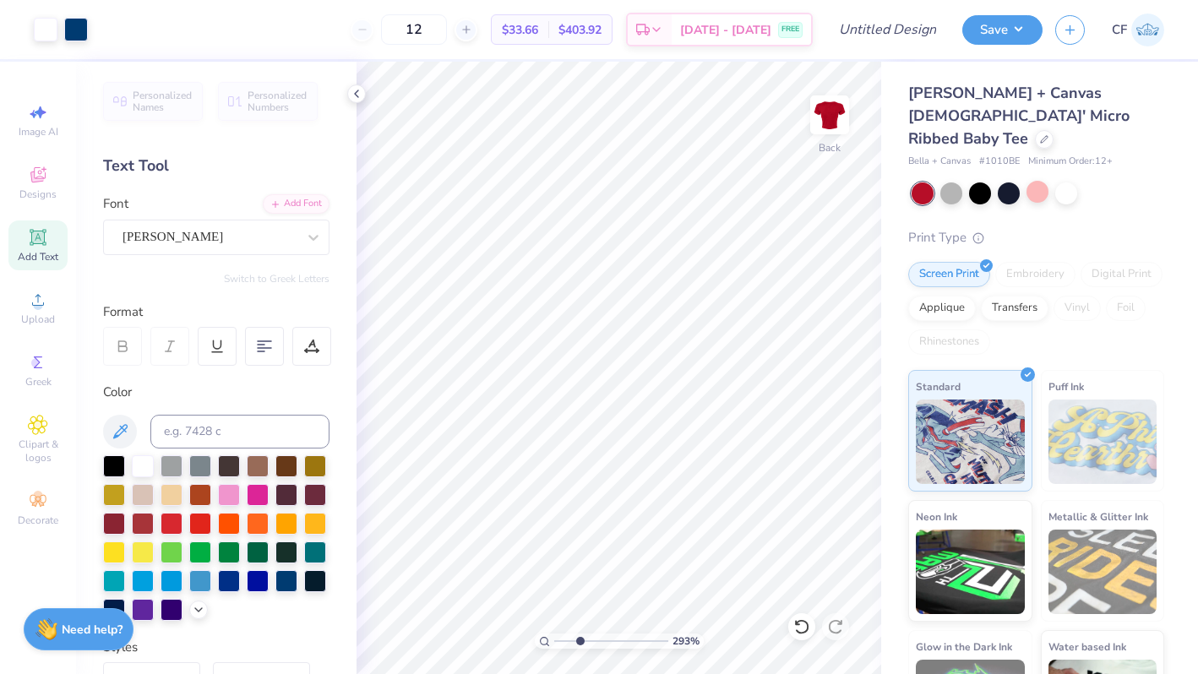
type input "3.4"
click at [584, 641] on input "range" at bounding box center [611, 640] width 114 height 15
type input "1.33"
type input "0.34"
type input "5.99"
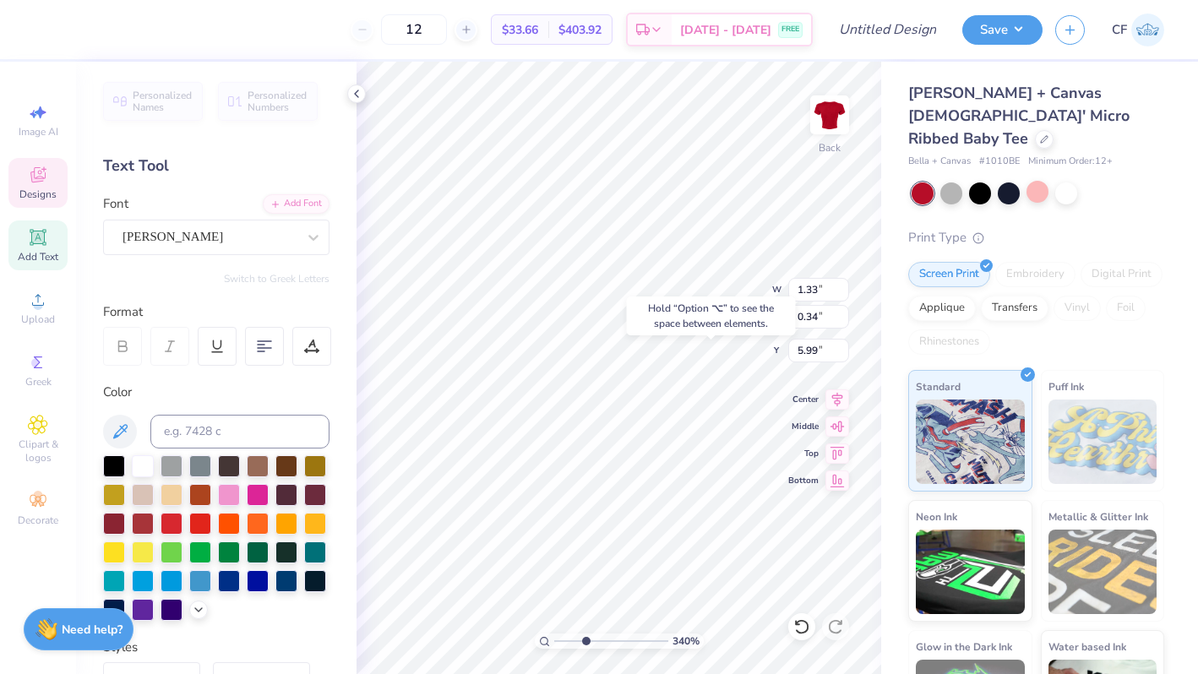
type input "2.01"
type input "0.40"
type input "7.61"
type input "1.89"
type input "0.43"
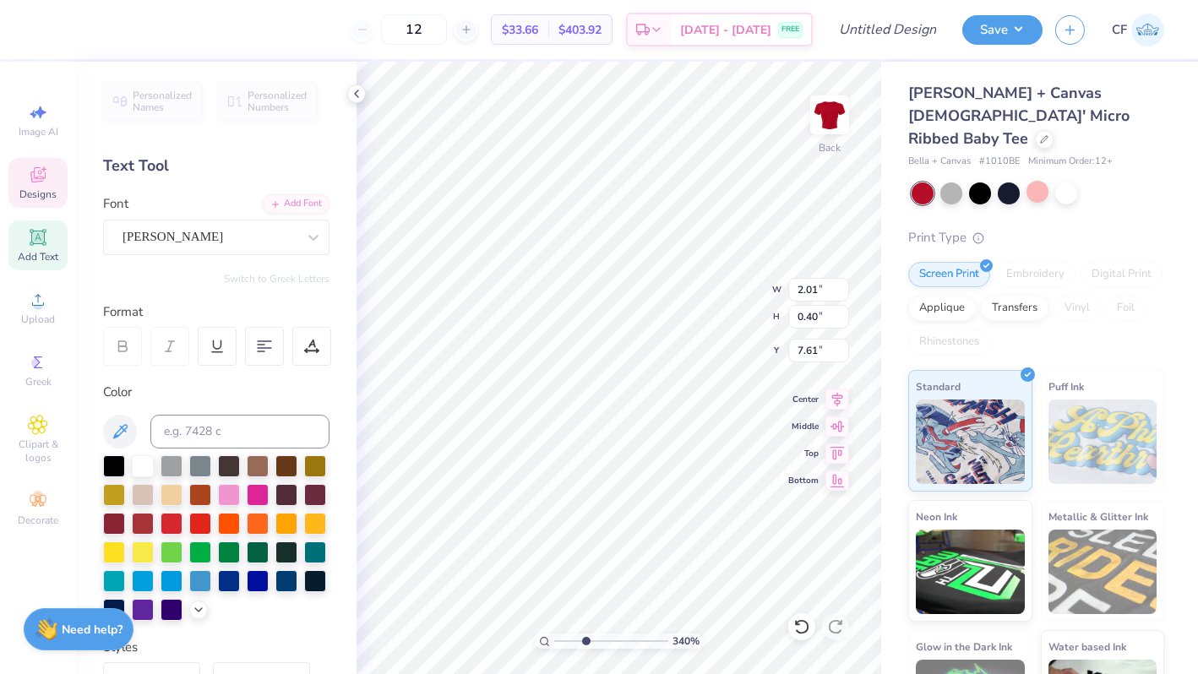
type input "7.14"
type input "7.41"
type textarea "LOVE"
type input "8.19"
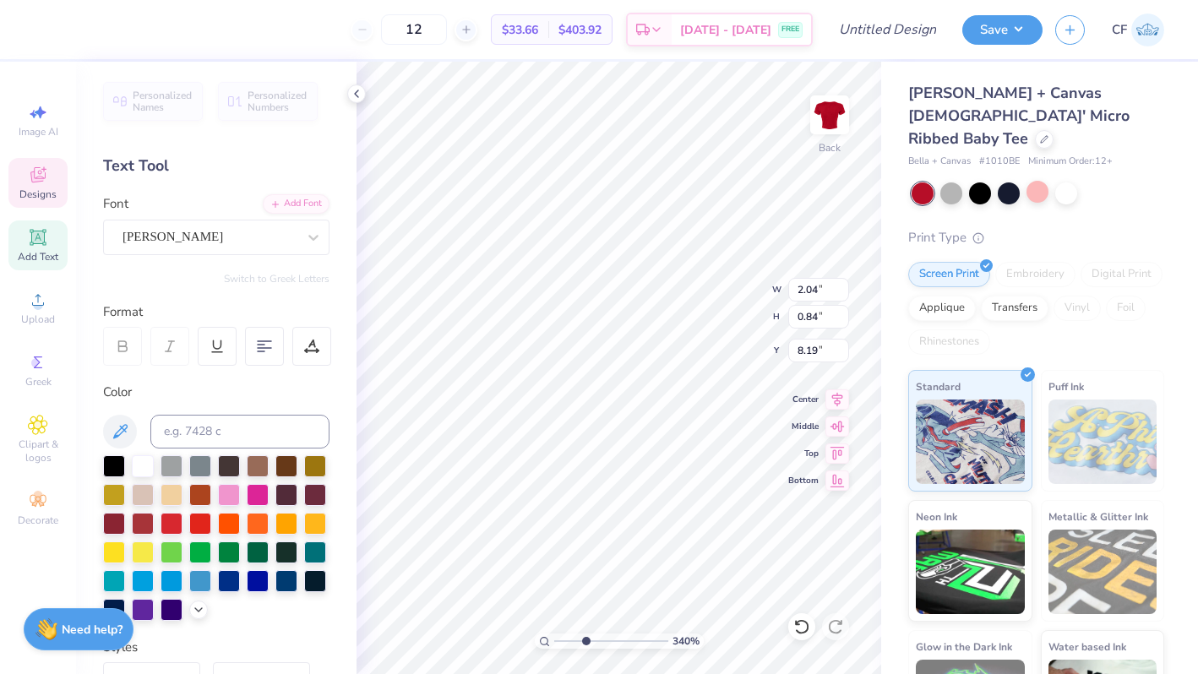
scroll to position [0, 1]
type textarea "& MINE !"
type input "8.32"
drag, startPoint x: 584, startPoint y: 640, endPoint x: 567, endPoint y: 640, distance: 16.9
type input "1.81"
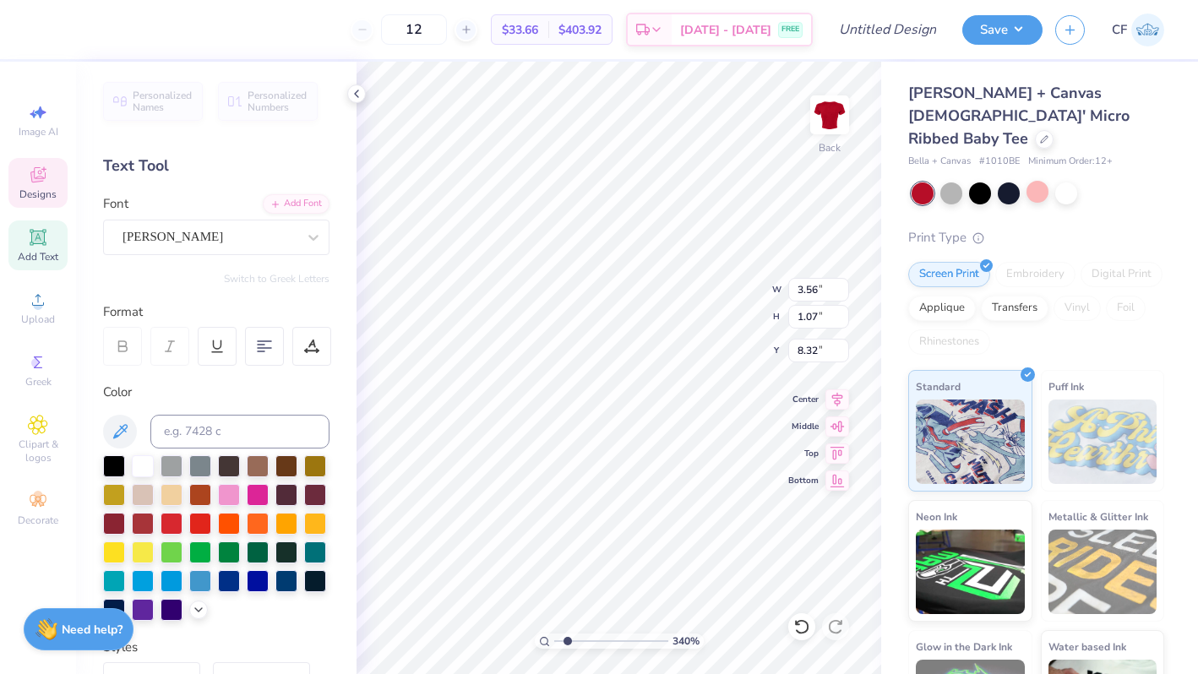
click at [567, 640] on input "range" at bounding box center [611, 640] width 114 height 15
type input "8.60"
type input "5.63"
type input "2.69"
type input "7.60"
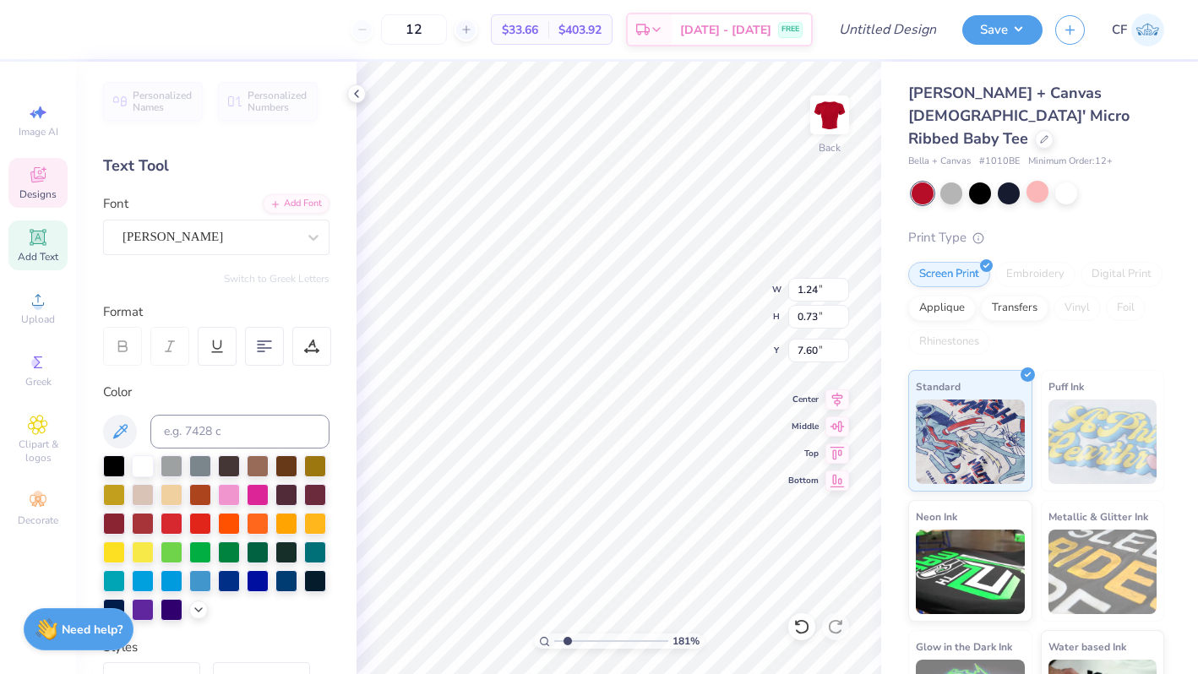
type input "1.24"
type input "0.73"
type input "7.41"
type input "1.15"
type input "0.90"
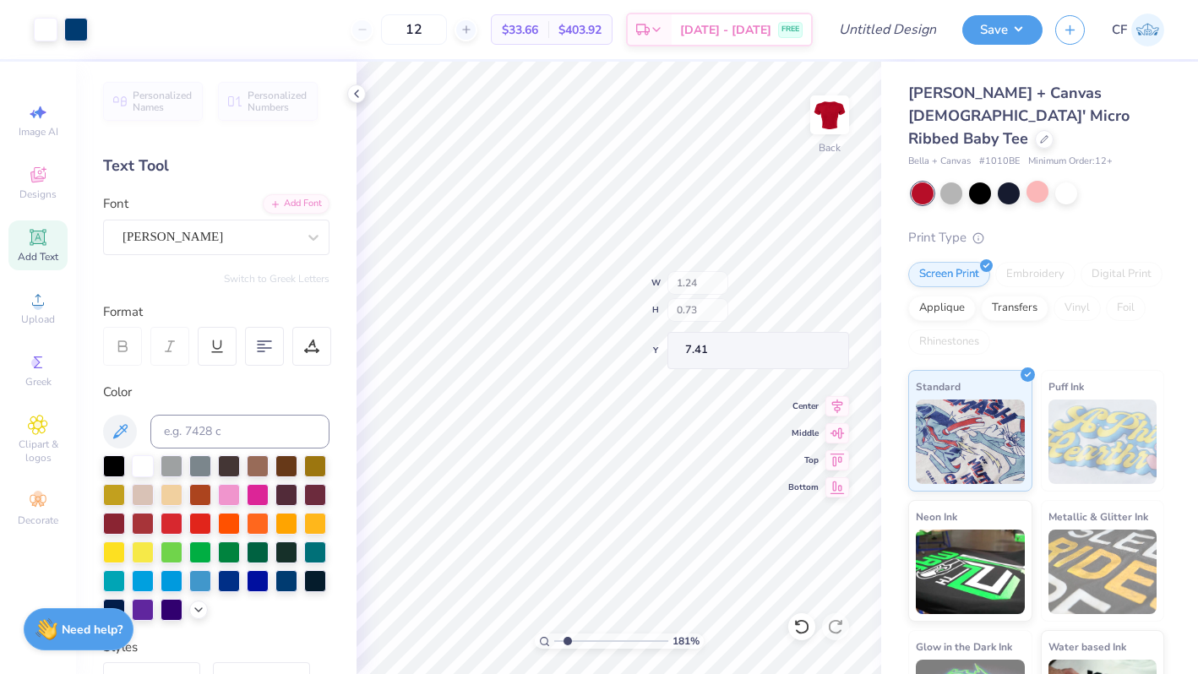
type input "7.32"
type input "1.18"
type input "0.85"
type input "7.35"
type input "6.27"
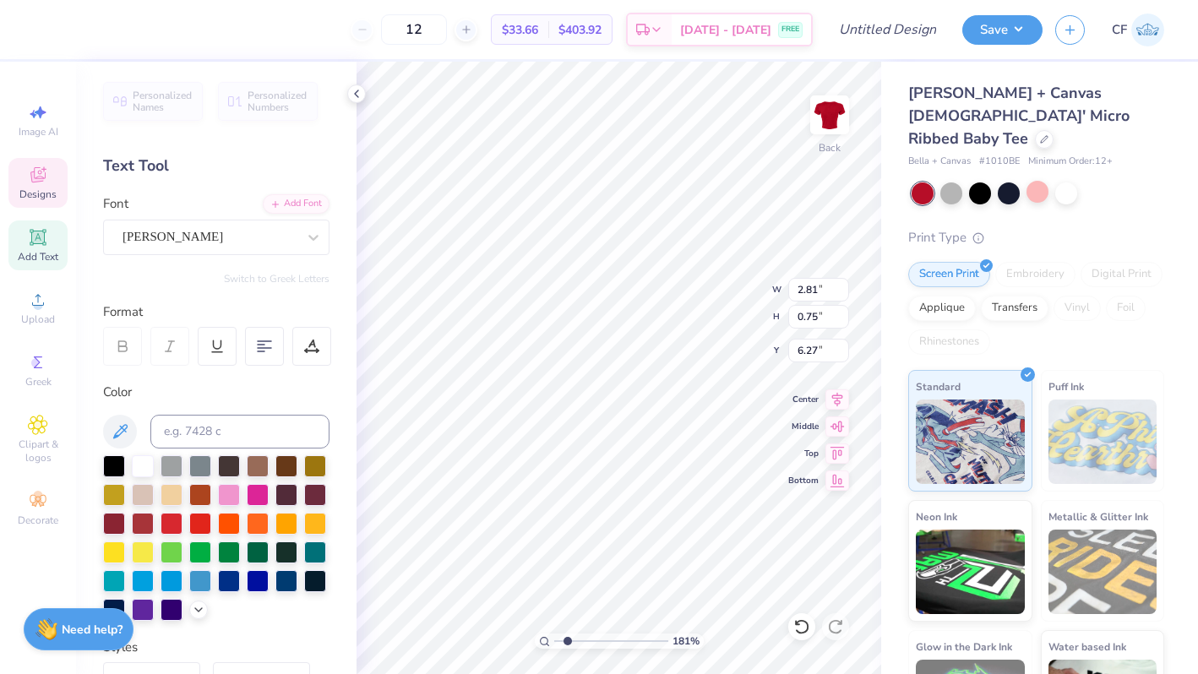
type input "2.04"
type input "0.84"
type input "7.01"
type input "3.56"
type input "1.07"
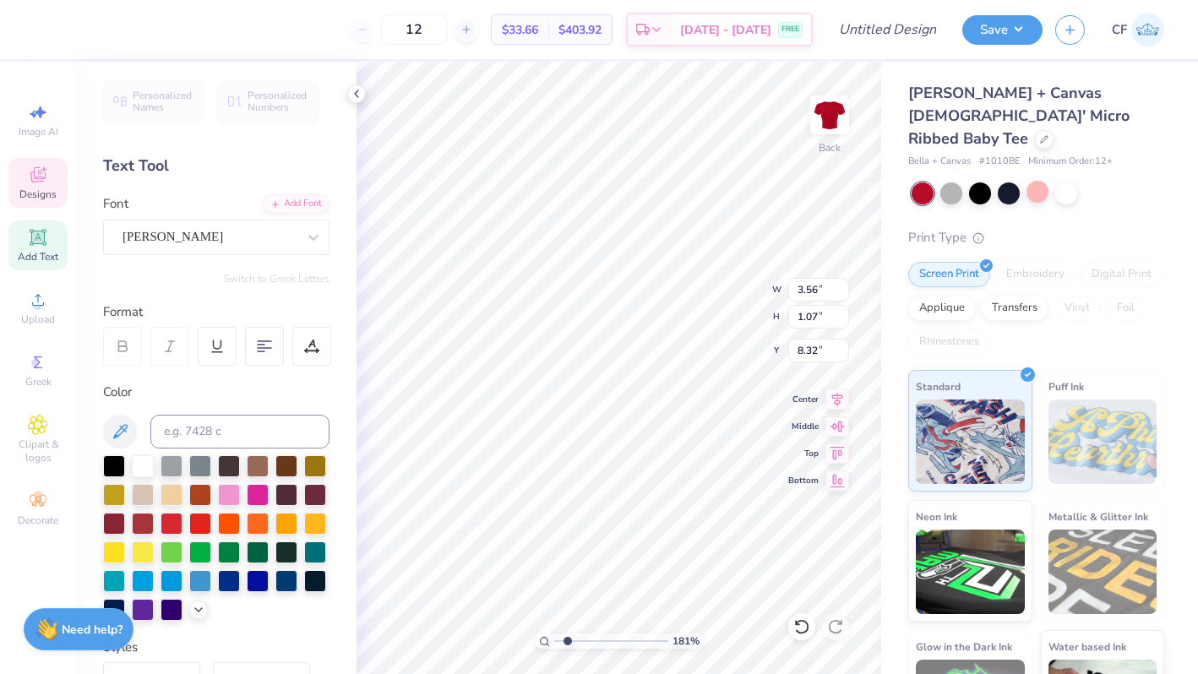
type input "7.66"
type textarea "MINE !"
type input "2.04"
type input "0.84"
type input "7.01"
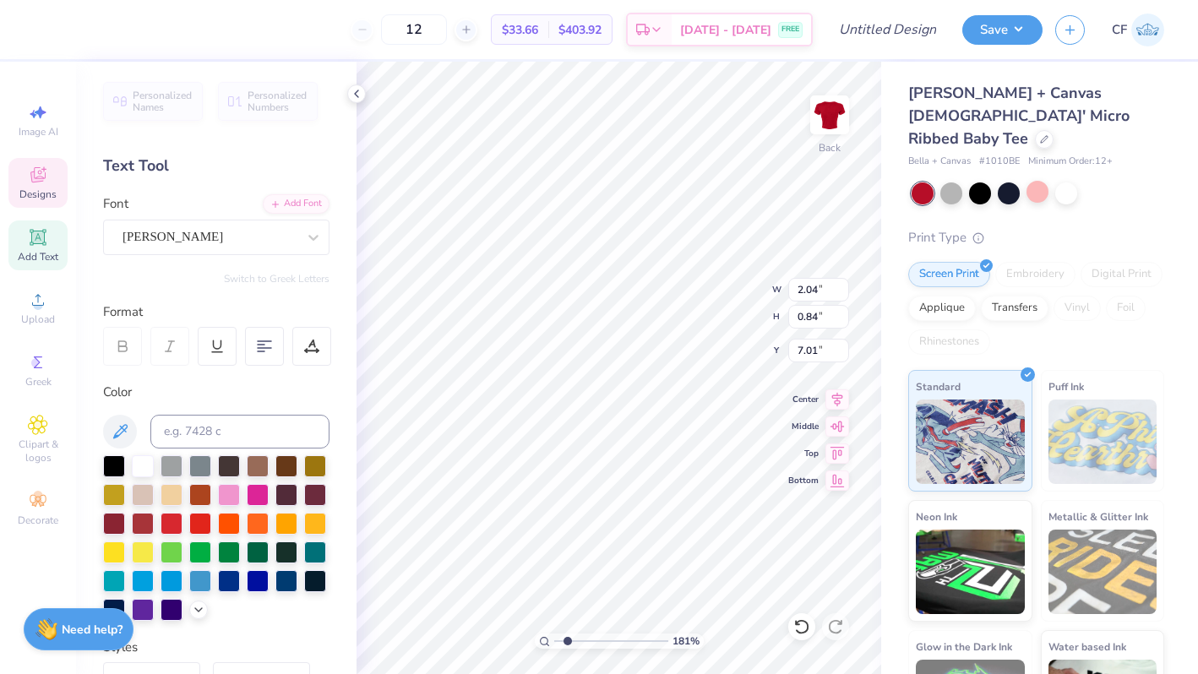
scroll to position [0, 0]
type textarea "LOVE &"
type input "7.85"
type input "6.22"
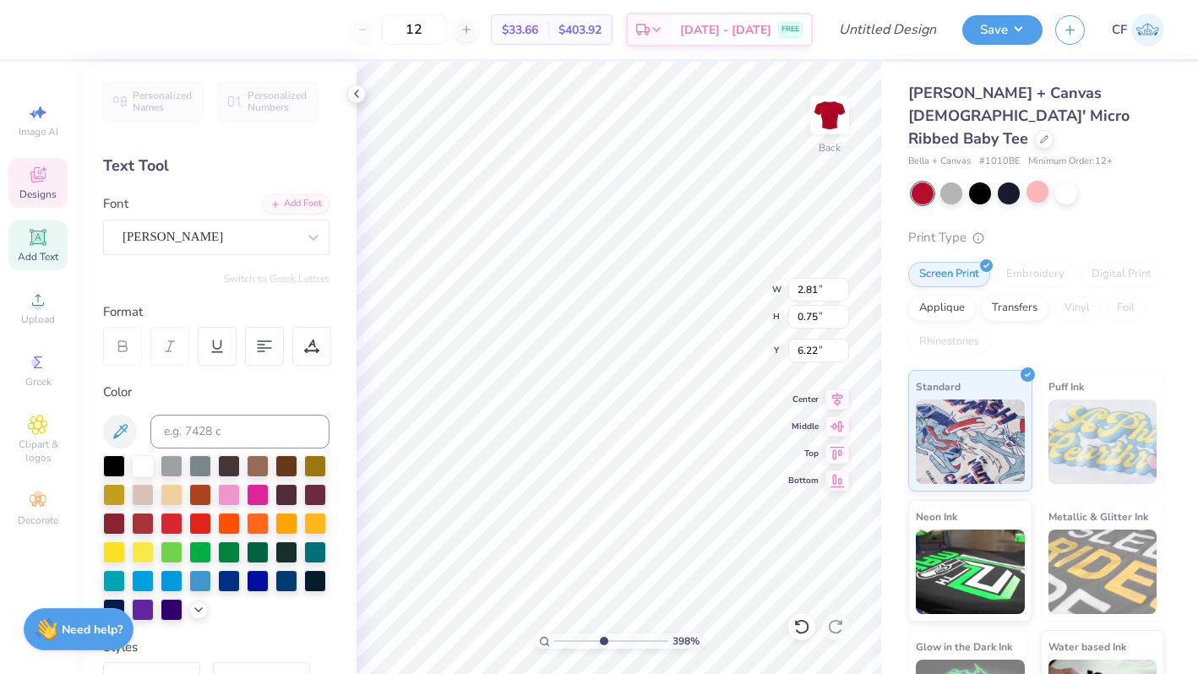
drag, startPoint x: 569, startPoint y: 638, endPoint x: 636, endPoint y: 634, distance: 66.9
type input "7.9"
click at [636, 634] on input "range" at bounding box center [611, 640] width 114 height 15
type input "6.12"
drag, startPoint x: 639, startPoint y: 639, endPoint x: 583, endPoint y: 647, distance: 57.1
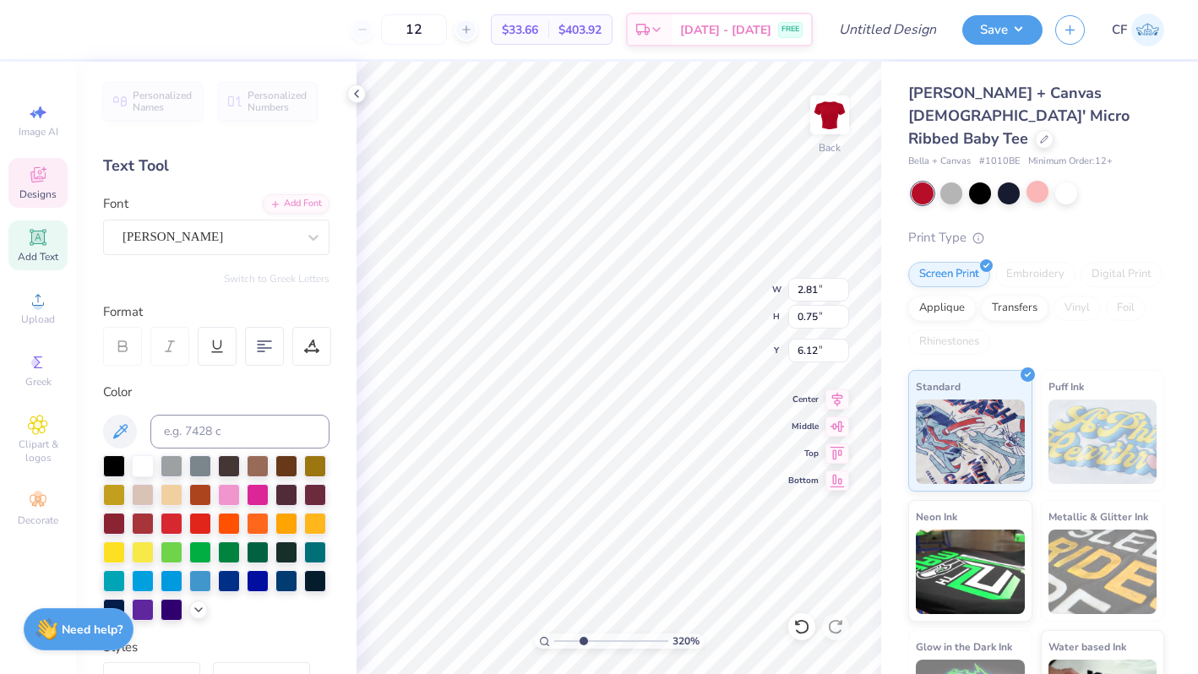
type input "3.2"
click at [583, 647] on input "range" at bounding box center [611, 640] width 114 height 15
type input "6.89"
type input "2.70"
type input "0.94"
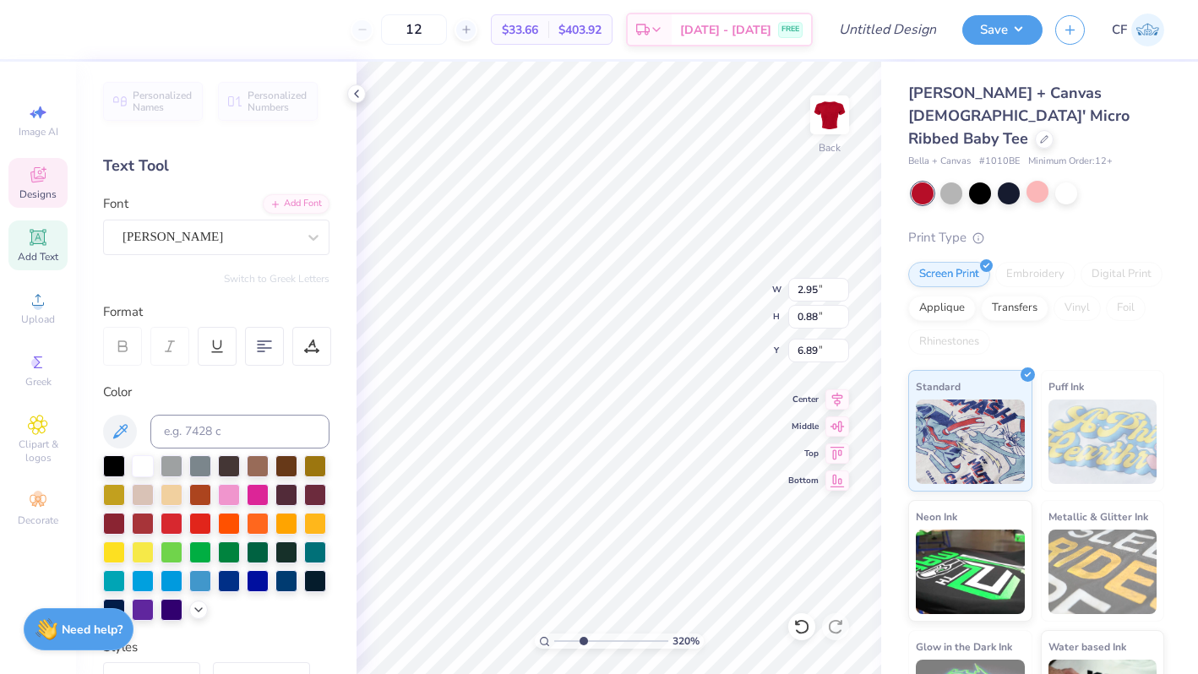
type input "7.85"
type input "2.72"
type input "1.02"
type input "7.77"
drag, startPoint x: 583, startPoint y: 639, endPoint x: 591, endPoint y: 640, distance: 8.5
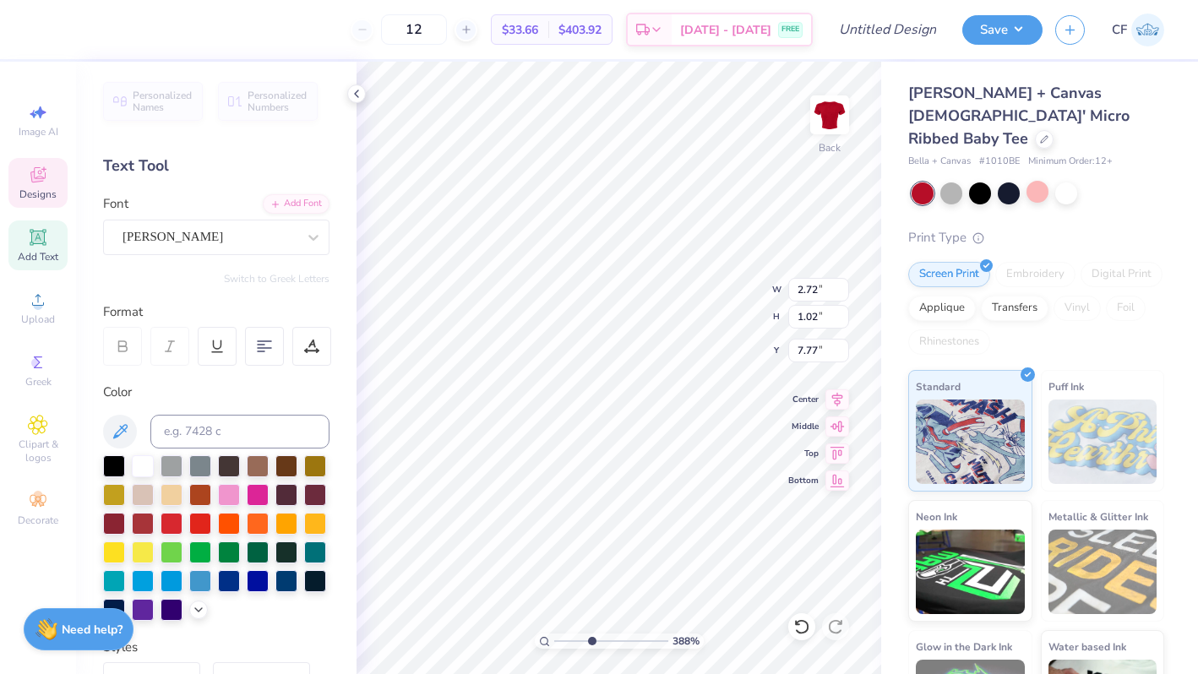
type input "3.93"
click at [590, 640] on input "range" at bounding box center [611, 640] width 114 height 15
type input "7.68"
type input "7.77"
drag, startPoint x: 592, startPoint y: 642, endPoint x: 573, endPoint y: 644, distance: 18.7
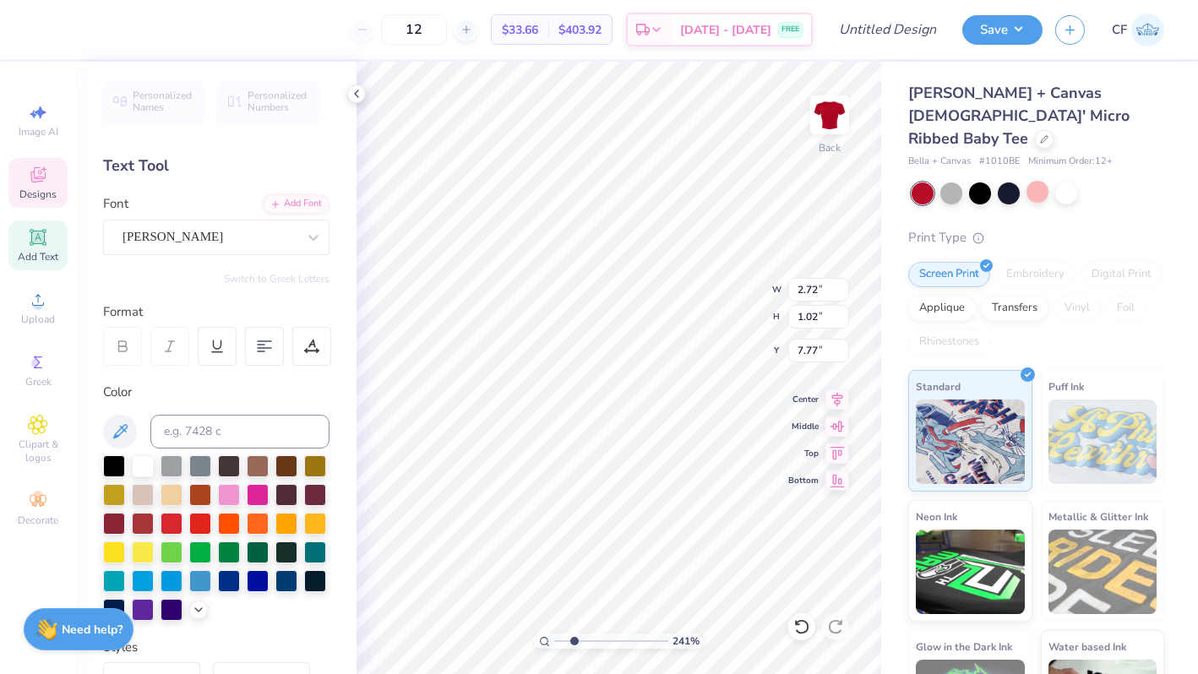
click at [573, 644] on input "range" at bounding box center [611, 640] width 114 height 15
click at [566, 638] on input "range" at bounding box center [611, 640] width 114 height 15
drag, startPoint x: 565, startPoint y: 640, endPoint x: 606, endPoint y: 638, distance: 41.5
type input "5.29"
click at [606, 638] on input "range" at bounding box center [611, 640] width 114 height 15
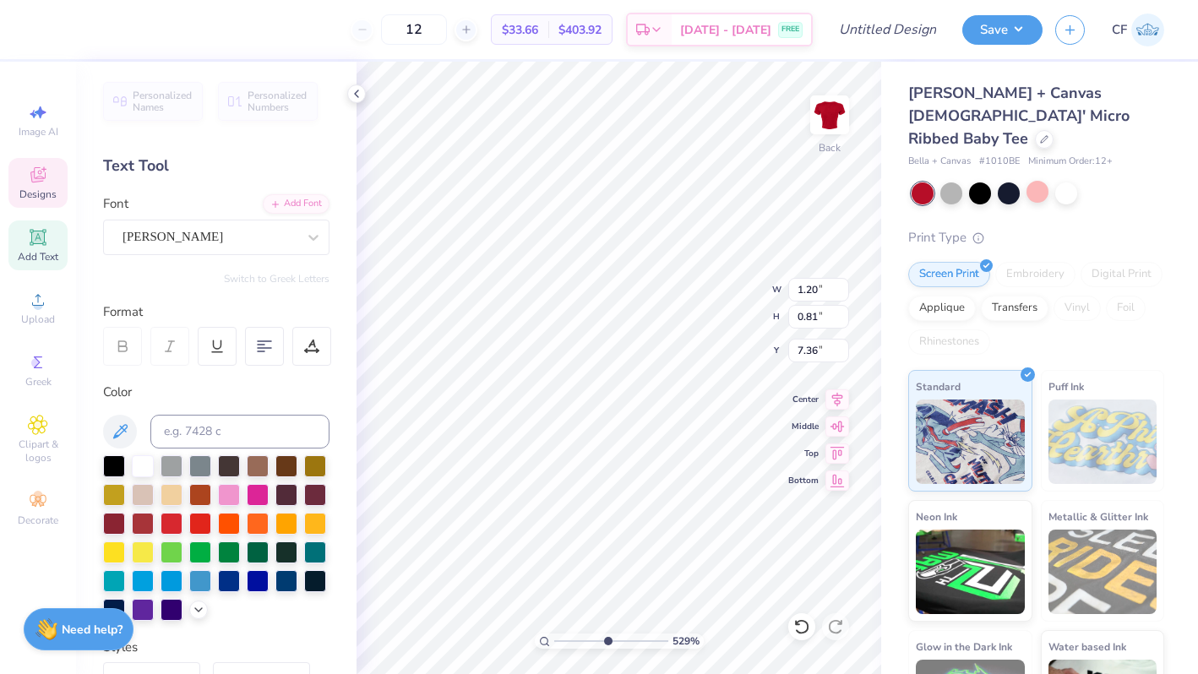
type input "1.20"
type input "0.81"
type input "7.33"
type input "1.49"
type input "1.01"
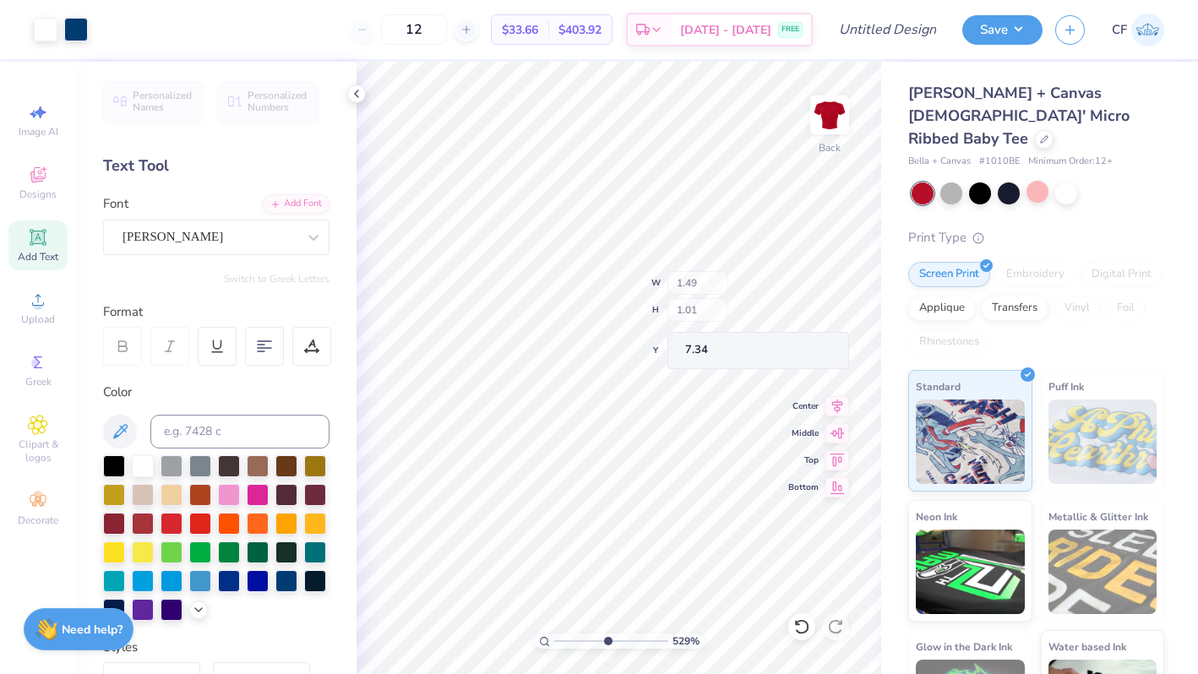
type input "7.34"
drag, startPoint x: 605, startPoint y: 644, endPoint x: 557, endPoint y: 636, distance: 48.7
type input "1"
click at [557, 636] on input "range" at bounding box center [611, 640] width 114 height 15
click at [73, 28] on div at bounding box center [76, 28] width 24 height 24
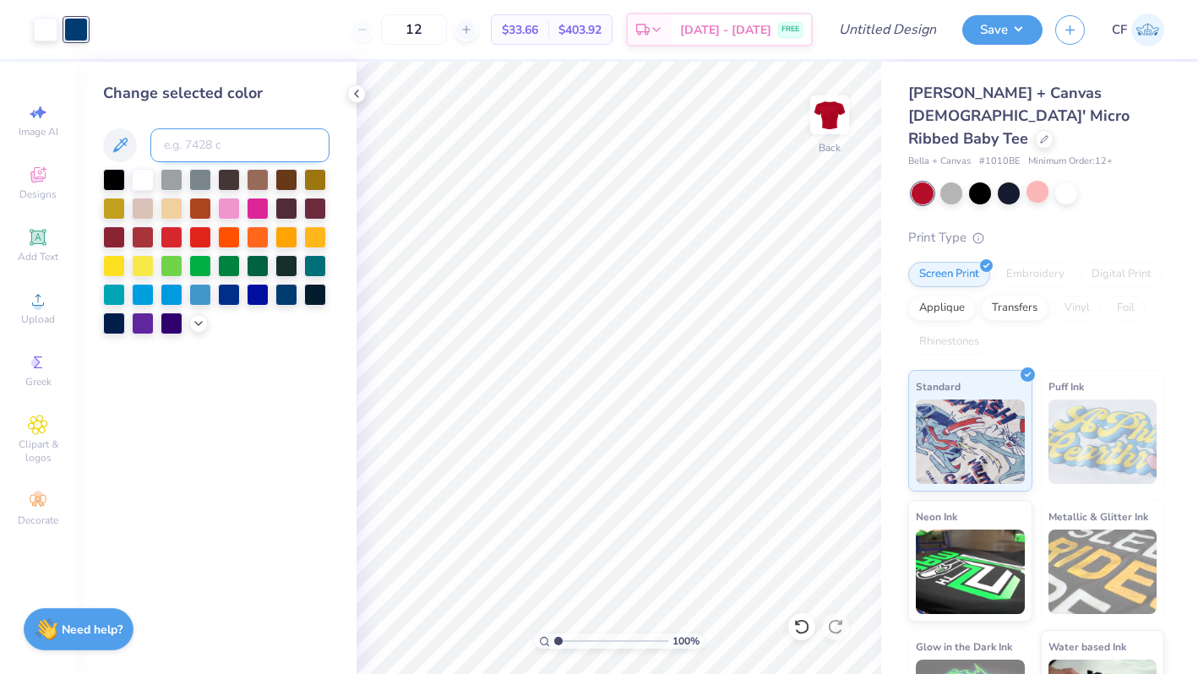
click at [213, 139] on input at bounding box center [239, 145] width 179 height 34
click at [182, 139] on input "3767C" at bounding box center [239, 145] width 179 height 34
click at [177, 146] on input "6737C" at bounding box center [239, 145] width 179 height 34
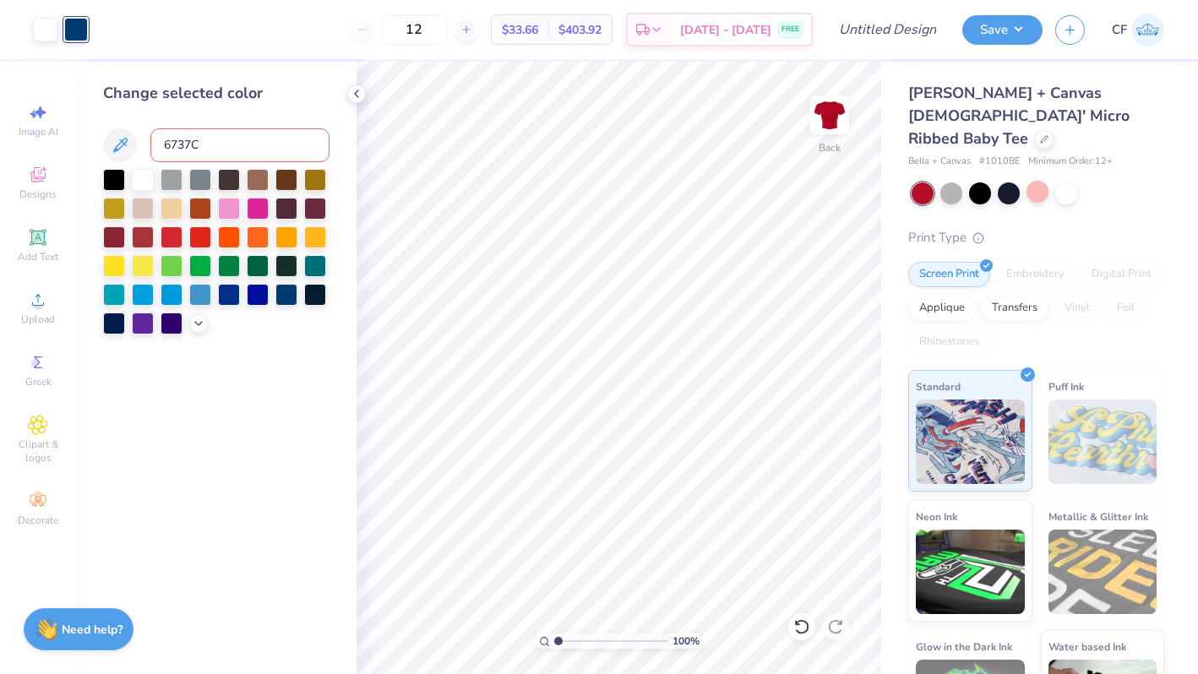
click at [177, 146] on input "6737C" at bounding box center [239, 145] width 179 height 34
type input "6"
type input "5767"
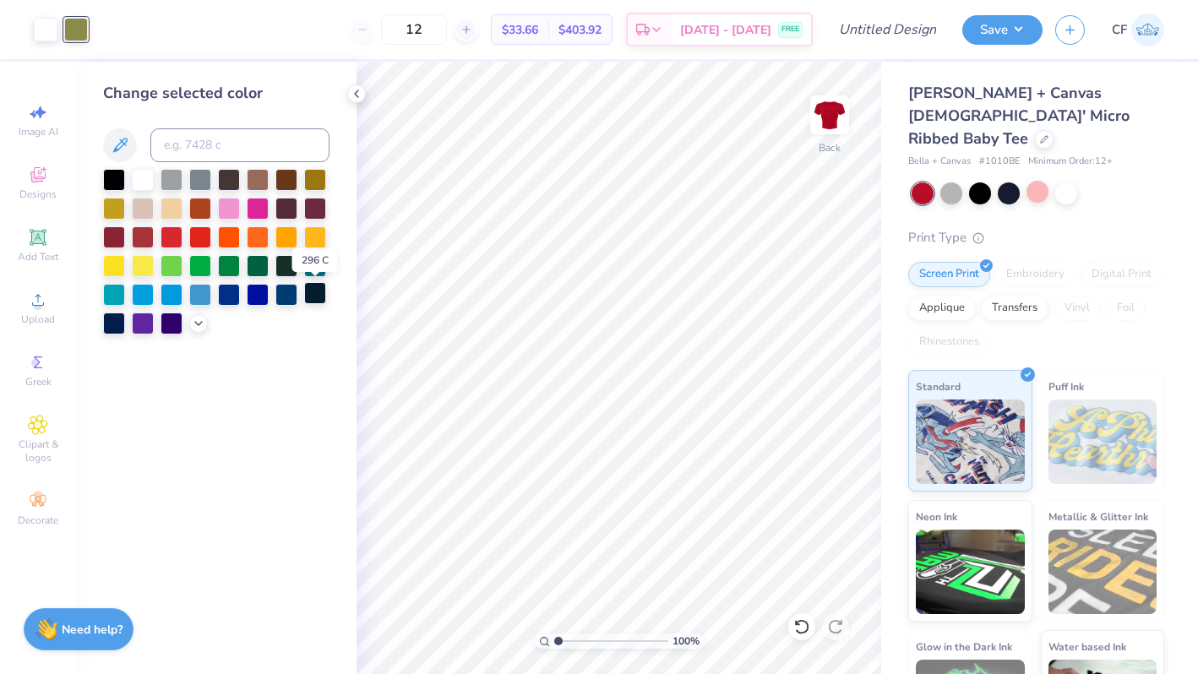
click at [316, 286] on div at bounding box center [315, 293] width 22 height 22
click at [113, 322] on div at bounding box center [114, 322] width 22 height 22
drag, startPoint x: 171, startPoint y: 233, endPoint x: 186, endPoint y: 240, distance: 16.6
click at [171, 233] on div at bounding box center [171, 237] width 22 height 22
click at [198, 327] on icon at bounding box center [199, 322] width 14 height 14
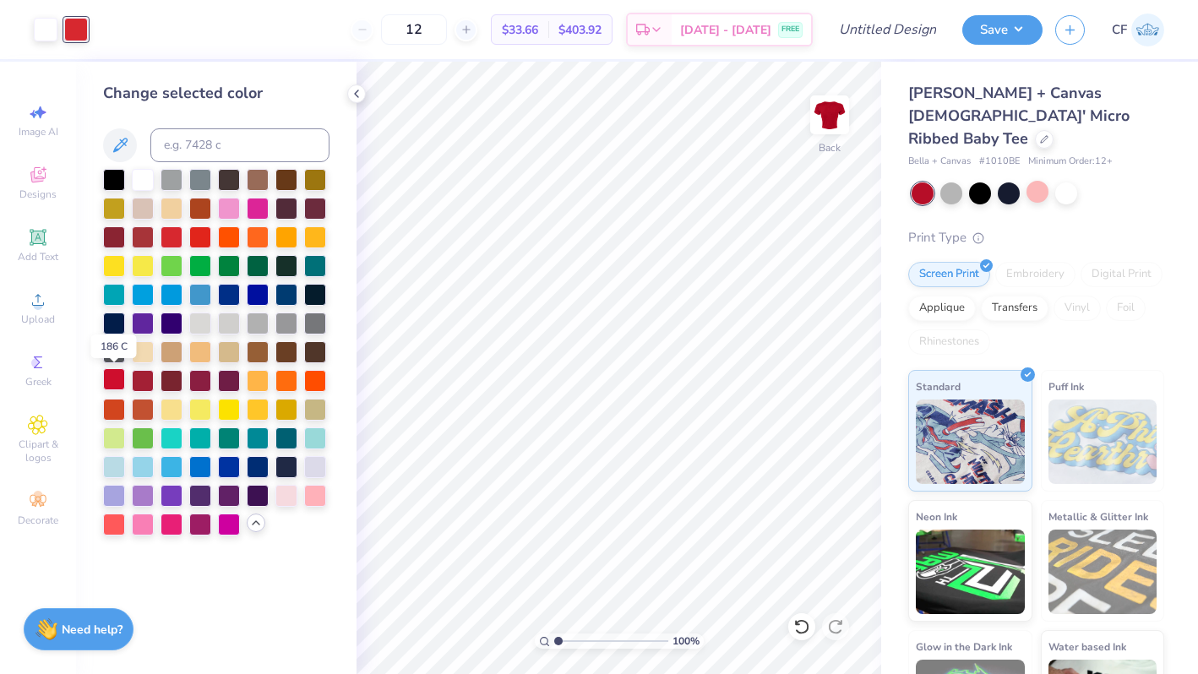
click at [117, 380] on div at bounding box center [114, 379] width 22 height 22
click at [141, 385] on div at bounding box center [143, 379] width 22 height 22
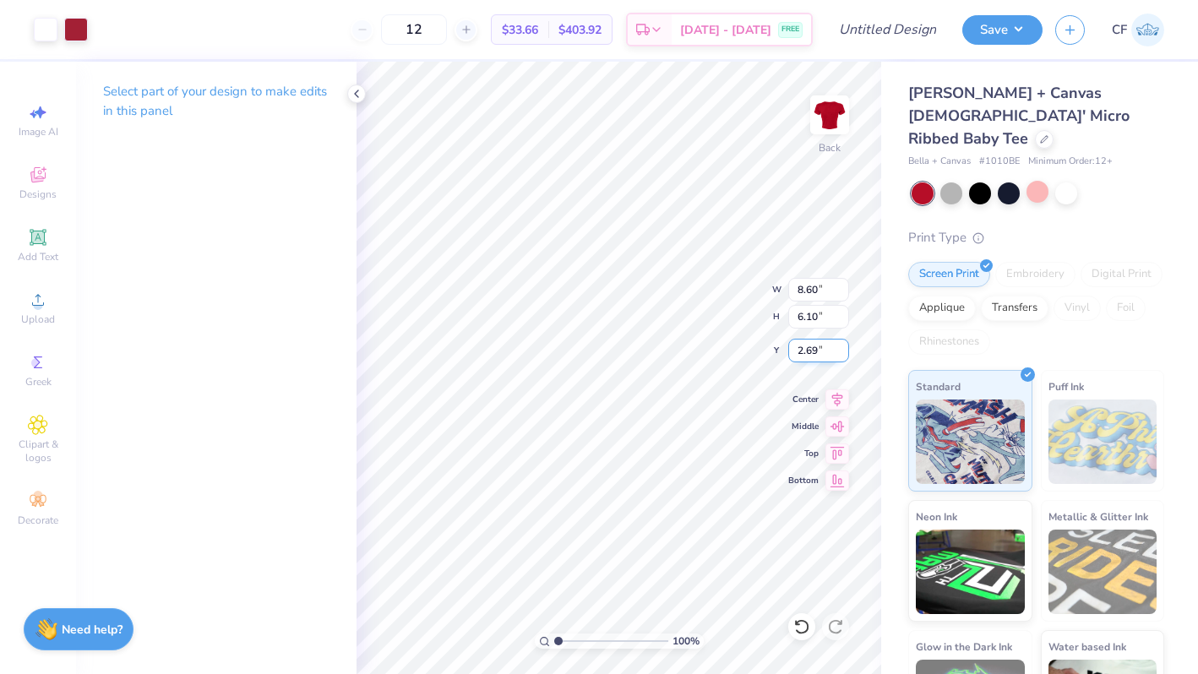
click at [806, 346] on input "2.69" at bounding box center [818, 351] width 61 height 24
type input "2.00"
click at [841, 394] on icon at bounding box center [837, 397] width 11 height 14
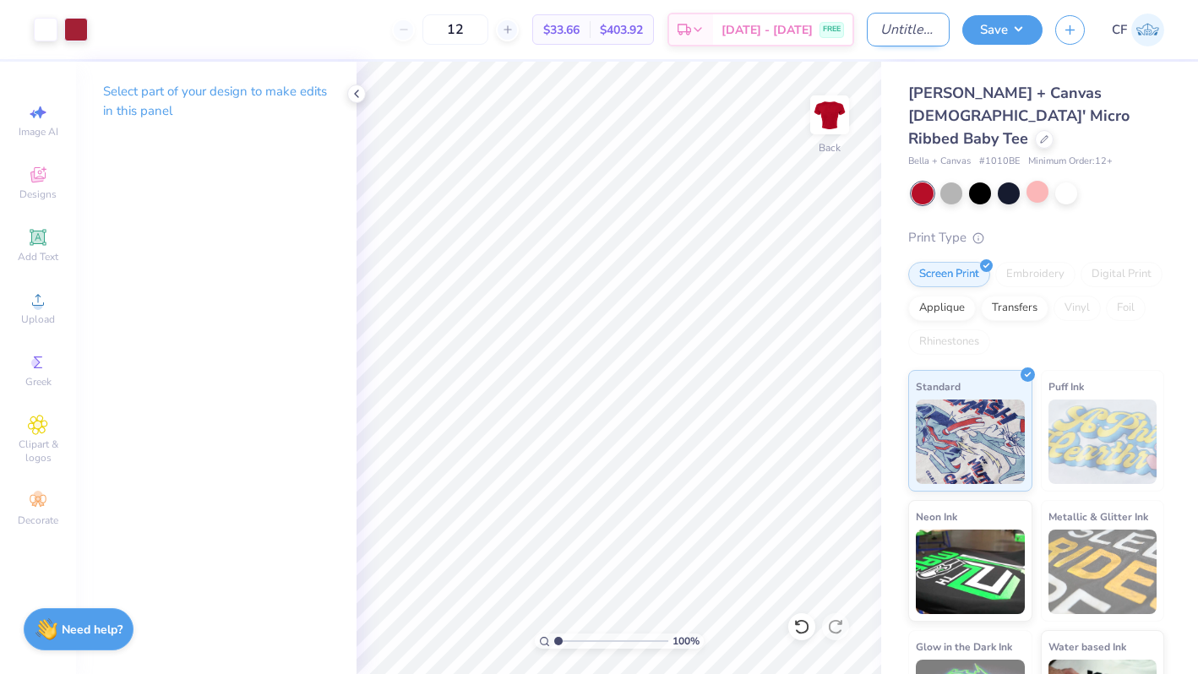
click at [915, 43] on input "Design Title" at bounding box center [907, 30] width 83 height 34
drag, startPoint x: 559, startPoint y: 639, endPoint x: 572, endPoint y: 638, distance: 12.7
click at [572, 639] on input "range" at bounding box center [611, 640] width 114 height 15
drag, startPoint x: 573, startPoint y: 641, endPoint x: 584, endPoint y: 641, distance: 11.0
type input "3.38"
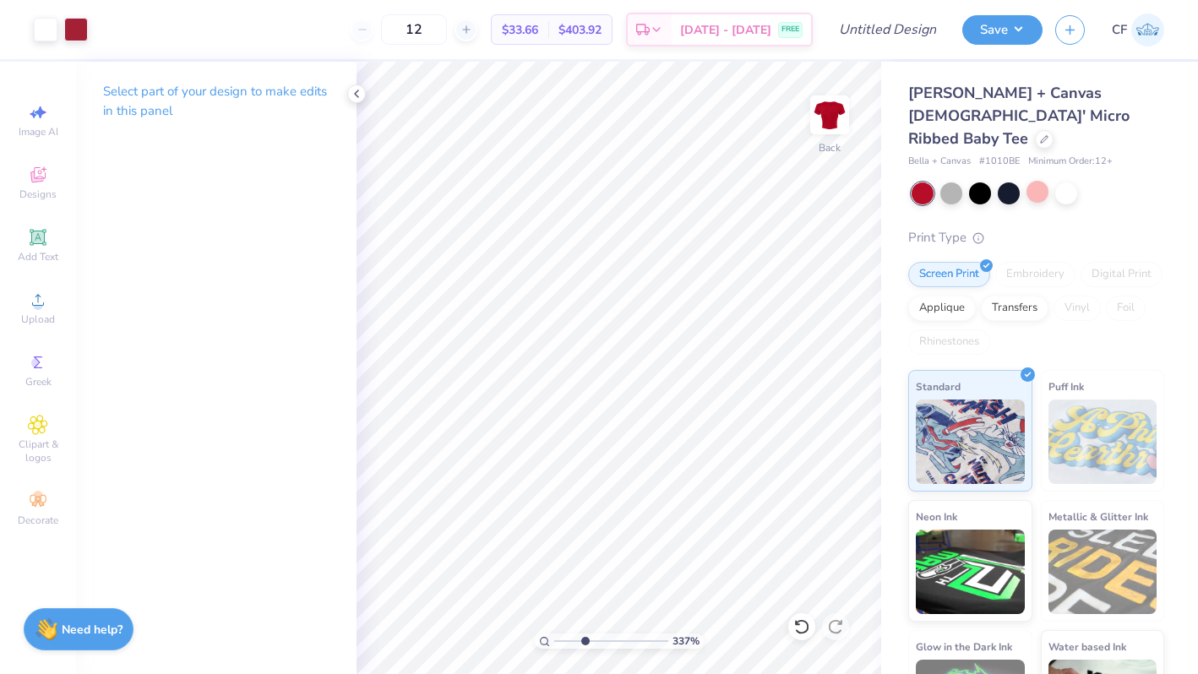
click at [584, 641] on input "range" at bounding box center [611, 640] width 114 height 15
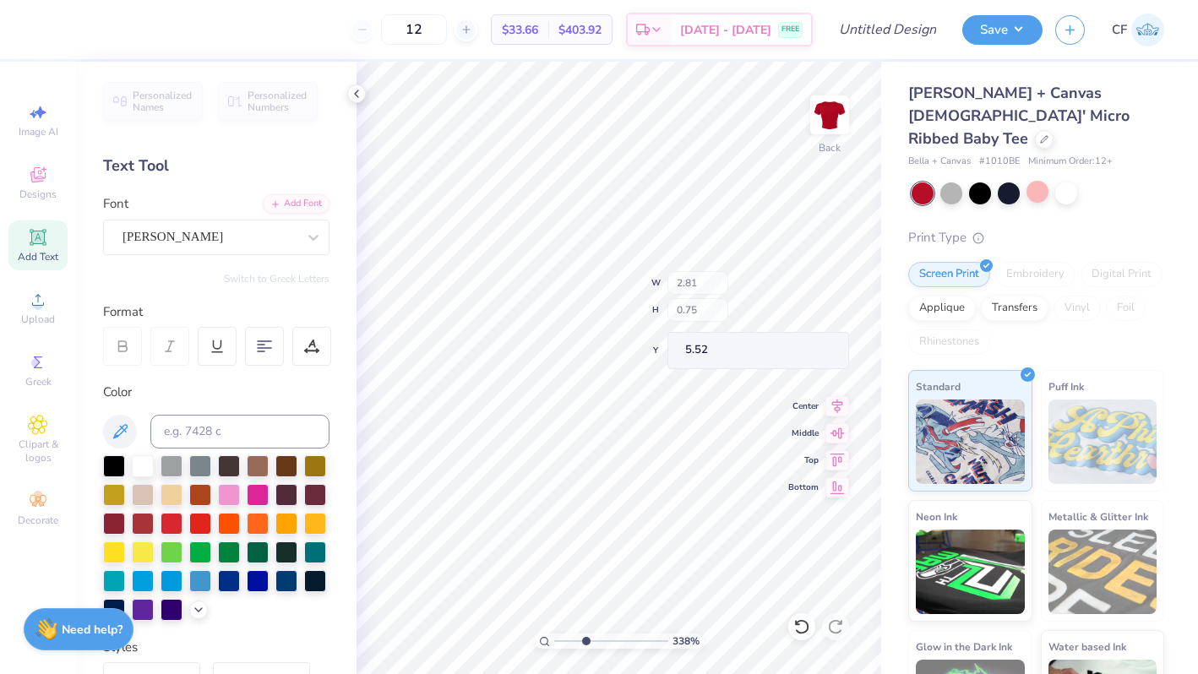
type input "5.52"
drag, startPoint x: 584, startPoint y: 642, endPoint x: 554, endPoint y: 642, distance: 30.4
type input "1"
click at [554, 642] on input "range" at bounding box center [611, 640] width 114 height 15
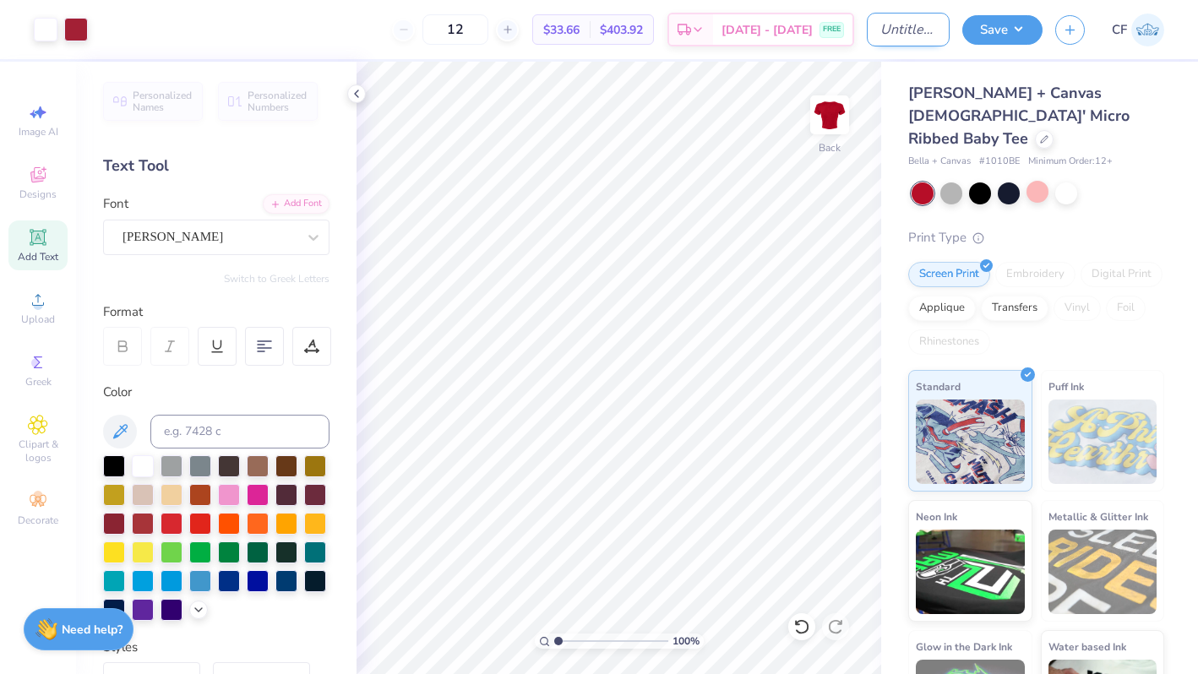
click at [898, 32] on input "Design Title" at bounding box center [907, 30] width 83 height 34
type input "Red Baby Tee"
click at [994, 30] on button "Save" at bounding box center [1002, 28] width 80 height 30
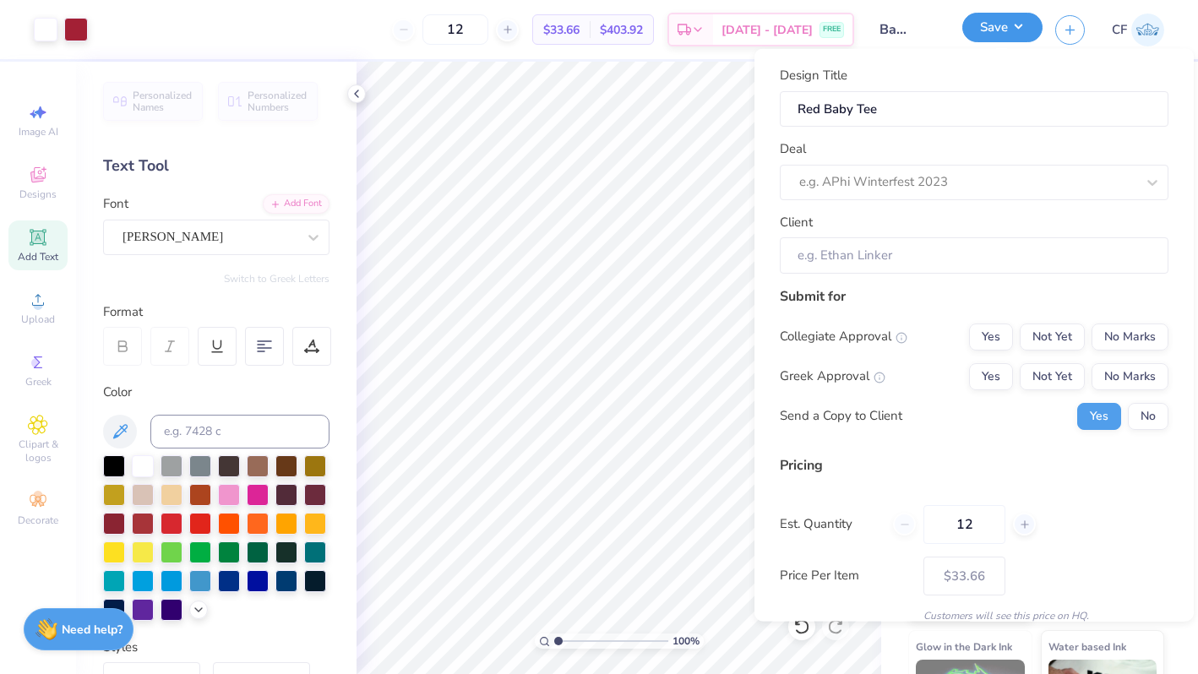
scroll to position [0, 0]
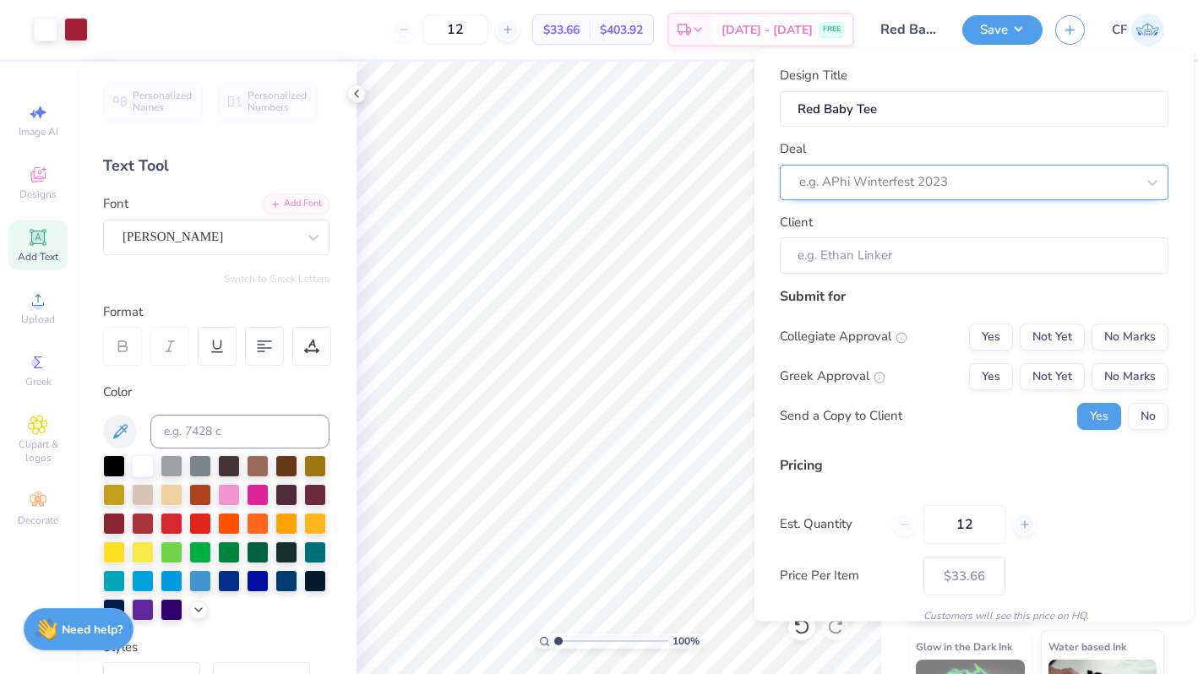
click at [952, 182] on div at bounding box center [967, 182] width 336 height 23
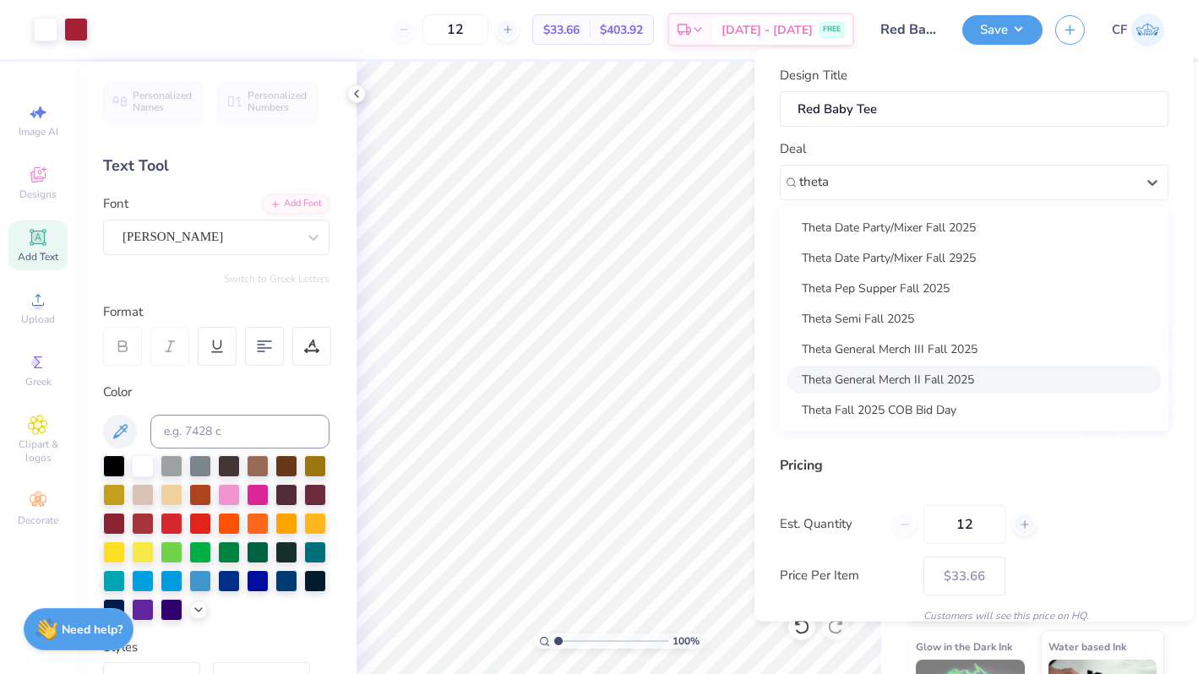
click at [951, 367] on div "Theta General Merch II Fall 2025" at bounding box center [973, 379] width 375 height 28
type input "theta"
type input "[PERSON_NAME]"
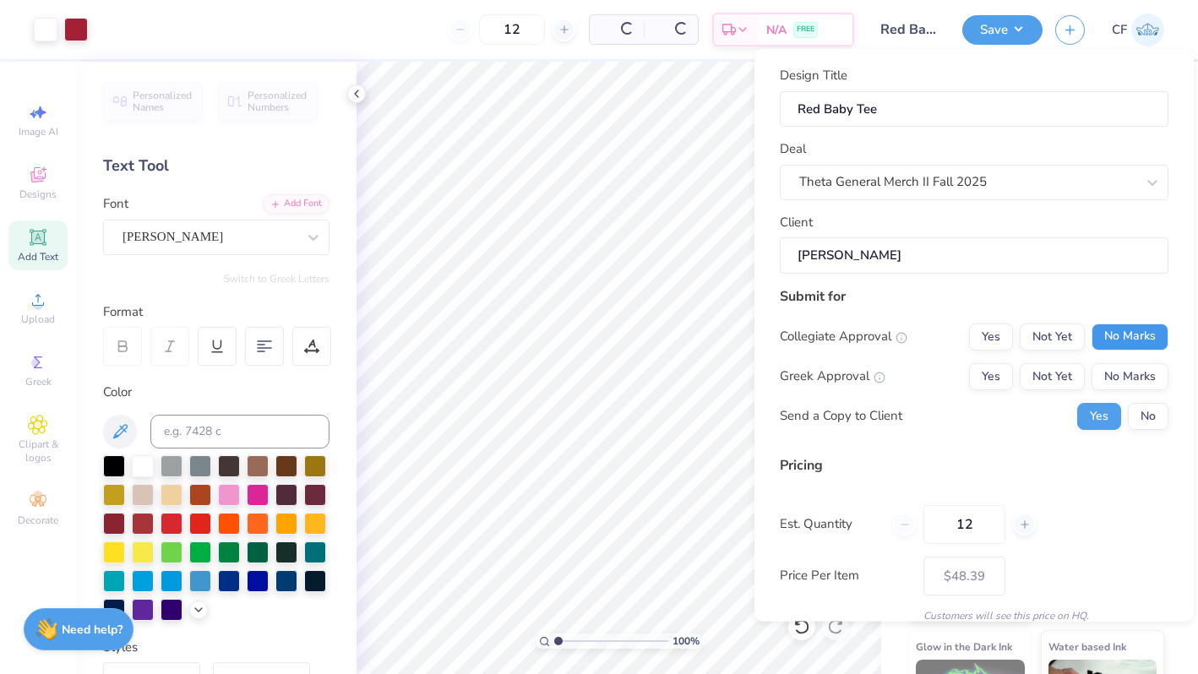
click at [1118, 335] on button "No Marks" at bounding box center [1129, 336] width 77 height 27
click at [1000, 367] on button "Yes" at bounding box center [991, 375] width 44 height 27
type input "$39.91"
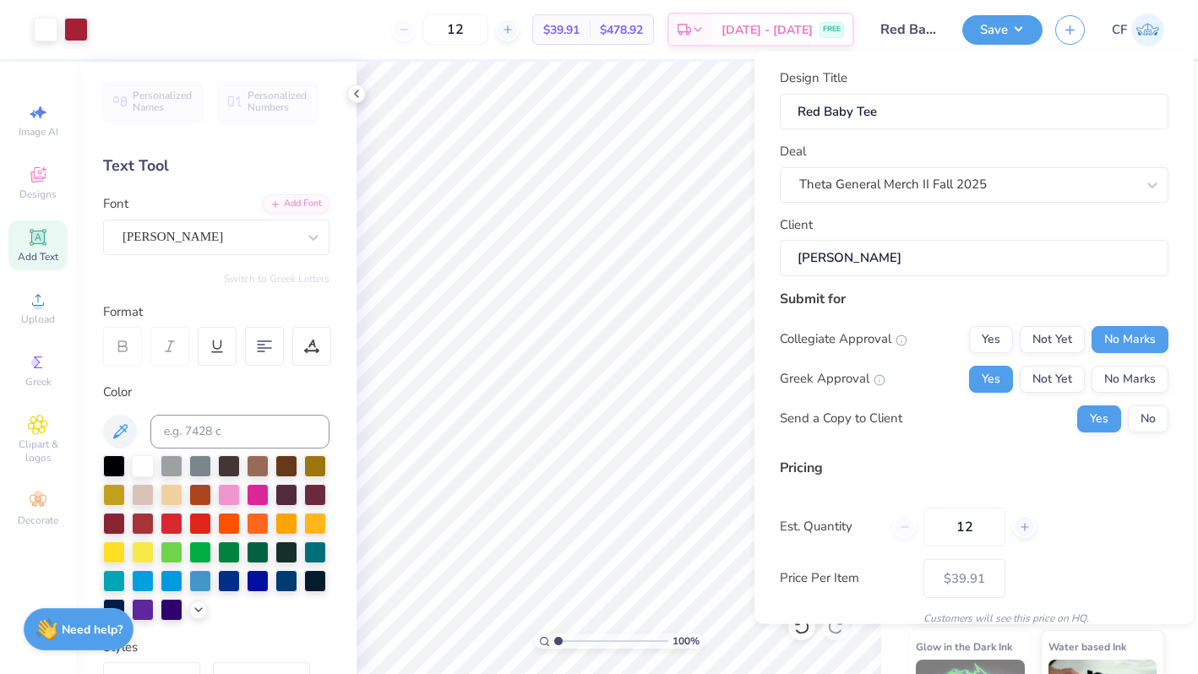
scroll to position [71, 0]
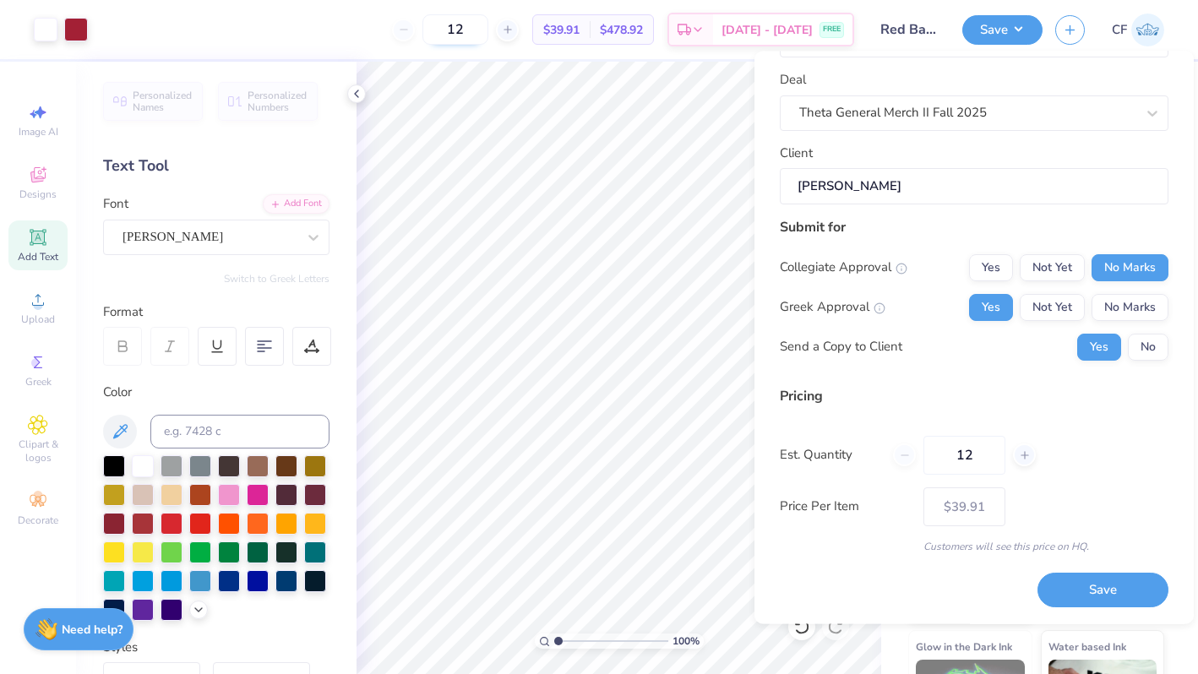
click at [479, 27] on input "12" at bounding box center [455, 29] width 66 height 30
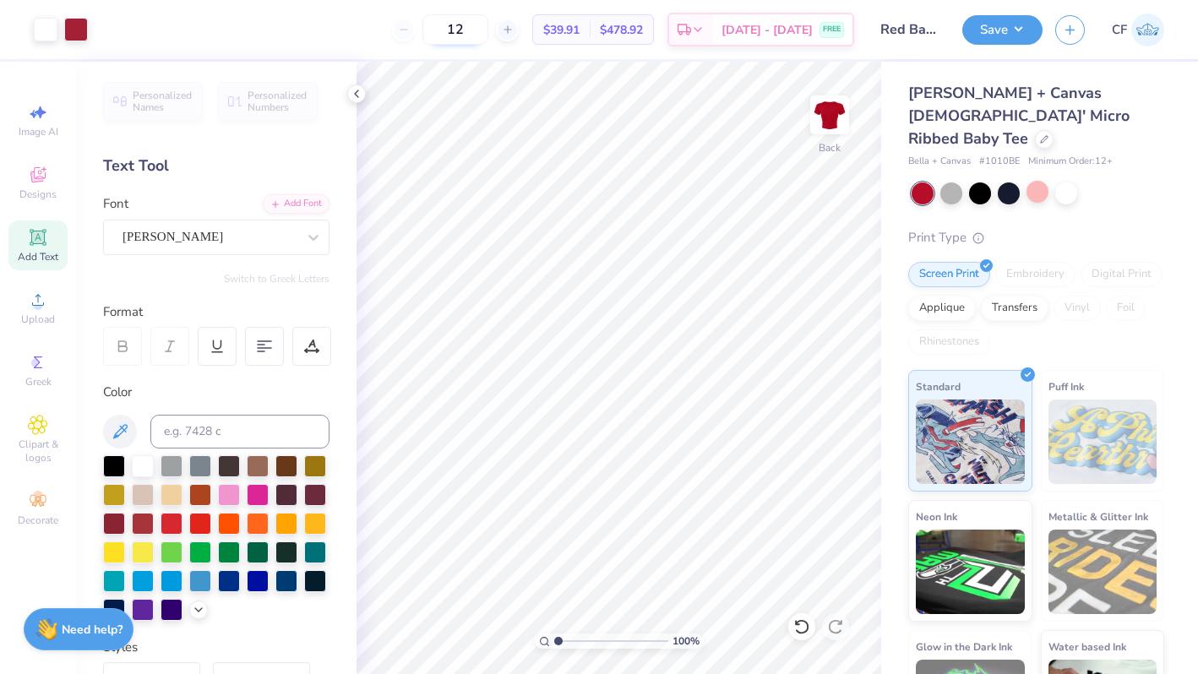
click at [479, 27] on input "12" at bounding box center [455, 29] width 66 height 30
type input "24"
click at [996, 28] on button "Save" at bounding box center [1002, 28] width 80 height 30
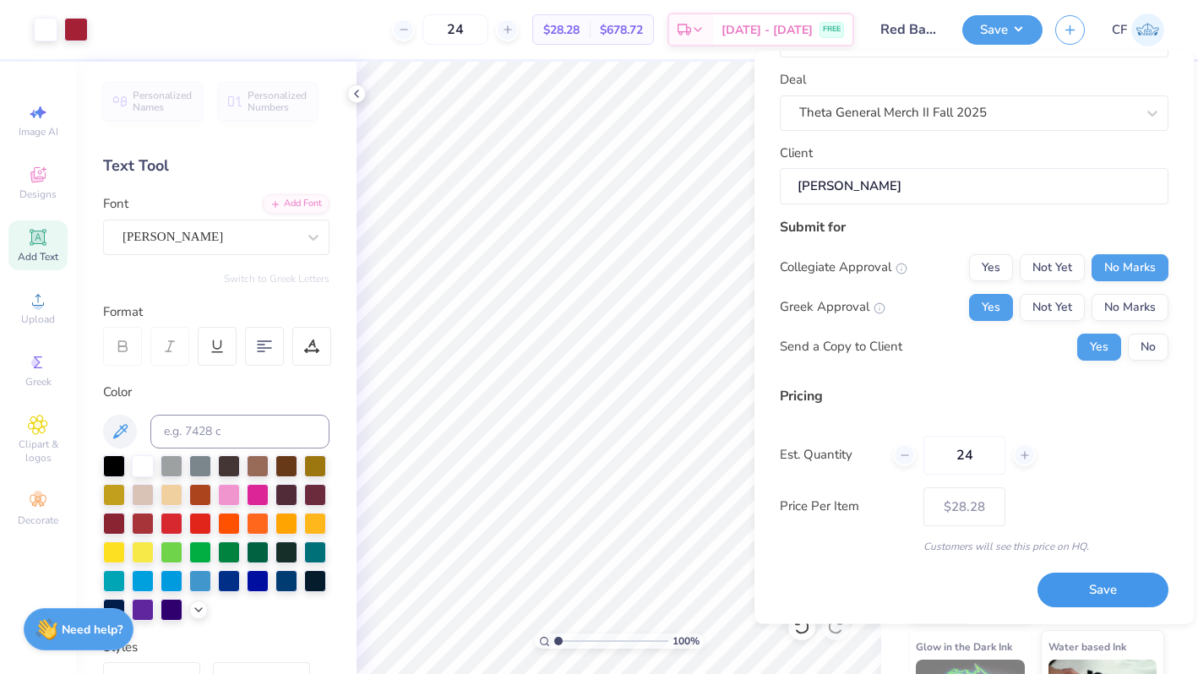
click at [1095, 589] on button "Save" at bounding box center [1102, 590] width 131 height 35
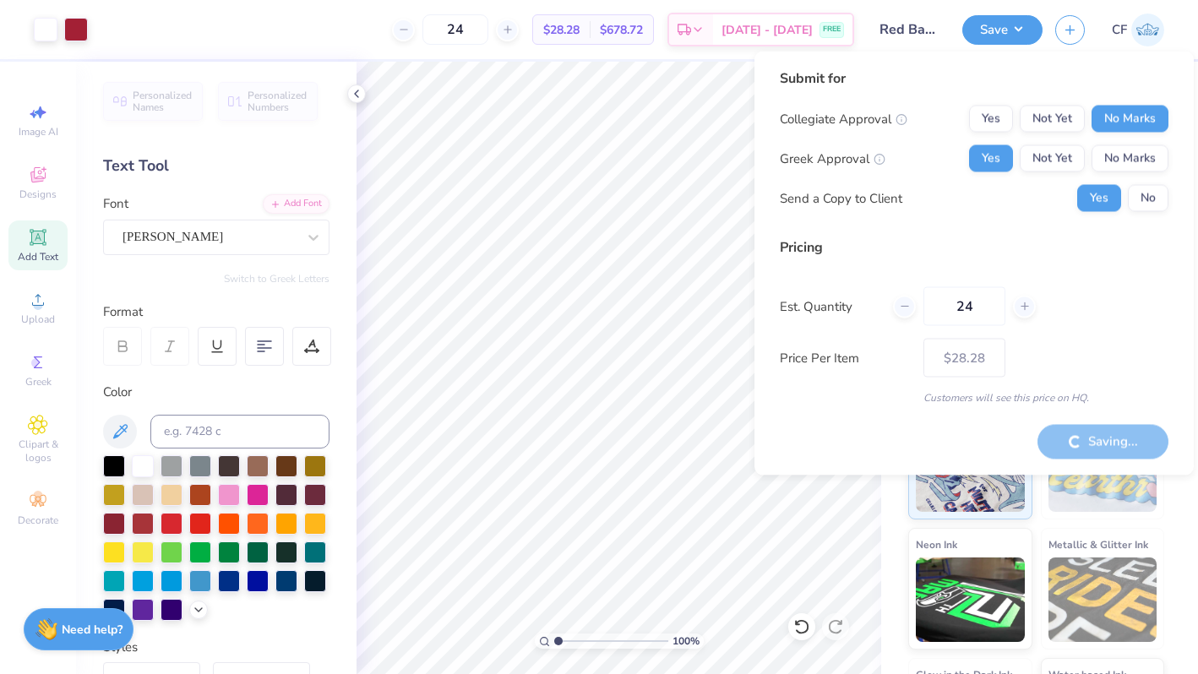
type input "– –"
